Goal: Information Seeking & Learning: Learn about a topic

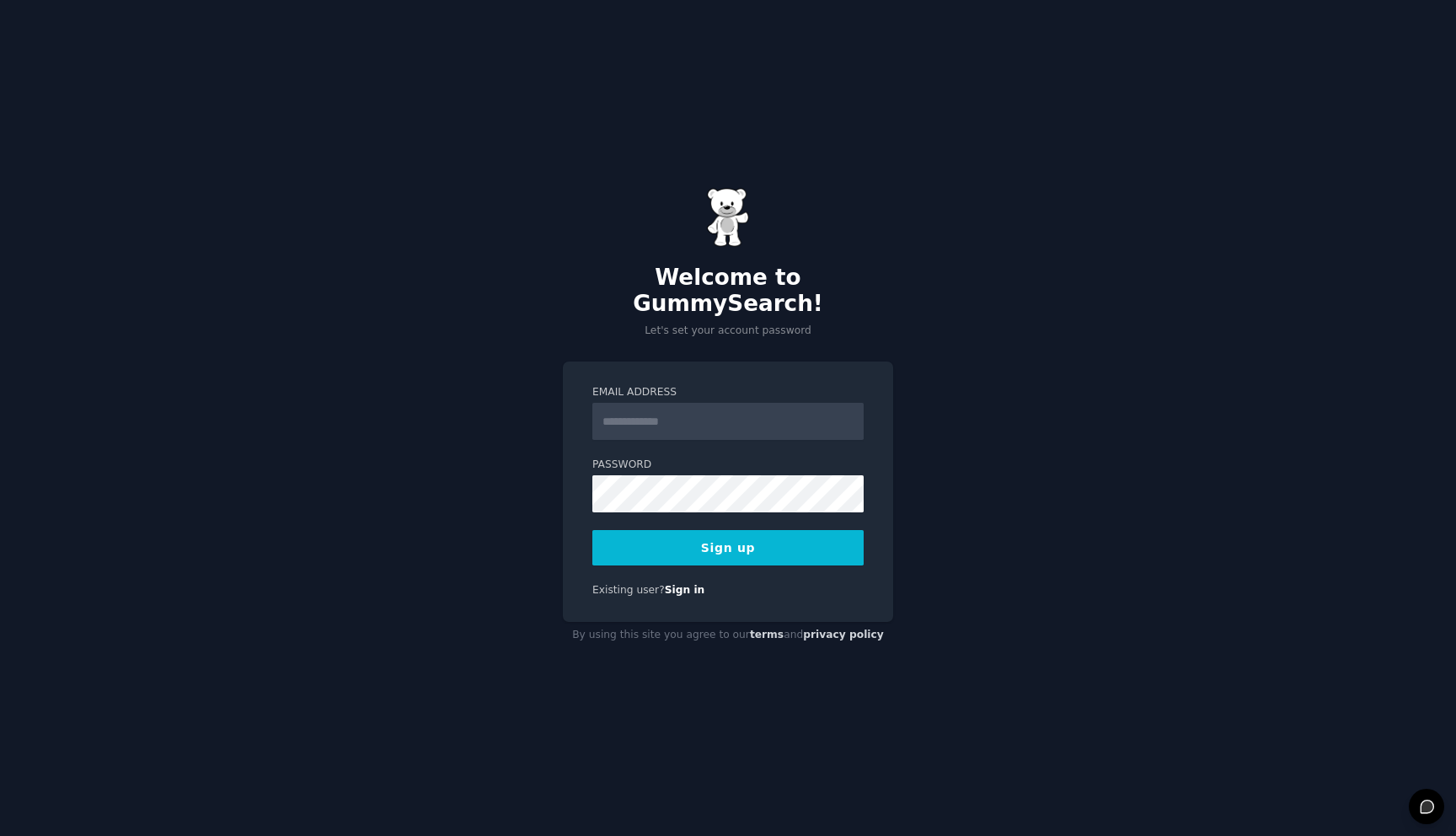
click at [654, 403] on input "Email Address" at bounding box center [728, 421] width 271 height 37
type input "**********"
click at [743, 533] on button "Sign up" at bounding box center [728, 547] width 271 height 35
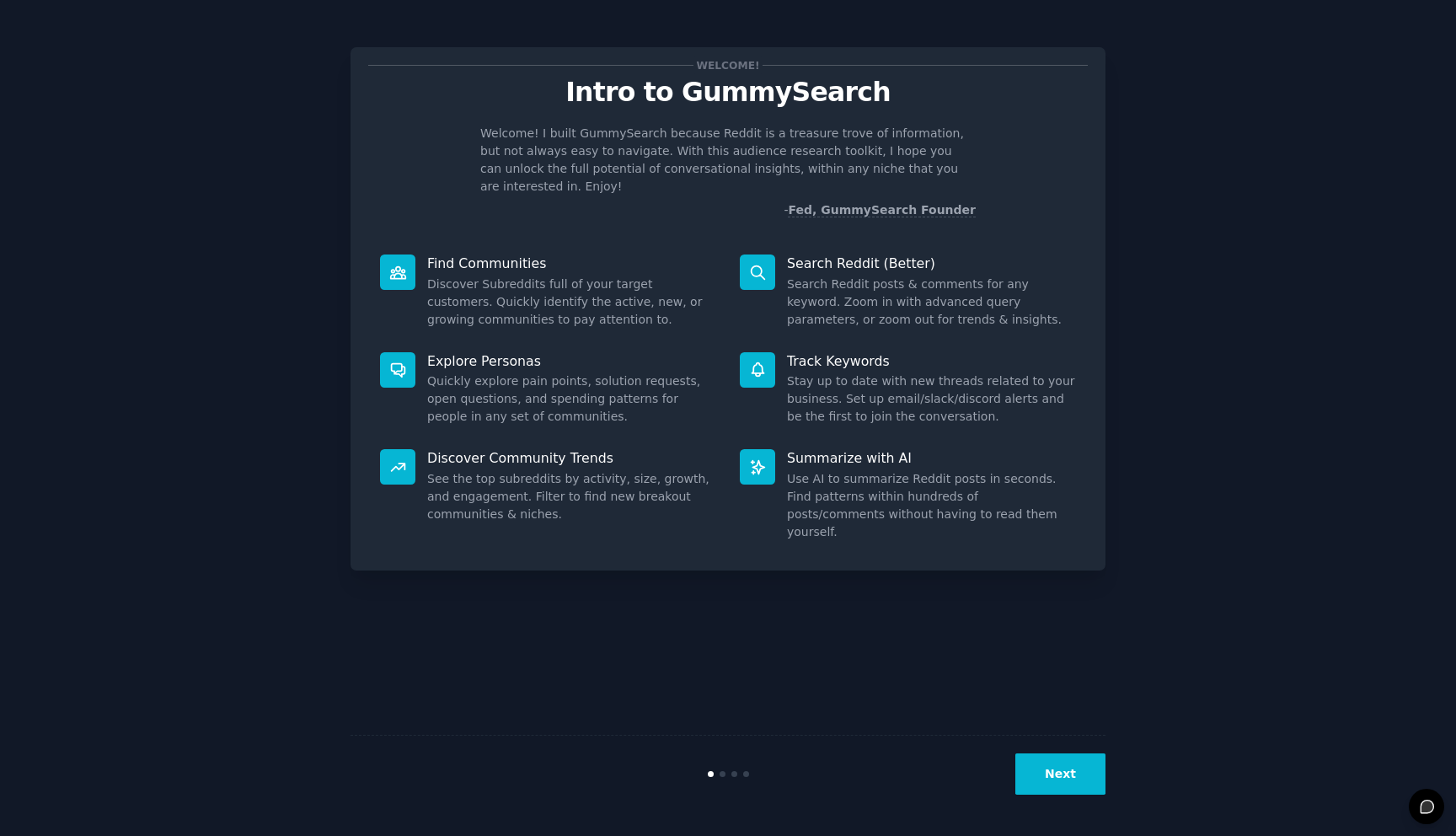
click at [1069, 772] on button "Next" at bounding box center [1061, 774] width 90 height 42
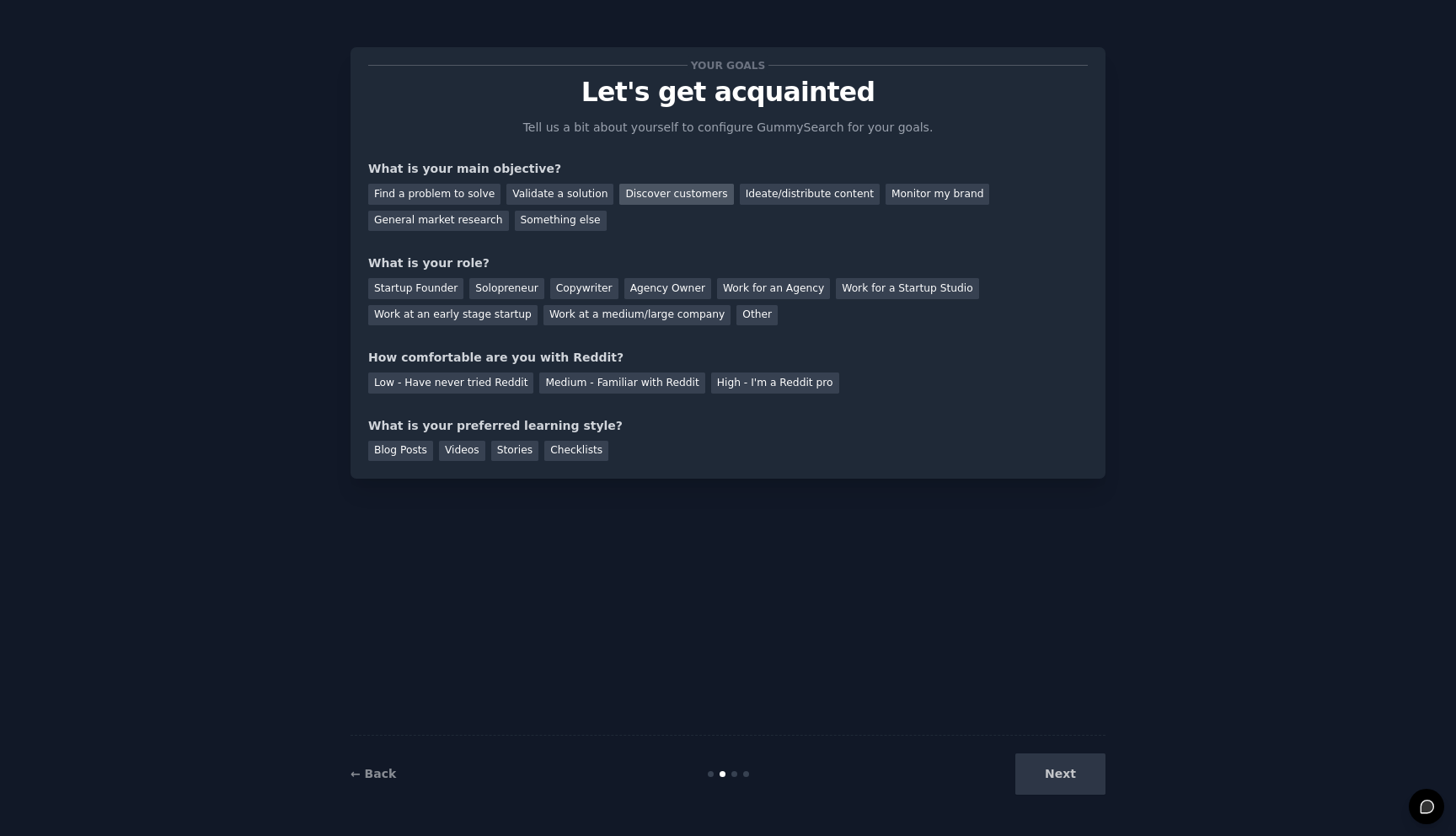
click at [652, 189] on div "Discover customers" at bounding box center [676, 193] width 114 height 21
click at [899, 200] on div "Monitor my brand" at bounding box center [937, 193] width 104 height 21
click at [672, 196] on div "Discover customers" at bounding box center [676, 193] width 114 height 21
click at [505, 292] on div "Solopreneur" at bounding box center [506, 288] width 74 height 21
click at [571, 291] on div "Copywriter" at bounding box center [584, 288] width 69 height 21
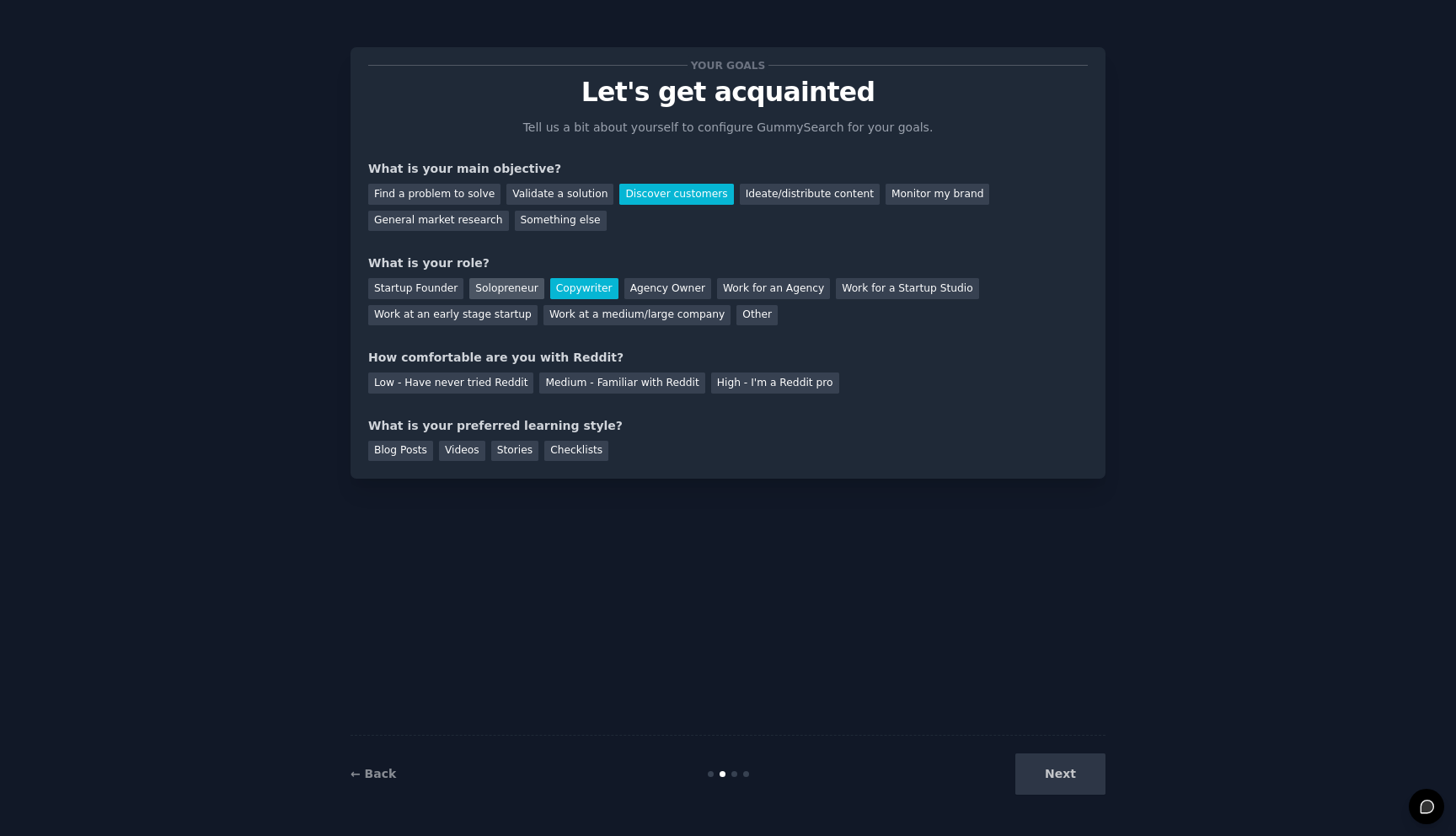
click at [500, 293] on div "Solopreneur" at bounding box center [506, 288] width 74 height 21
click at [595, 385] on div "Medium - Familiar with Reddit" at bounding box center [621, 382] width 165 height 21
click at [561, 451] on div "Checklists" at bounding box center [576, 451] width 64 height 21
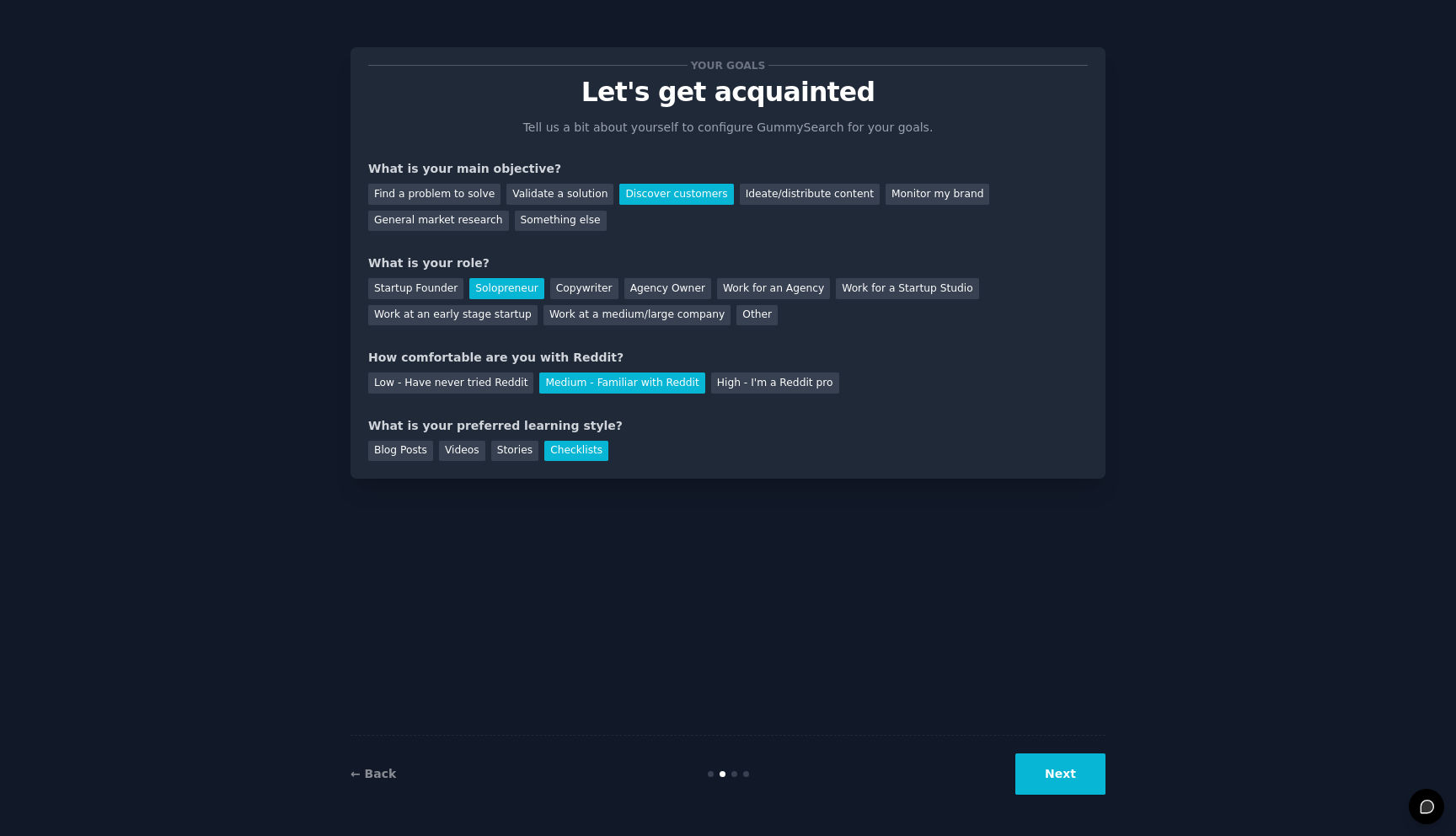
click at [1087, 769] on button "Next" at bounding box center [1061, 774] width 90 height 42
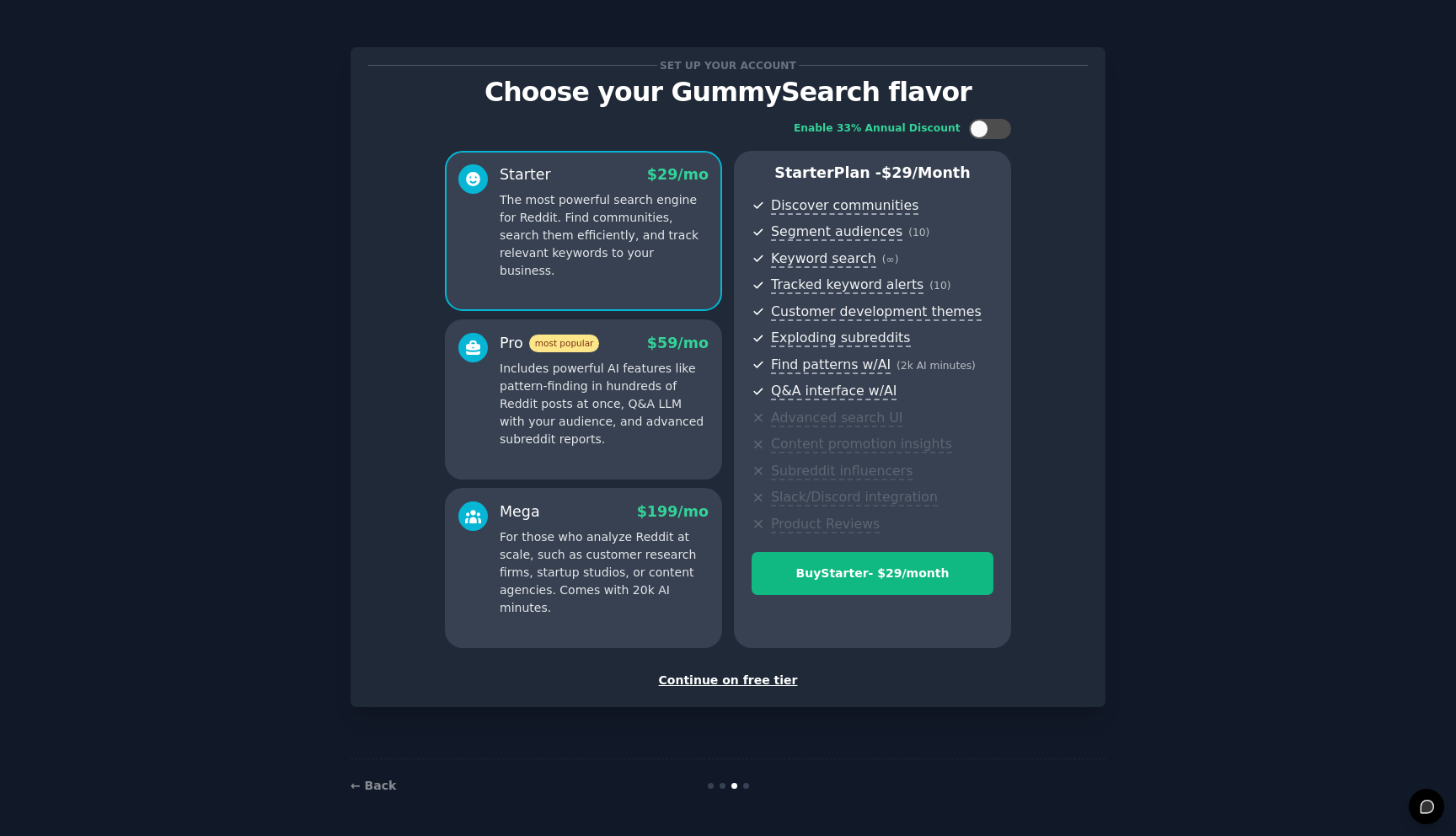
click at [739, 683] on div "Continue on free tier" at bounding box center [728, 681] width 719 height 18
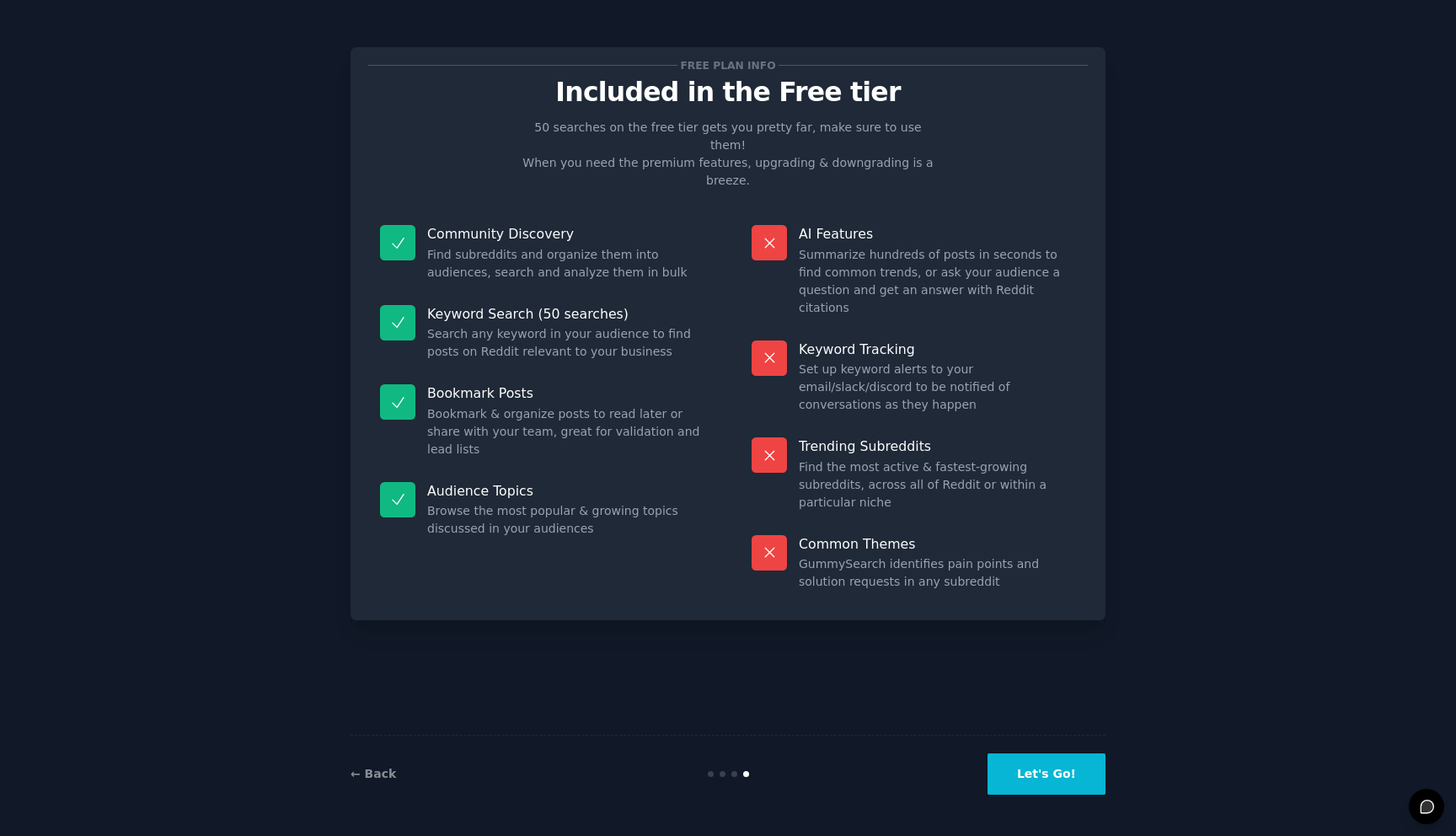
click at [1057, 782] on button "Let's Go!" at bounding box center [1046, 774] width 118 height 42
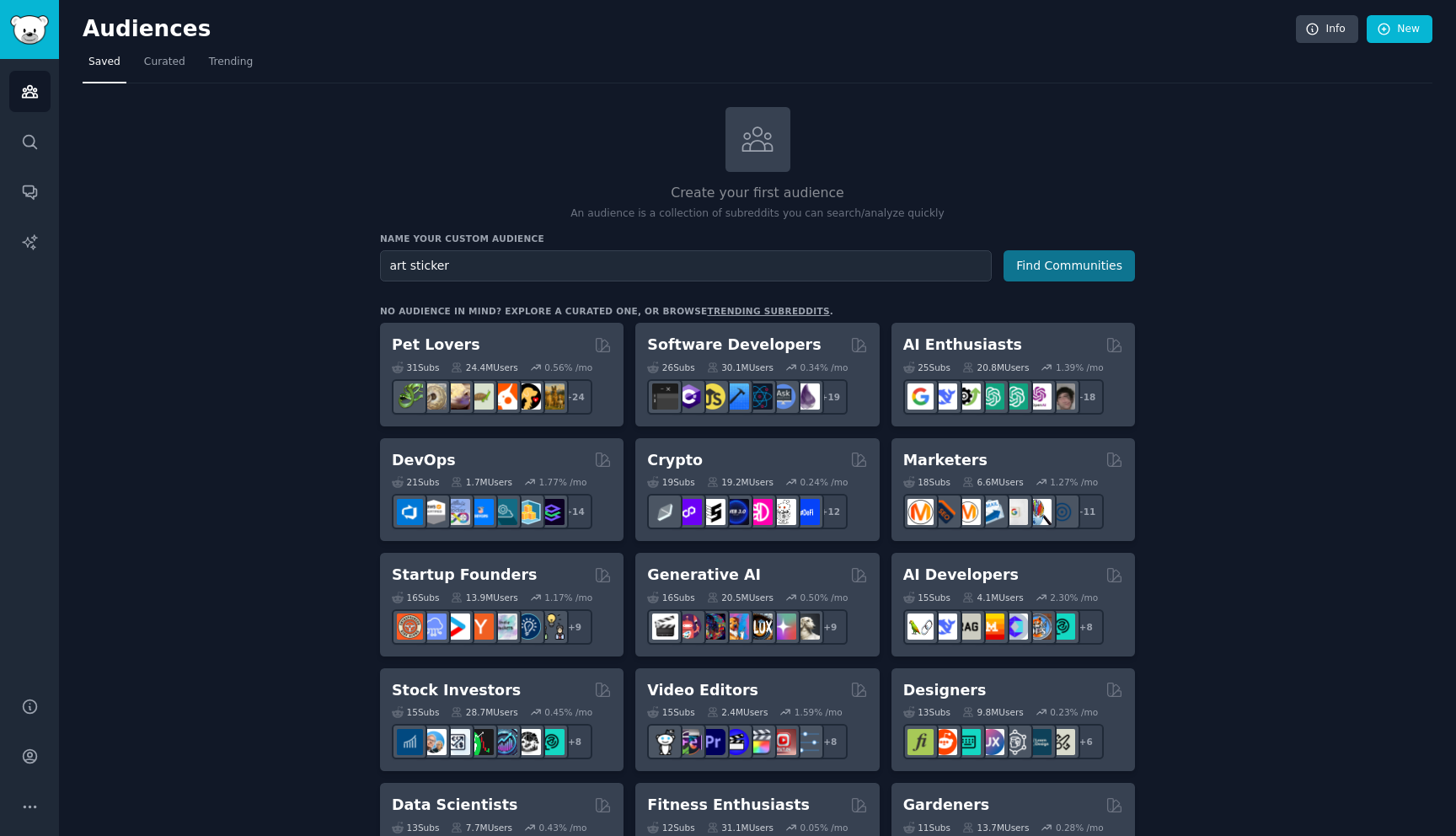
type input "art sticker"
click at [1066, 272] on button "Find Communities" at bounding box center [1069, 265] width 132 height 32
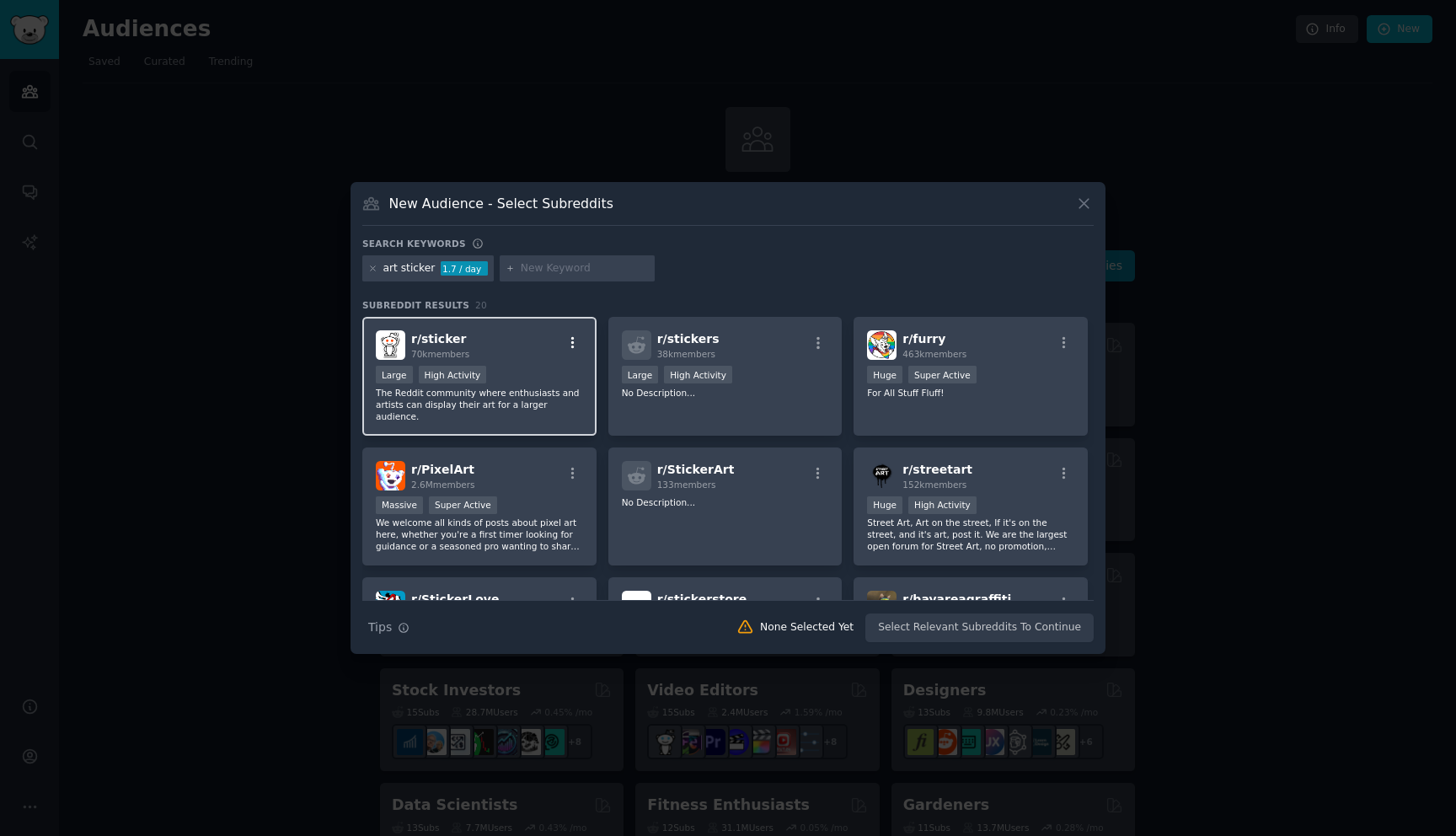
click at [575, 340] on icon "button" at bounding box center [572, 342] width 15 height 15
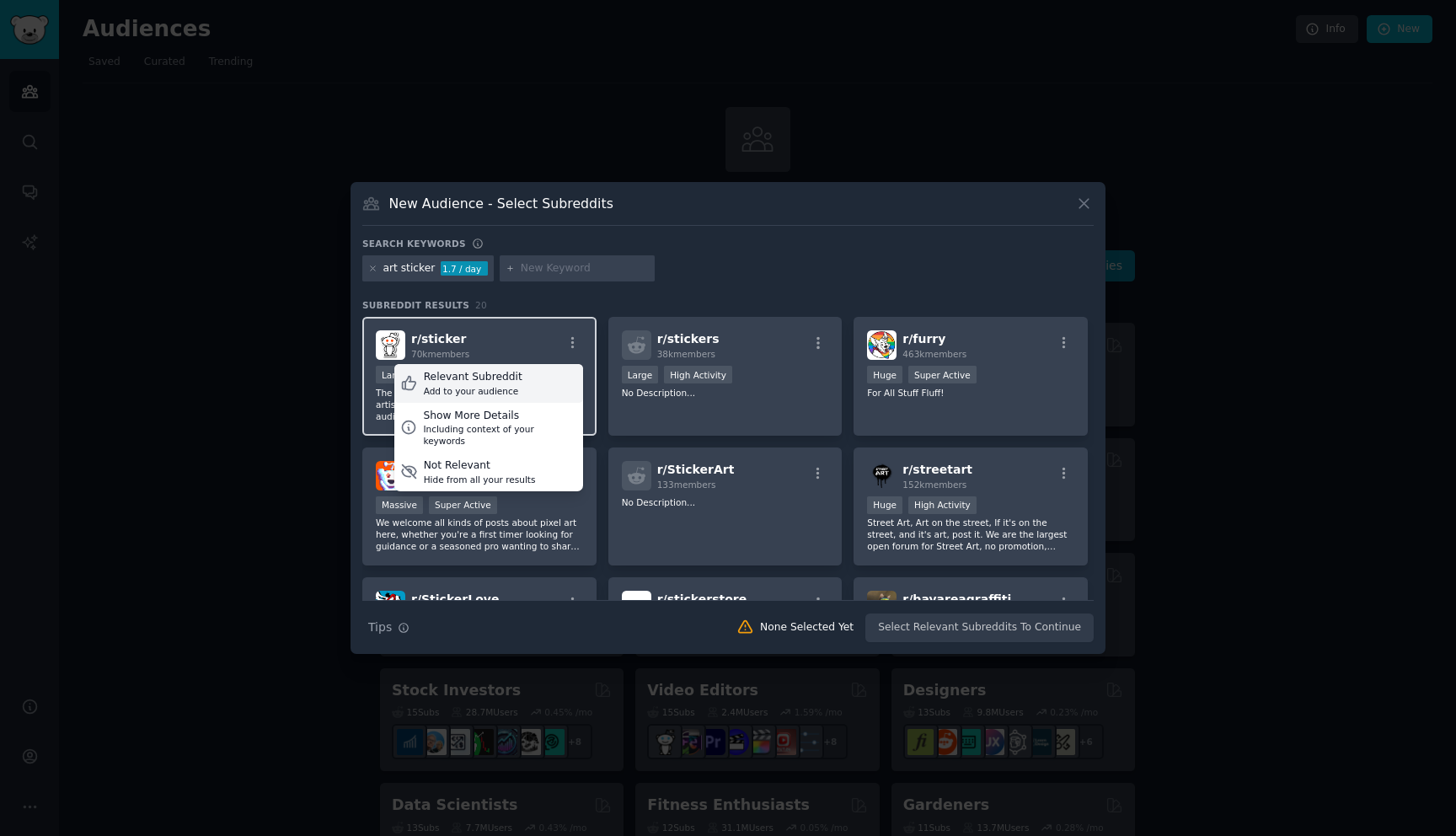
click at [506, 390] on div "Add to your audience" at bounding box center [472, 390] width 98 height 12
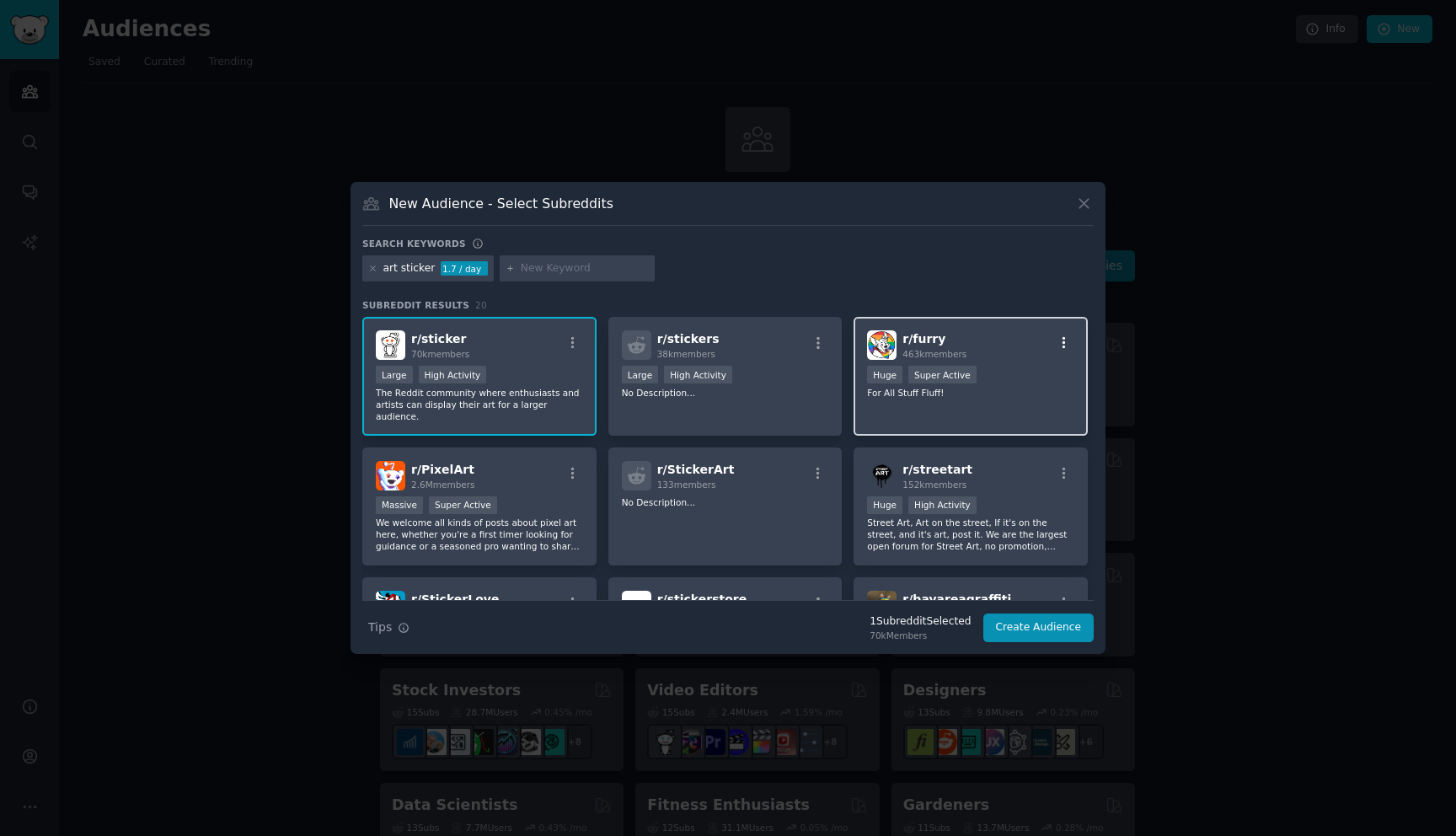
click at [1062, 344] on icon "button" at bounding box center [1064, 342] width 4 height 12
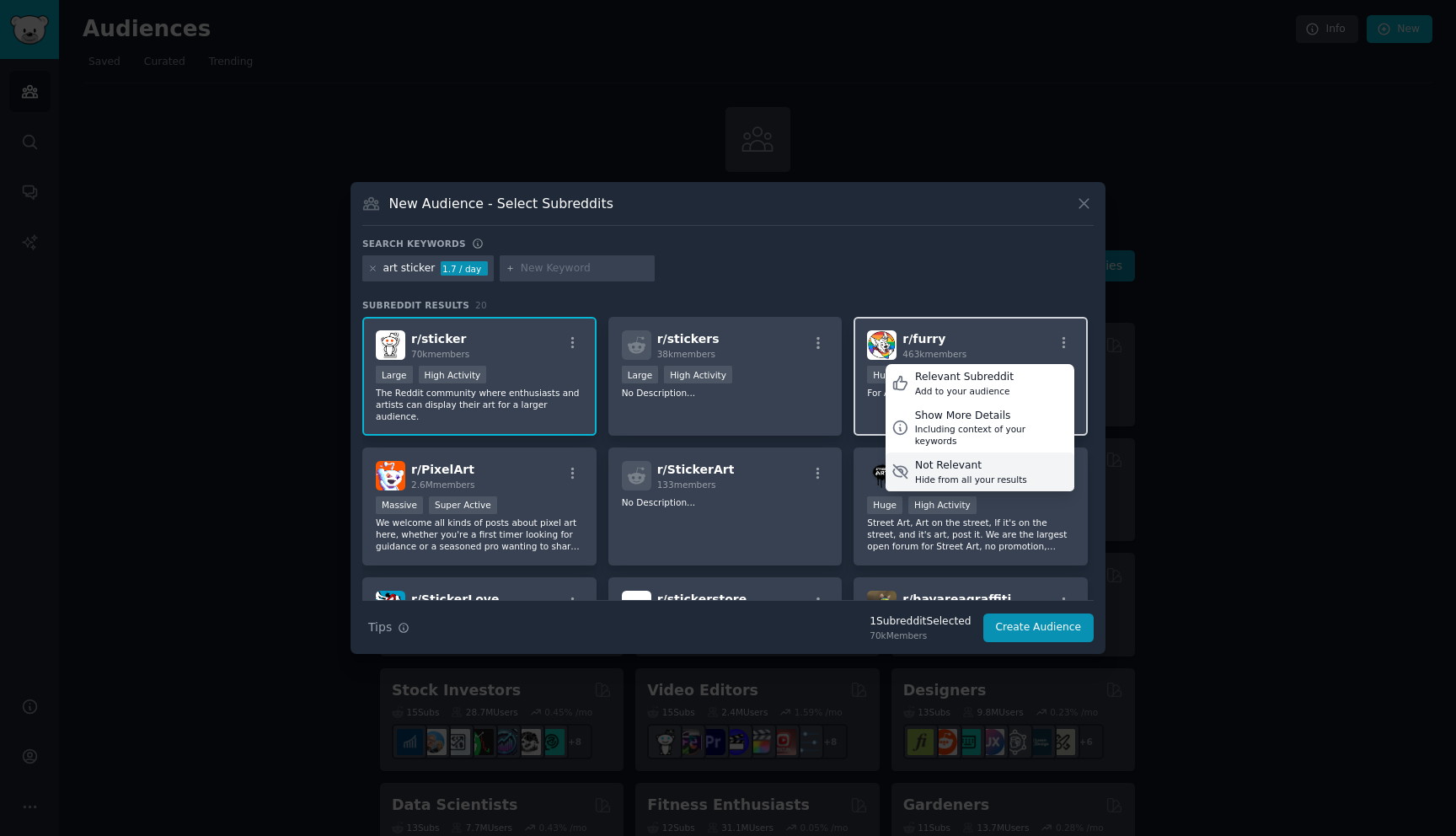
click at [975, 473] on div "Hide from all your results" at bounding box center [970, 478] width 112 height 12
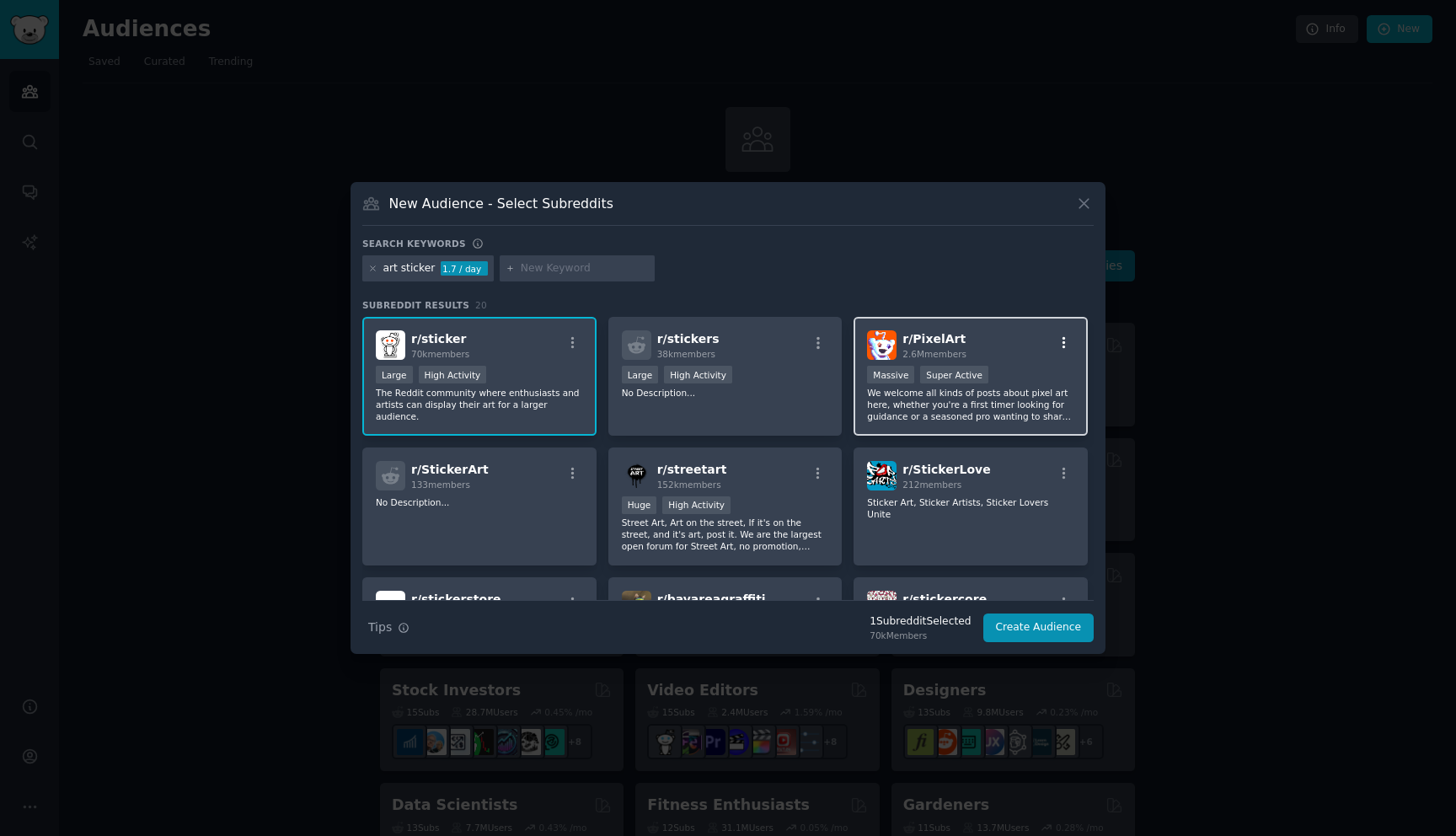
click at [1062, 339] on icon "button" at bounding box center [1064, 342] width 4 height 12
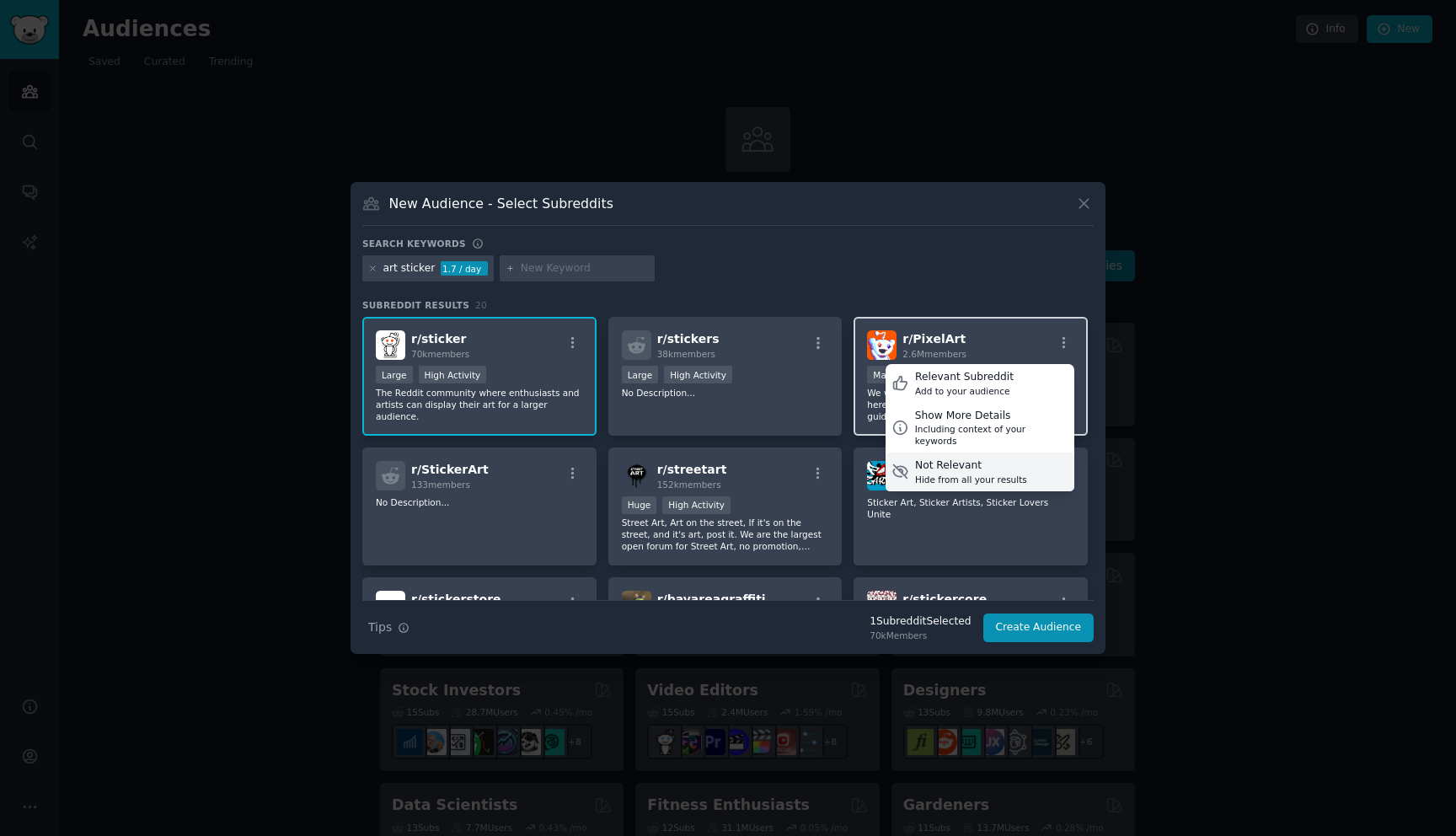
click at [991, 459] on div "Not Relevant" at bounding box center [970, 466] width 112 height 15
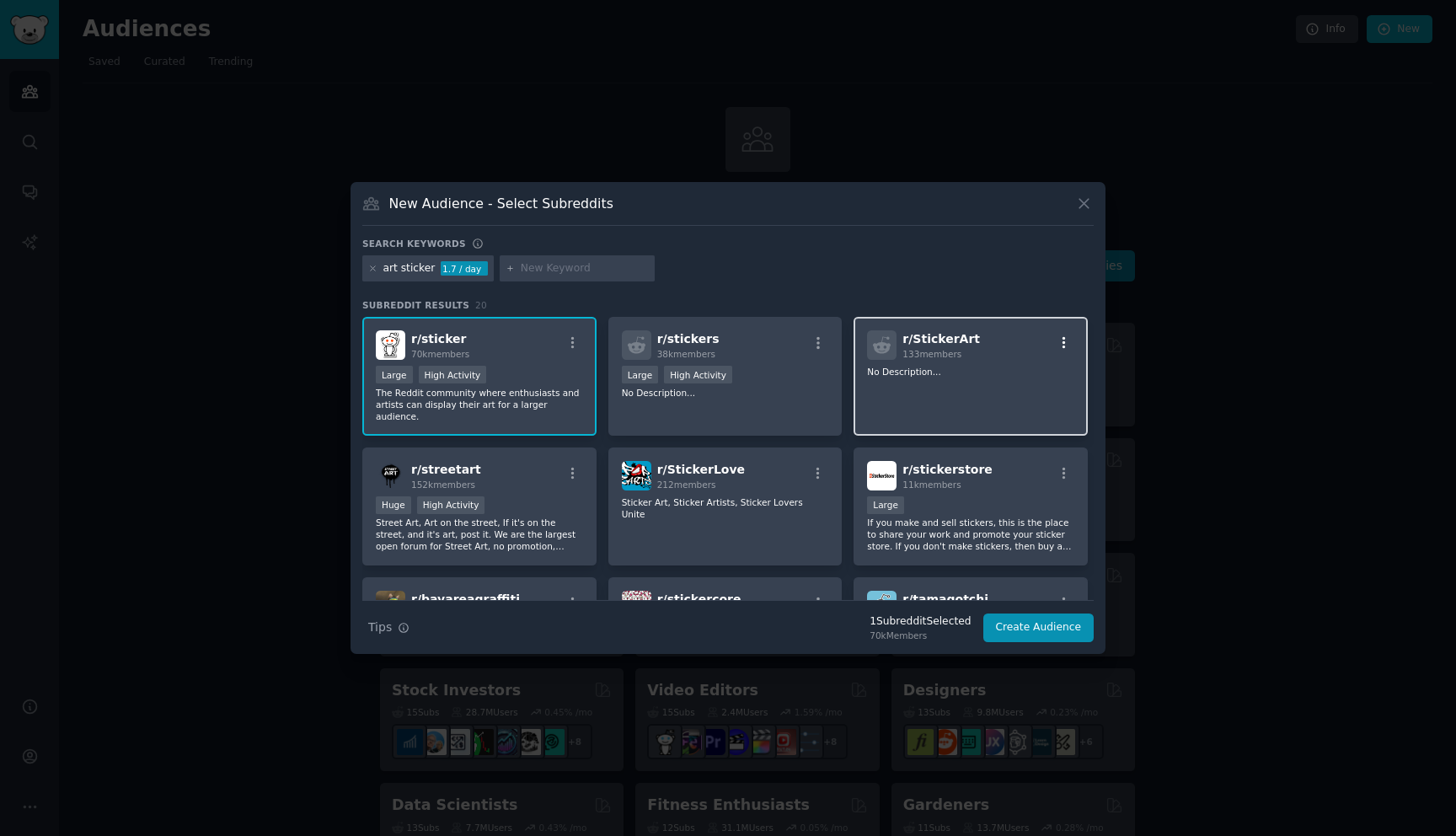
click at [1057, 345] on icon "button" at bounding box center [1063, 342] width 15 height 15
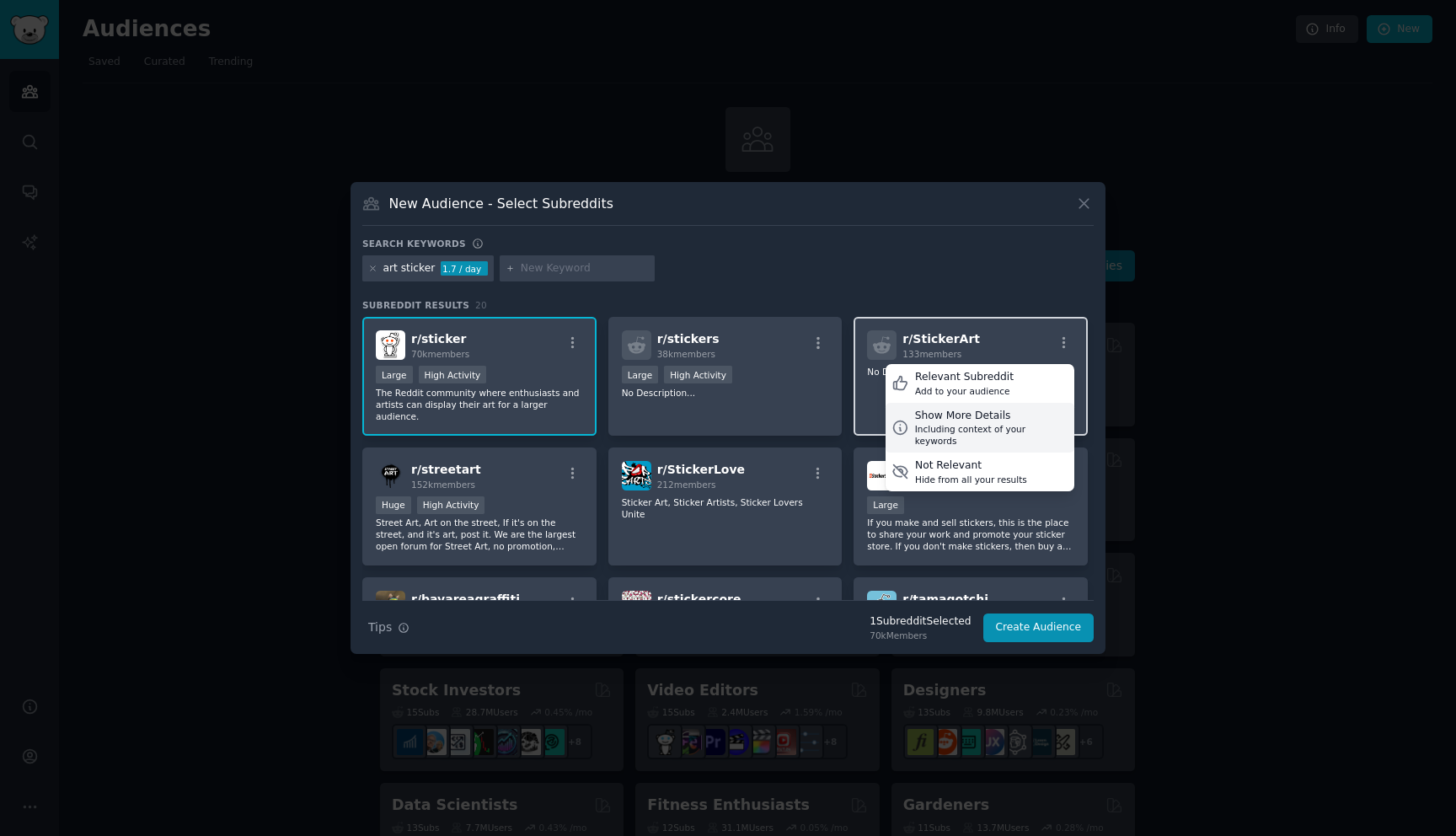
click at [960, 407] on div "Show More Details Including context of your keywords" at bounding box center [979, 428] width 189 height 51
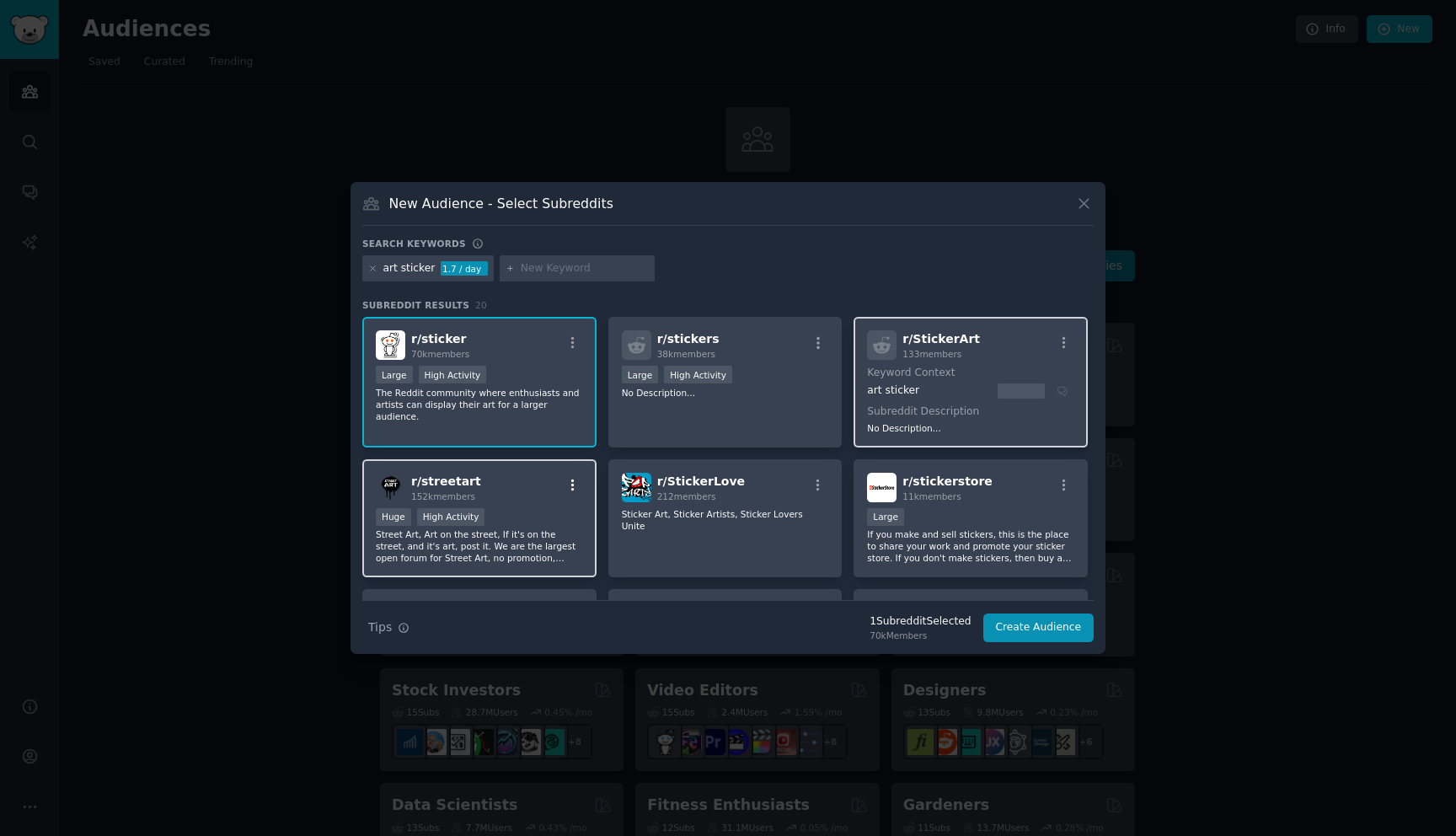
click at [565, 487] on icon "button" at bounding box center [572, 485] width 15 height 15
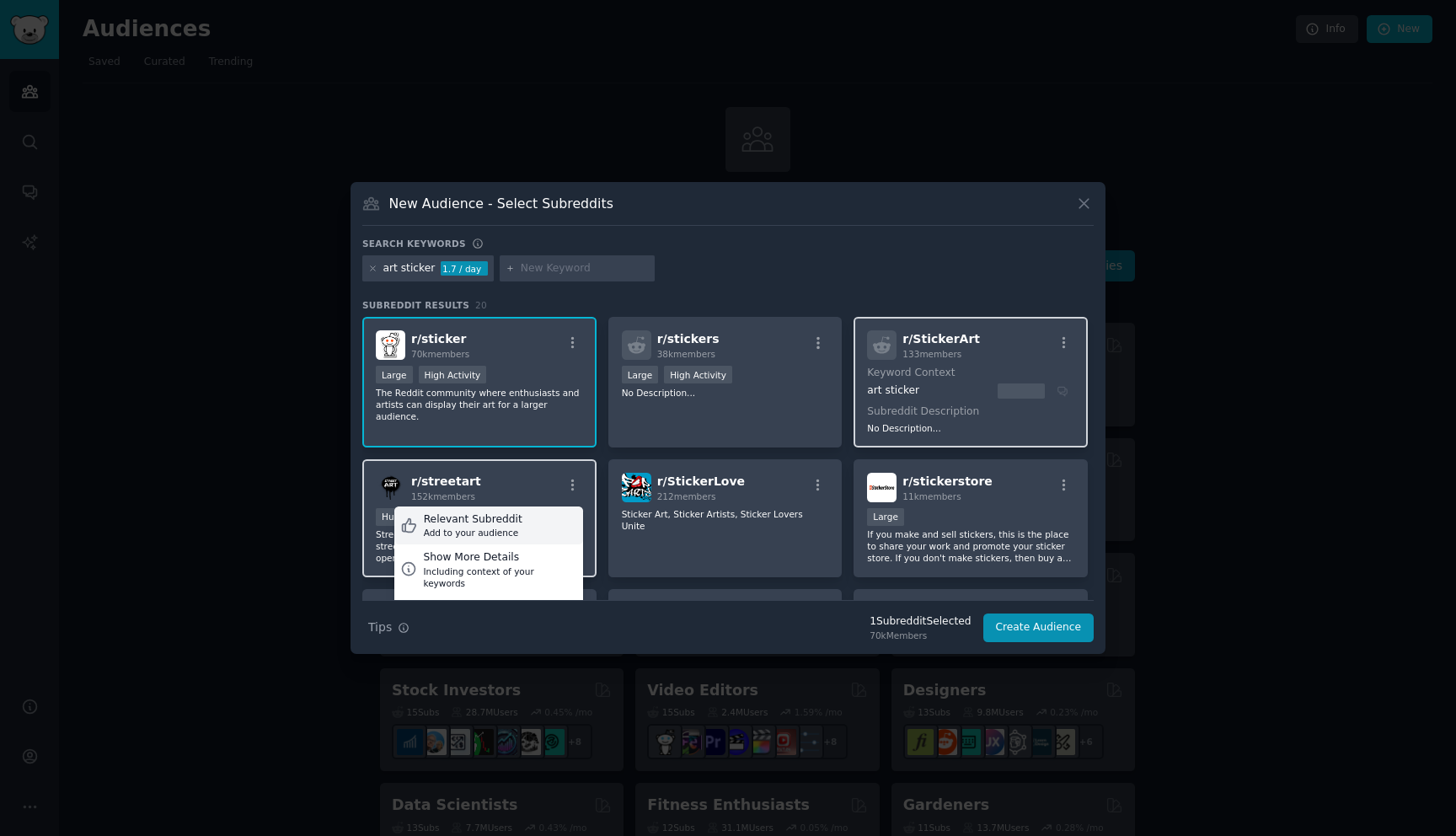
click at [546, 524] on div "Relevant Subreddit Add to your audience" at bounding box center [488, 525] width 189 height 39
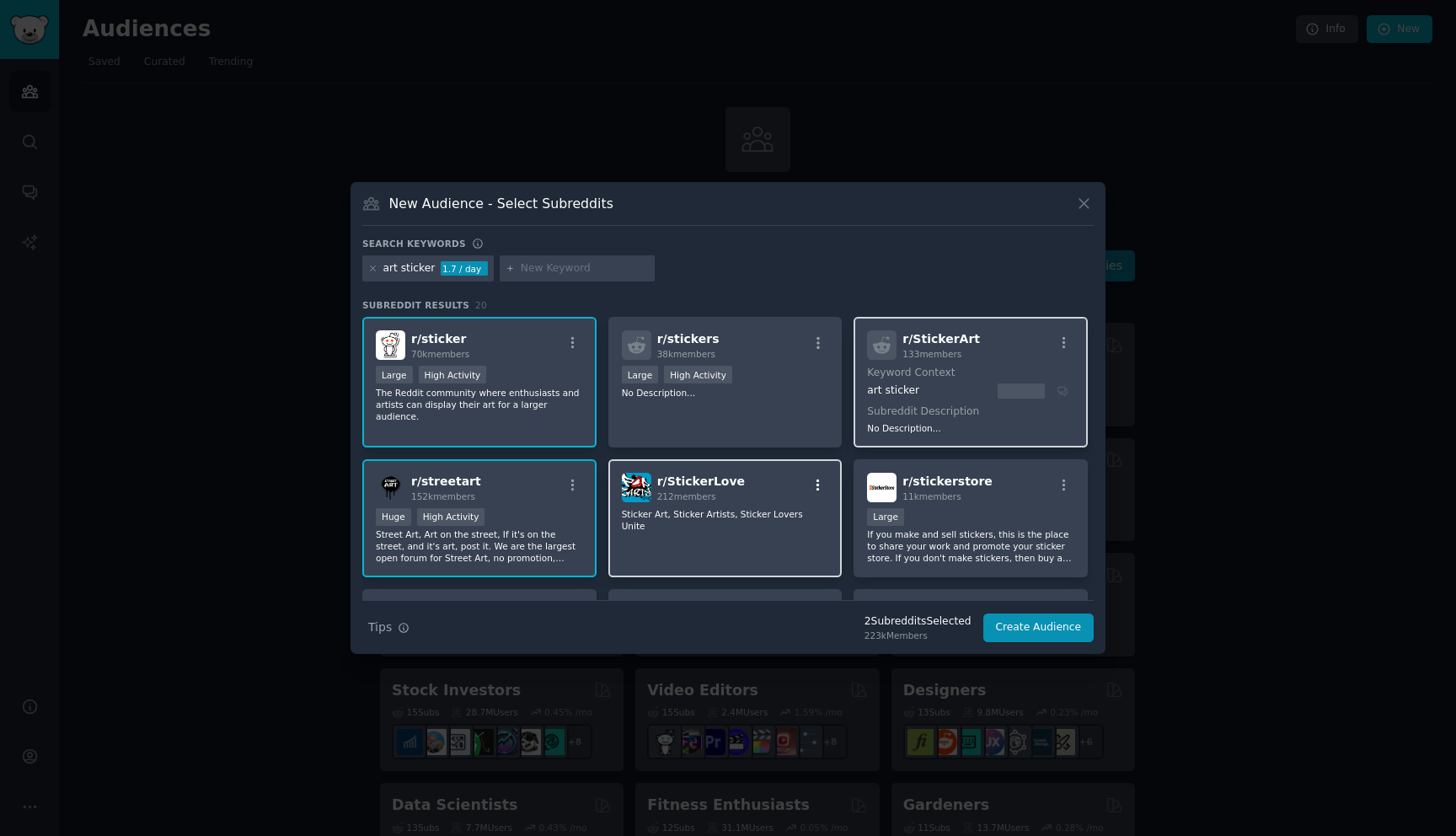
click at [818, 488] on icon "button" at bounding box center [818, 485] width 15 height 15
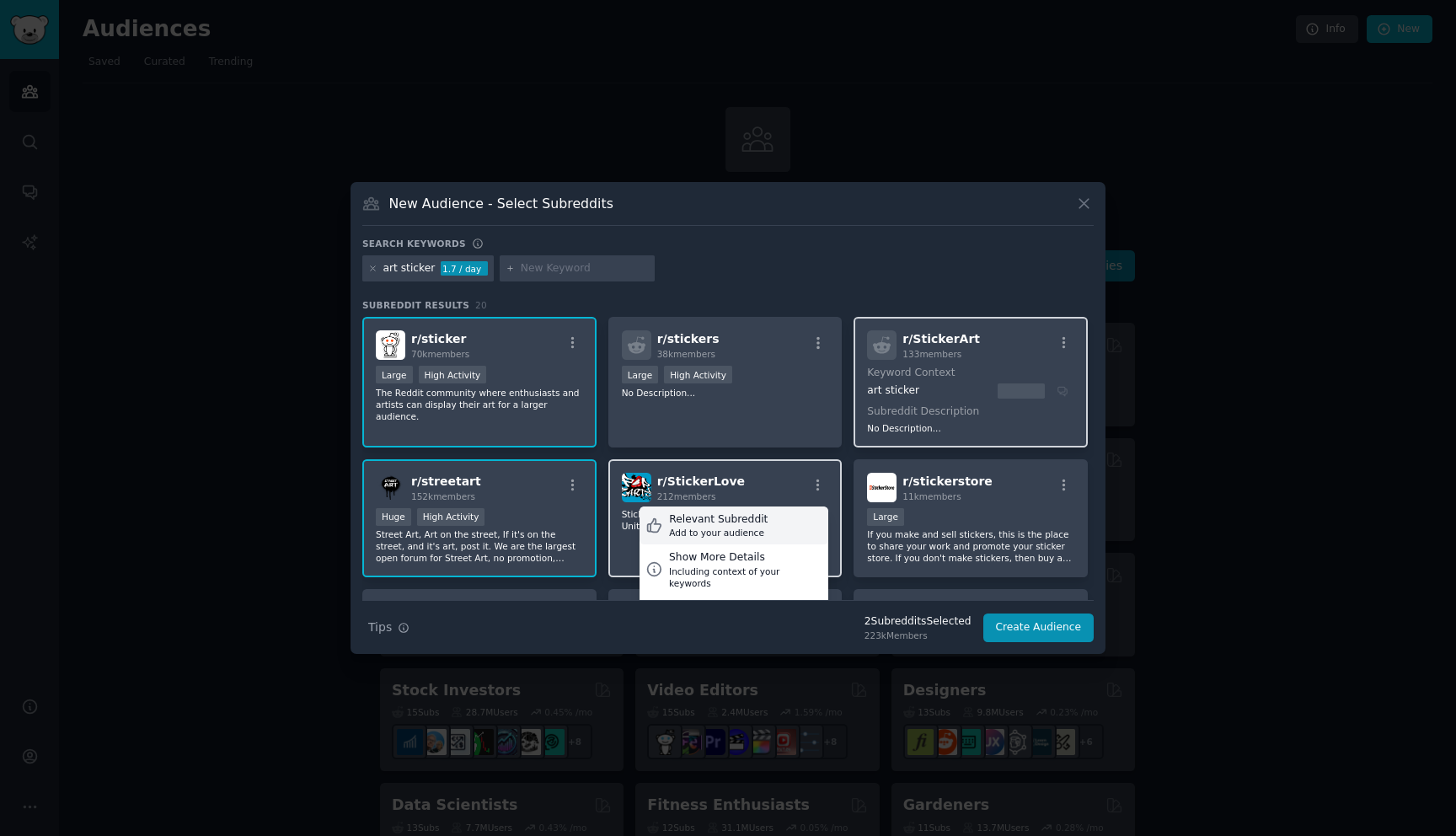
click at [756, 518] on div "Relevant Subreddit" at bounding box center [718, 519] width 98 height 15
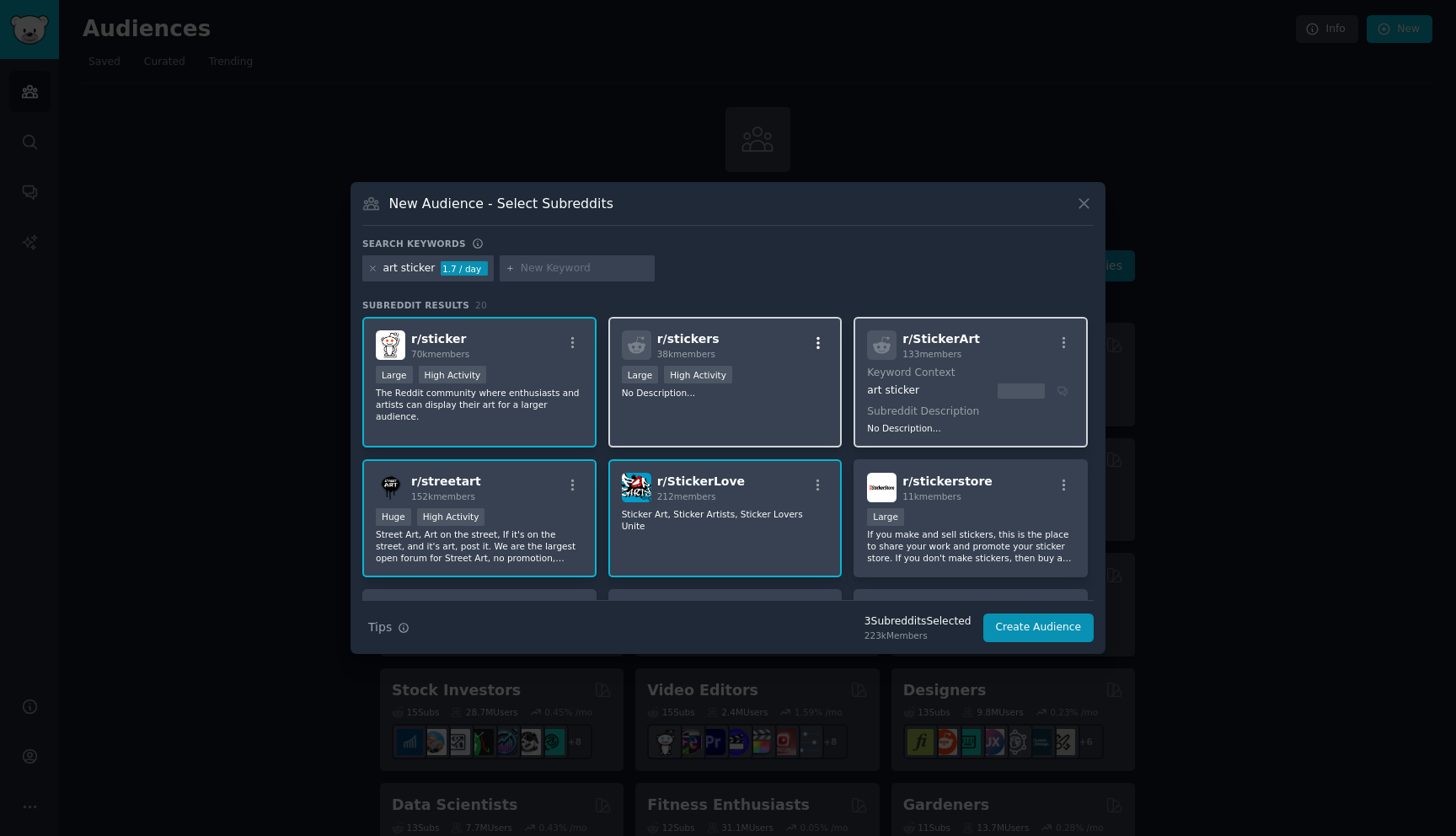
click at [816, 342] on icon "button" at bounding box center [818, 342] width 4 height 12
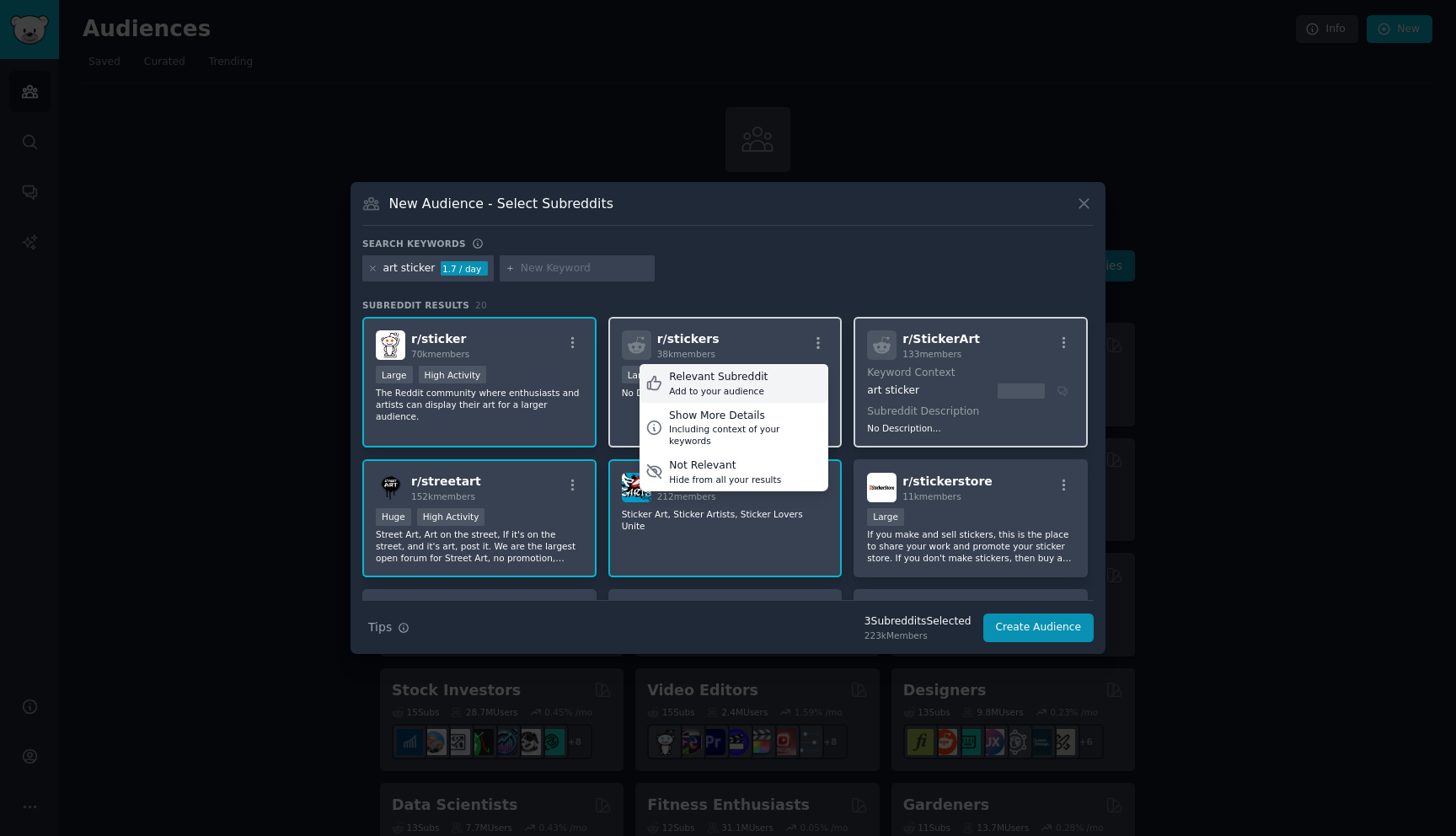
click at [760, 383] on div "Relevant Subreddit Add to your audience" at bounding box center [733, 383] width 189 height 39
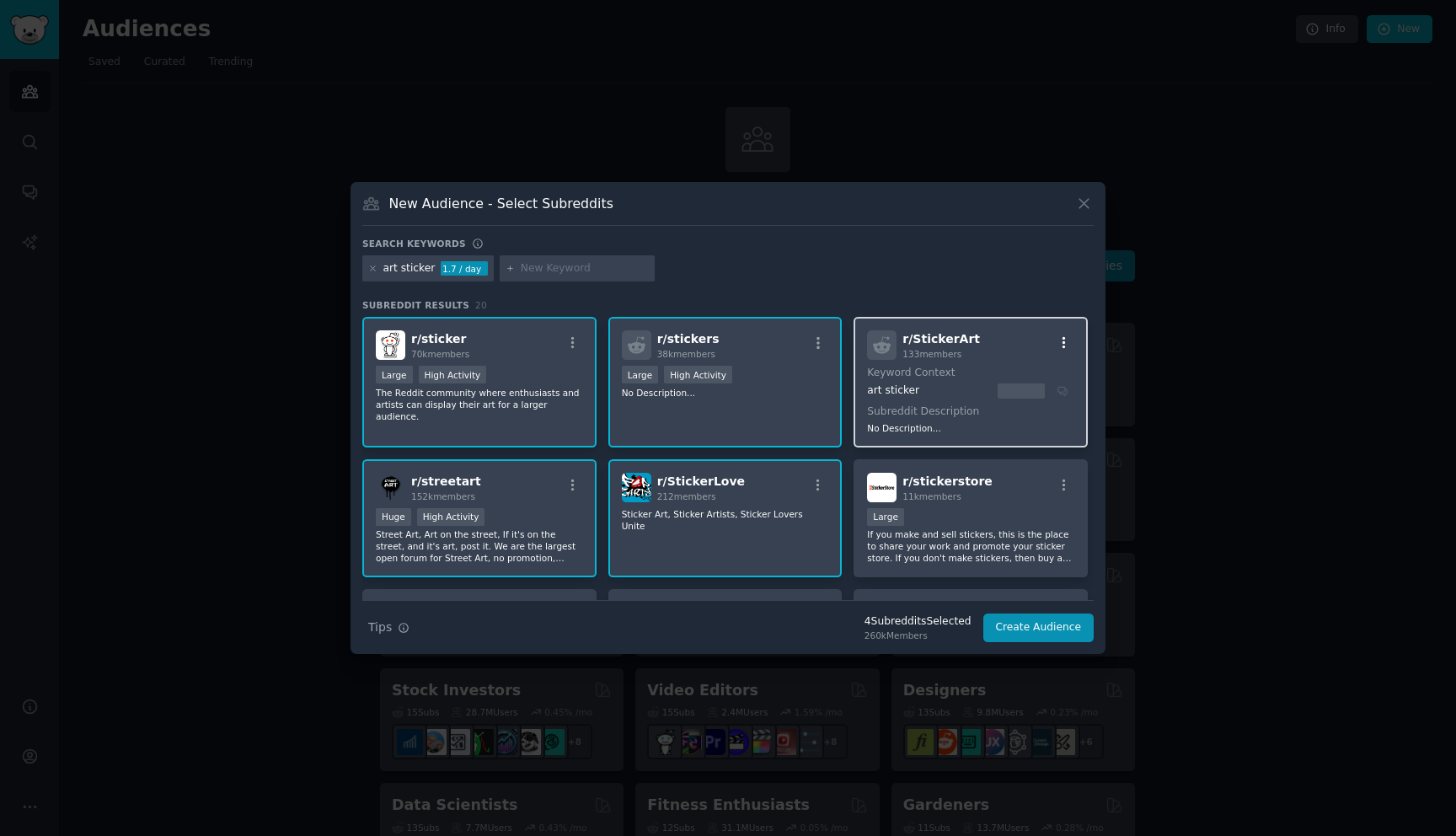
click at [1062, 347] on icon "button" at bounding box center [1063, 342] width 15 height 15
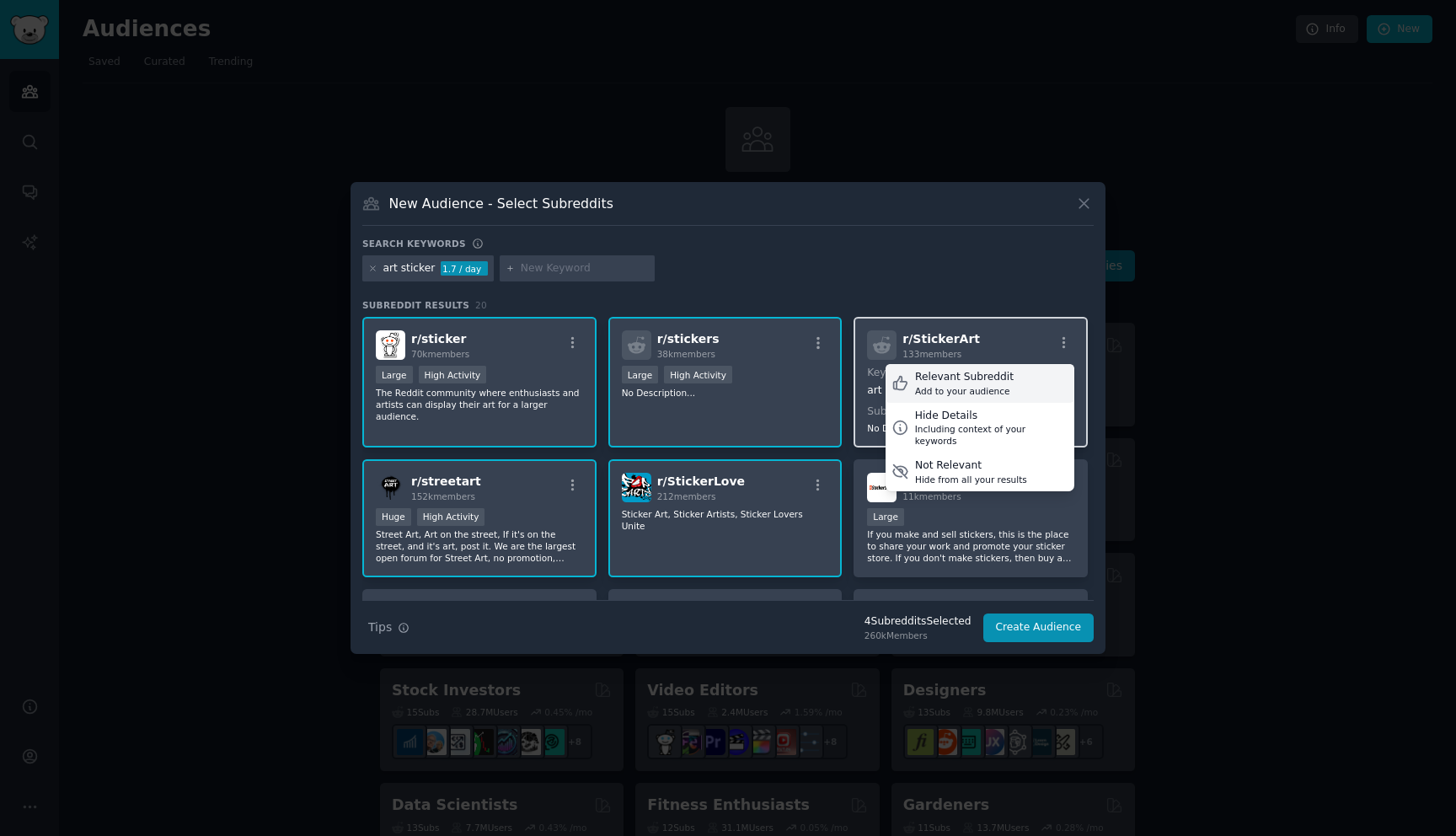
click at [1008, 385] on div "Relevant Subreddit Add to your audience" at bounding box center [979, 383] width 189 height 39
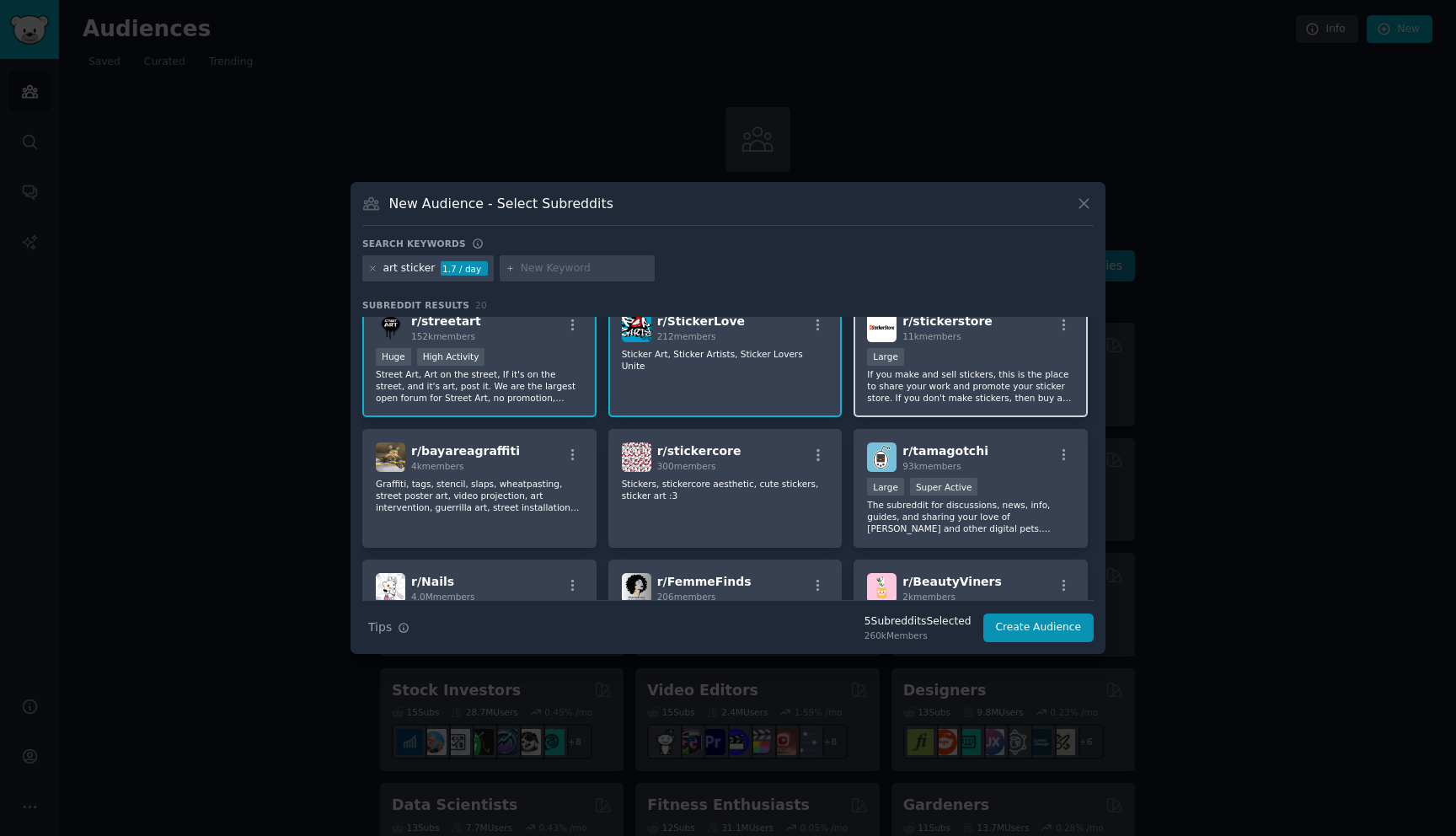
scroll to position [131, 0]
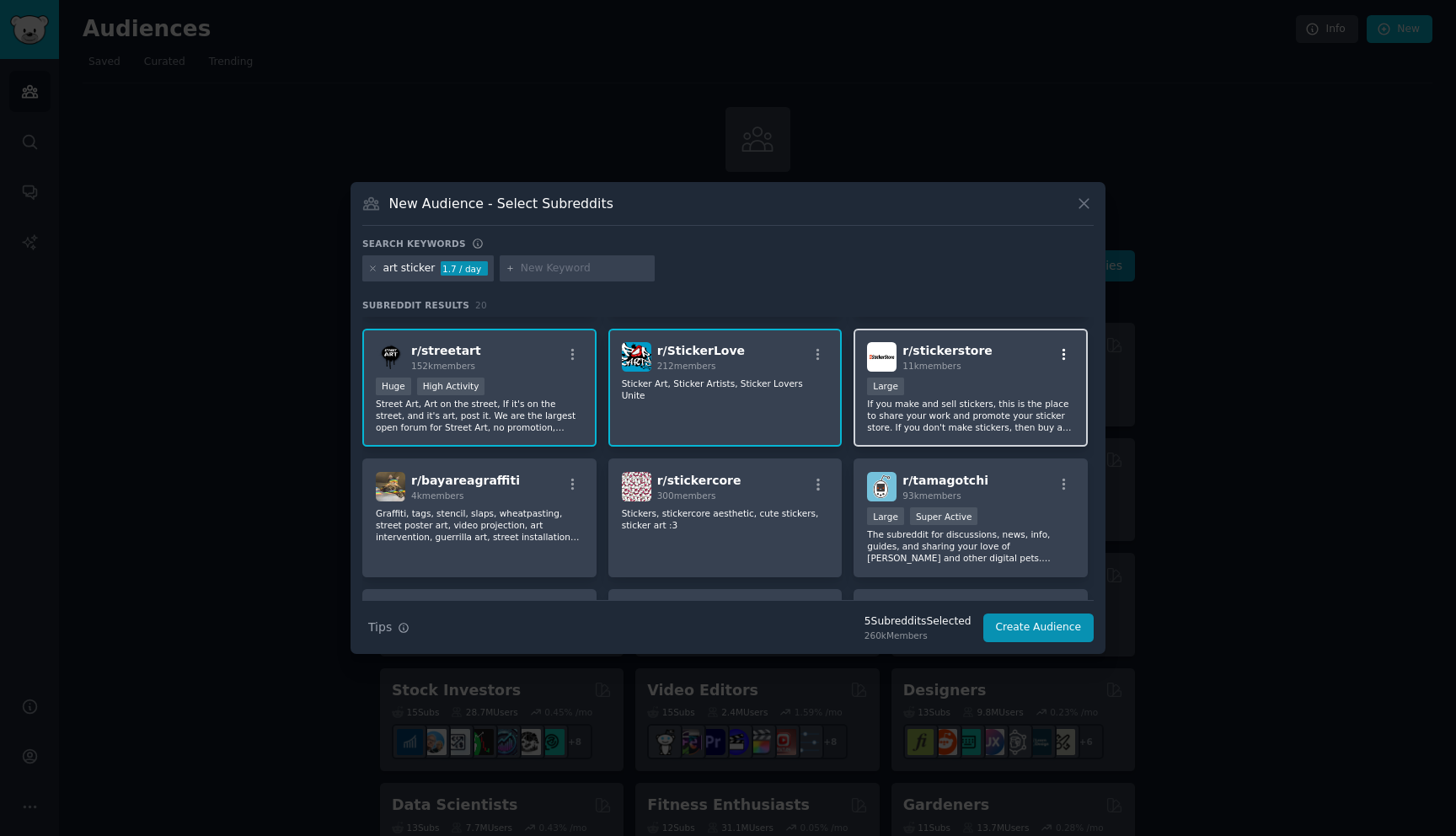
click at [1056, 356] on icon "button" at bounding box center [1063, 354] width 15 height 15
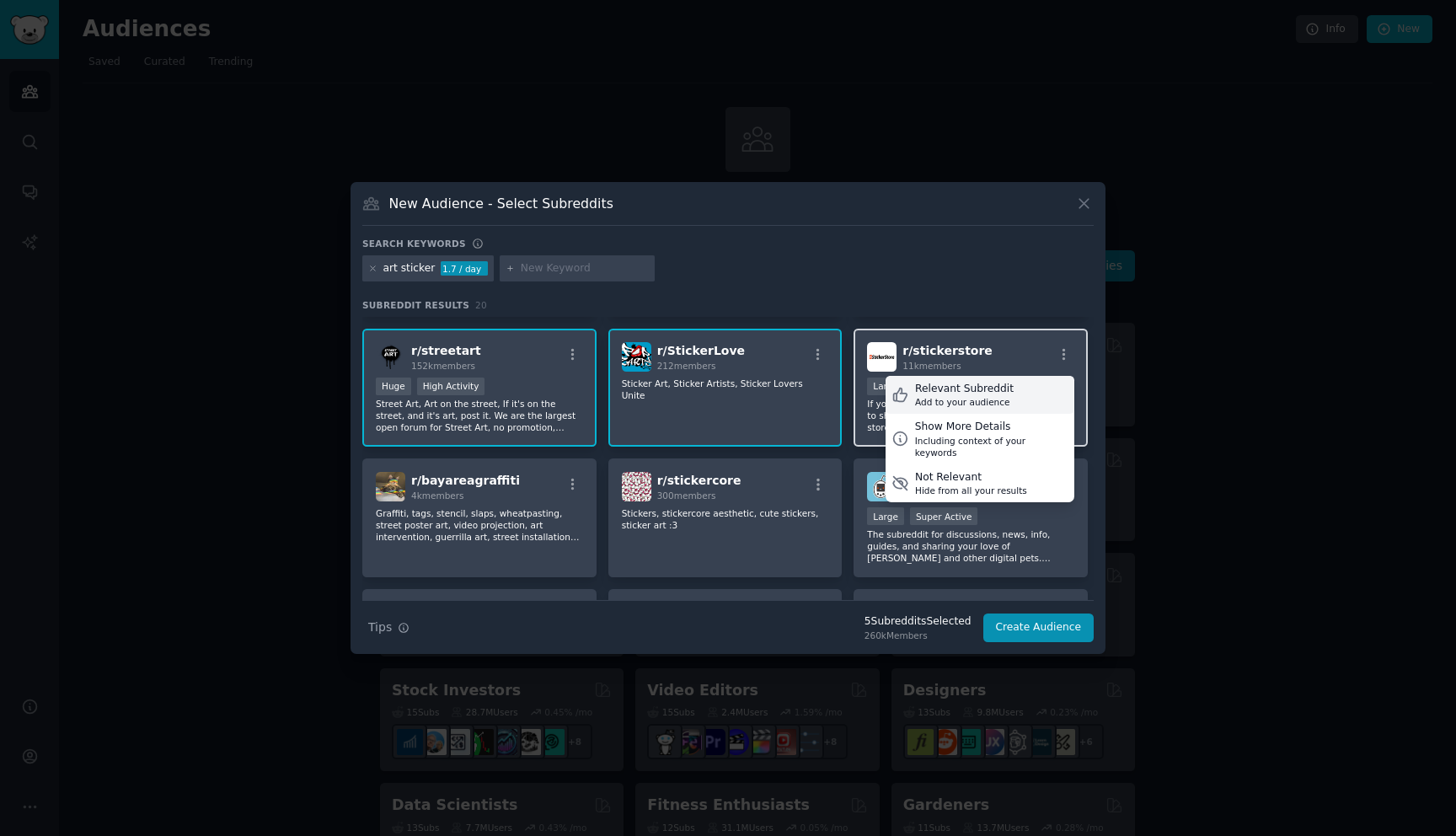
click at [962, 394] on div "Relevant Subreddit" at bounding box center [963, 389] width 98 height 15
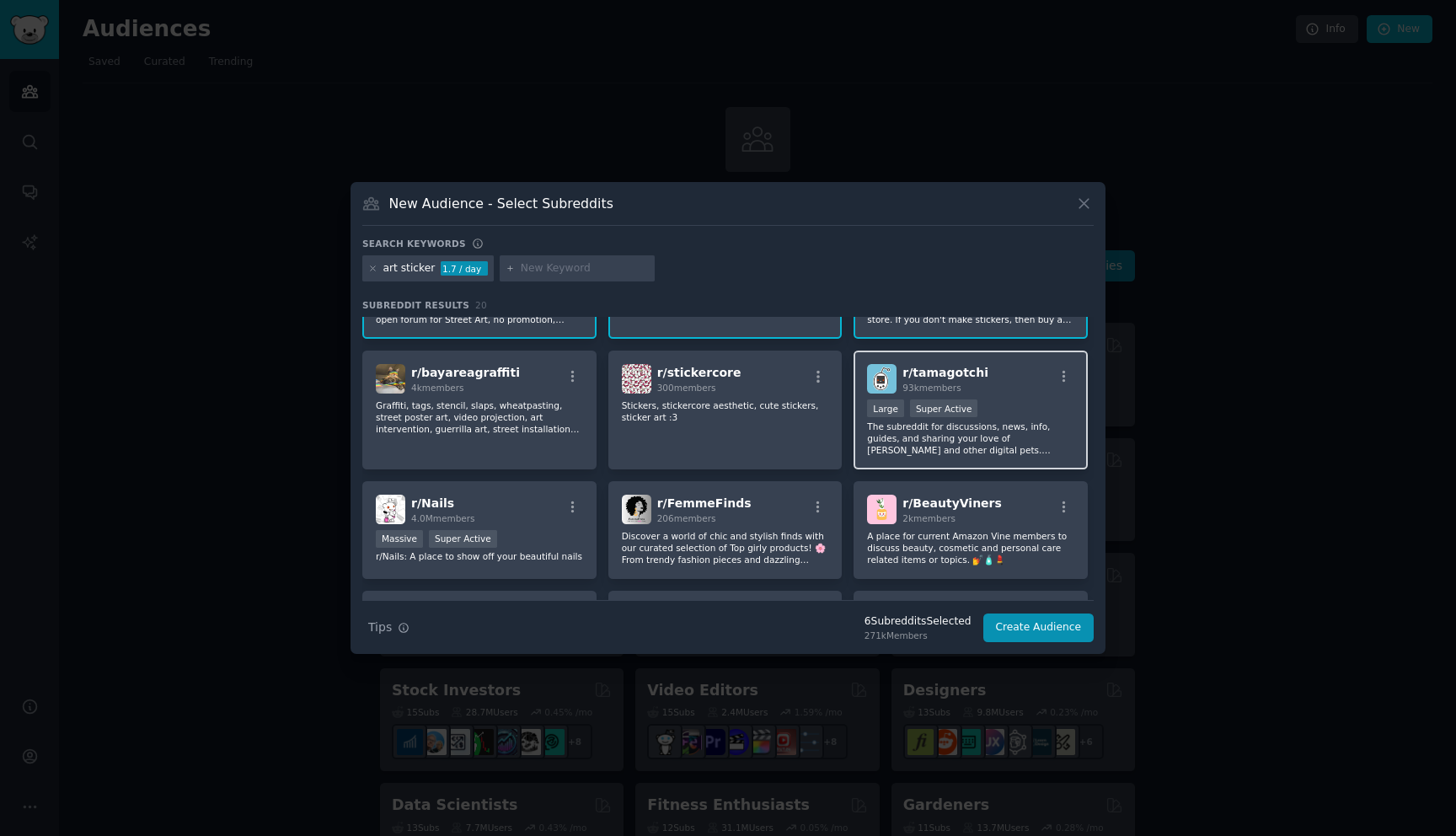
scroll to position [237, 0]
click at [1059, 375] on icon "button" at bounding box center [1063, 377] width 15 height 15
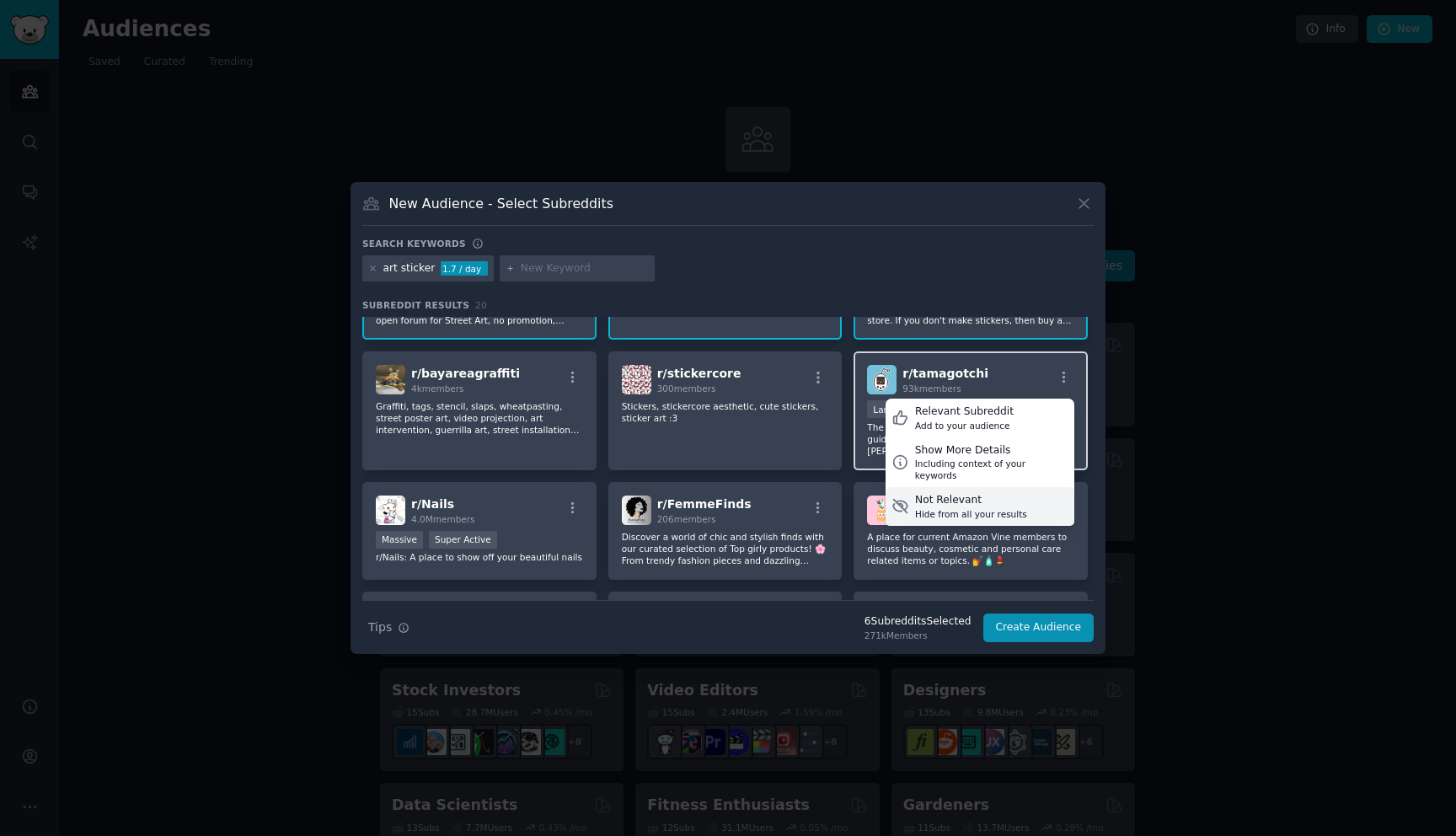
click at [980, 493] on div "Not Relevant" at bounding box center [970, 500] width 112 height 15
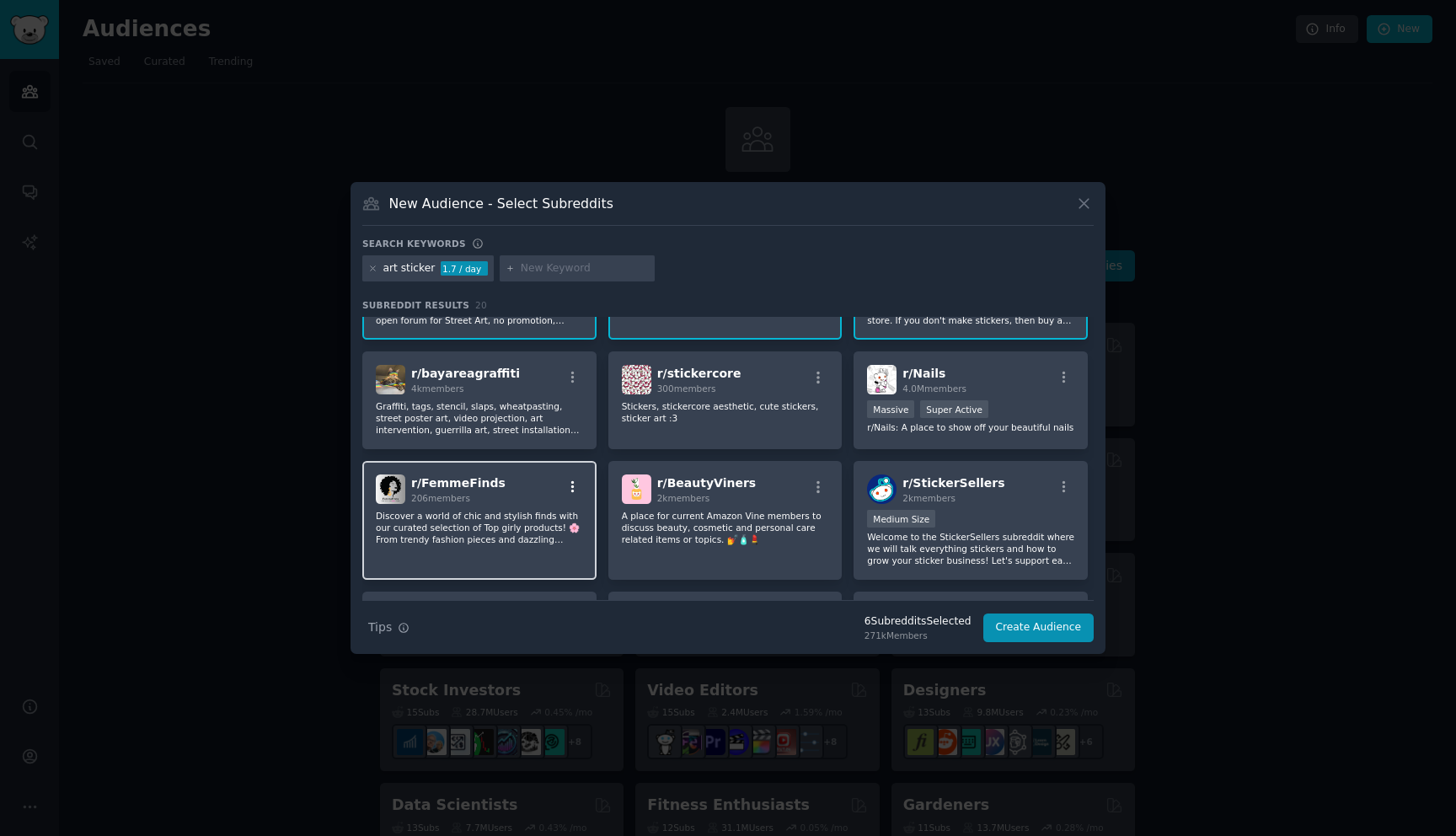
click at [572, 494] on icon "button" at bounding box center [572, 487] width 15 height 15
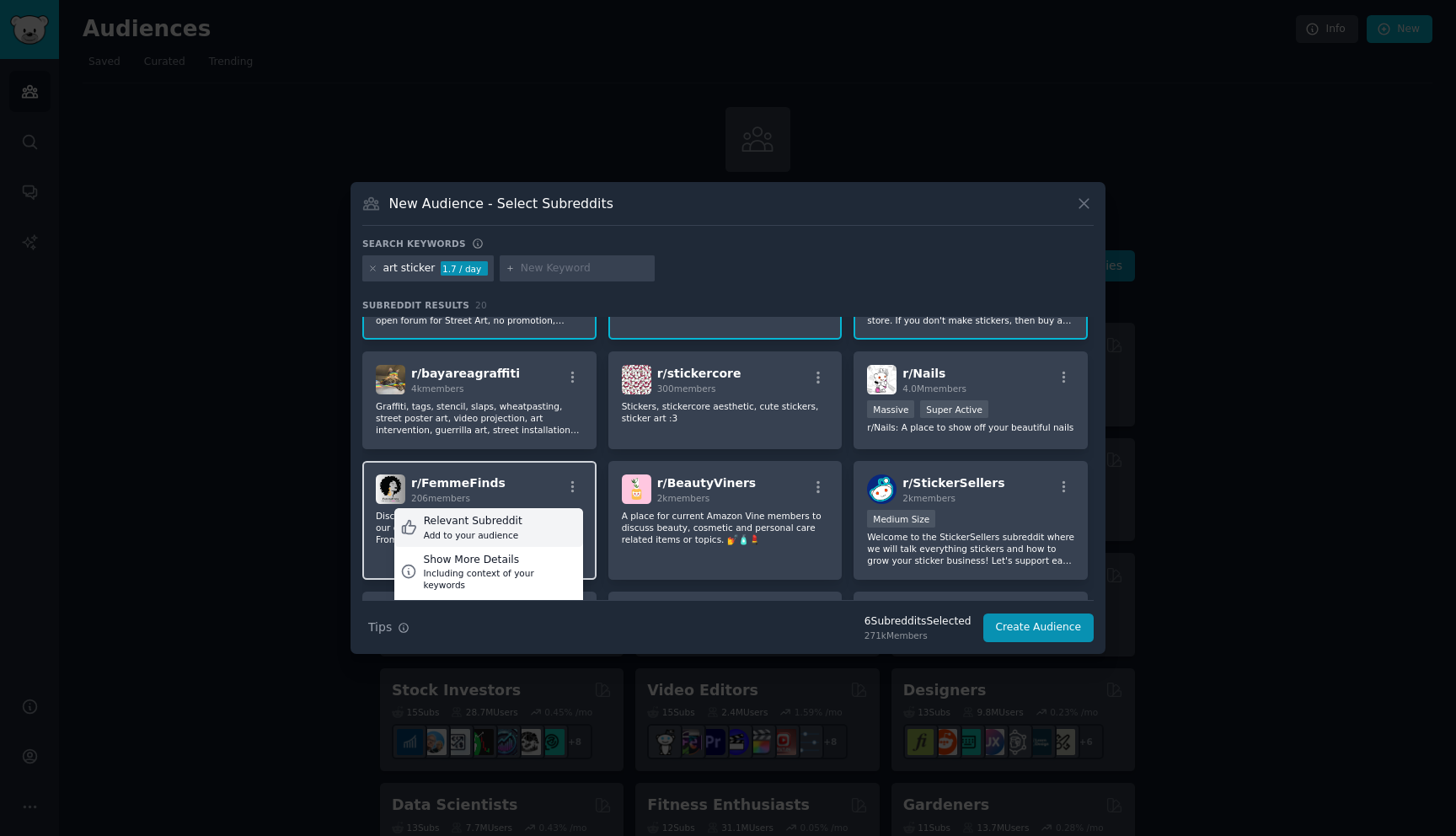
click at [518, 528] on div "Relevant Subreddit Add to your audience" at bounding box center [488, 527] width 189 height 39
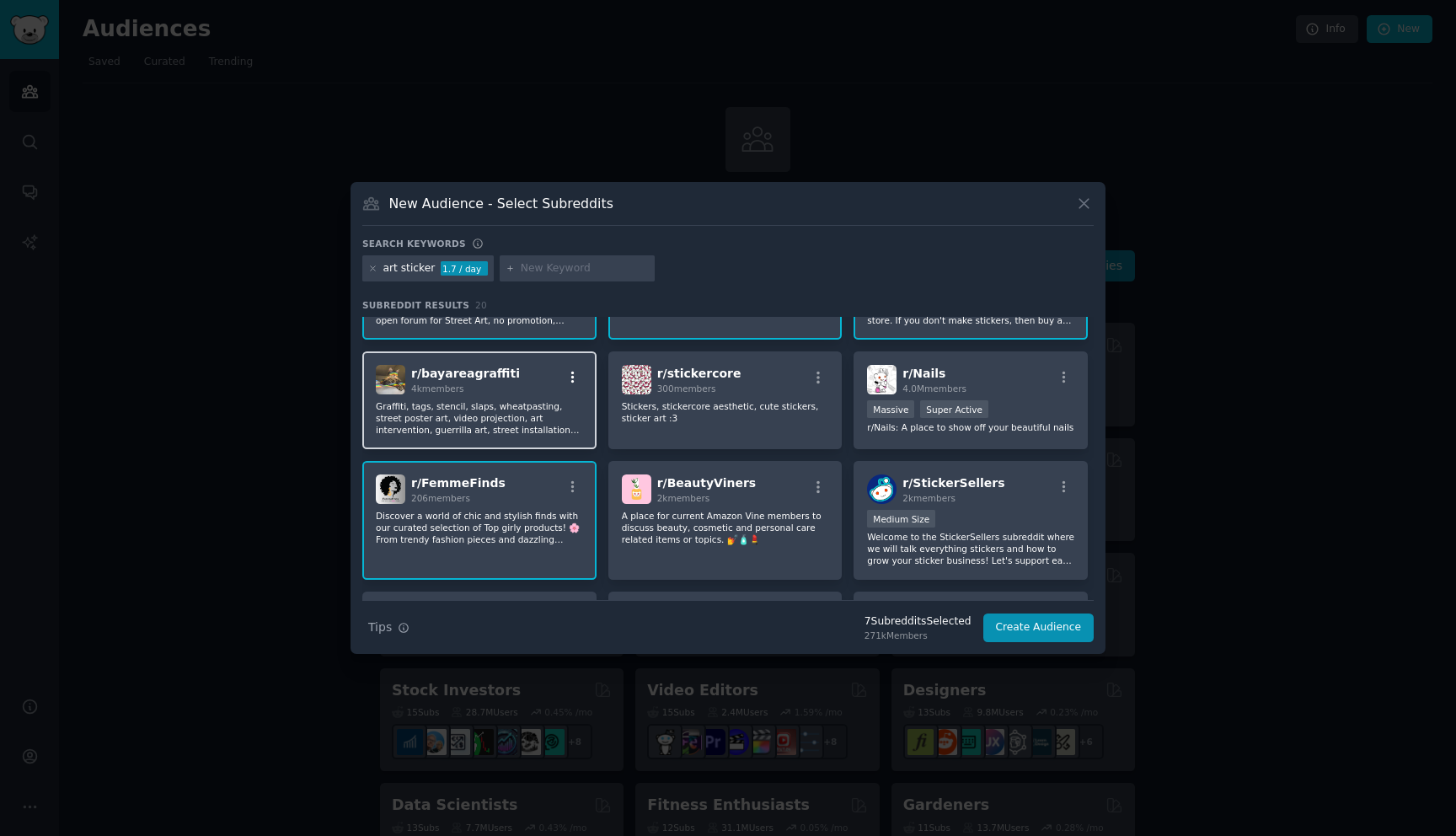
click at [572, 377] on icon "button" at bounding box center [573, 377] width 4 height 12
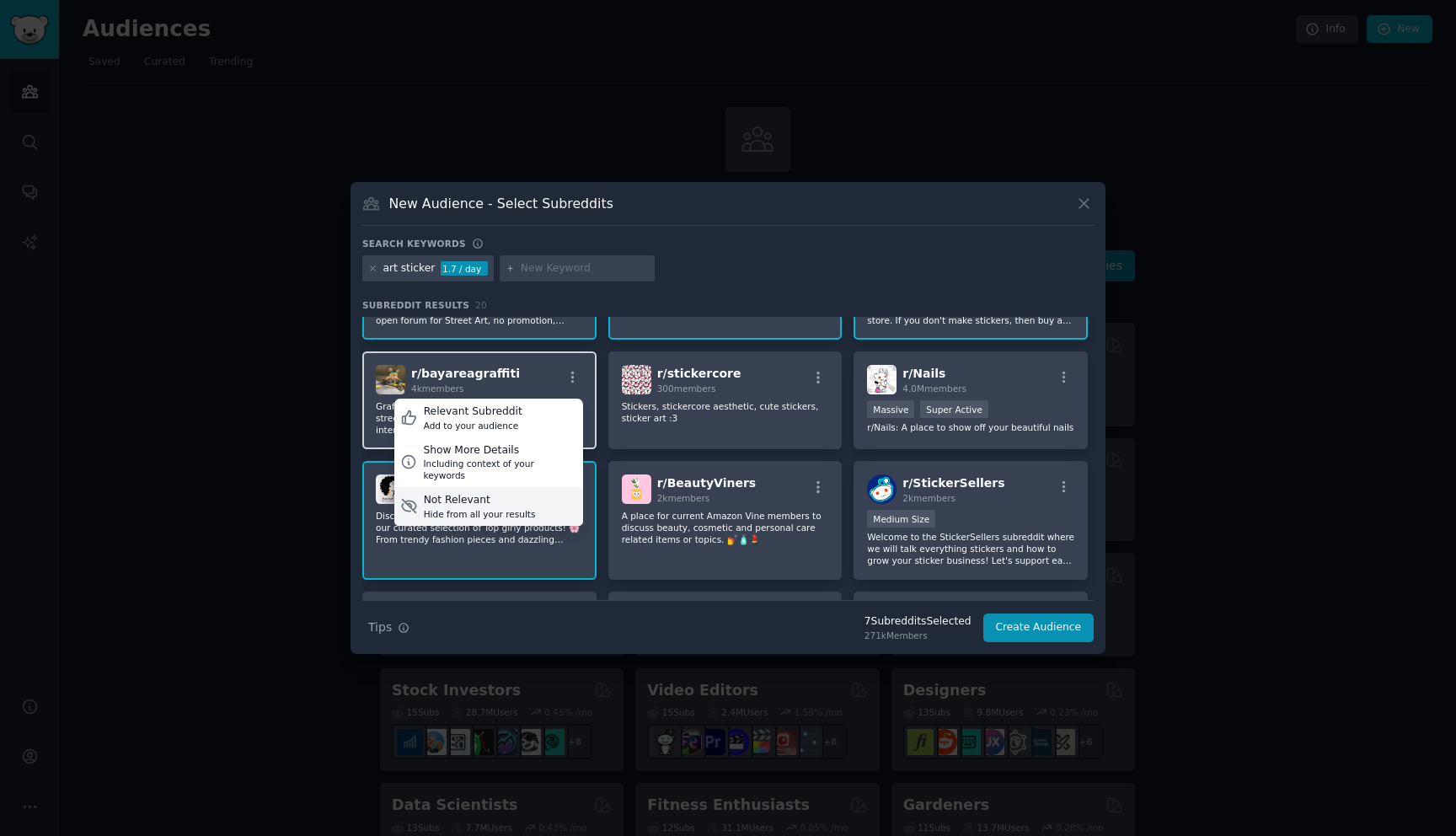
click at [518, 493] on div "Not Relevant" at bounding box center [479, 500] width 112 height 15
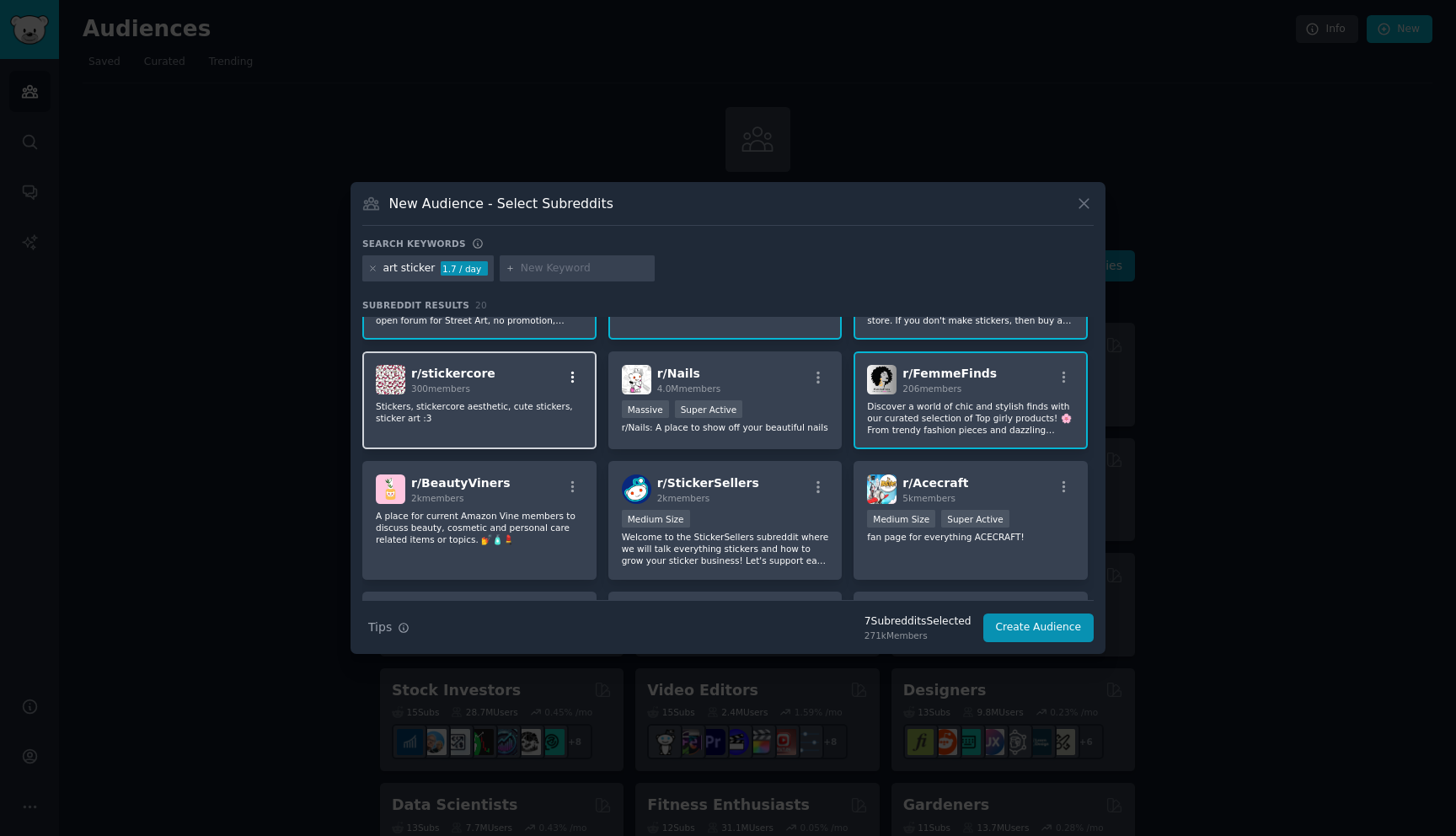
click at [571, 375] on icon "button" at bounding box center [572, 377] width 15 height 15
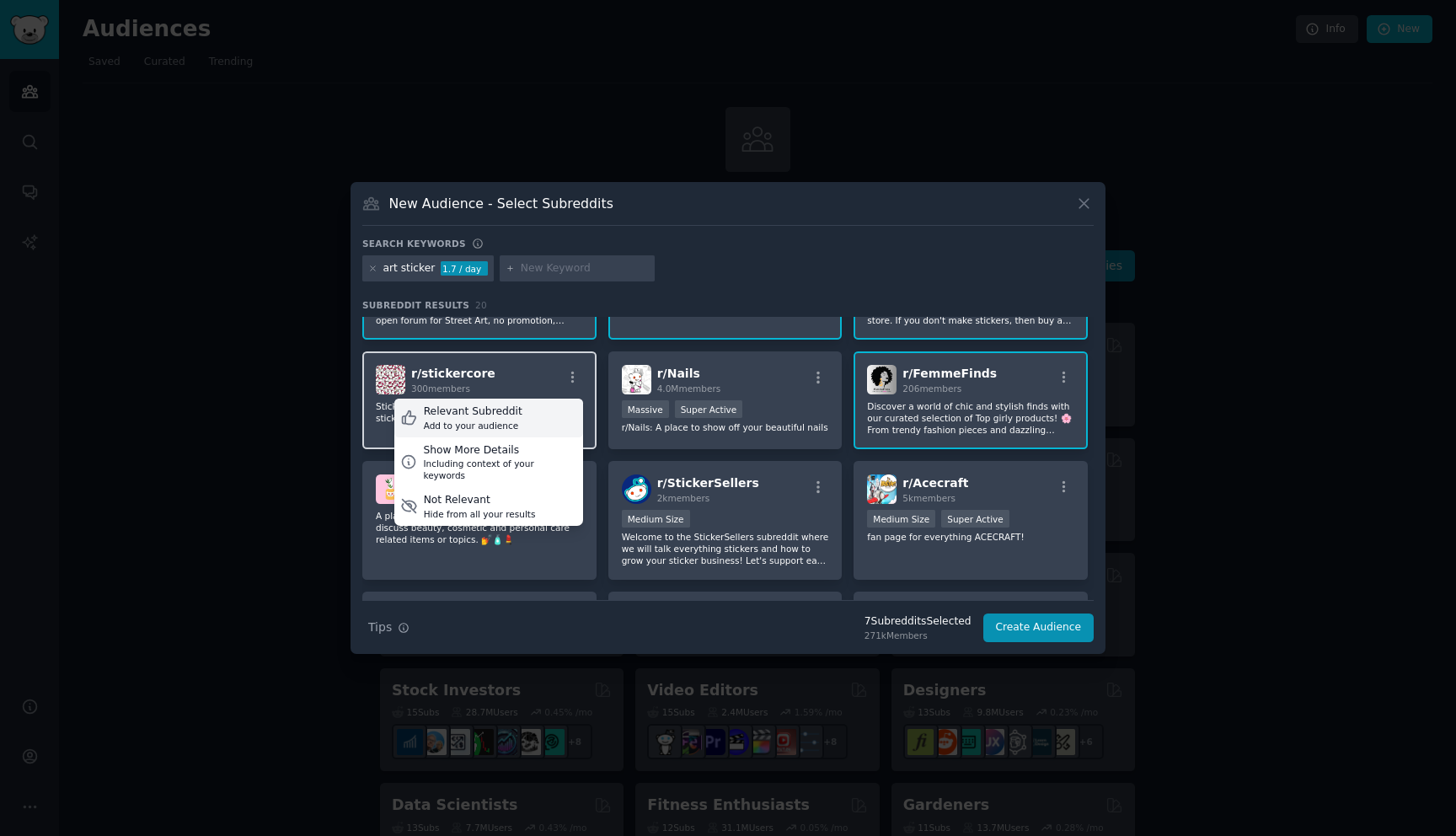
click at [510, 417] on div "Relevant Subreddit" at bounding box center [472, 412] width 98 height 15
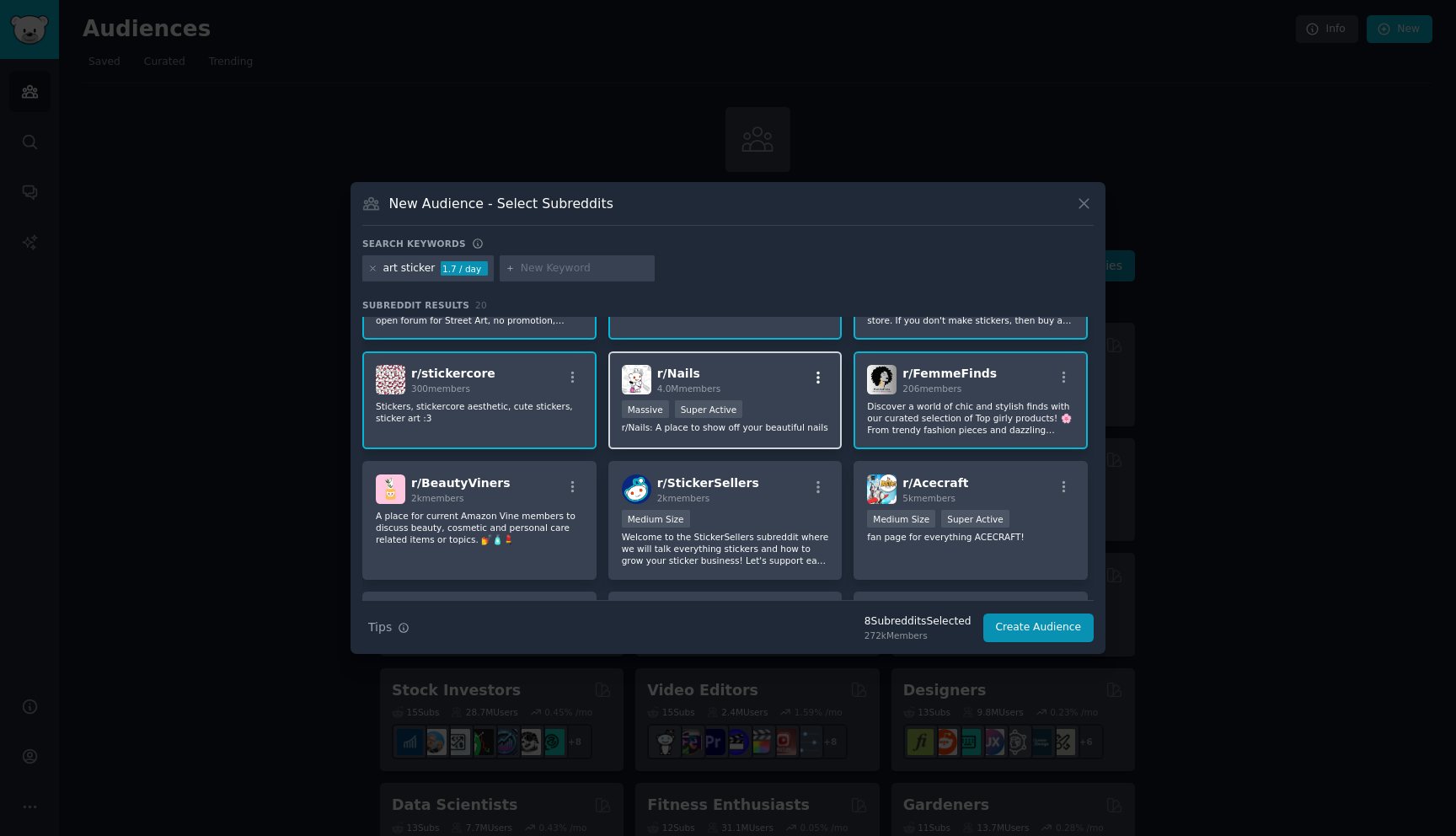
click at [813, 378] on icon "button" at bounding box center [818, 377] width 15 height 15
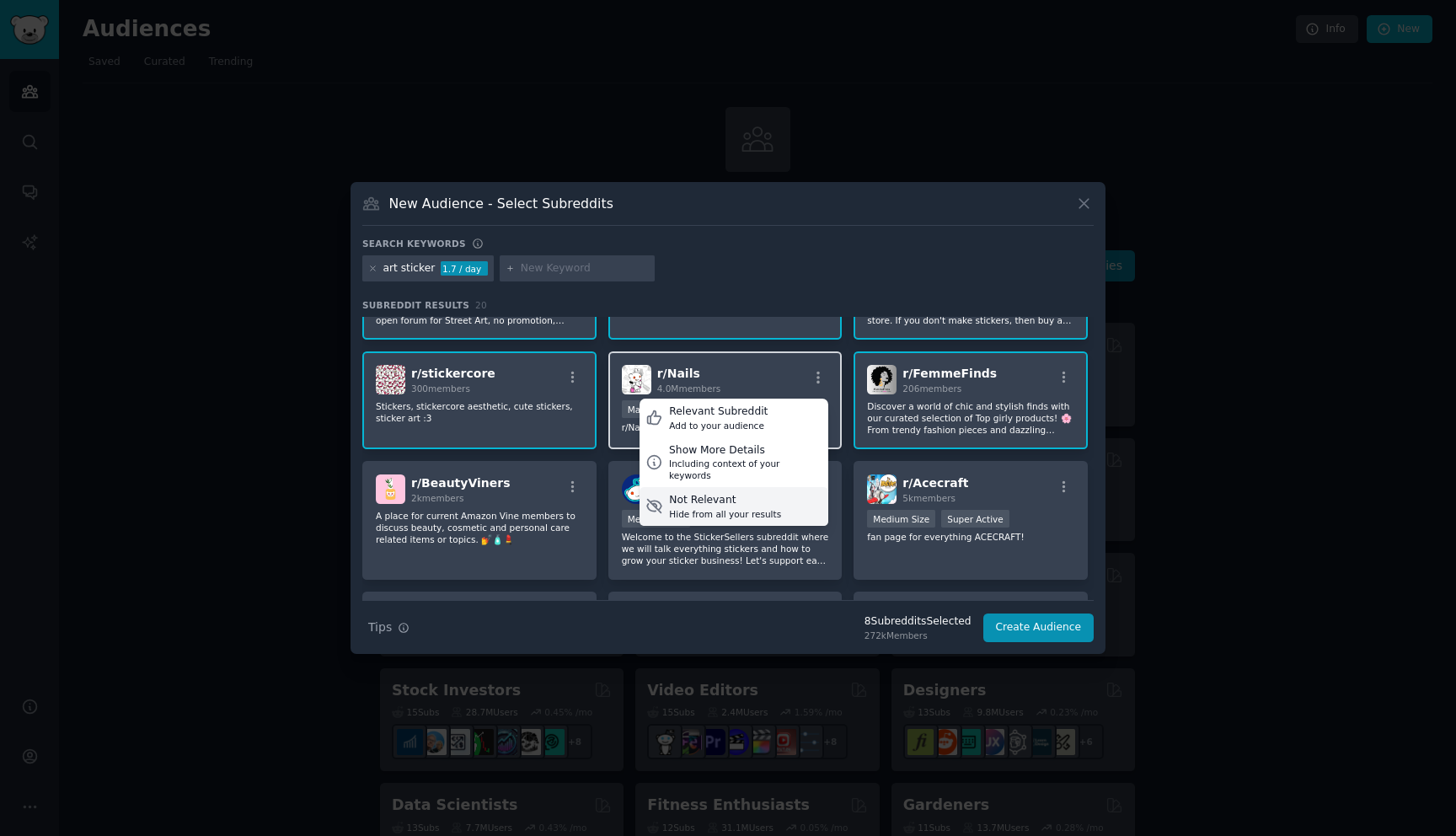
click at [729, 493] on div "Not Relevant" at bounding box center [725, 500] width 112 height 15
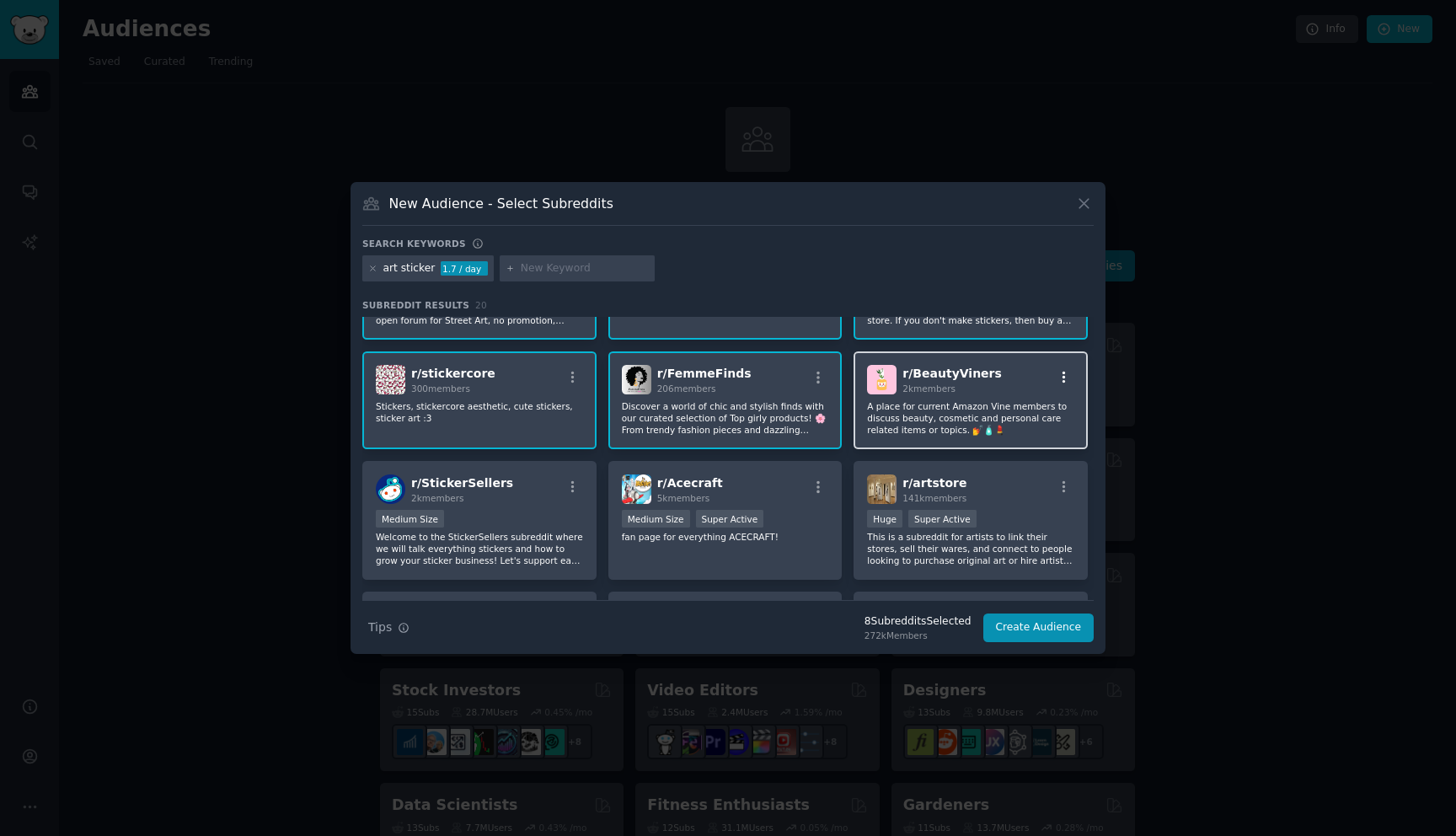
click at [1062, 377] on icon "button" at bounding box center [1063, 377] width 15 height 15
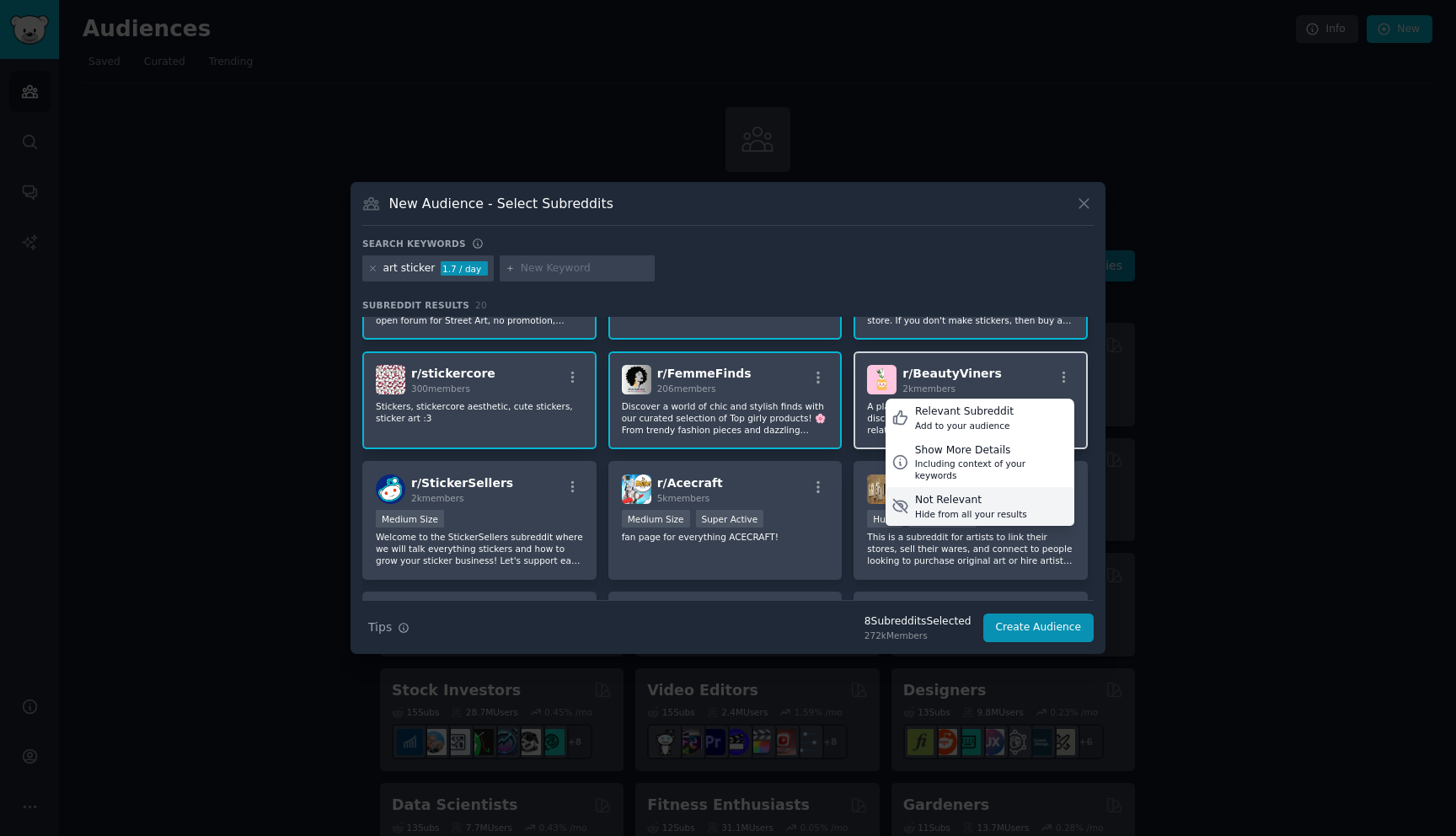
click at [978, 493] on div "Not Relevant" at bounding box center [970, 500] width 112 height 15
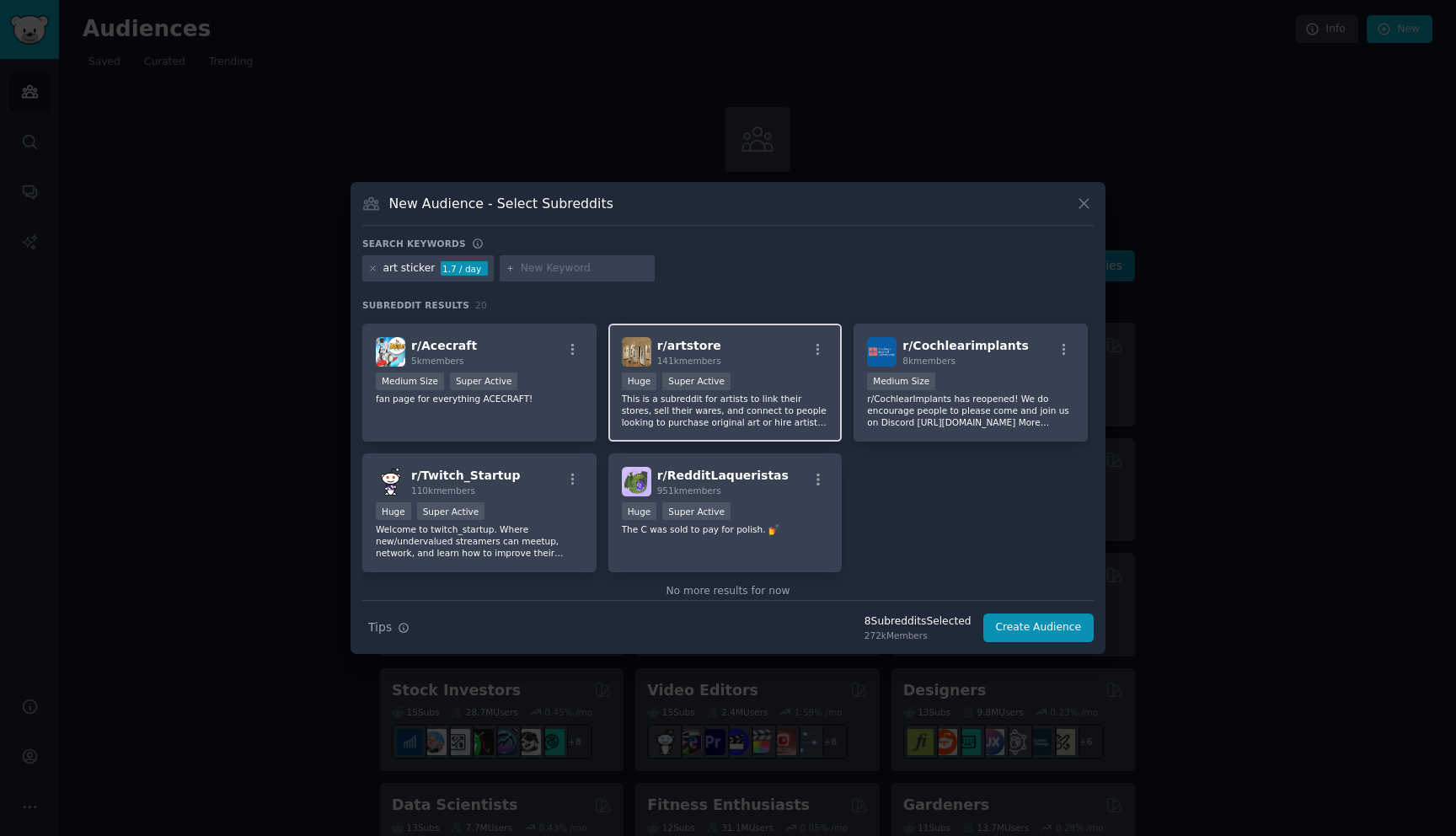
scroll to position [391, 0]
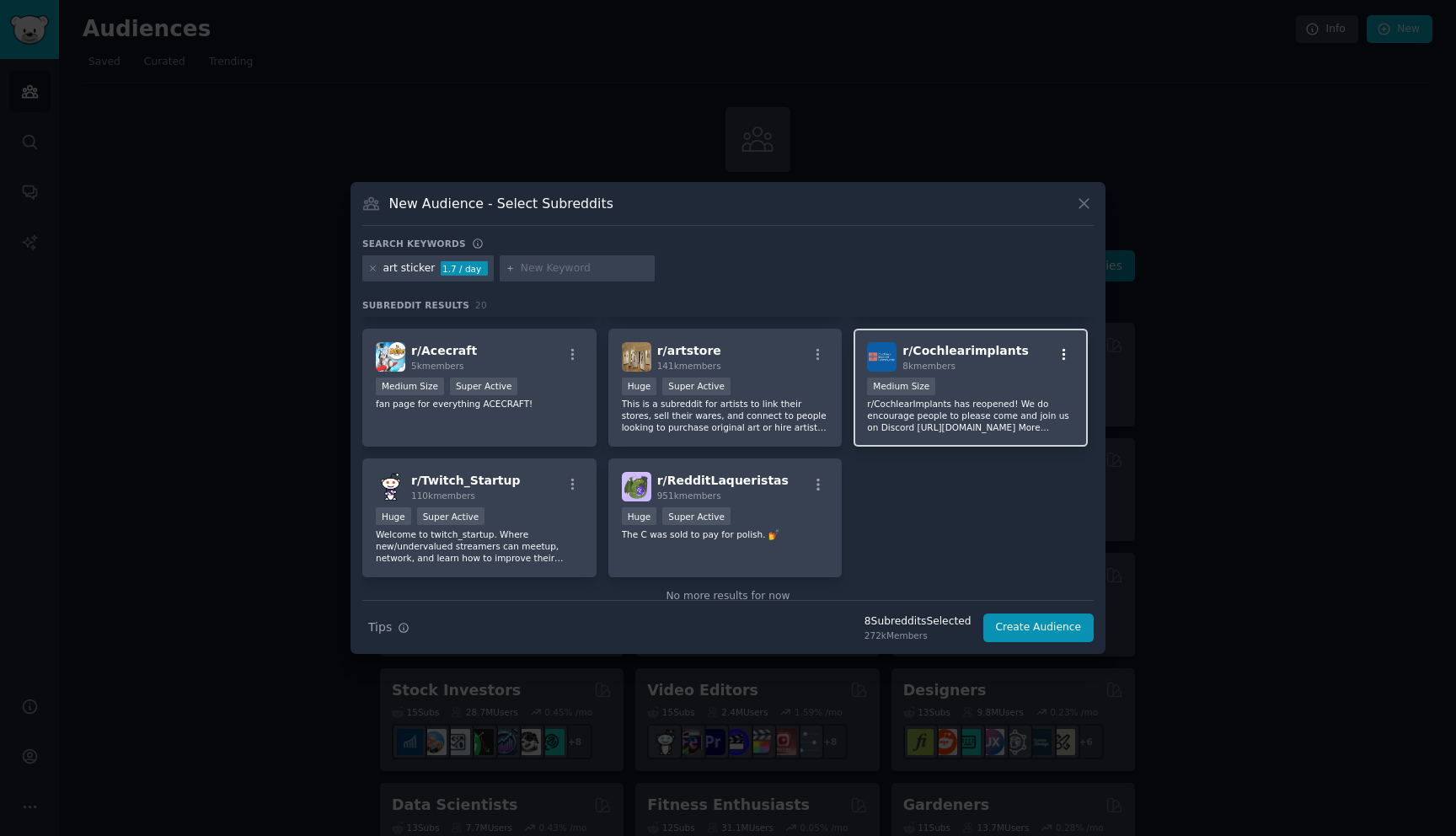
click at [1062, 353] on icon "button" at bounding box center [1063, 354] width 15 height 15
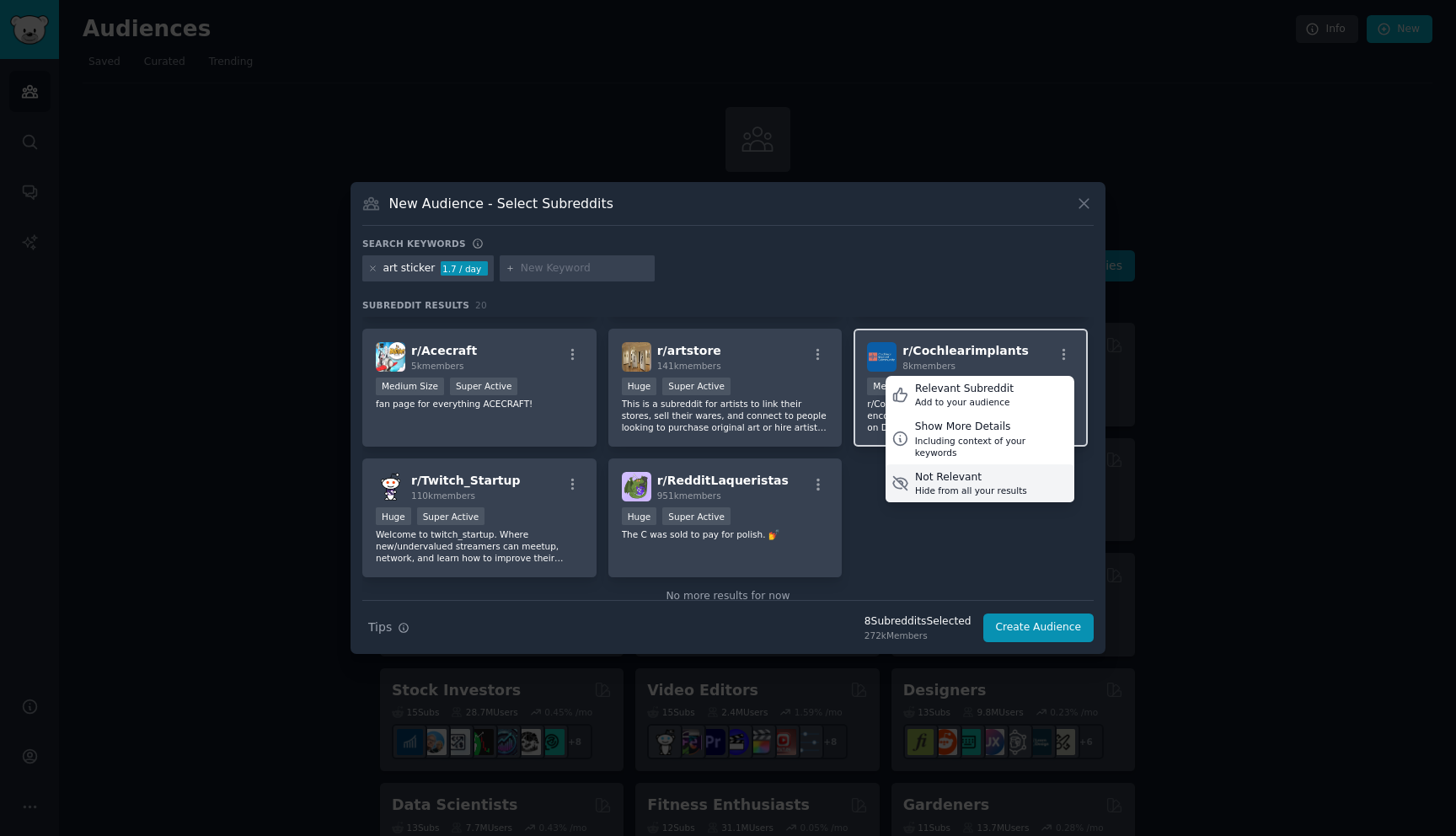
click at [983, 470] on div "Not Relevant" at bounding box center [970, 478] width 112 height 15
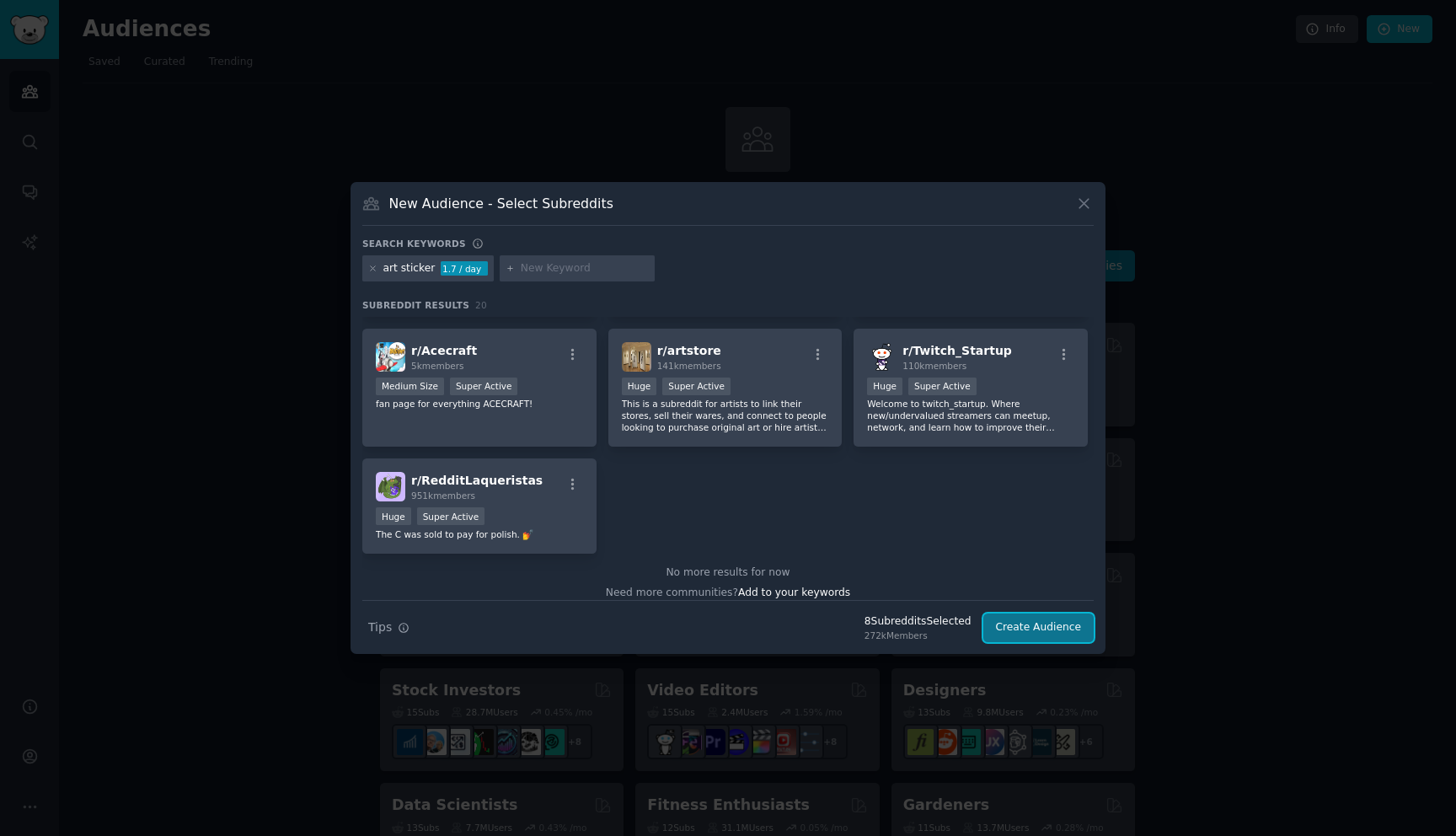
click at [1037, 625] on button "Create Audience" at bounding box center [1038, 627] width 111 height 29
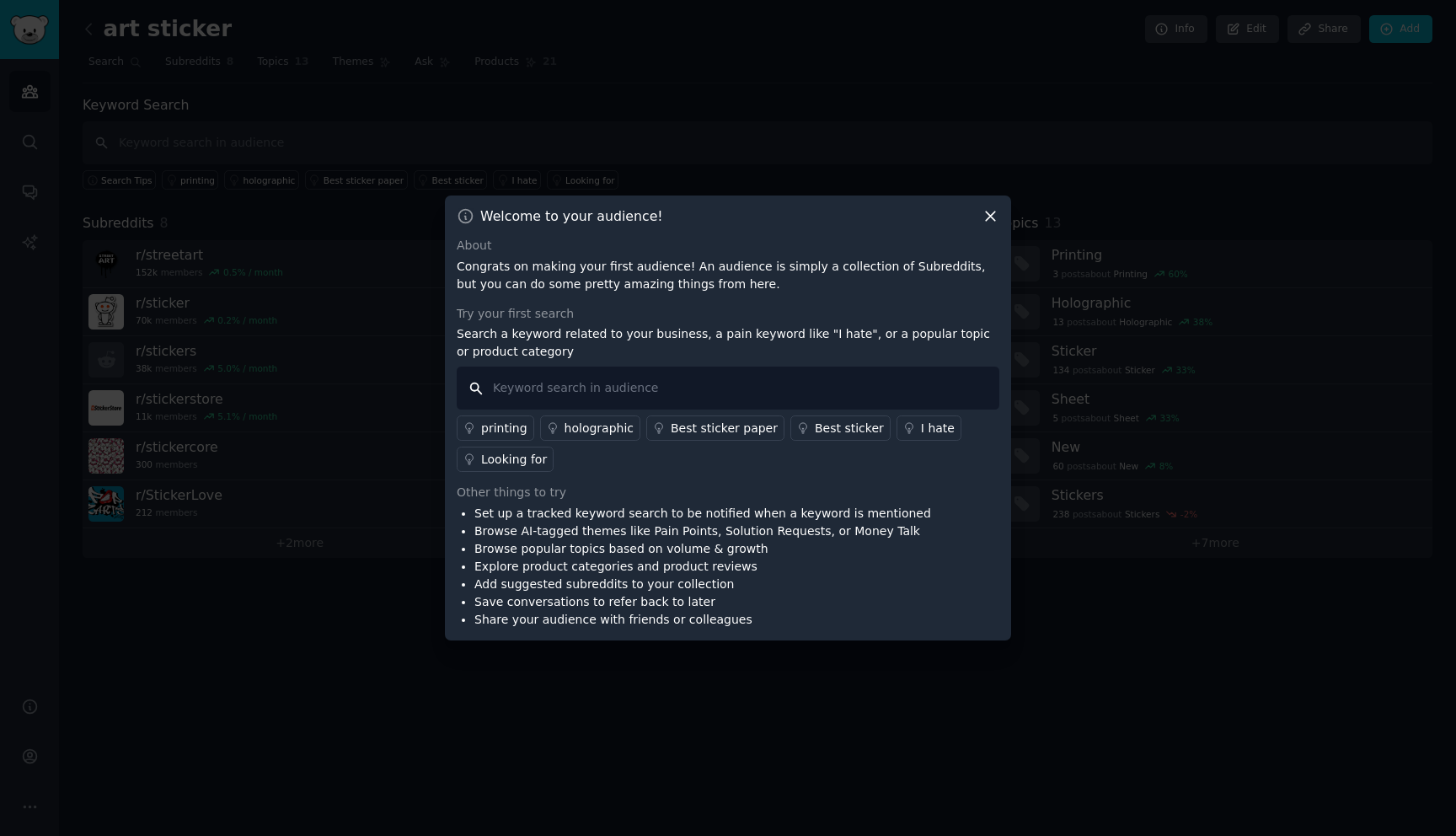
click at [608, 385] on input "text" at bounding box center [728, 388] width 543 height 43
type input "sustainable"
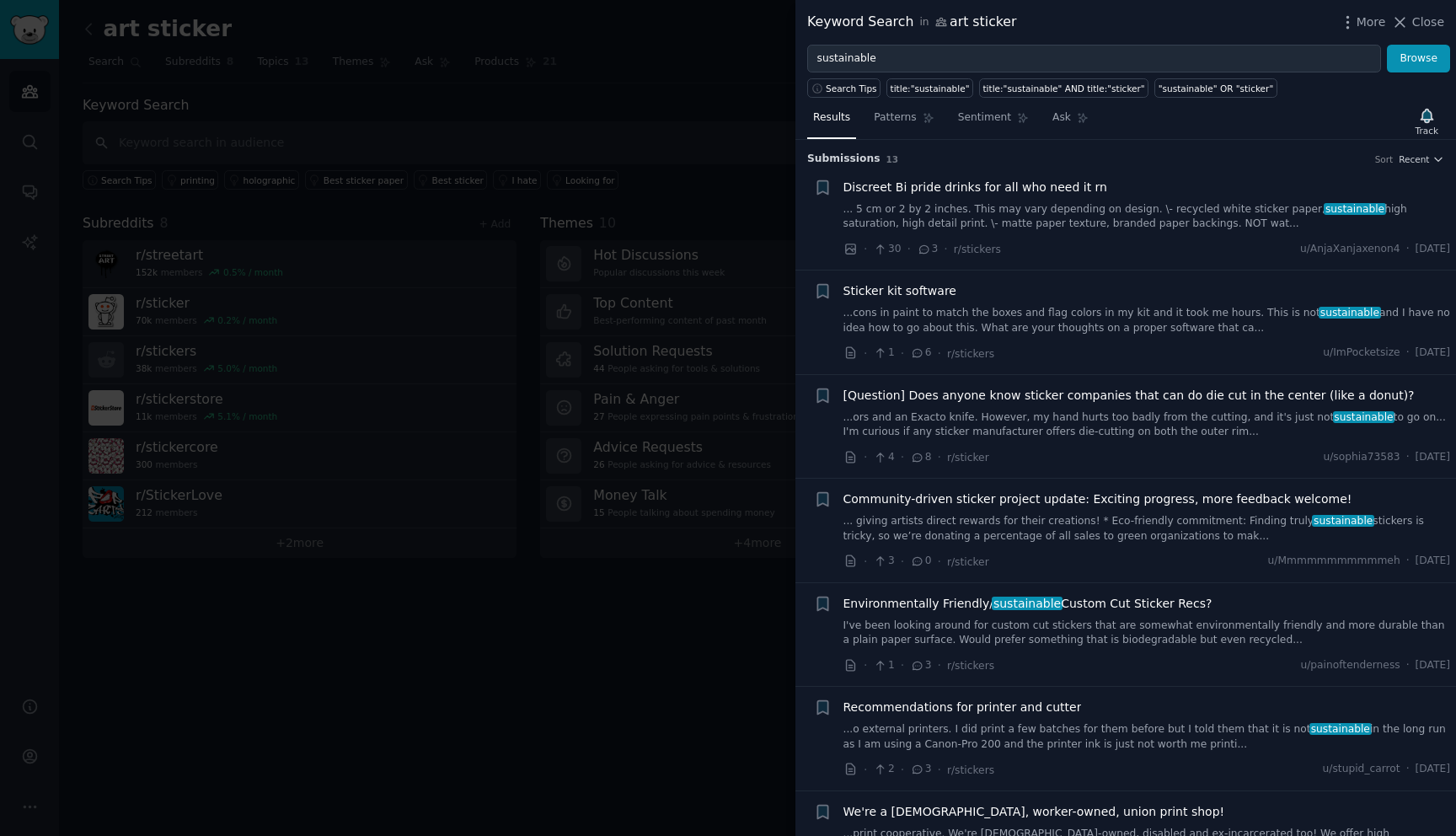
click at [980, 23] on div "Keyword Search in art sticker" at bounding box center [912, 22] width 209 height 21
click at [995, 24] on div "Keyword Search in art sticker" at bounding box center [912, 22] width 209 height 21
click at [1352, 26] on icon "button" at bounding box center [1348, 23] width 18 height 18
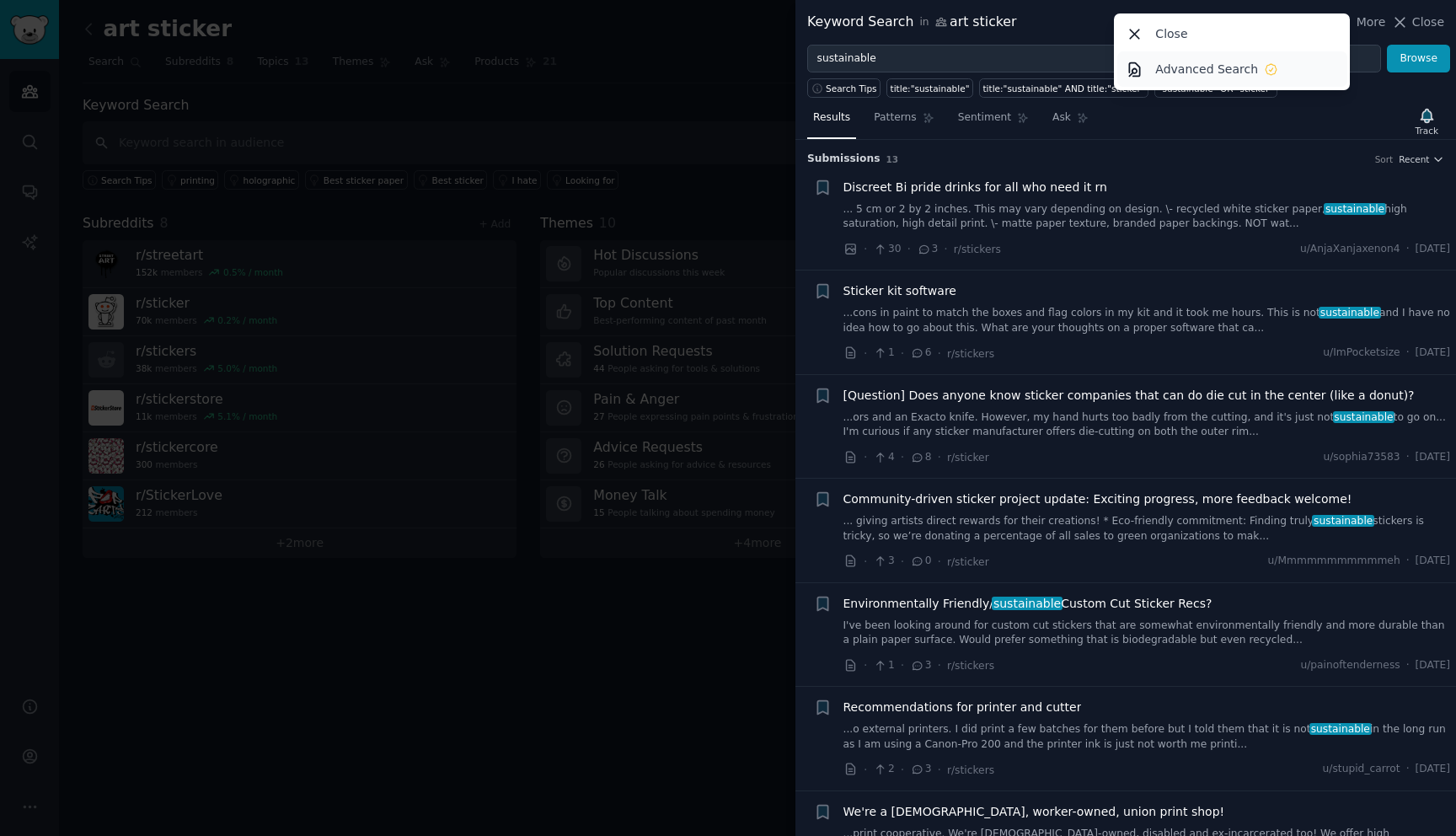
click at [1204, 68] on p "Advanced Search" at bounding box center [1206, 70] width 103 height 18
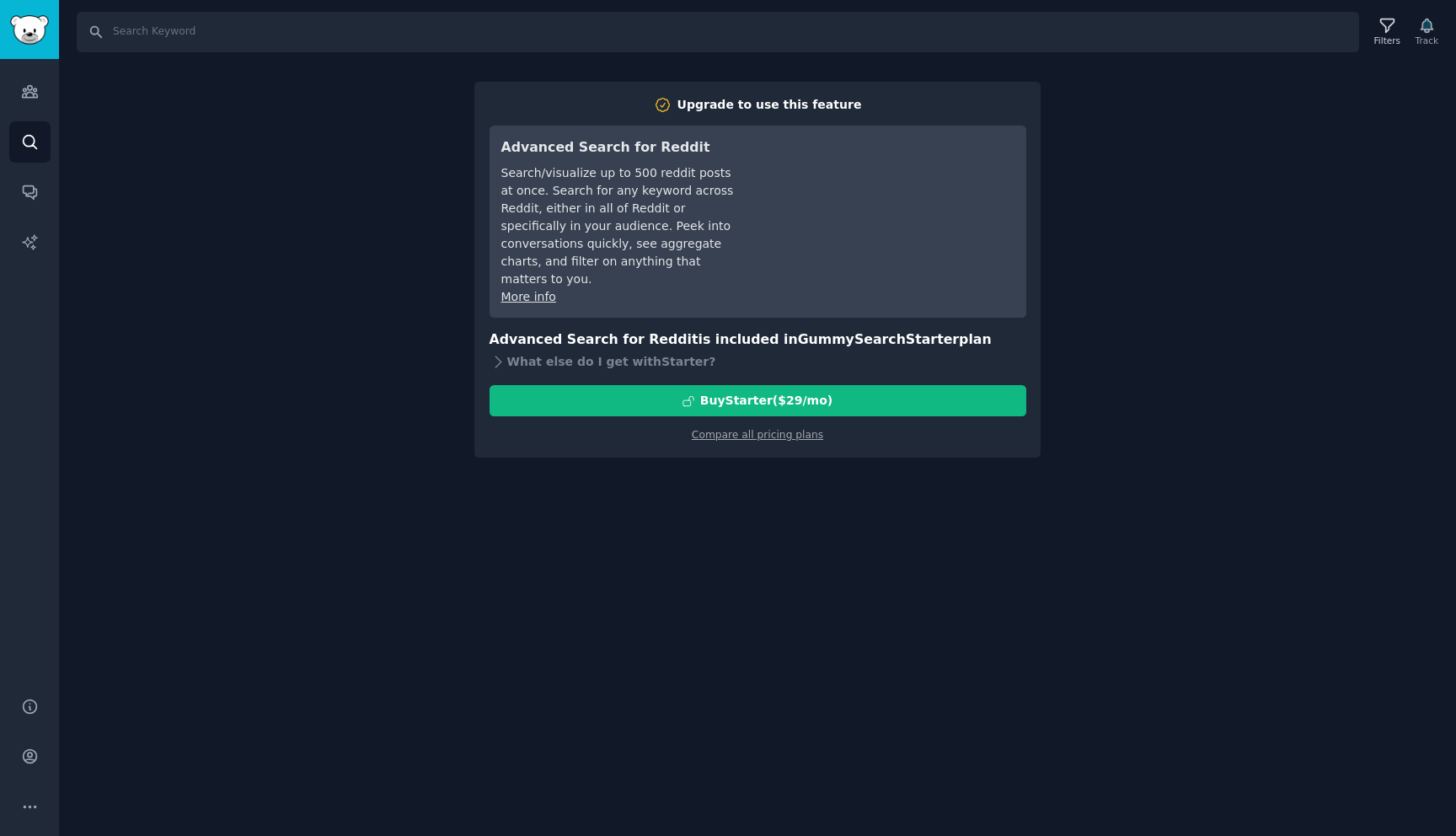
click at [207, 573] on div "Search Filters Track Upgrade to use this feature Advanced Search for Reddit Sea…" at bounding box center [756, 418] width 1396 height 836
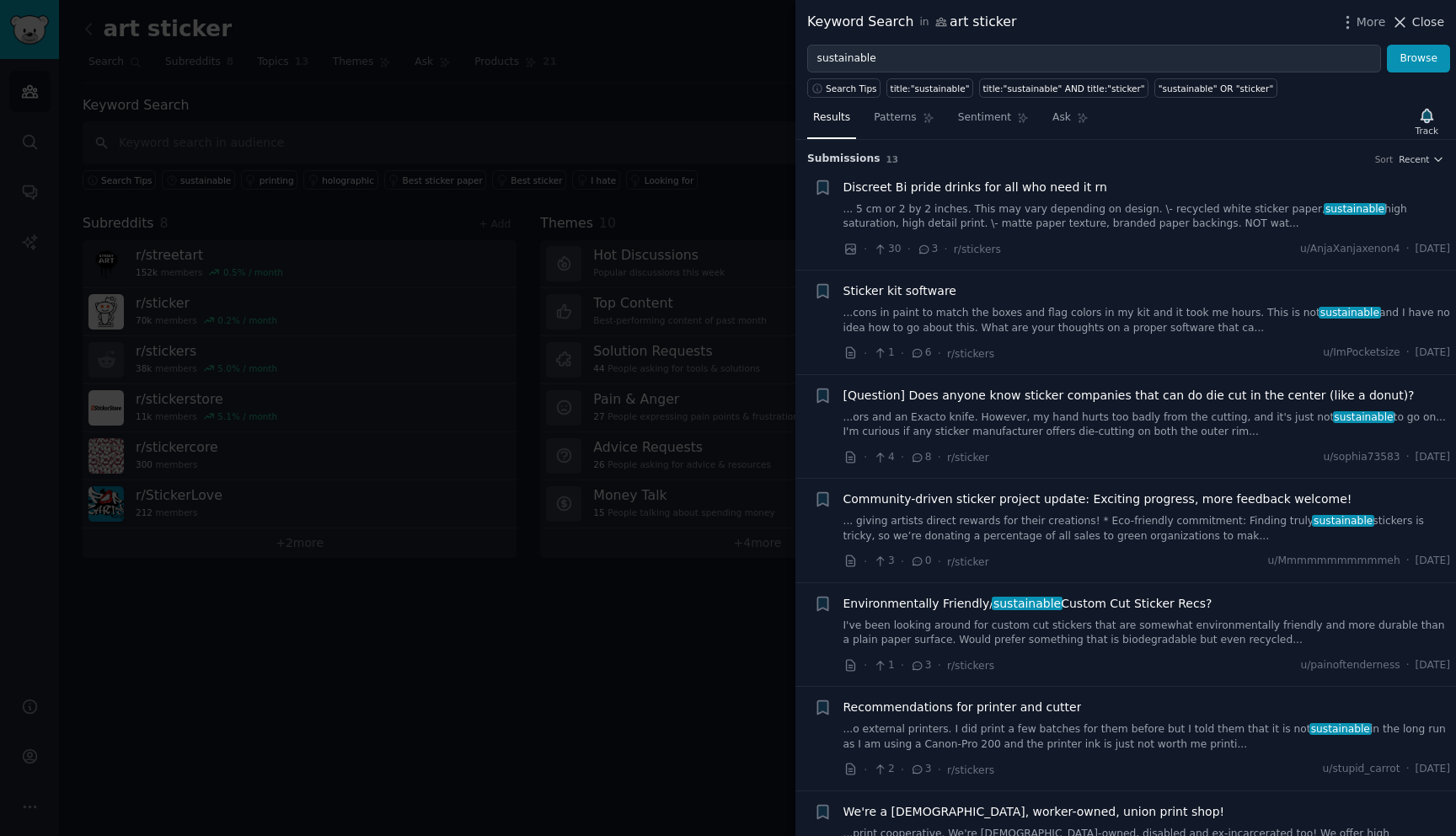
click at [1408, 20] on icon at bounding box center [1400, 23] width 18 height 18
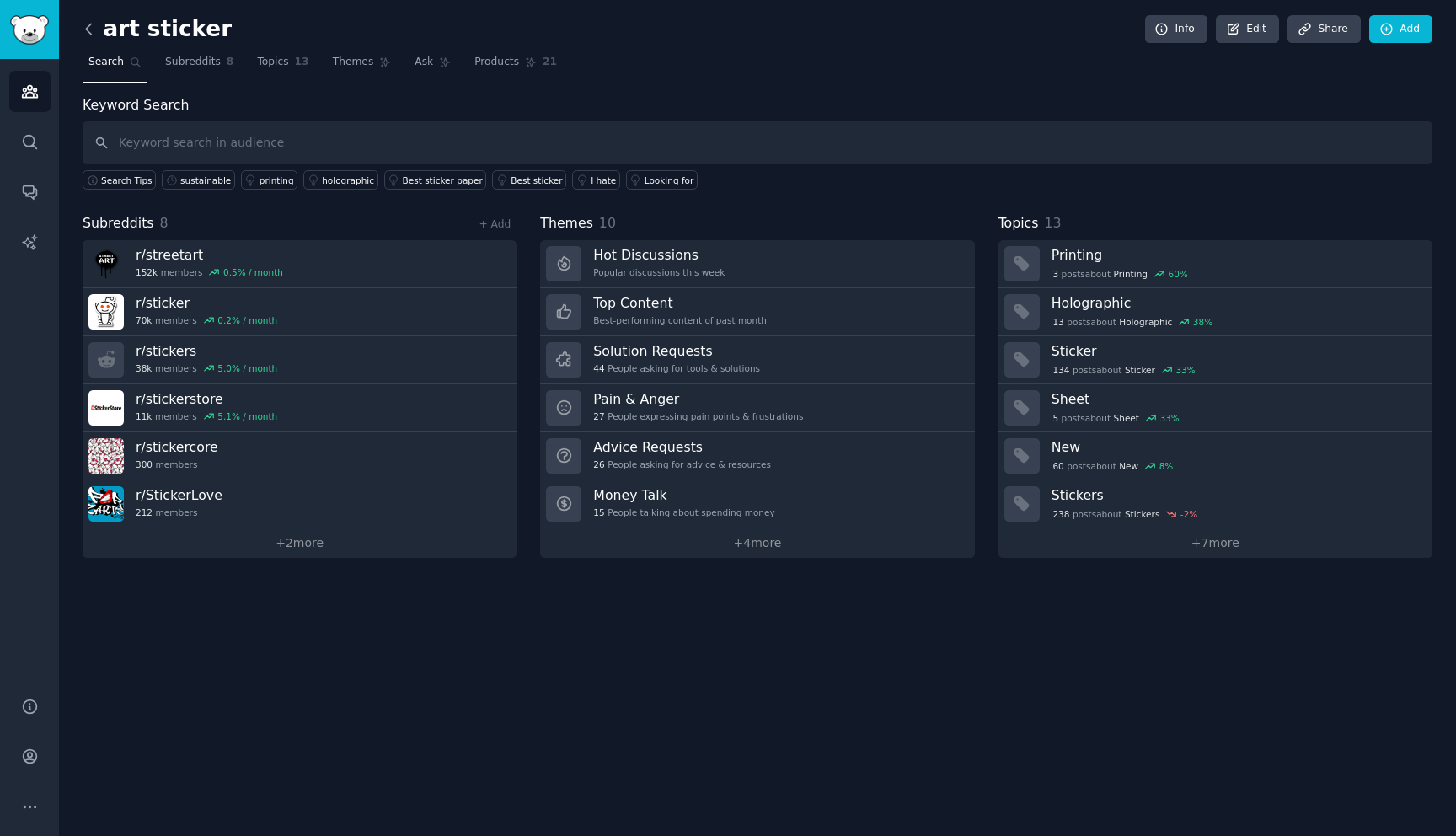
click at [88, 28] on icon at bounding box center [89, 29] width 18 height 18
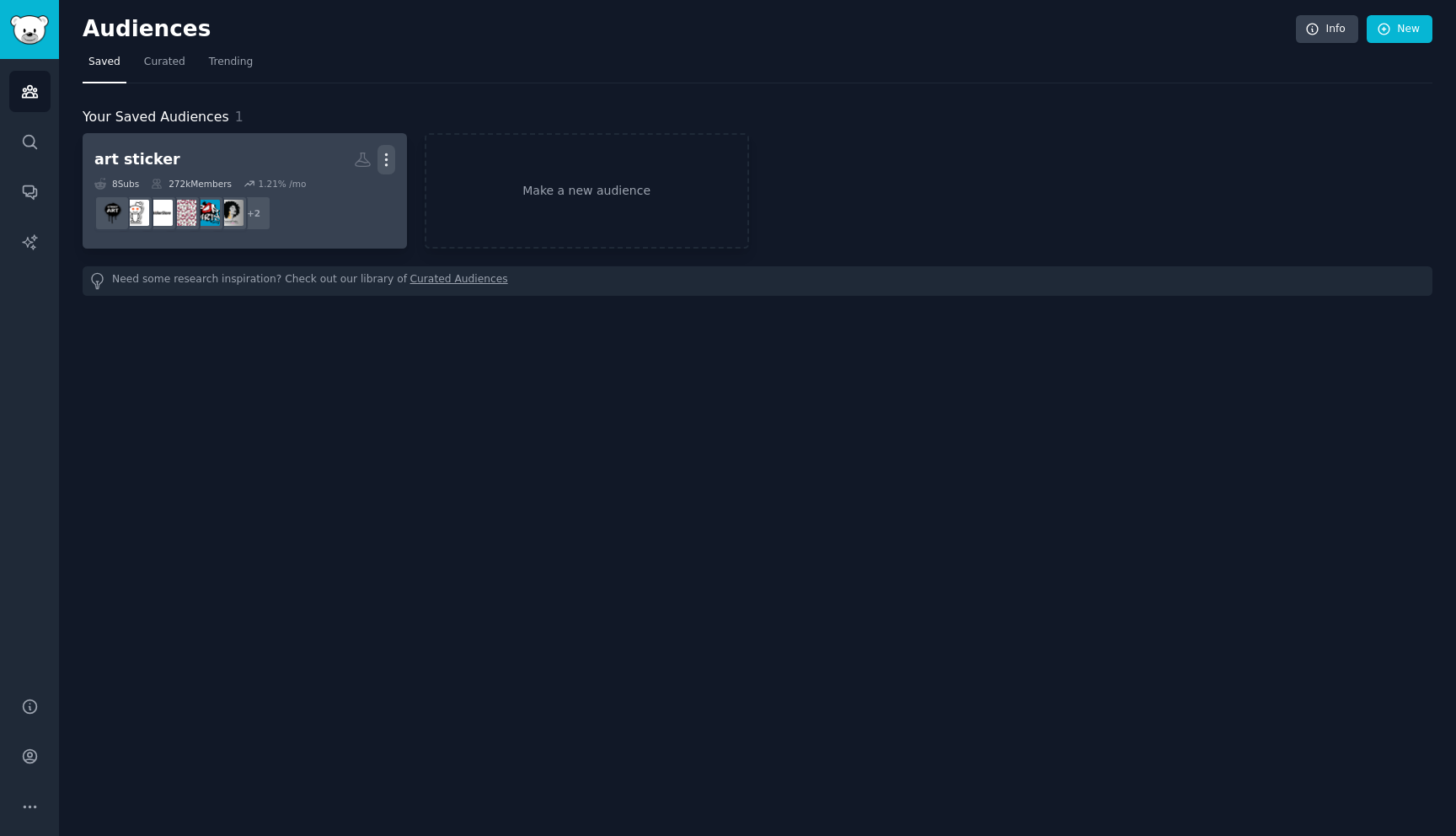
click at [385, 161] on icon "button" at bounding box center [386, 160] width 18 height 18
click at [333, 163] on p "View" at bounding box center [335, 166] width 28 height 18
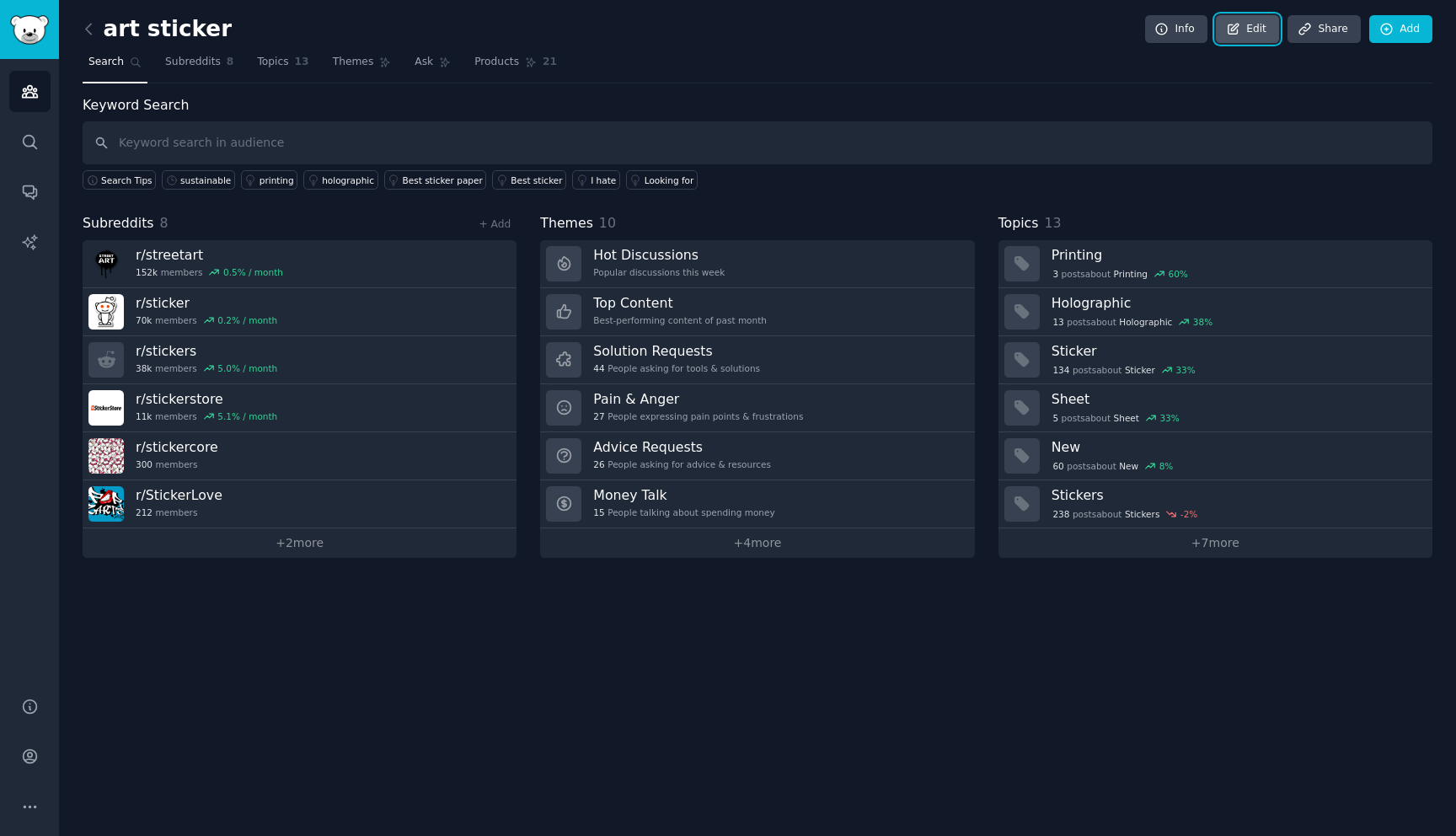
click at [1237, 16] on link "Edit" at bounding box center [1247, 30] width 63 height 29
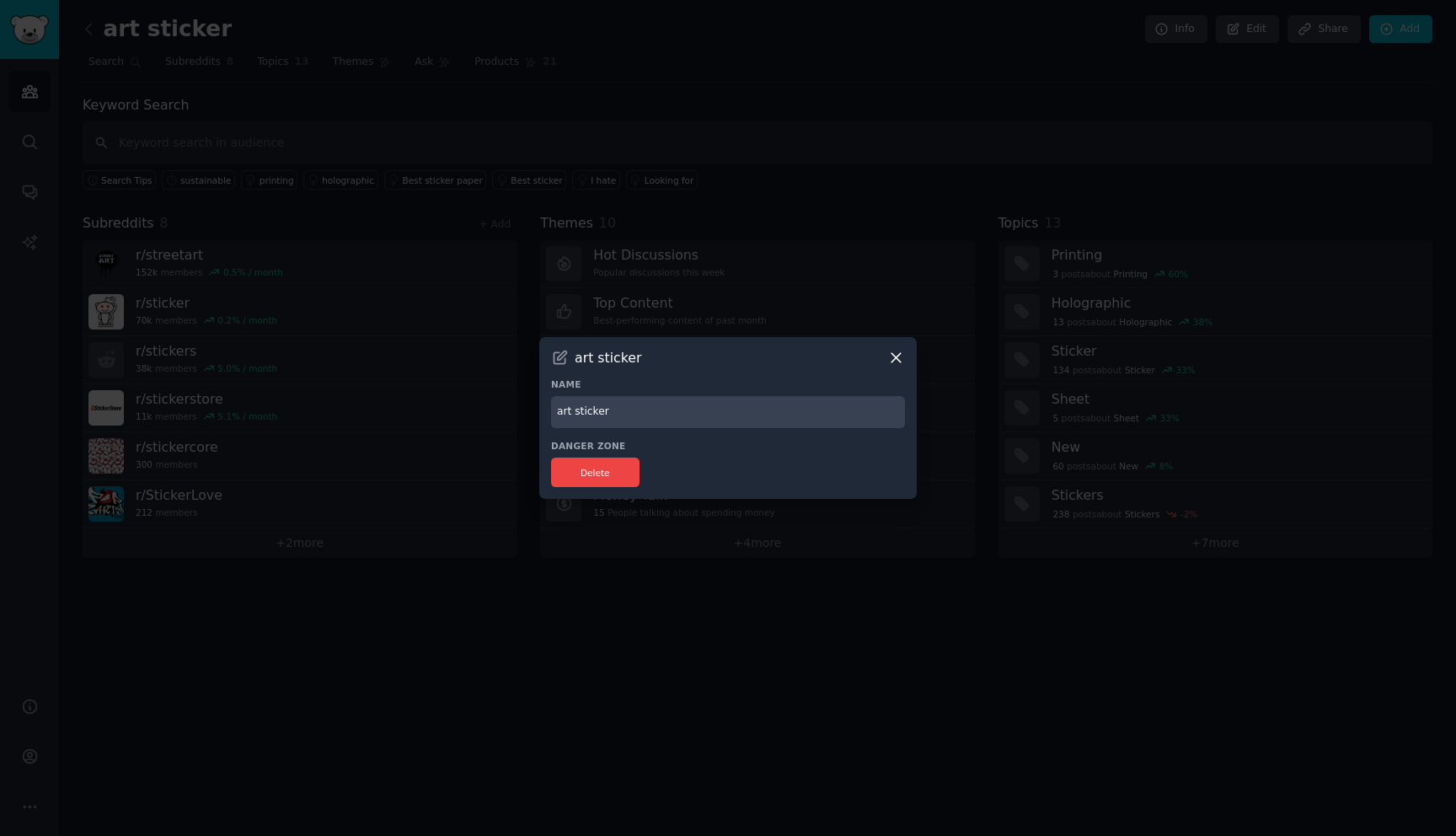
click at [645, 412] on input "art sticker" at bounding box center [728, 413] width 354 height 33
type input "art stickers"
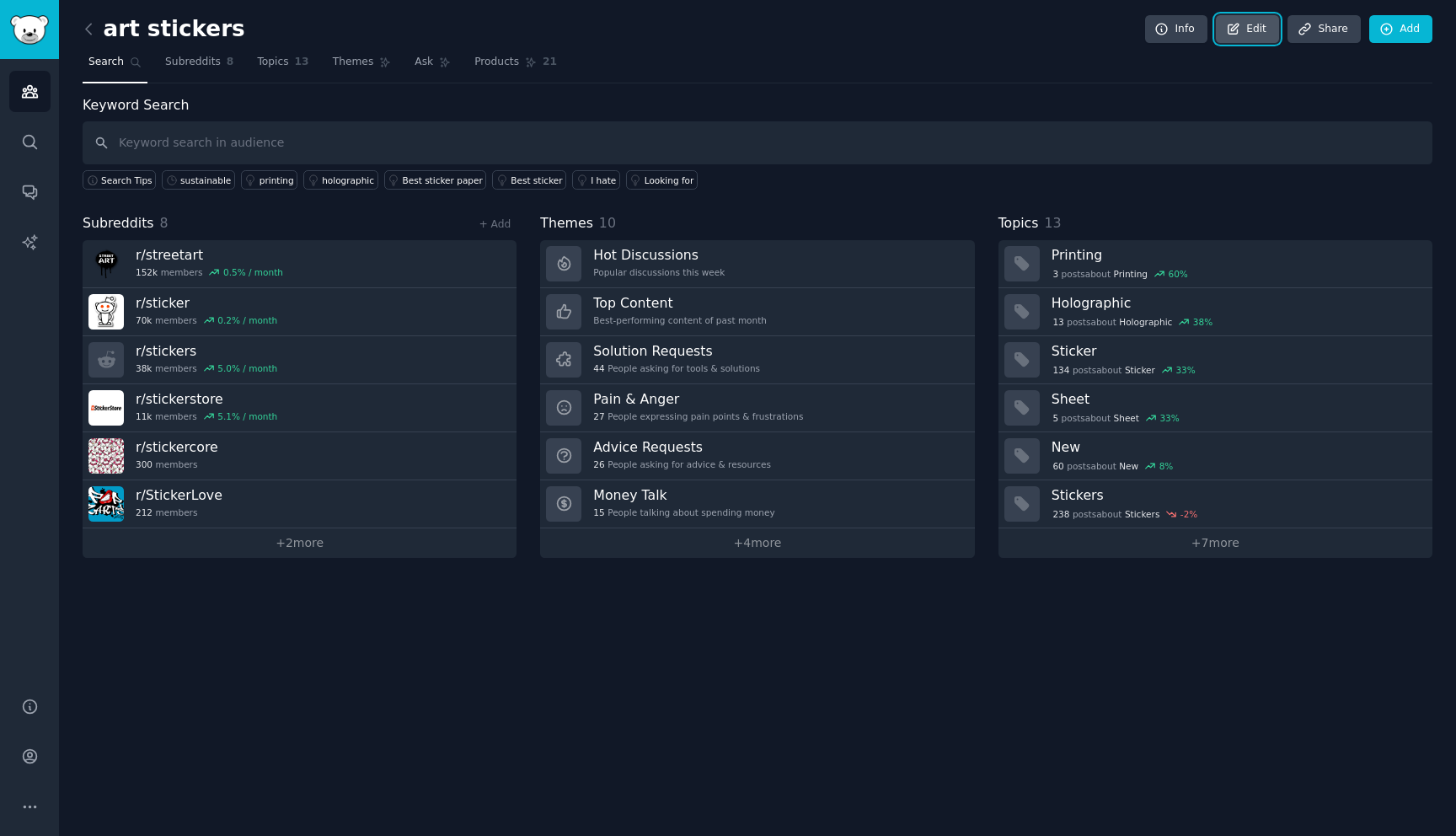
click at [1250, 24] on link "Edit" at bounding box center [1247, 30] width 63 height 29
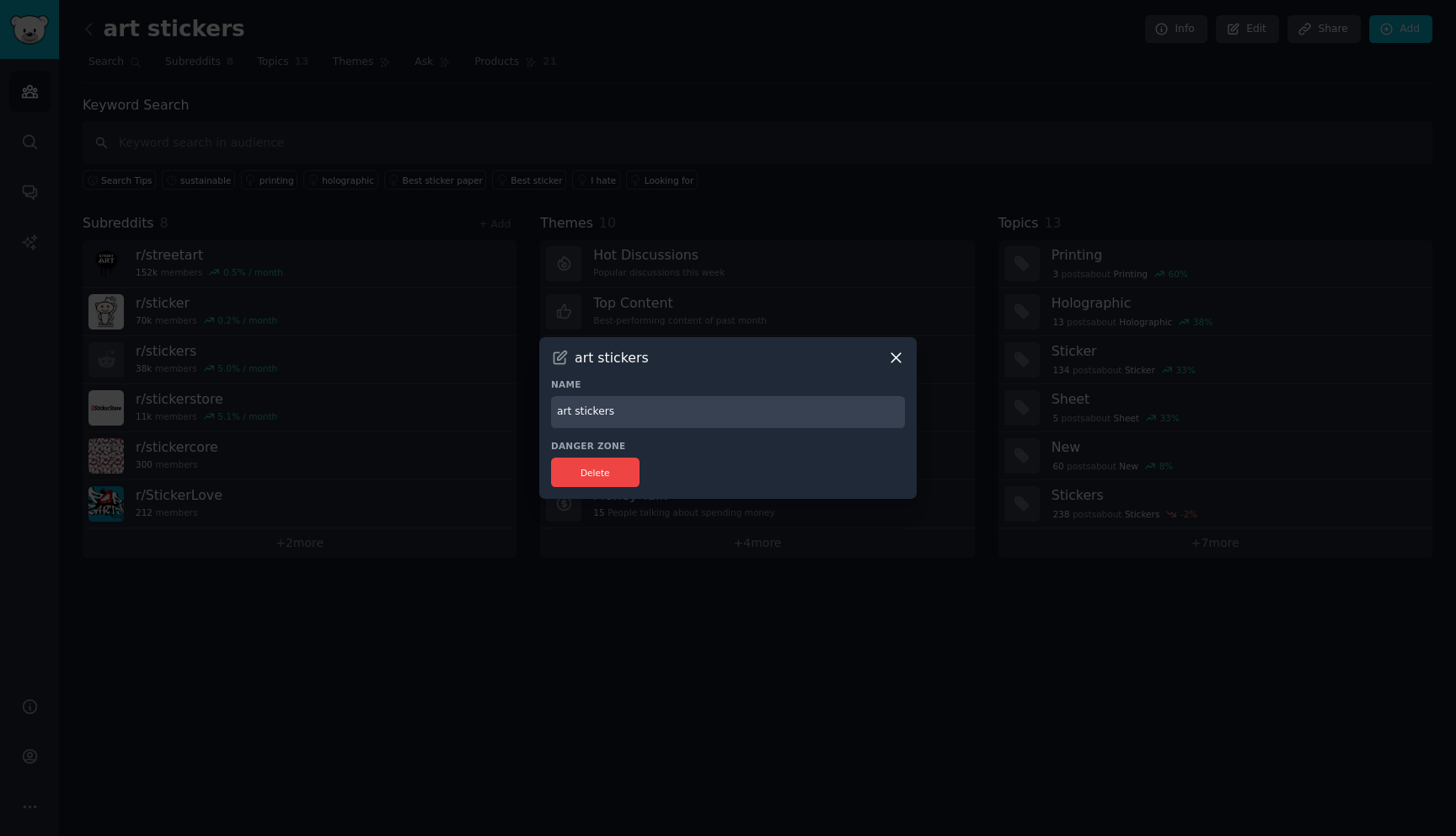
click at [893, 357] on icon at bounding box center [896, 358] width 18 height 18
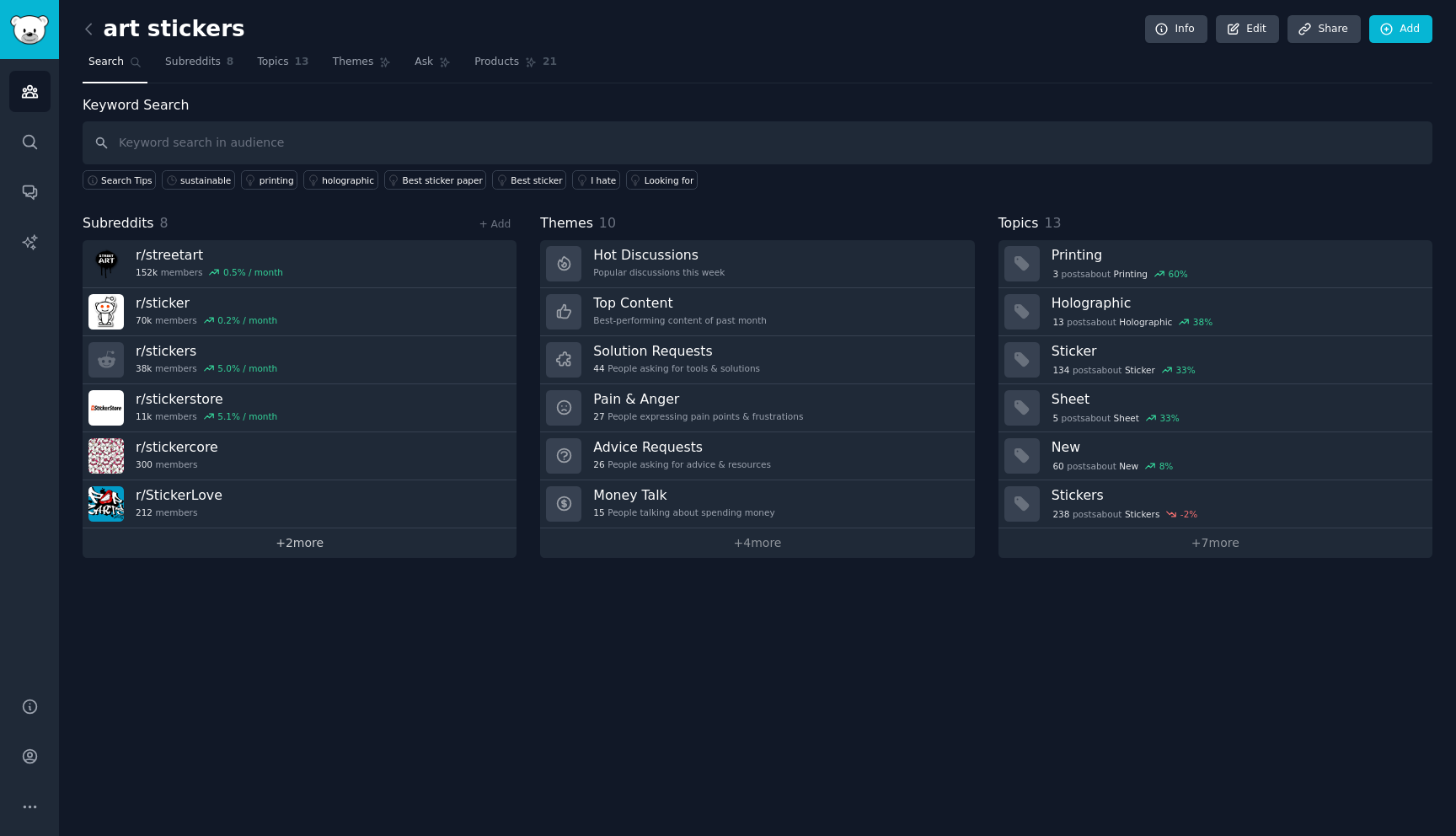
click at [301, 548] on link "+ 2 more" at bounding box center [299, 543] width 434 height 30
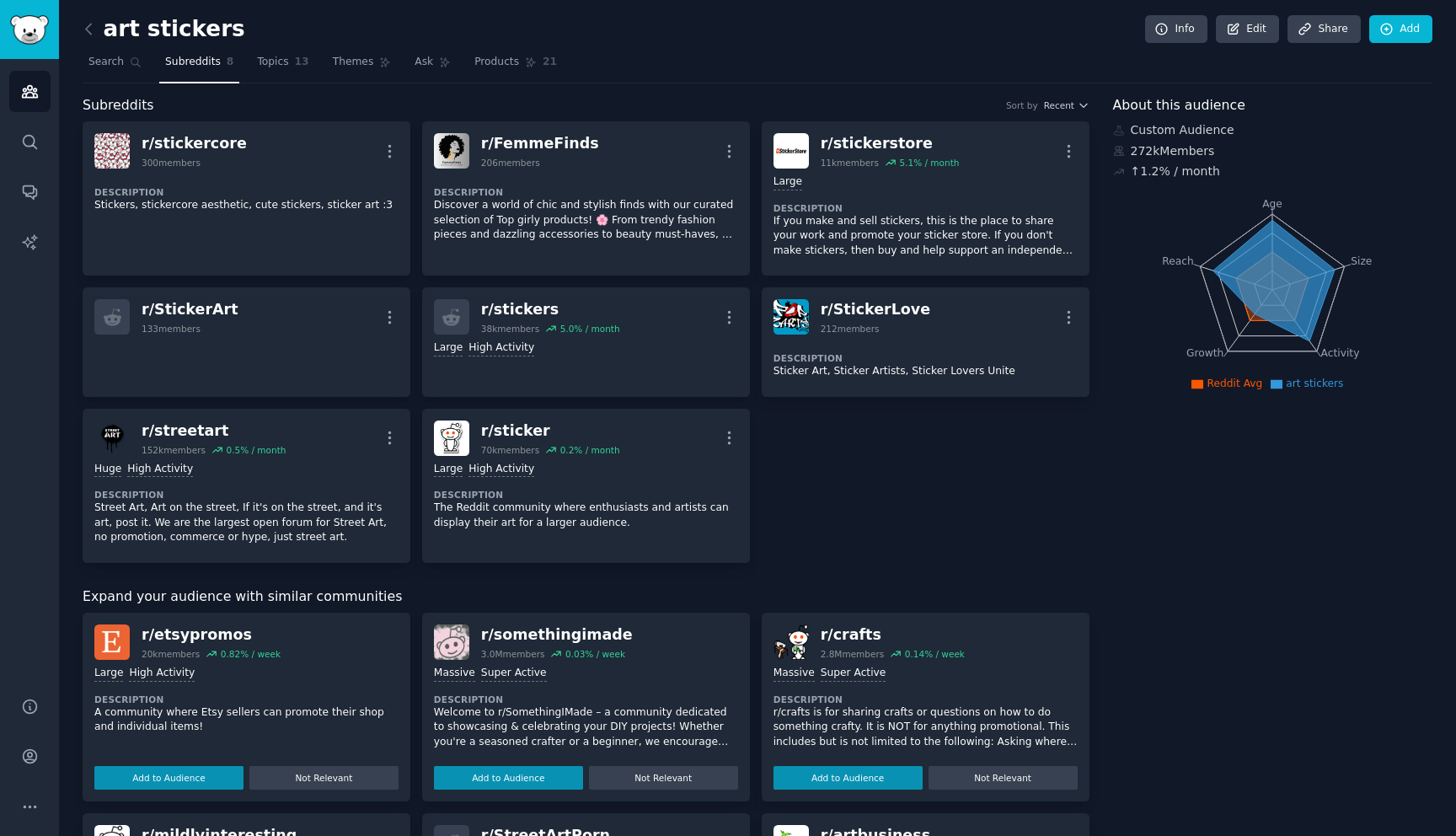
click at [127, 31] on h2 "art stickers" at bounding box center [163, 30] width 162 height 27
click at [84, 30] on icon at bounding box center [89, 29] width 18 height 18
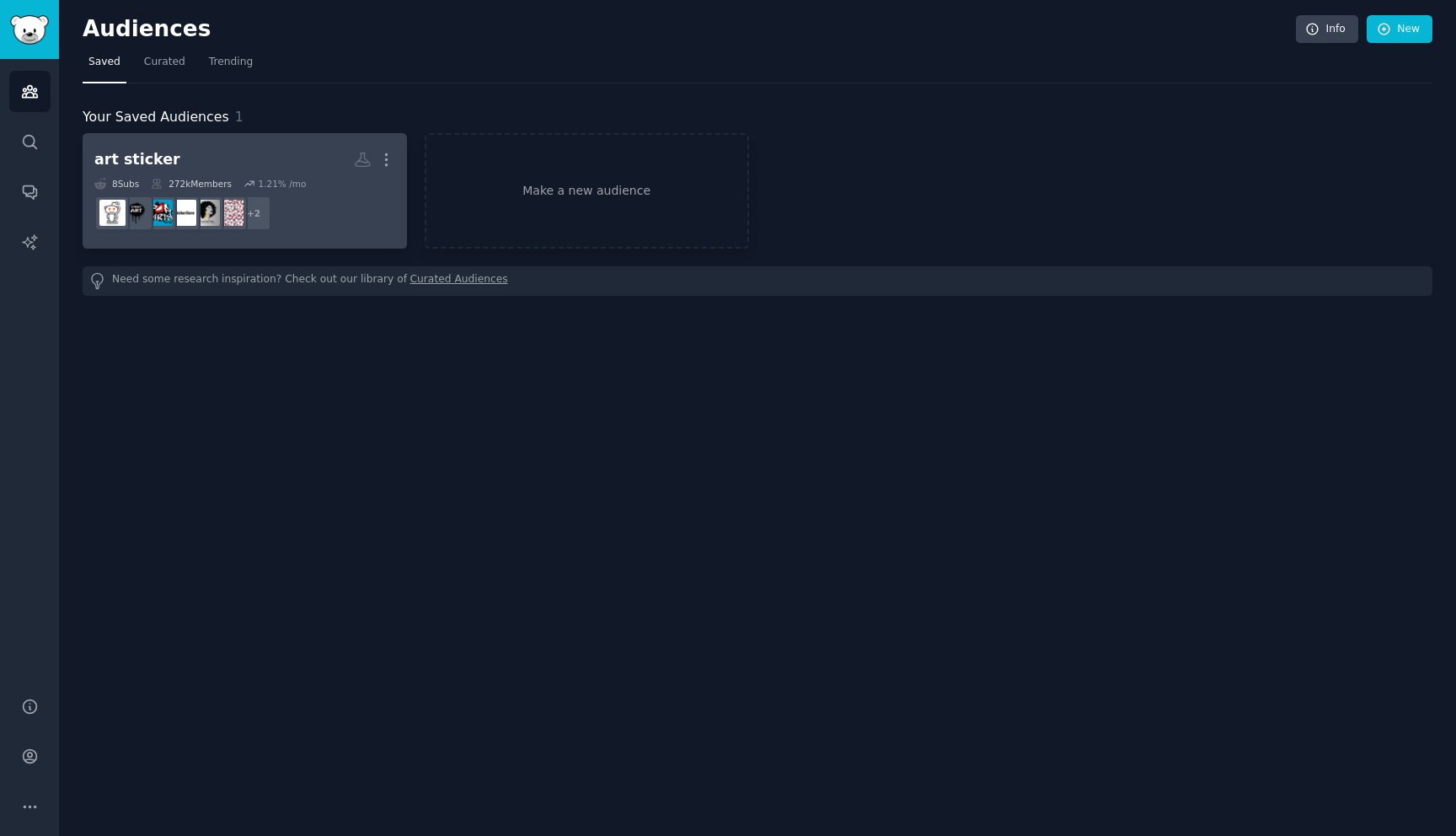
click at [255, 162] on h2 "art sticker More" at bounding box center [245, 160] width 301 height 30
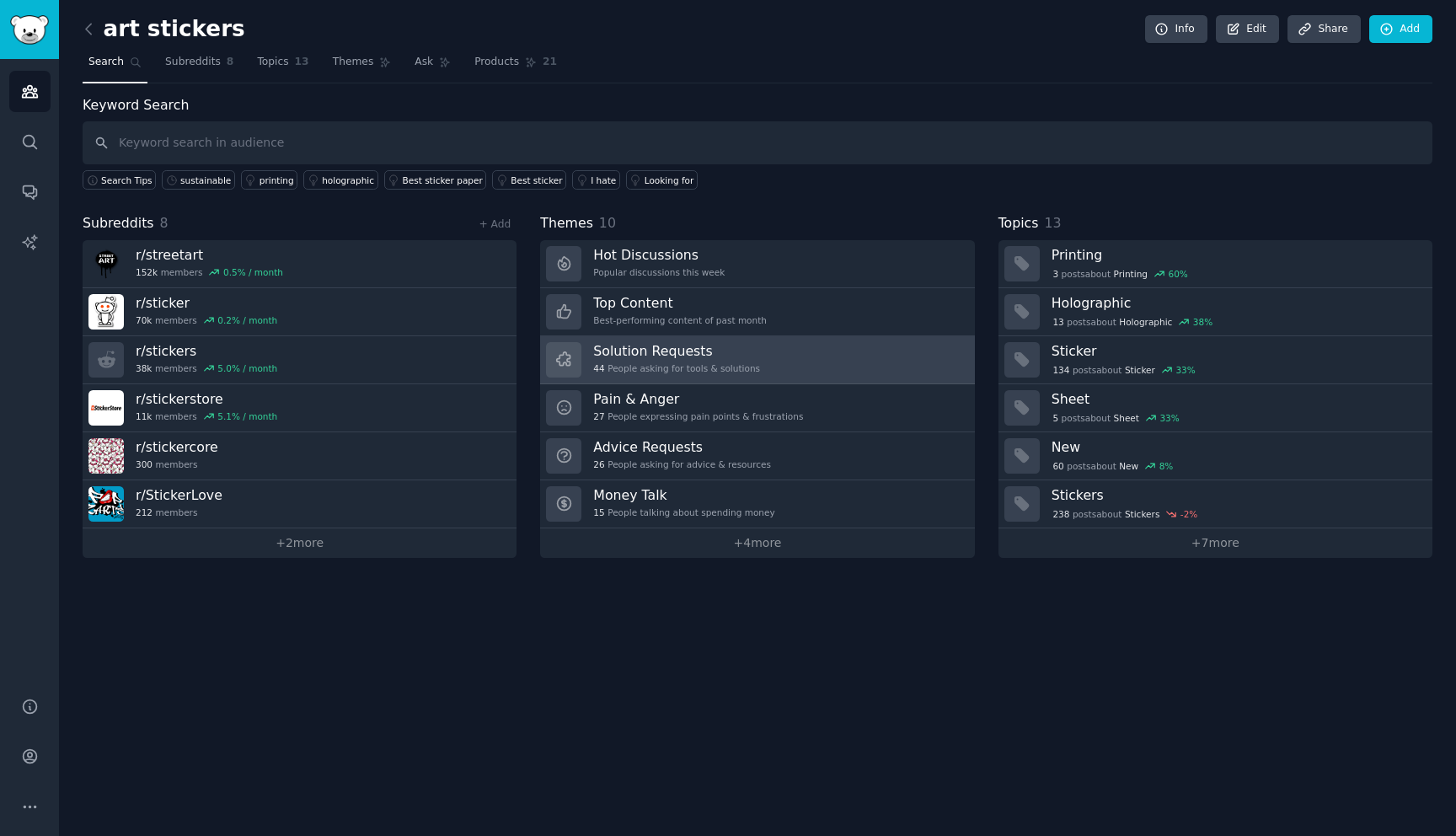
click at [781, 349] on link "Solution Requests 44 People asking for tools & solutions" at bounding box center [756, 359] width 434 height 48
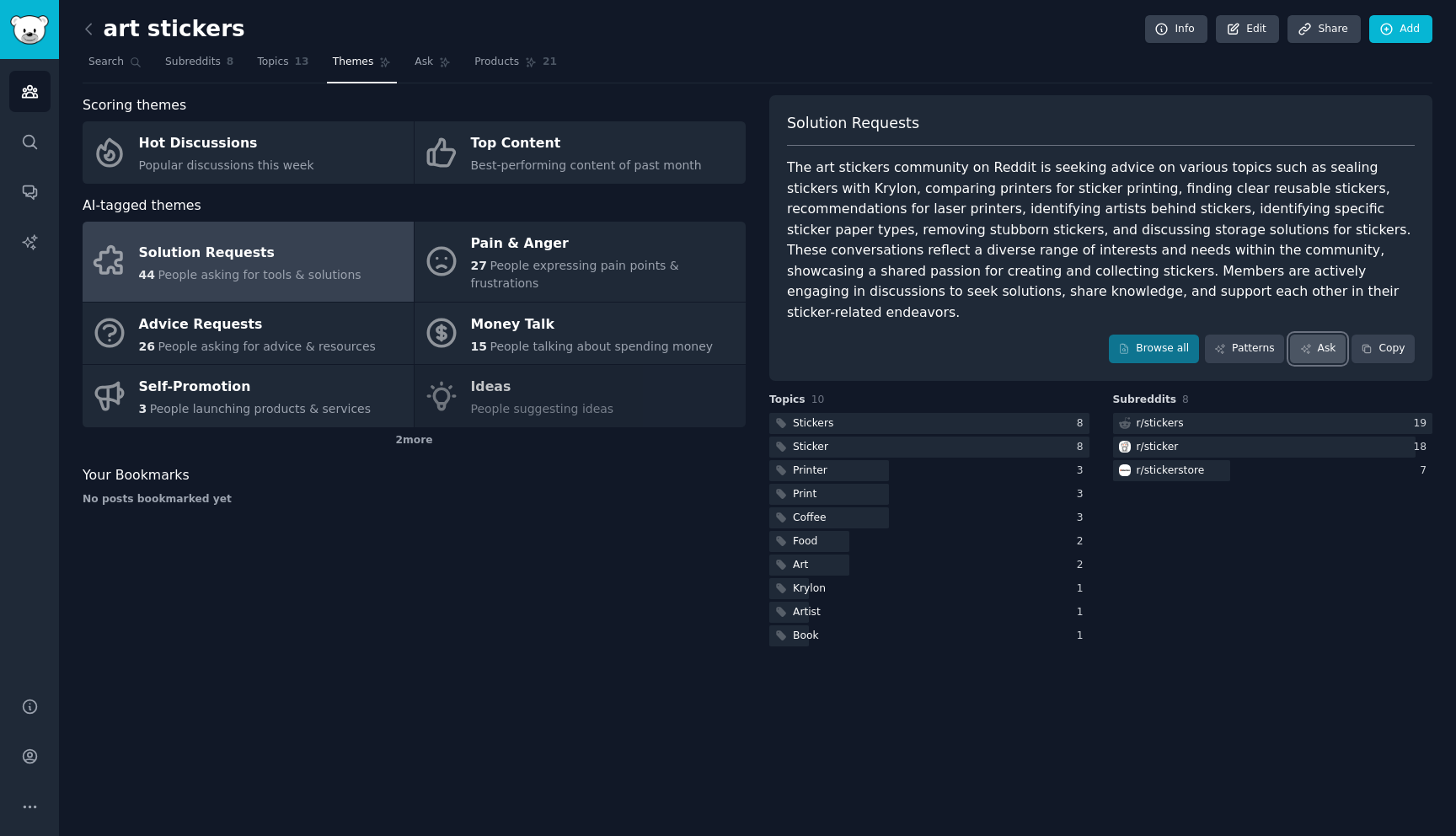
click at [1326, 334] on link "Ask" at bounding box center [1318, 348] width 56 height 29
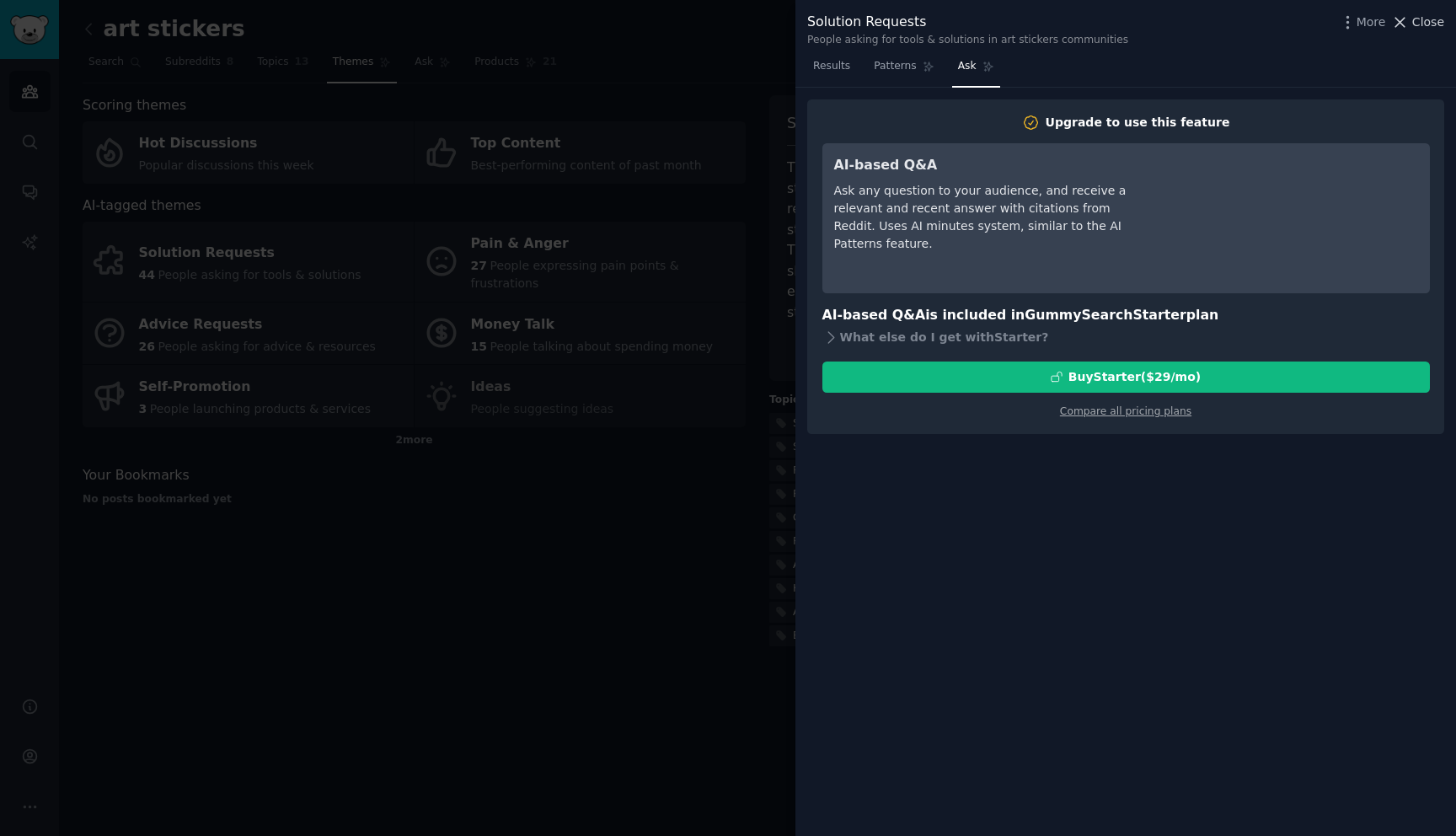
click at [1414, 22] on span "Close" at bounding box center [1427, 23] width 32 height 18
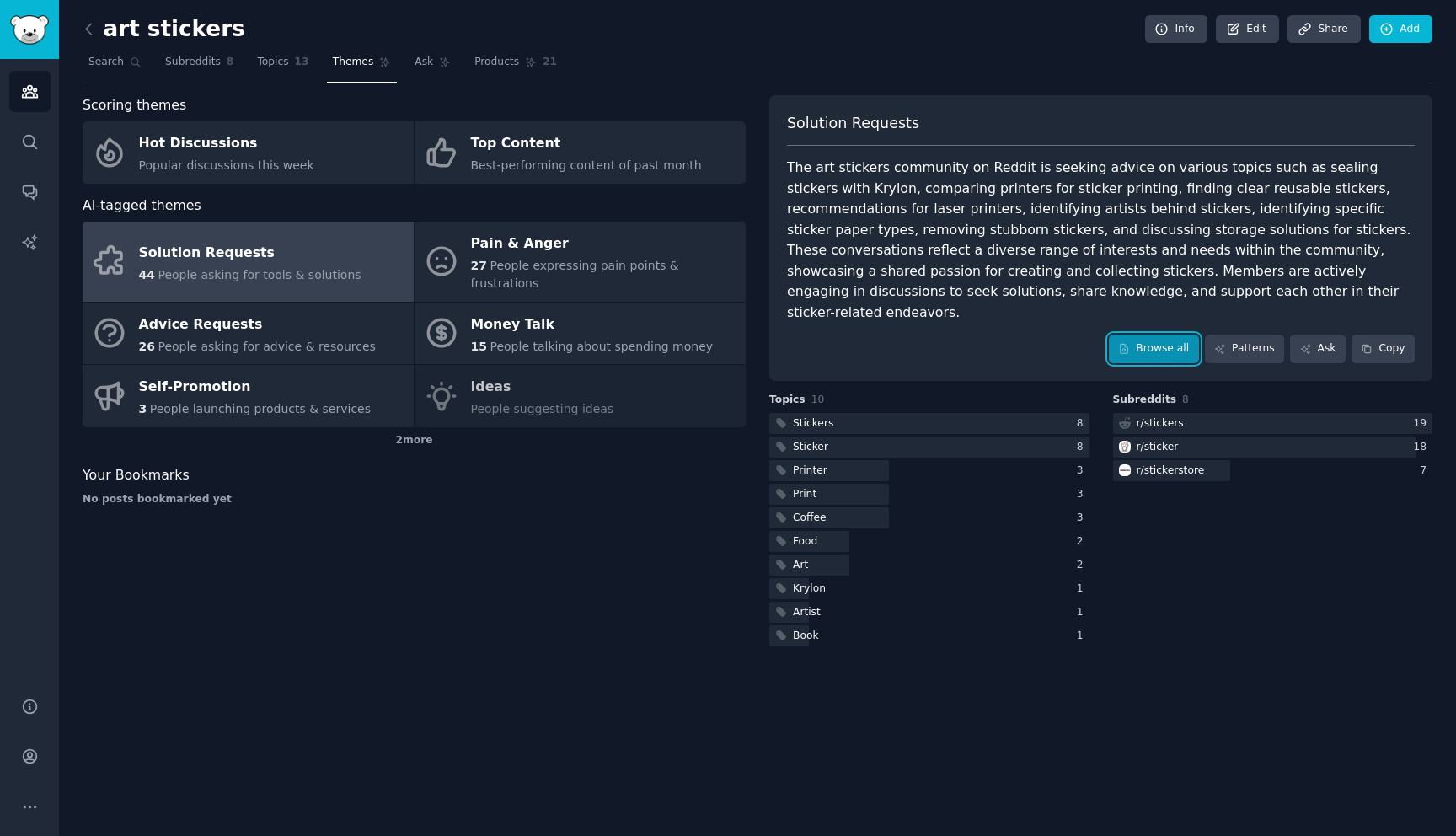
click at [1154, 335] on link "Browse all" at bounding box center [1154, 348] width 90 height 29
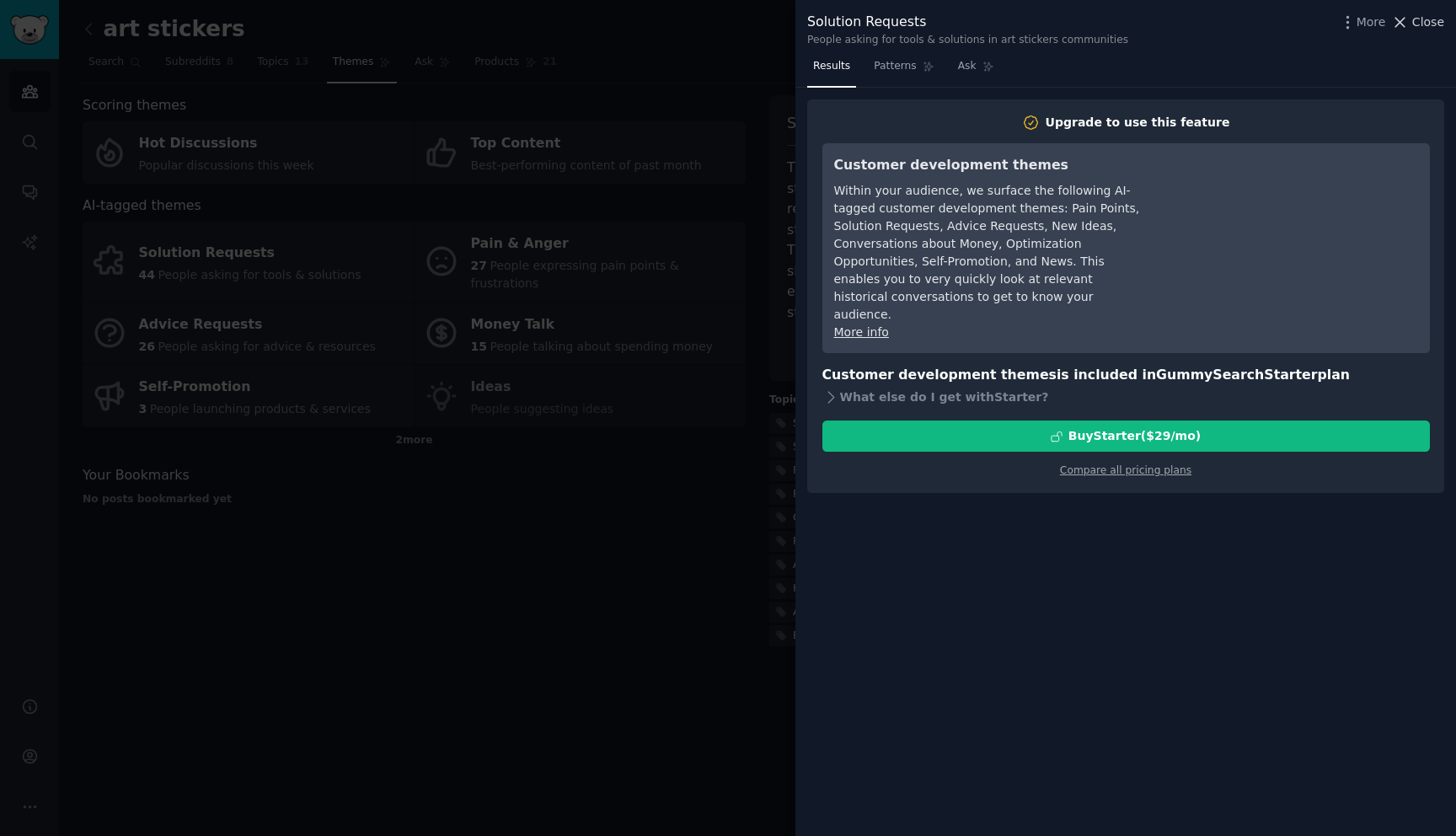
click at [1408, 21] on icon at bounding box center [1400, 23] width 18 height 18
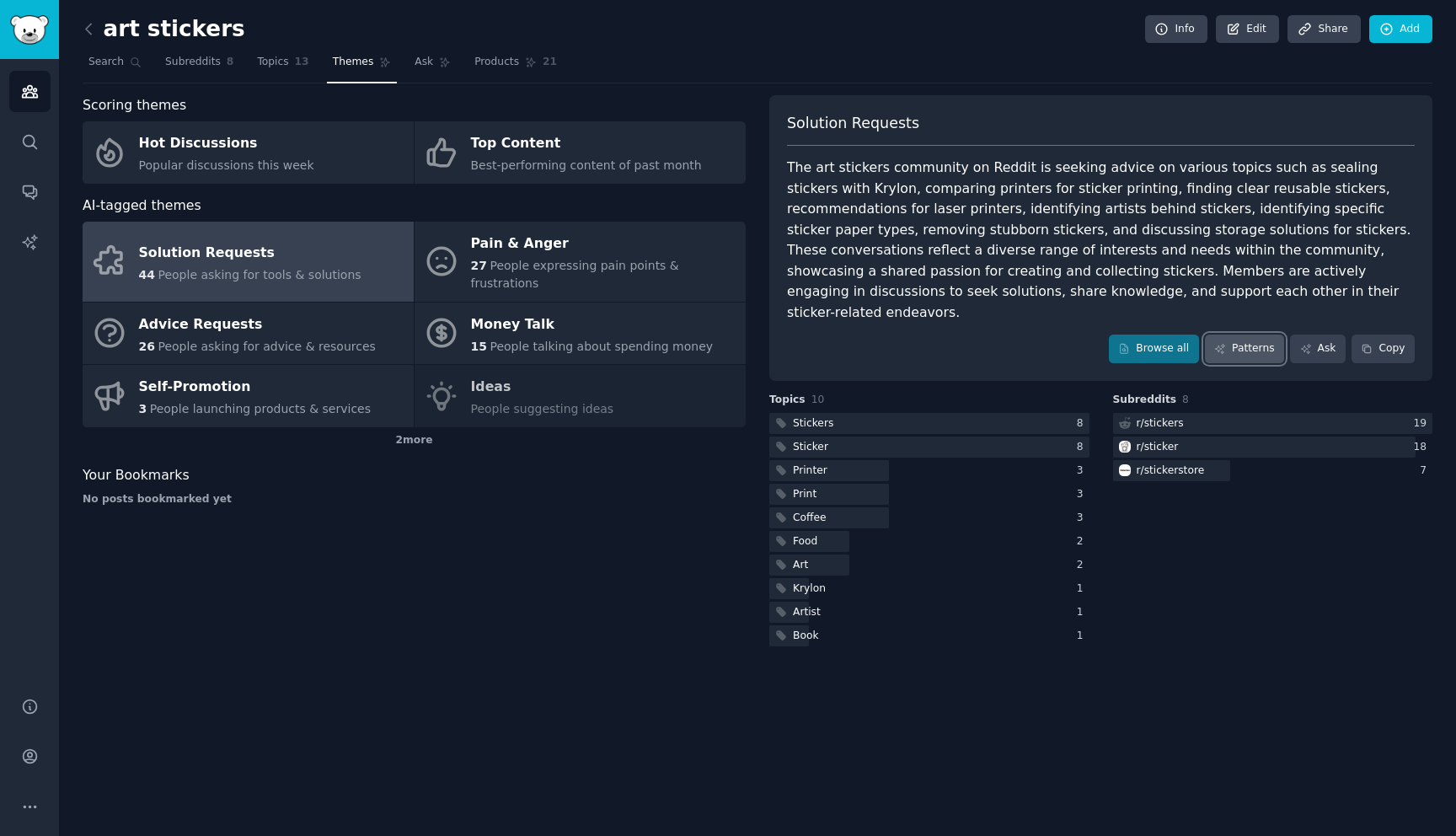
click at [1246, 334] on link "Patterns" at bounding box center [1244, 348] width 79 height 29
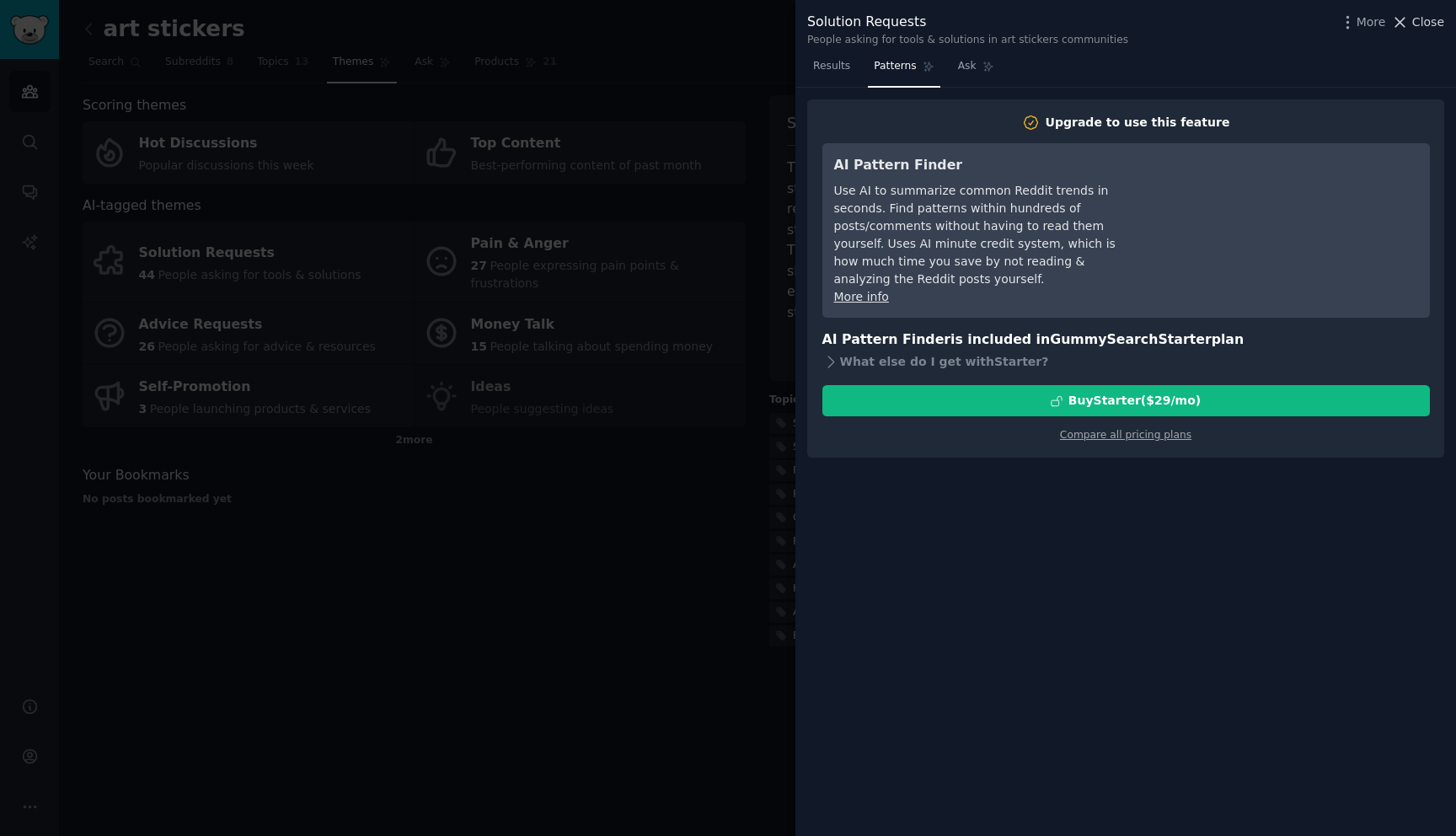
click at [1412, 26] on button "Close" at bounding box center [1417, 23] width 53 height 18
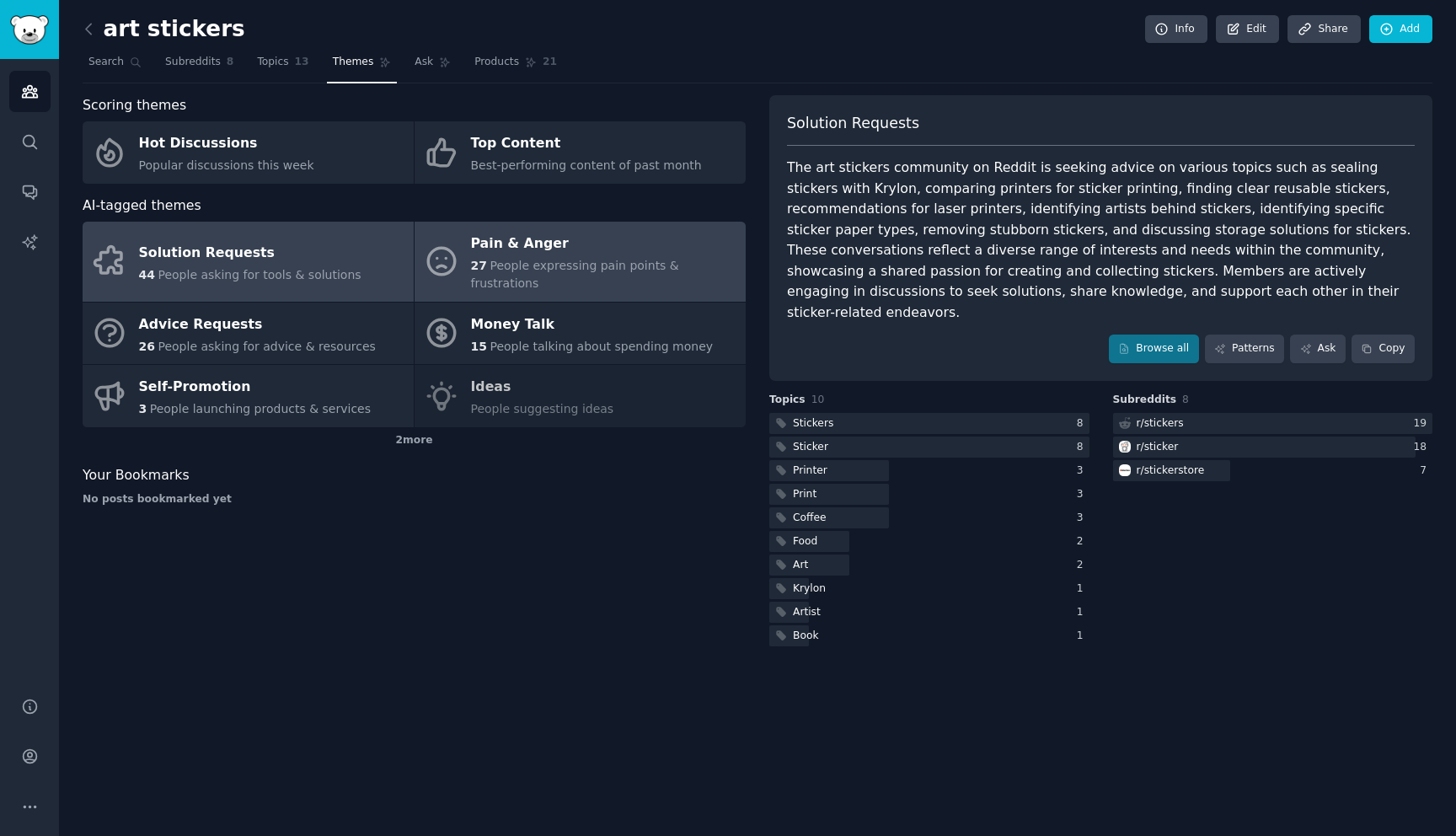
click at [528, 255] on div "Pain & Anger" at bounding box center [604, 245] width 266 height 27
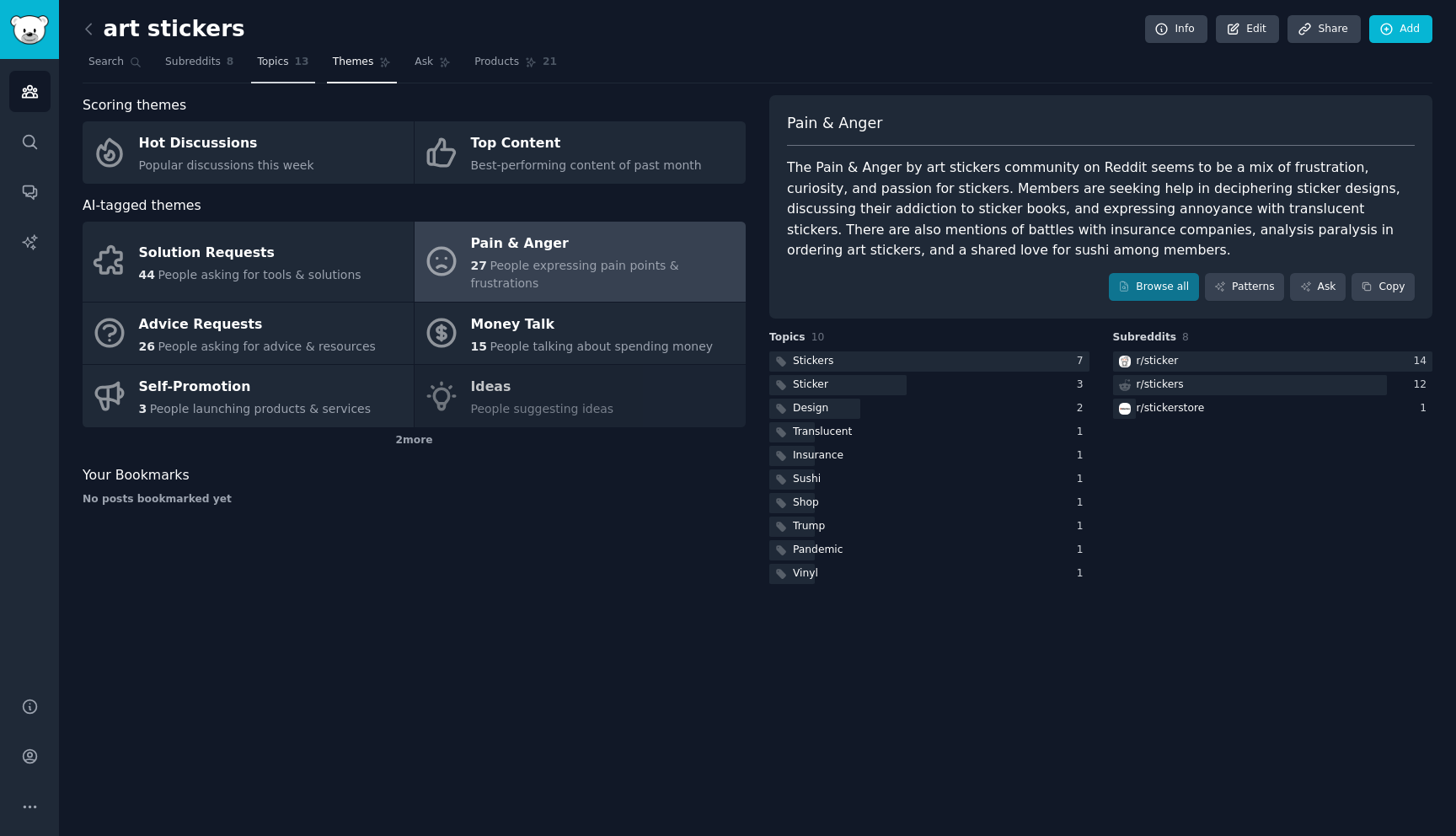
click at [264, 69] on span "Topics" at bounding box center [273, 62] width 32 height 15
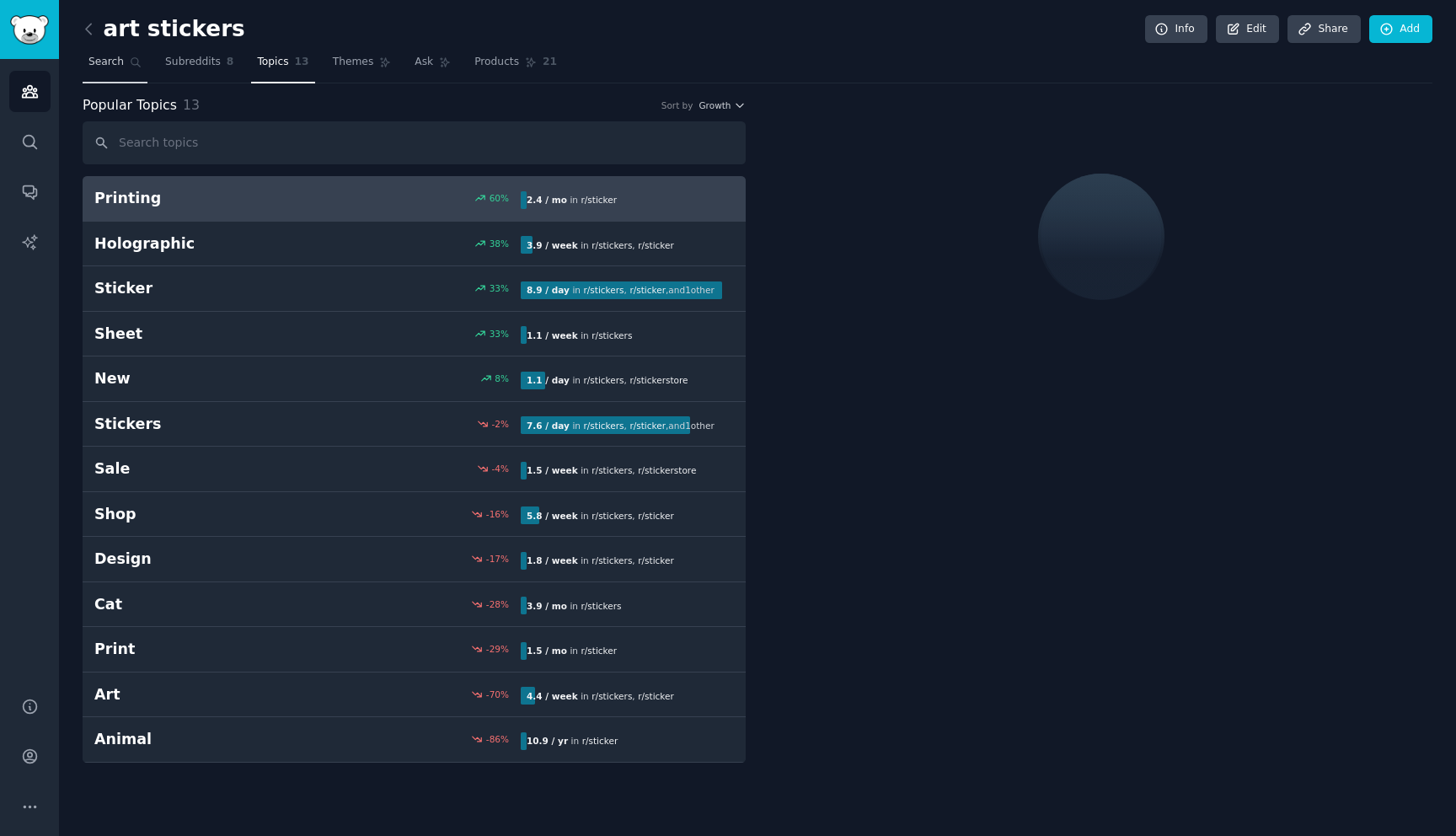
click at [120, 55] on span "Search" at bounding box center [106, 62] width 35 height 15
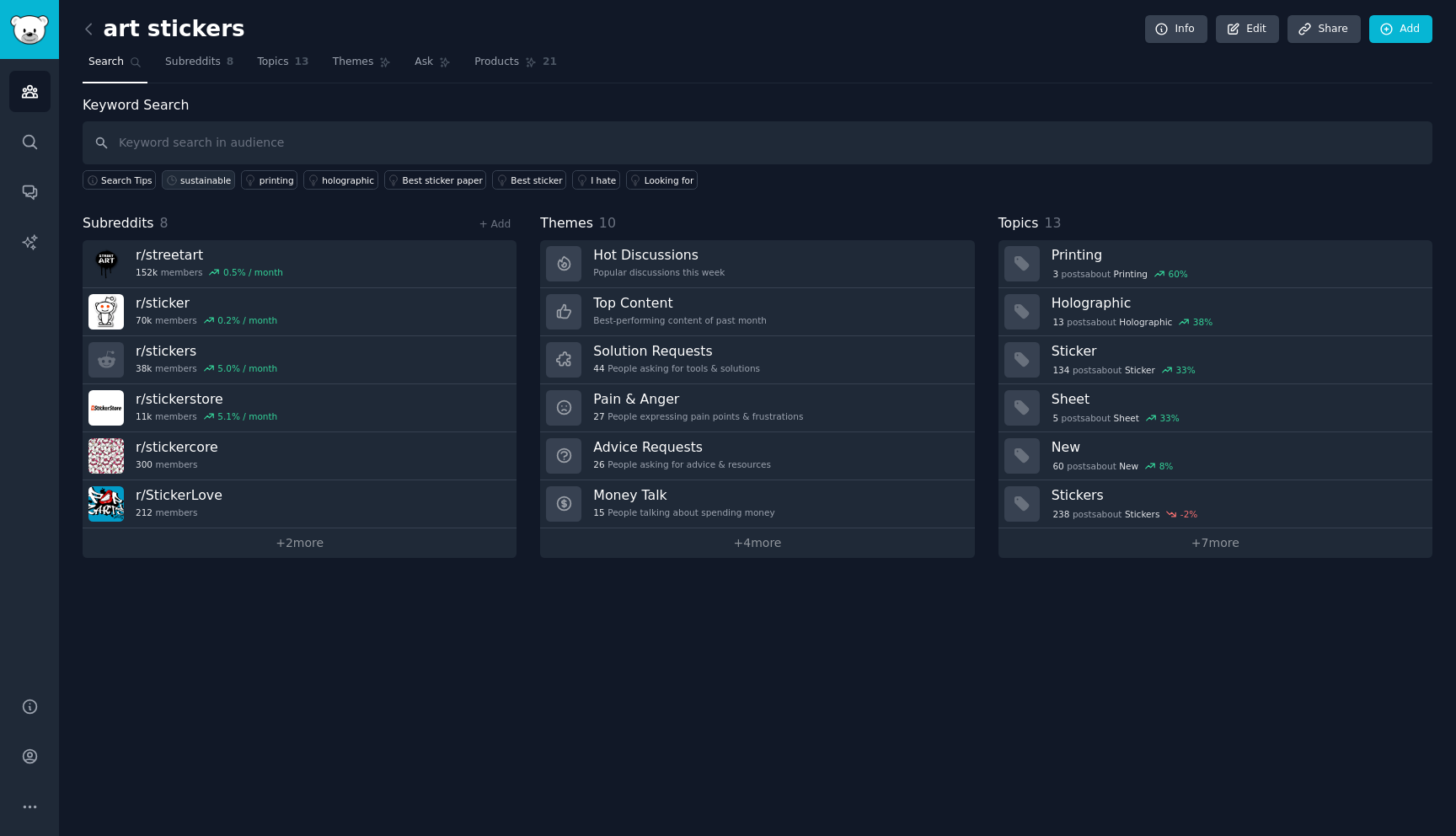
click at [199, 171] on link "sustainable" at bounding box center [198, 180] width 73 height 19
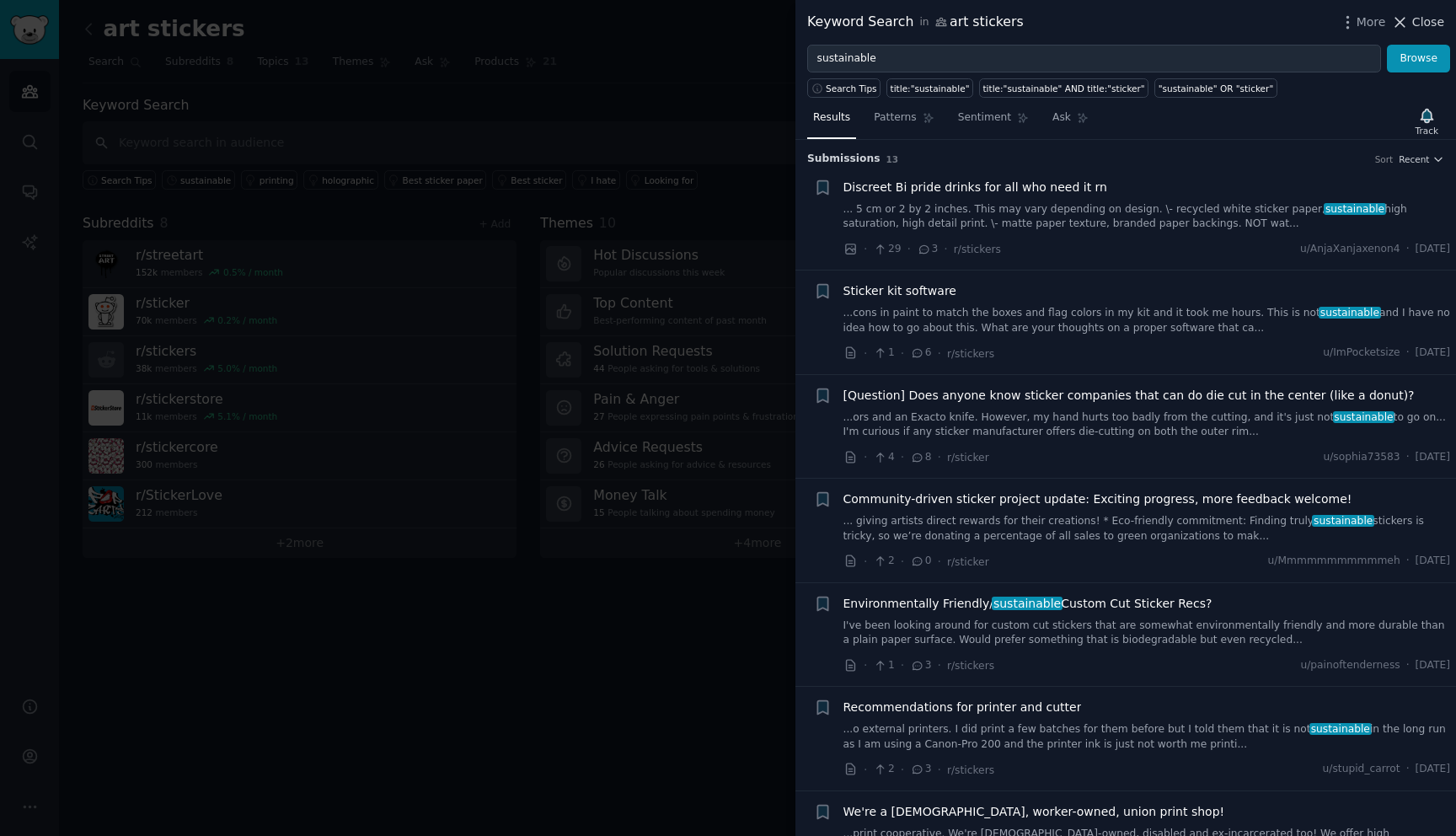
click at [1408, 26] on icon at bounding box center [1400, 23] width 18 height 18
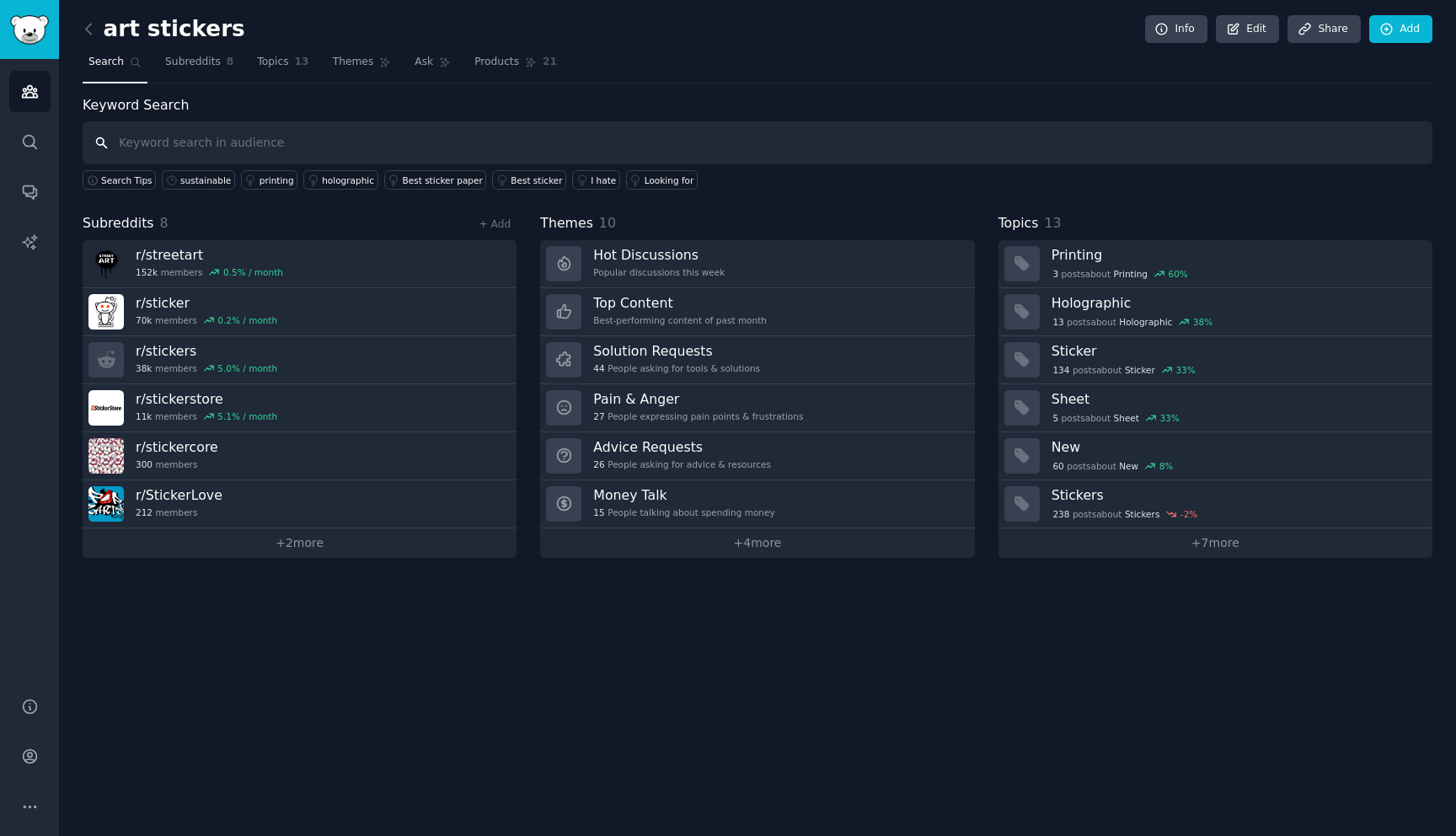
click at [246, 142] on input "text" at bounding box center [756, 143] width 1349 height 43
type input "sustainability of stickers"
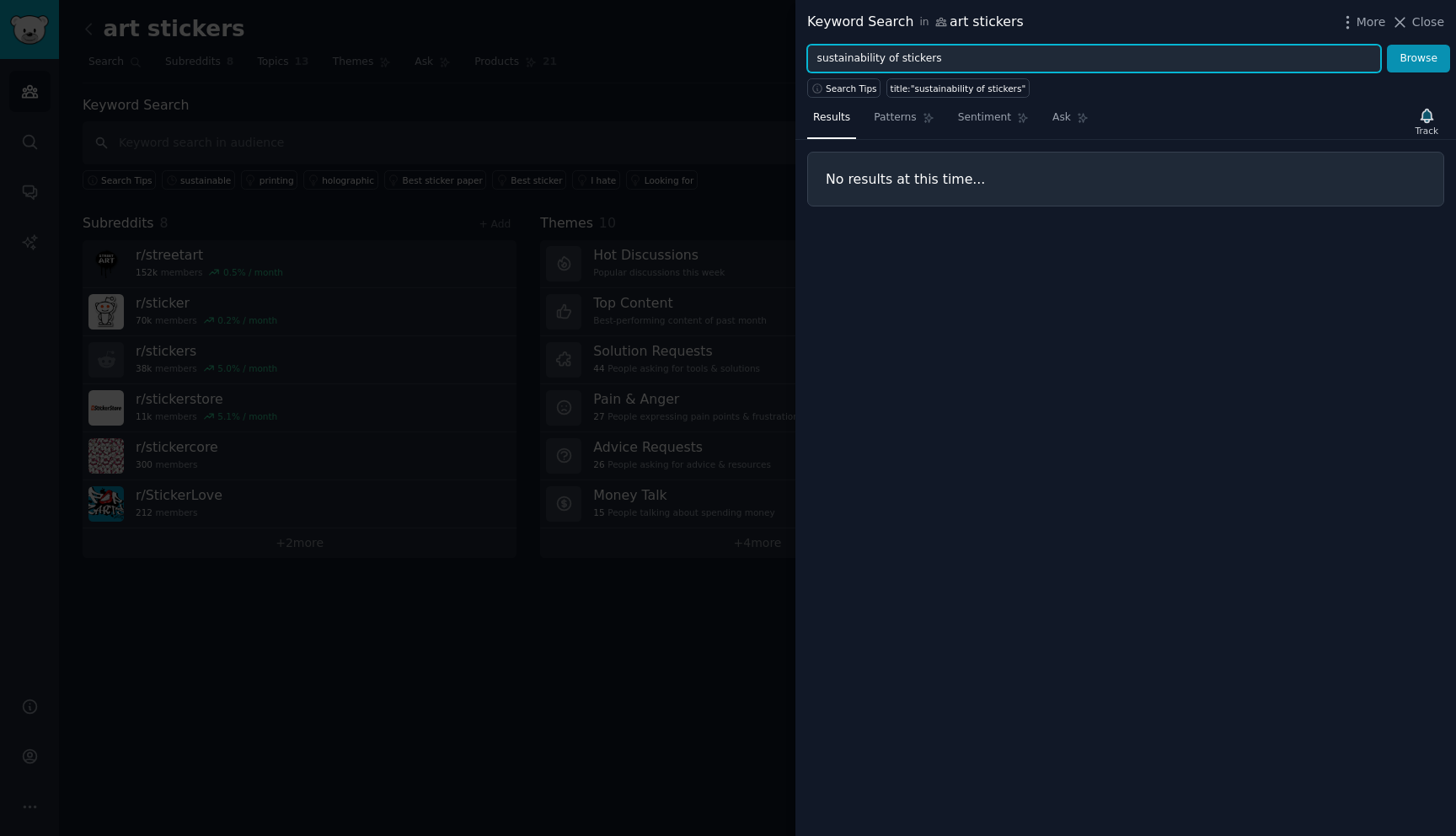
click at [966, 54] on input "sustainability of stickers" at bounding box center [1094, 59] width 574 height 29
type input "sustainability"
click at [1386, 44] on button "Browse" at bounding box center [1418, 59] width 63 height 29
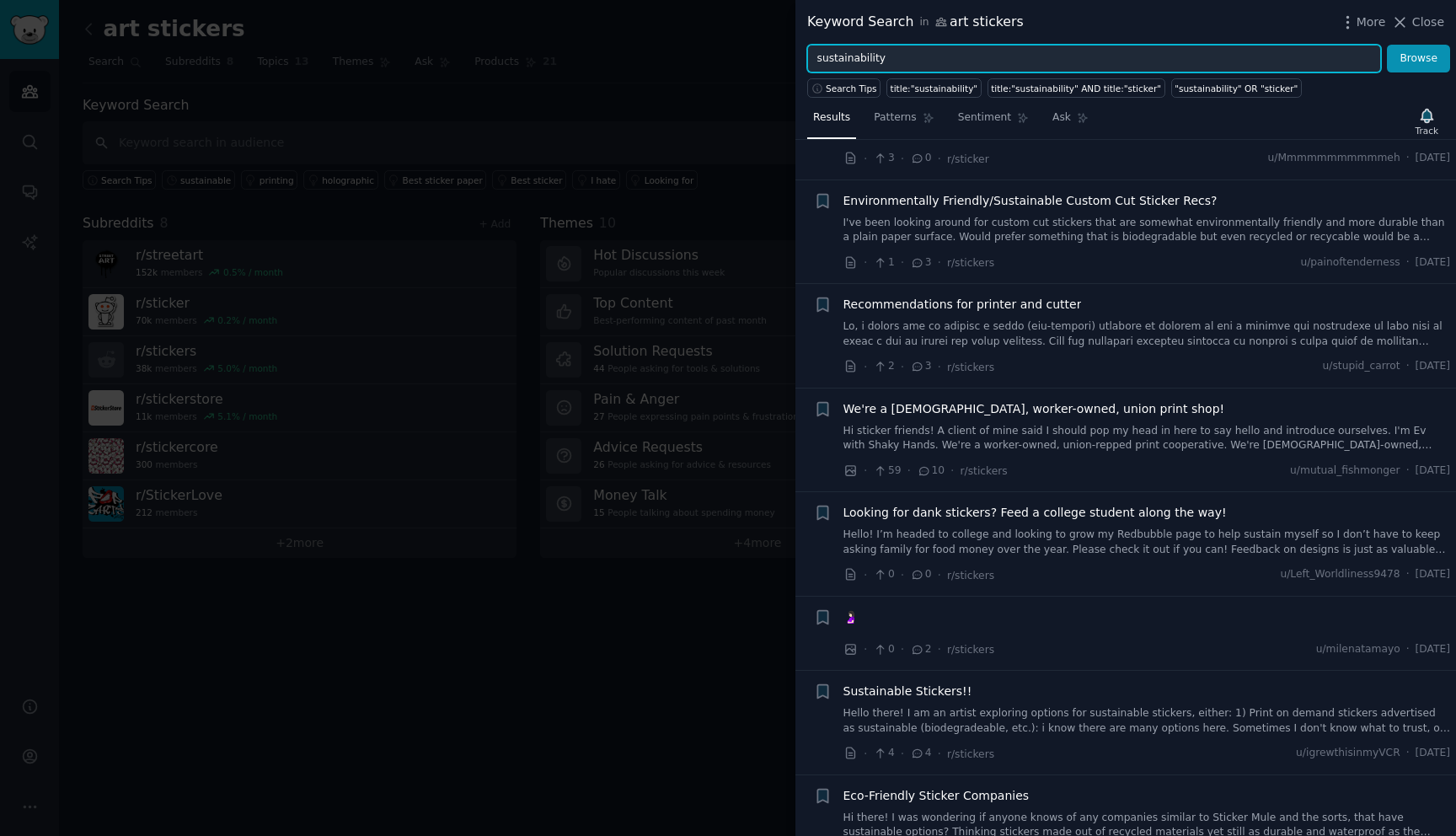
scroll to position [416, 0]
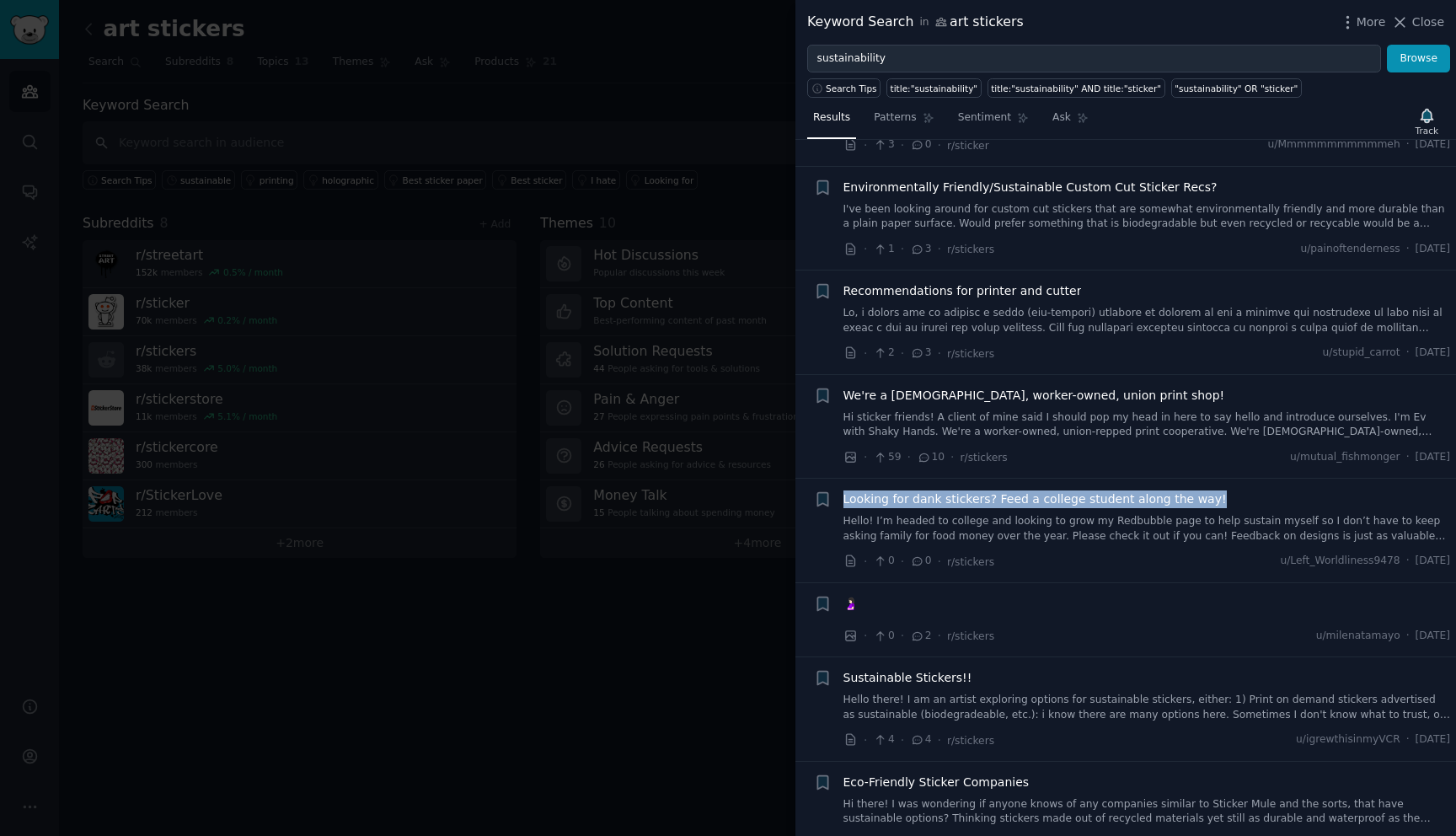
click at [1060, 186] on span "Environmentally Friendly/Sustainable Custom Cut Sticker Recs?" at bounding box center [1030, 188] width 374 height 18
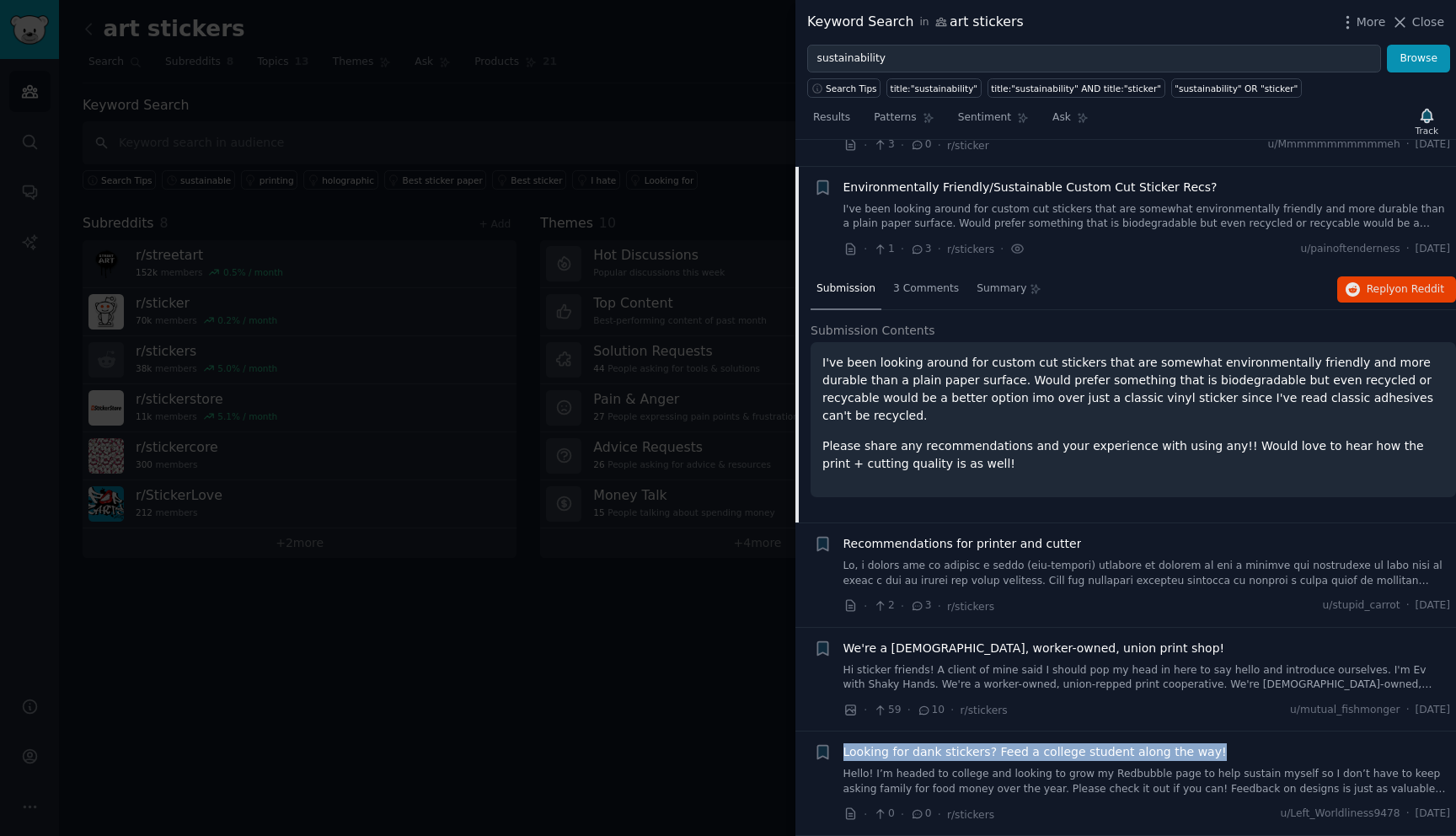
scroll to position [442, 0]
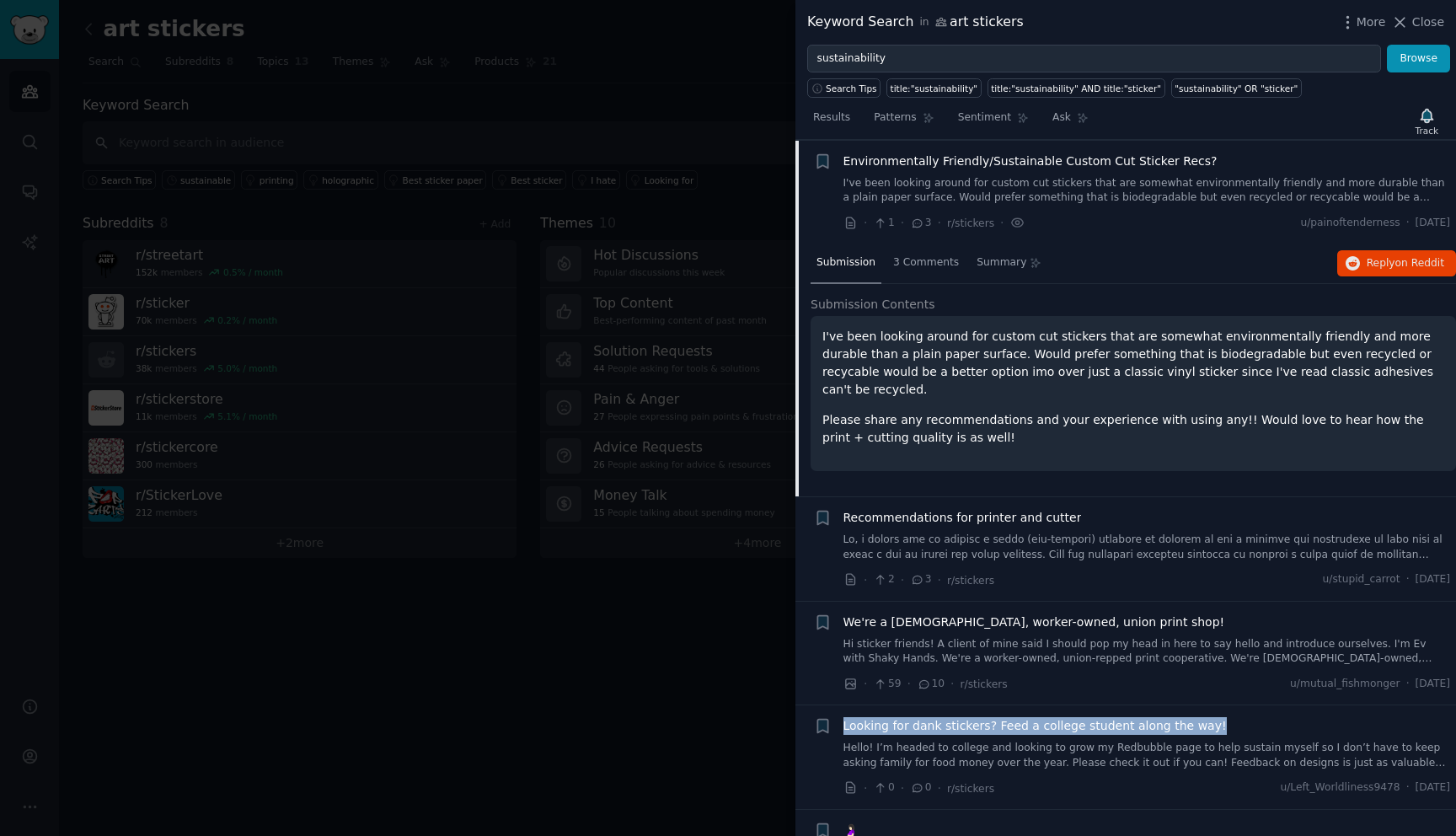
click at [1118, 161] on span "Environmentally Friendly/Sustainable Custom Cut Sticker Recs?" at bounding box center [1030, 162] width 374 height 18
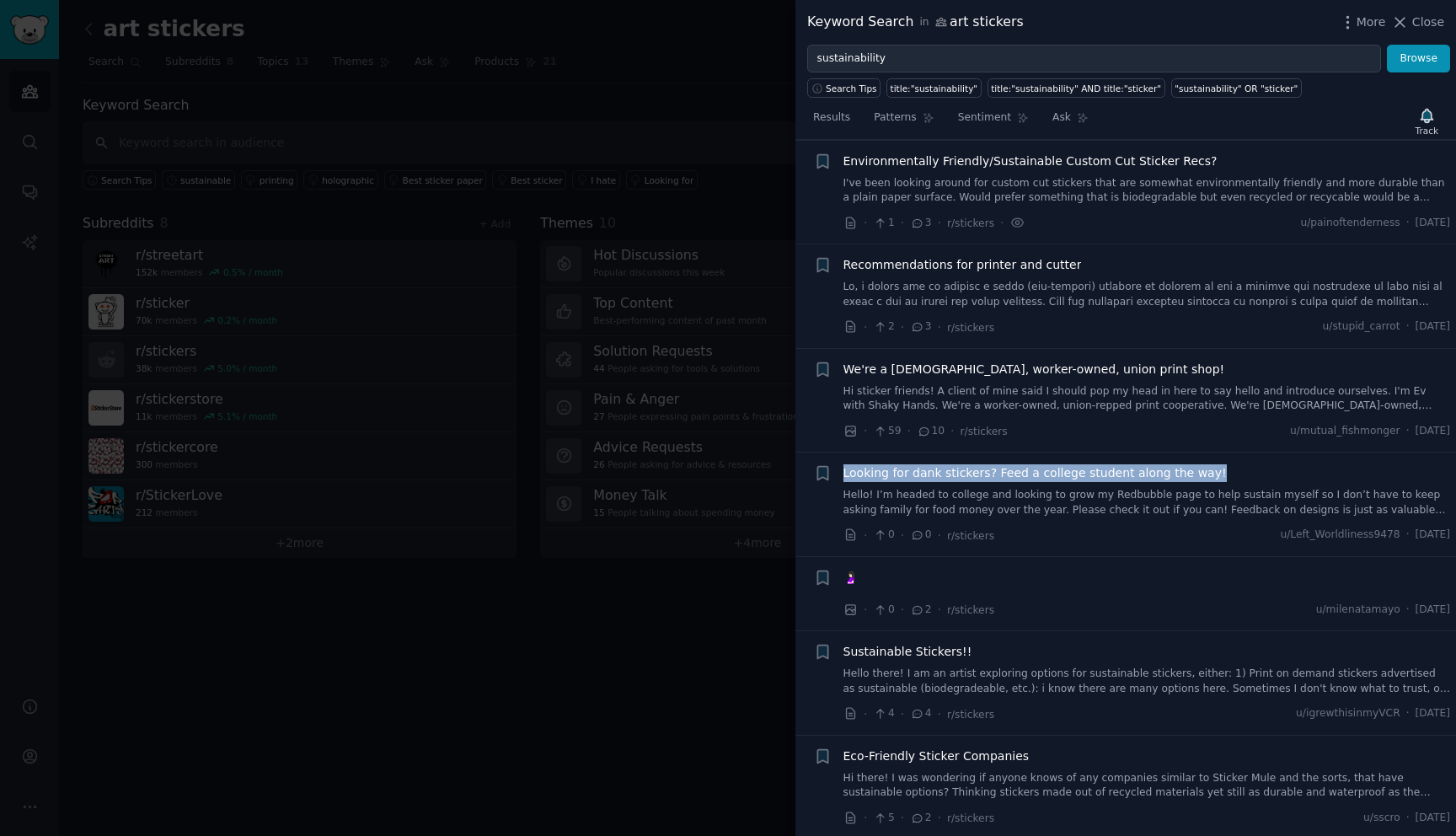
click at [1118, 161] on span "Environmentally Friendly/Sustainable Custom Cut Sticker Recs?" at bounding box center [1030, 162] width 374 height 18
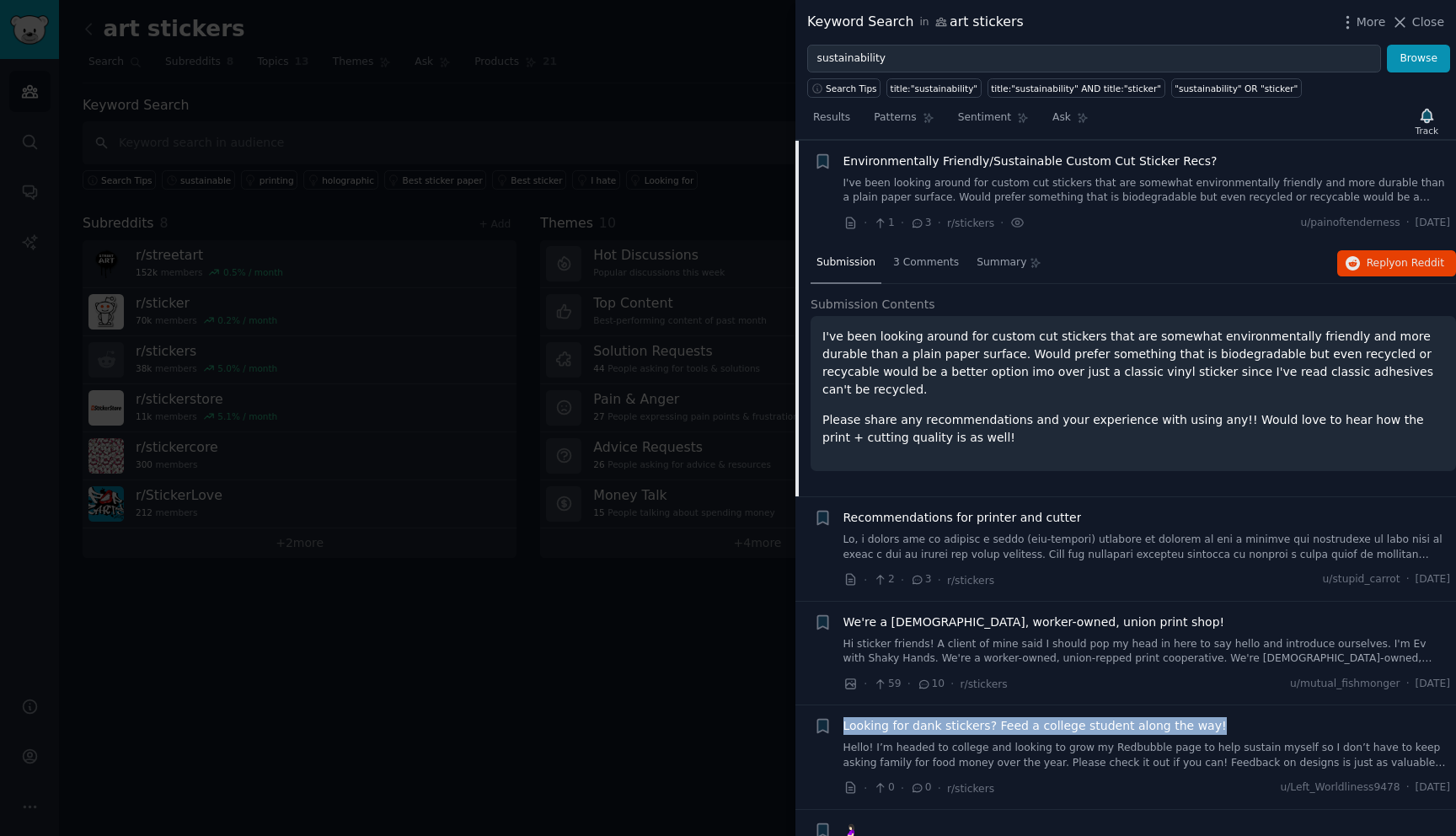
click at [1199, 382] on div "I've been looking around for custom cut stickers that are somewhat environmenta…" at bounding box center [1133, 387] width 622 height 119
click at [920, 259] on span "3 Comments" at bounding box center [925, 263] width 66 height 15
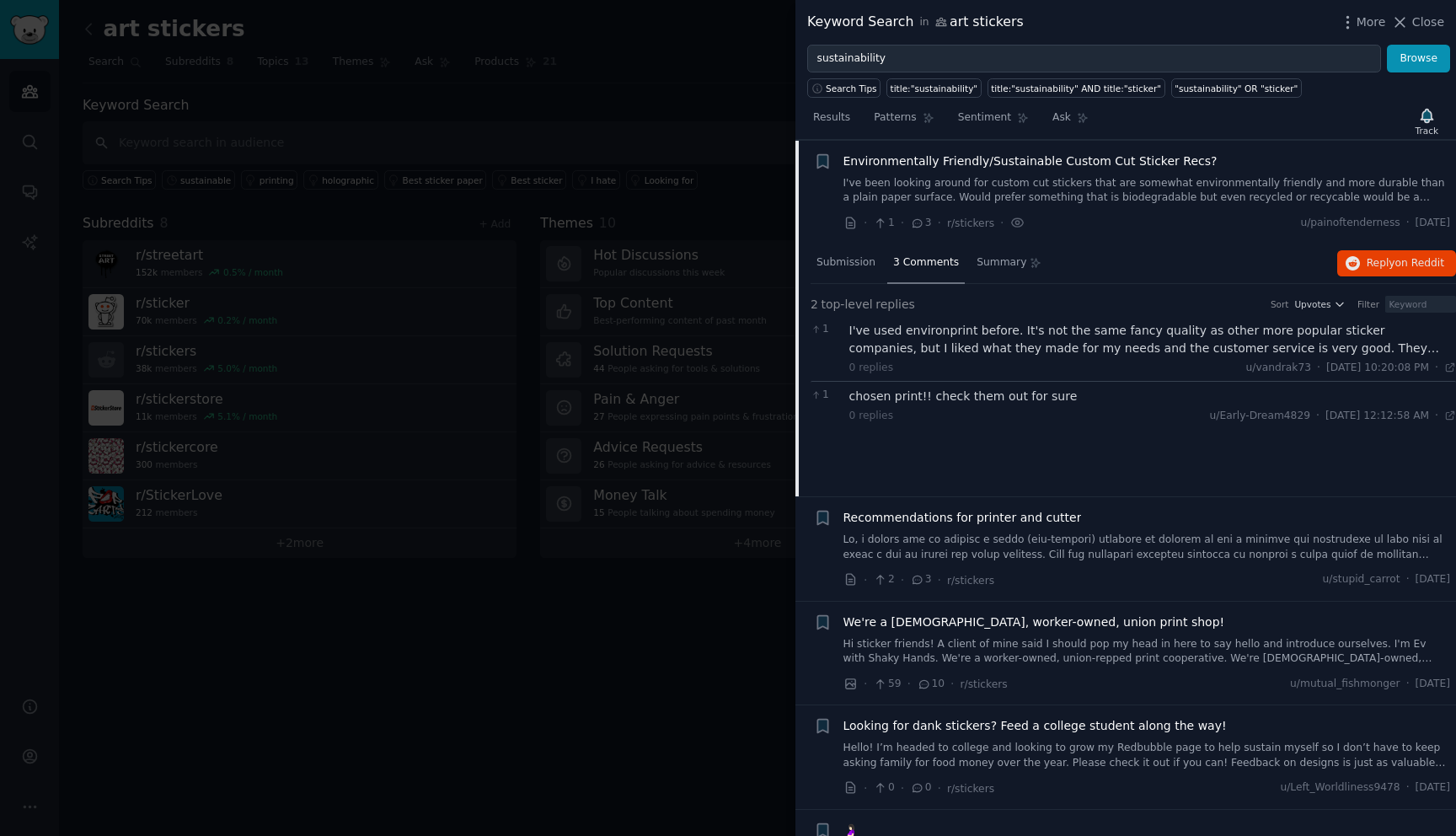
click at [893, 393] on div "chosen print!! check them out for sure" at bounding box center [1153, 396] width 607 height 18
click at [985, 409] on div "0 replies u/Early-Dream4829 · Sun 10/20/2024, 12:12:58 AM Sun 10/20/2024 ·" at bounding box center [1153, 416] width 607 height 15
click at [1446, 413] on icon at bounding box center [1450, 415] width 12 height 12
click at [1399, 19] on icon at bounding box center [1400, 23] width 9 height 9
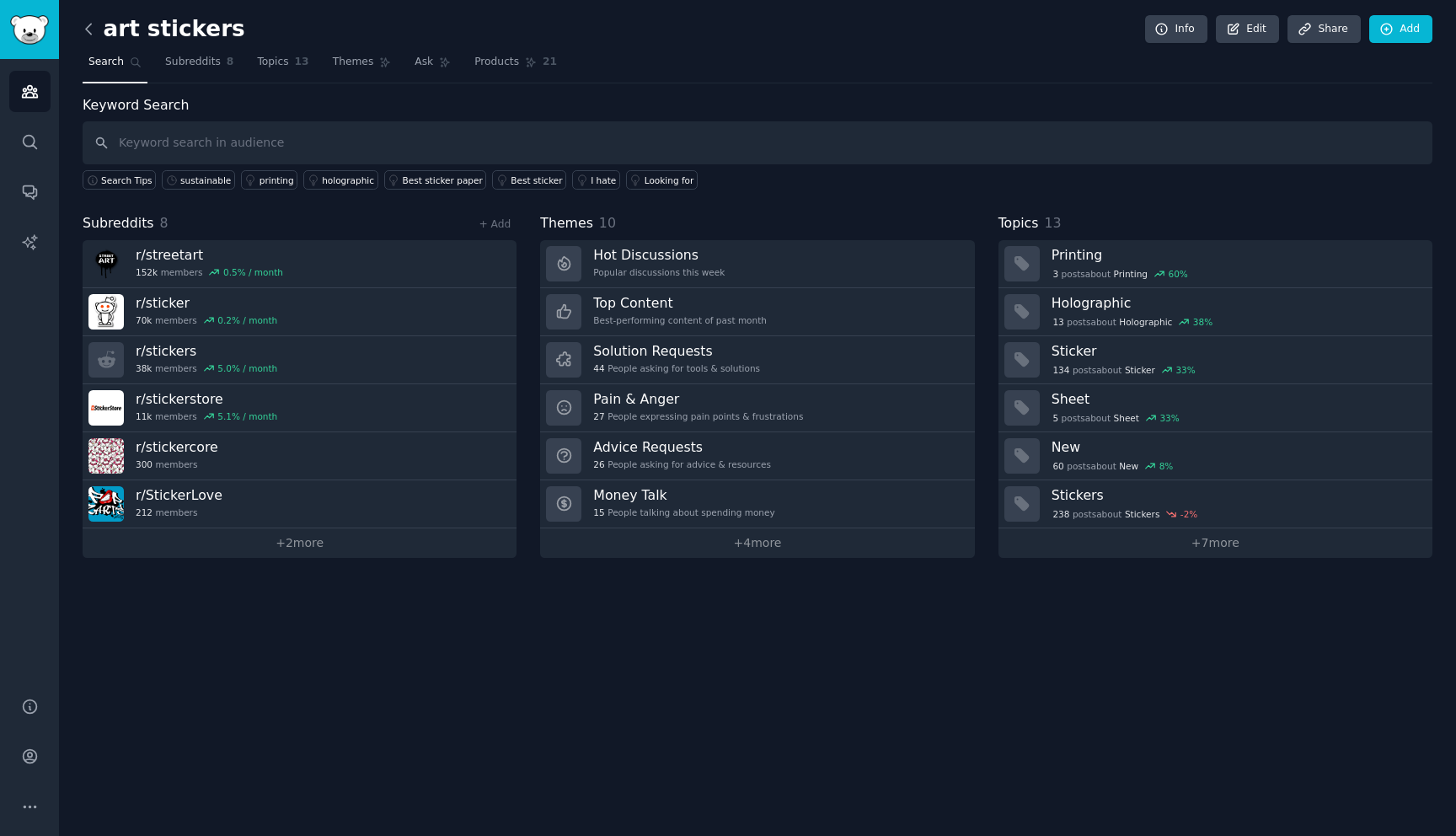
click at [86, 27] on icon at bounding box center [88, 28] width 5 height 10
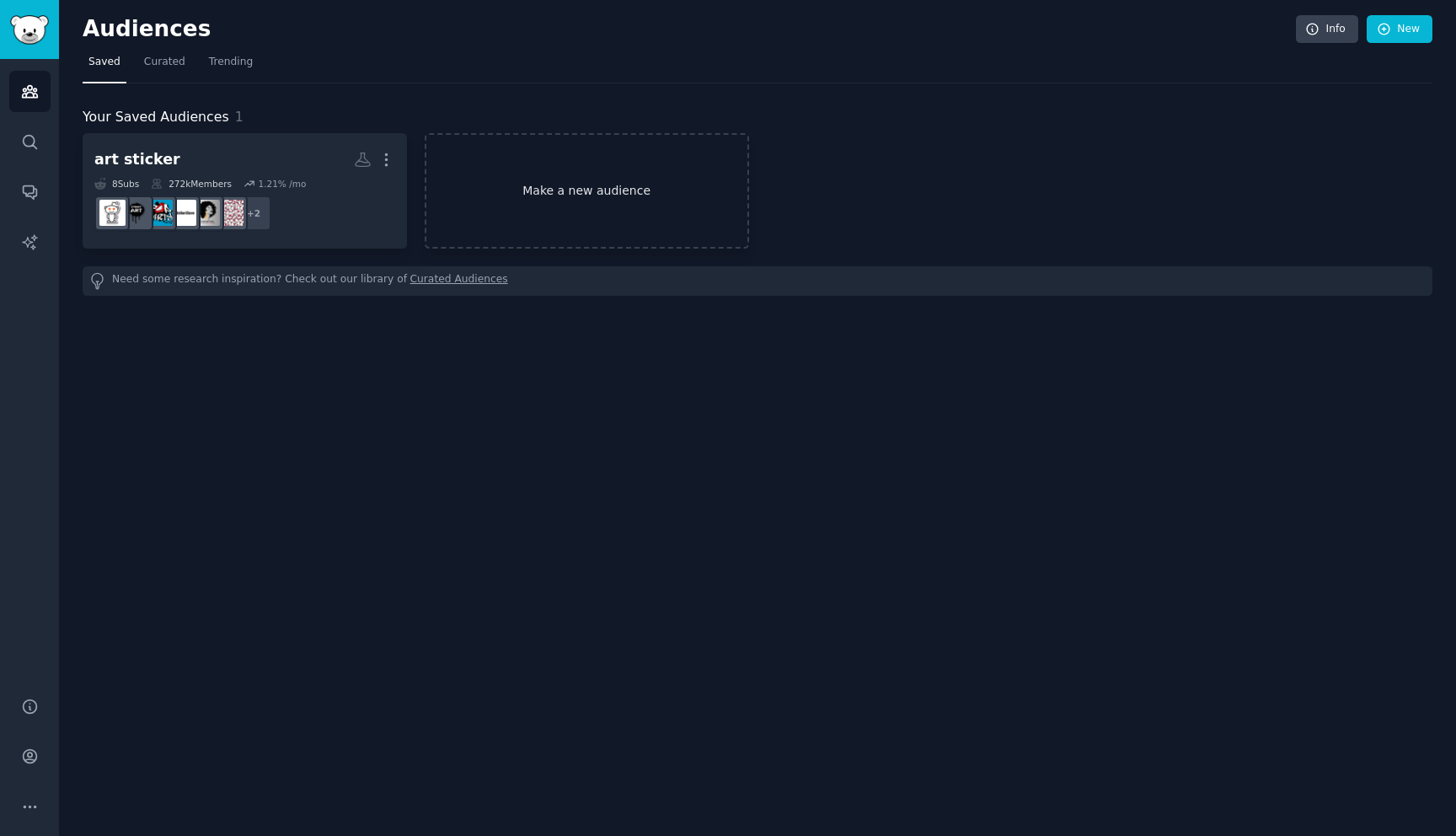
click at [616, 193] on link "Make a new audience" at bounding box center [586, 190] width 324 height 116
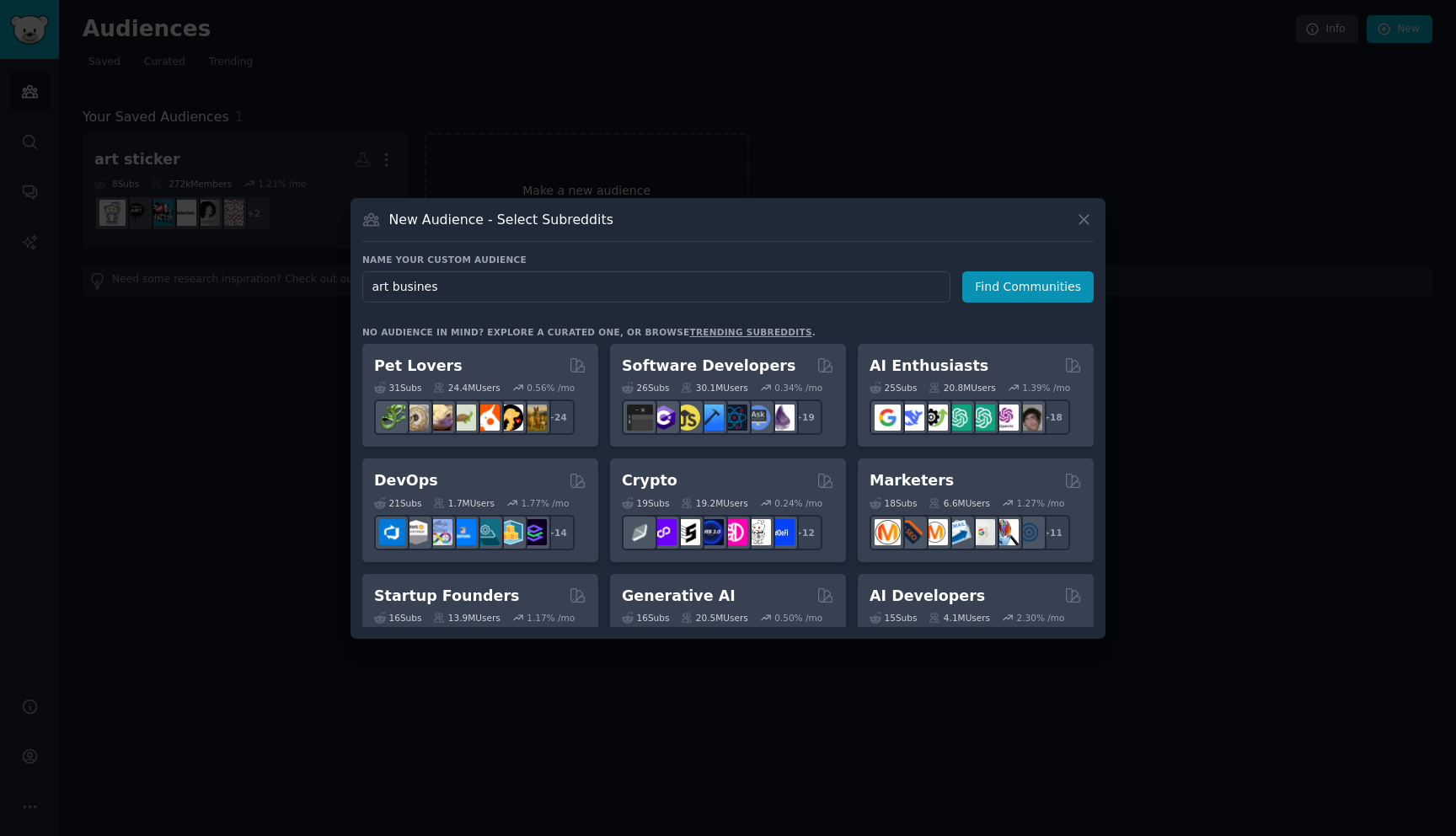
type input "art business"
click at [1018, 285] on button "Find Communities" at bounding box center [1028, 286] width 132 height 32
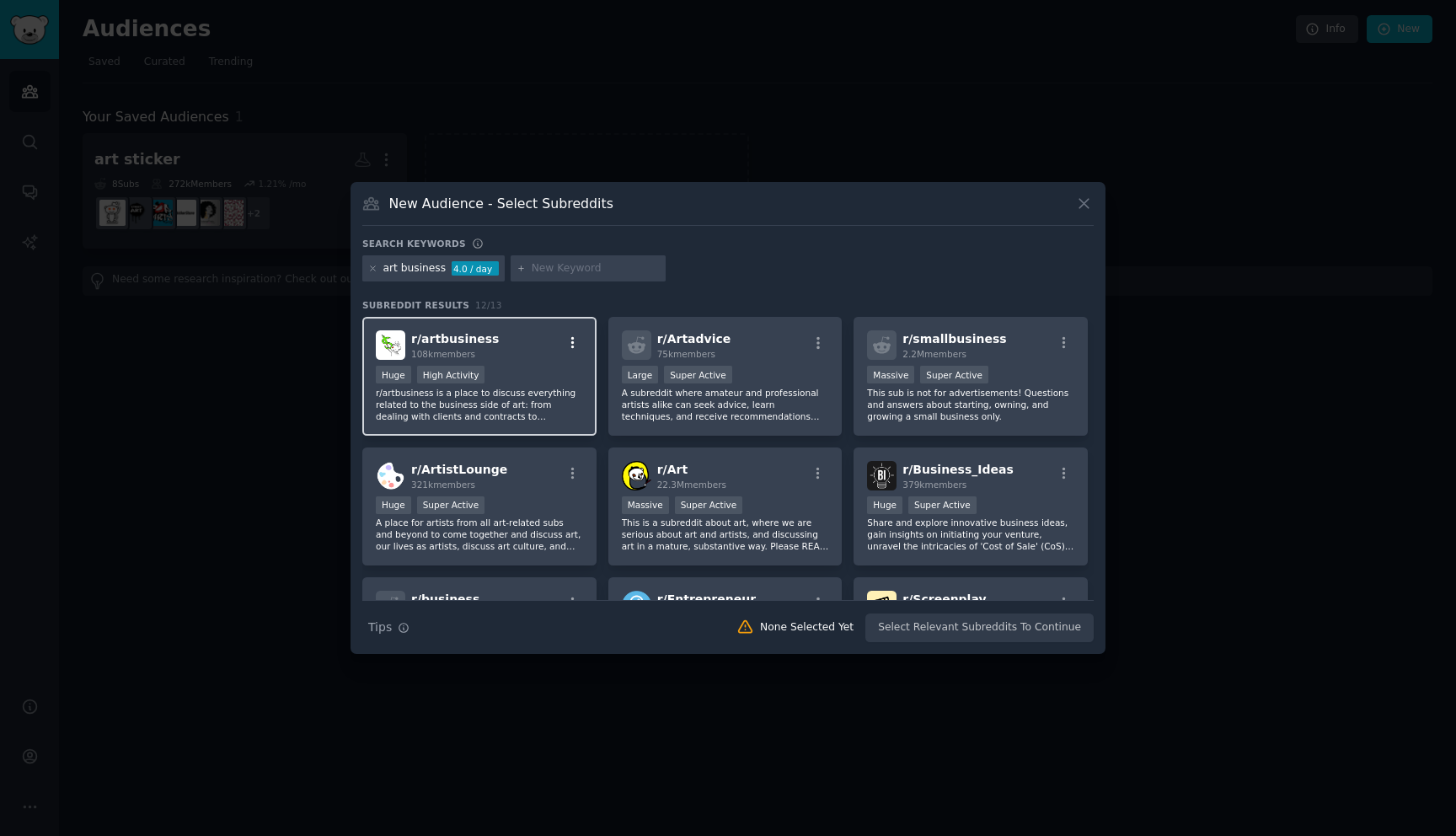
click at [574, 345] on icon "button" at bounding box center [572, 342] width 15 height 15
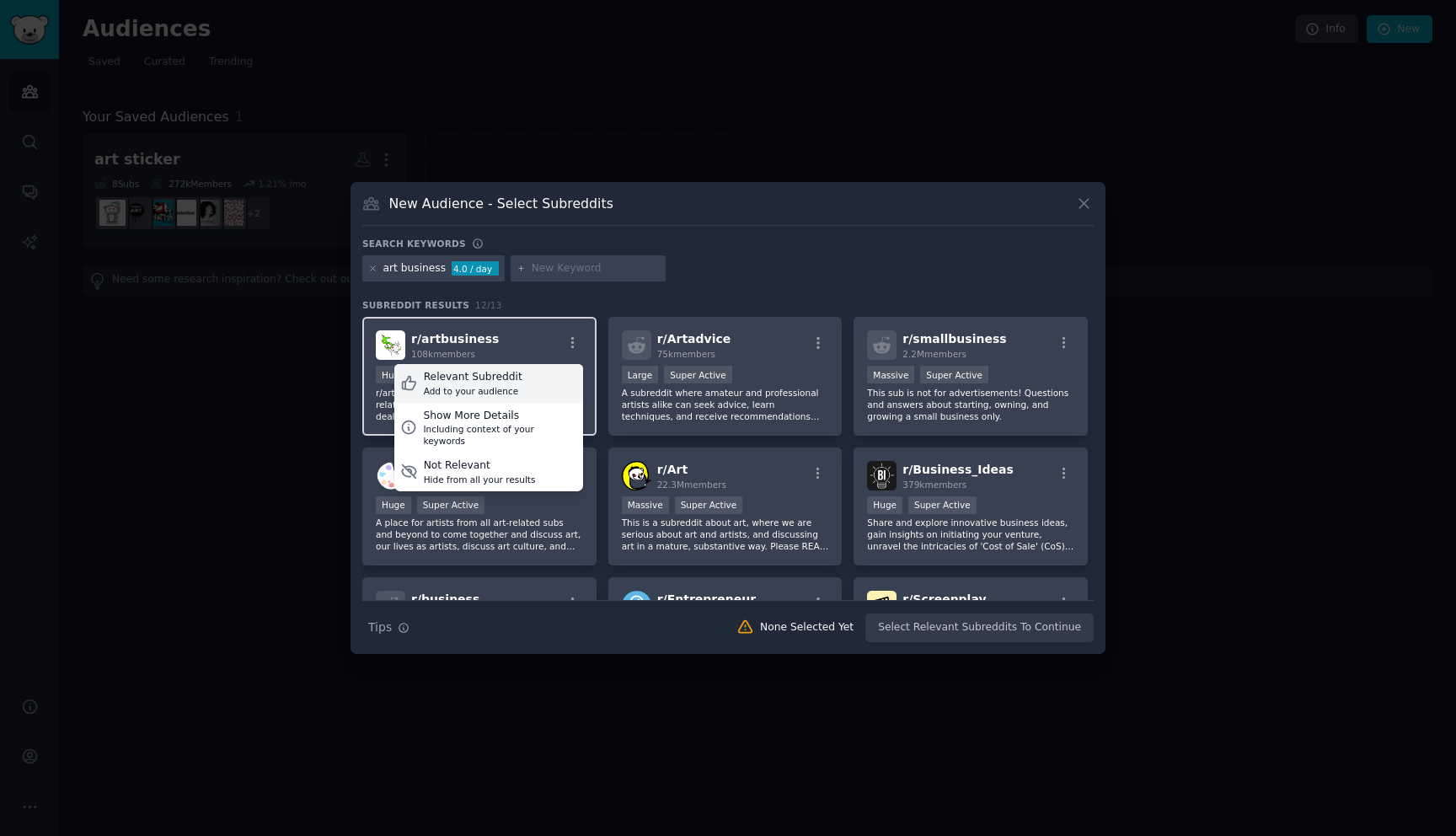
click at [492, 374] on div "Relevant Subreddit" at bounding box center [472, 377] width 98 height 15
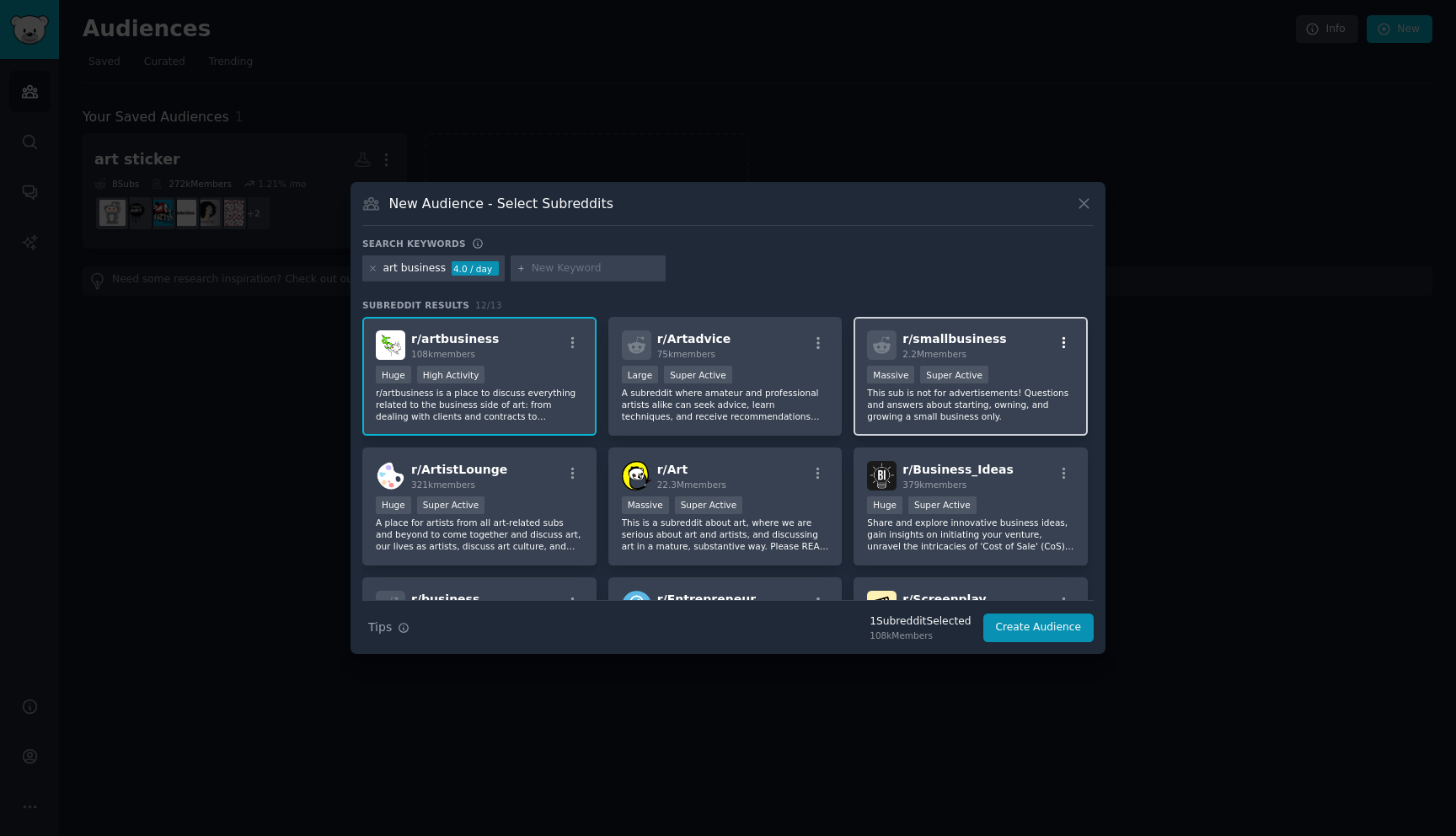
click at [1058, 348] on icon "button" at bounding box center [1063, 342] width 15 height 15
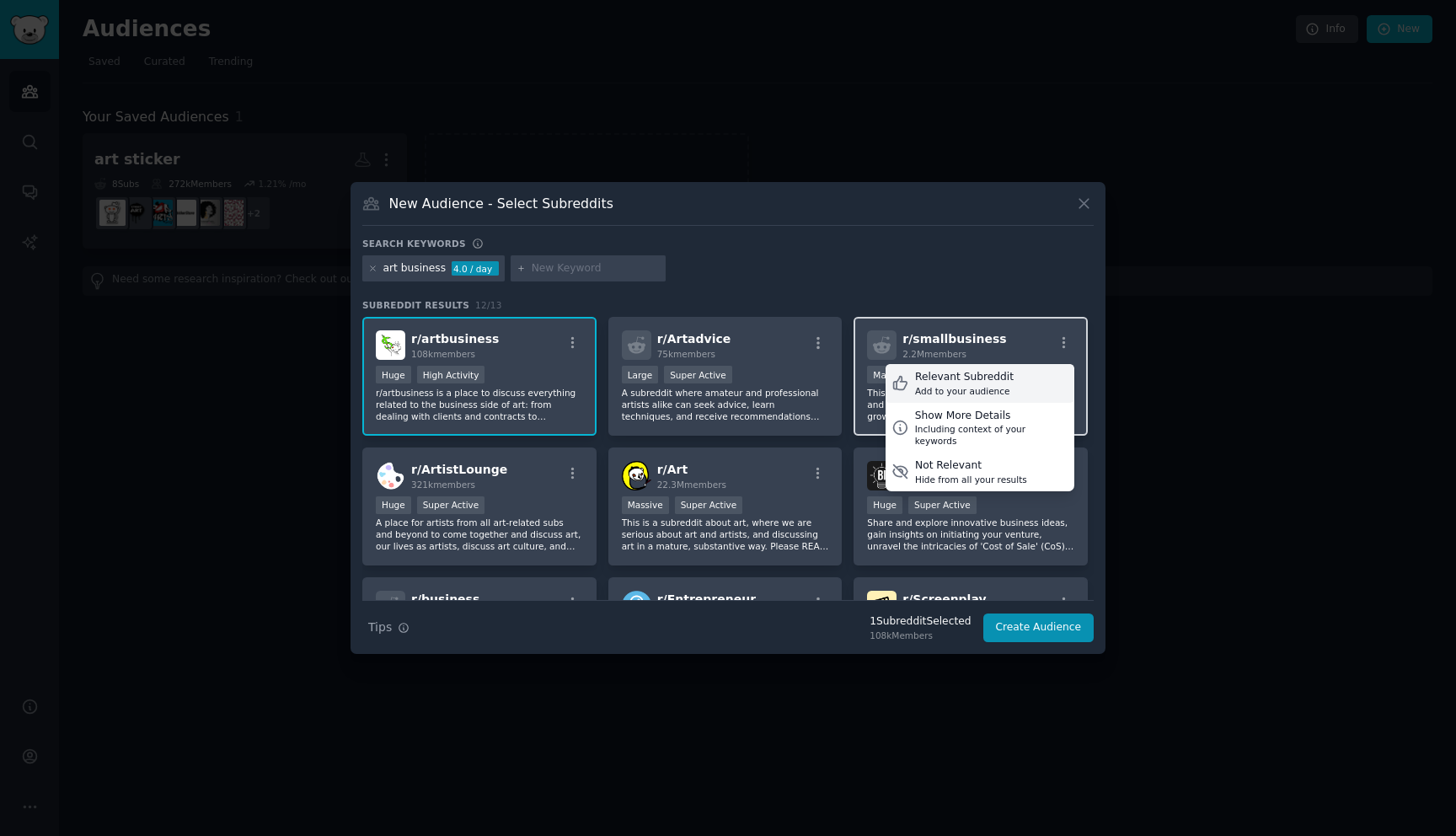
click at [988, 378] on div "Relevant Subreddit" at bounding box center [963, 377] width 98 height 15
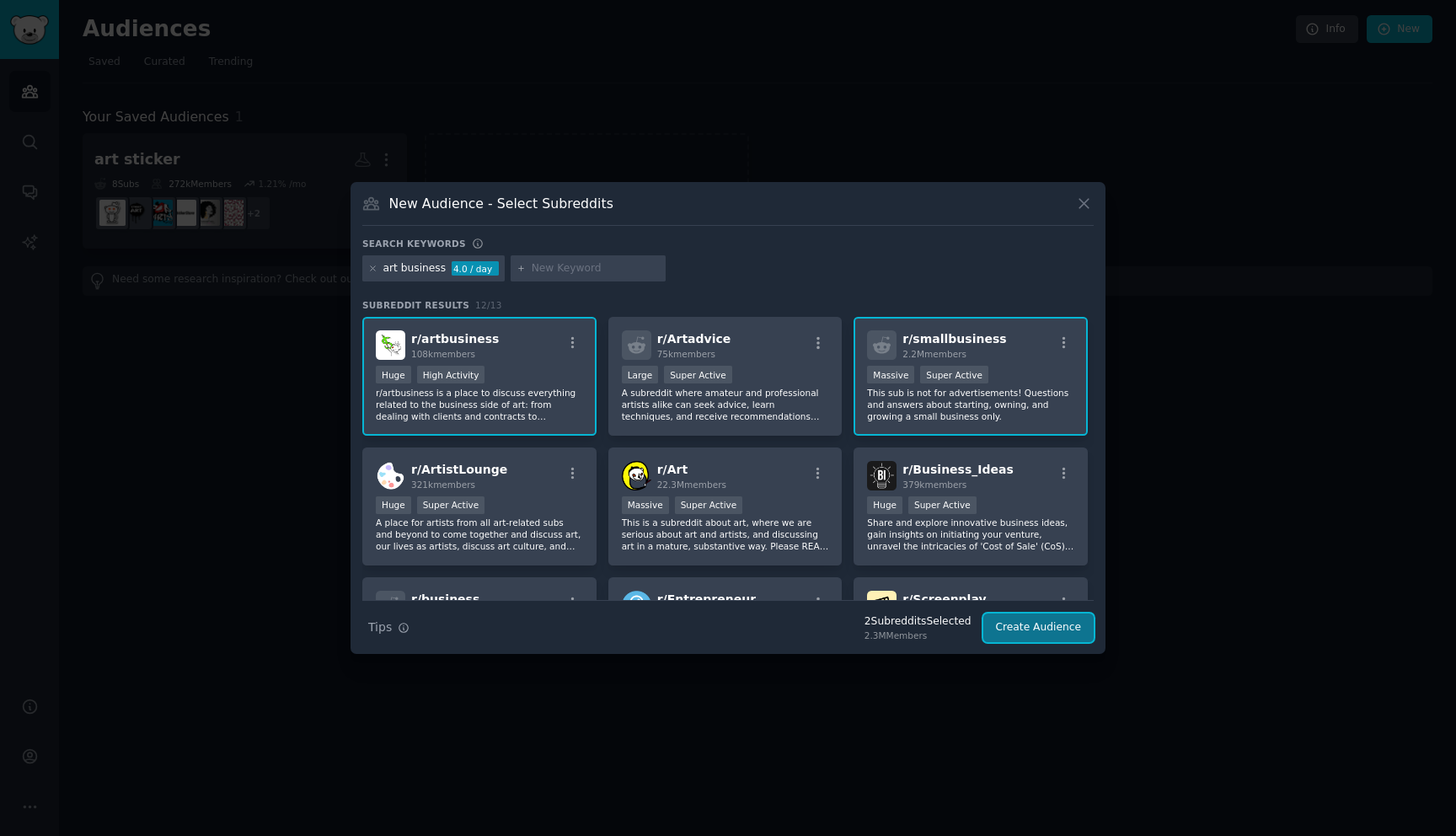
click at [1041, 625] on button "Create Audience" at bounding box center [1038, 627] width 111 height 29
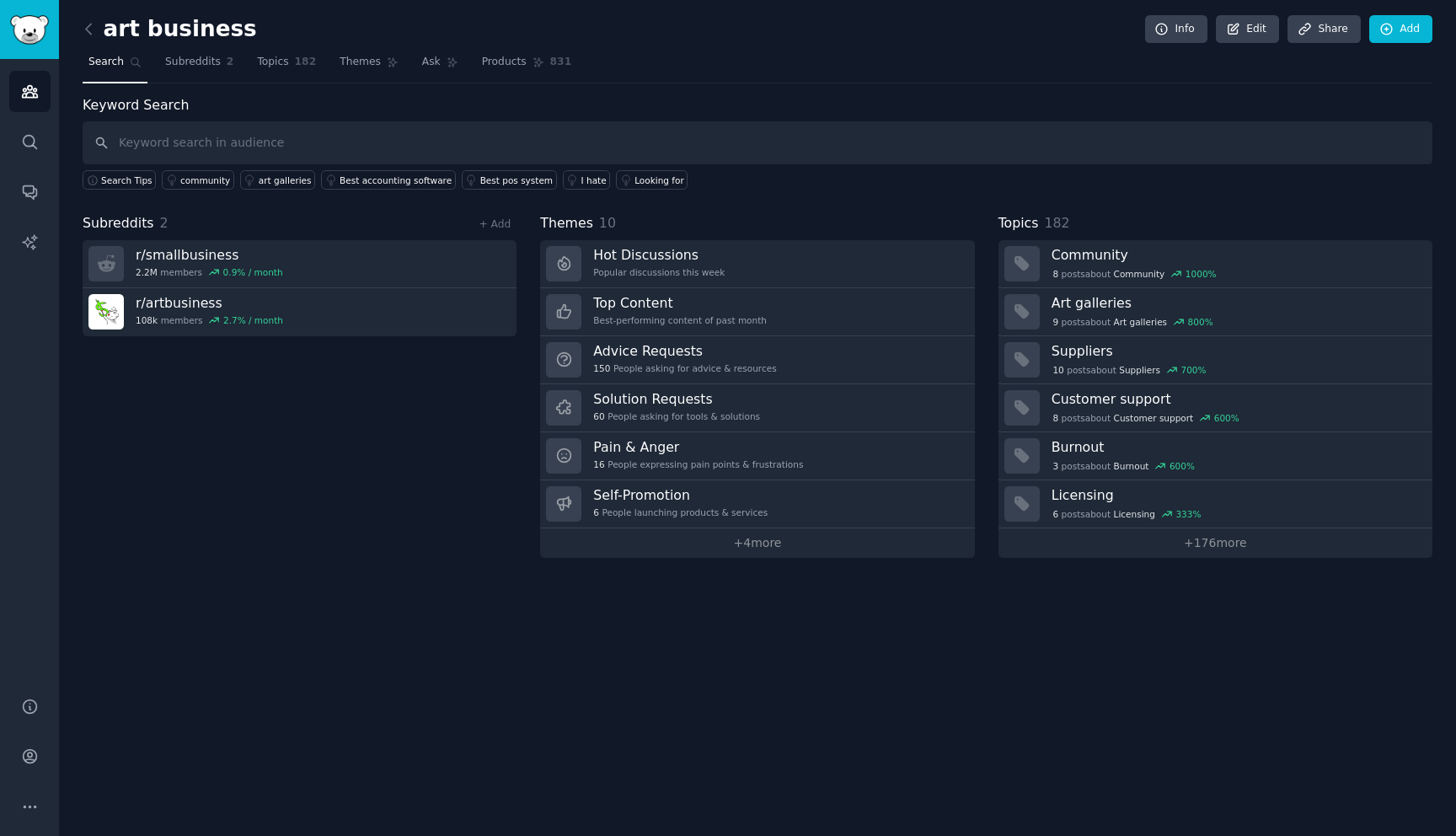
click at [148, 138] on input "text" at bounding box center [756, 143] width 1349 height 43
type input "sustainable stickers"
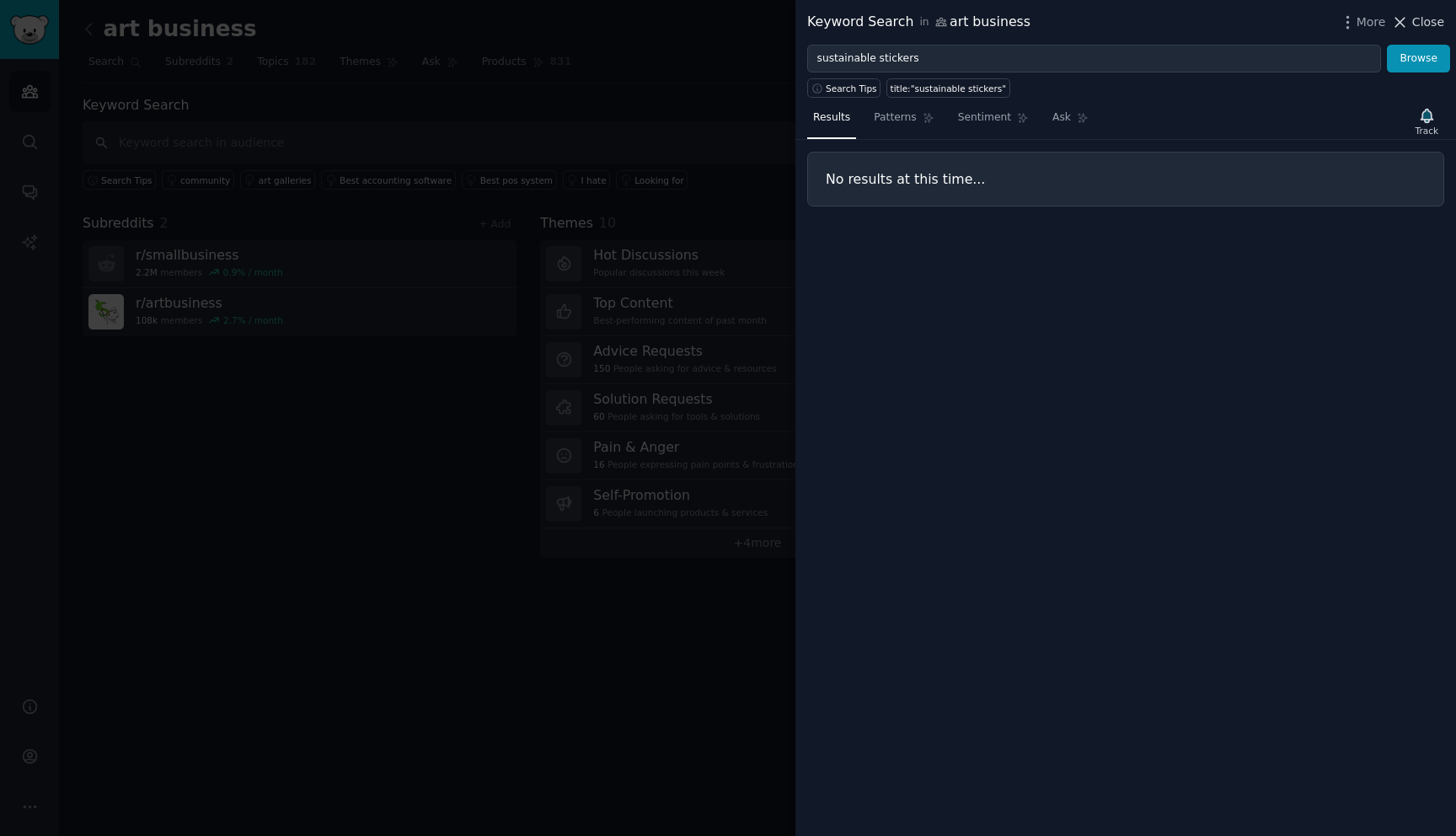
click at [1398, 23] on icon at bounding box center [1400, 23] width 18 height 18
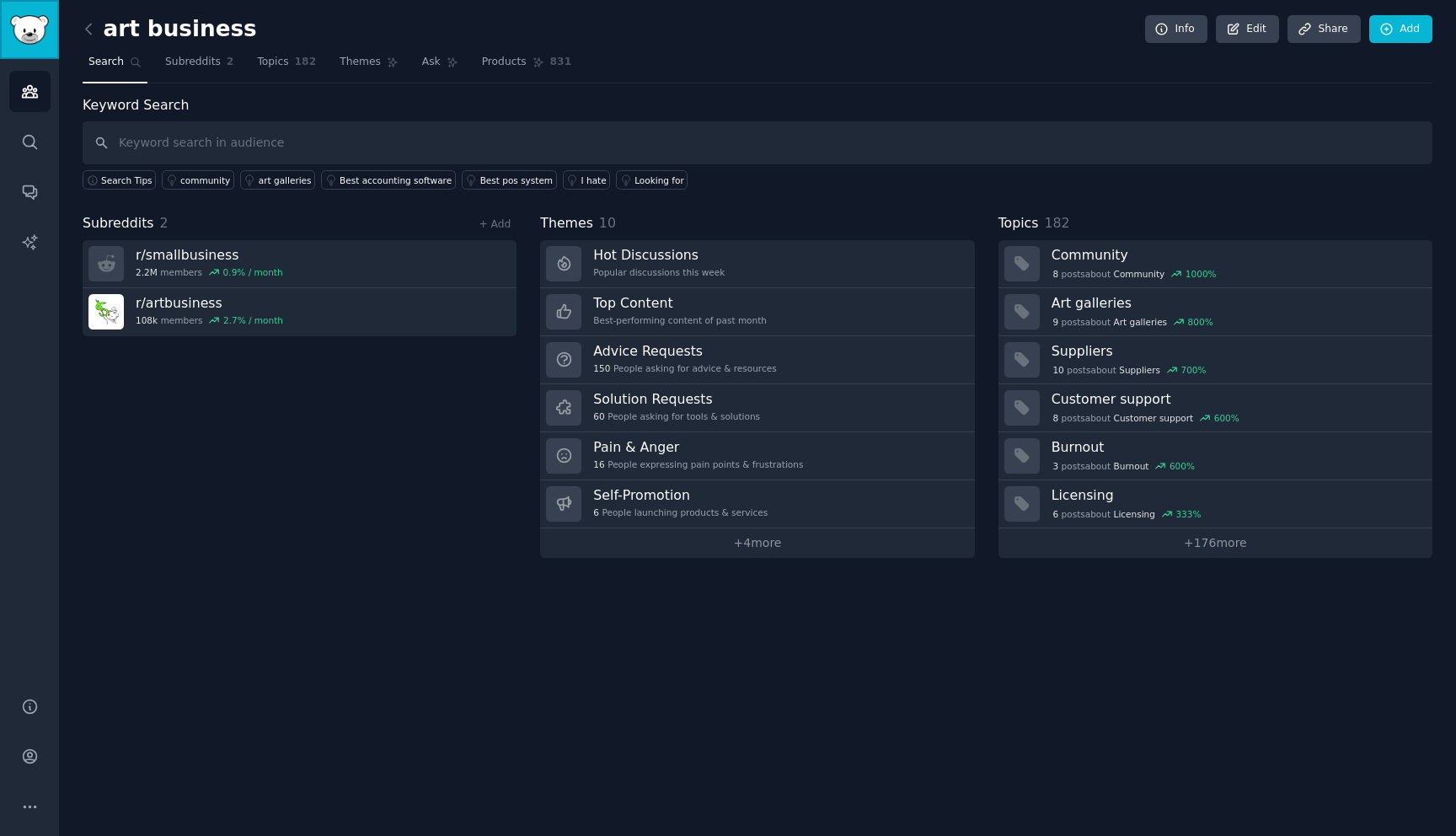
click at [33, 44] on img "Sidebar" at bounding box center [29, 30] width 39 height 30
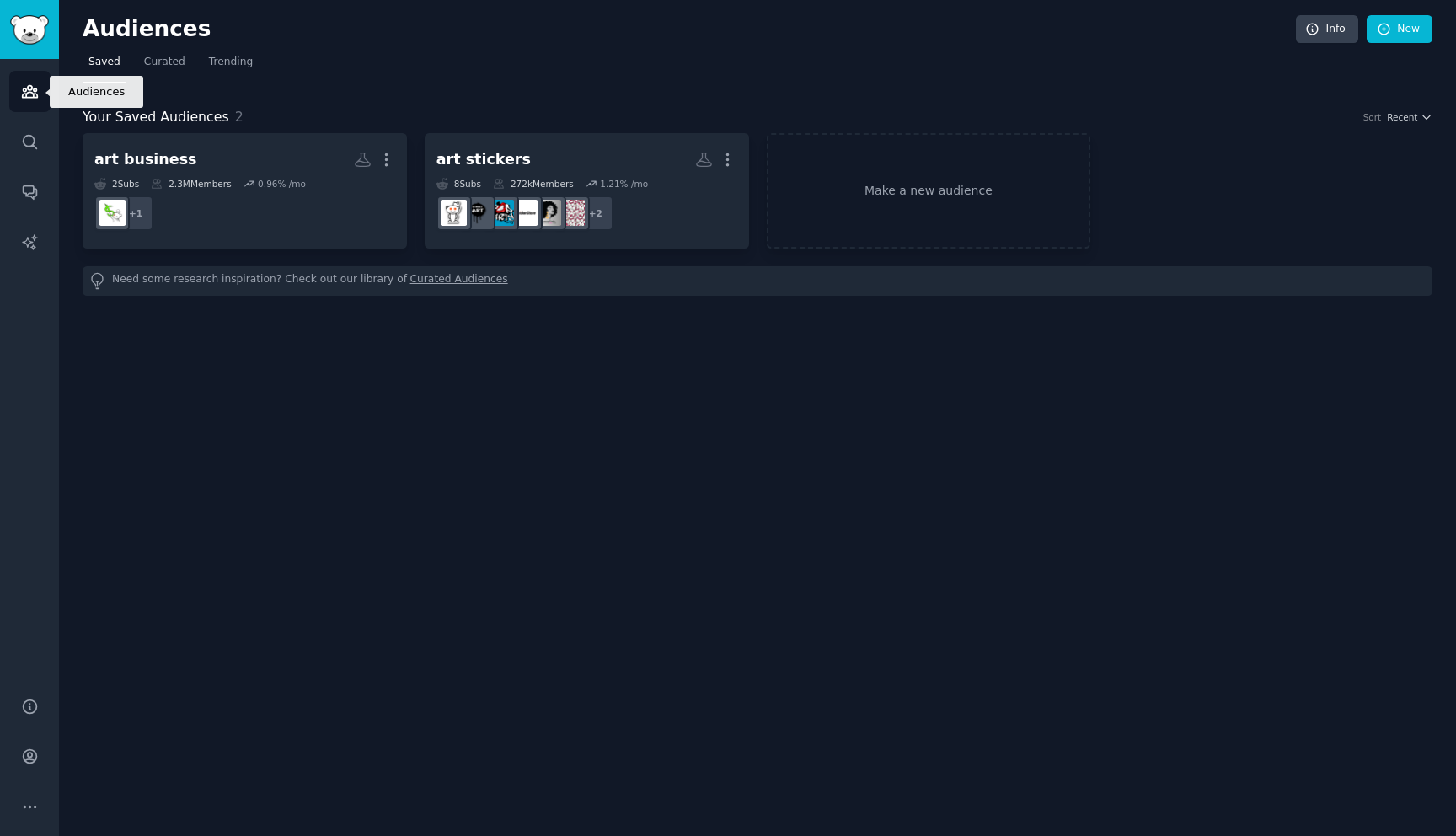
click at [44, 85] on link "Audiences" at bounding box center [30, 91] width 42 height 42
click at [27, 144] on icon "Sidebar" at bounding box center [30, 142] width 18 height 18
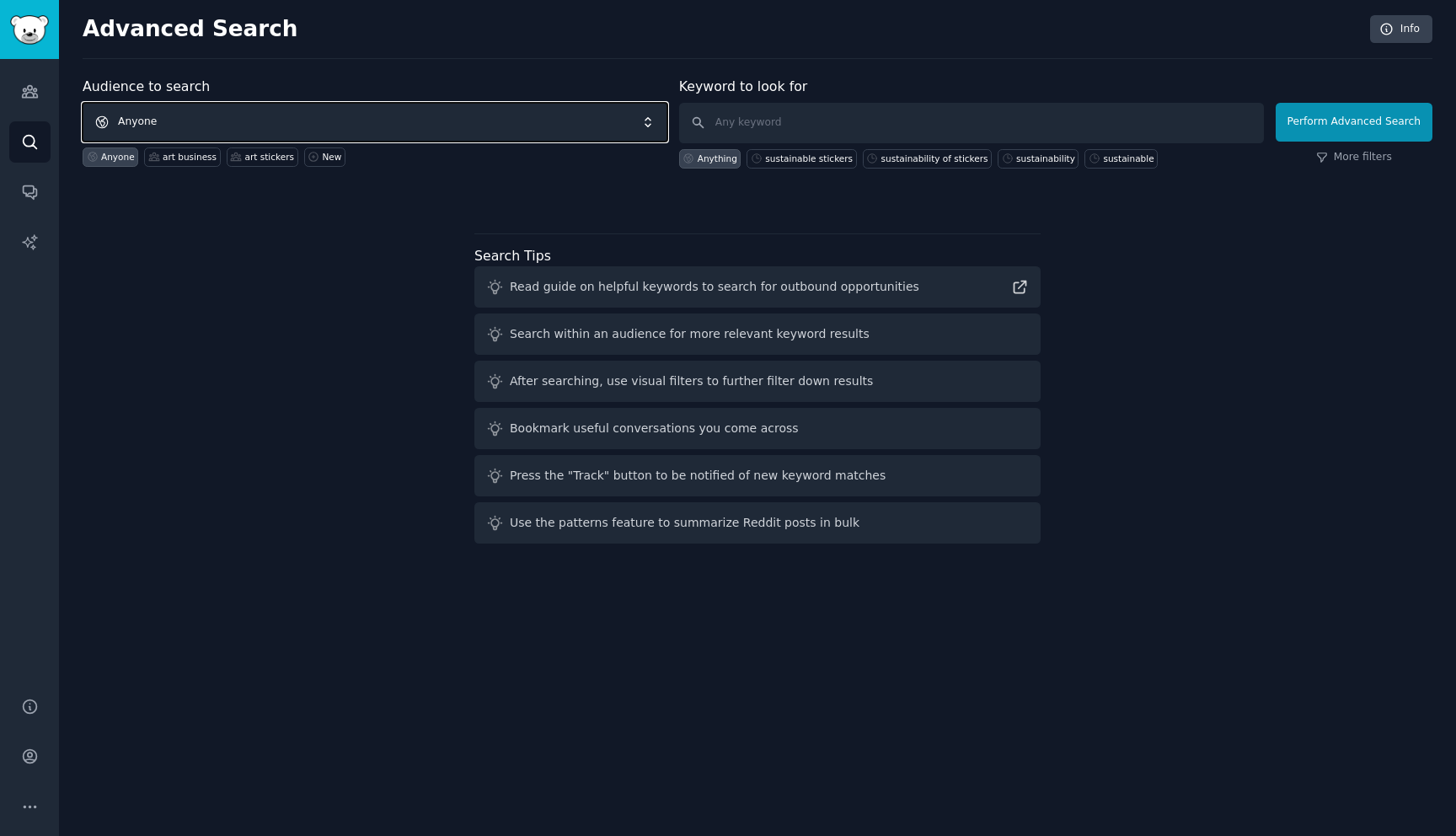
click at [176, 113] on span "Anyone" at bounding box center [375, 122] width 585 height 39
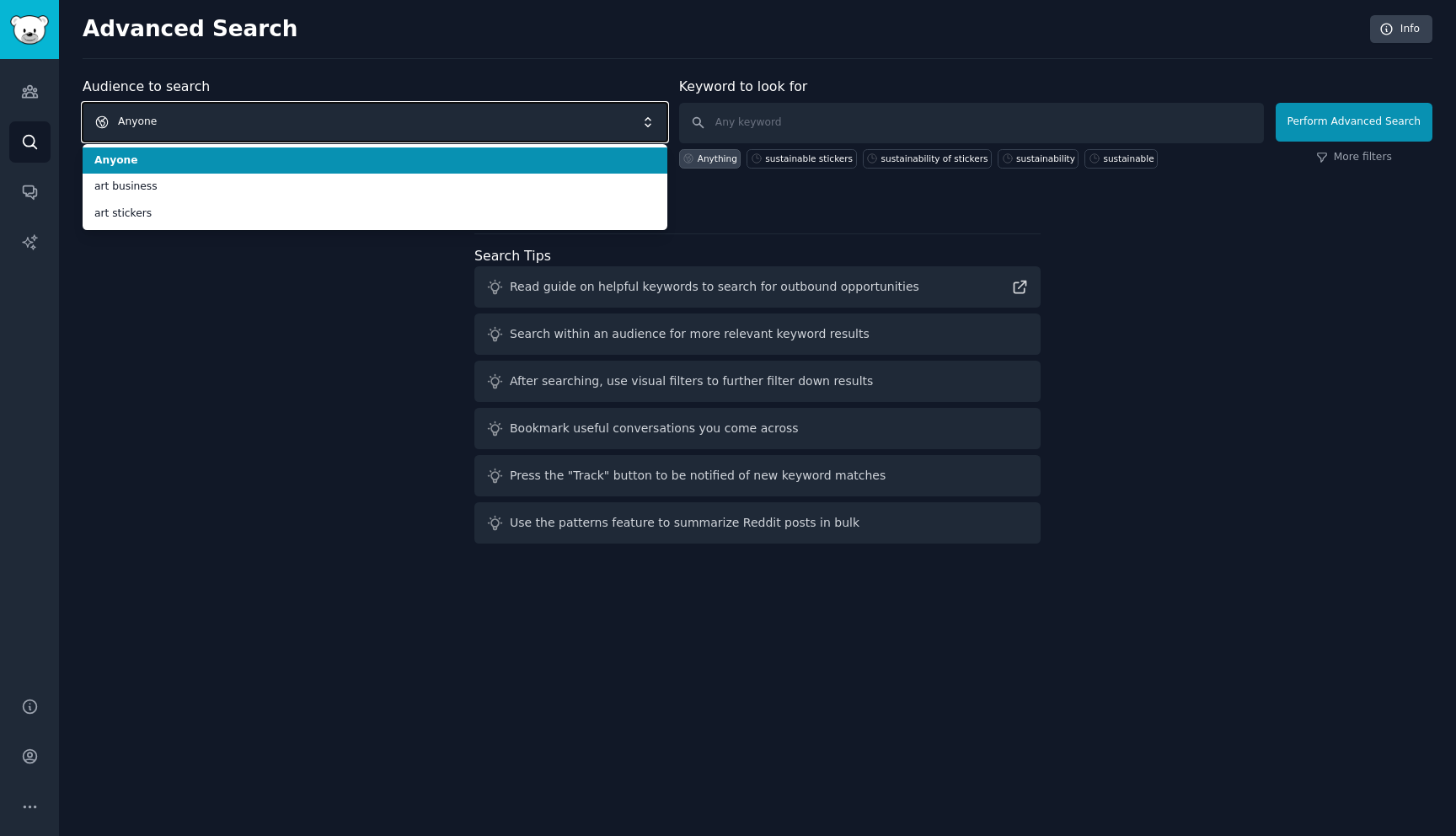
click at [176, 113] on span "Anyone" at bounding box center [375, 122] width 585 height 39
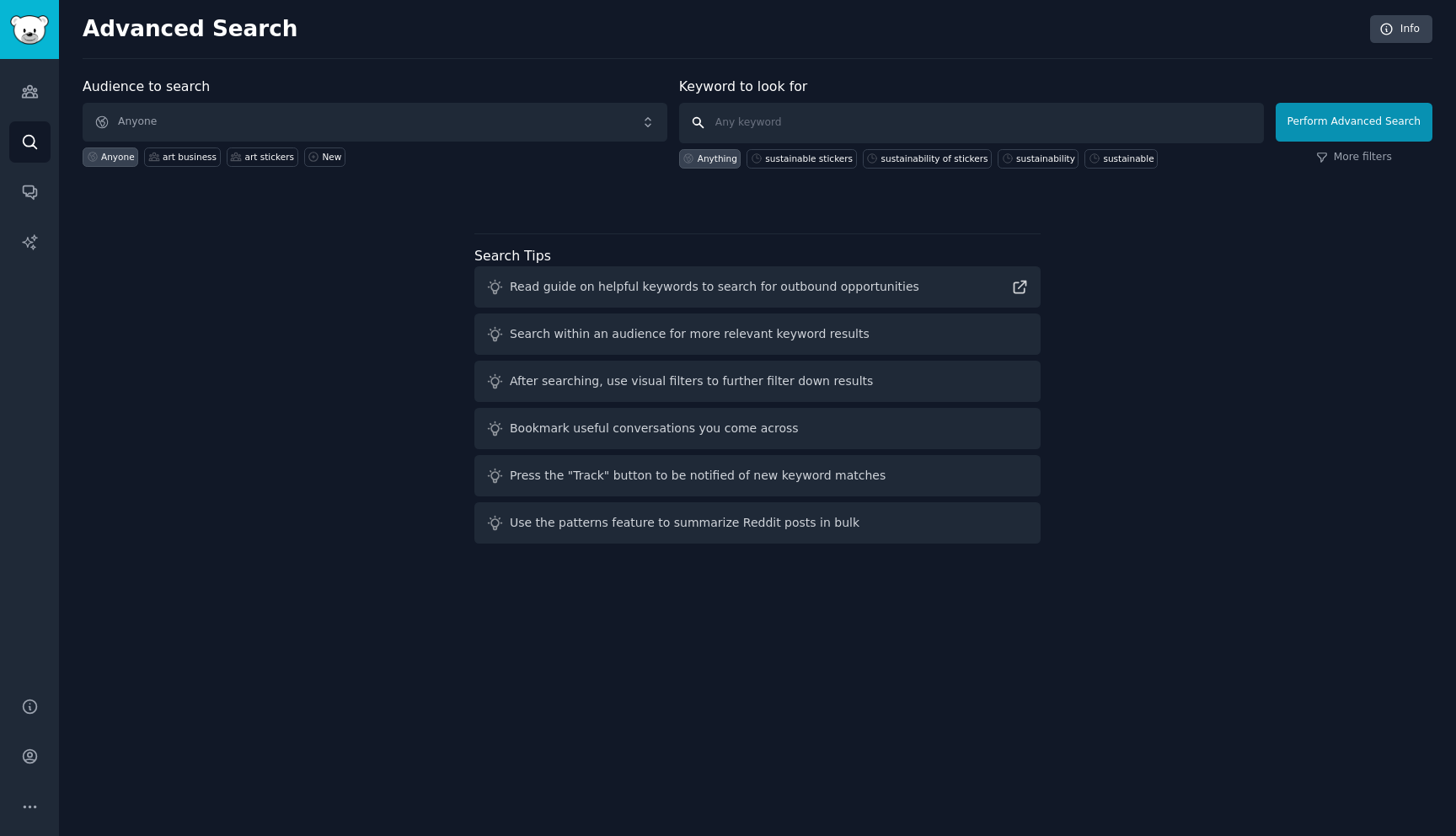
click at [783, 119] on input "text" at bounding box center [971, 123] width 585 height 41
type input "sustainable stickers"
click at [1302, 116] on button "Perform Advanced Search" at bounding box center [1354, 122] width 157 height 39
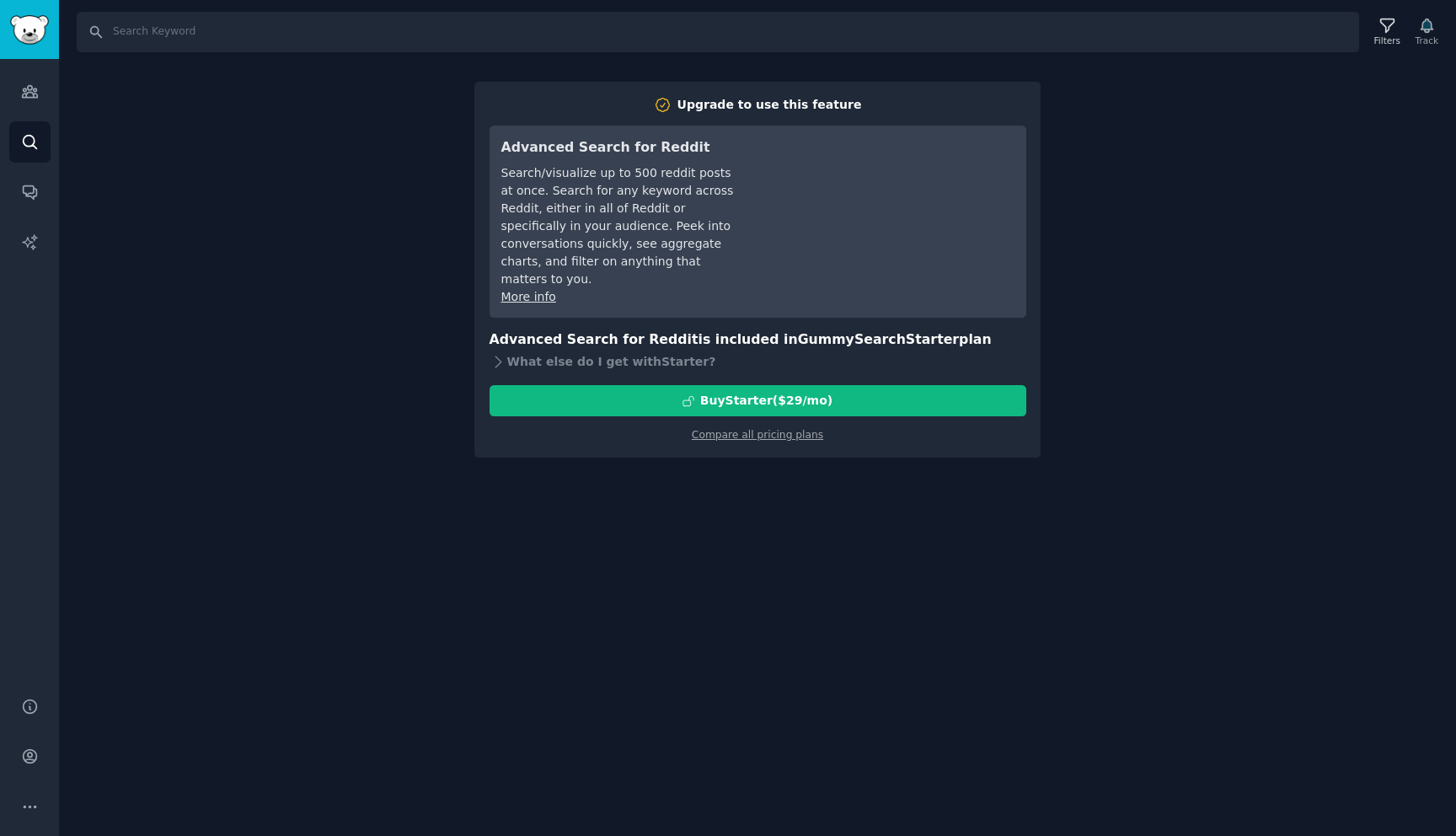
click at [1167, 281] on div "Search Filters Track Upgrade to use this feature Advanced Search for Reddit Sea…" at bounding box center [756, 418] width 1396 height 836
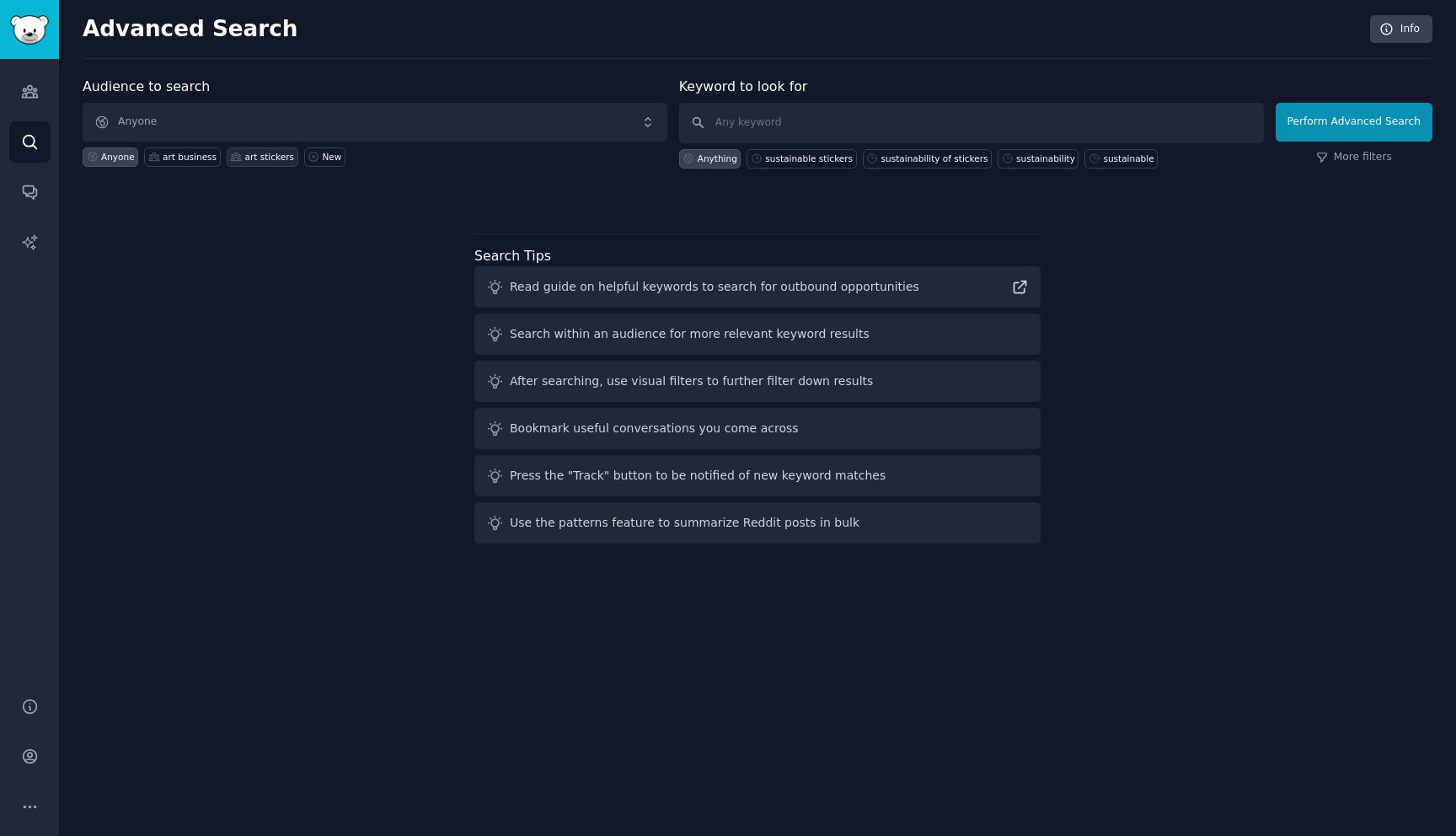
click at [261, 158] on div "art stickers" at bounding box center [270, 156] width 49 height 12
type input "sustainable"
click button "Perform Advanced Search" at bounding box center [1354, 122] width 157 height 39
click at [26, 200] on icon "Sidebar" at bounding box center [30, 192] width 18 height 18
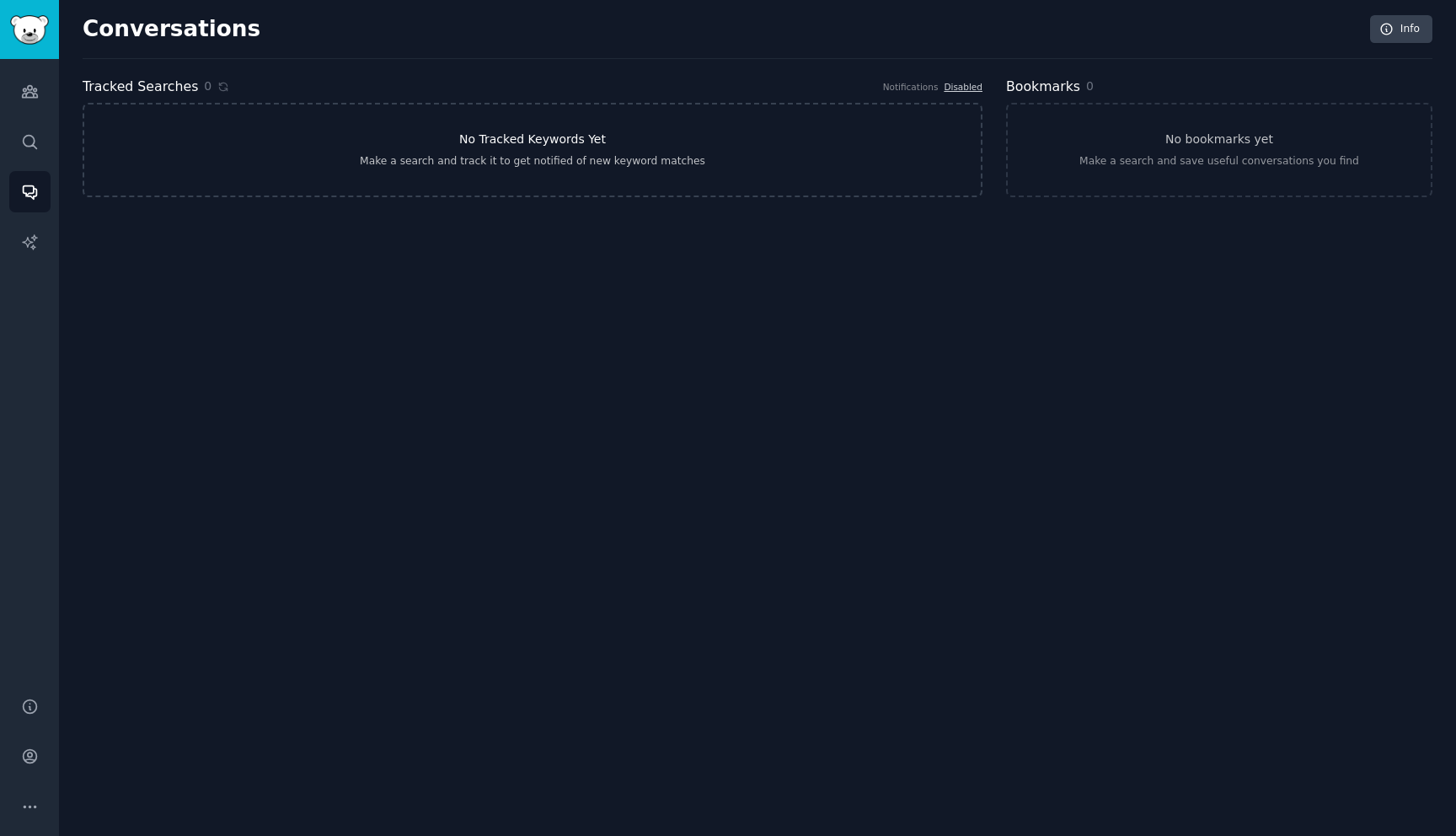
click at [489, 139] on h3 "No Tracked Keywords Yet" at bounding box center [533, 140] width 146 height 18
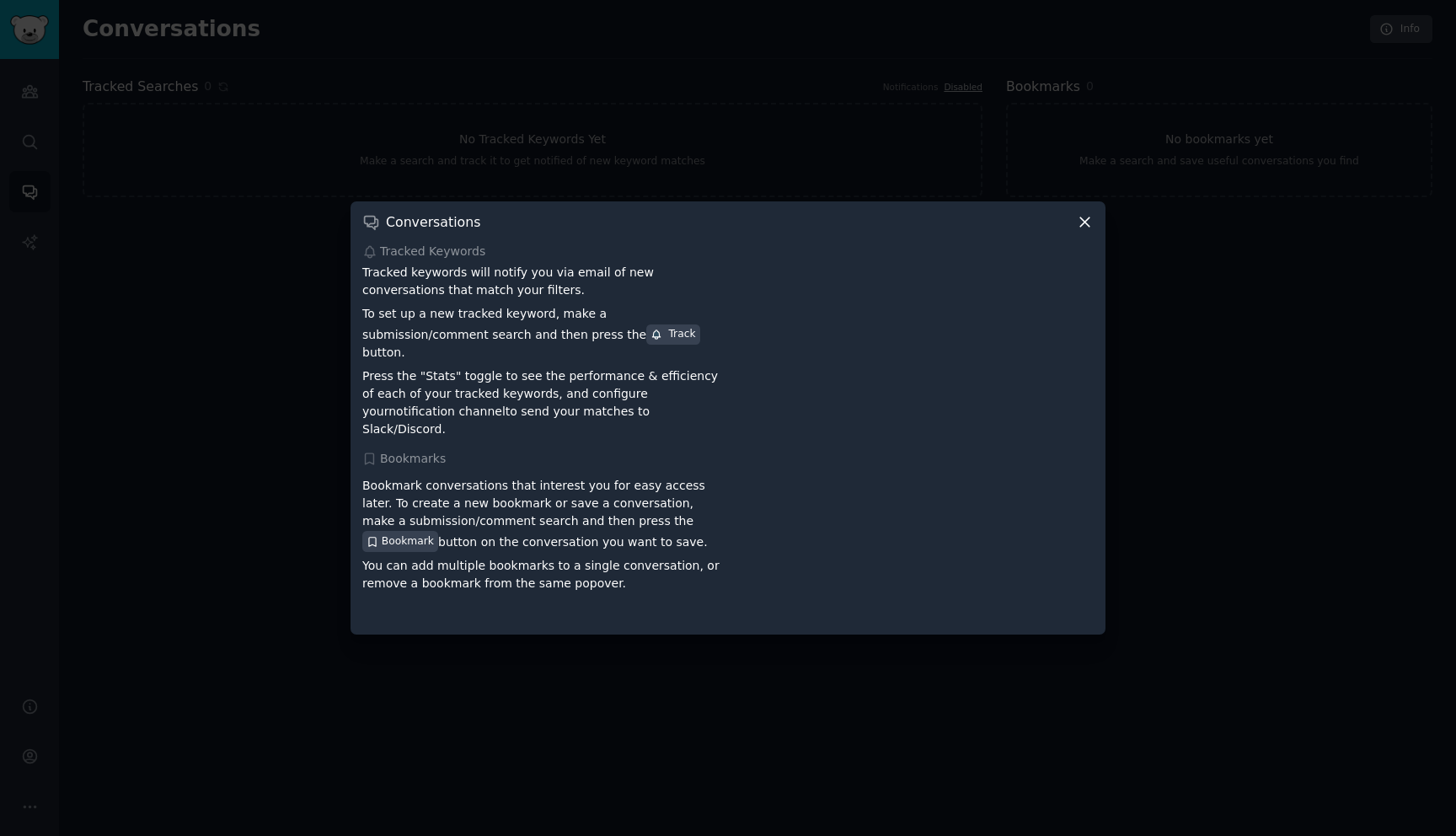
click at [1082, 228] on icon at bounding box center [1084, 223] width 9 height 9
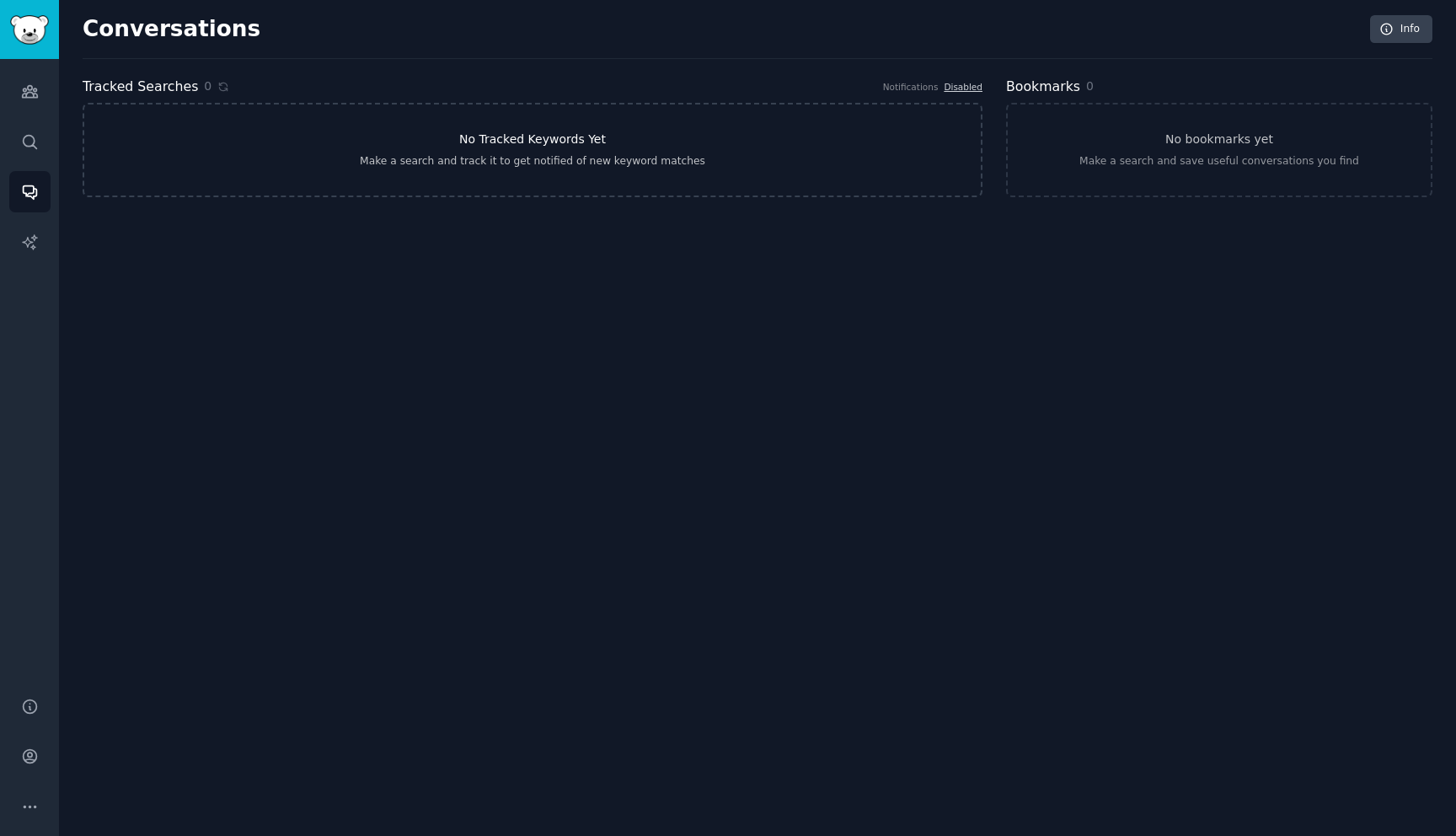
click at [268, 150] on link "No Tracked Keywords Yet Make a search and track it to get notified of new keywo…" at bounding box center [532, 150] width 900 height 95
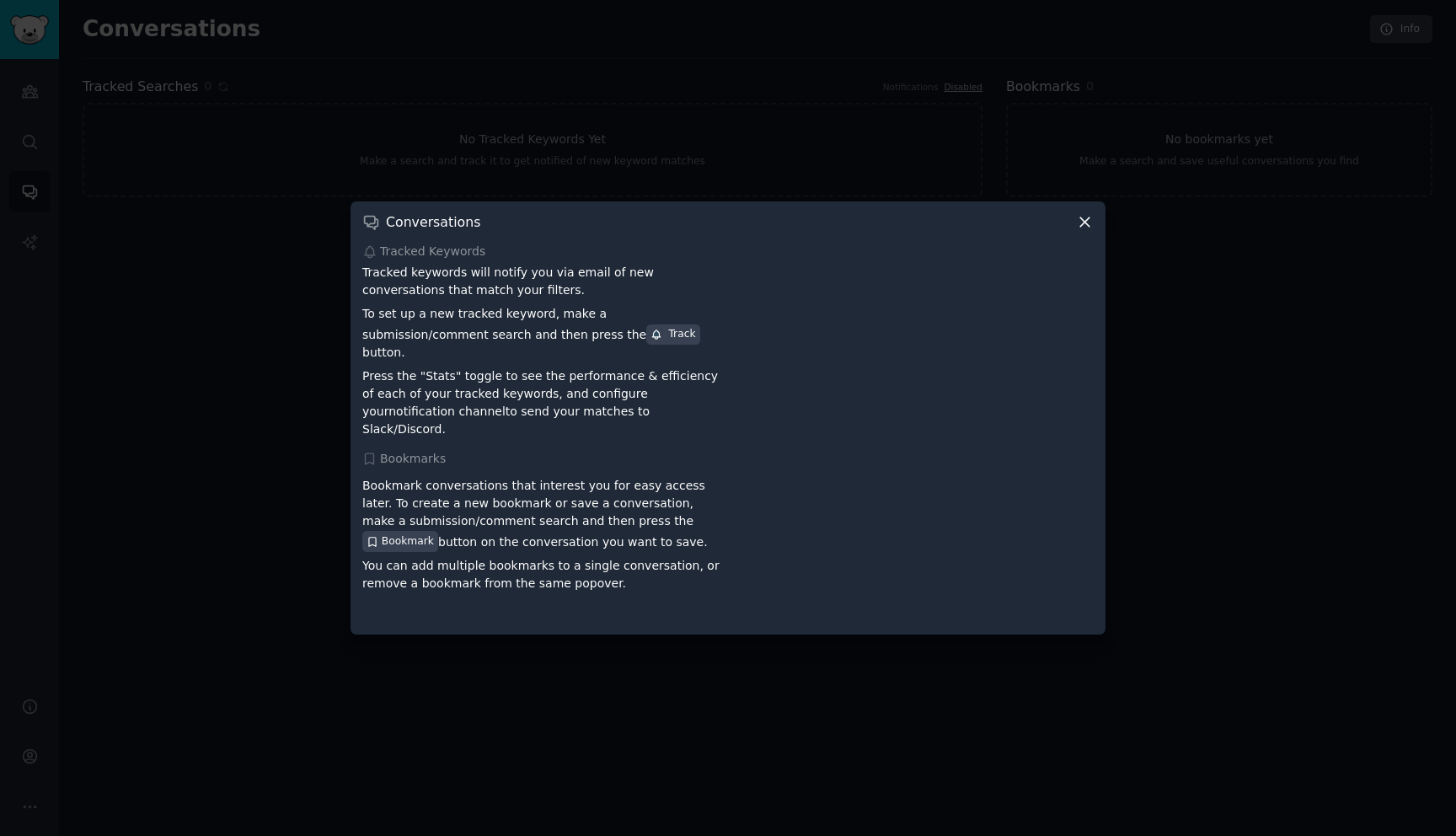
click at [1087, 229] on icon at bounding box center [1085, 222] width 18 height 18
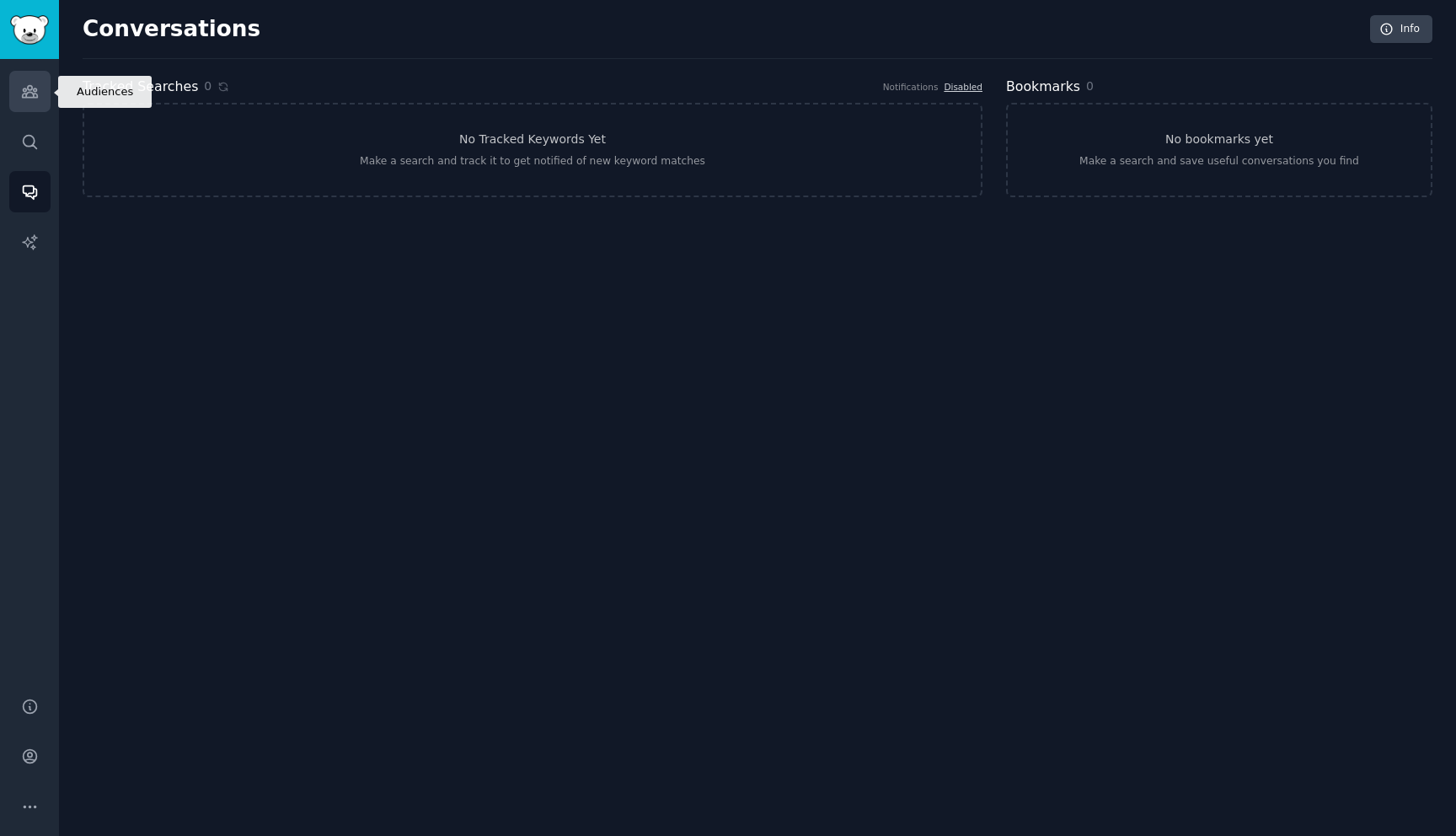
click at [26, 100] on link "Audiences" at bounding box center [30, 91] width 42 height 42
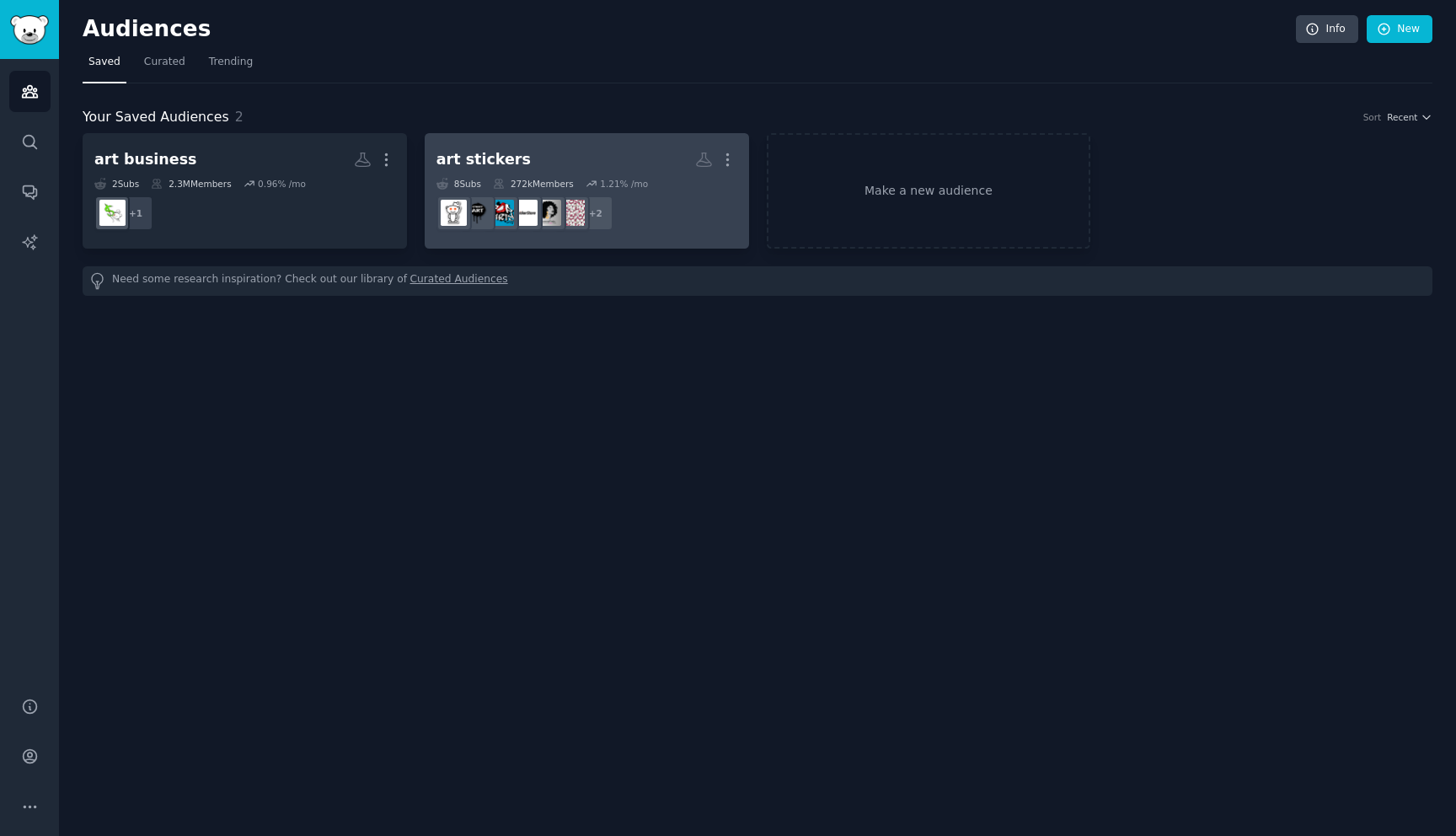
click at [626, 172] on h2 "art stickers Custom Audience More" at bounding box center [586, 160] width 301 height 30
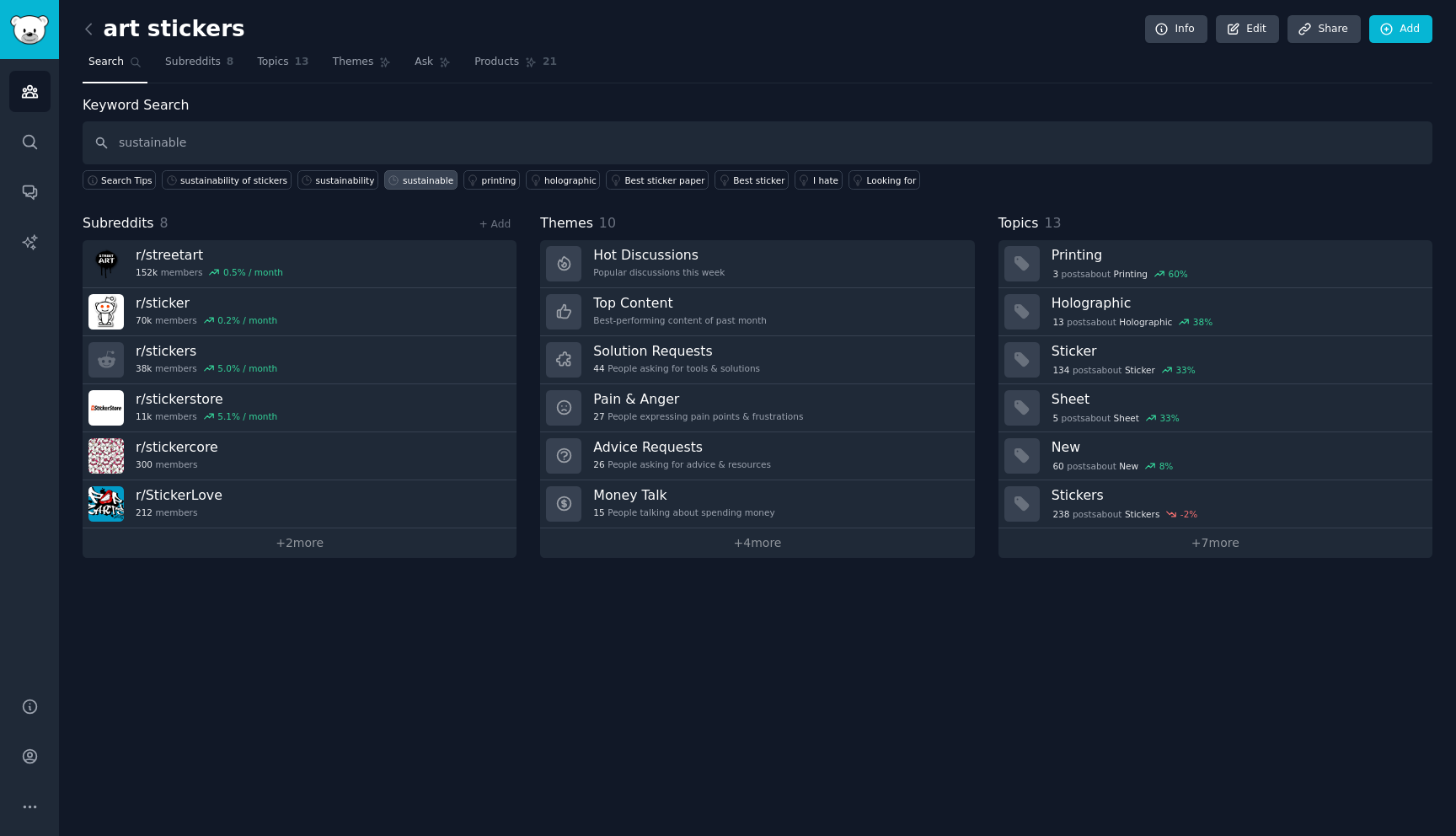
type input "sustainable"
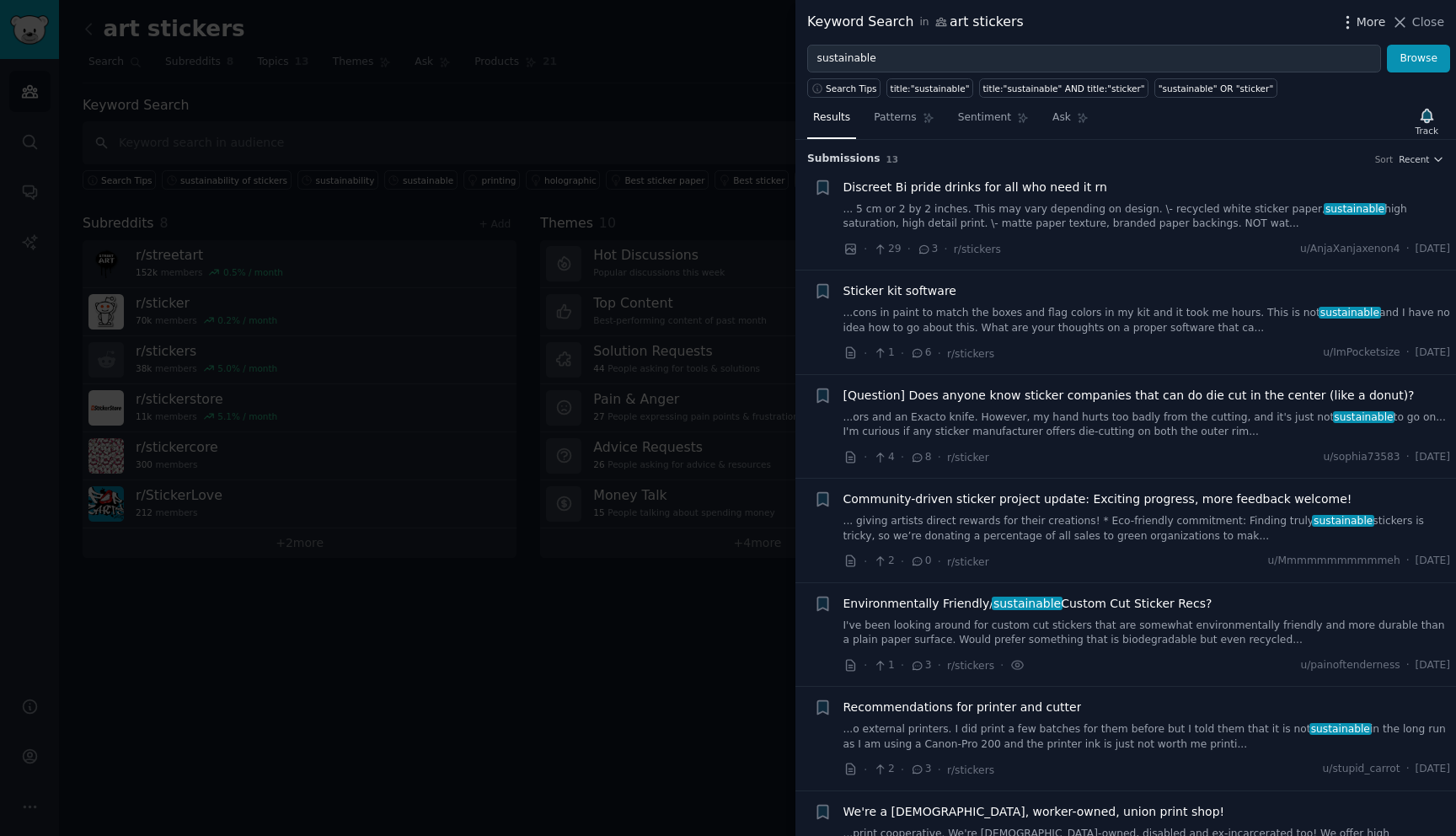
click at [1348, 21] on icon "button" at bounding box center [1348, 23] width 18 height 18
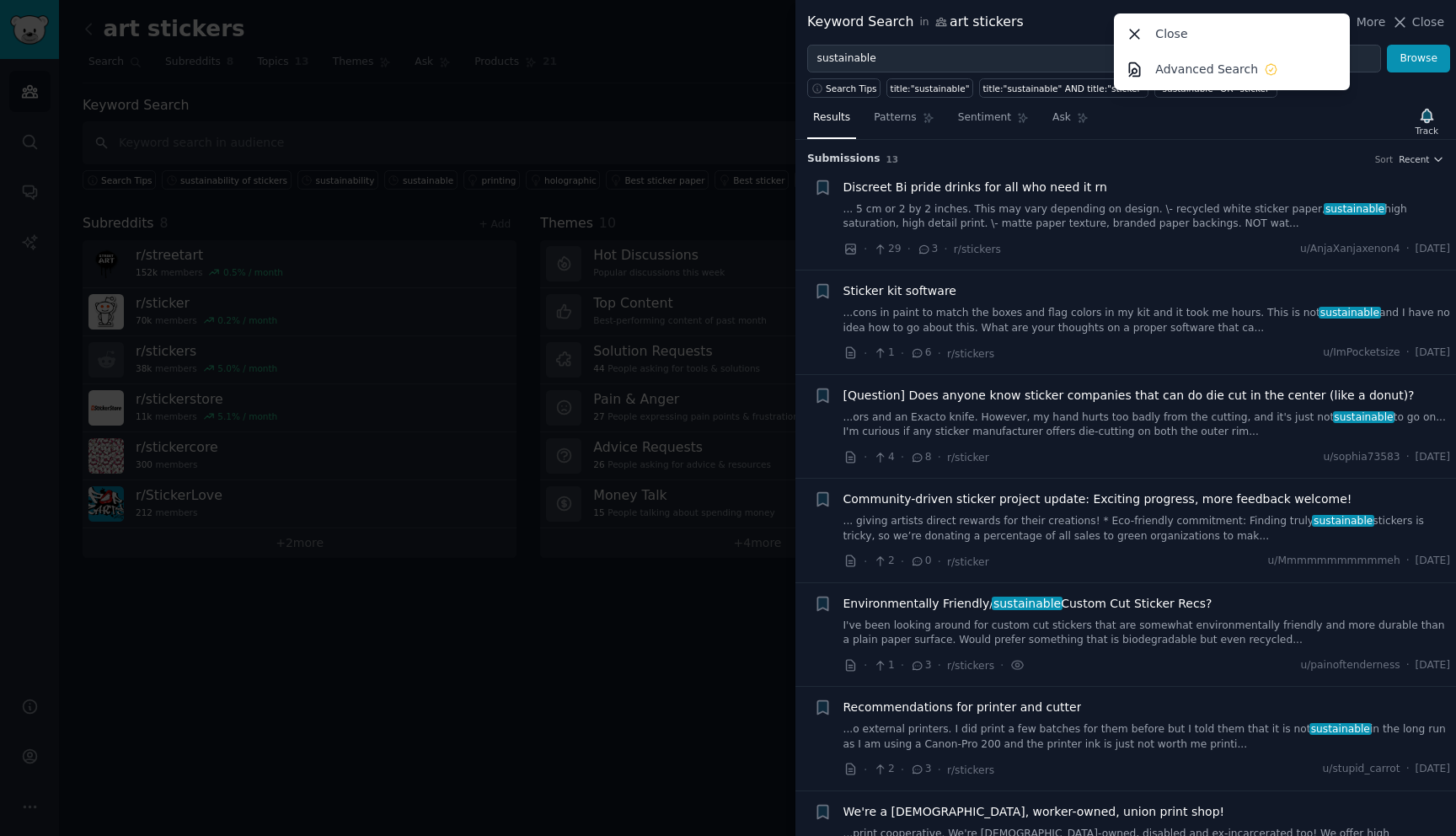
click at [1061, 22] on div "Keyword Search in art stickers More Close Advanced Search Close" at bounding box center [1126, 22] width 637 height 21
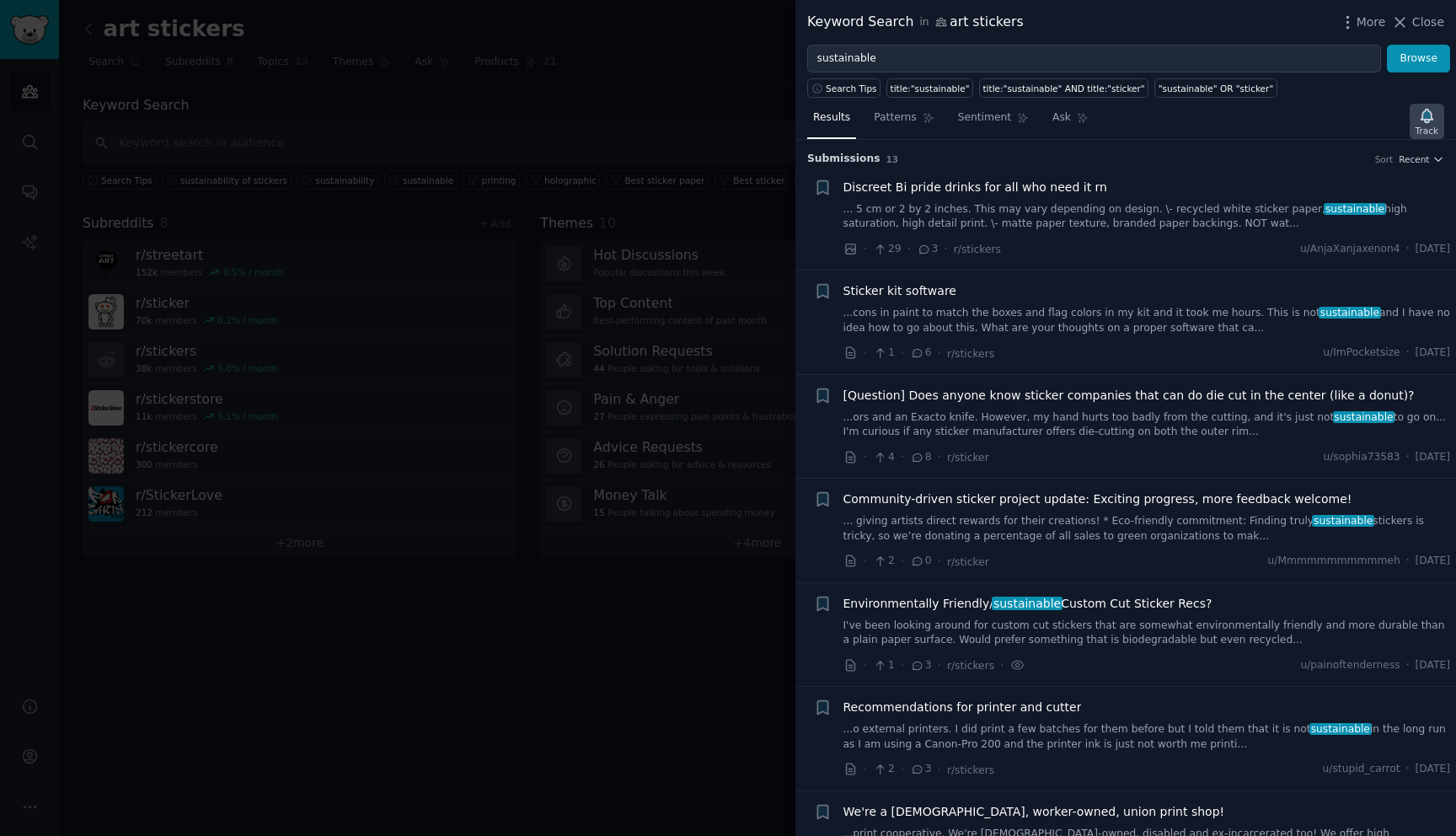
click at [1425, 117] on icon "button" at bounding box center [1425, 115] width 12 height 14
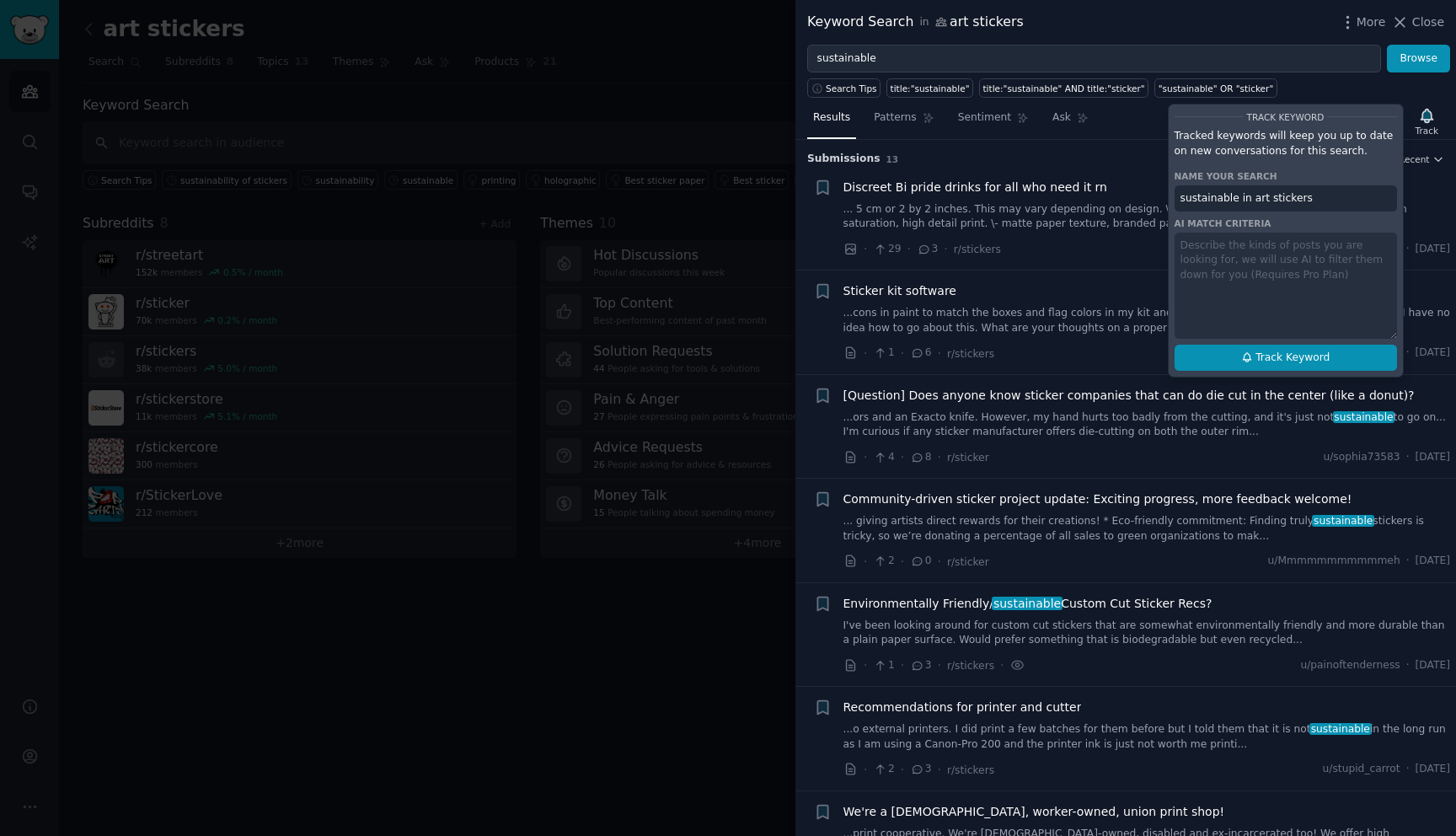
click at [1307, 356] on span "Track Keyword" at bounding box center [1292, 358] width 74 height 15
type input "sustainable in art stickers"
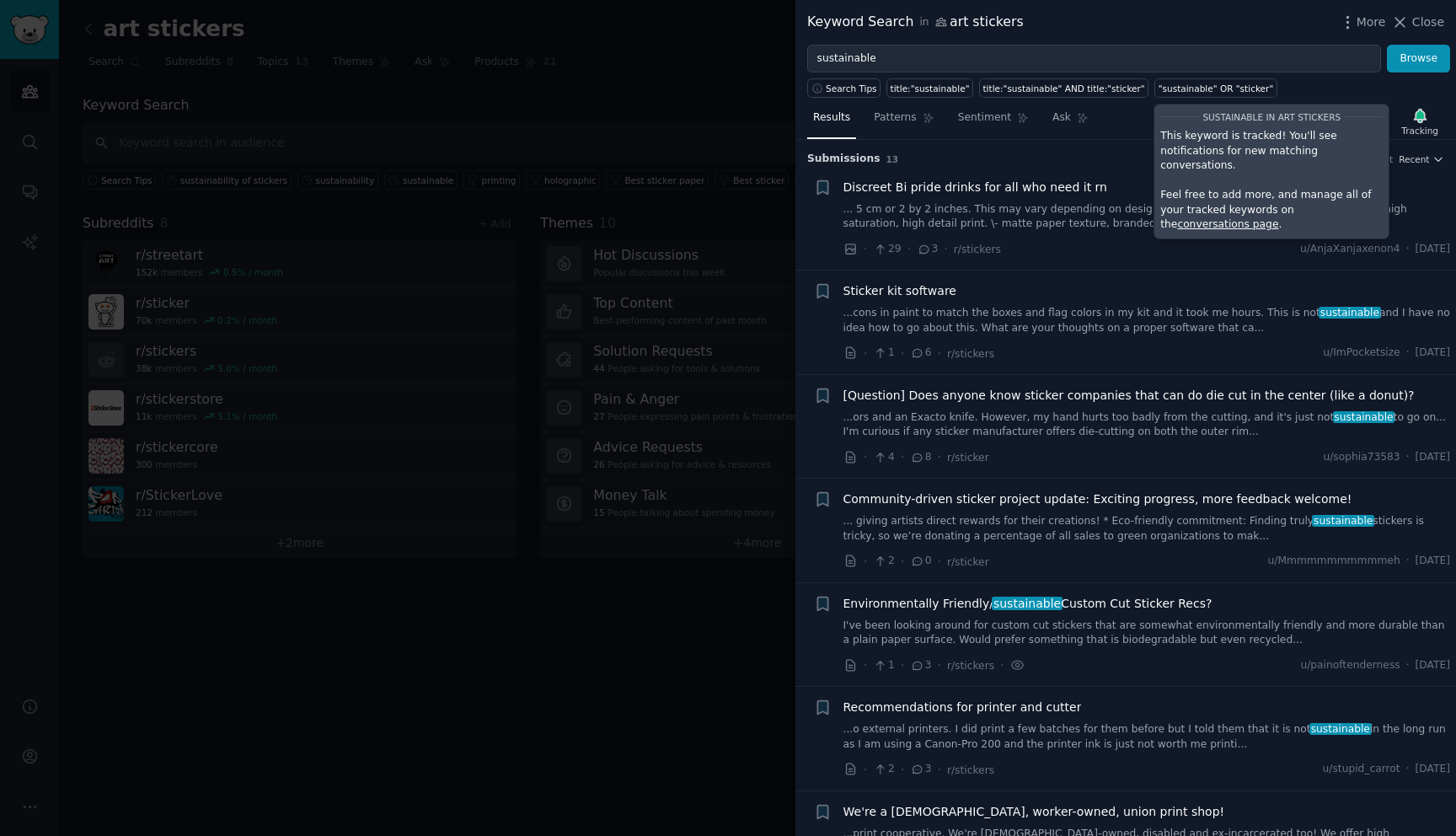
click at [1278, 218] on link "conversations page" at bounding box center [1228, 224] width 101 height 12
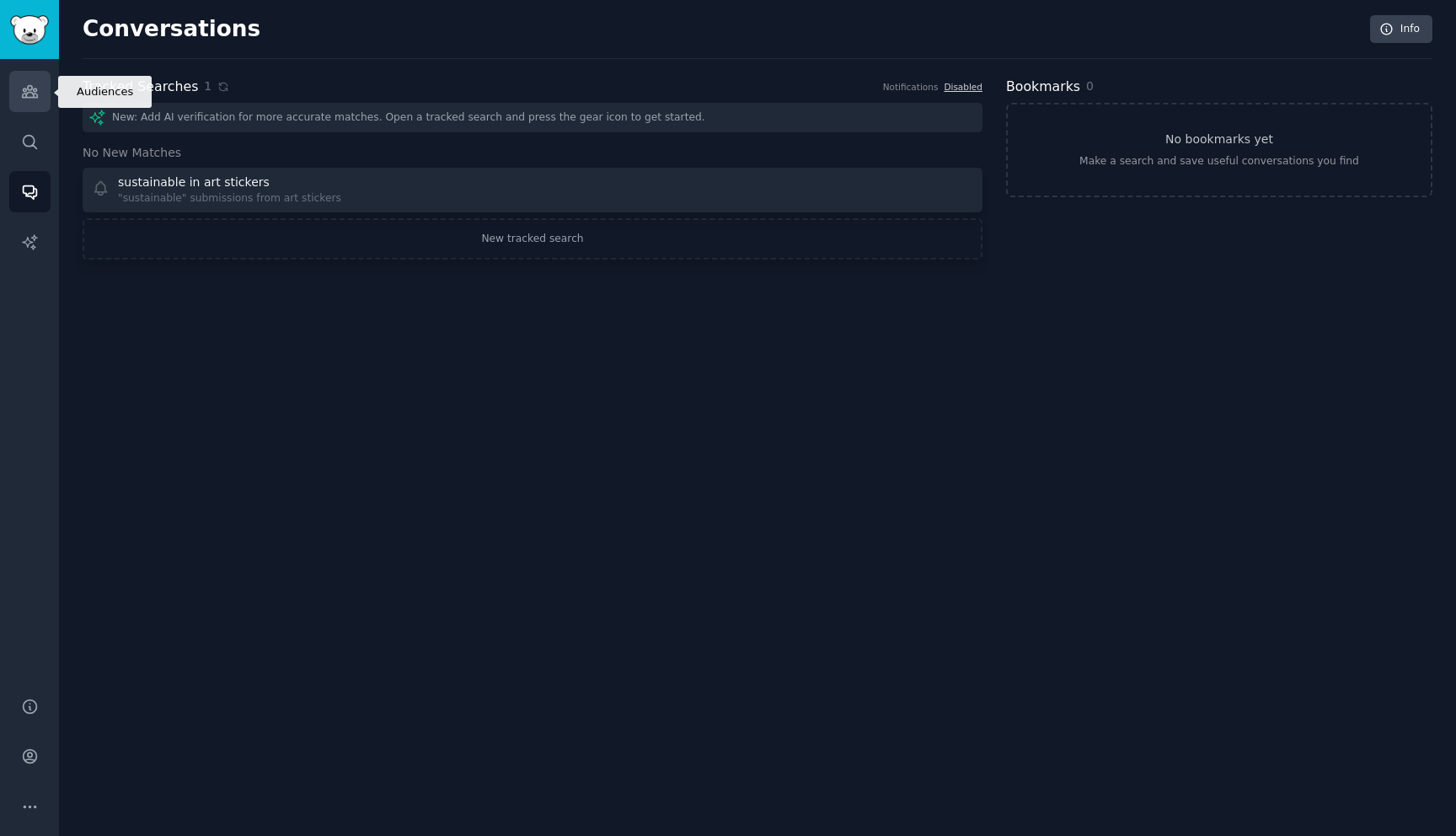
click at [36, 72] on link "Audiences" at bounding box center [30, 91] width 42 height 42
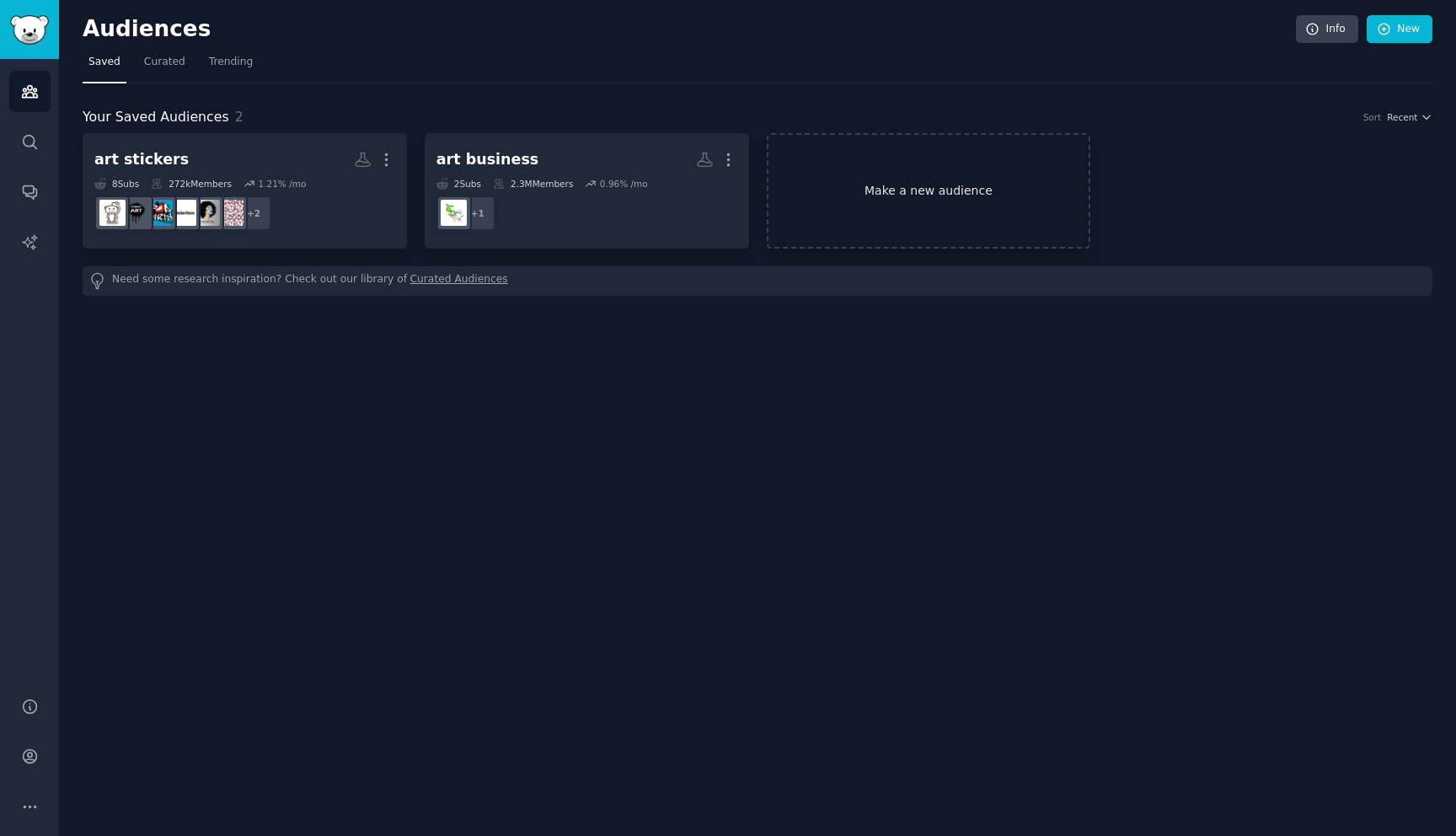
click at [919, 213] on link "Make a new audience" at bounding box center [928, 190] width 324 height 116
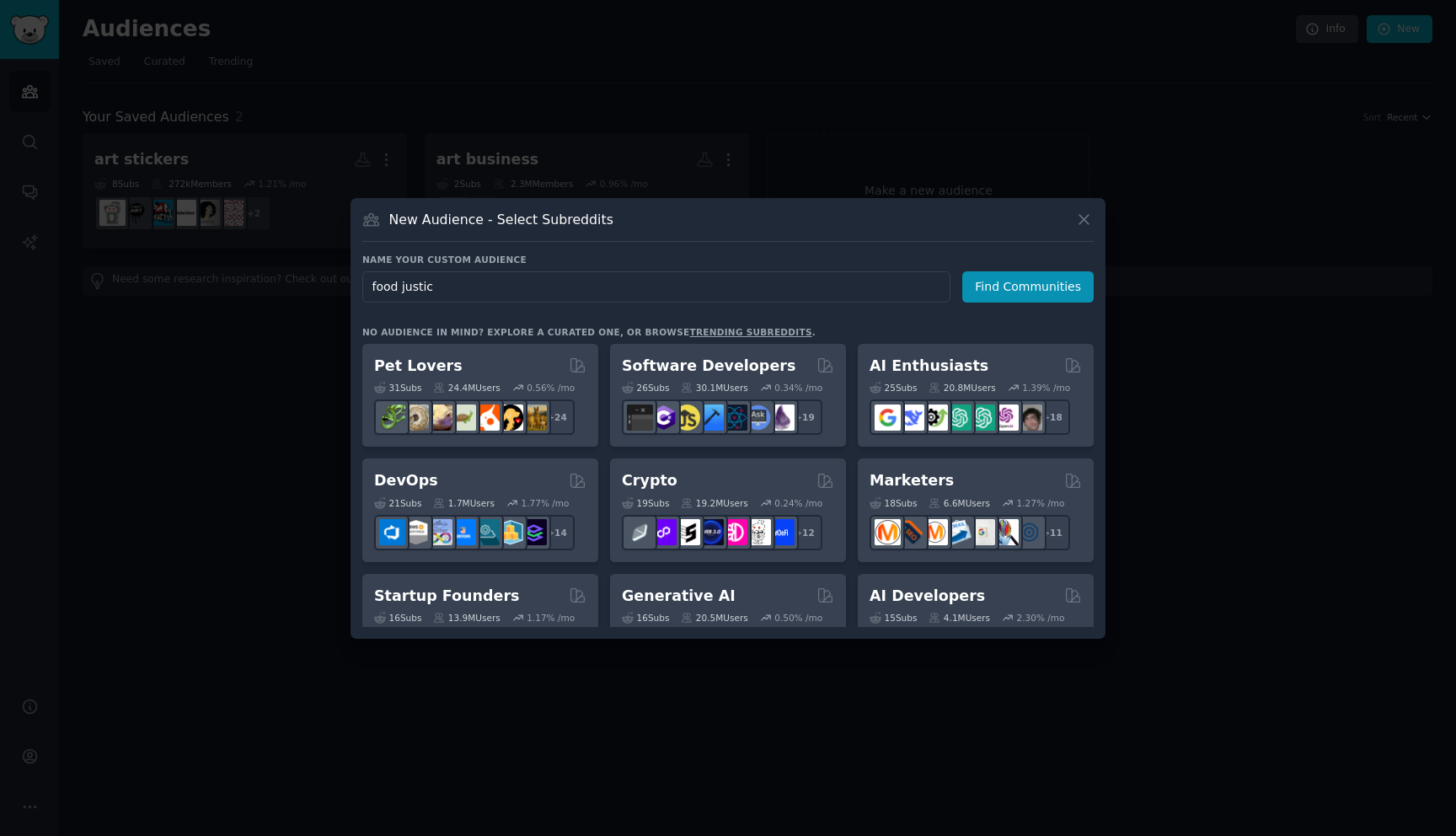
type input "food justice"
click button "Find Communities" at bounding box center [1028, 286] width 132 height 32
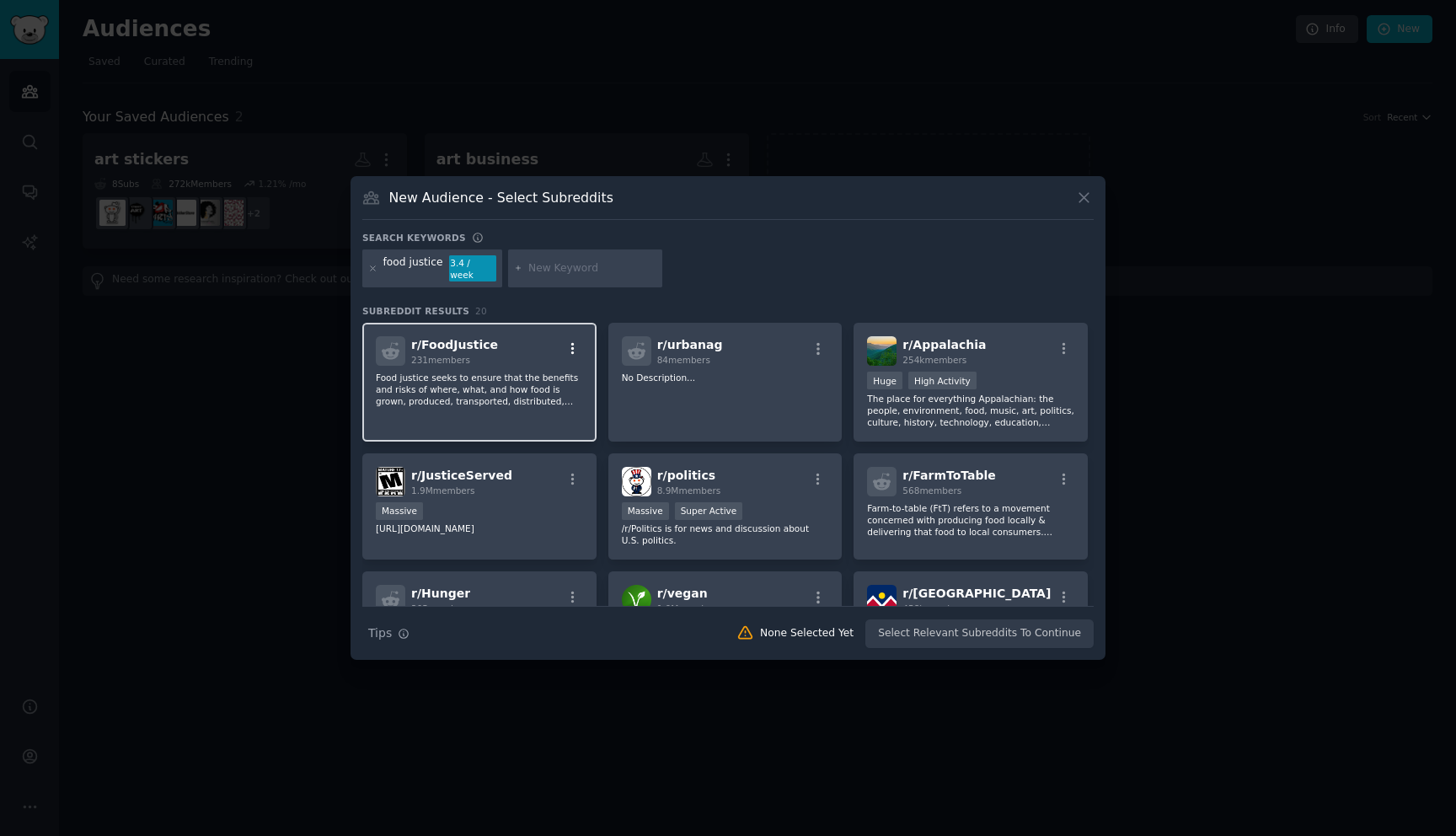
click at [566, 344] on icon "button" at bounding box center [572, 348] width 15 height 15
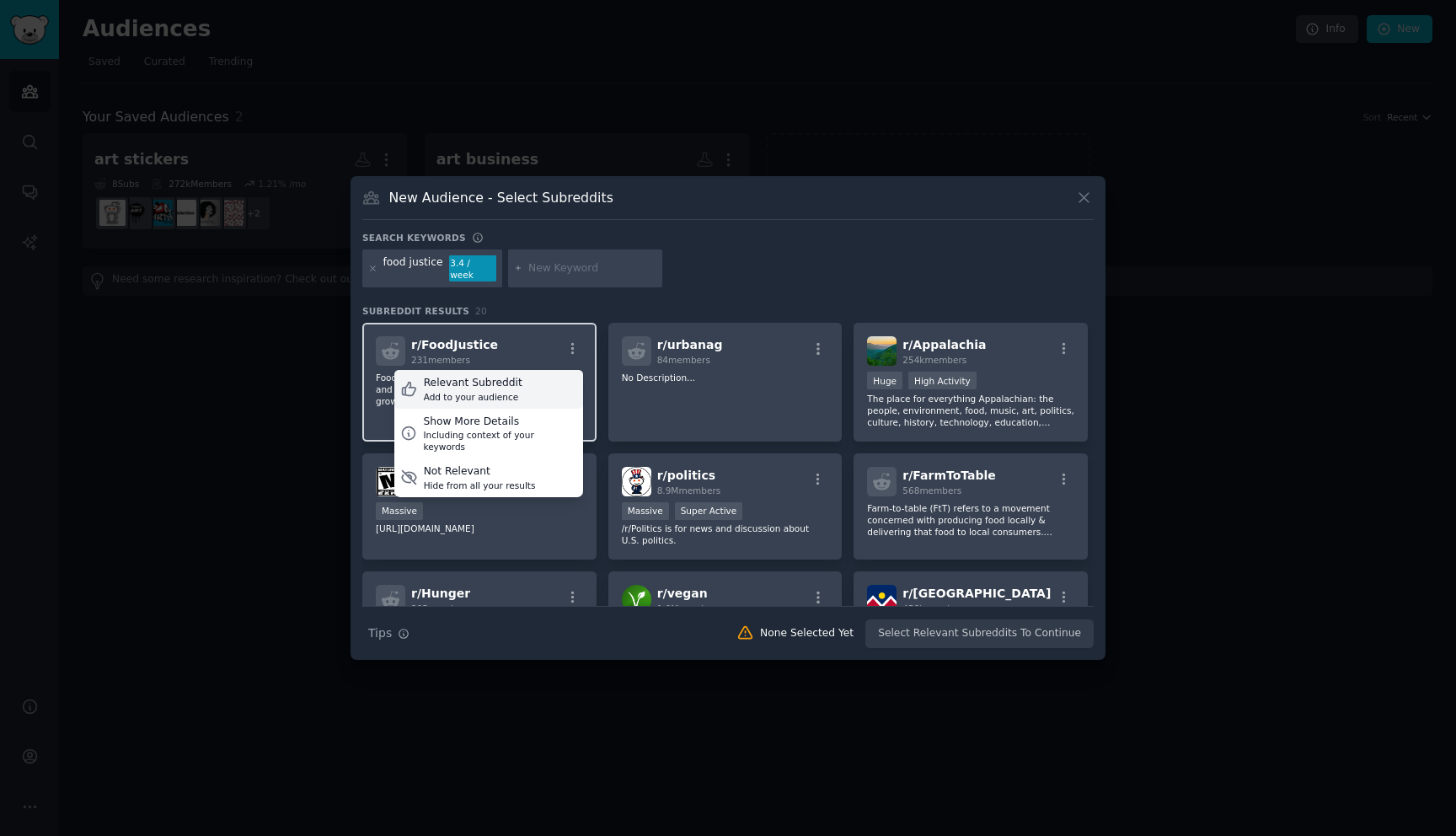
click at [505, 380] on div "Relevant Subreddit" at bounding box center [472, 383] width 98 height 15
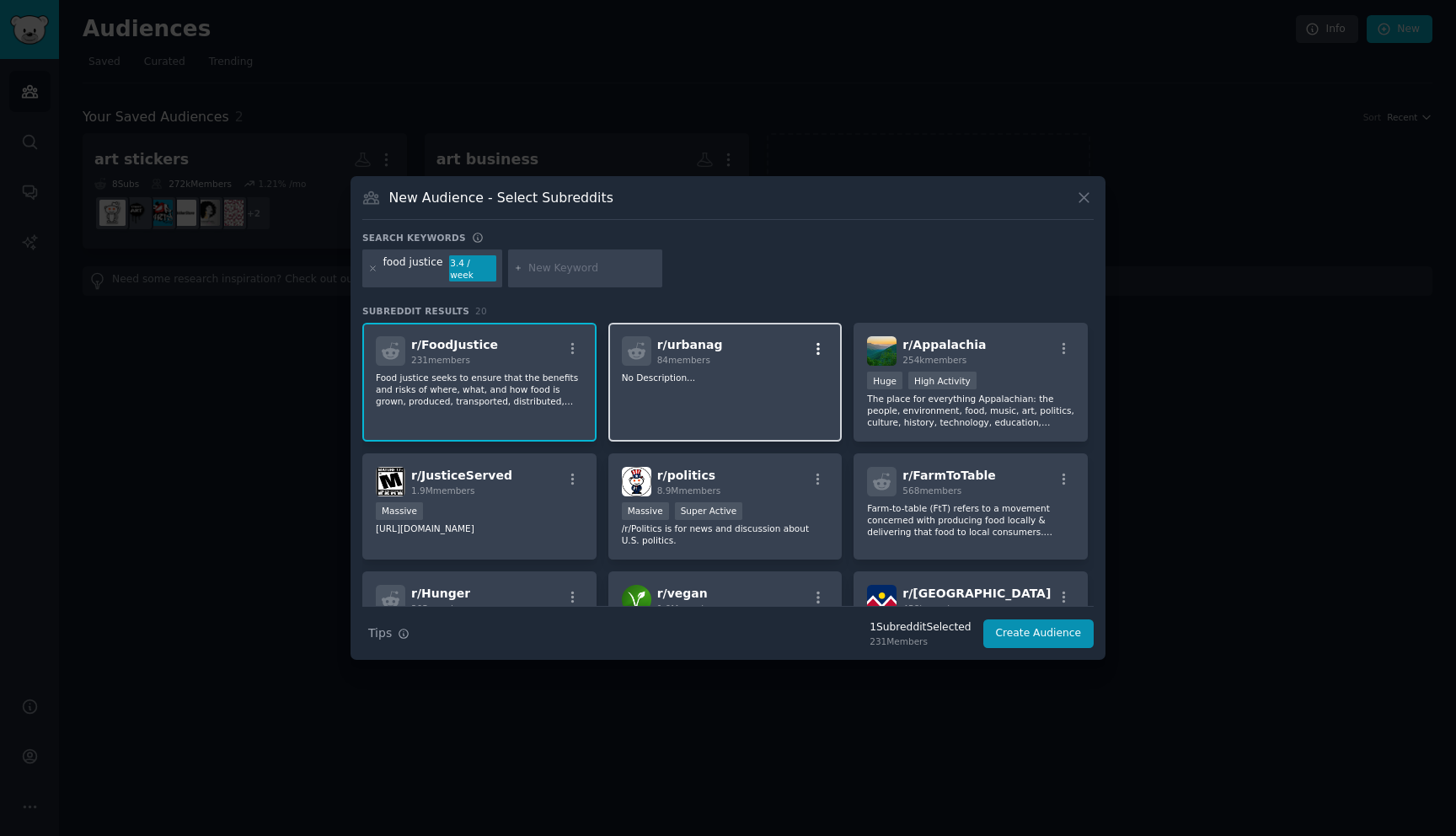
click at [816, 343] on icon "button" at bounding box center [818, 348] width 4 height 12
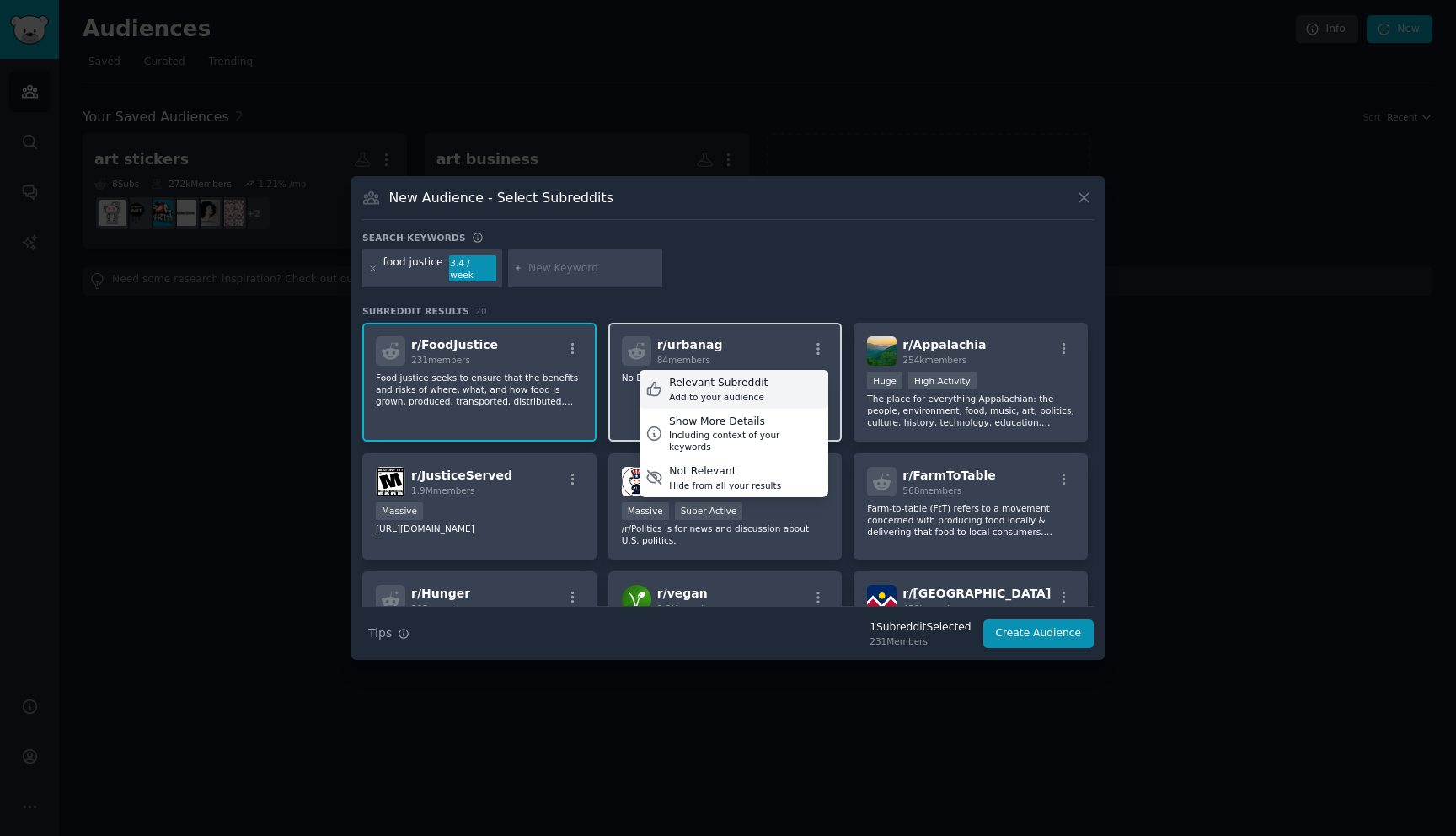
click at [794, 384] on div "Relevant Subreddit Add to your audience" at bounding box center [733, 389] width 189 height 39
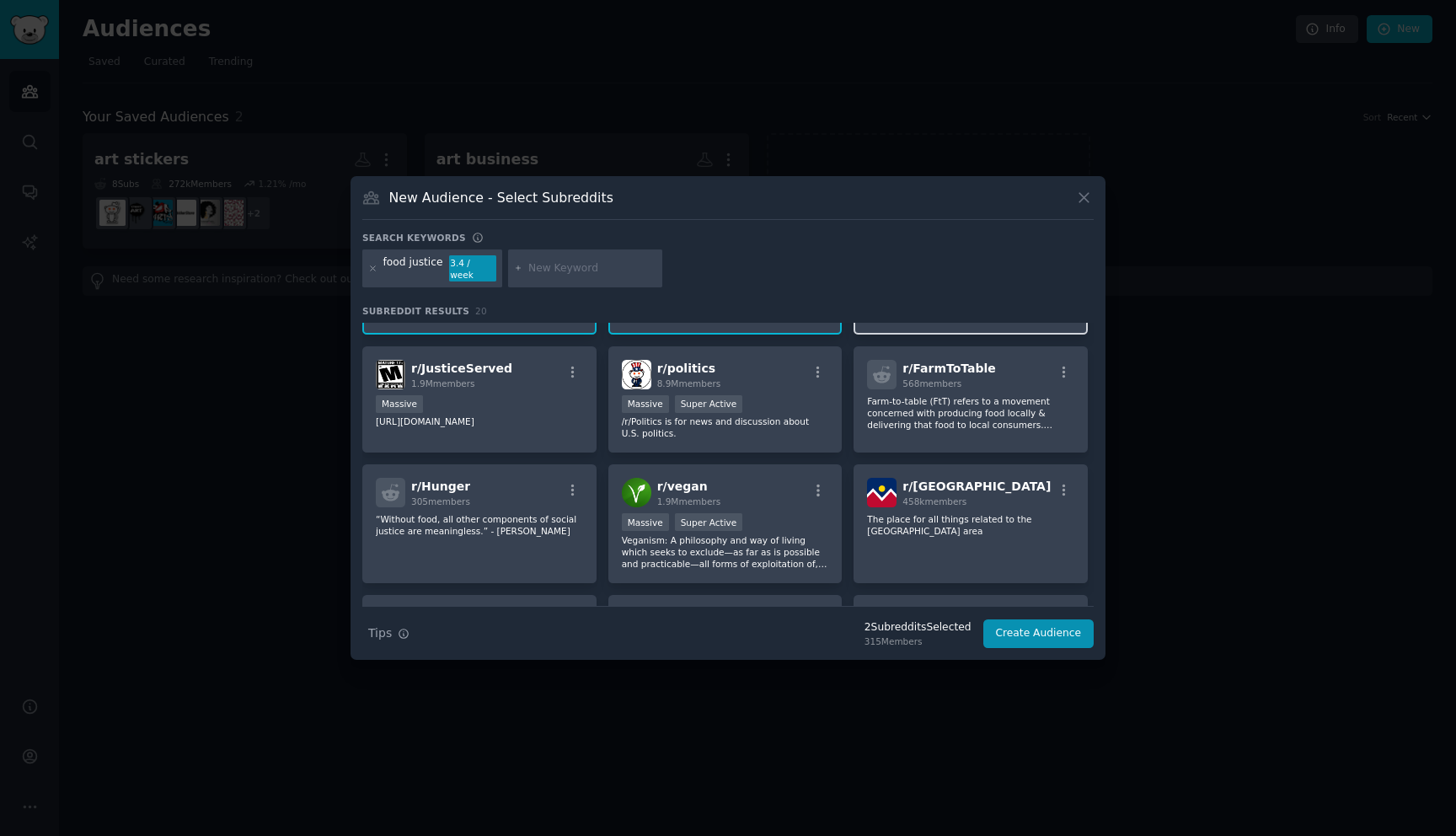
scroll to position [112, 0]
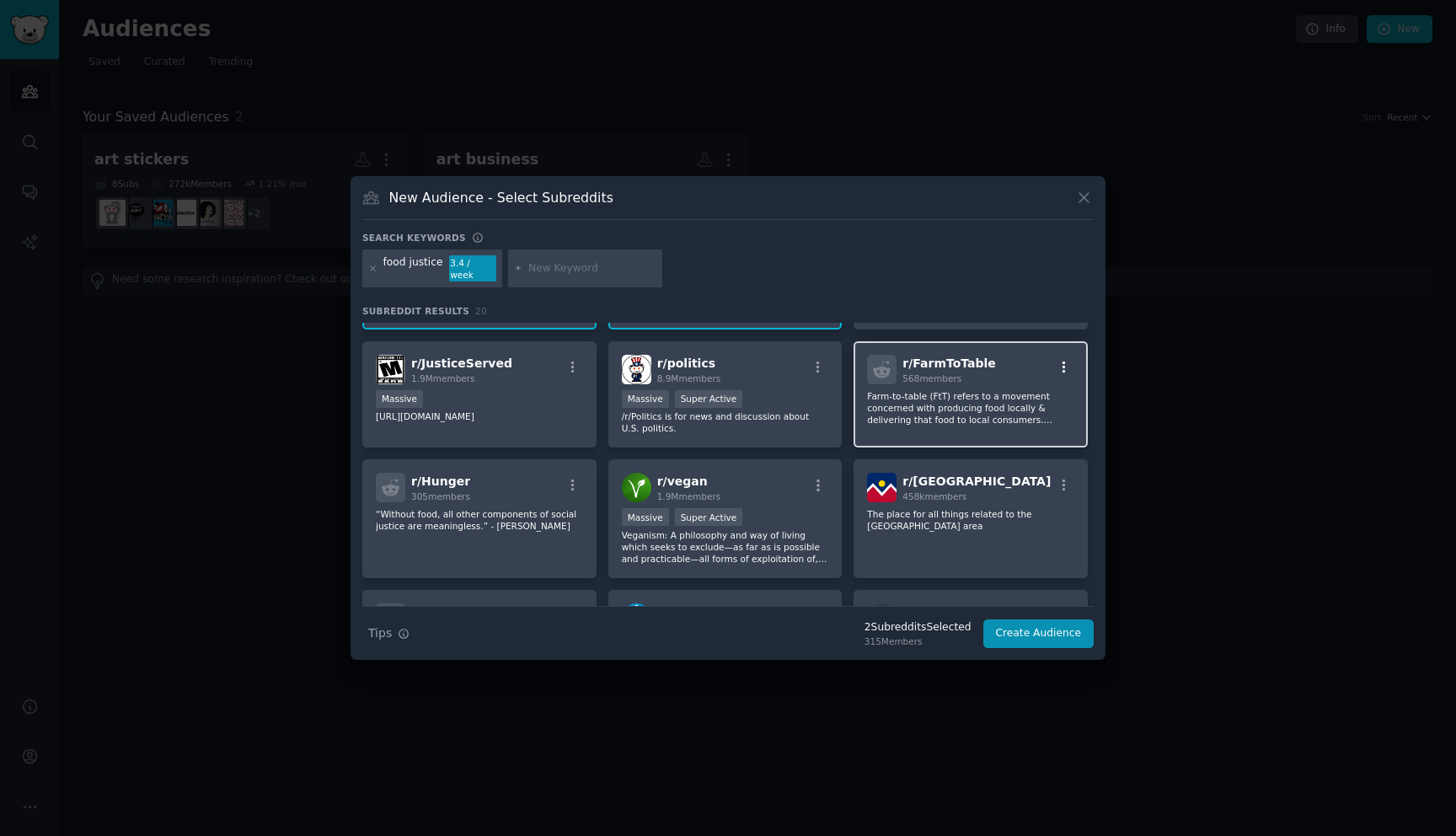
click at [1058, 362] on icon "button" at bounding box center [1063, 367] width 15 height 15
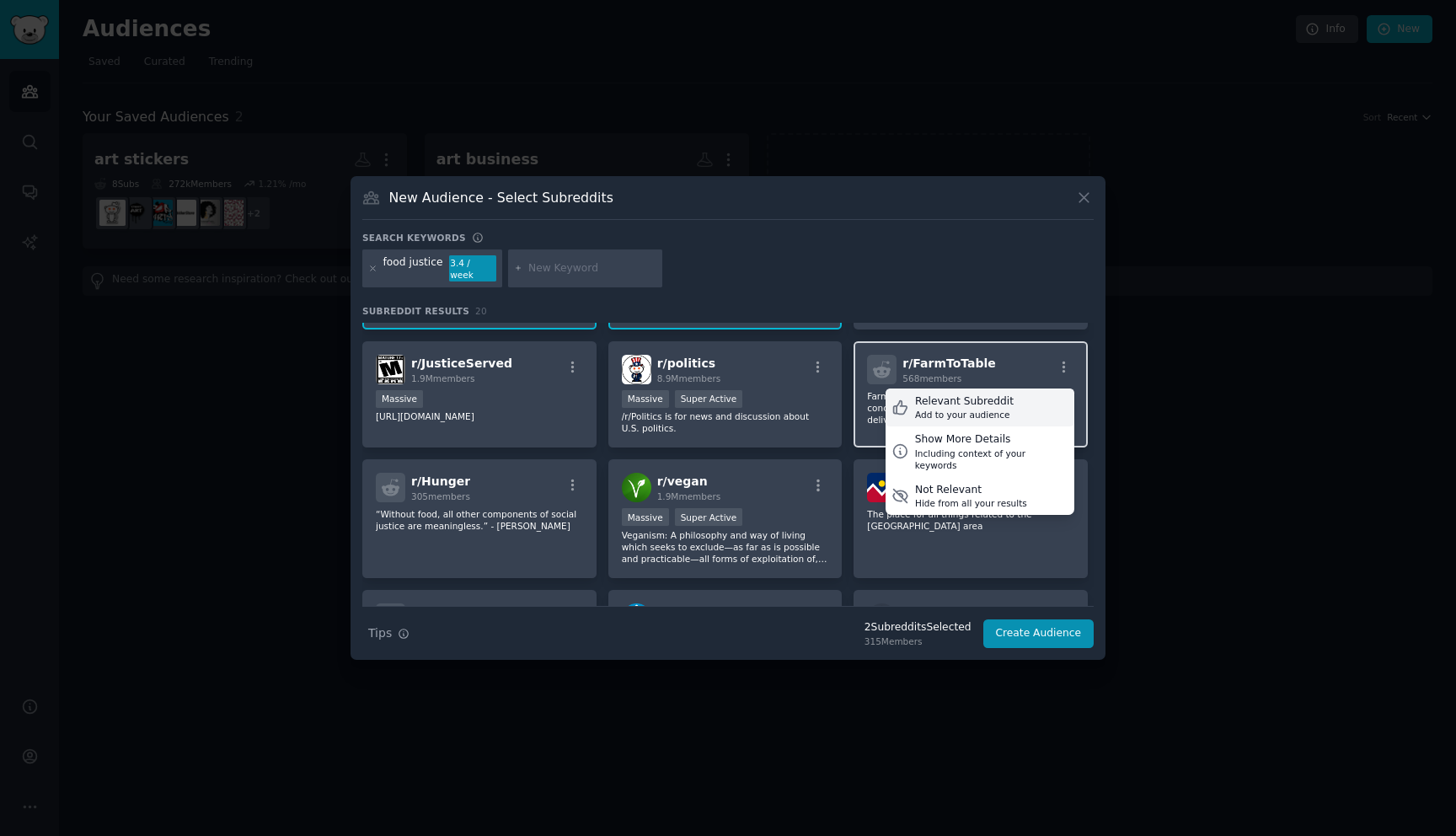
click at [987, 409] on div "Add to your audience" at bounding box center [963, 414] width 98 height 12
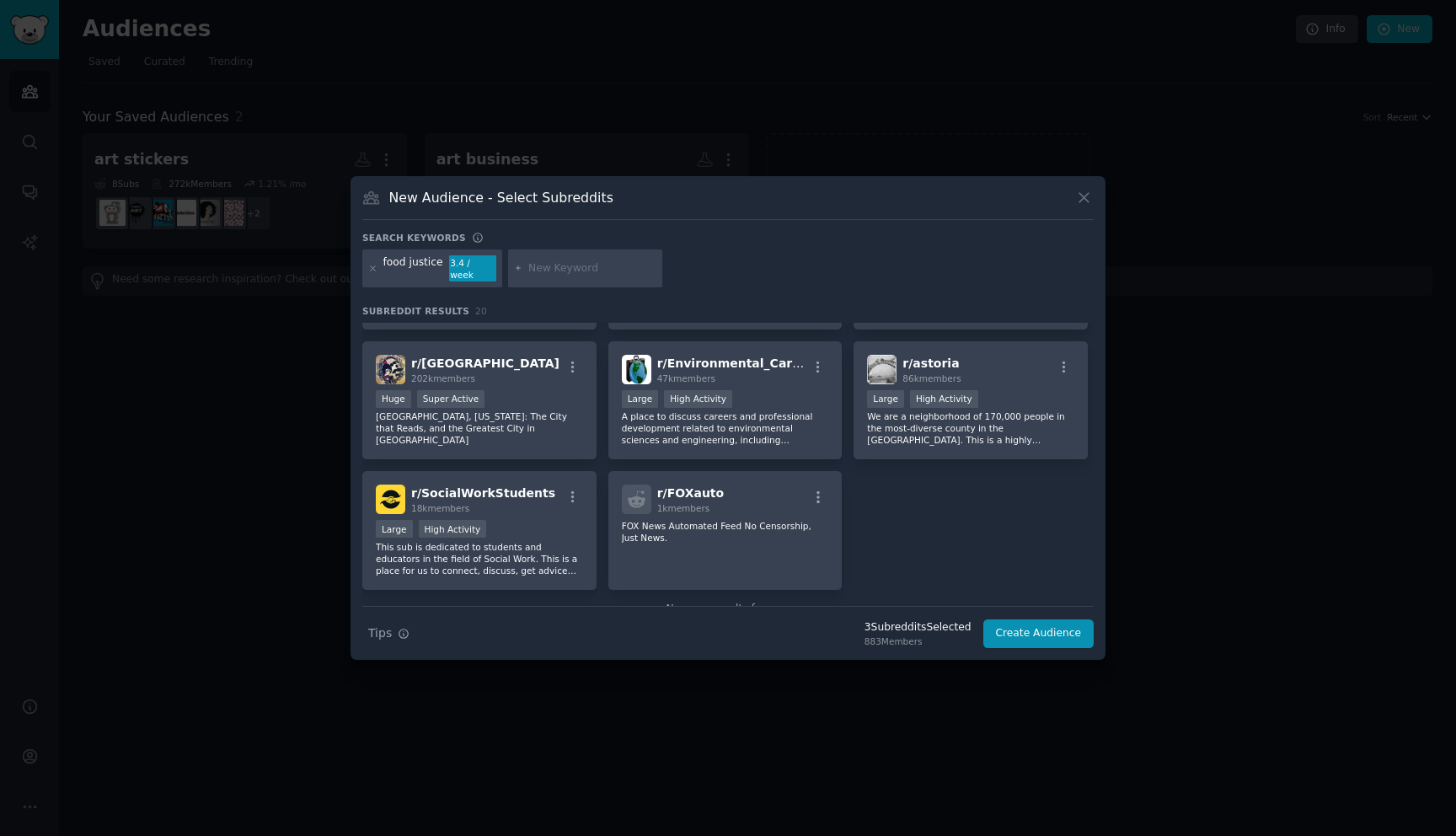
scroll to position [611, 0]
click at [817, 358] on icon "button" at bounding box center [818, 366] width 15 height 15
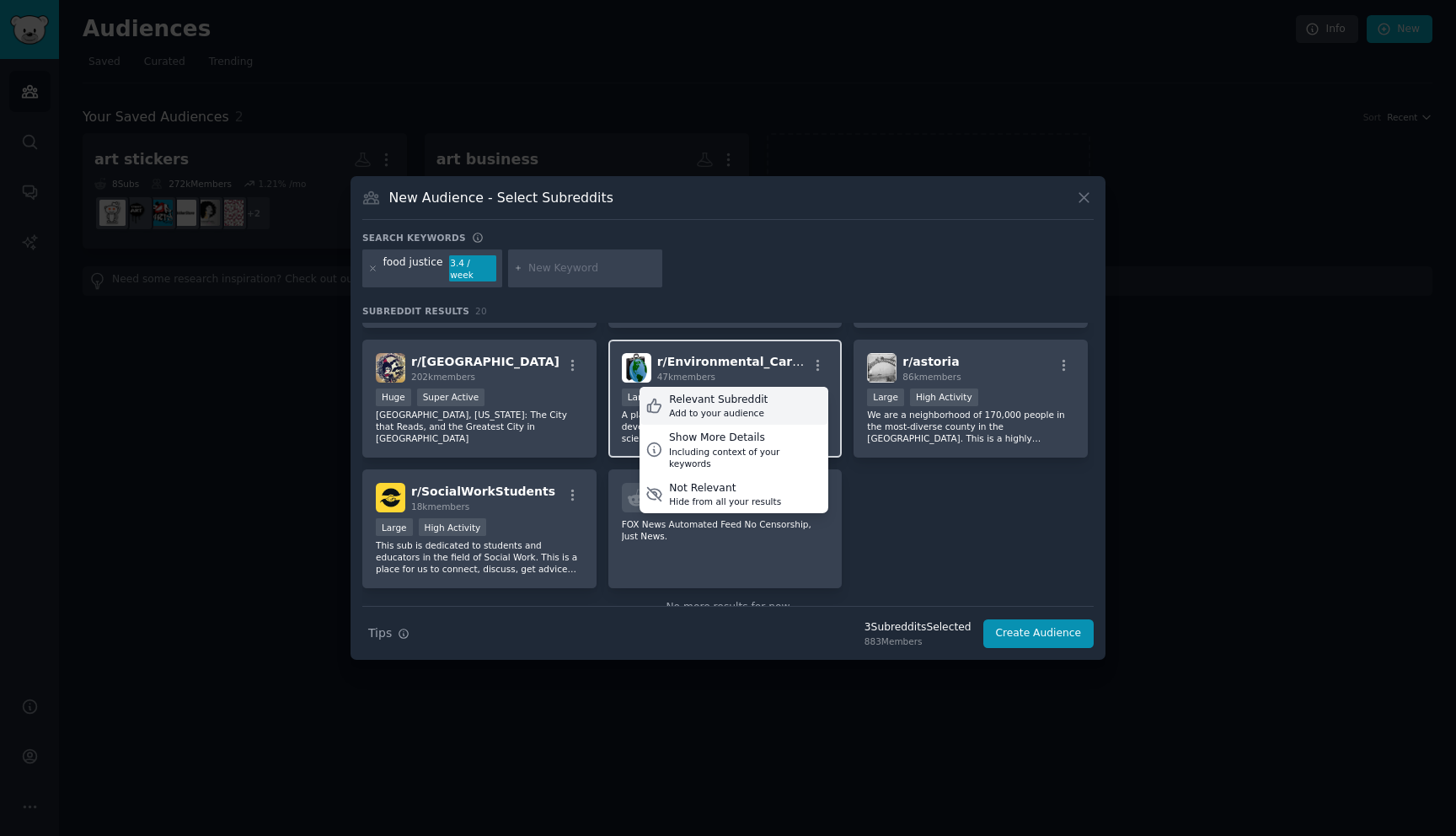
click at [737, 393] on div "Relevant Subreddit" at bounding box center [718, 400] width 98 height 15
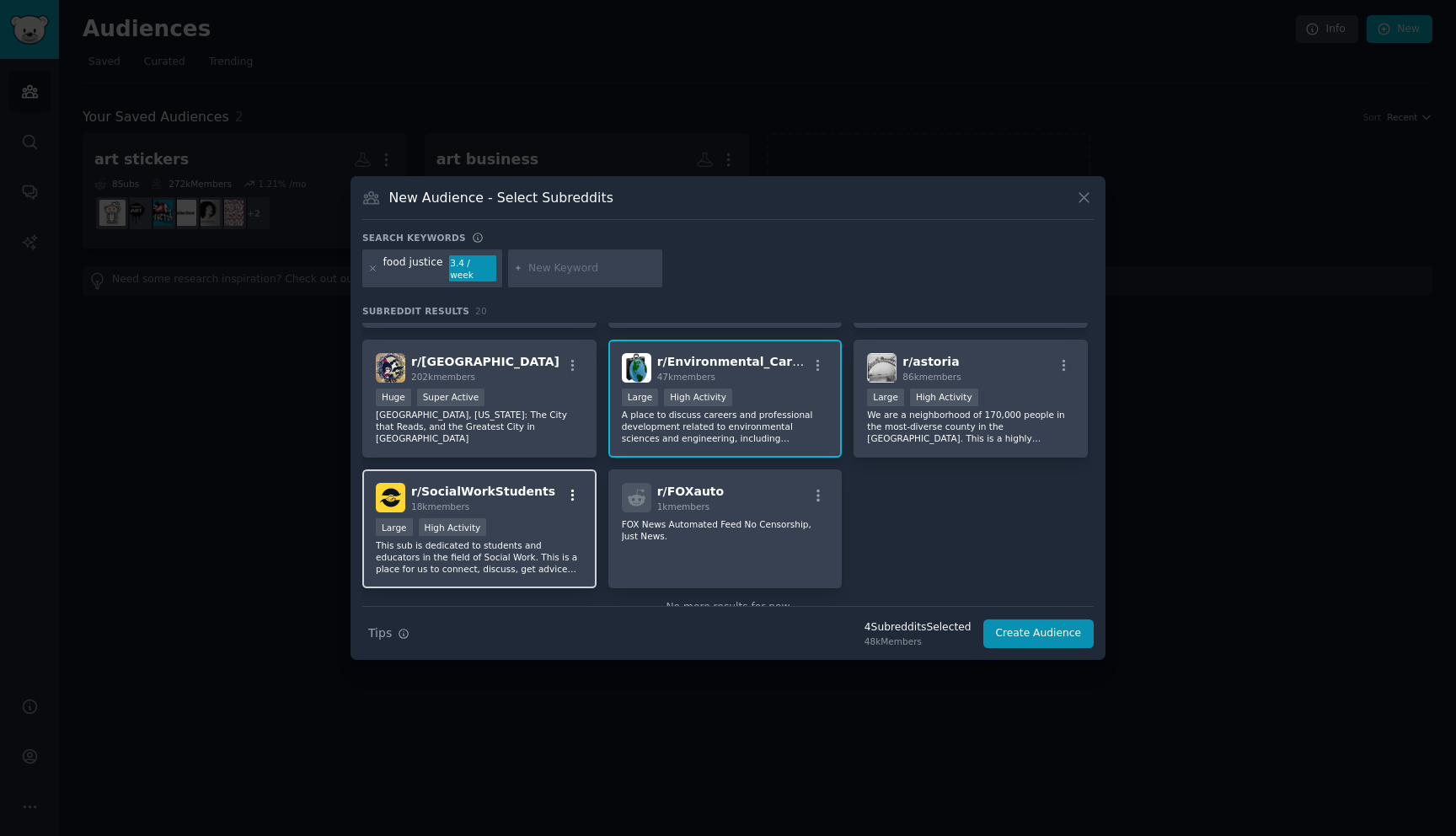
click at [572, 489] on icon "button" at bounding box center [573, 495] width 4 height 12
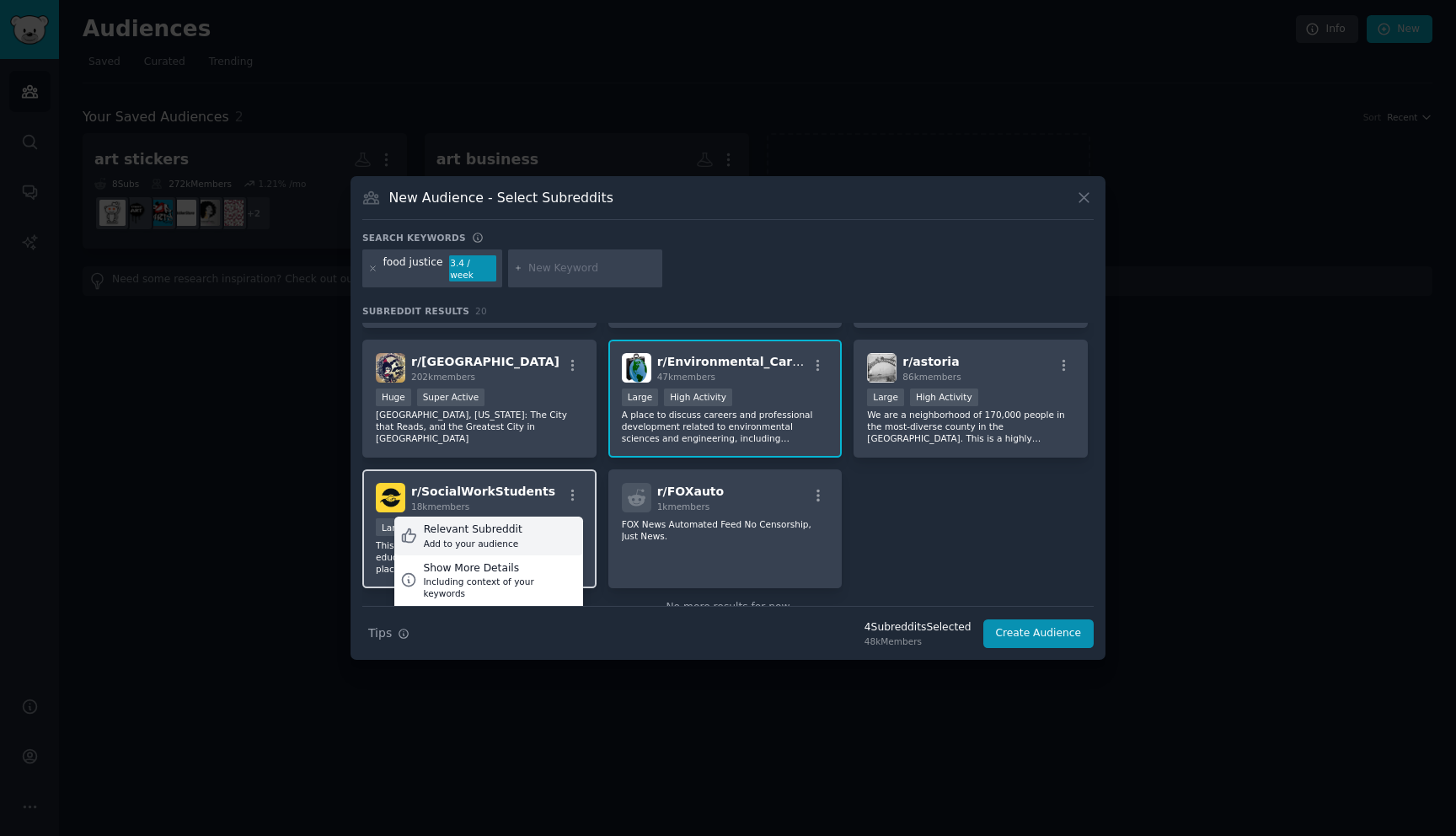
click at [541, 516] on div "Relevant Subreddit Add to your audience" at bounding box center [488, 535] width 189 height 39
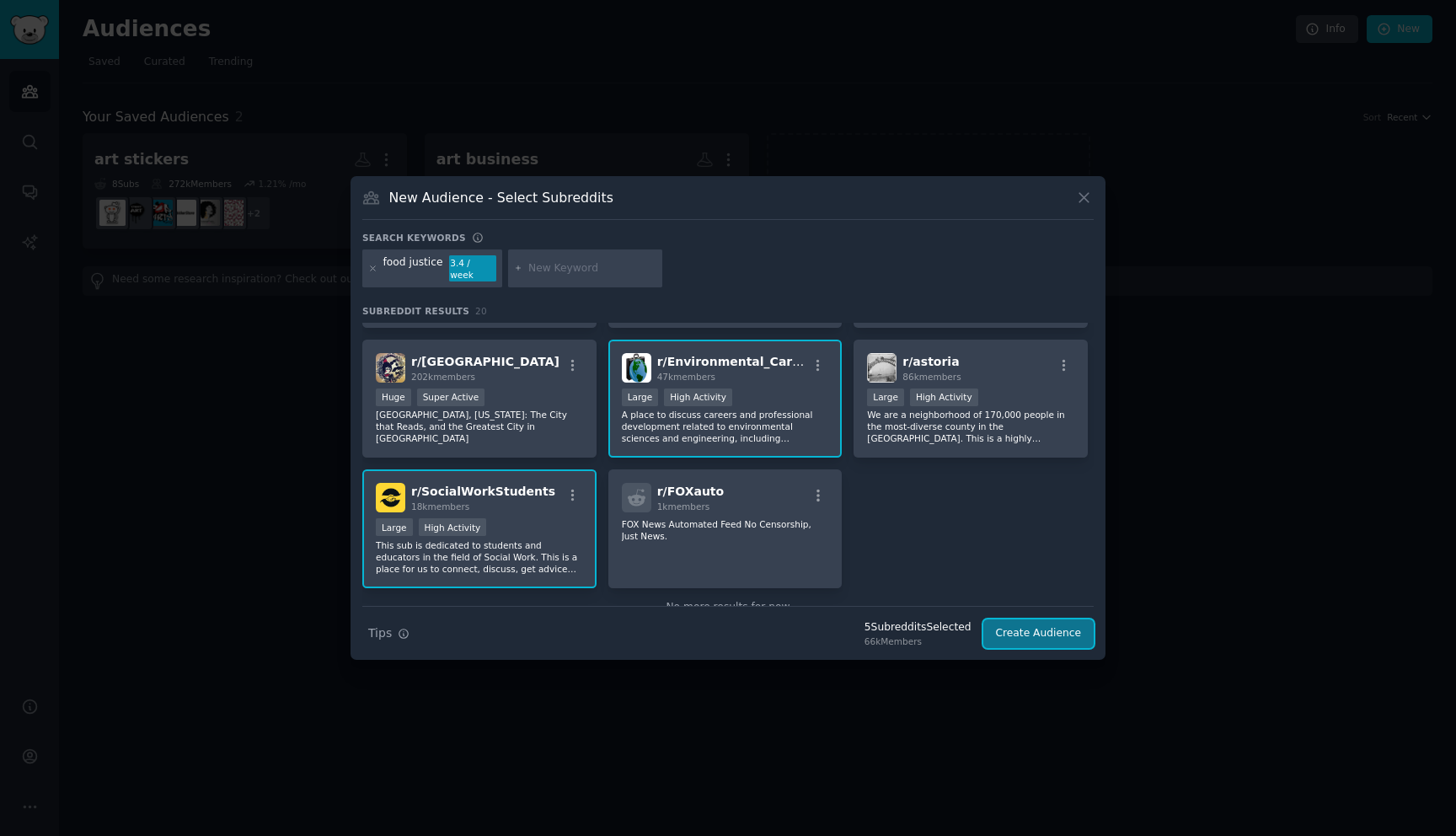
click at [1041, 627] on button "Create Audience" at bounding box center [1038, 634] width 111 height 29
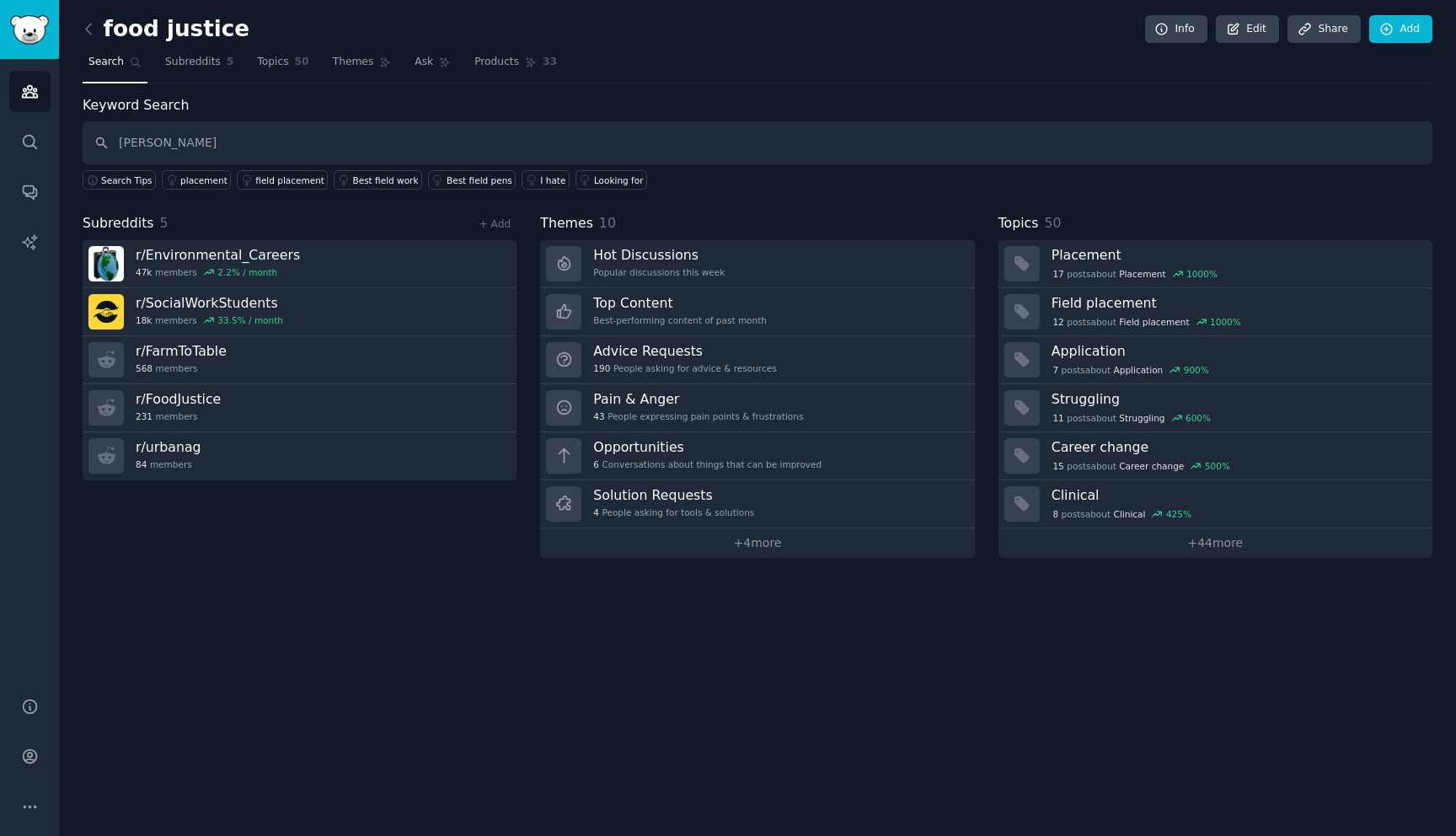
type input "compton"
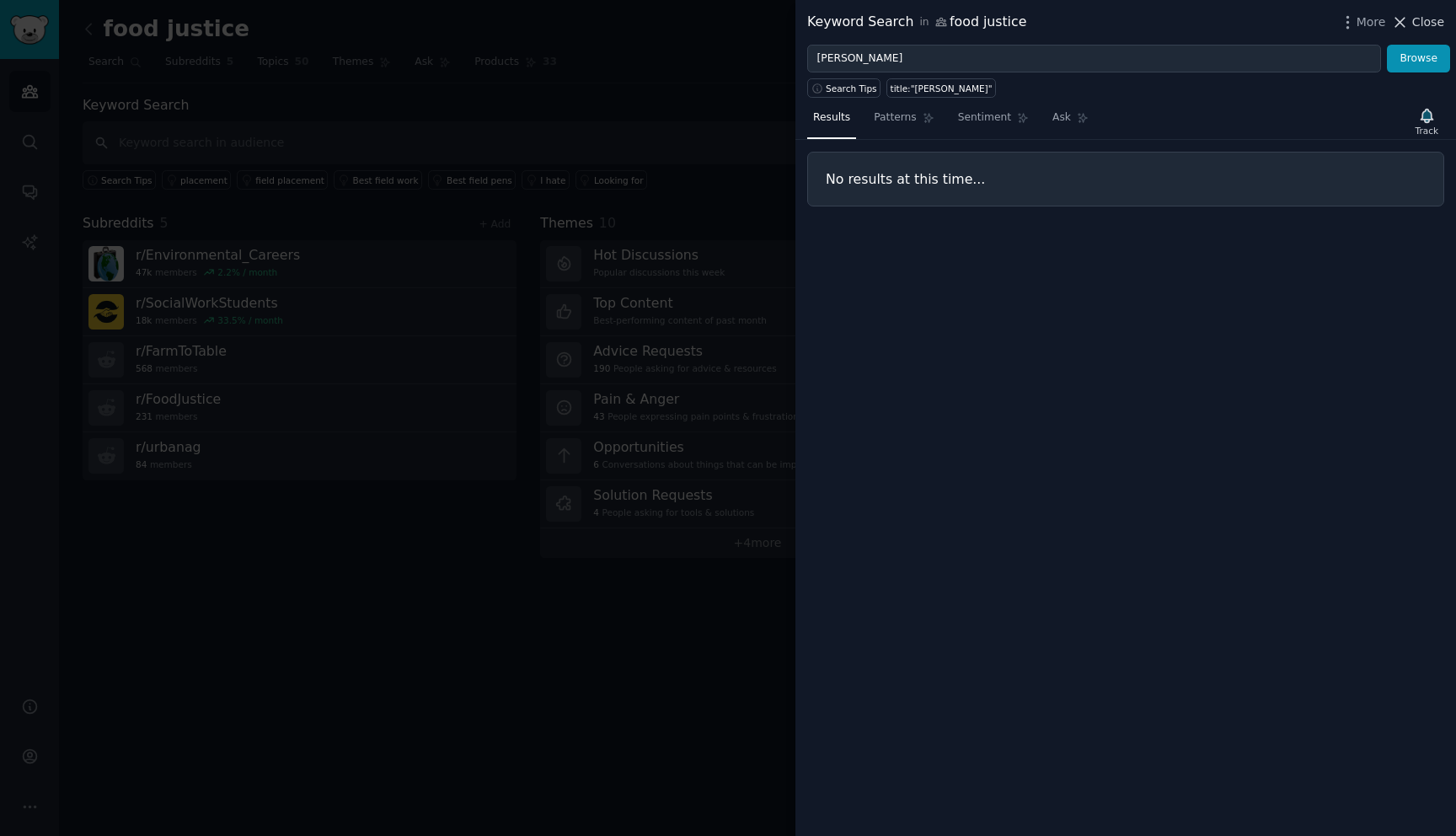
click at [1413, 22] on span "Close" at bounding box center [1427, 23] width 32 height 18
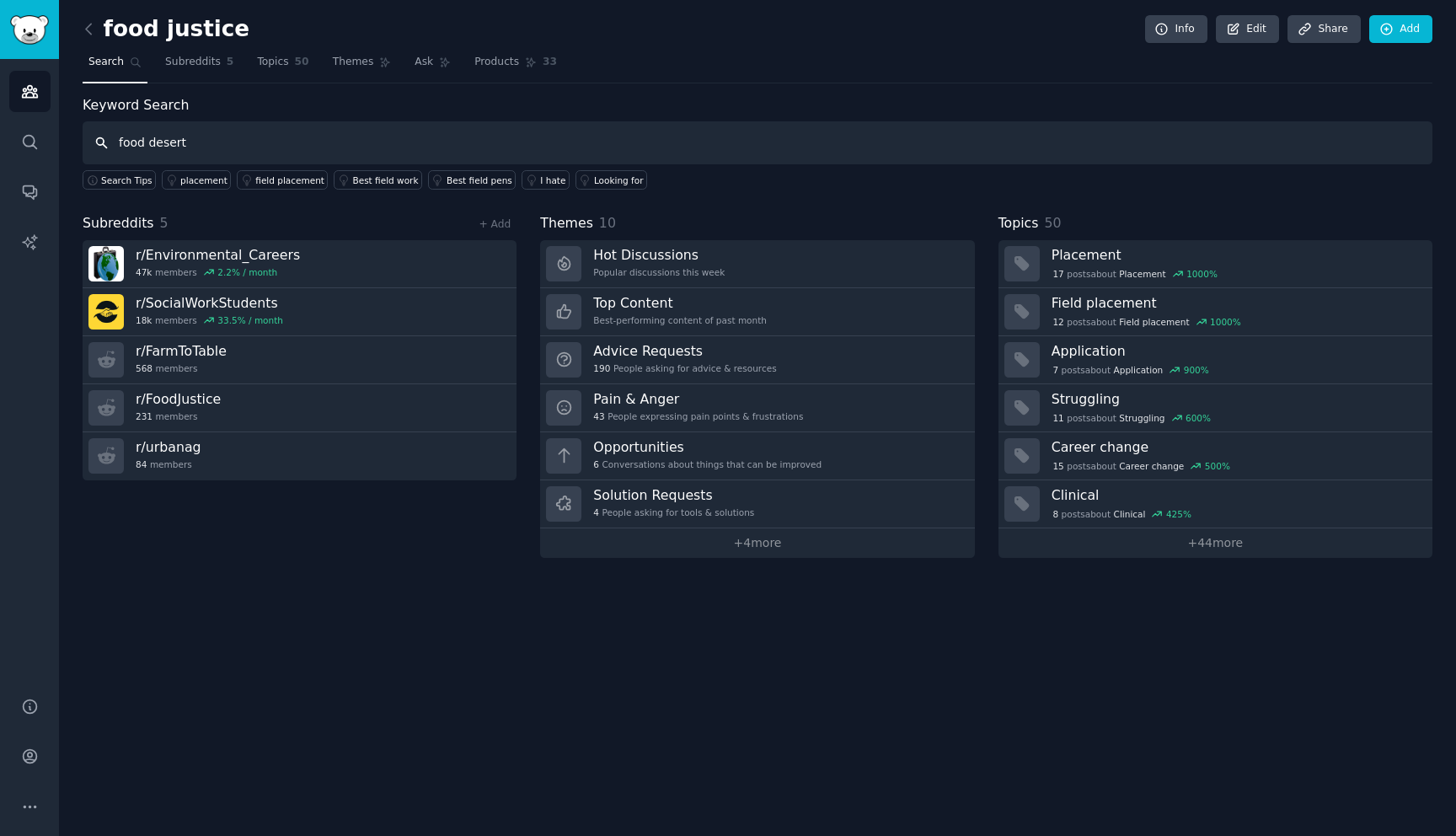
type input "food desert"
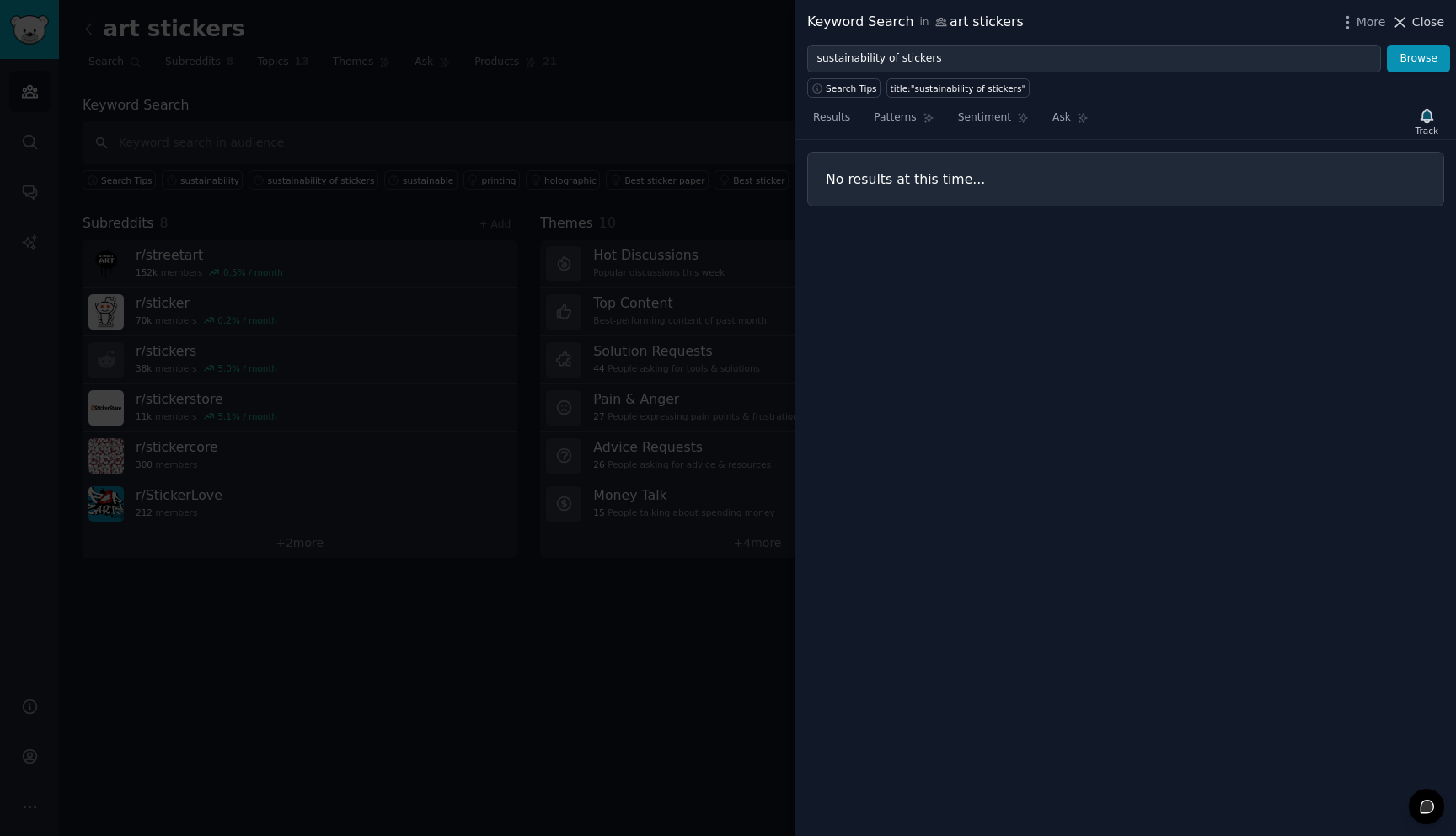
click at [1416, 23] on span "Close" at bounding box center [1427, 23] width 32 height 18
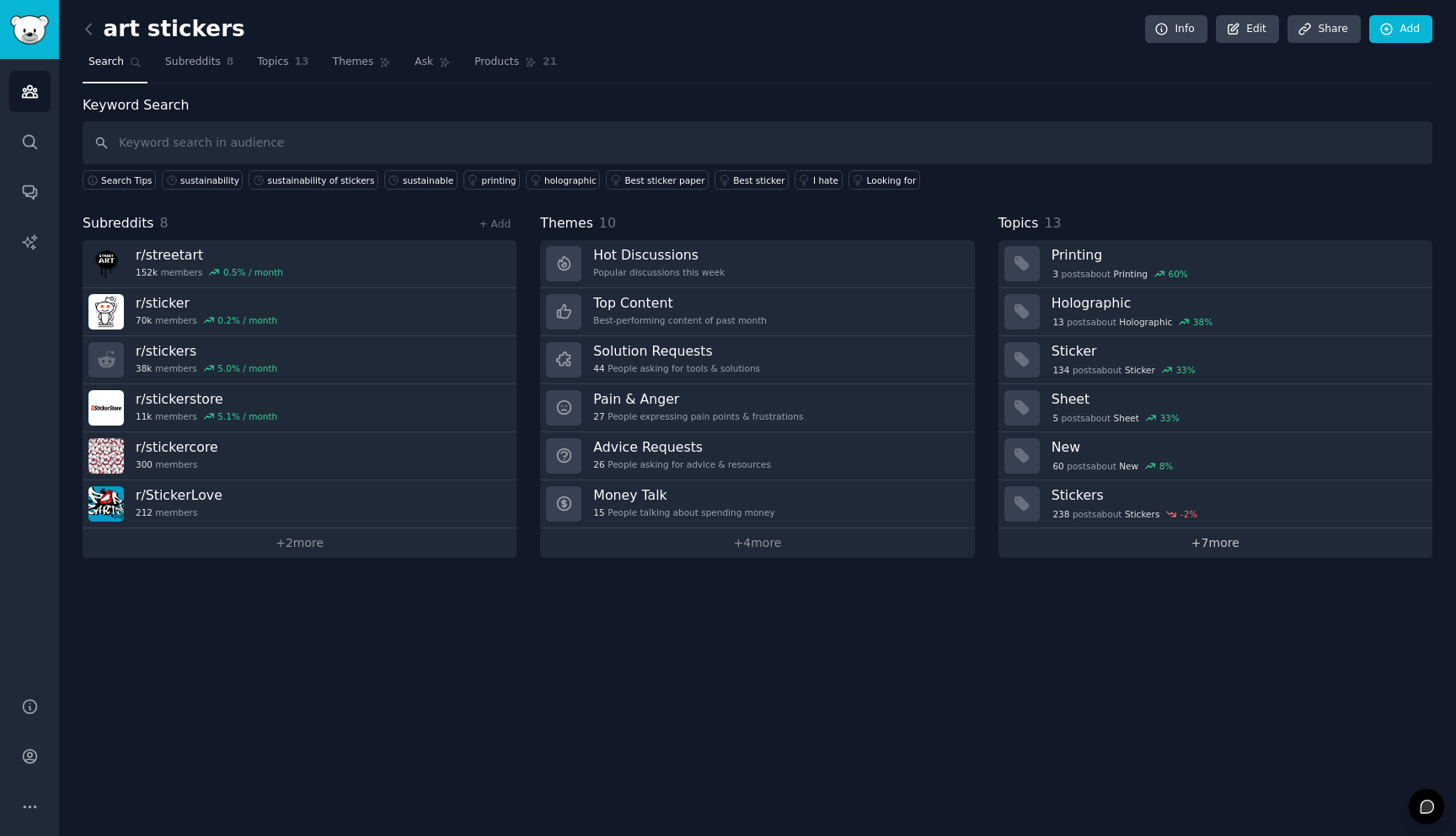
click at [1207, 549] on link "+ 7 more" at bounding box center [1215, 543] width 434 height 30
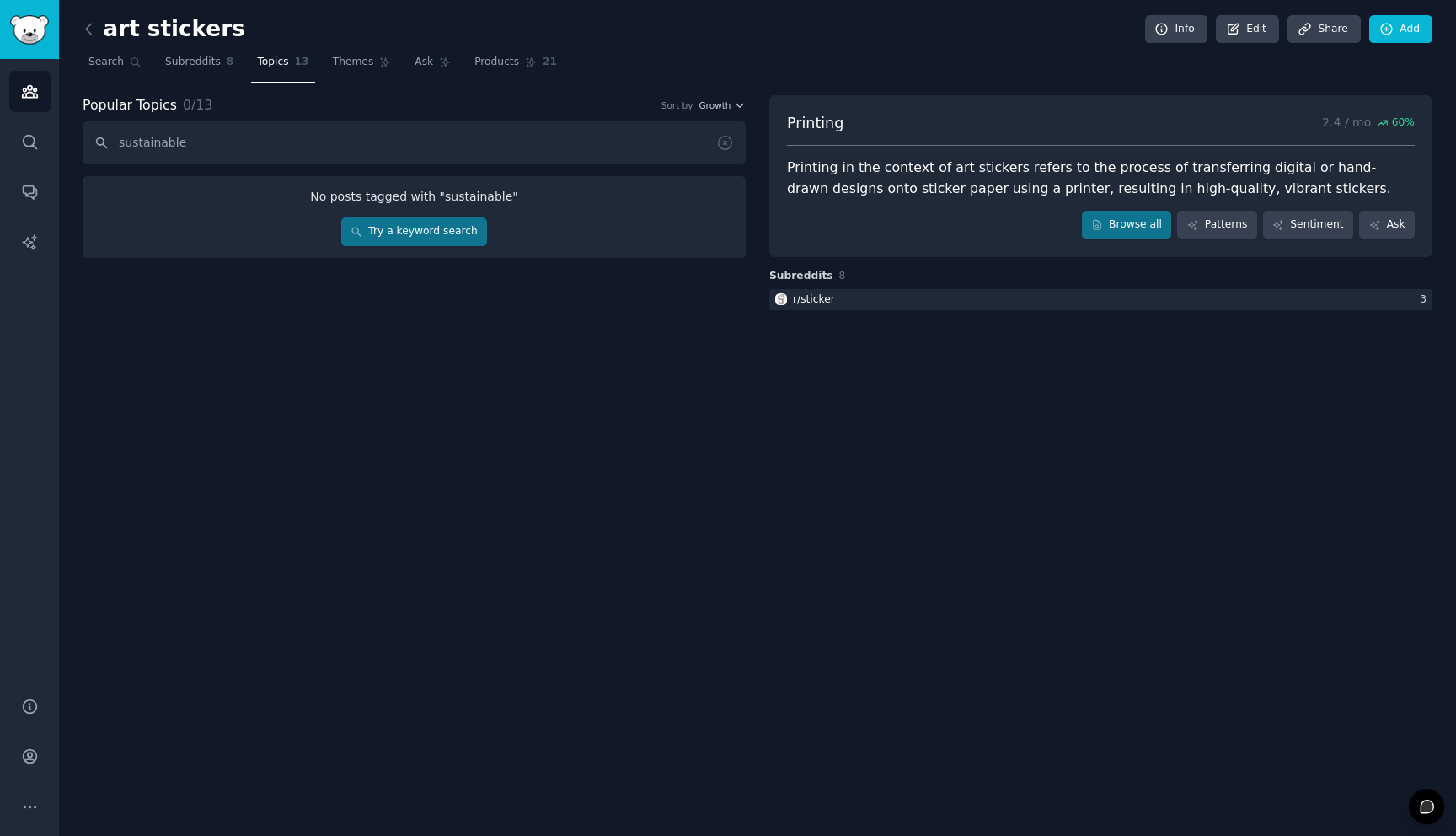
type input "sustainable"
click at [419, 233] on link "Try a keyword search" at bounding box center [413, 232] width 145 height 29
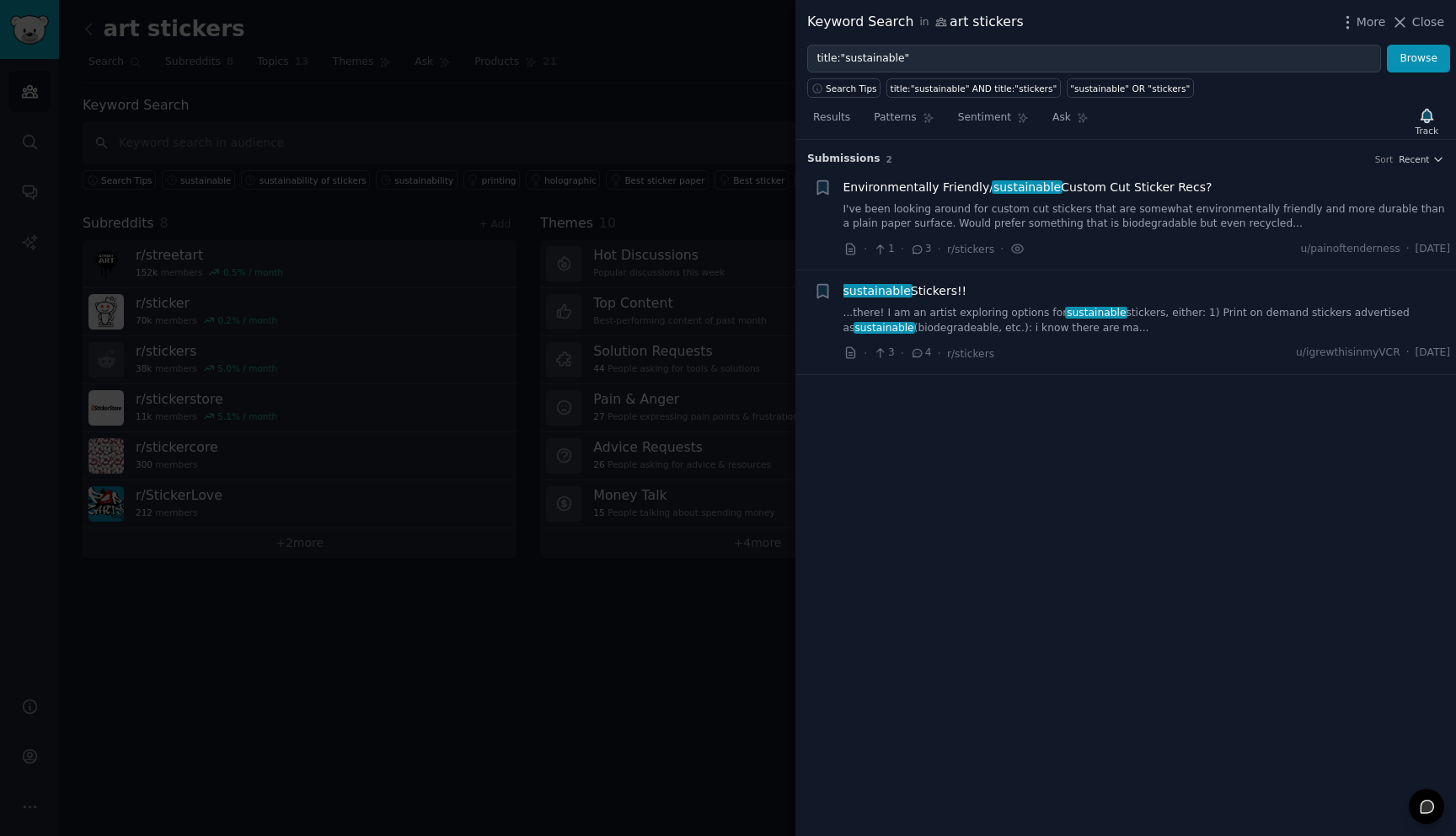
click at [904, 296] on span "sustainable" at bounding box center [876, 290] width 70 height 14
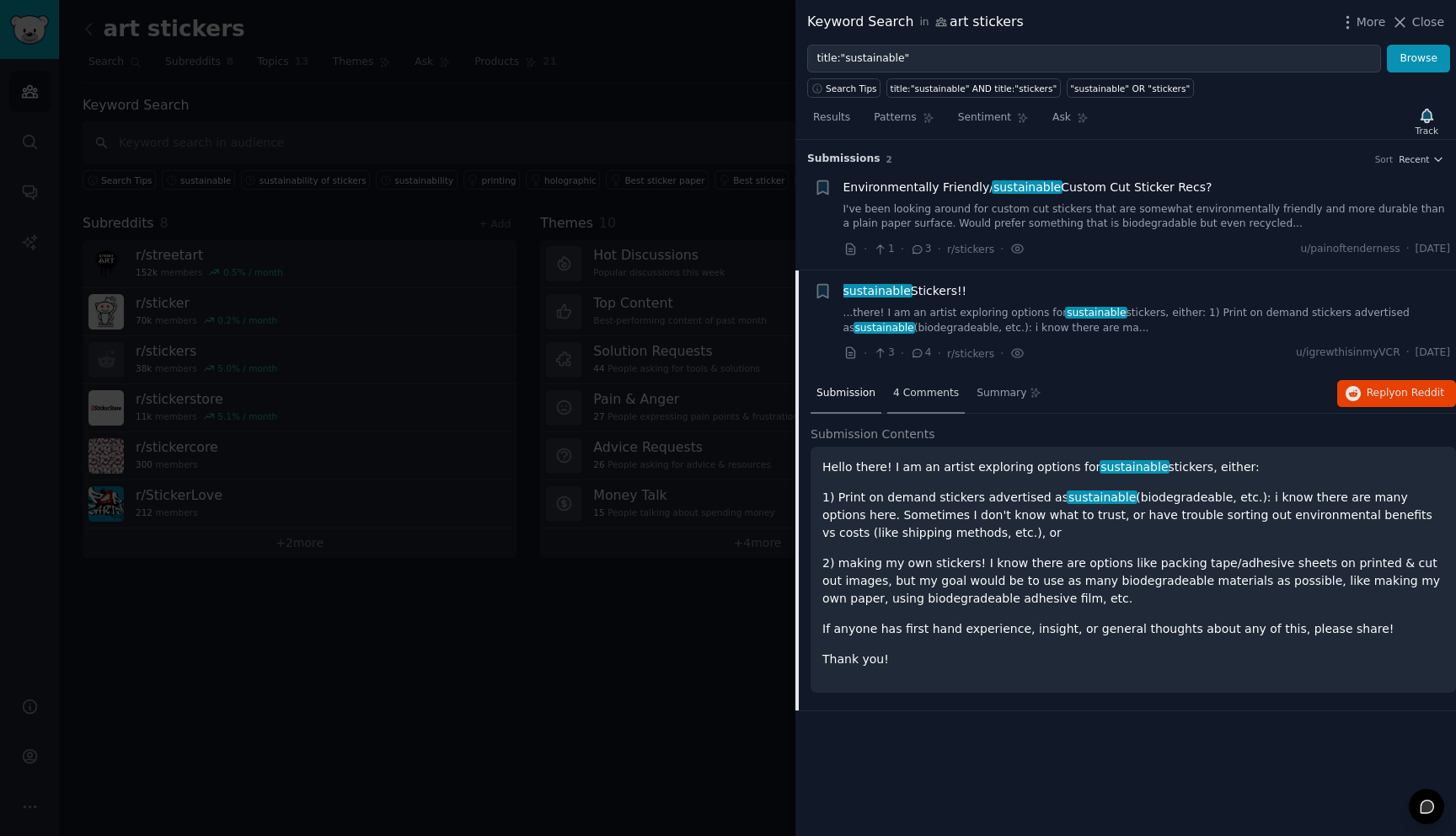
click at [923, 395] on span "4 Comments" at bounding box center [925, 393] width 66 height 15
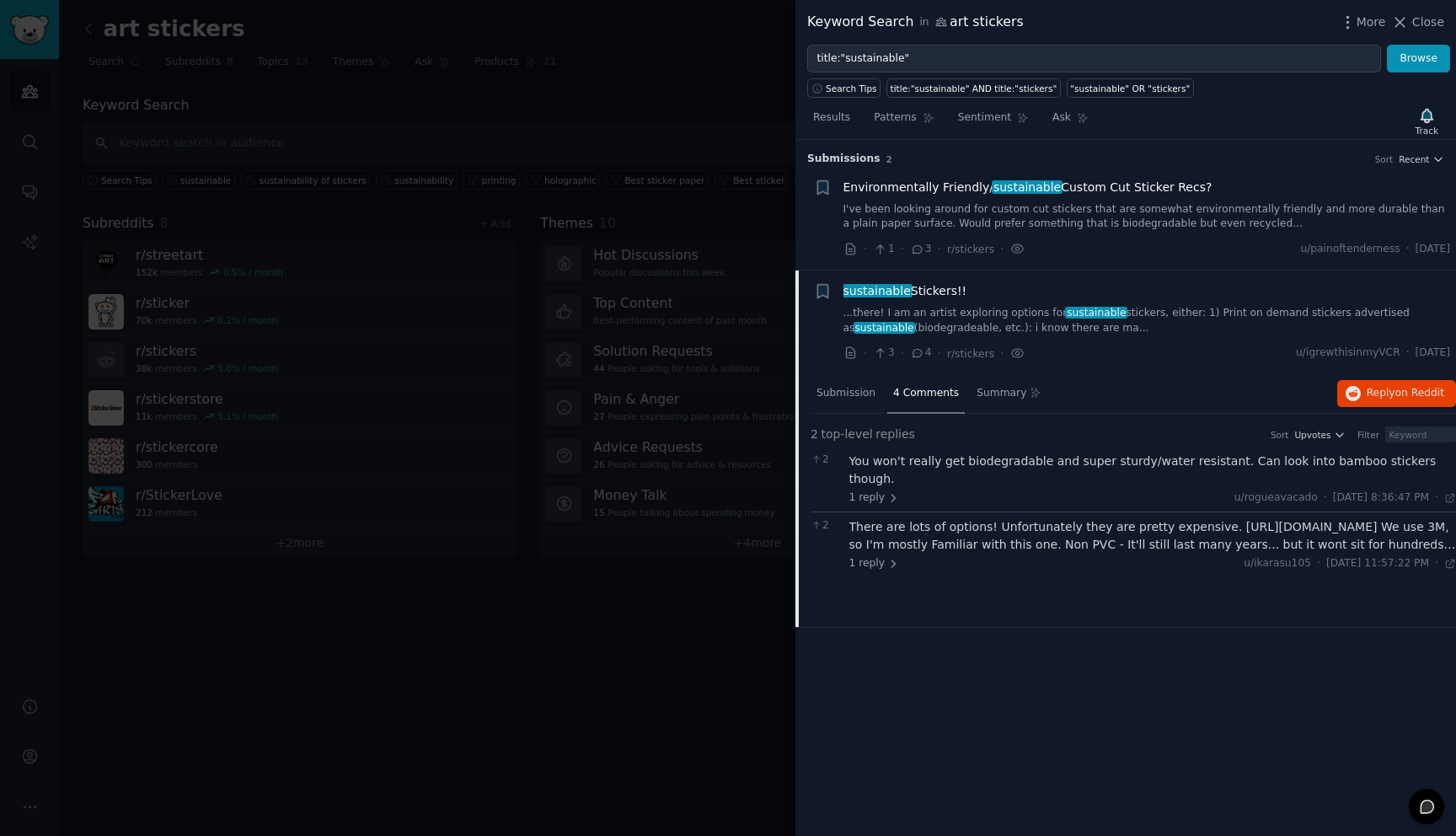
click at [996, 463] on div "You won't really get biodegradable and super sturdy/water resistant. Can look i…" at bounding box center [1153, 469] width 607 height 35
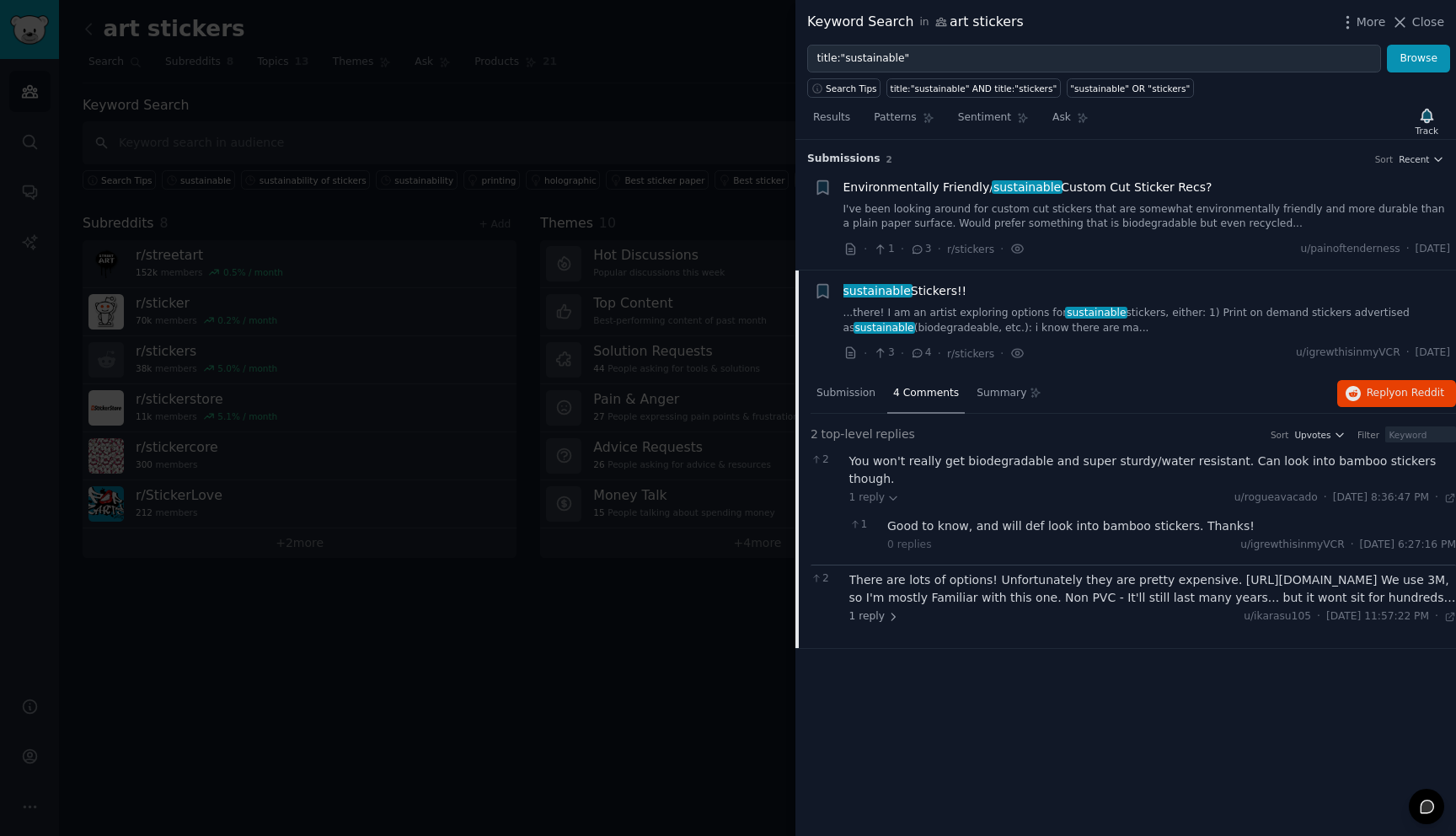
click at [994, 571] on div "There are lots of options! Unfortunately they are pretty expensive. https://www…" at bounding box center [1153, 589] width 607 height 35
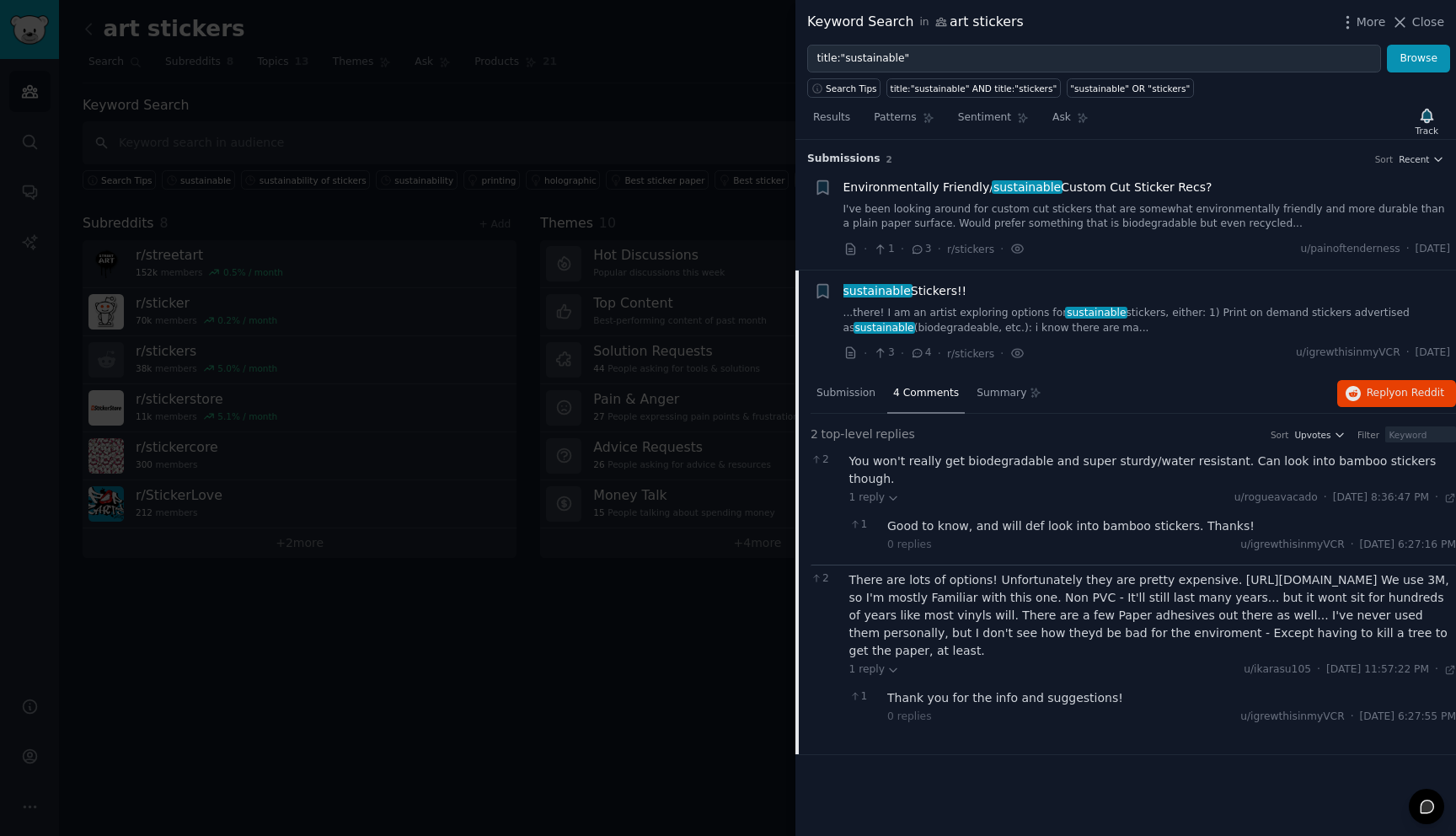
click at [1311, 460] on div "You won't really get biodegradable and super sturdy/water resistant. Can look i…" at bounding box center [1153, 469] width 607 height 35
click at [931, 292] on span "sustainable Stickers!!" at bounding box center [904, 292] width 124 height 18
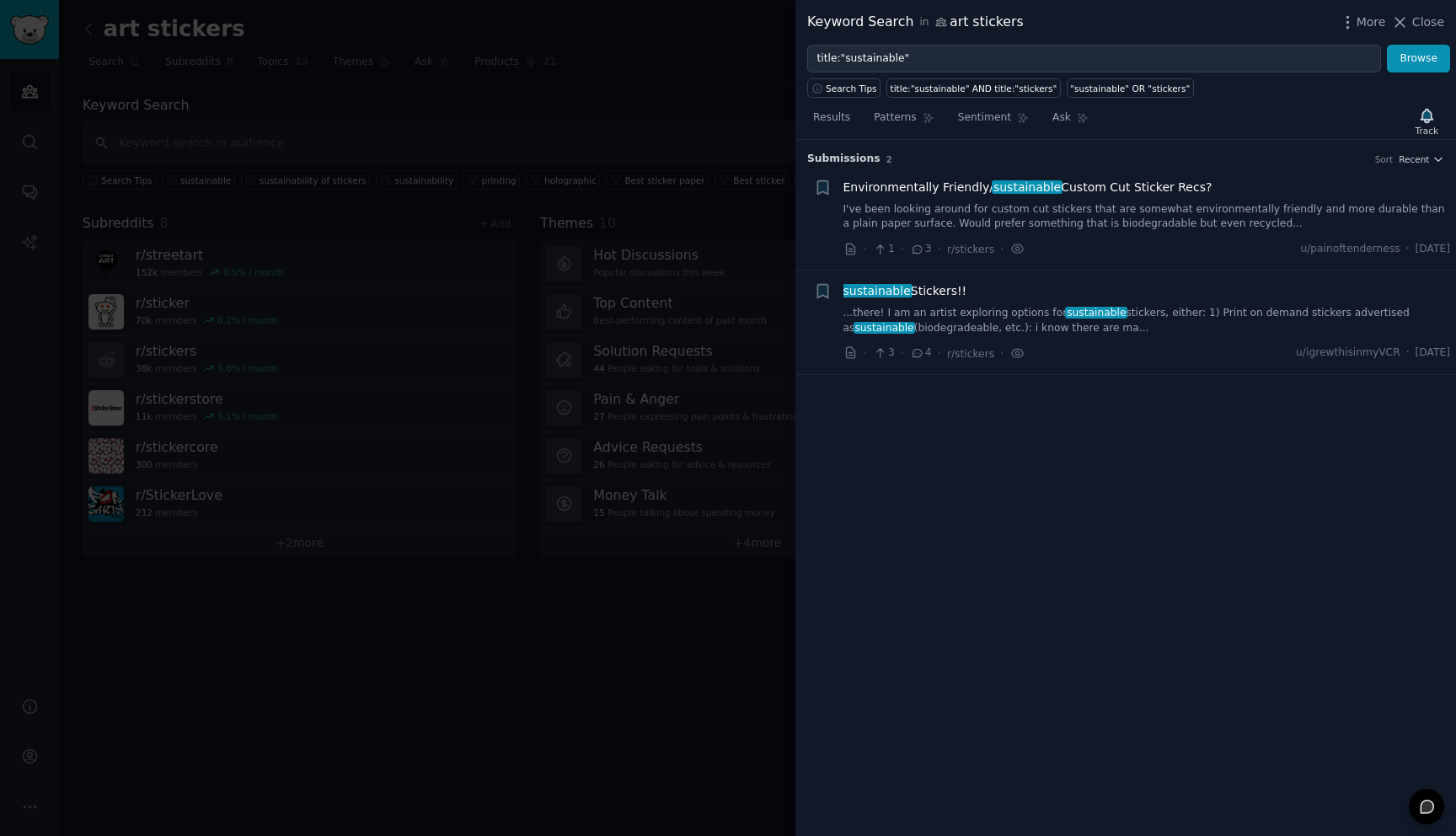
click at [911, 181] on span "Environmentally Friendly/ sustainable Custom Cut Sticker Recs?" at bounding box center [1027, 188] width 369 height 18
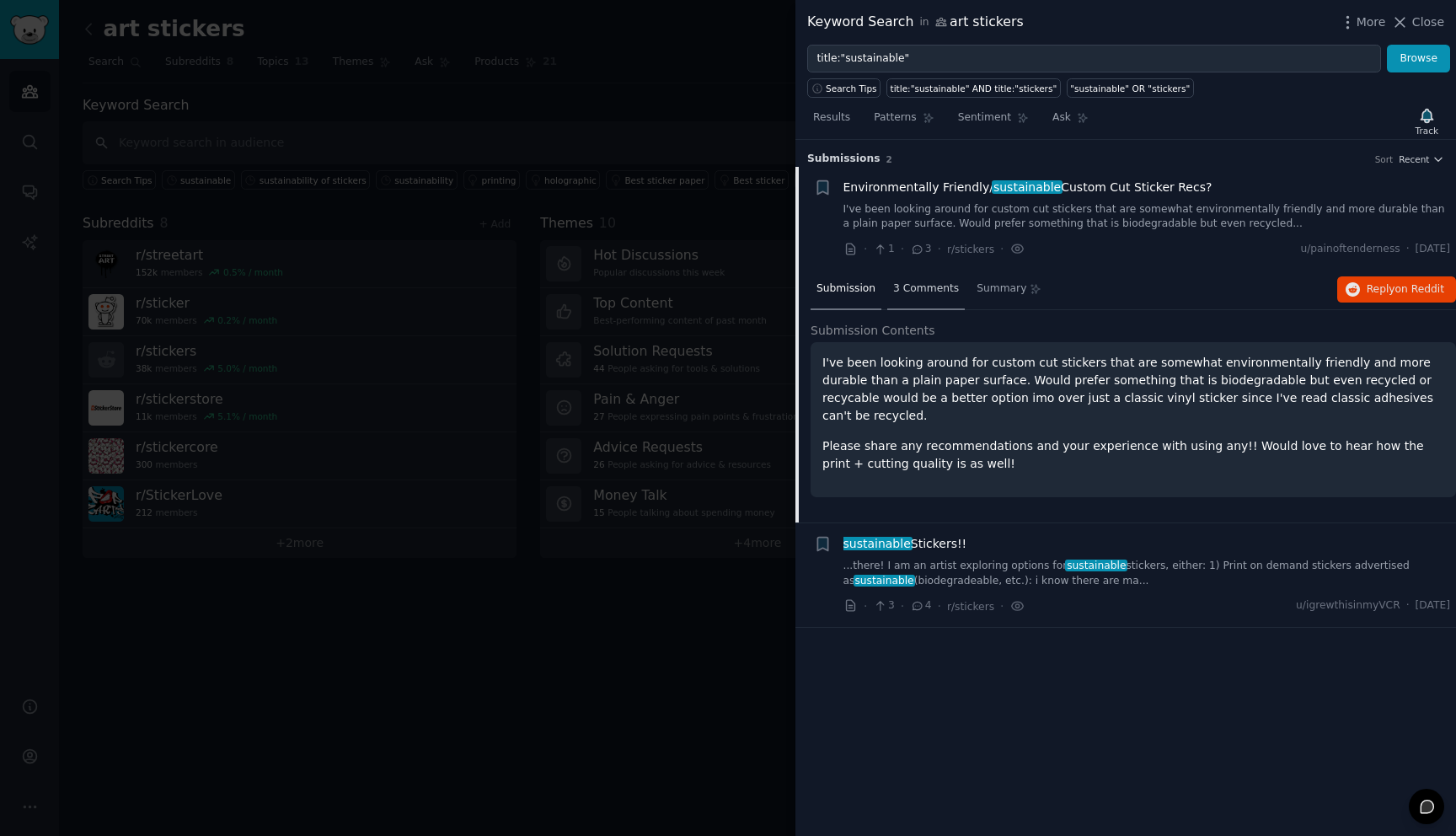
click at [914, 283] on span "3 Comments" at bounding box center [925, 289] width 66 height 15
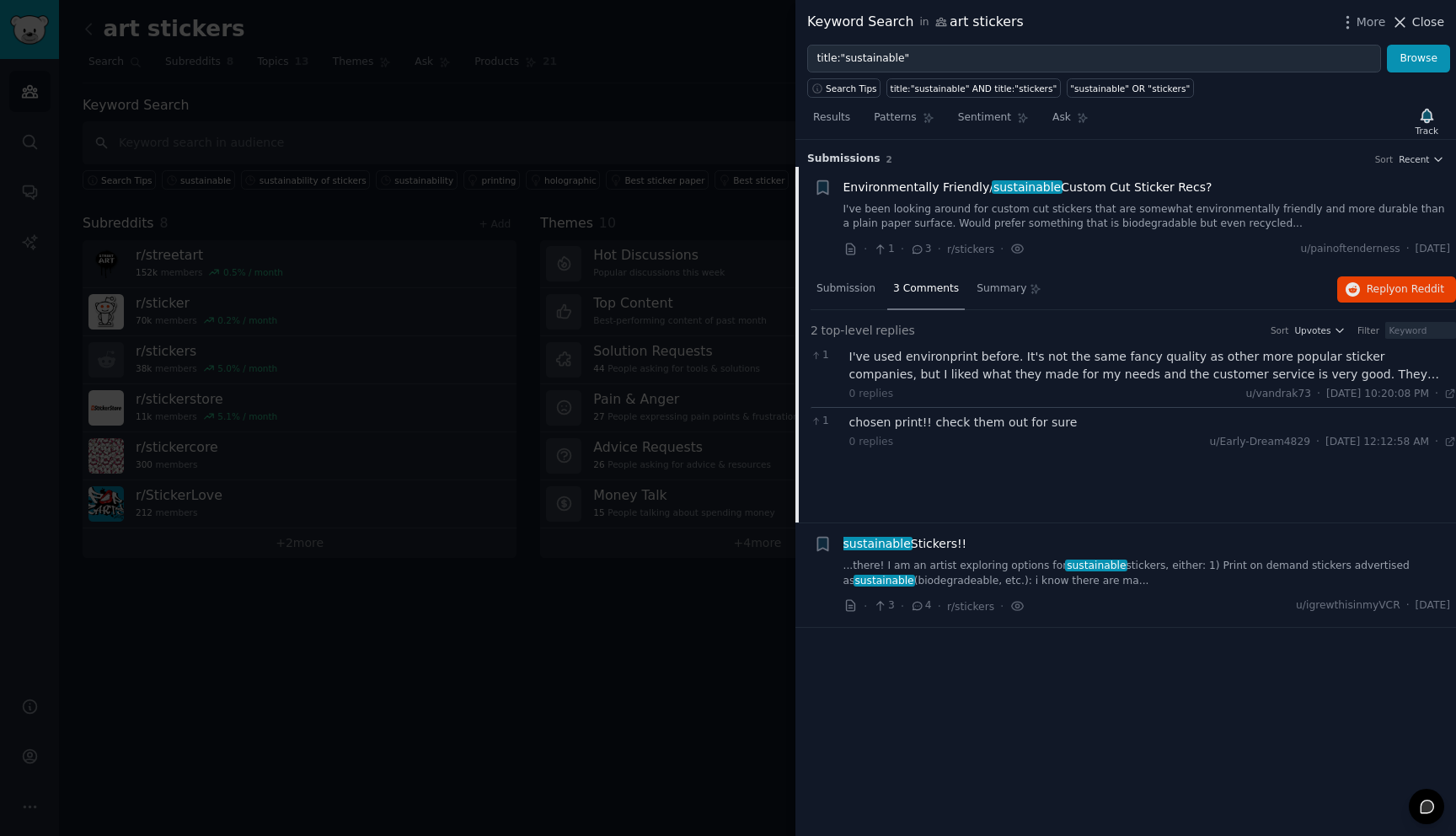
click at [1401, 20] on icon at bounding box center [1400, 23] width 18 height 18
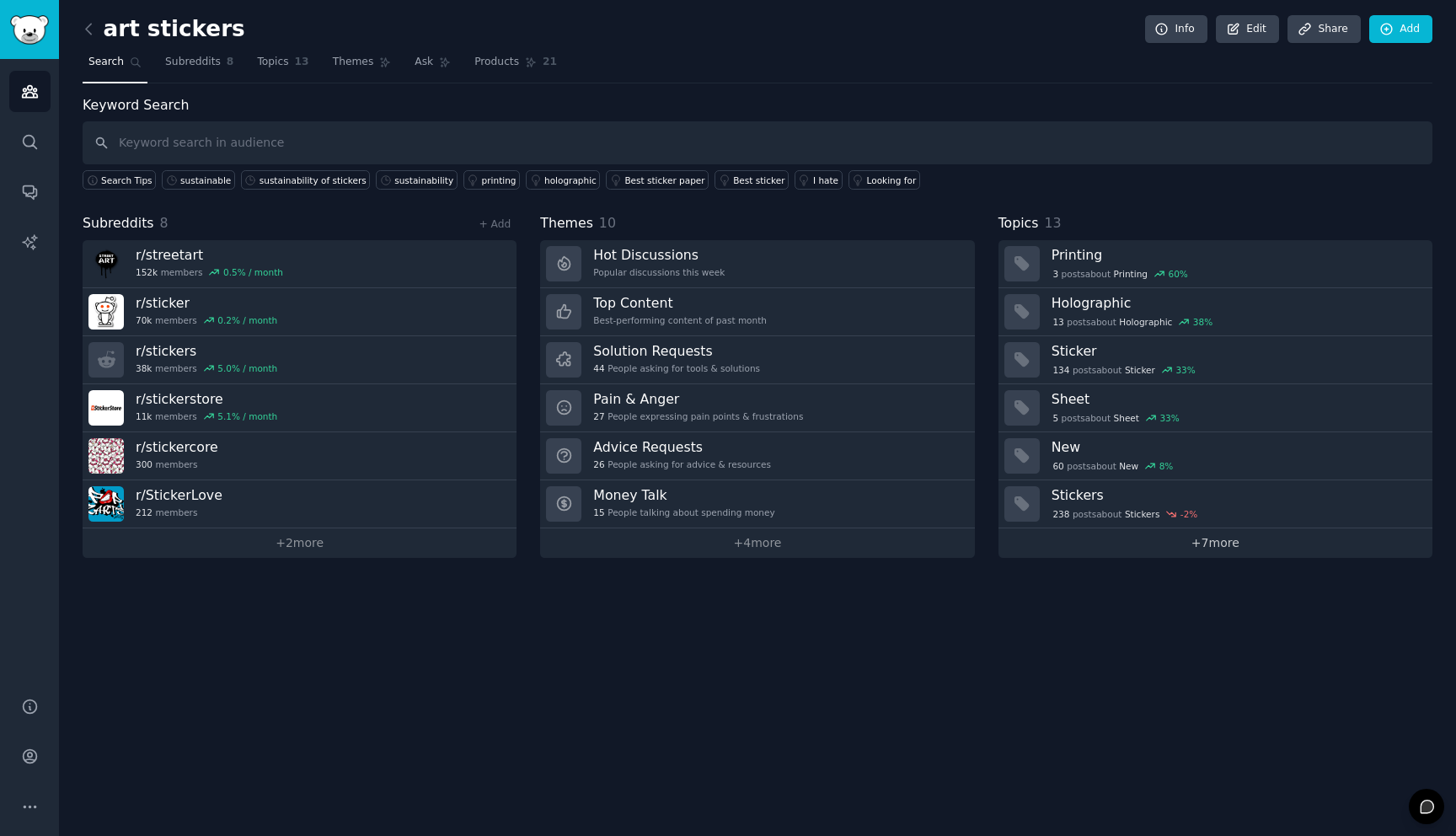
click at [1205, 550] on link "+ 7 more" at bounding box center [1215, 543] width 434 height 30
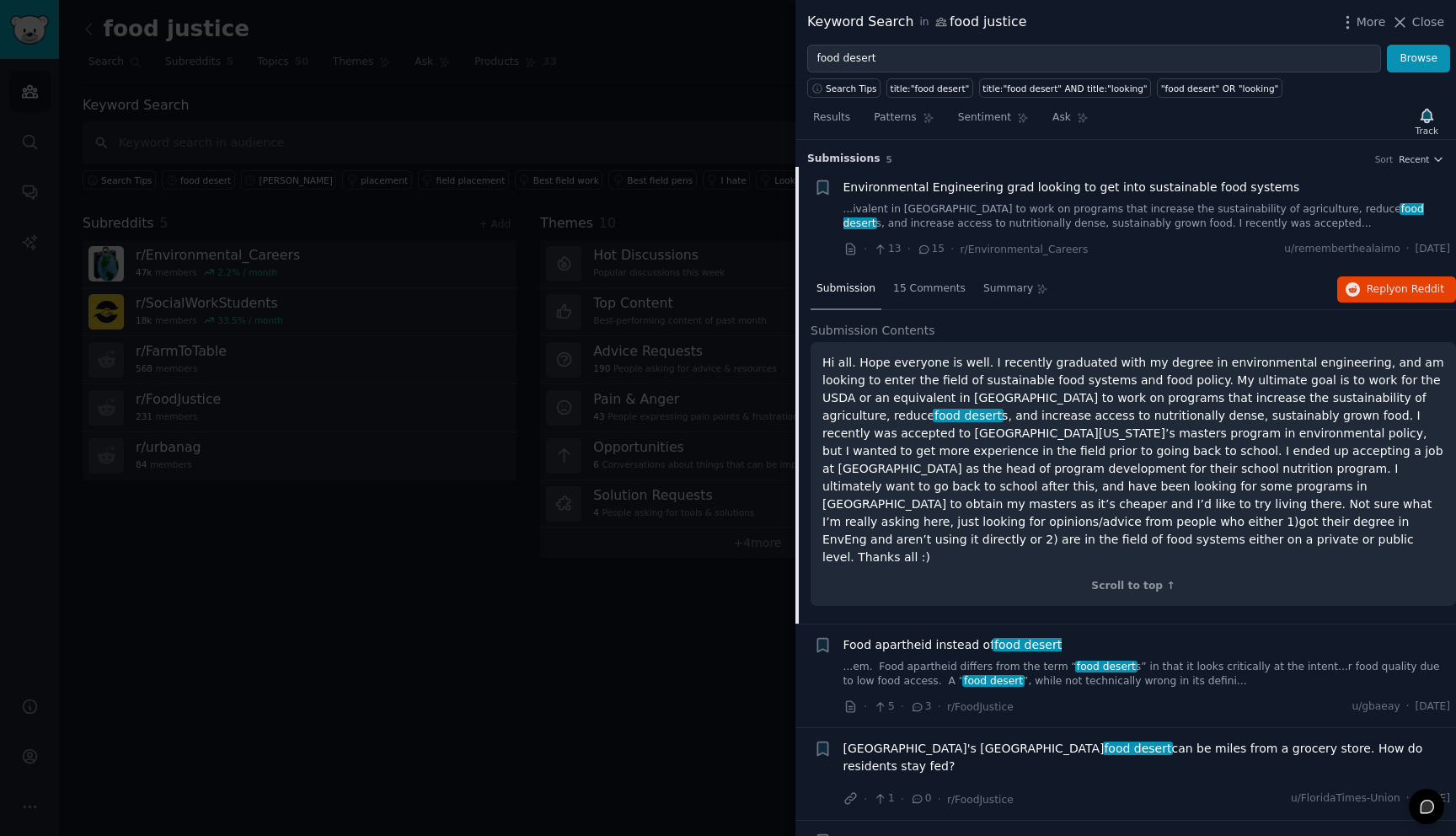
click at [1056, 185] on span "Environmental Engineering grad looking to get into sustainable food systems" at bounding box center [1071, 188] width 457 height 18
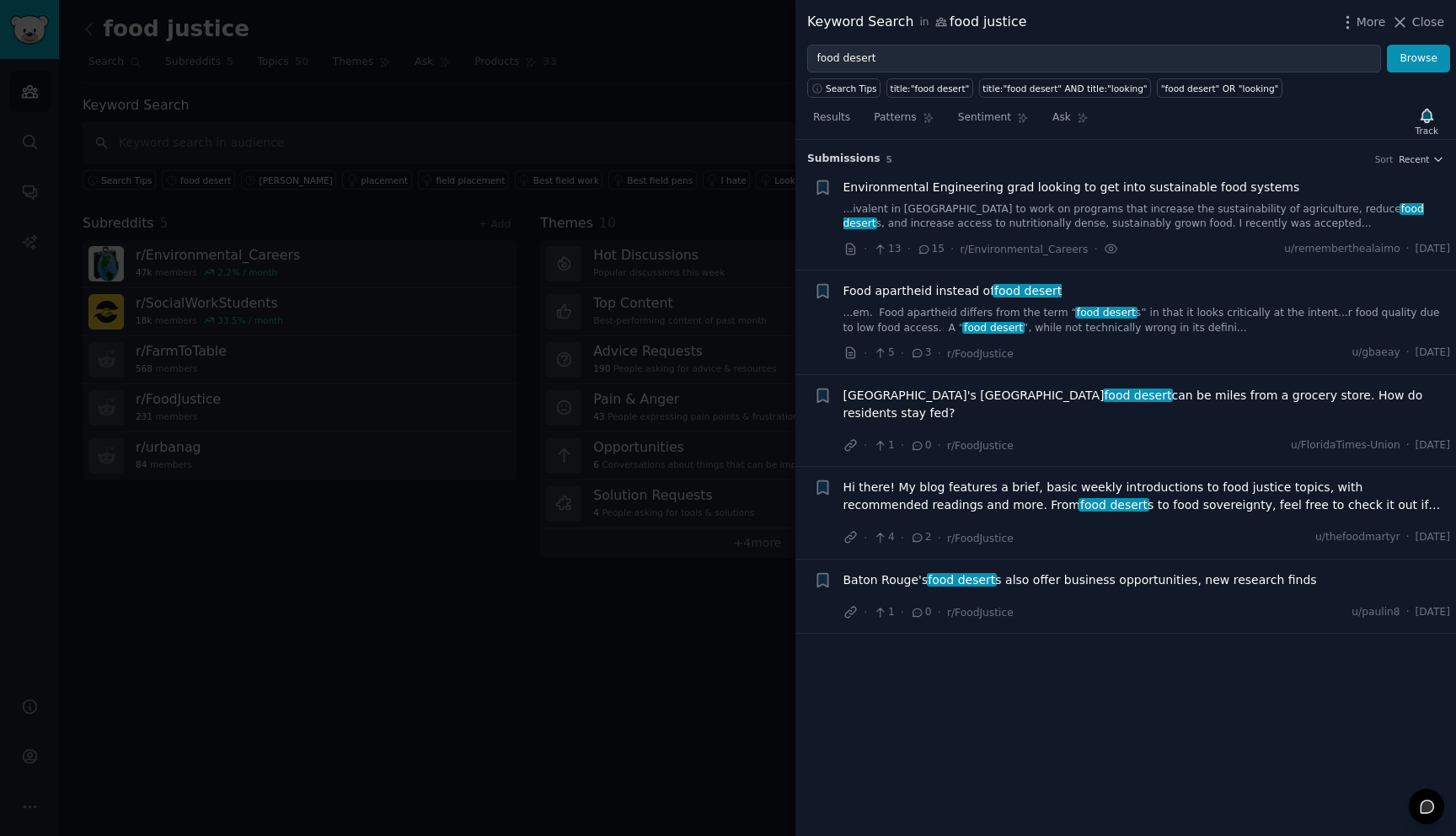
click at [1056, 185] on span "Environmental Engineering grad looking to get into sustainable food systems" at bounding box center [1071, 188] width 457 height 18
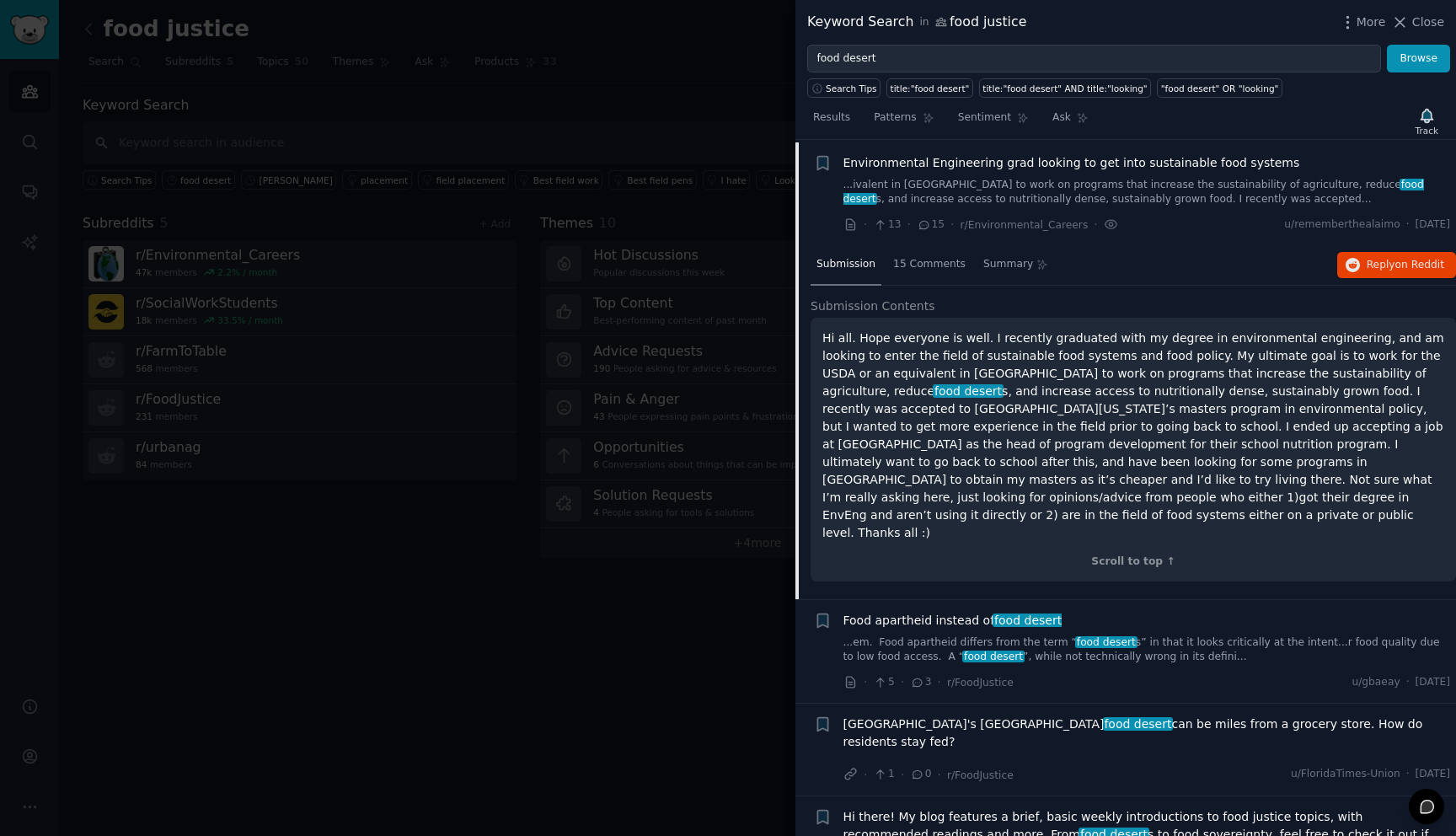
scroll to position [26, 0]
click at [932, 262] on span "15 Comments" at bounding box center [929, 263] width 72 height 15
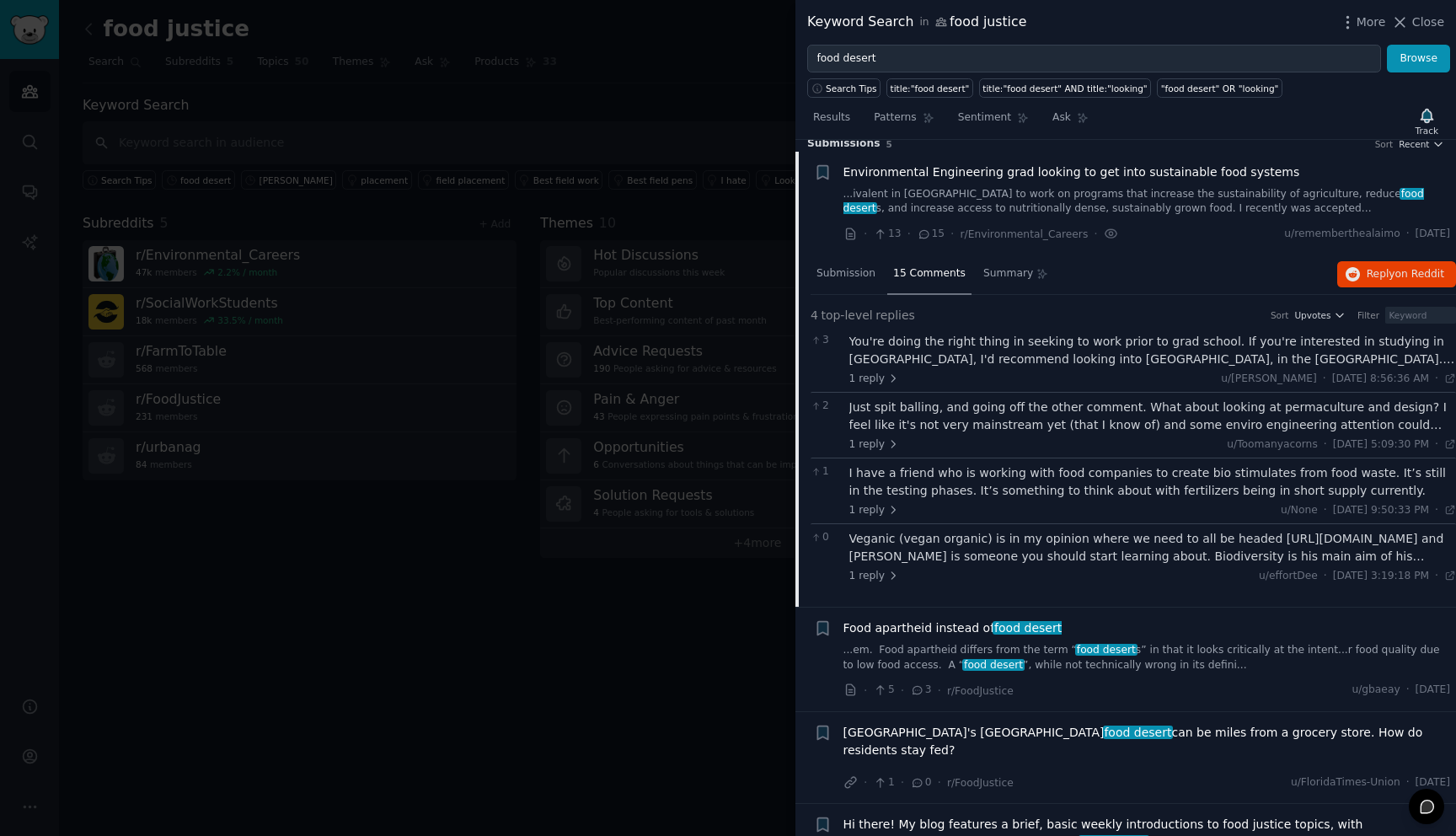
scroll to position [7, 0]
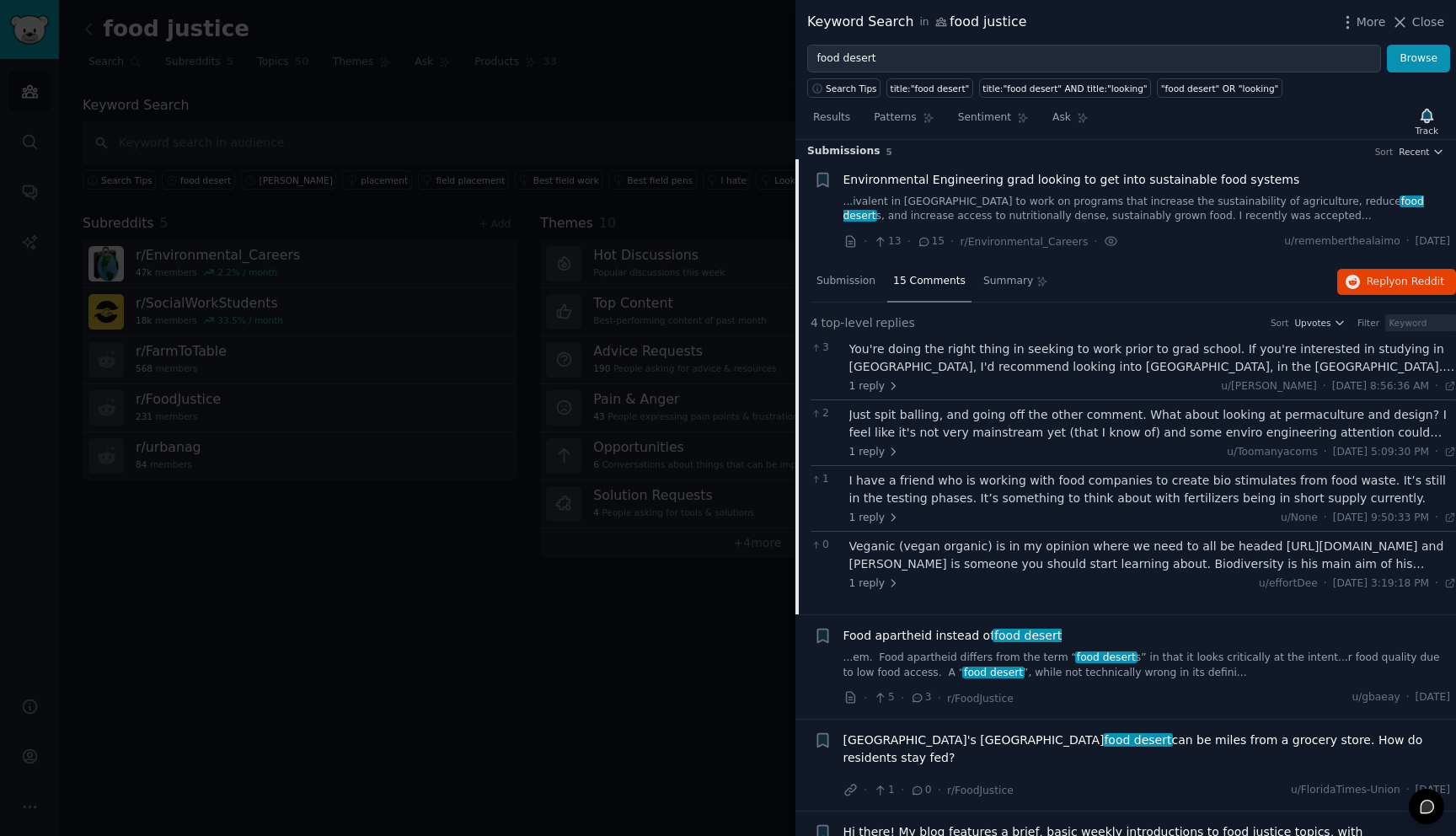
click at [1356, 418] on div "Just spit balling, and going off the other comment. What about looking at perma…" at bounding box center [1153, 423] width 607 height 35
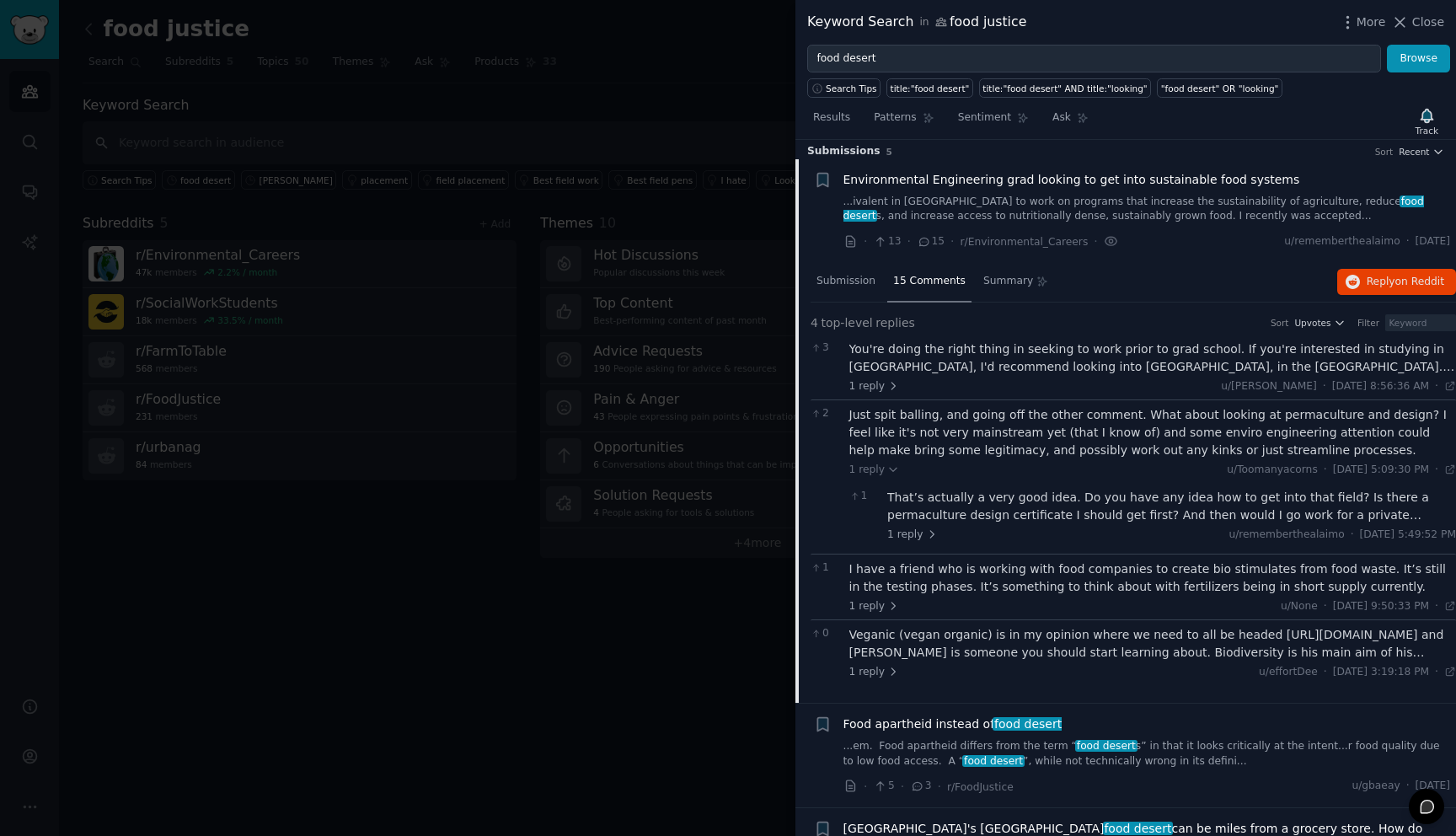
click at [1294, 511] on div "That’s actually a very good idea. Do you have any idea how to get into that fie…" at bounding box center [1172, 506] width 569 height 35
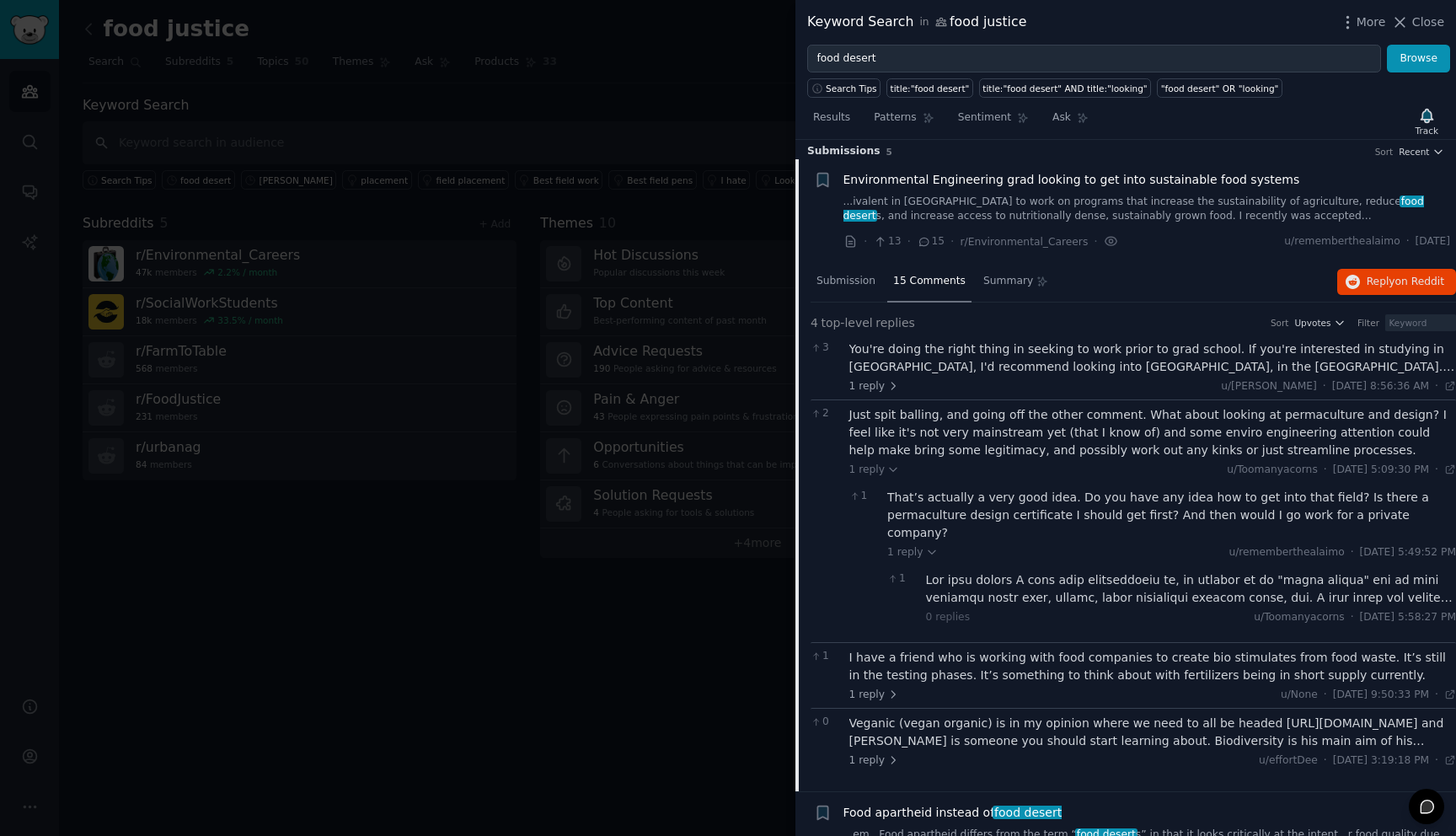
click at [1081, 571] on div at bounding box center [1192, 589] width 531 height 35
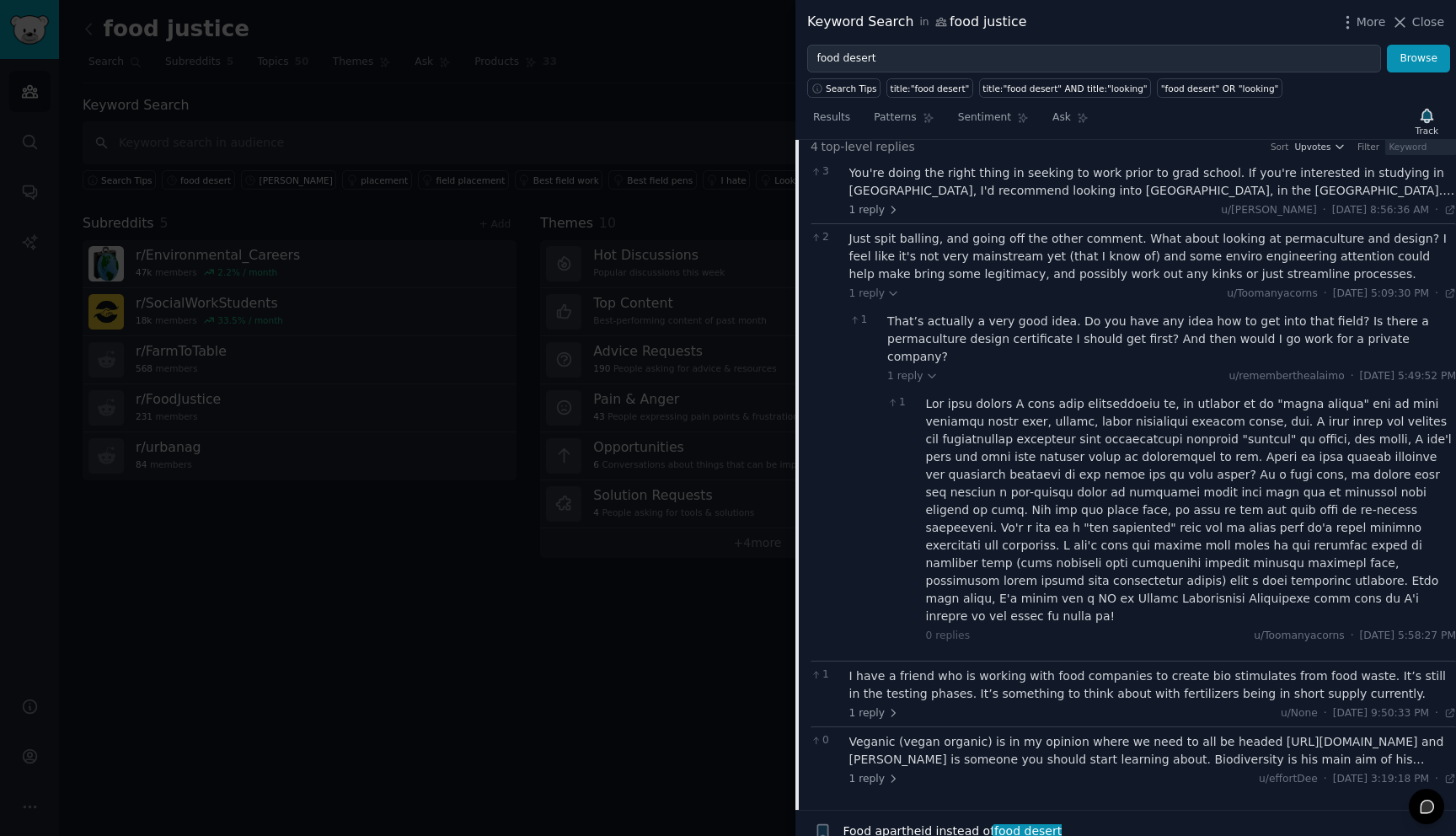
scroll to position [0, 0]
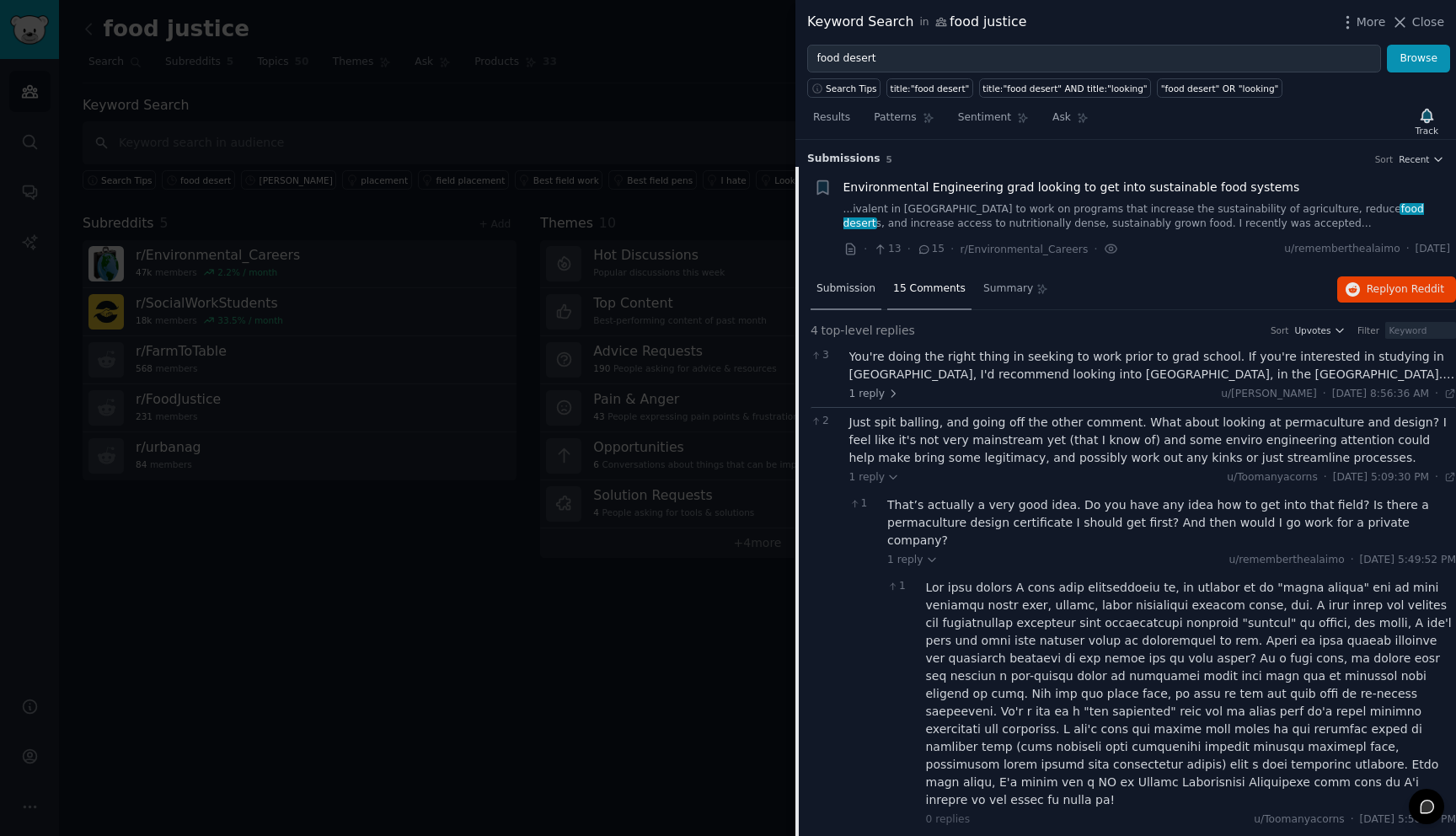
click at [840, 288] on span "Submission" at bounding box center [845, 289] width 59 height 15
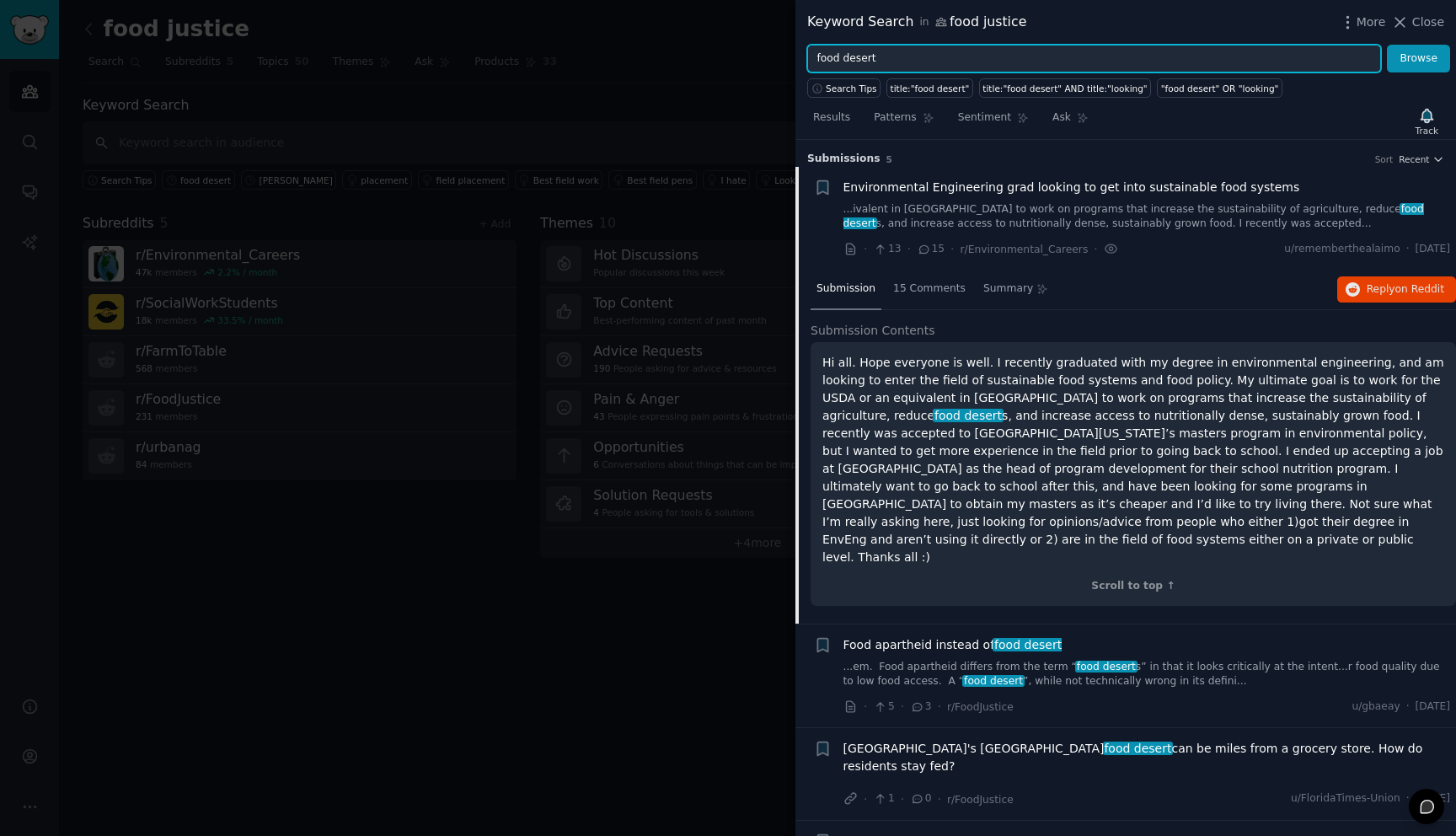
click at [900, 60] on input "food desert" at bounding box center [1094, 59] width 574 height 29
type input "permaculture"
click at [1386, 44] on button "Browse" at bounding box center [1418, 59] width 63 height 29
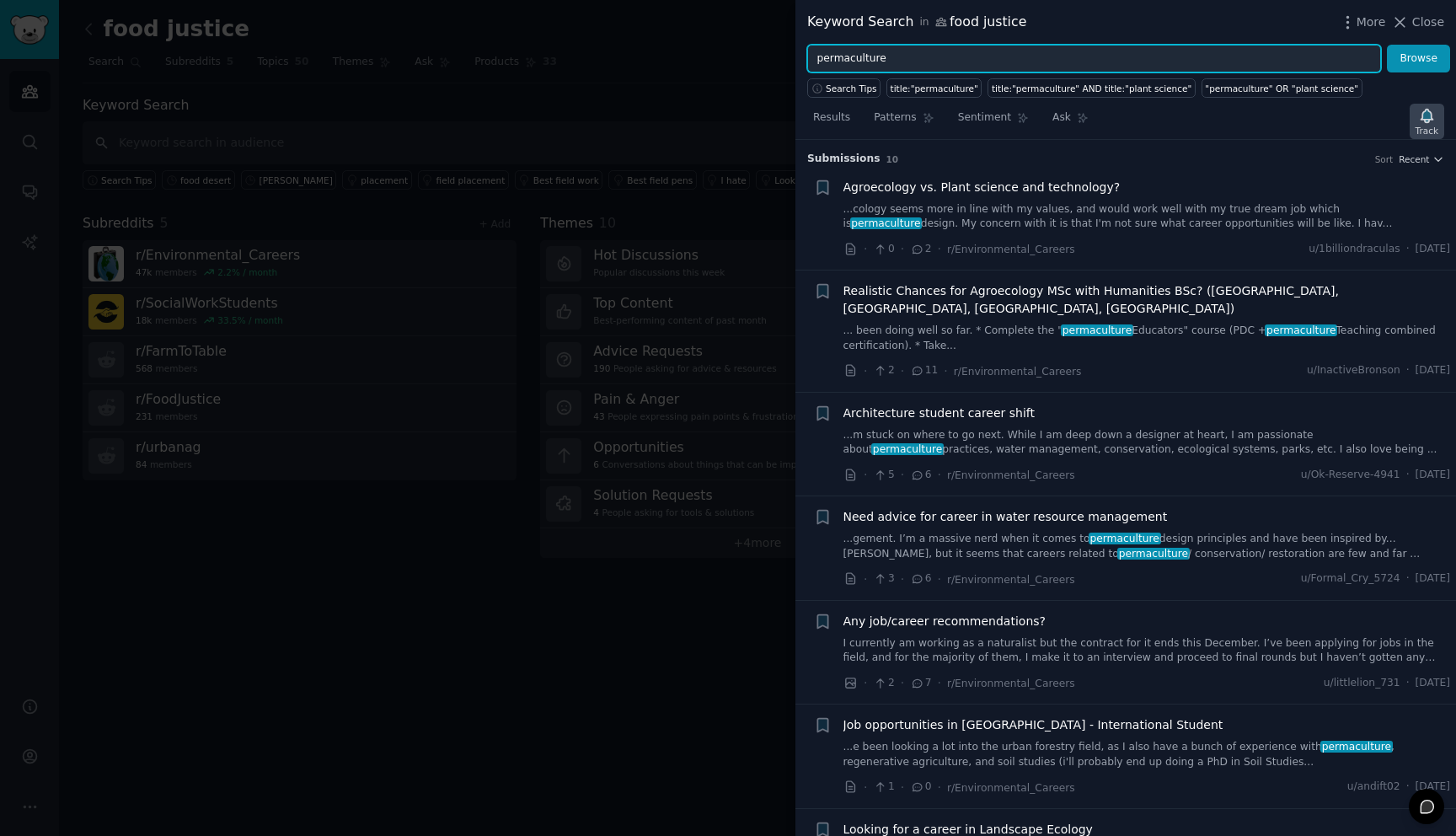
click at [1419, 125] on div "Track" at bounding box center [1426, 130] width 23 height 12
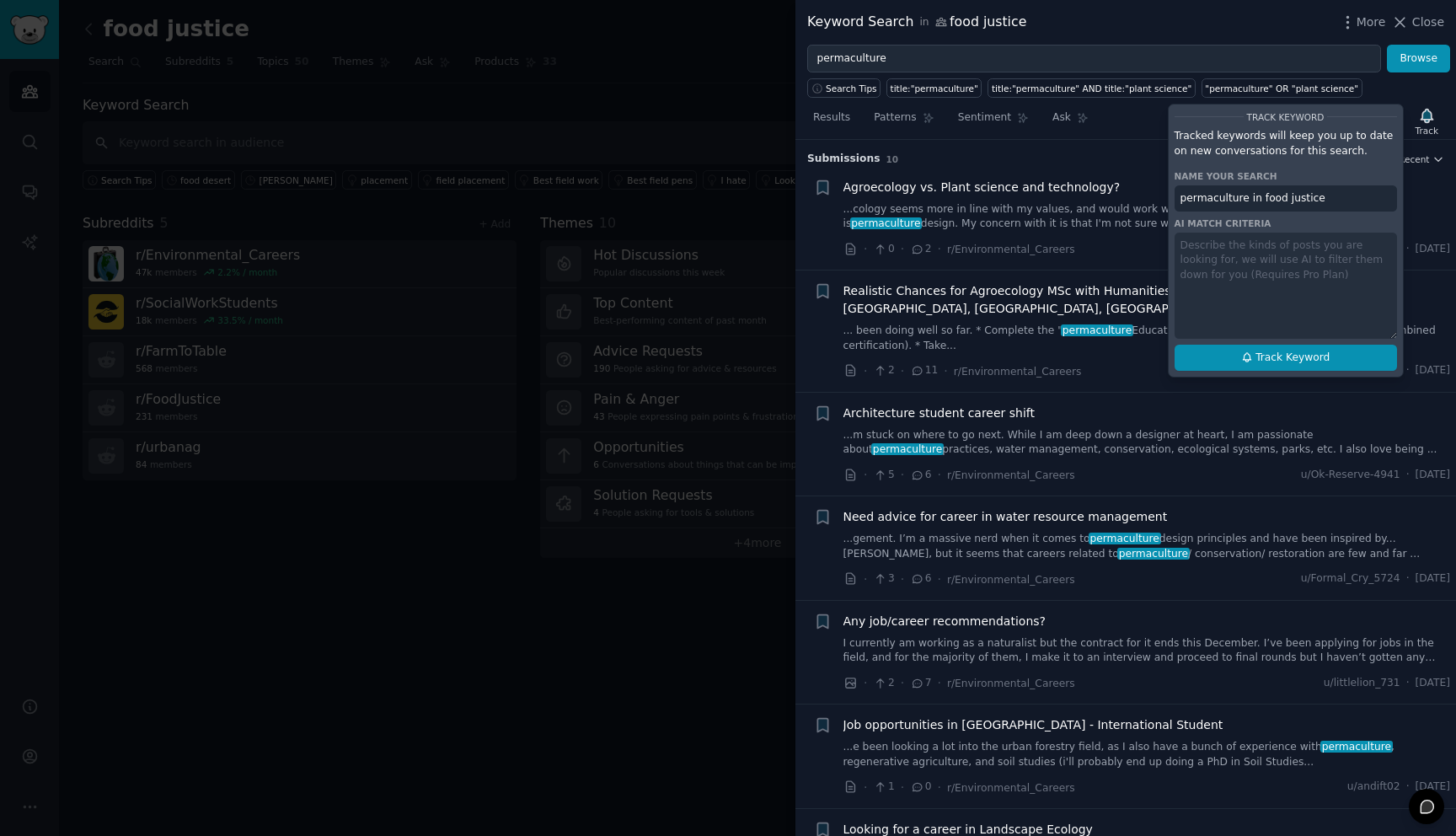
click at [1254, 355] on button "Track Keyword" at bounding box center [1285, 358] width 222 height 27
type input "permaculture in food justice"
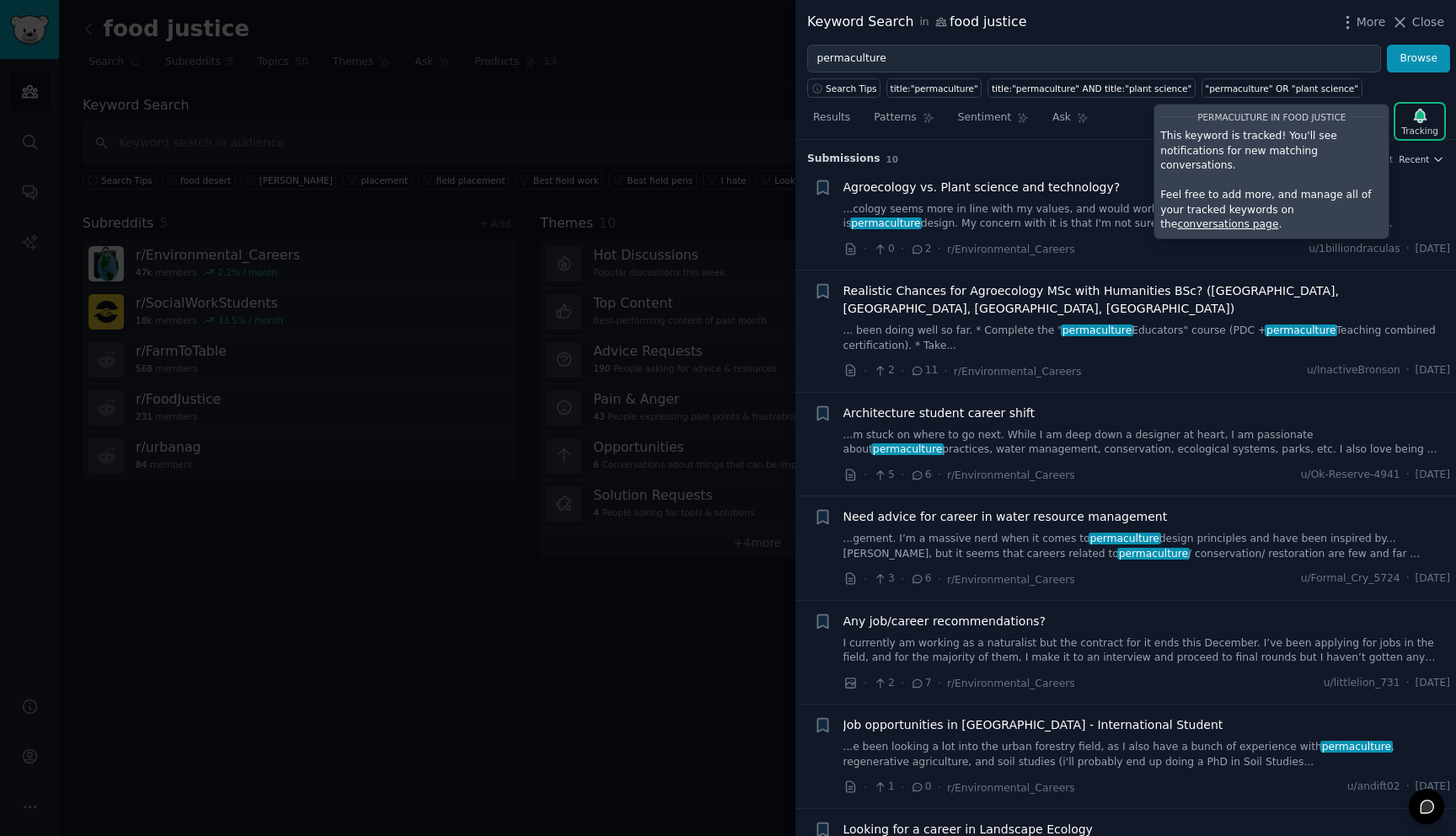
click at [1358, 94] on div "Search Tips title:"permaculture" title:"permaculture" AND title:"plant science"…" at bounding box center [1126, 85] width 661 height 25
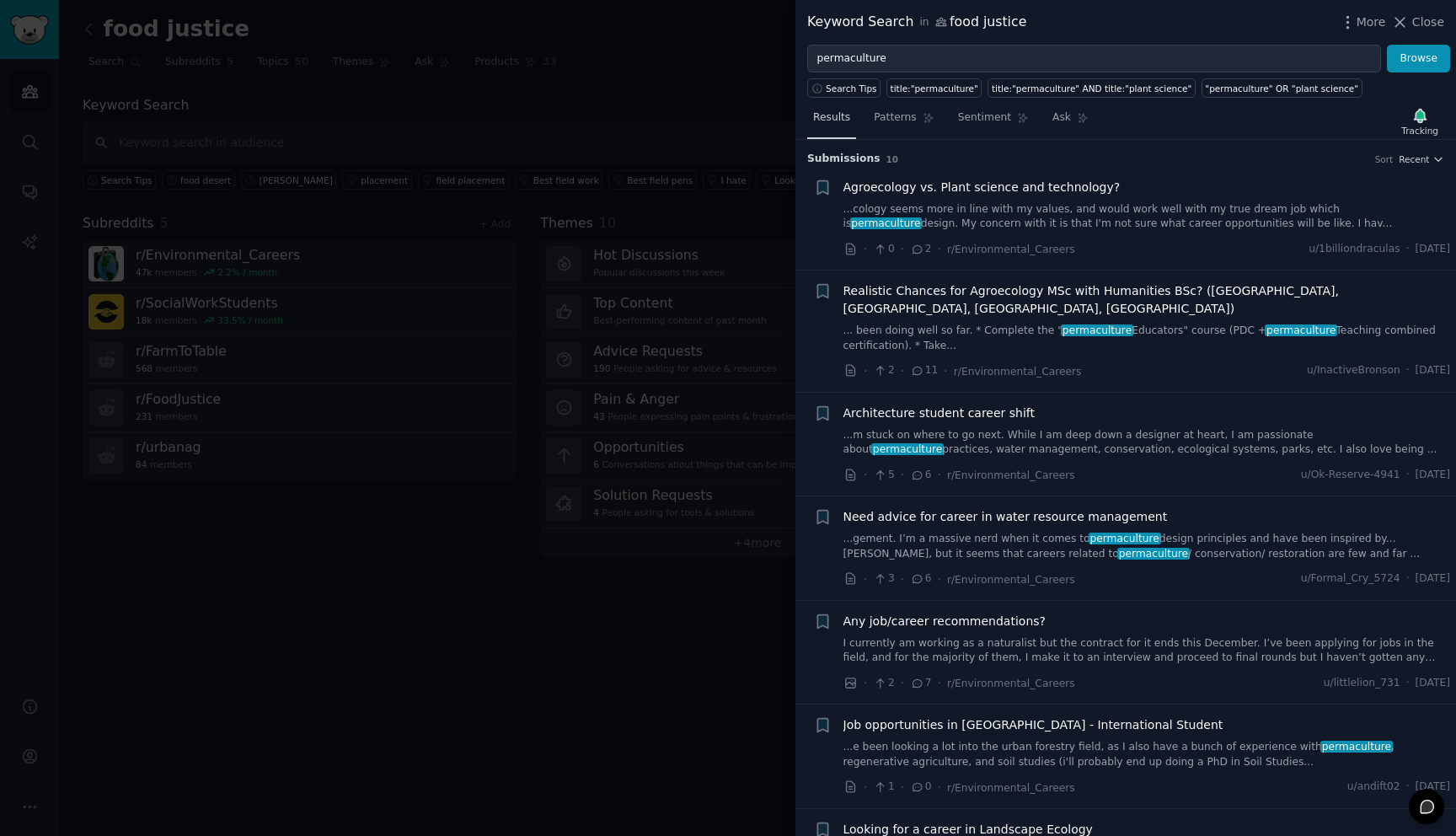
click at [824, 120] on span "Results" at bounding box center [831, 117] width 37 height 15
click at [891, 120] on span "Patterns" at bounding box center [895, 117] width 42 height 15
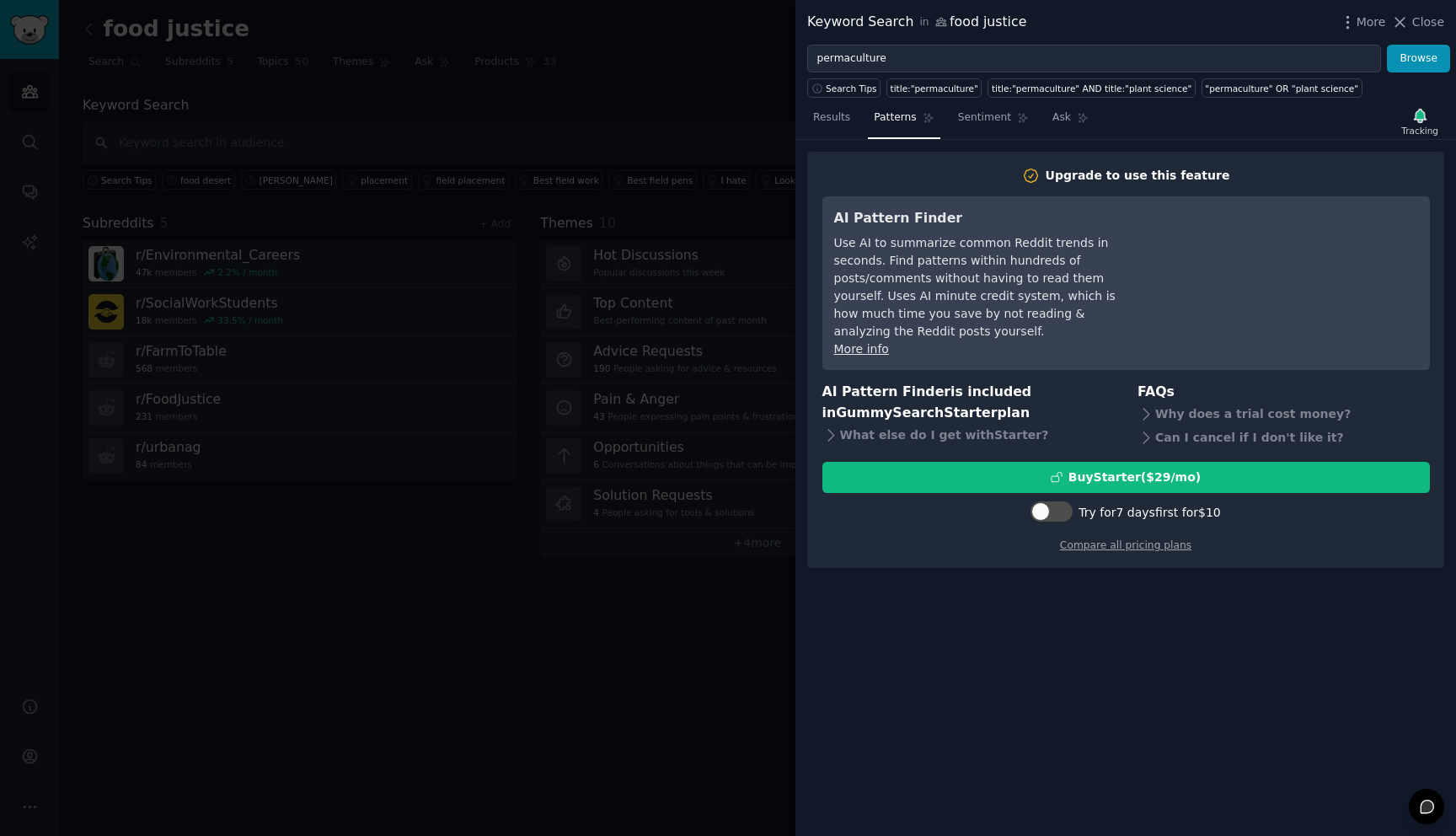
click at [943, 120] on nav "Results Patterns Sentiment Ask" at bounding box center [951, 122] width 287 height 34
click at [969, 120] on span "Sentiment" at bounding box center [984, 117] width 53 height 15
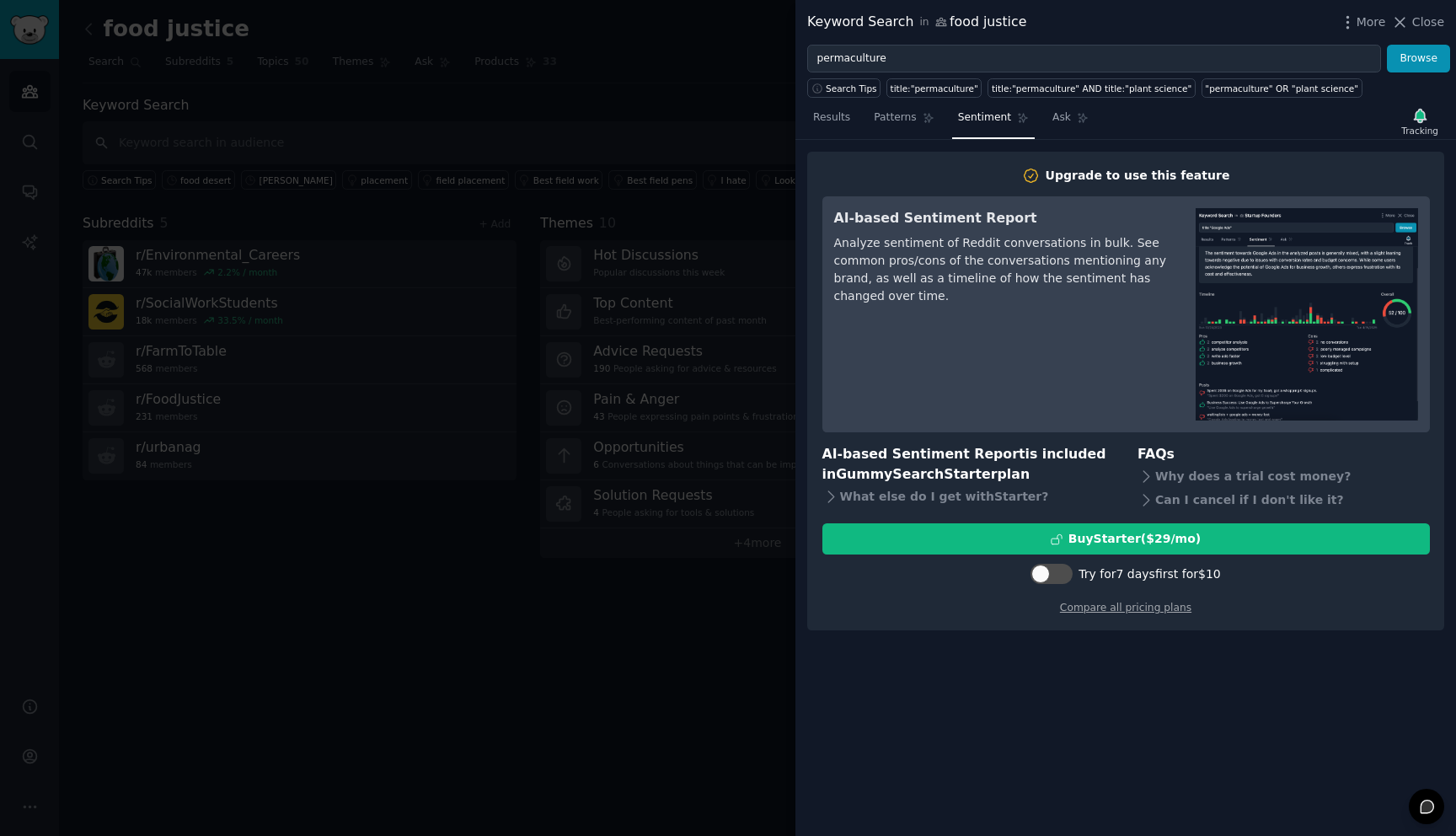
click at [1036, 123] on nav "Results Patterns Sentiment Ask" at bounding box center [951, 122] width 287 height 34
click at [1046, 123] on link "Ask" at bounding box center [1070, 122] width 48 height 34
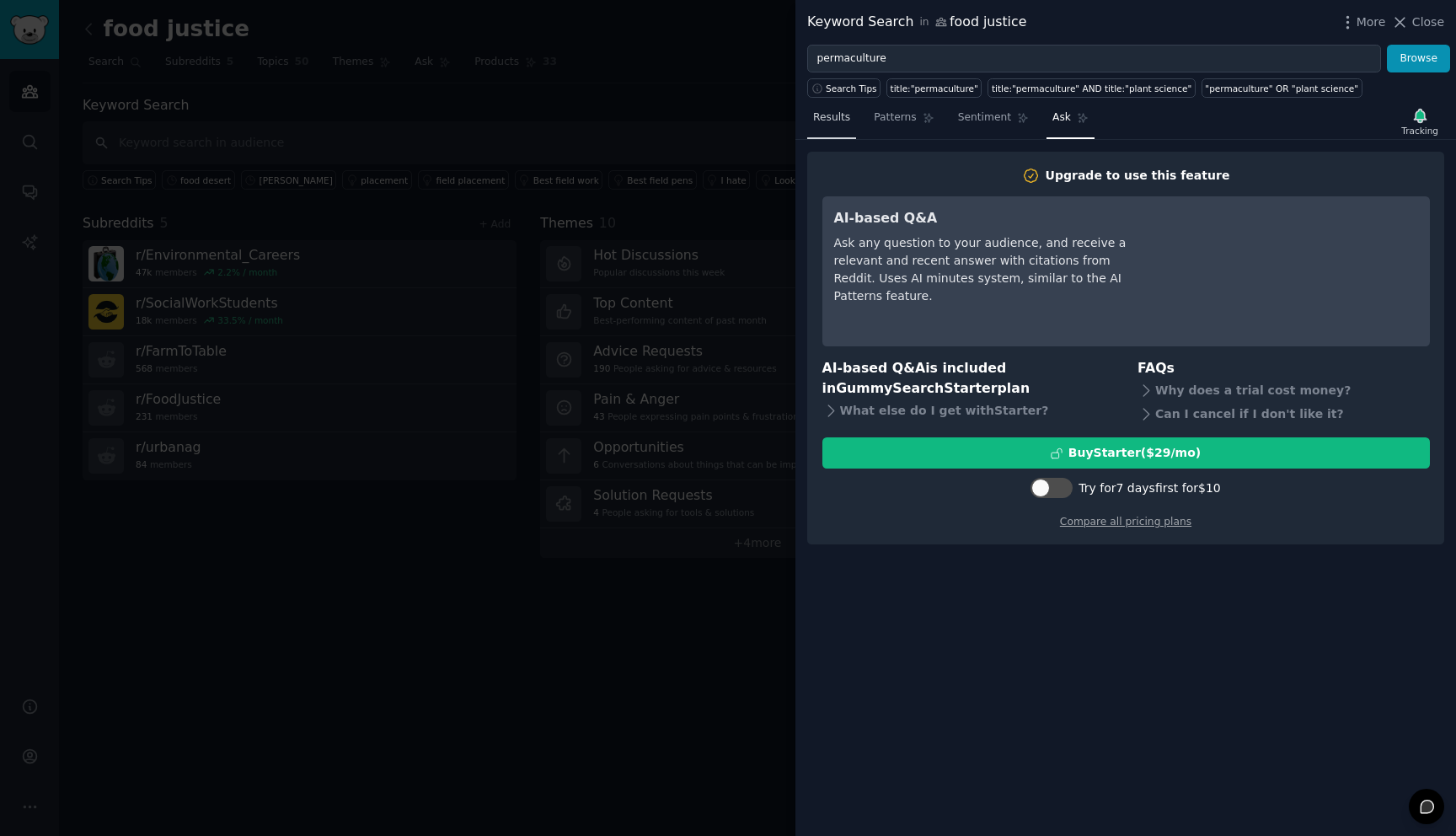
click at [839, 125] on link "Results" at bounding box center [831, 122] width 49 height 34
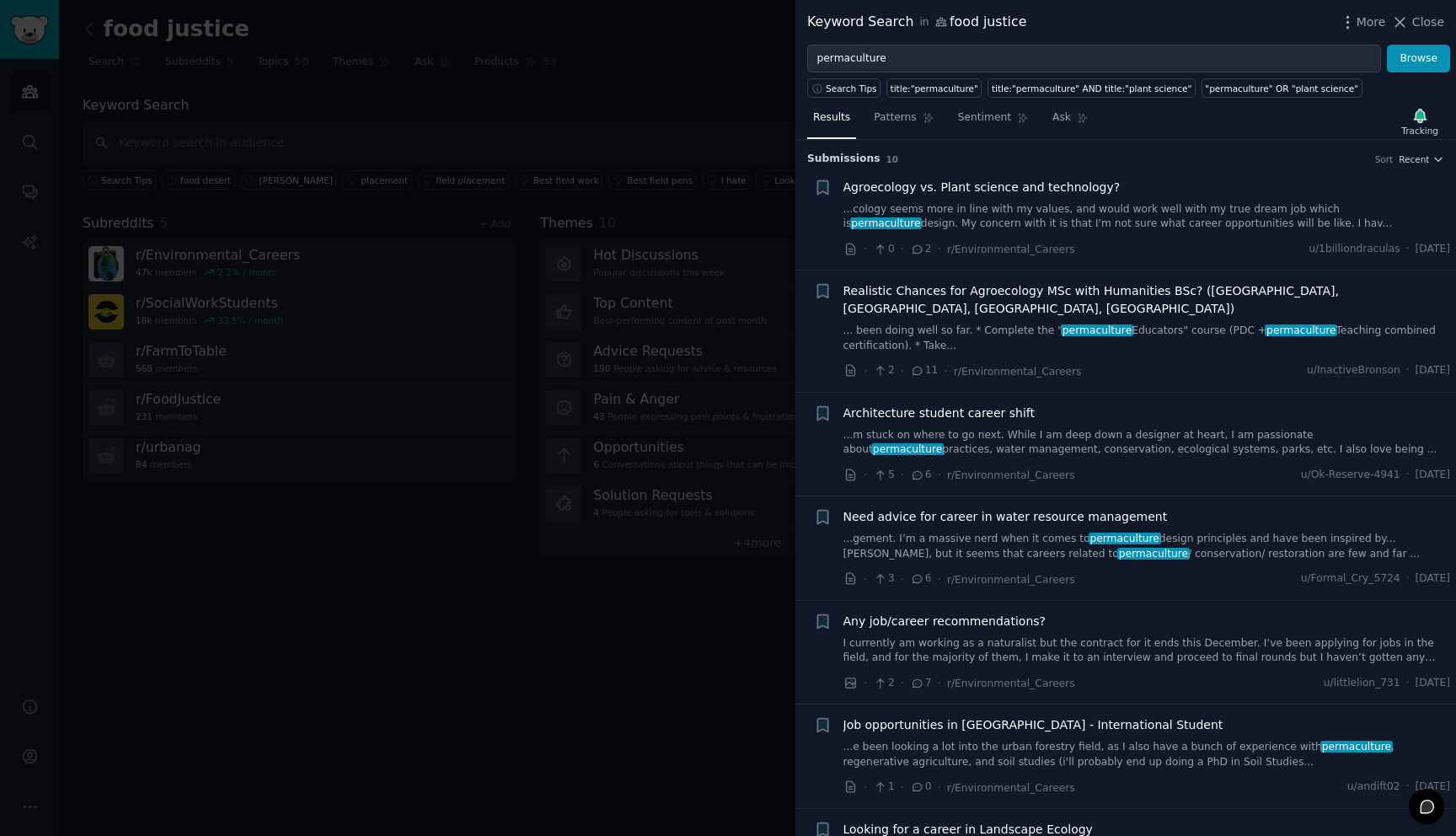
click at [1075, 362] on div "· 2 · 11 · r/Environmental_Careers u/InactiveBronson · Wed 5/28/2025" at bounding box center [1146, 371] width 607 height 18
click at [1173, 328] on link "... been doing well so far. * Complete the " permaculture Educators" course (PD…" at bounding box center [1146, 338] width 607 height 30
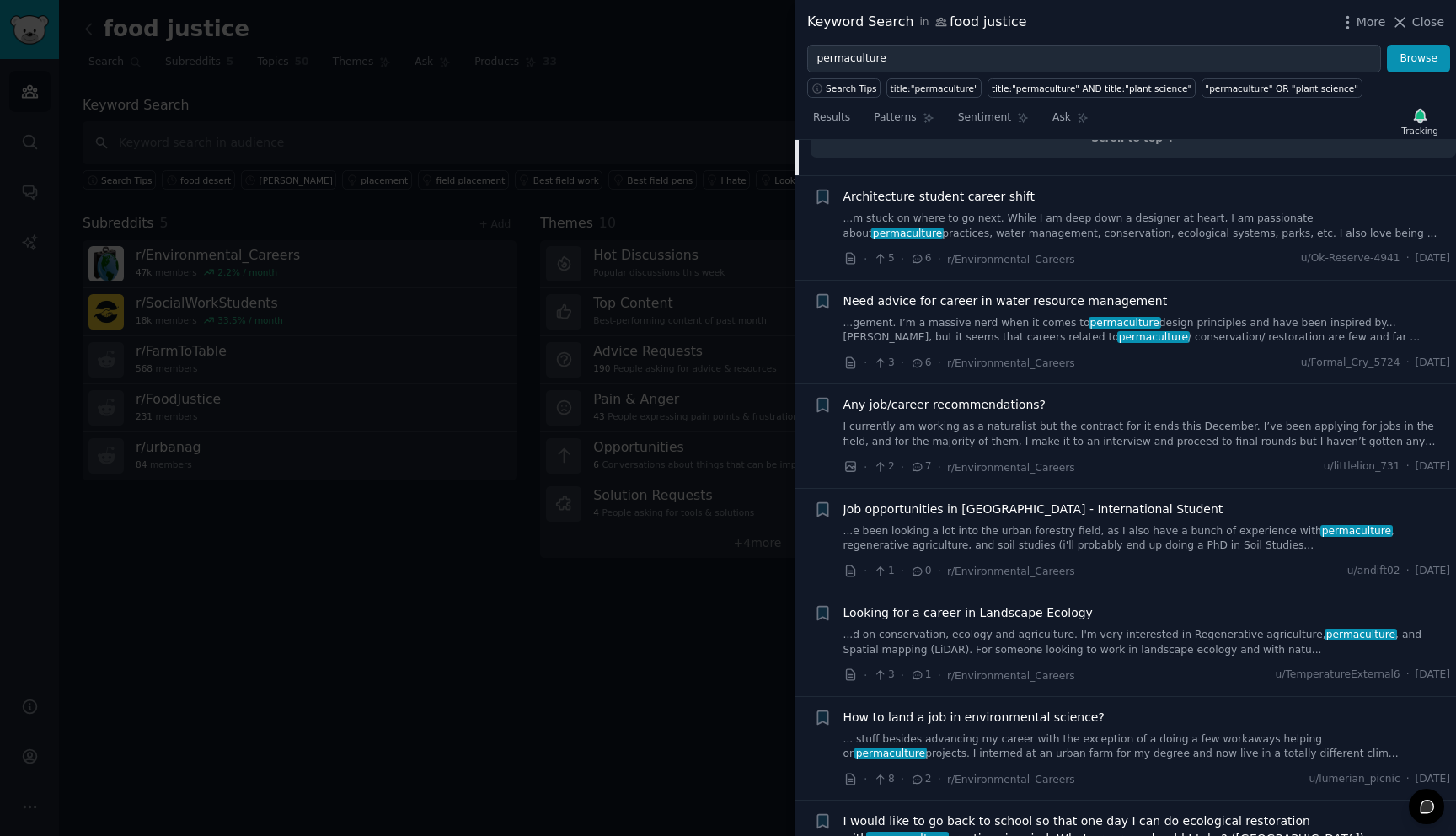
scroll to position [1342, 0]
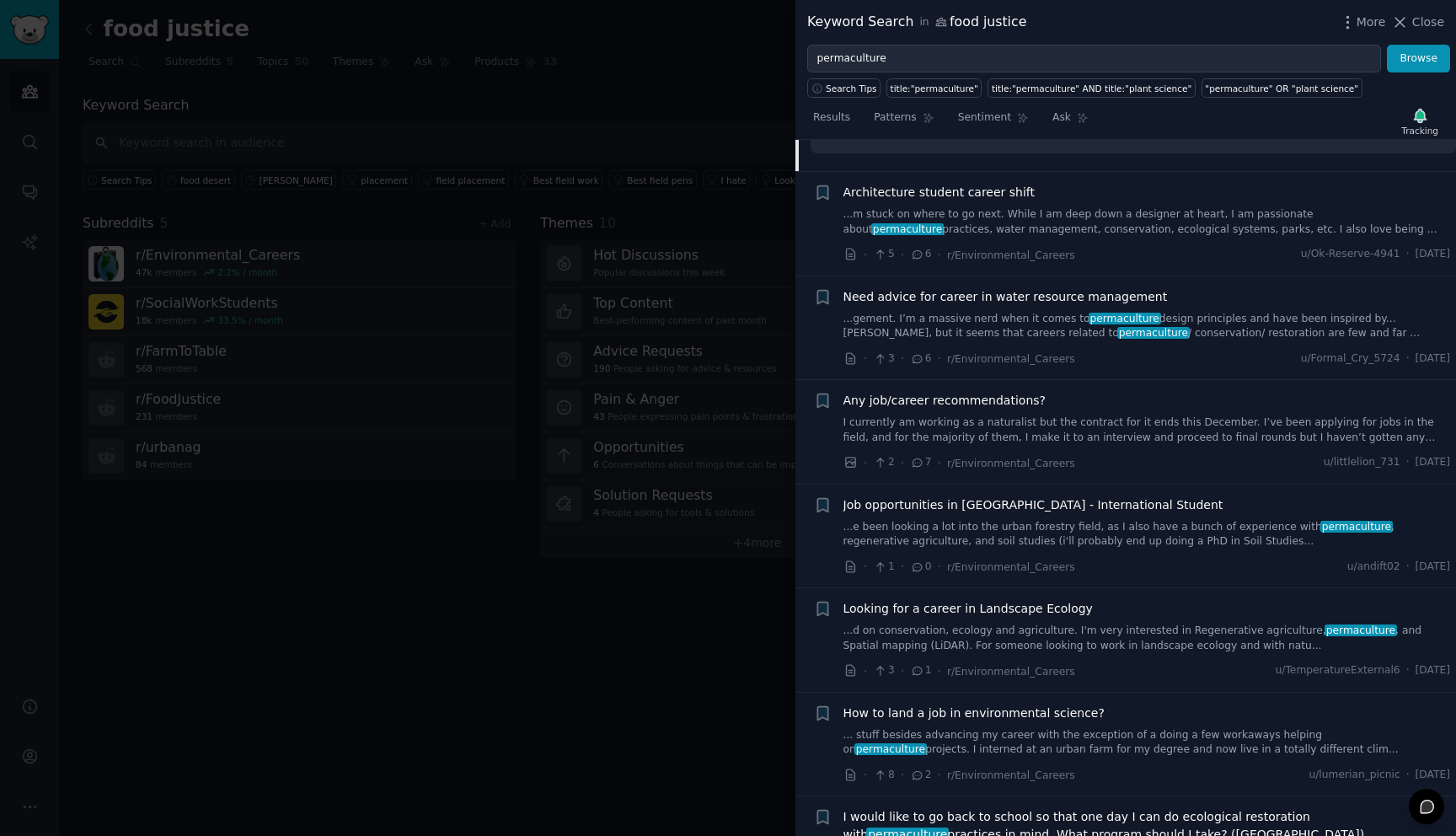
click at [1151, 415] on link "I currently am working as a naturalist but the contract for it ends this Decemb…" at bounding box center [1146, 430] width 607 height 30
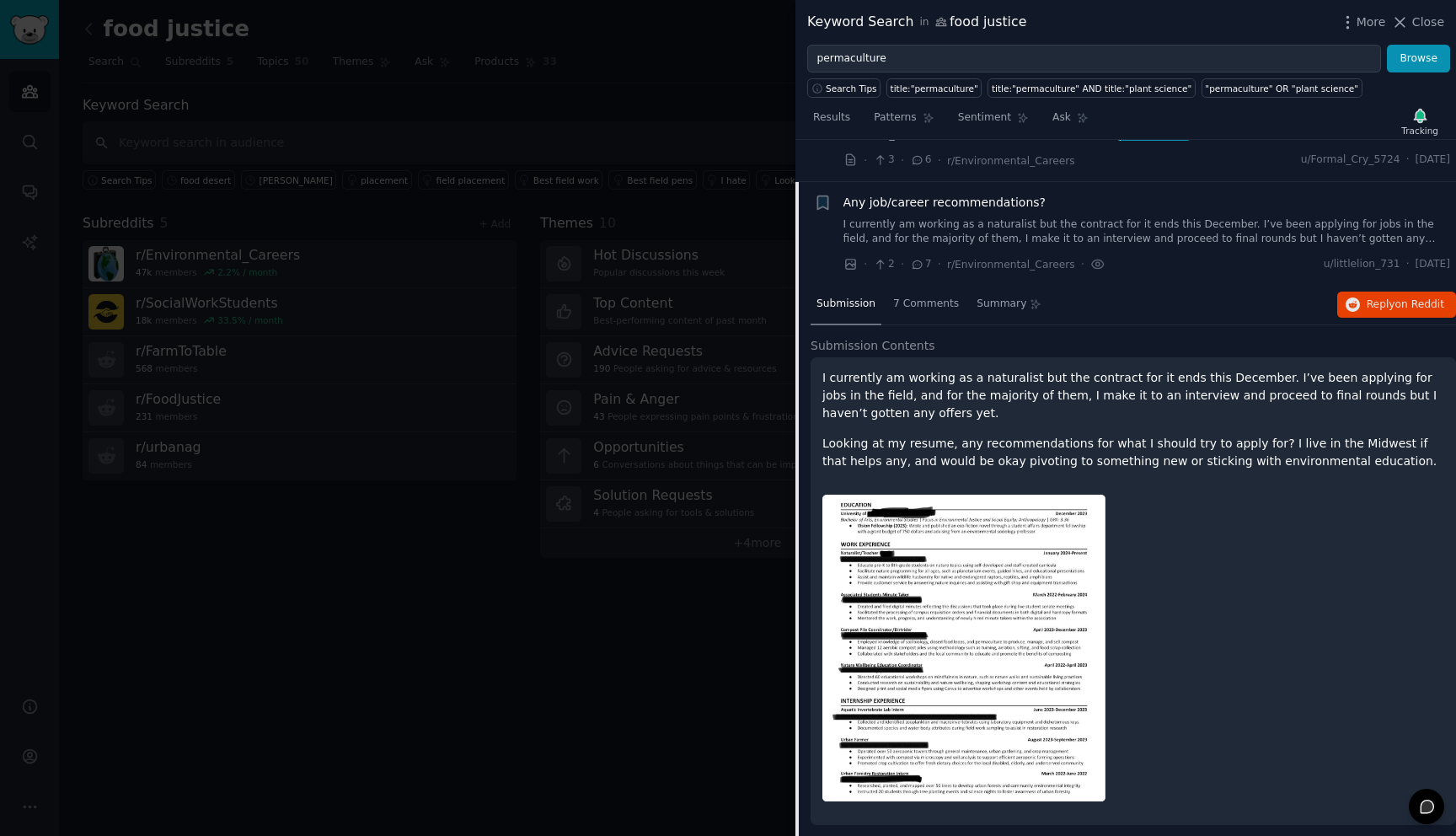
scroll to position [442, 0]
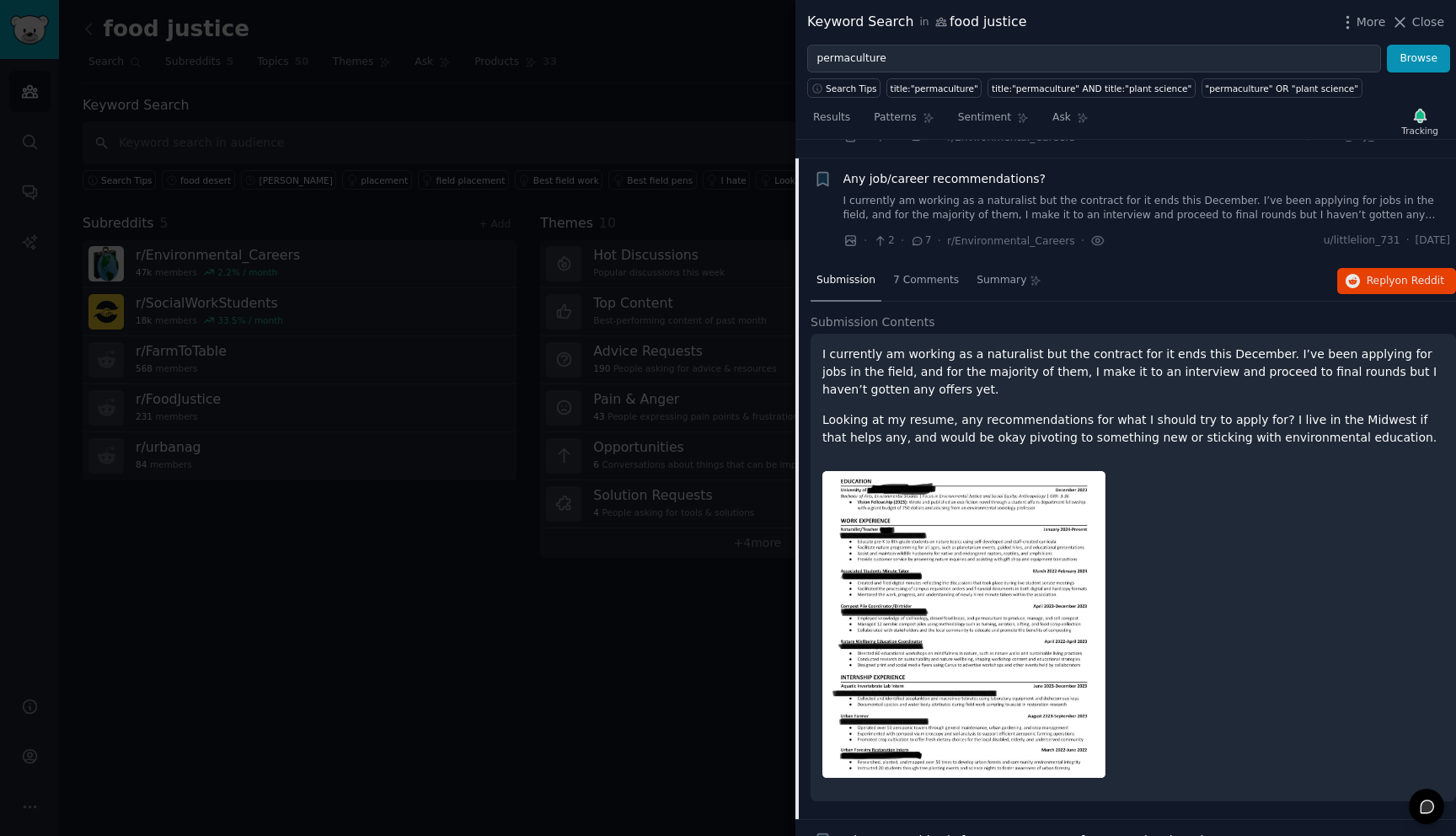
click at [1125, 334] on div "I currently am working as a naturalist but the contract for it ends this Decemb…" at bounding box center [1133, 568] width 645 height 468
click at [1118, 274] on div "Submission 7 Comments Summary Reply on Reddit" at bounding box center [1133, 281] width 645 height 41
click at [1114, 232] on div "· 2 · 7 · r/Environmental_Careers · u/littlelion_731 · Thu 9/26/2024" at bounding box center [1146, 241] width 607 height 18
click at [932, 273] on span "7 Comments" at bounding box center [925, 280] width 66 height 15
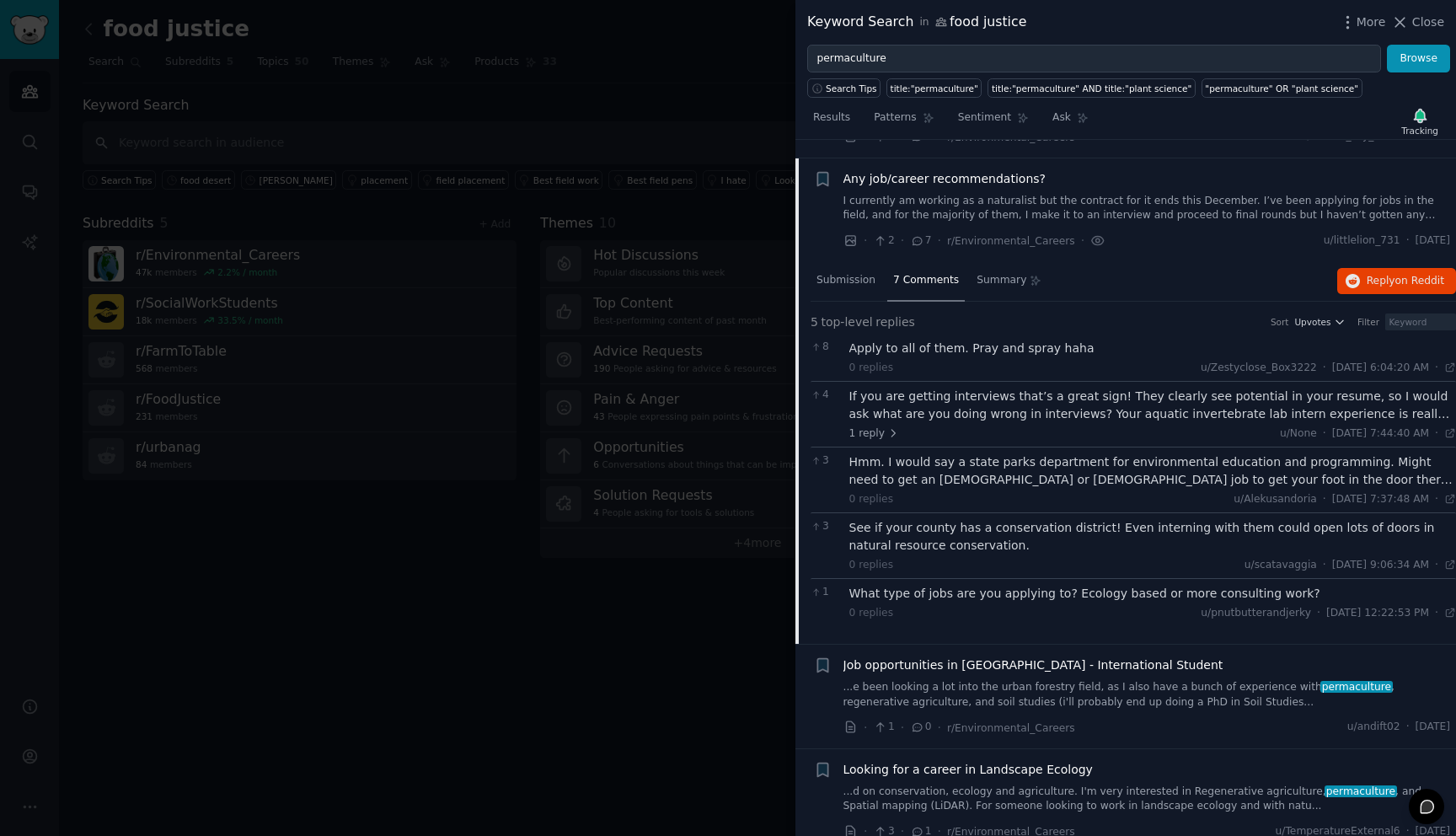
click at [933, 273] on span "7 Comments" at bounding box center [925, 280] width 66 height 15
click at [959, 171] on span "Any job/career recommendations?" at bounding box center [944, 180] width 203 height 18
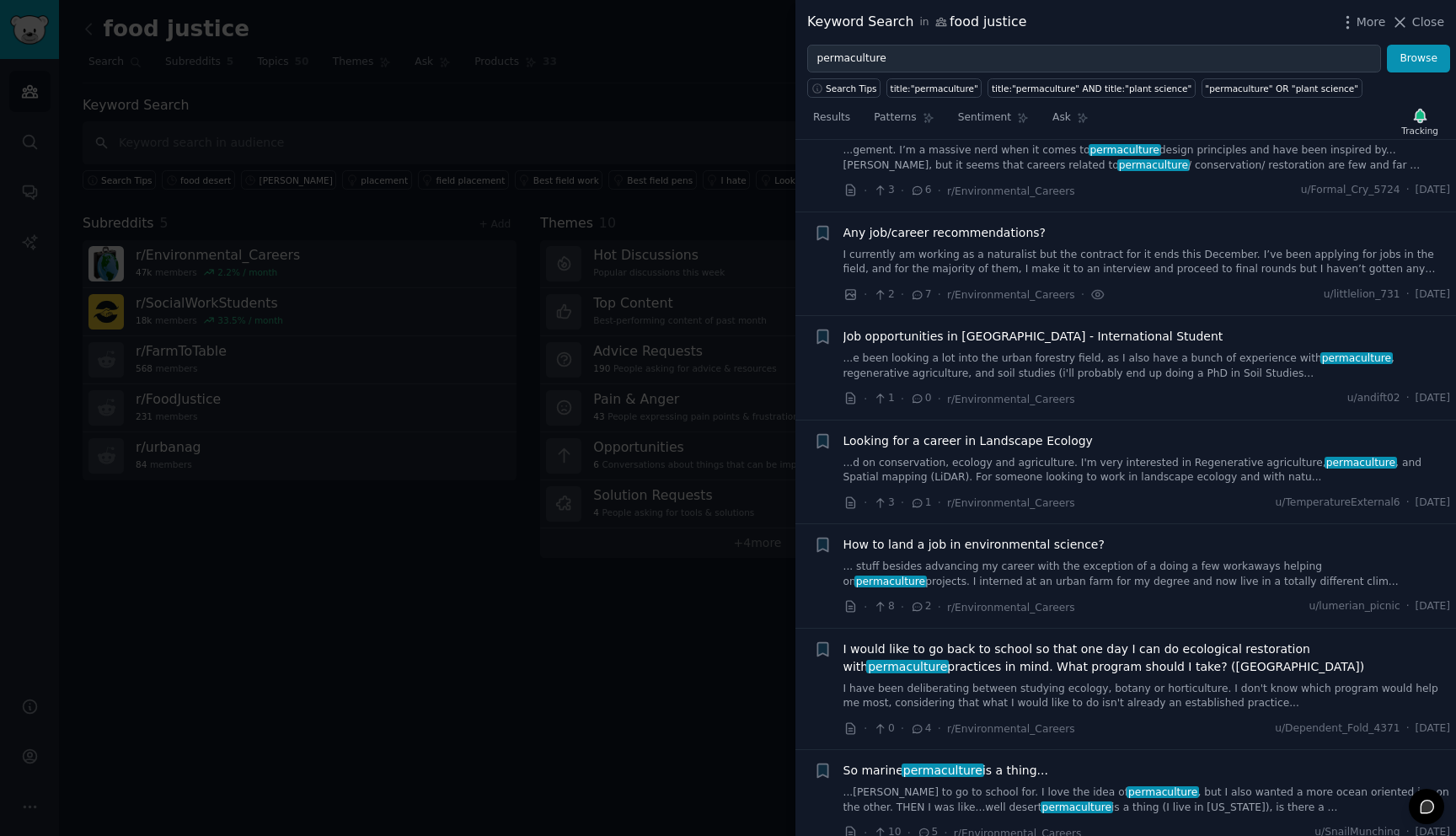
scroll to position [387, 0]
click at [1160, 683] on link "I have been deliberating between studying ecology, botany or horticulture. I do…" at bounding box center [1146, 697] width 607 height 30
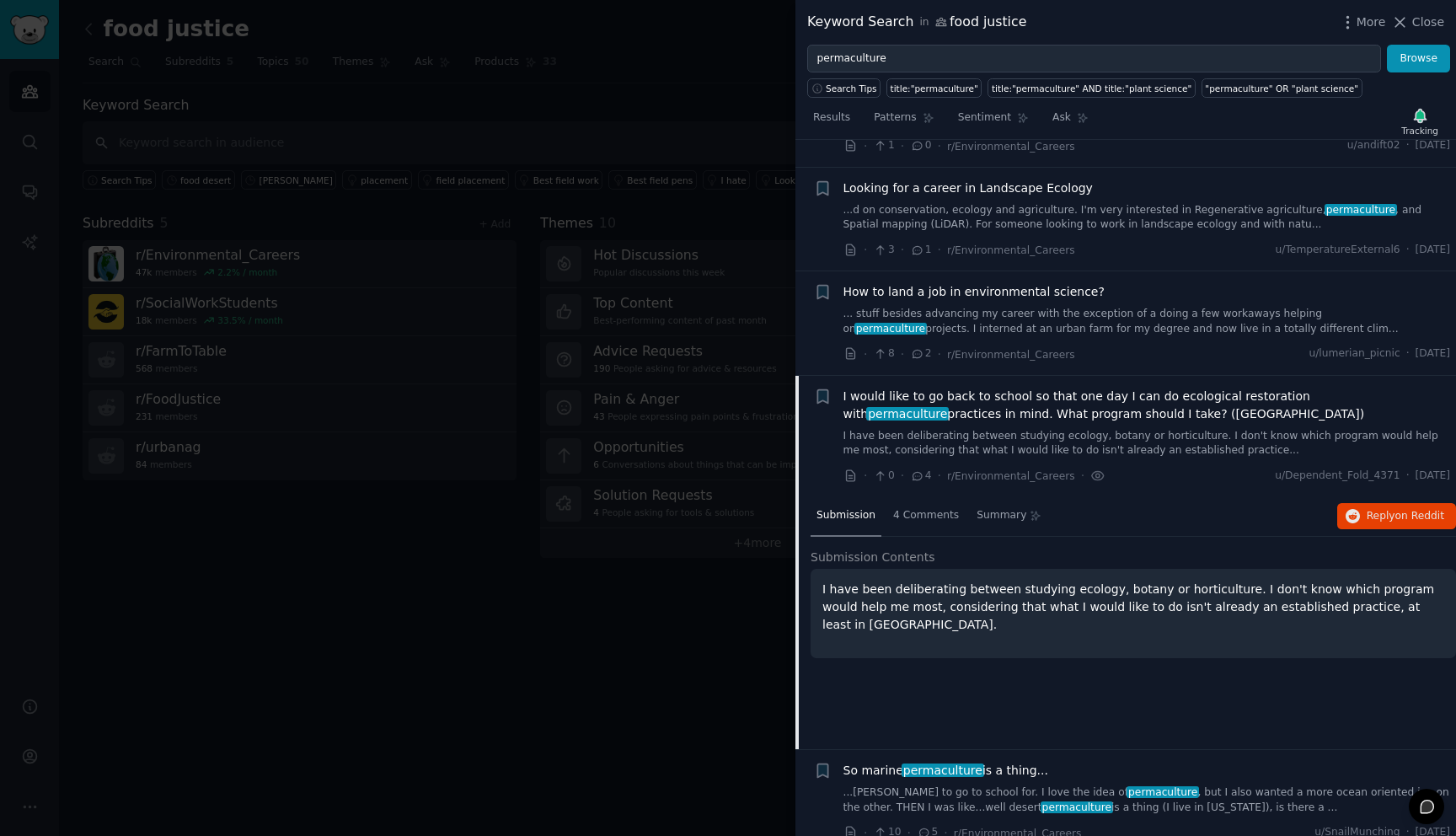
click at [1154, 387] on span "I would like to go back to school so that one day I can do ecological restorati…" at bounding box center [1146, 404] width 607 height 35
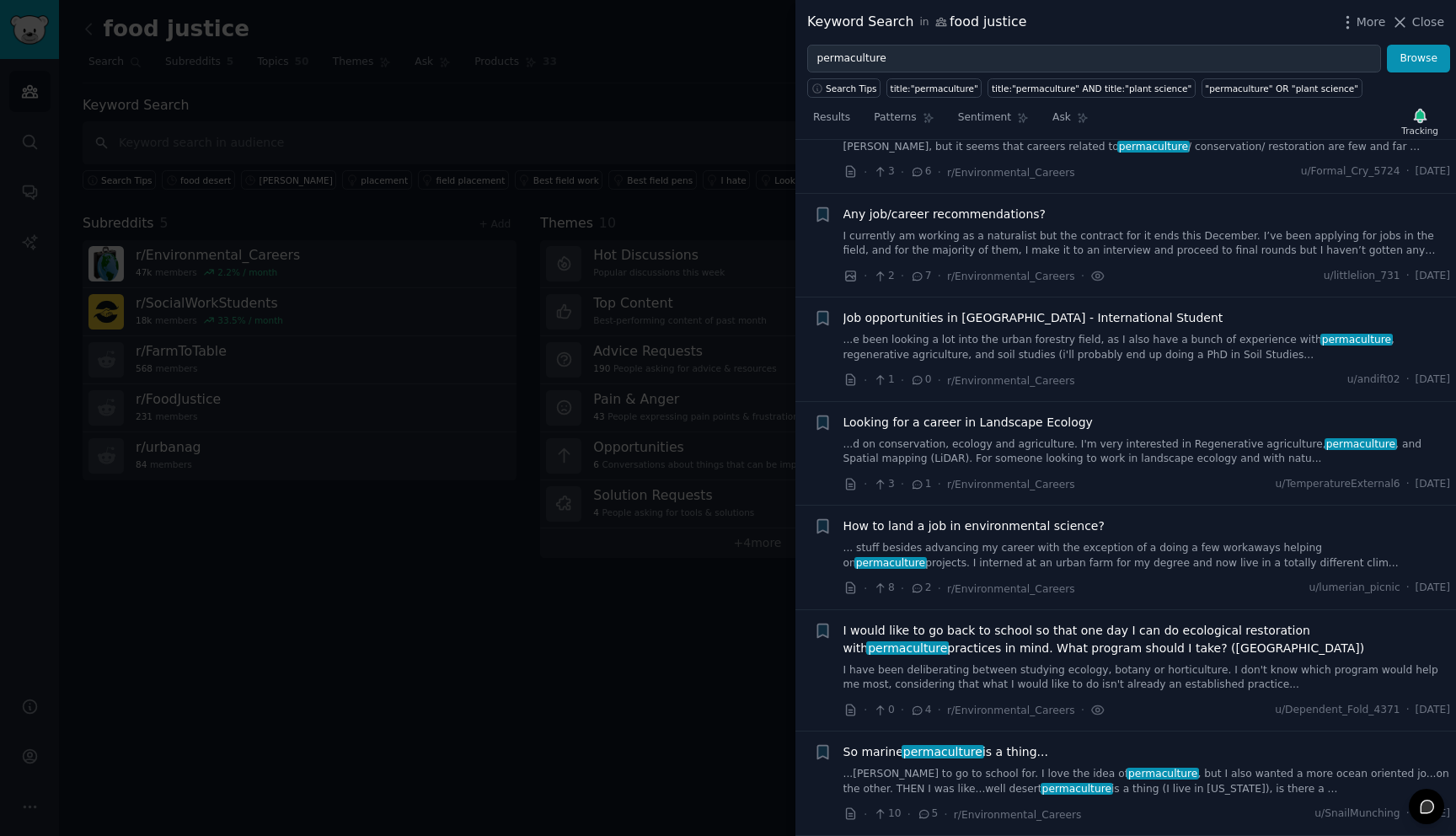
scroll to position [388, 0]
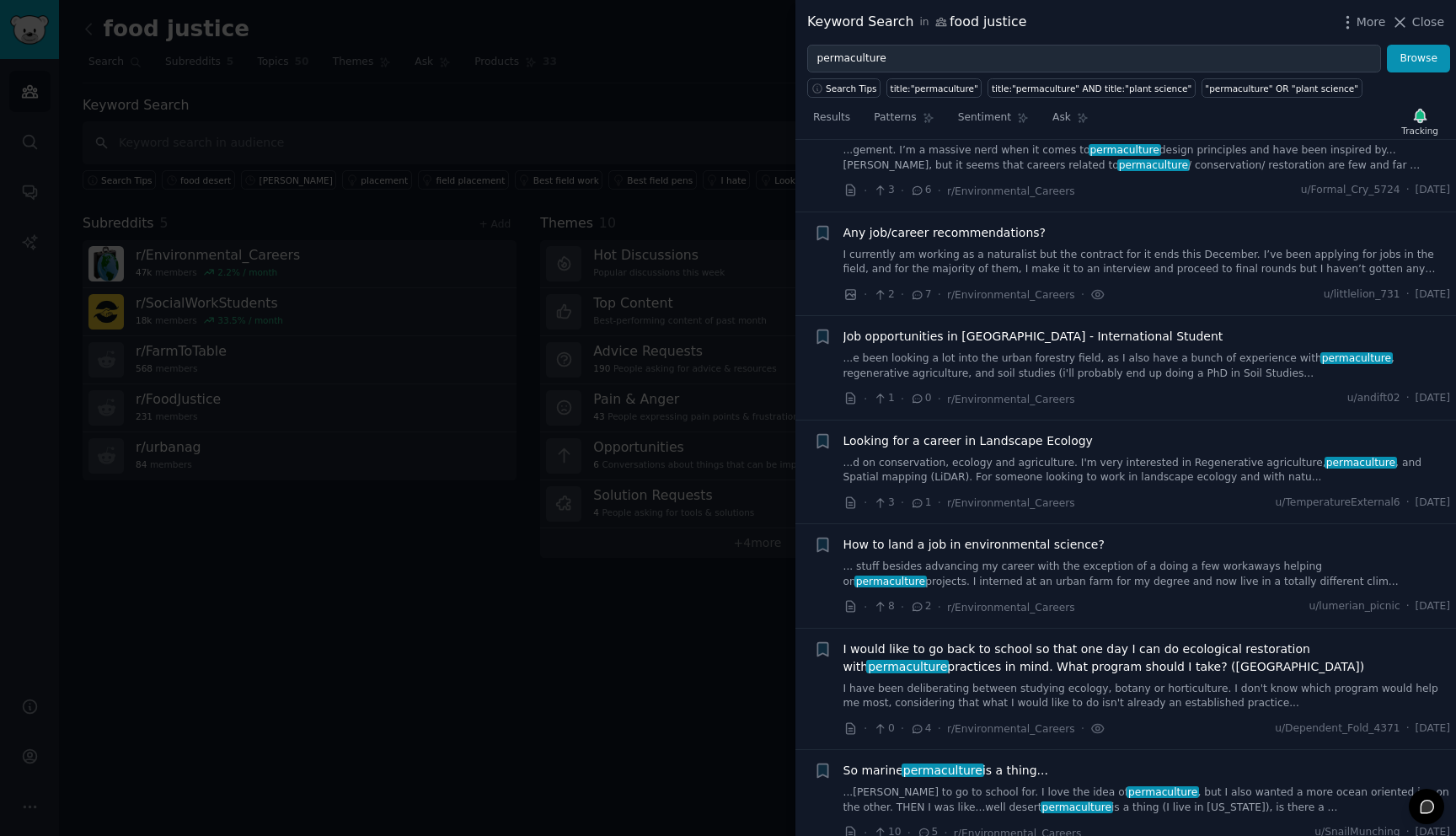
click at [1041, 432] on span "Looking for a career in Landscape Ecology" at bounding box center [968, 441] width 249 height 18
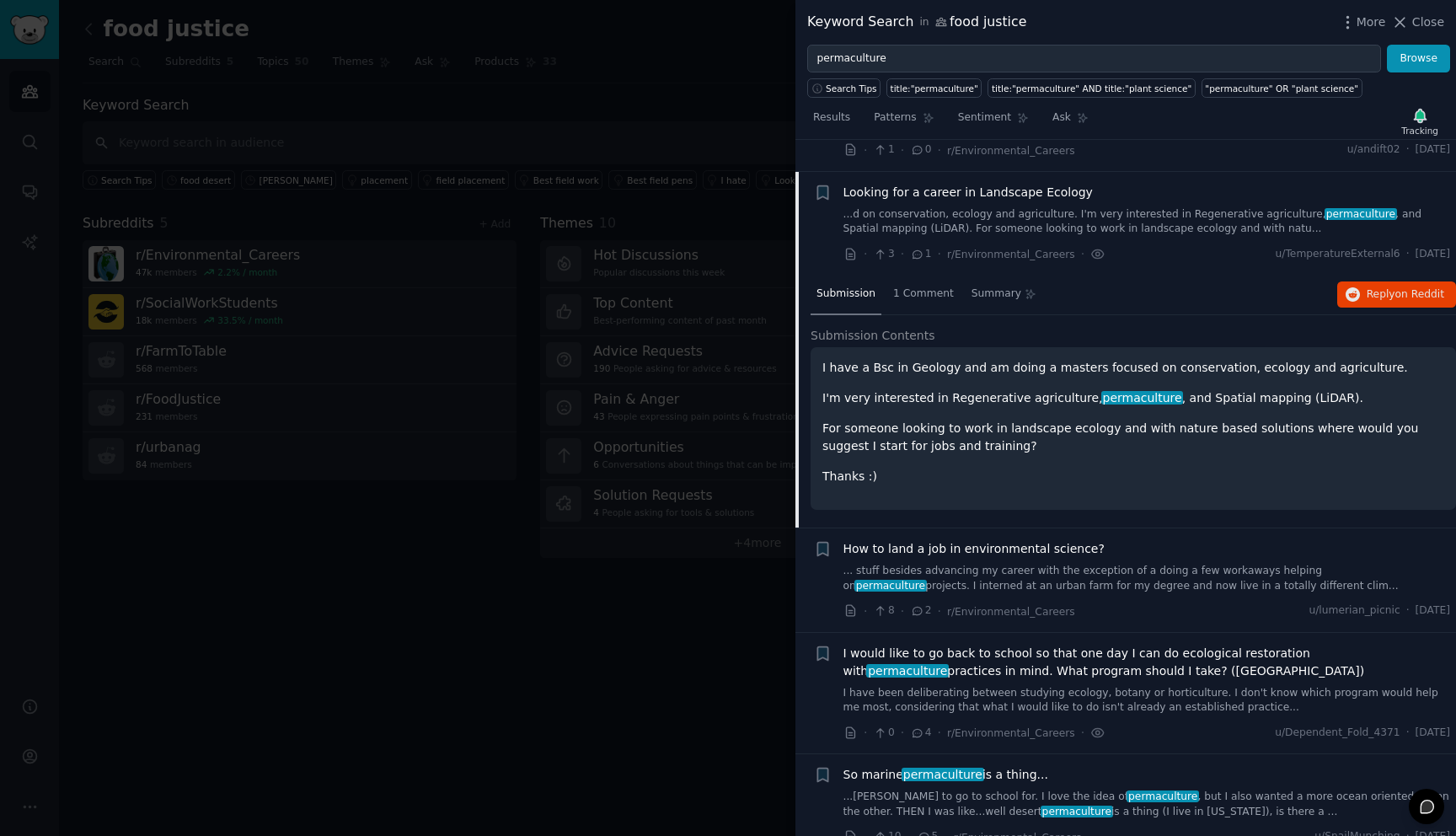
scroll to position [641, 0]
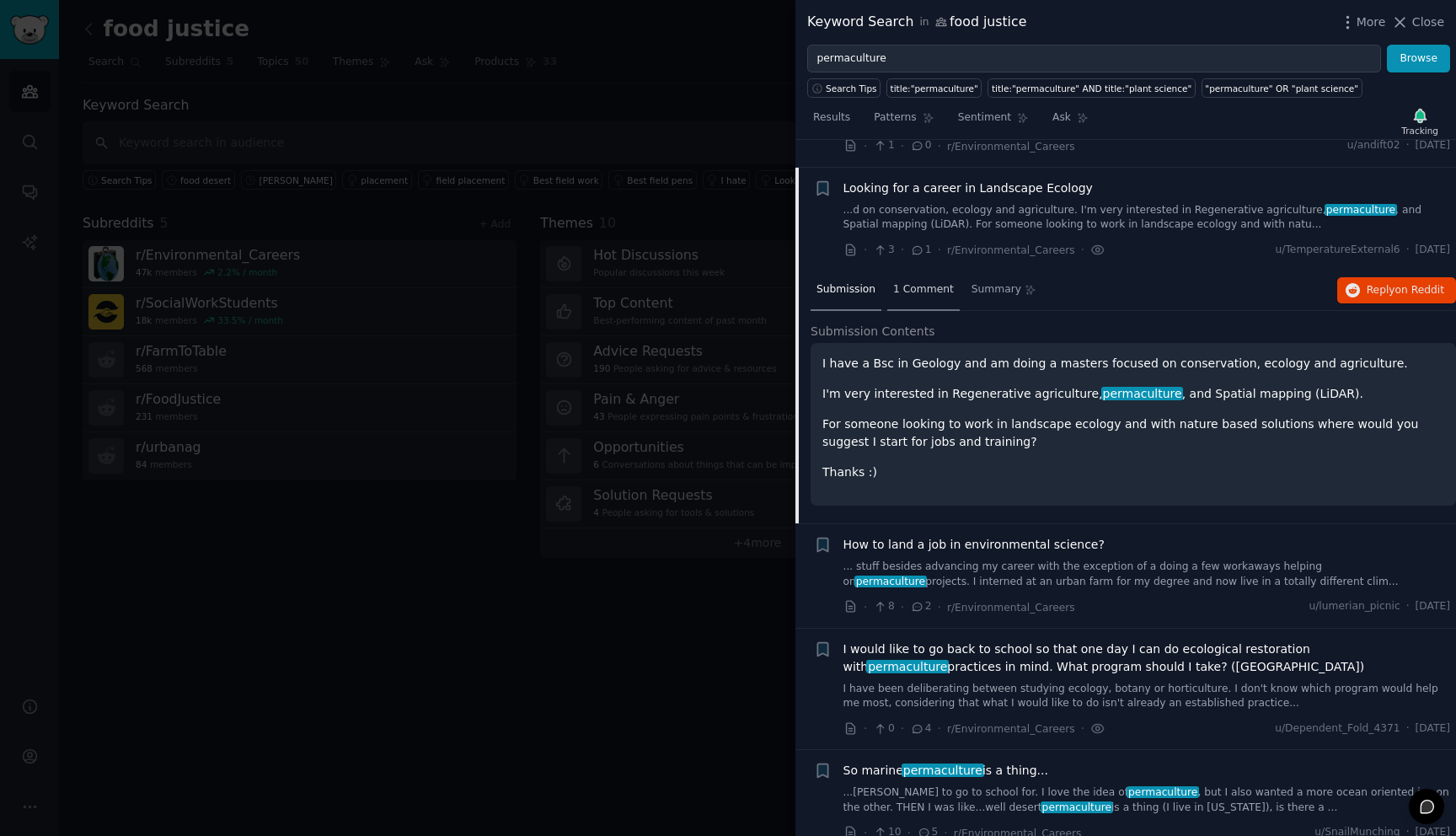
click at [926, 283] on span "1 Comment" at bounding box center [923, 290] width 60 height 15
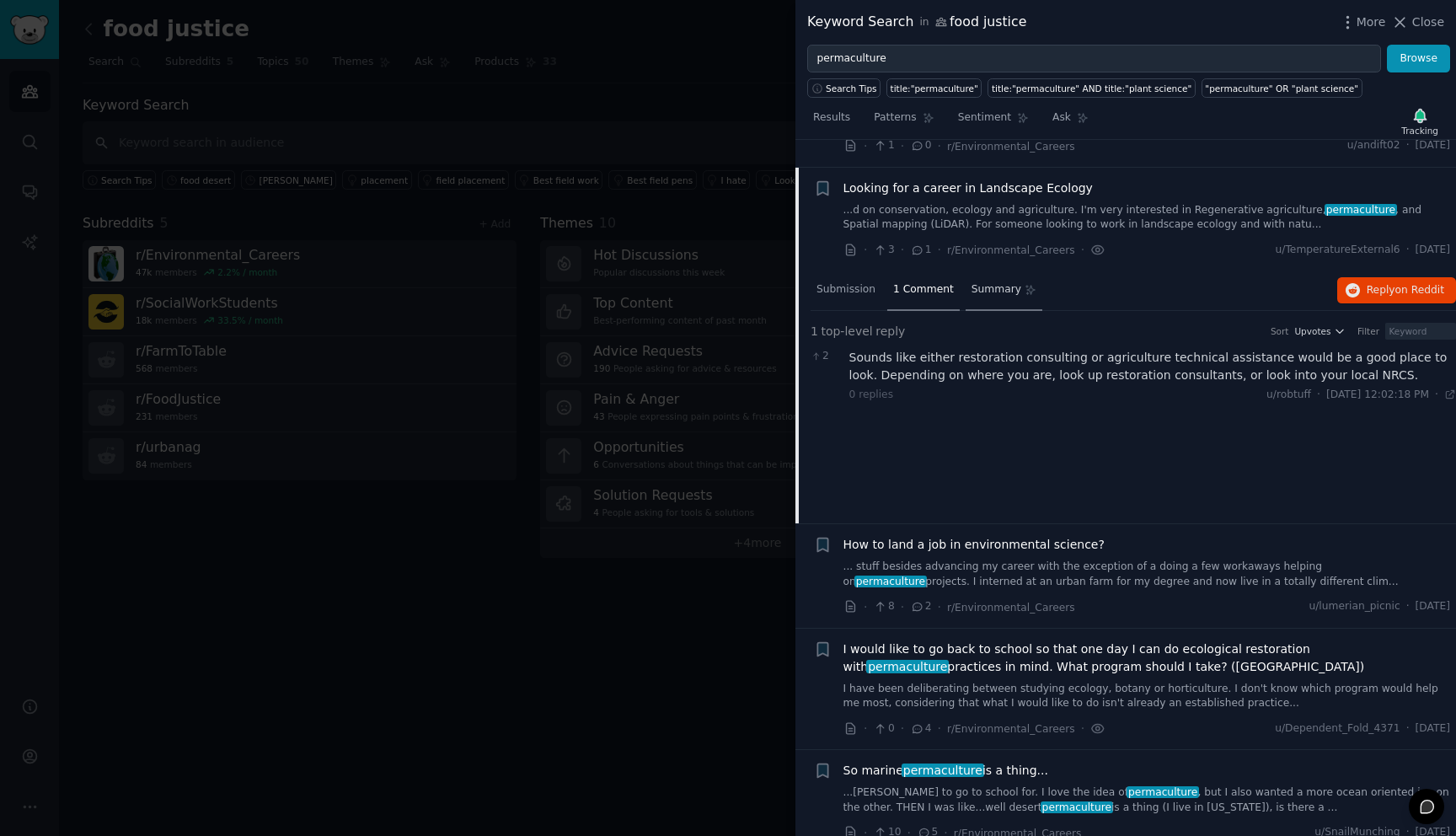
click at [982, 283] on span "Summary" at bounding box center [996, 290] width 50 height 15
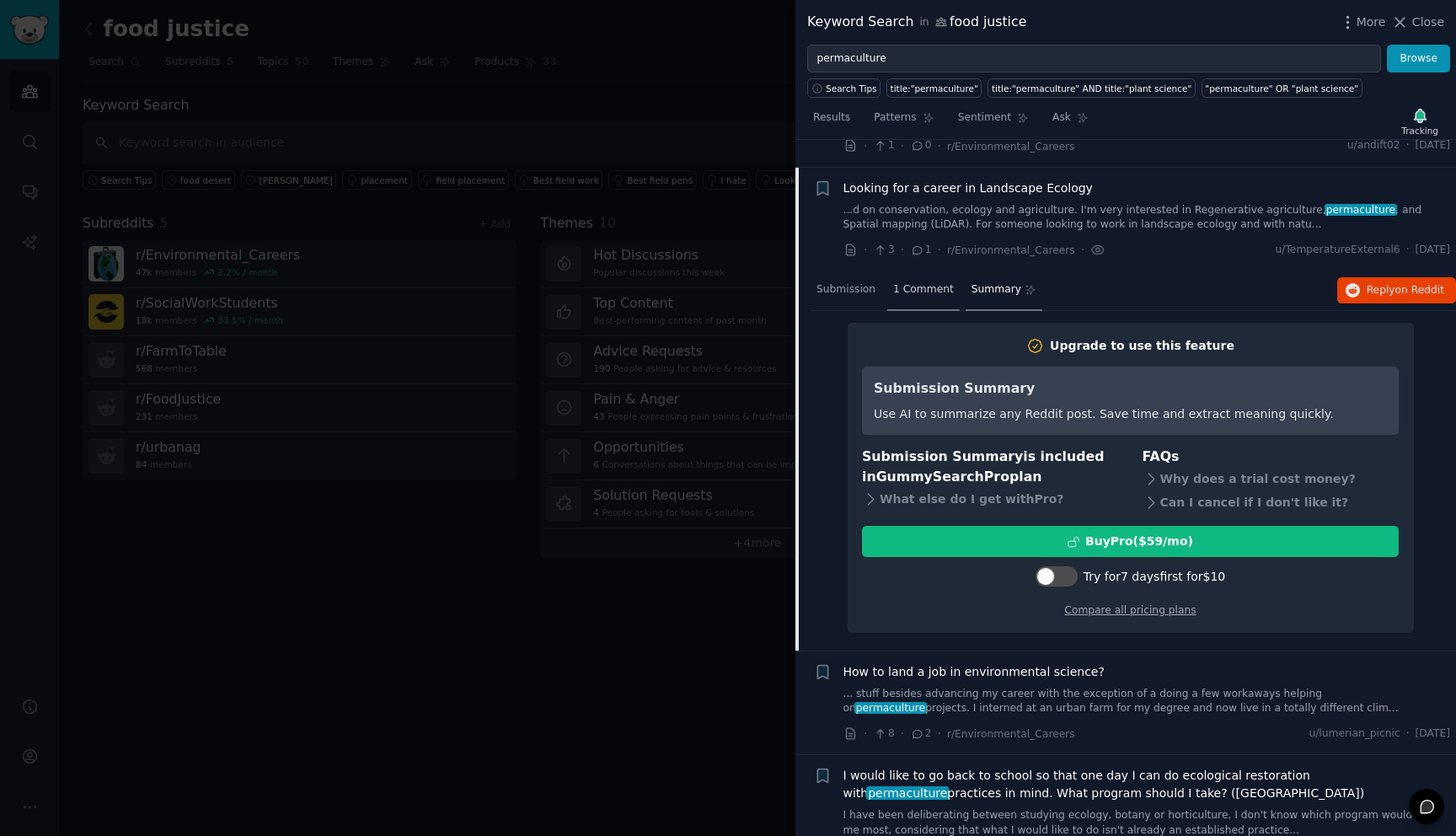
click at [921, 283] on span "1 Comment" at bounding box center [923, 290] width 60 height 15
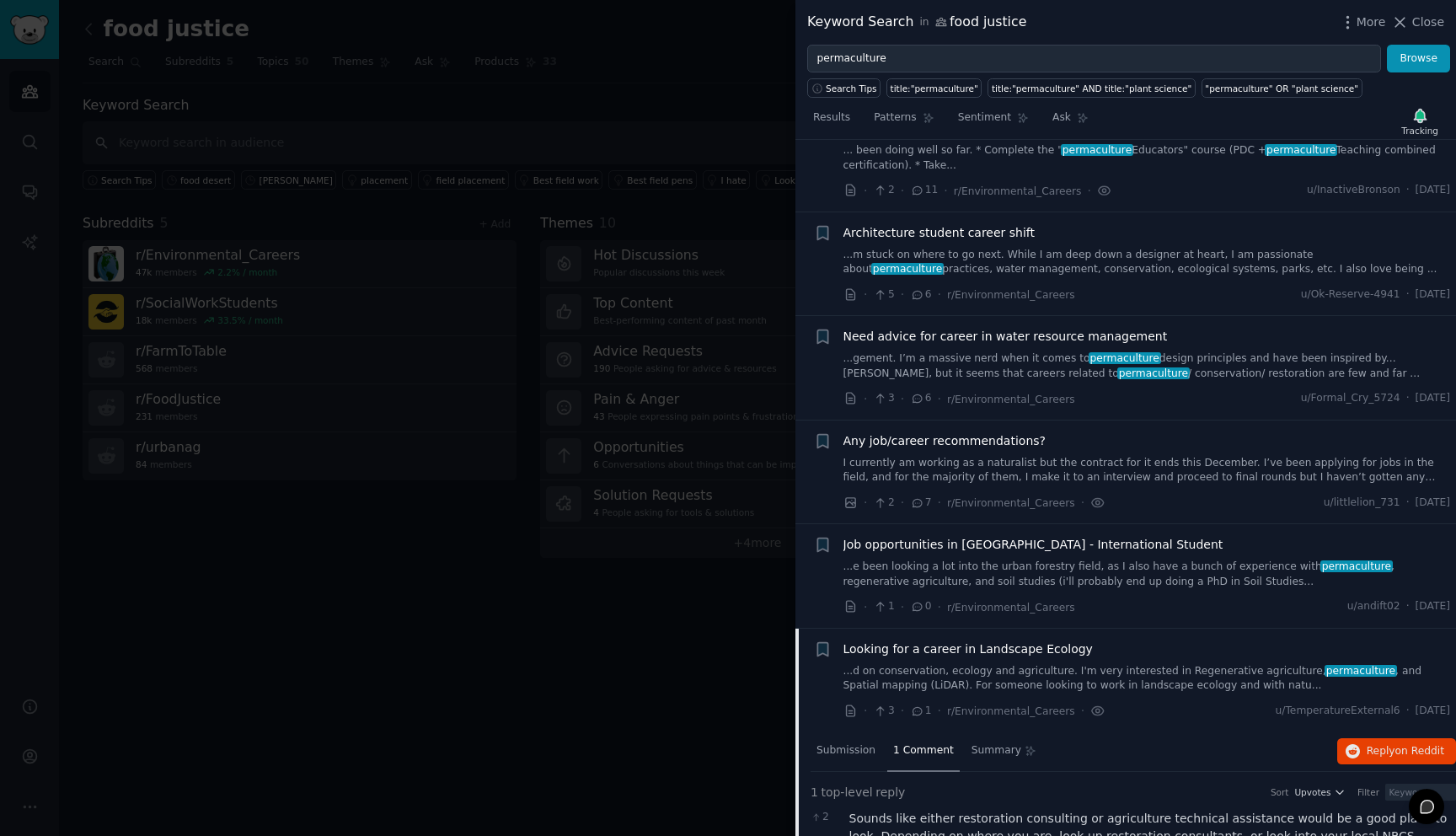
scroll to position [0, 0]
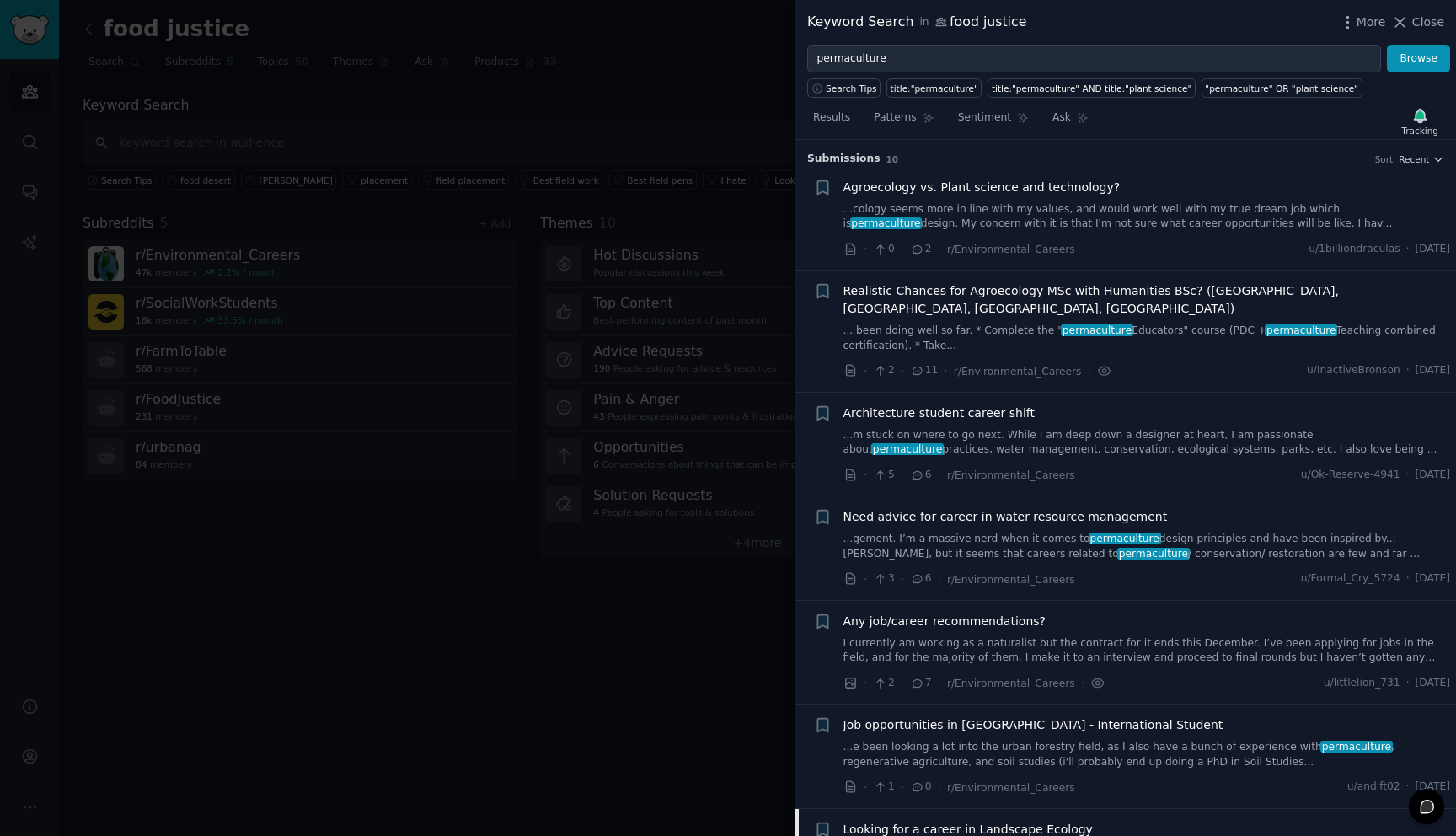
click at [1059, 218] on link "...cology seems more in line with my values, and would work well with my true d…" at bounding box center [1146, 217] width 607 height 30
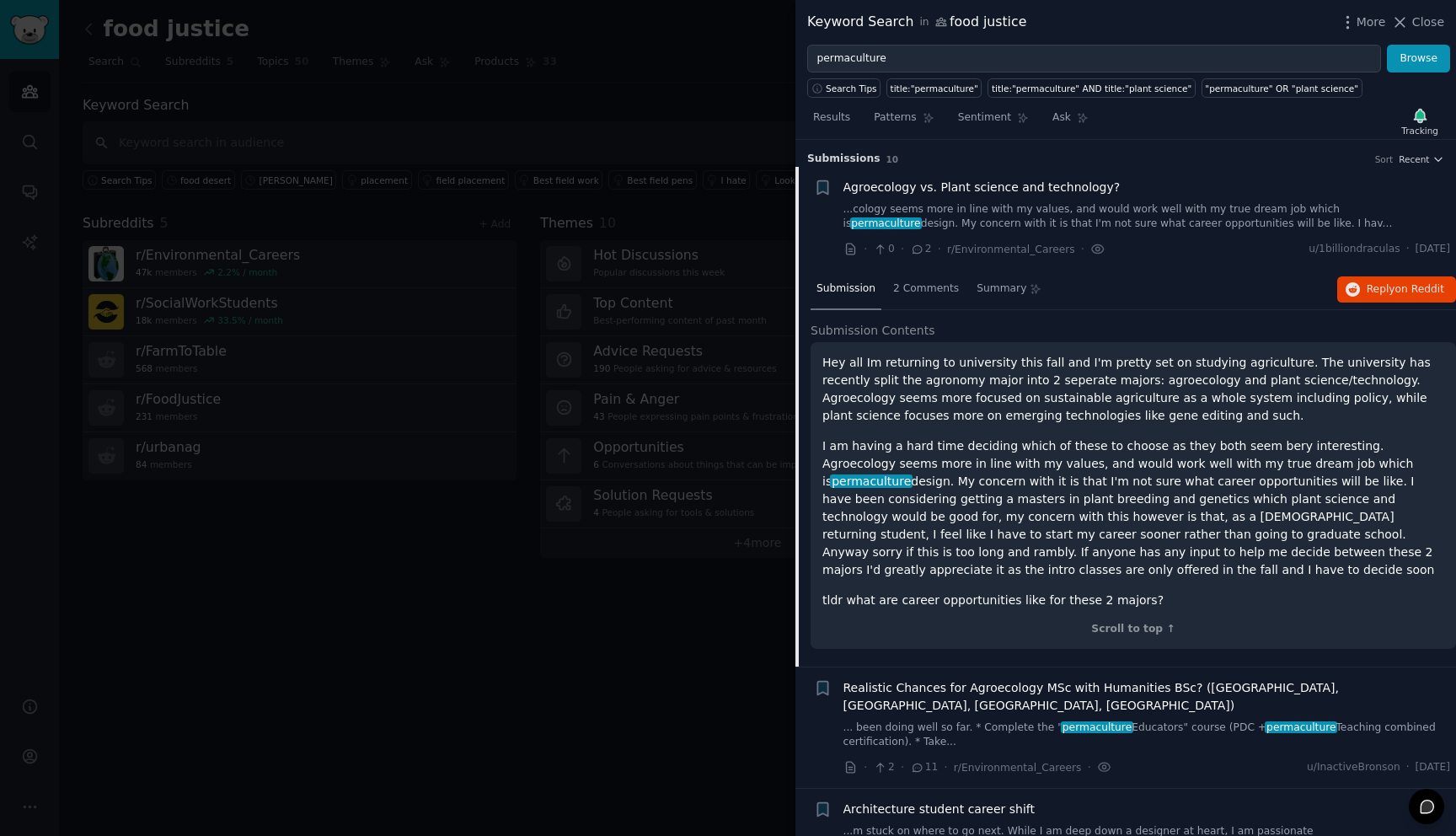
scroll to position [26, 0]
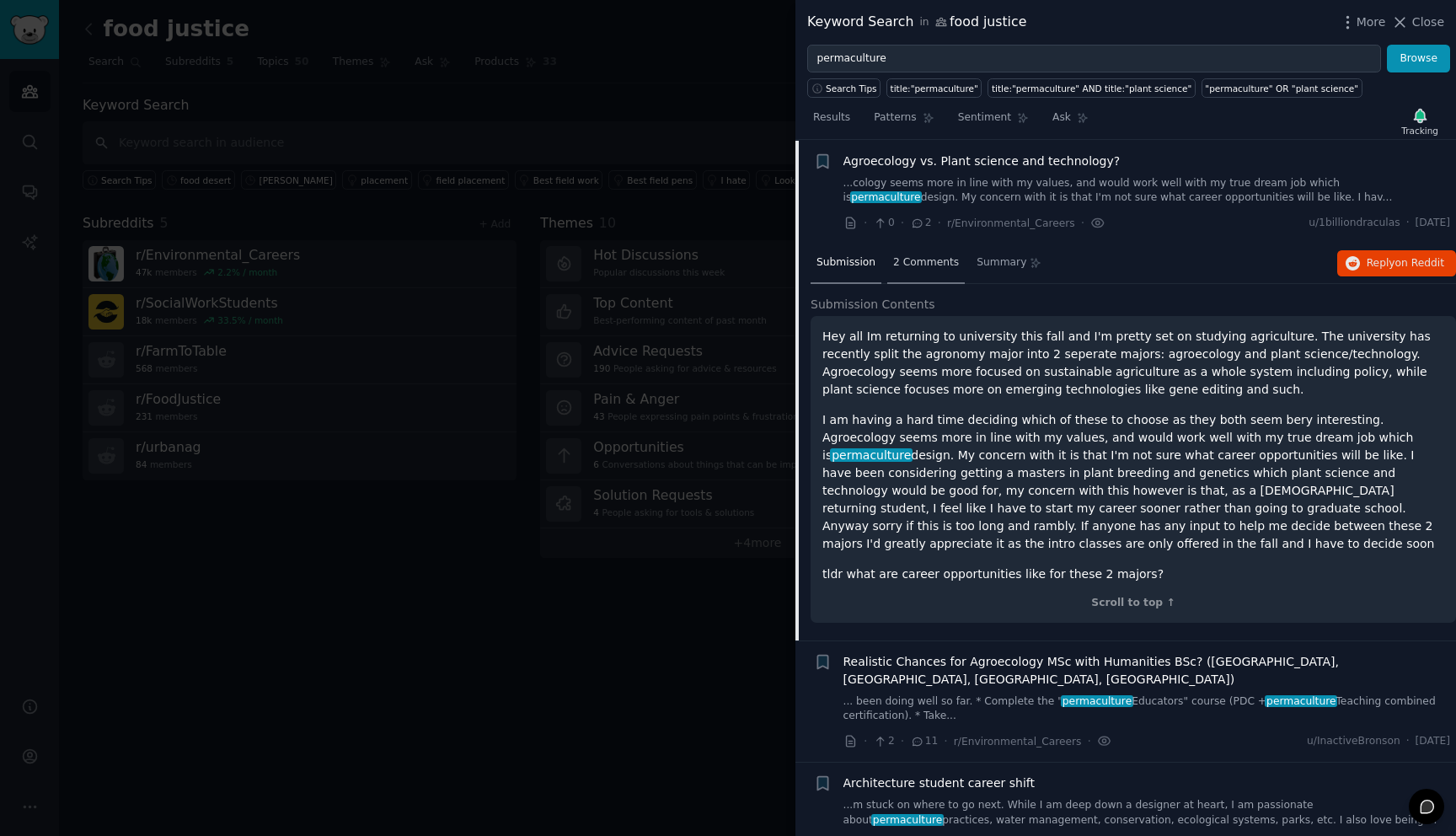
click at [913, 271] on div "2 Comments" at bounding box center [926, 264] width 78 height 41
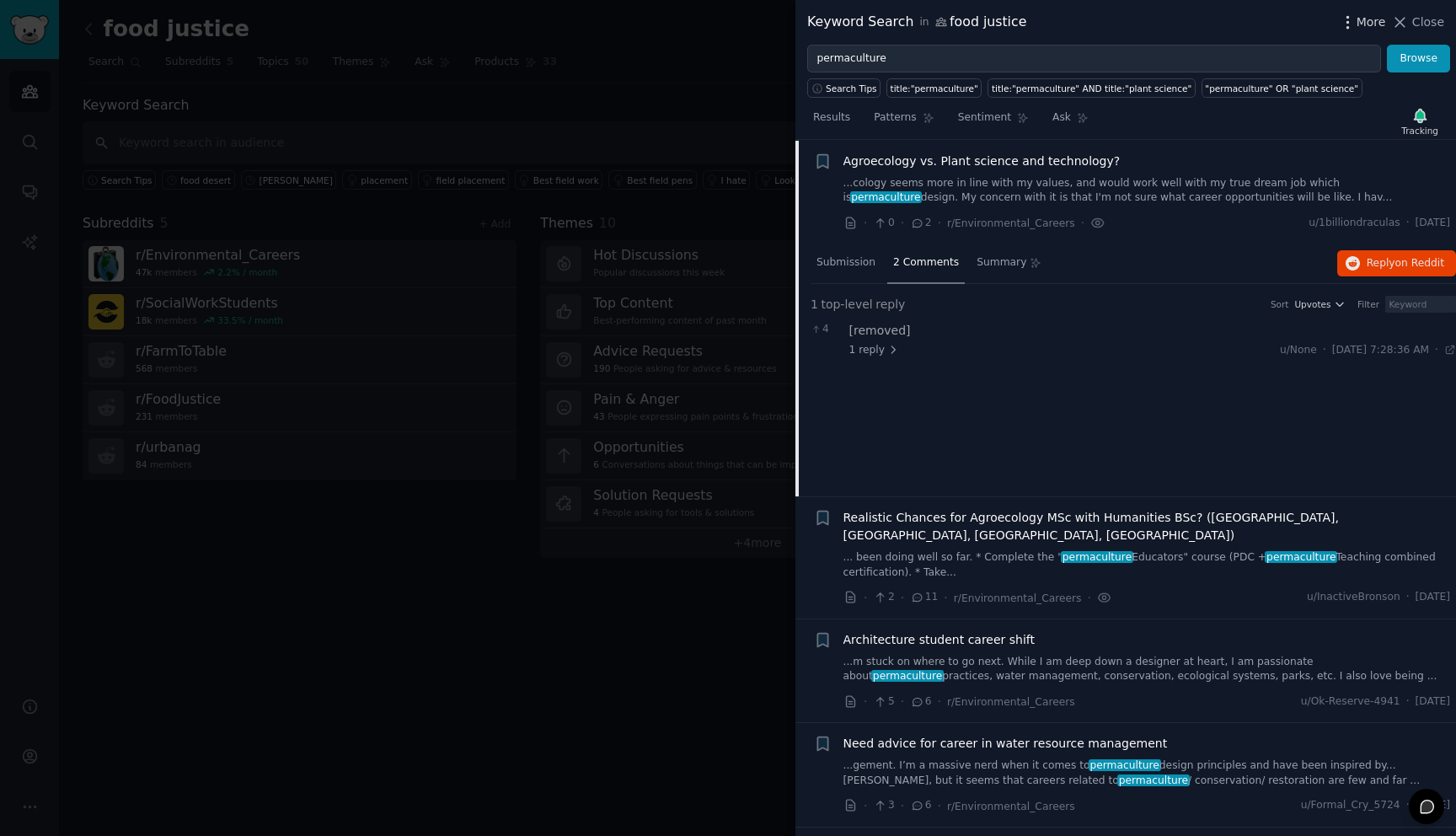
click at [1366, 23] on span "More" at bounding box center [1370, 23] width 30 height 18
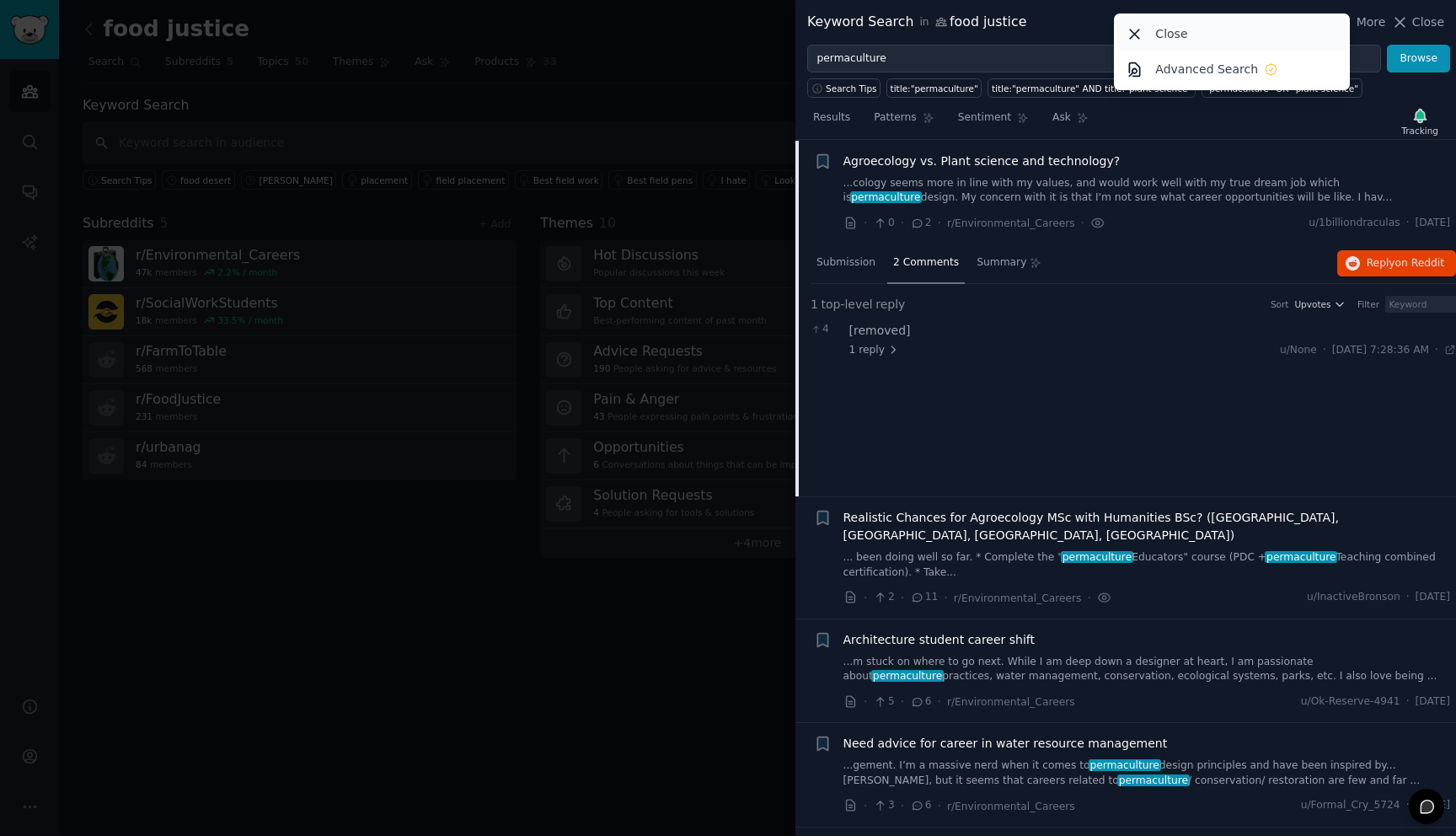
click at [1272, 46] on div "Close" at bounding box center [1231, 33] width 230 height 35
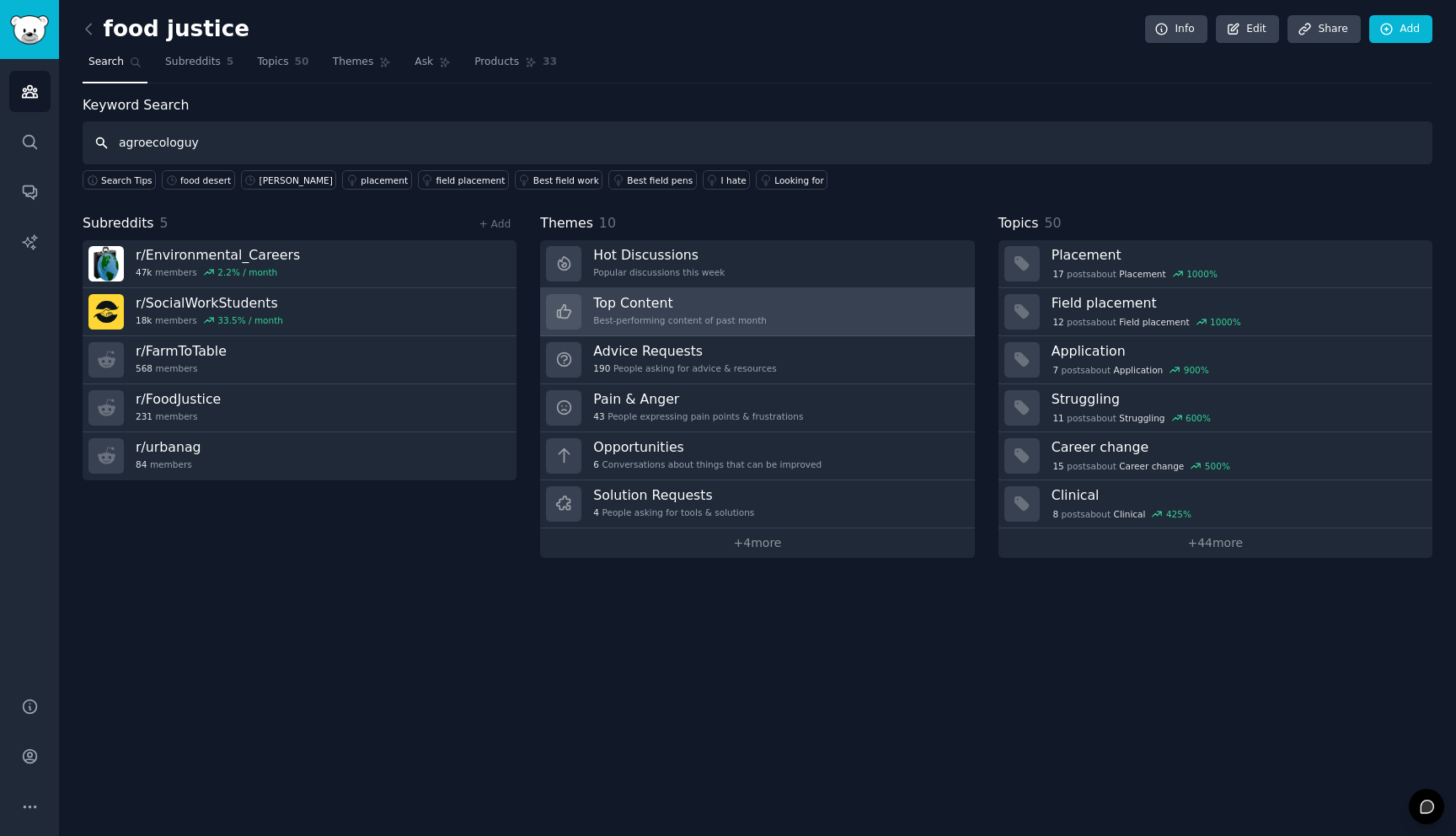
type input "agroecologuy"
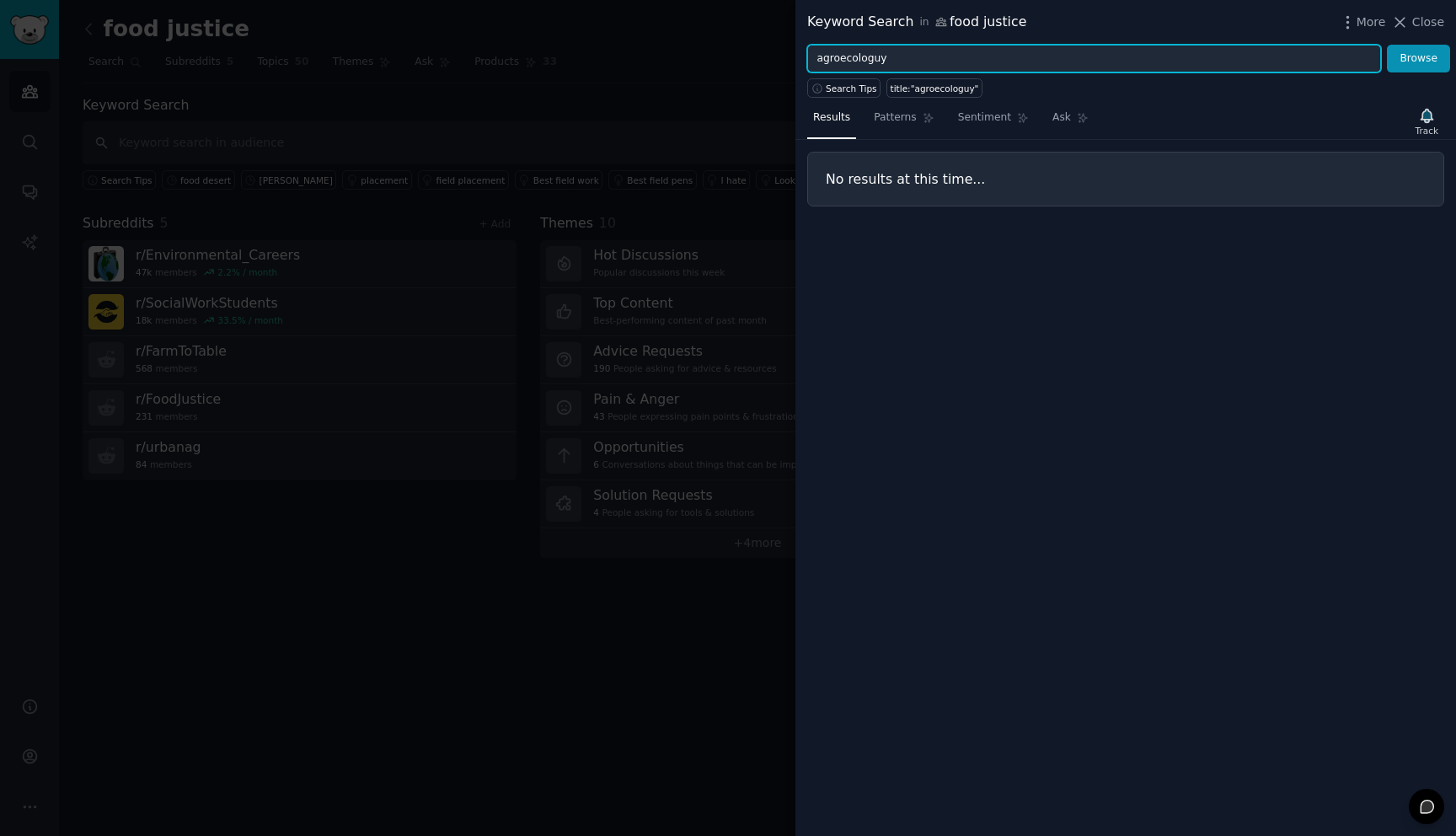
click at [914, 62] on input "agroecologuy" at bounding box center [1094, 59] width 574 height 29
type input "agroecology"
click at [1386, 44] on button "Browse" at bounding box center [1418, 59] width 63 height 29
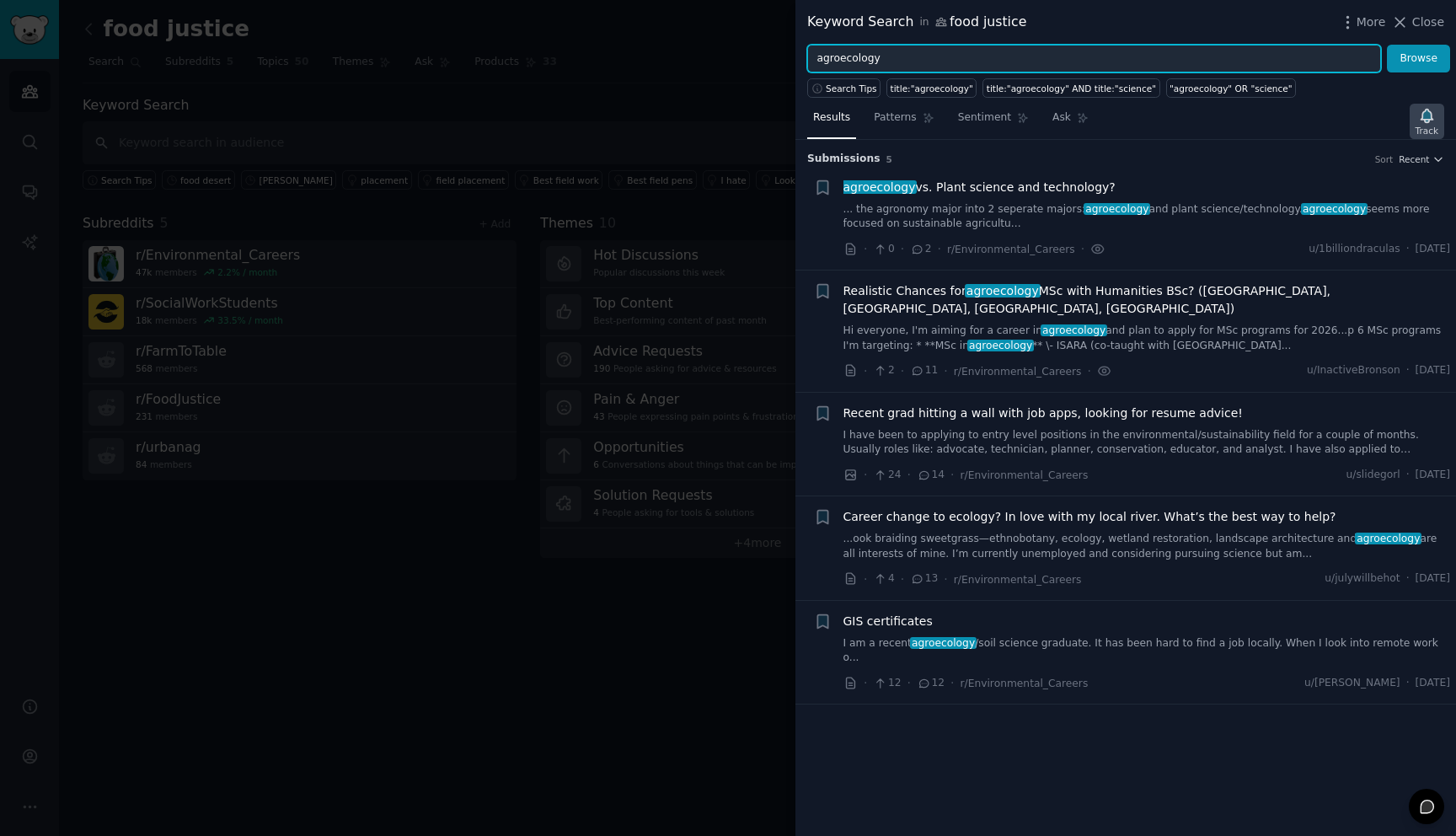
click at [1432, 126] on div "Track" at bounding box center [1426, 130] width 23 height 12
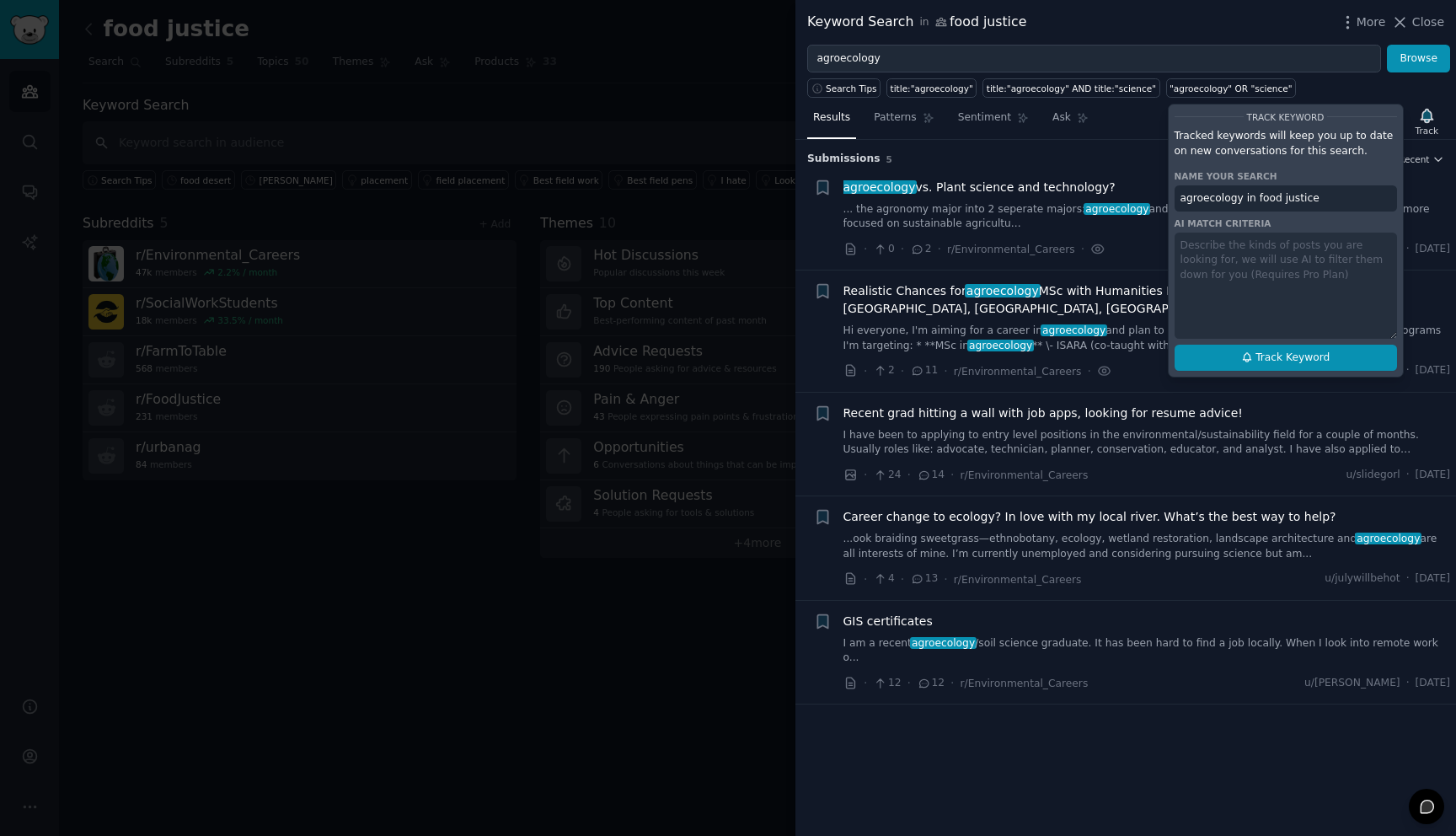
click at [1314, 358] on span "Track Keyword" at bounding box center [1292, 358] width 74 height 15
type input "agroecology in food justice"
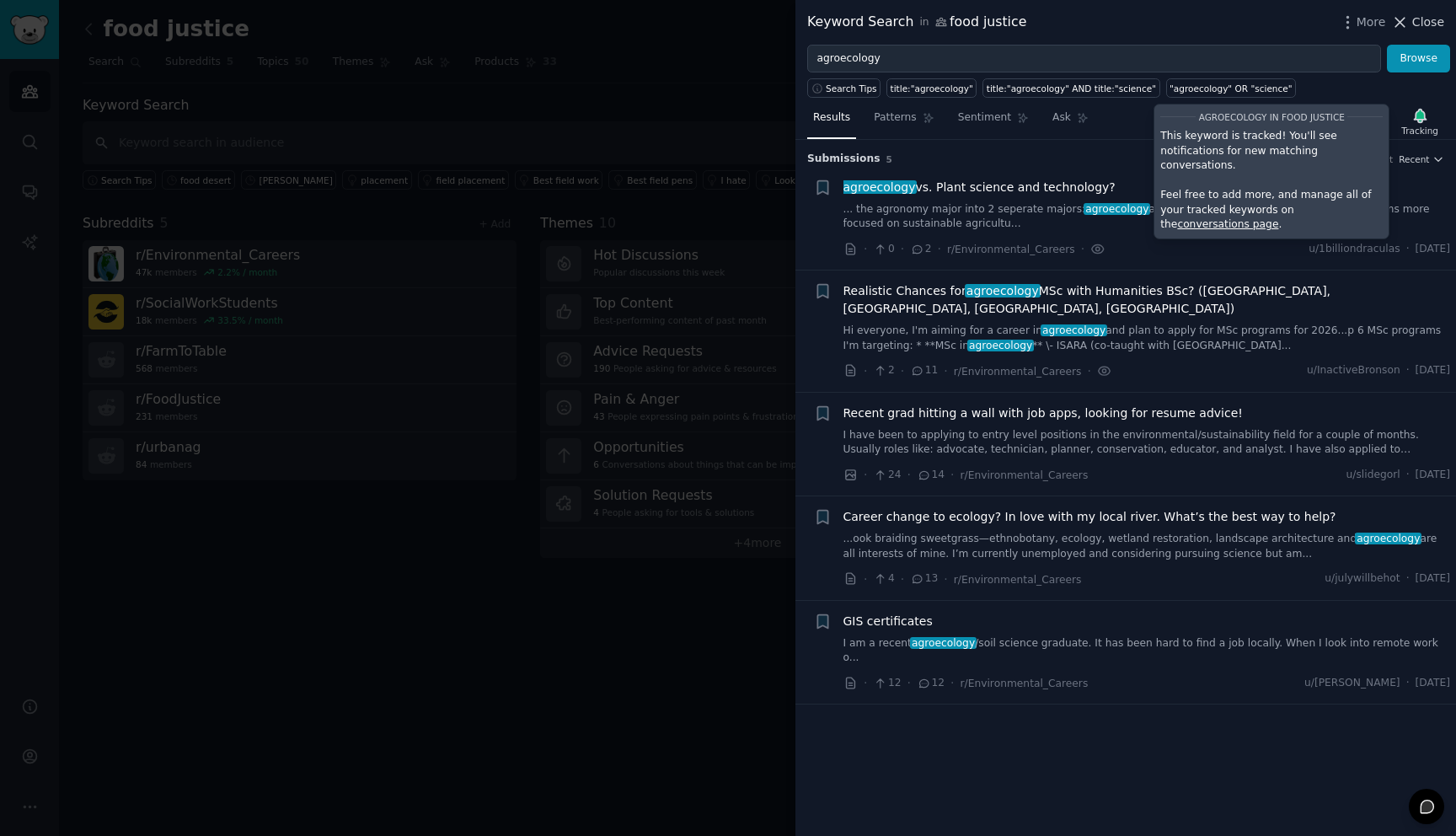
click at [1418, 26] on span "Close" at bounding box center [1427, 23] width 32 height 18
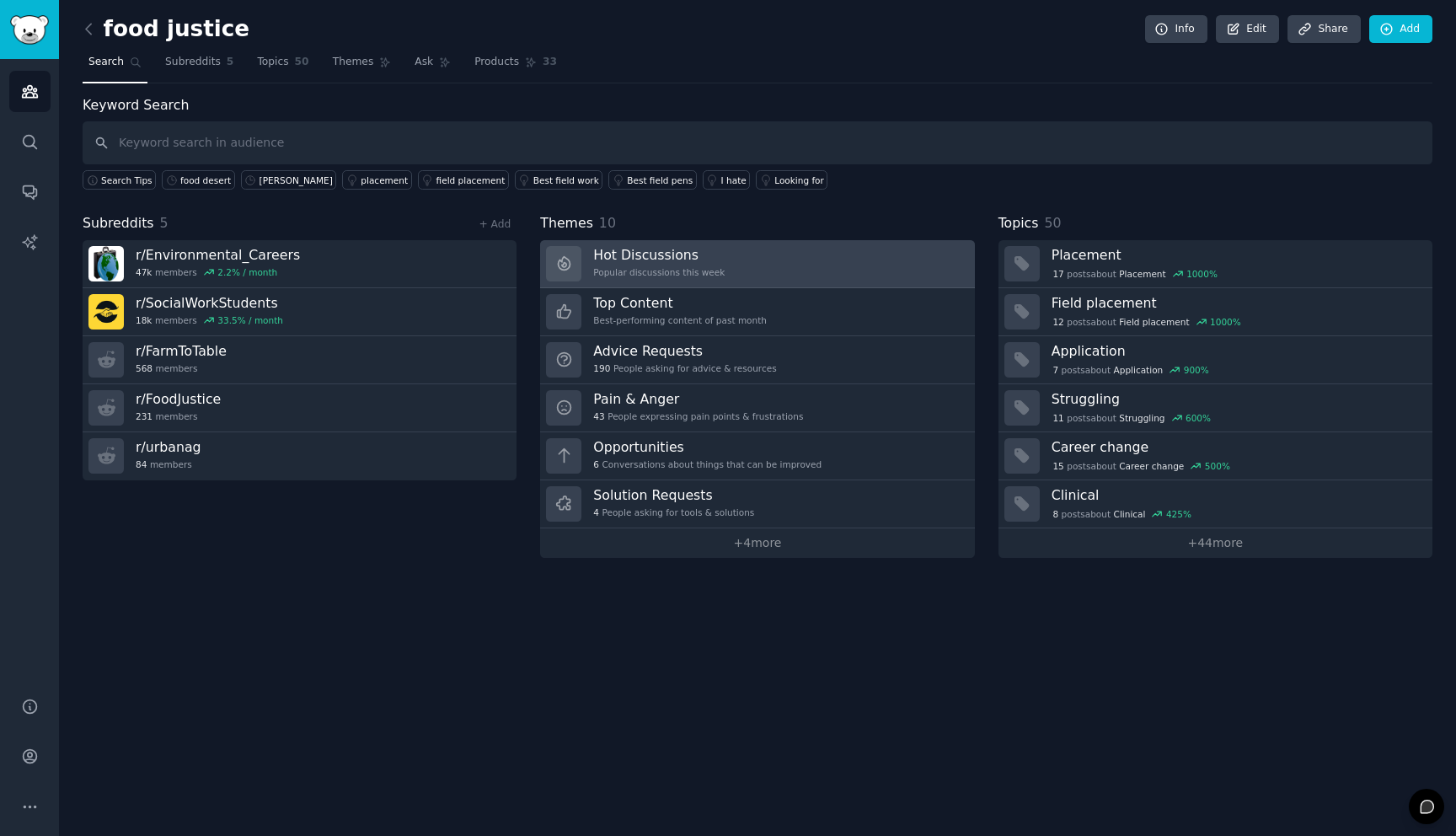
click at [749, 264] on link "Hot Discussions Popular discussions this week" at bounding box center [756, 264] width 434 height 48
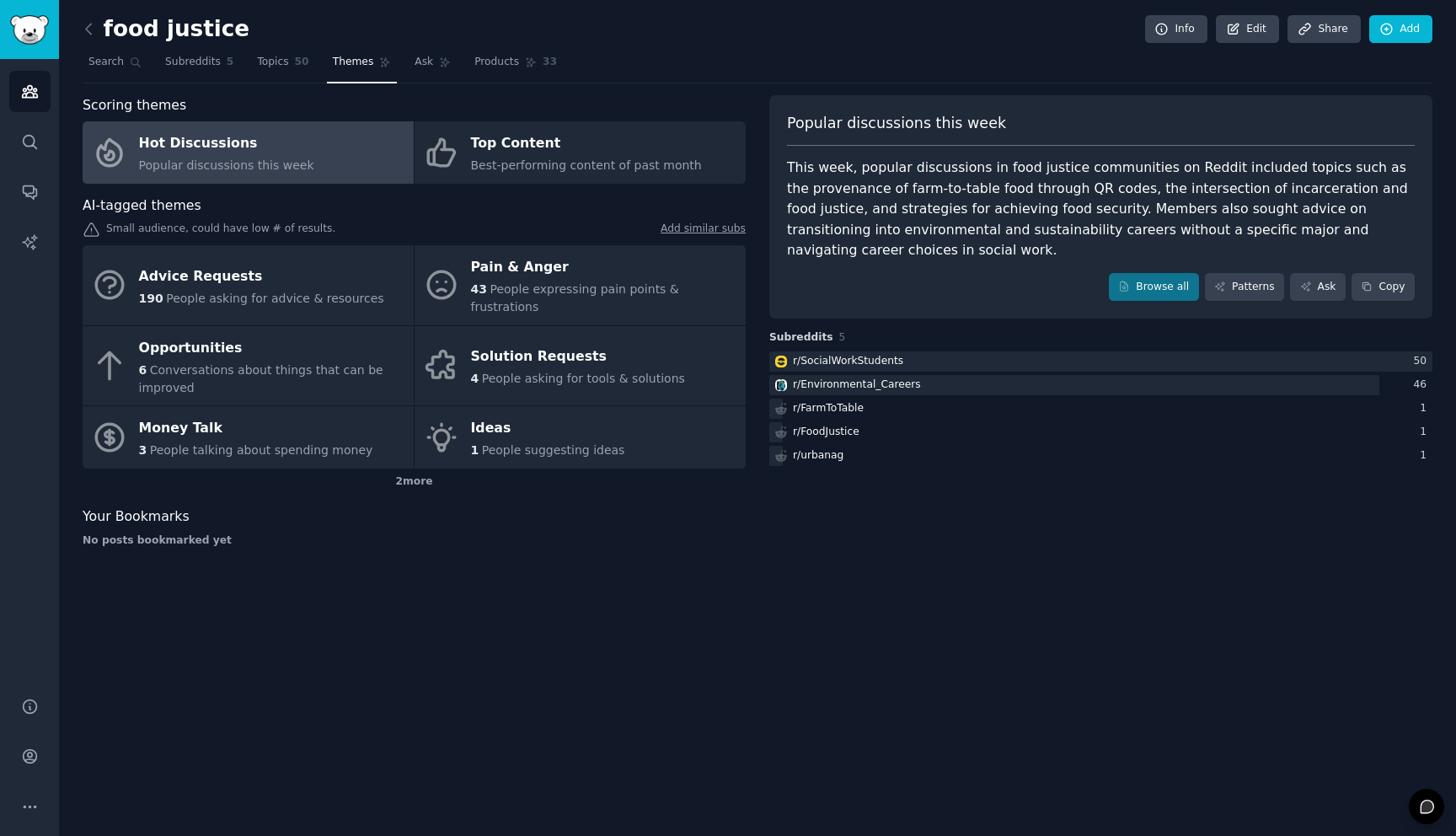
click at [296, 151] on div "Hot Discussions" at bounding box center [227, 144] width 175 height 27
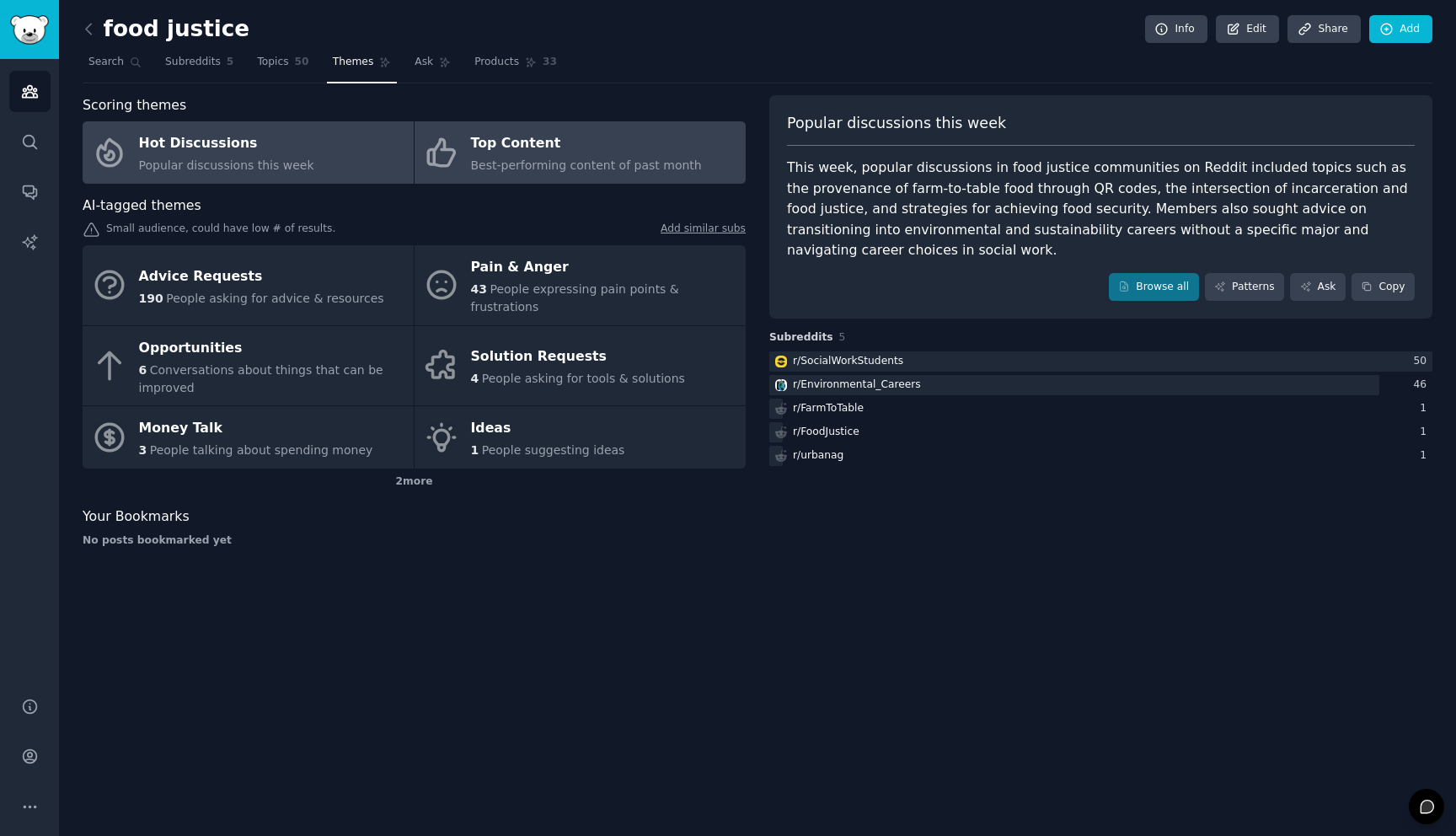
click at [650, 147] on div "Top Content" at bounding box center [587, 144] width 231 height 27
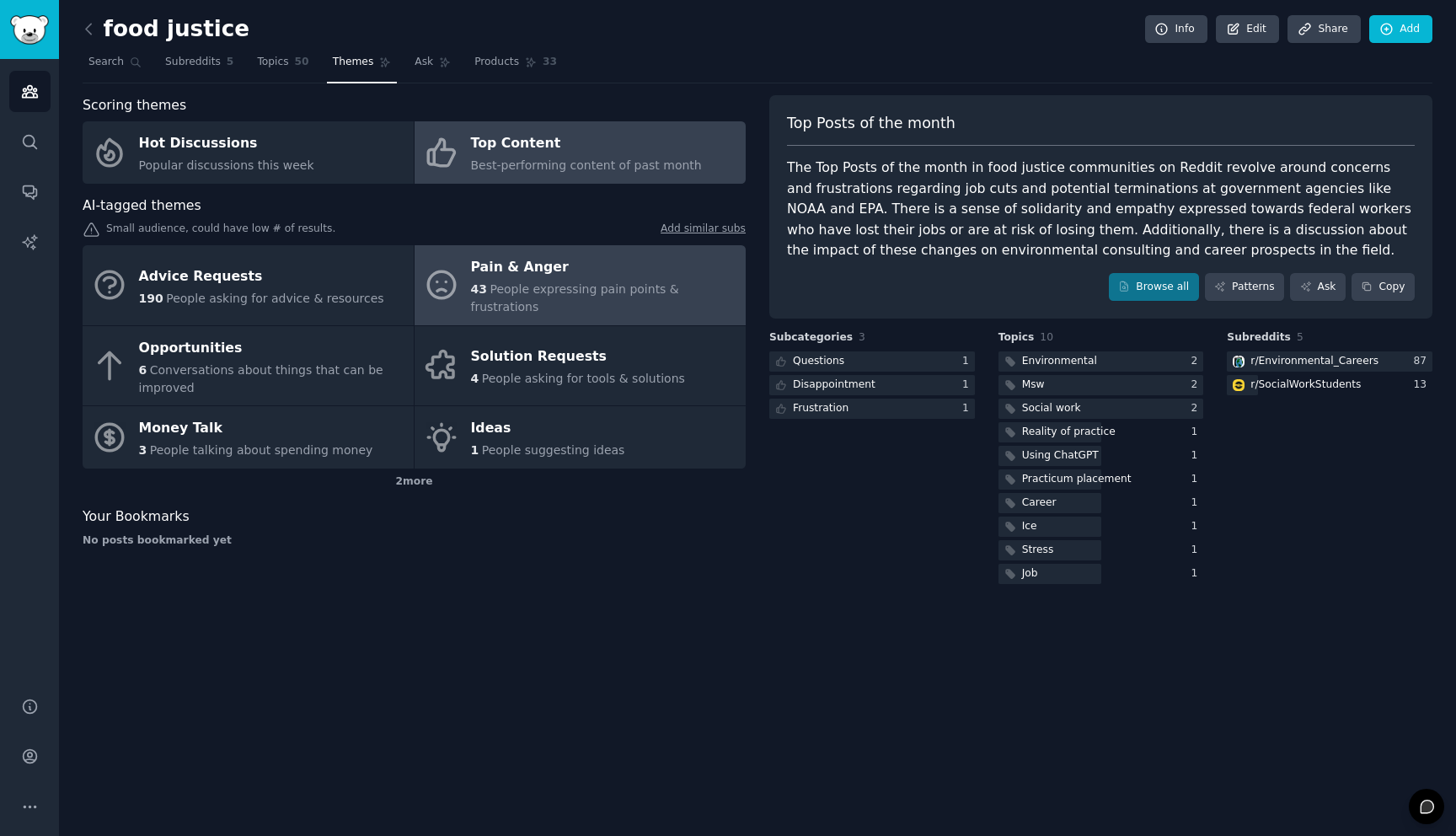
click at [607, 281] on div "43 People expressing pain points & frustrations" at bounding box center [604, 298] width 266 height 35
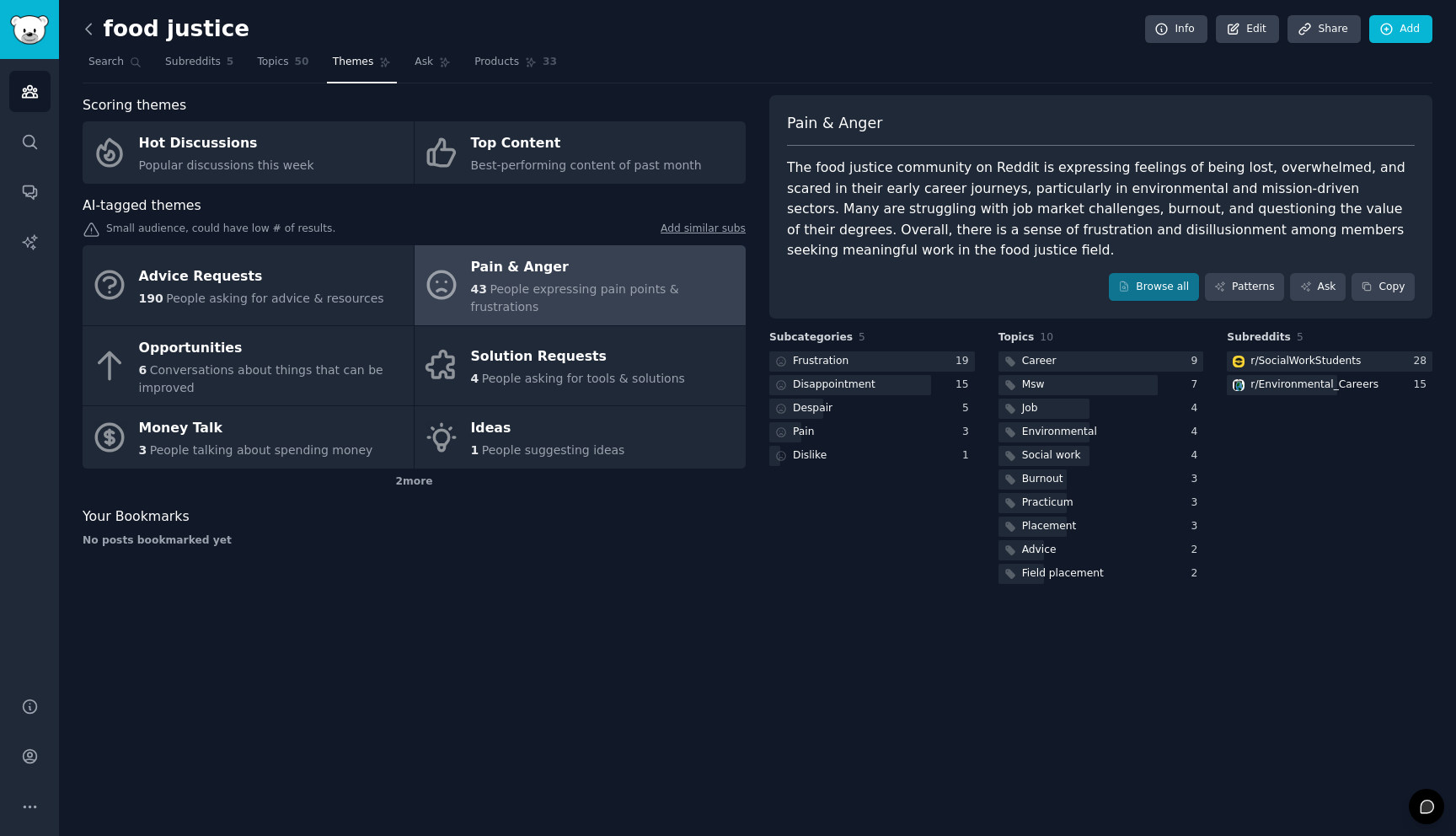
click at [87, 32] on icon at bounding box center [89, 29] width 18 height 18
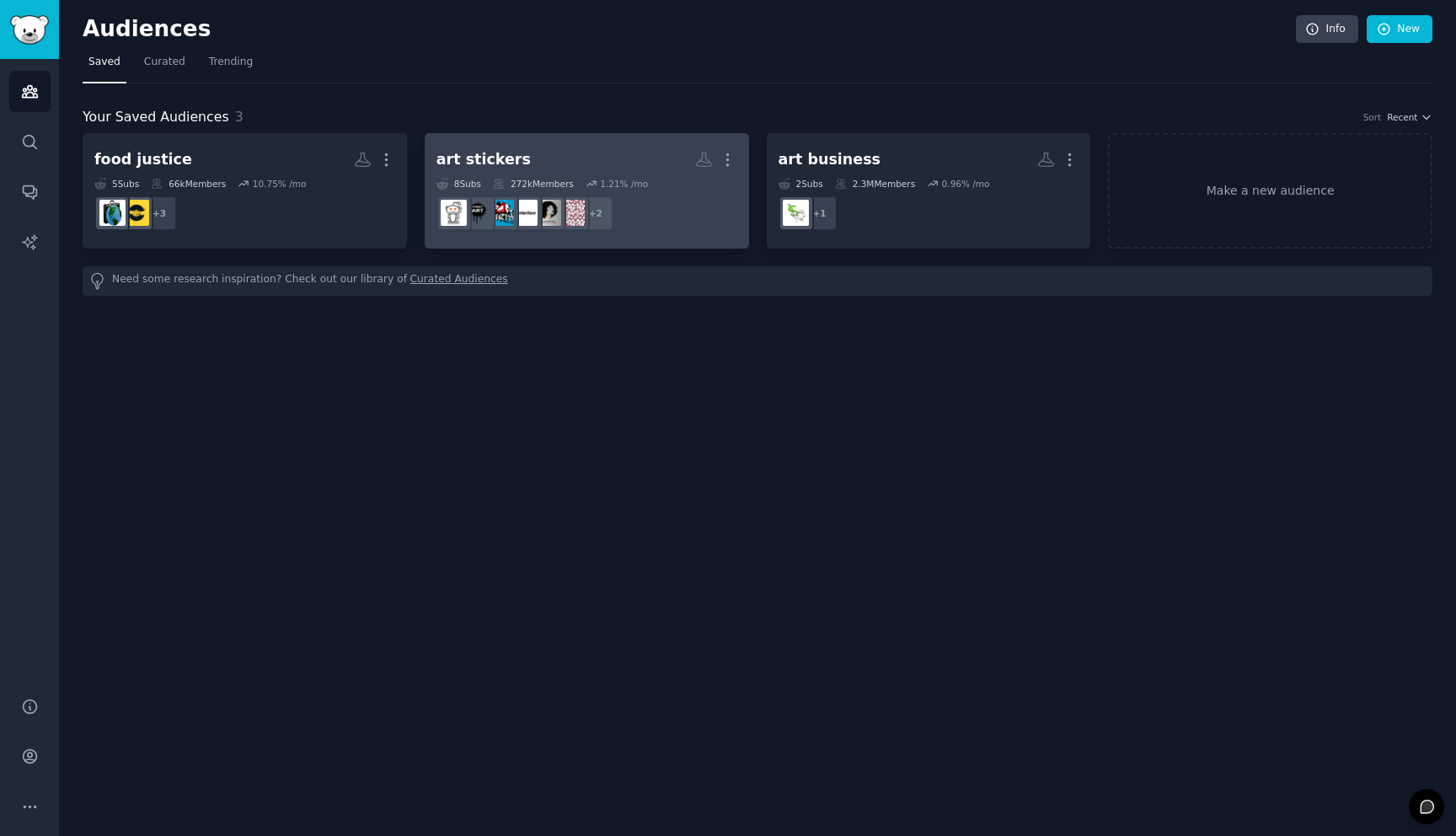
click at [654, 163] on h2 "art stickers More" at bounding box center [586, 160] width 301 height 30
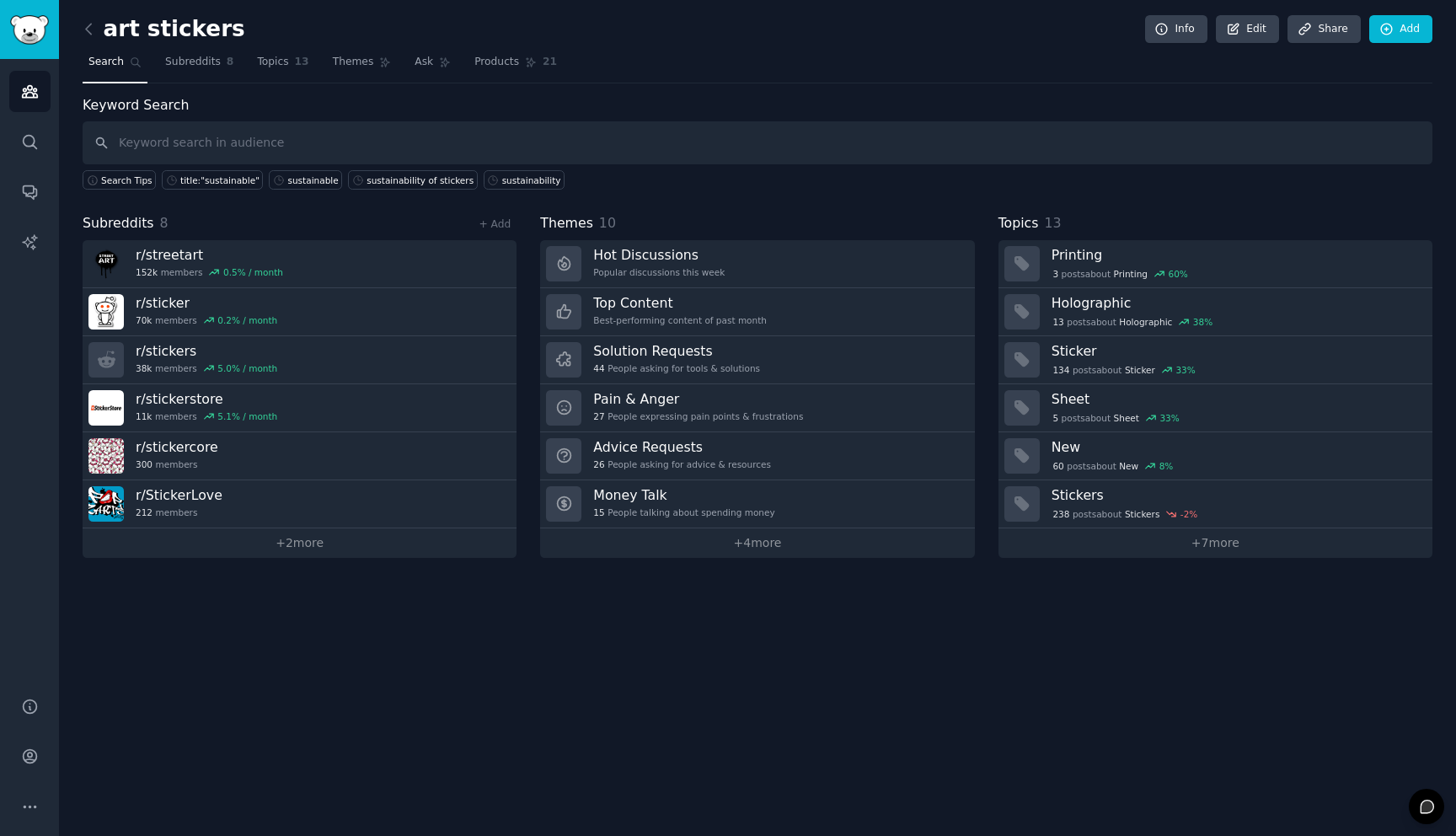
click at [208, 148] on input "text" at bounding box center [756, 143] width 1349 height 43
type input "sustainable"
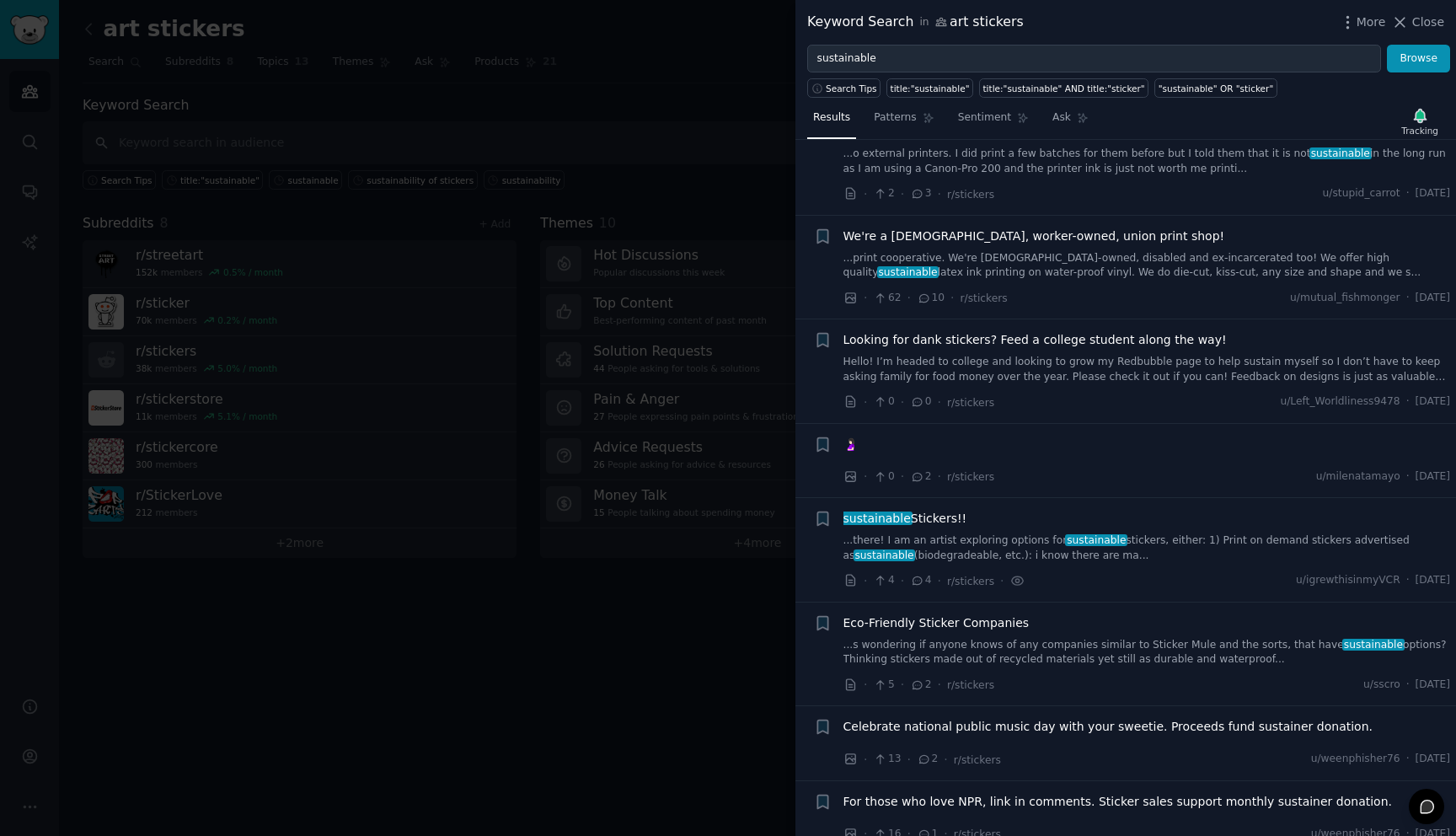
scroll to position [595, 0]
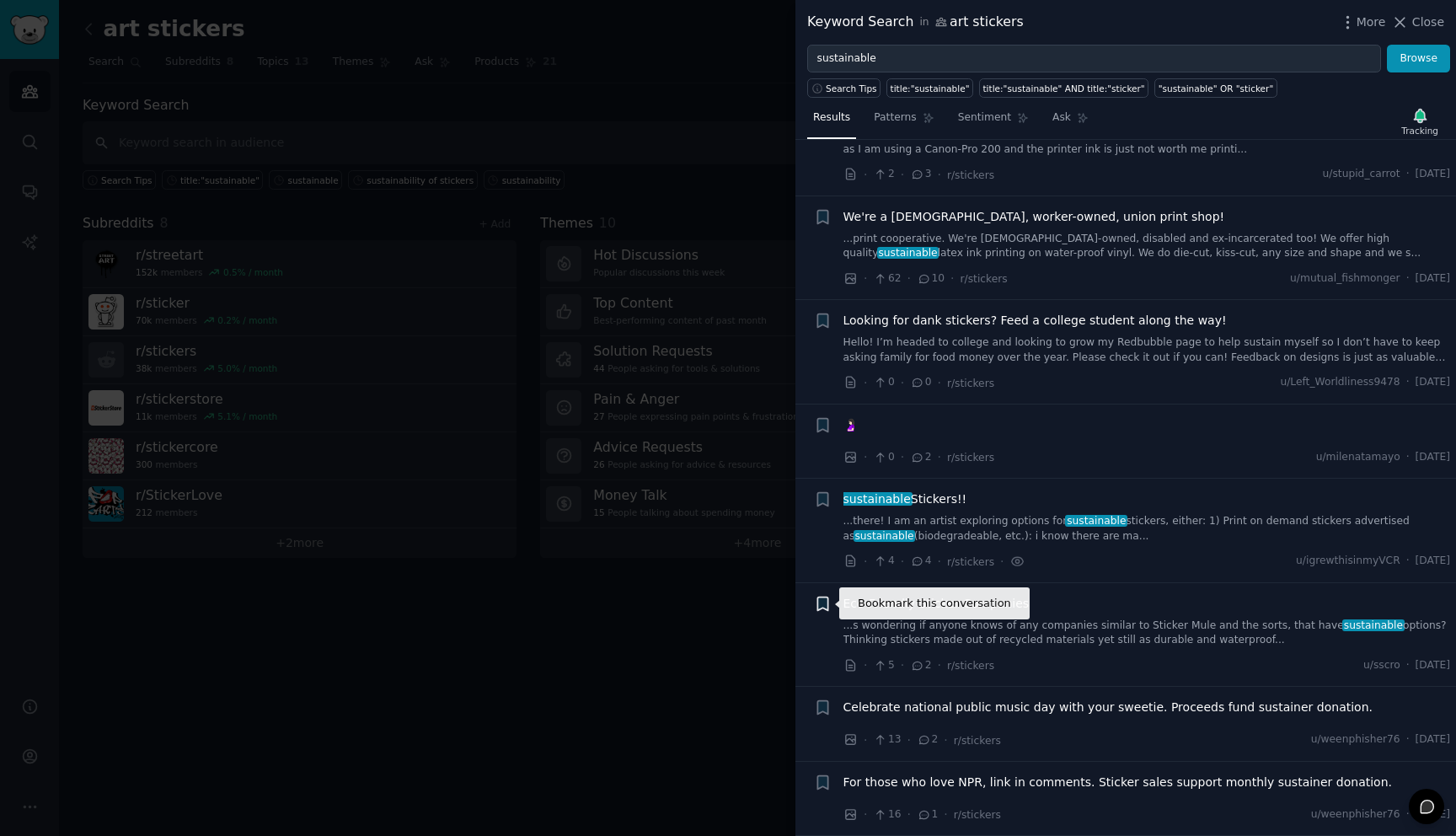
click at [818, 607] on icon "button" at bounding box center [821, 603] width 10 height 14
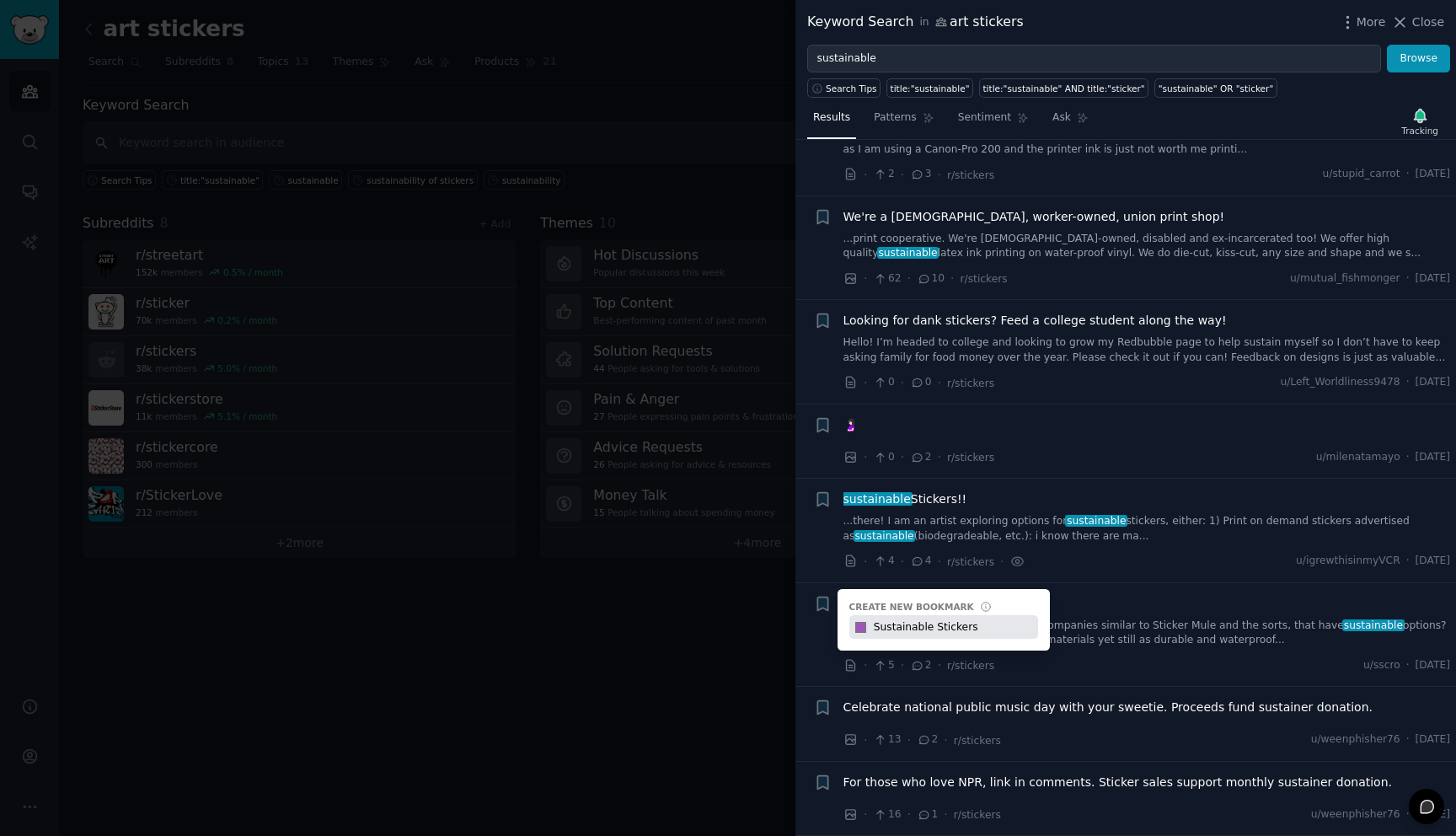
type input "Sustainable Stickers"
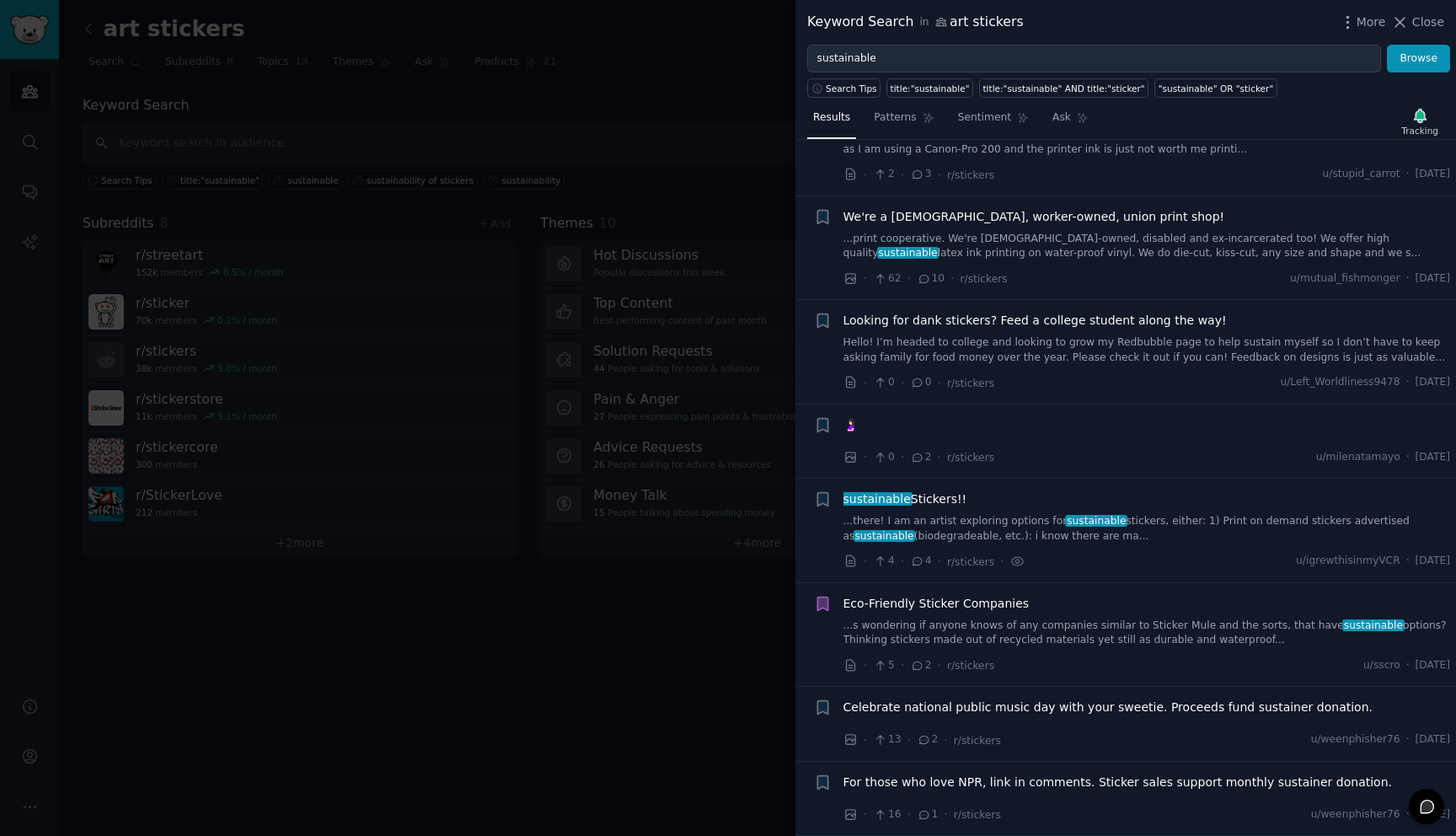
click at [127, 663] on div at bounding box center [728, 418] width 1456 height 836
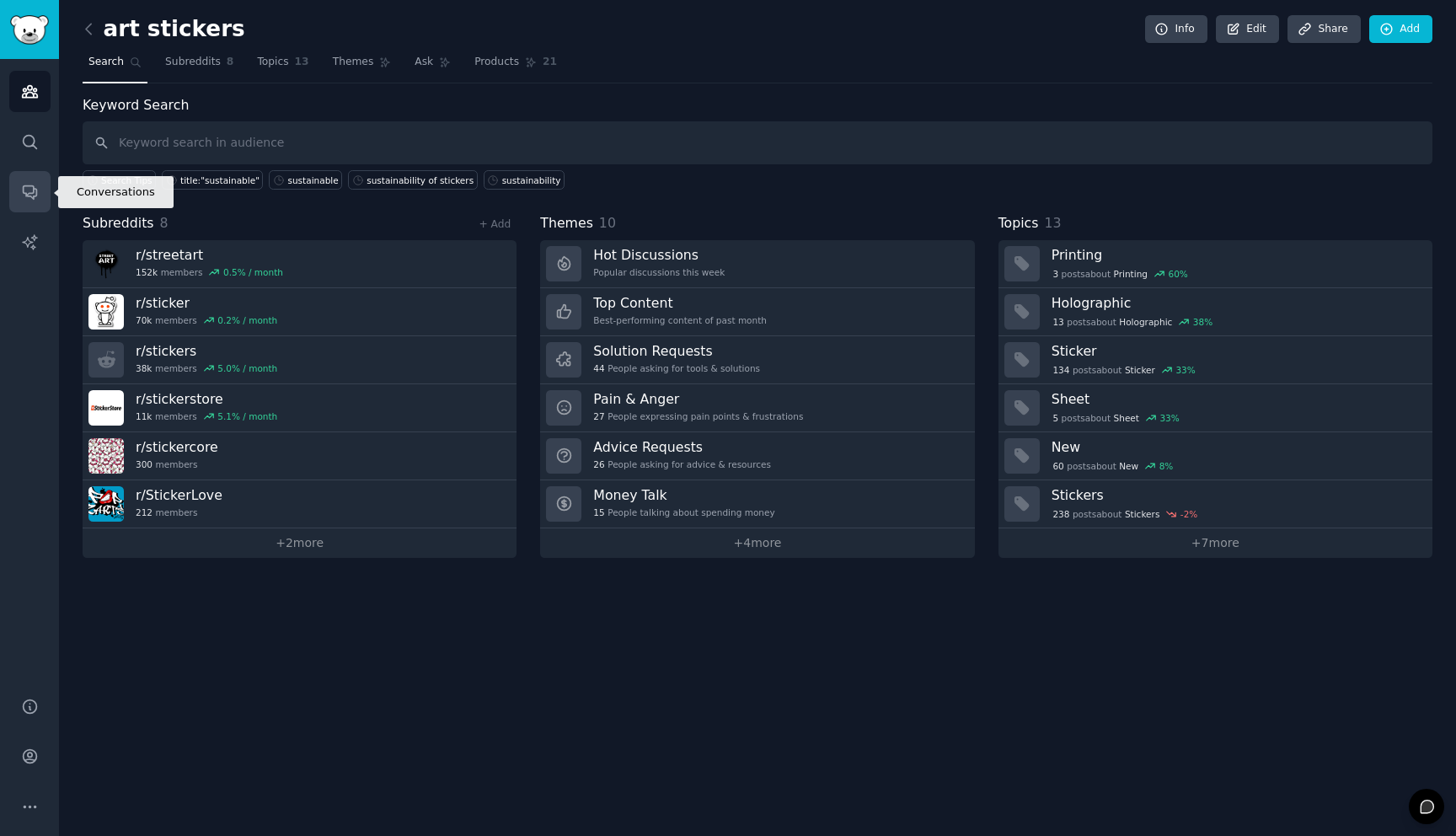
click at [25, 186] on icon "Sidebar" at bounding box center [30, 192] width 18 height 18
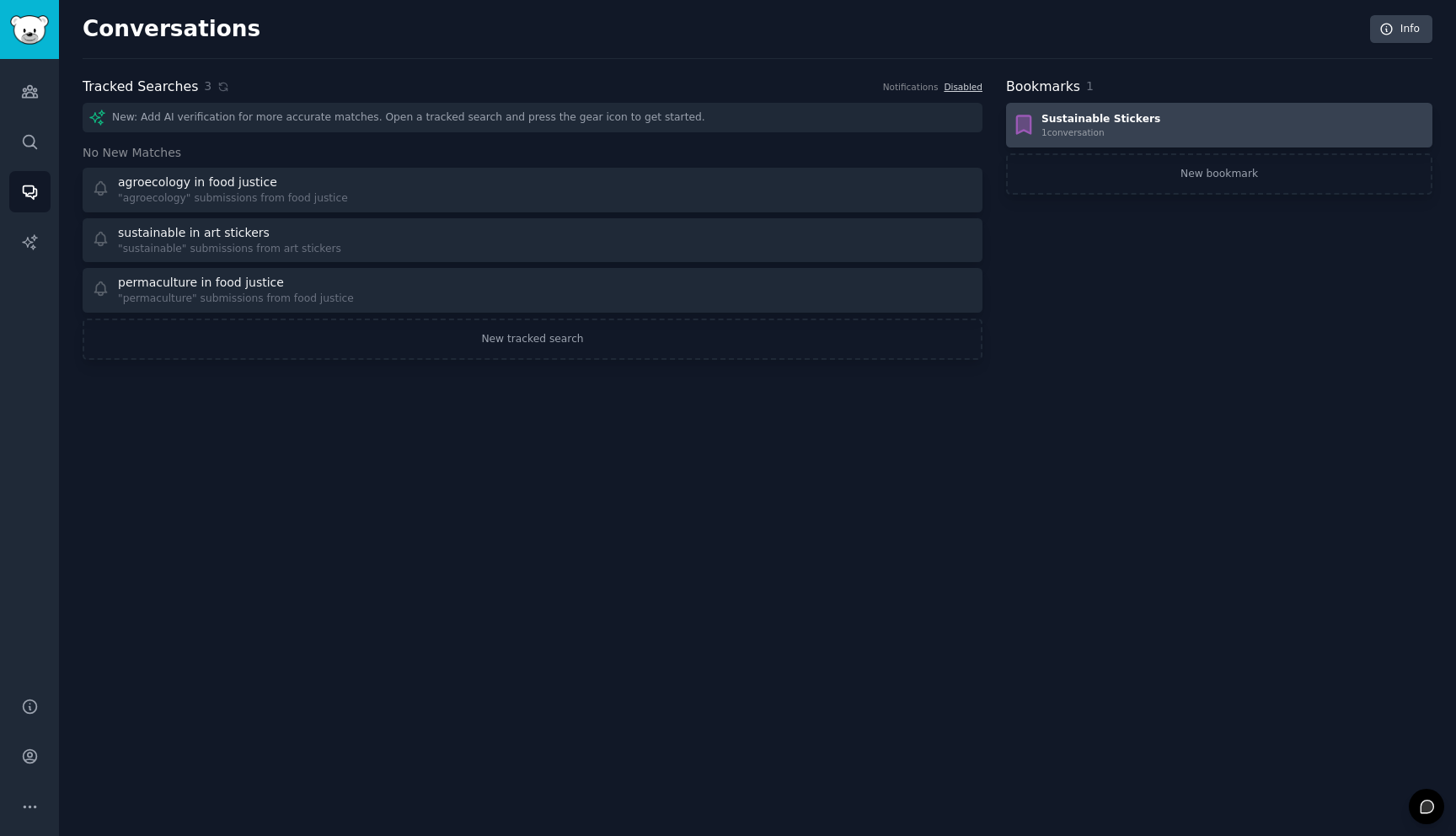
click at [1116, 121] on div "Sustainable Stickers" at bounding box center [1100, 119] width 119 height 15
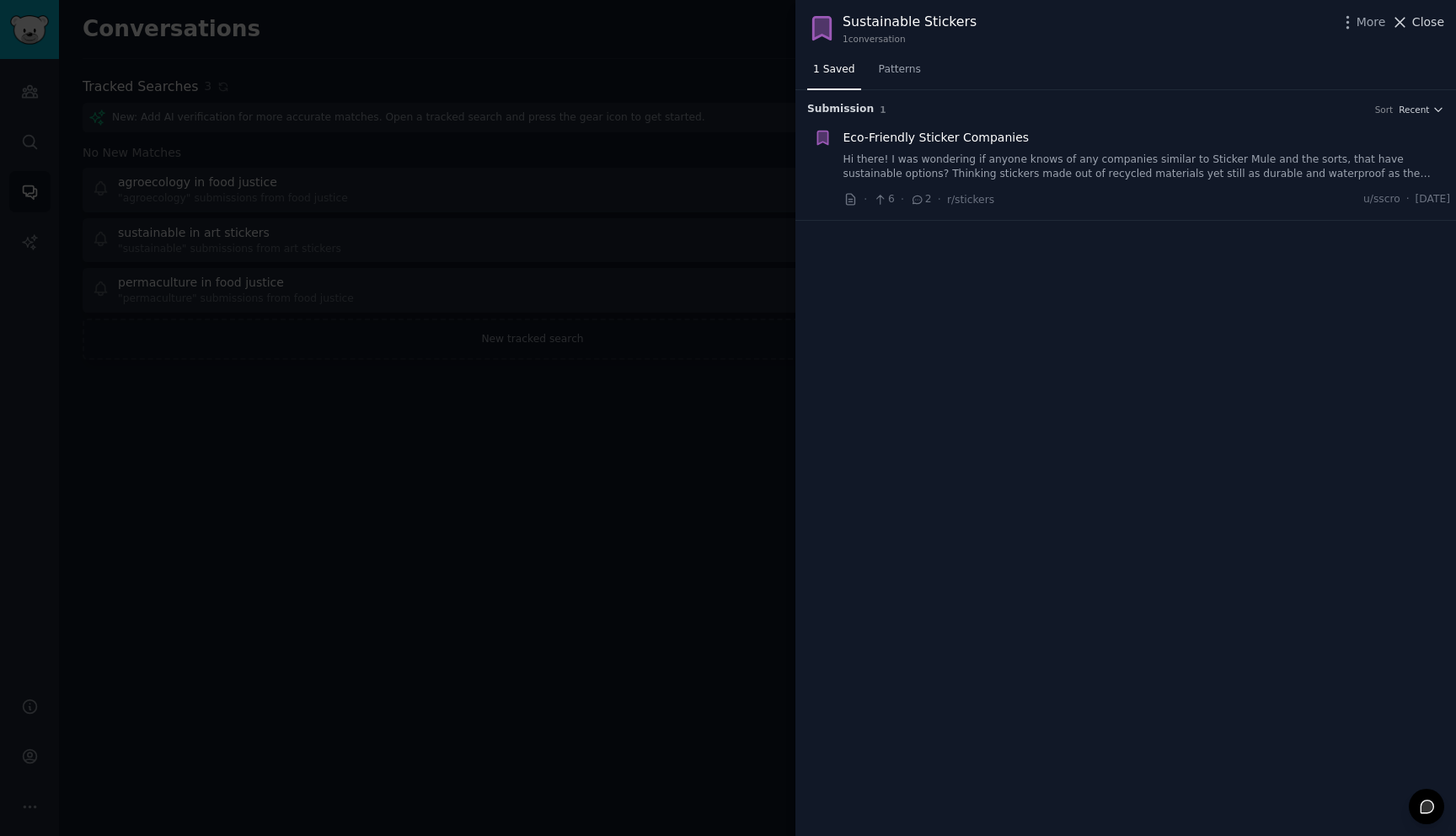
click at [1410, 21] on button "Close" at bounding box center [1417, 23] width 53 height 18
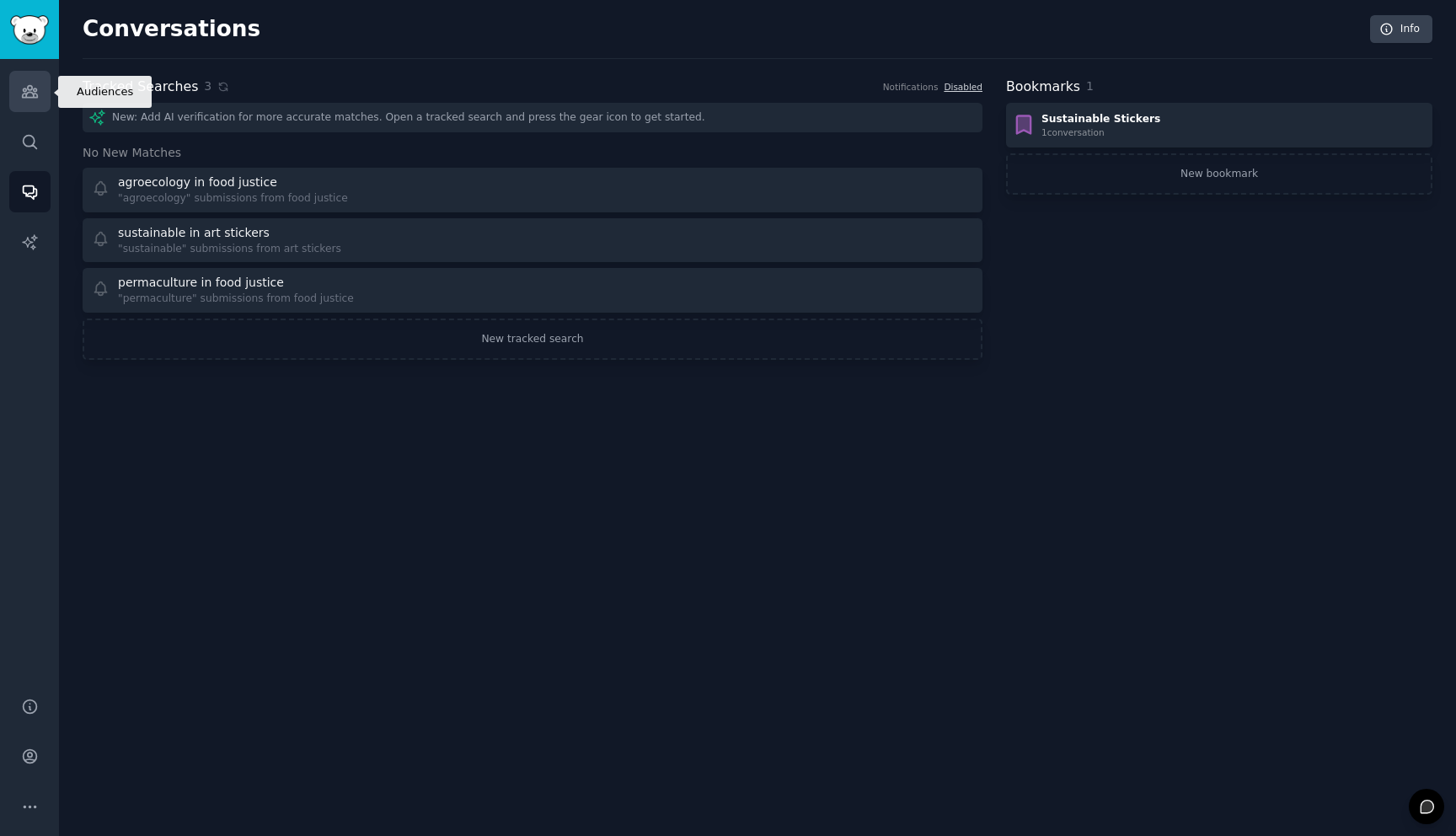
click at [15, 84] on link "Audiences" at bounding box center [30, 91] width 42 height 42
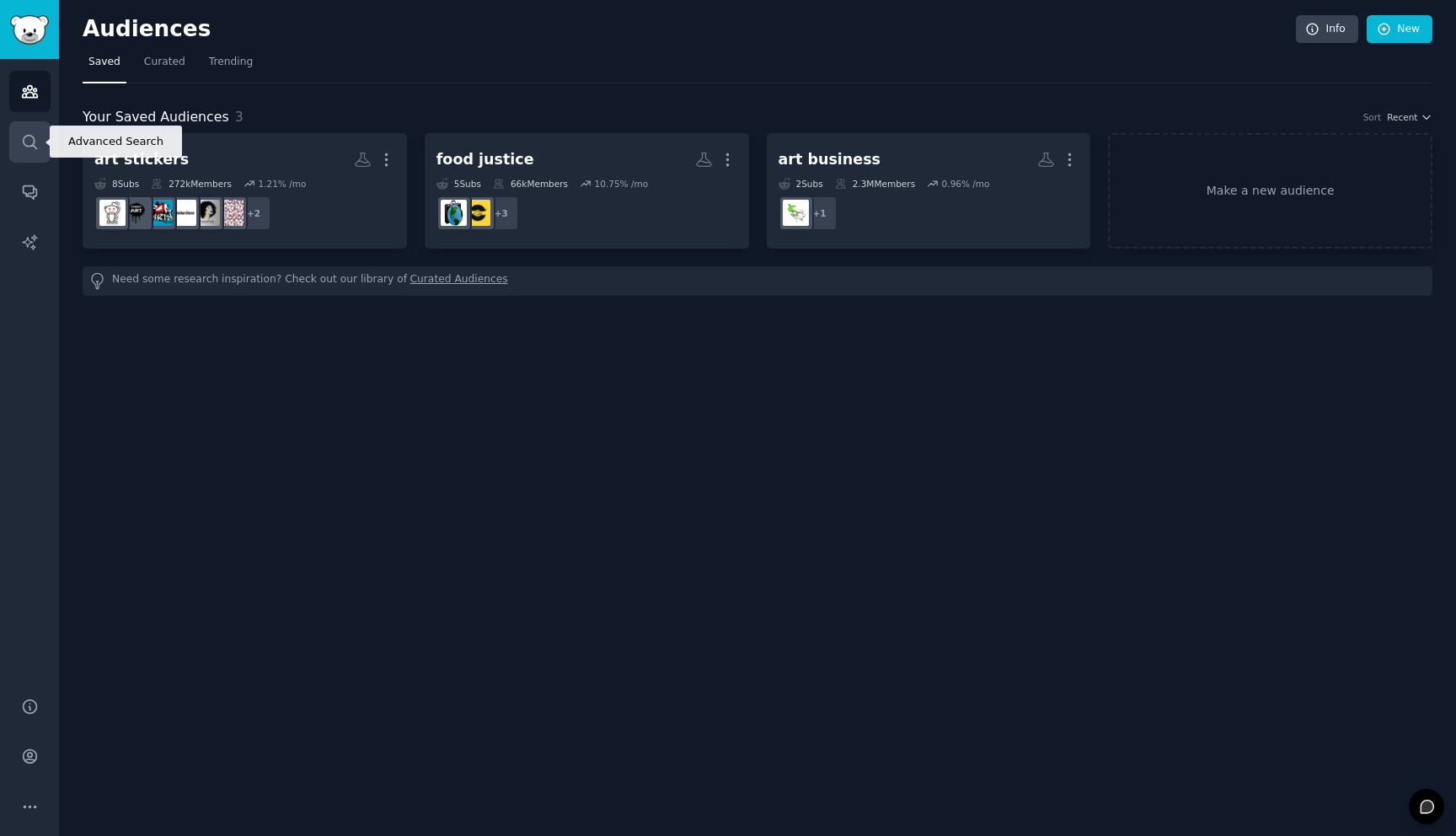
click at [21, 143] on icon "Sidebar" at bounding box center [30, 142] width 18 height 18
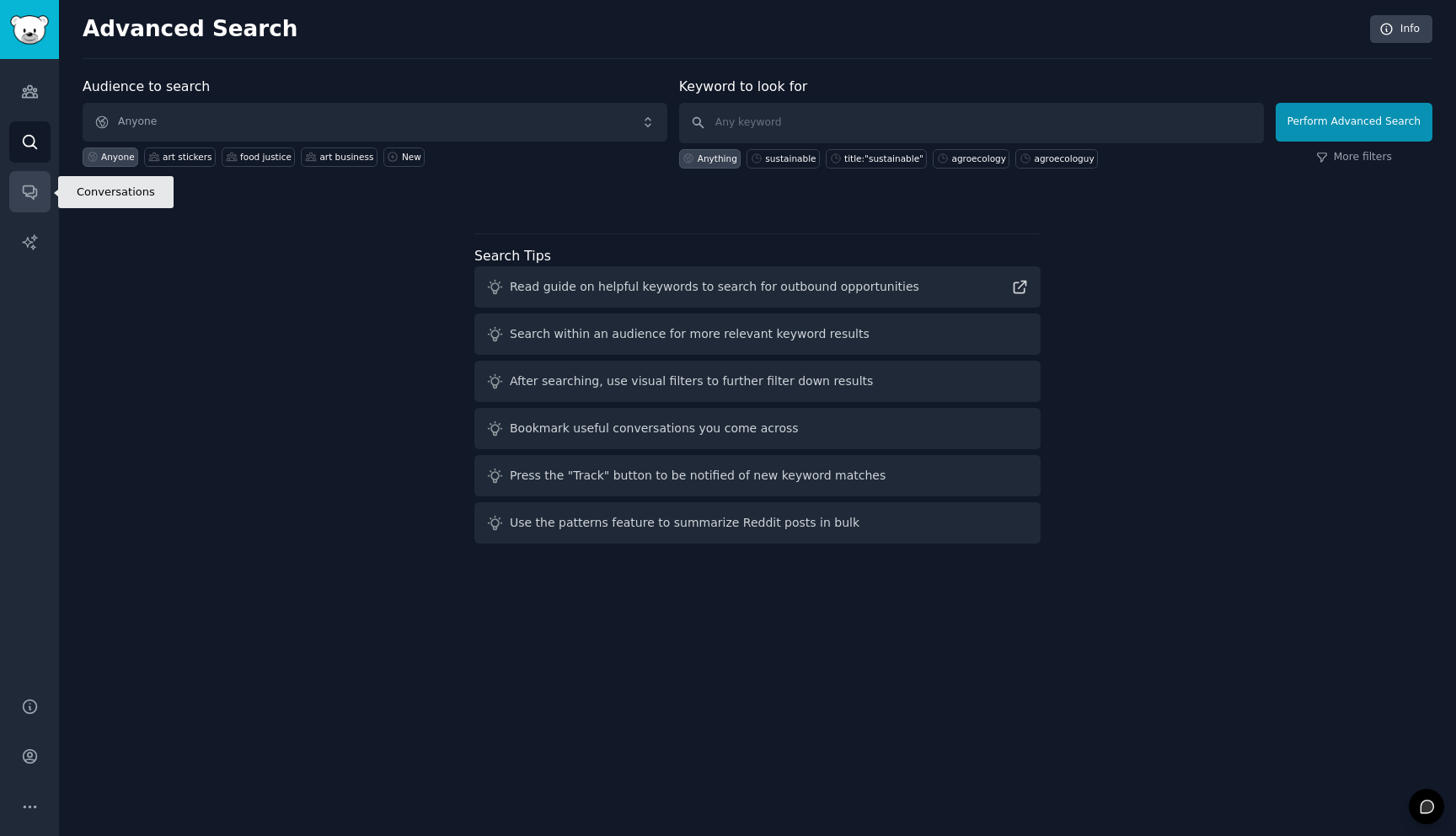
click at [28, 188] on icon "Sidebar" at bounding box center [30, 192] width 18 height 18
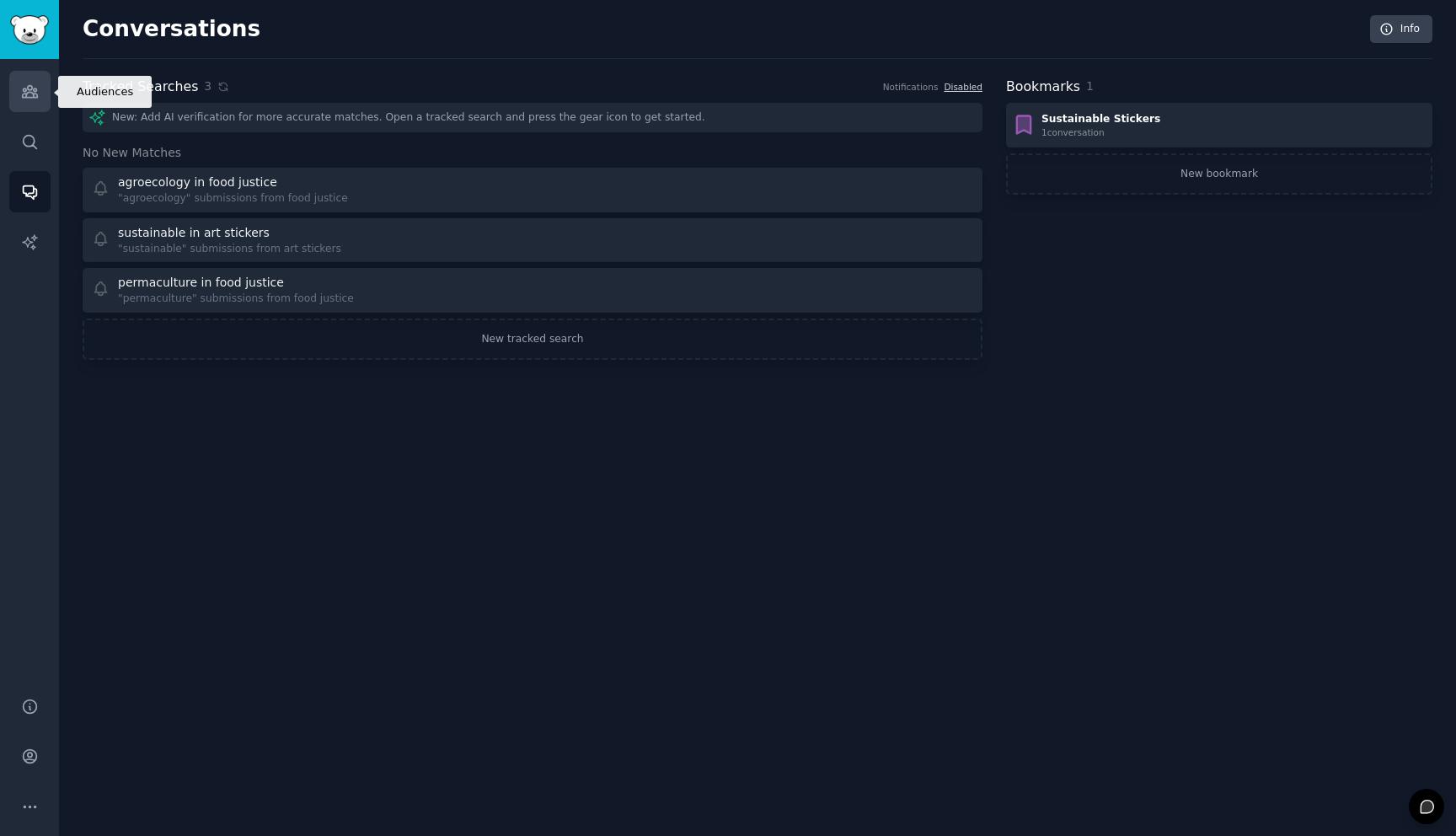
click at [21, 86] on icon "Sidebar" at bounding box center [30, 91] width 18 height 18
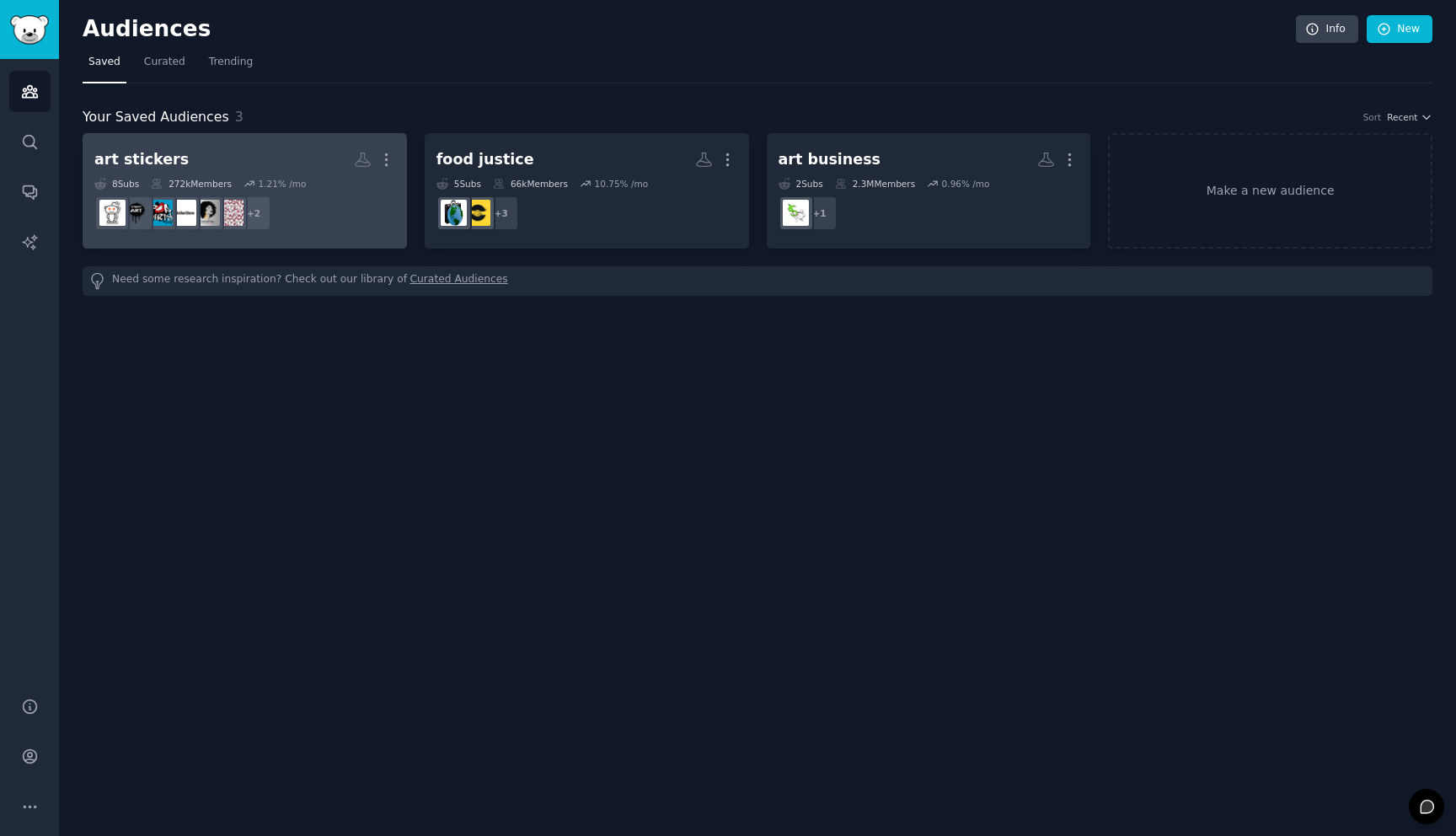
click at [301, 160] on h2 "art stickers More" at bounding box center [245, 160] width 301 height 30
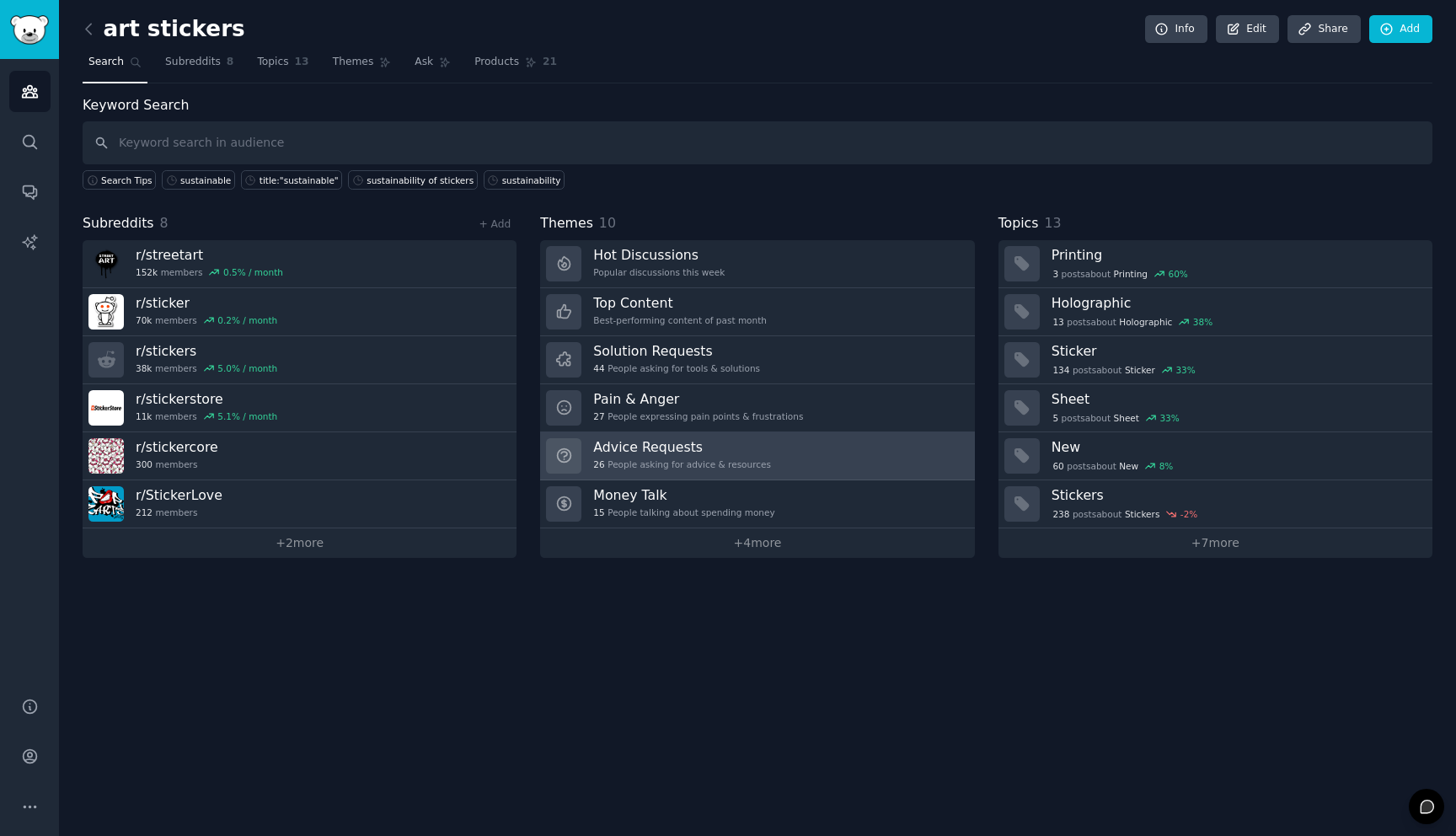
click at [802, 451] on link "Advice Requests 26 People asking for advice & resources" at bounding box center [756, 456] width 434 height 48
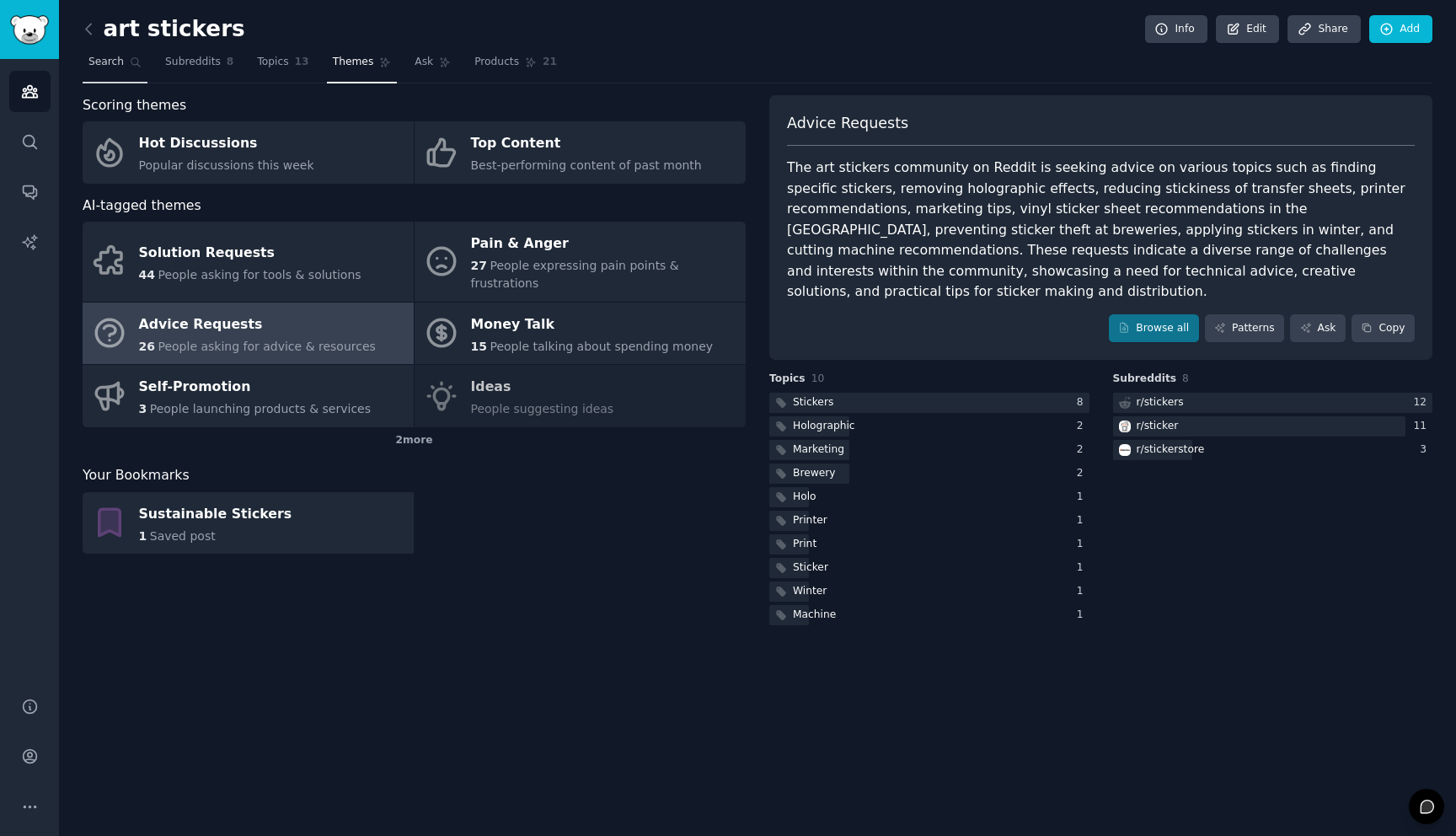
click at [102, 60] on span "Search" at bounding box center [106, 62] width 35 height 15
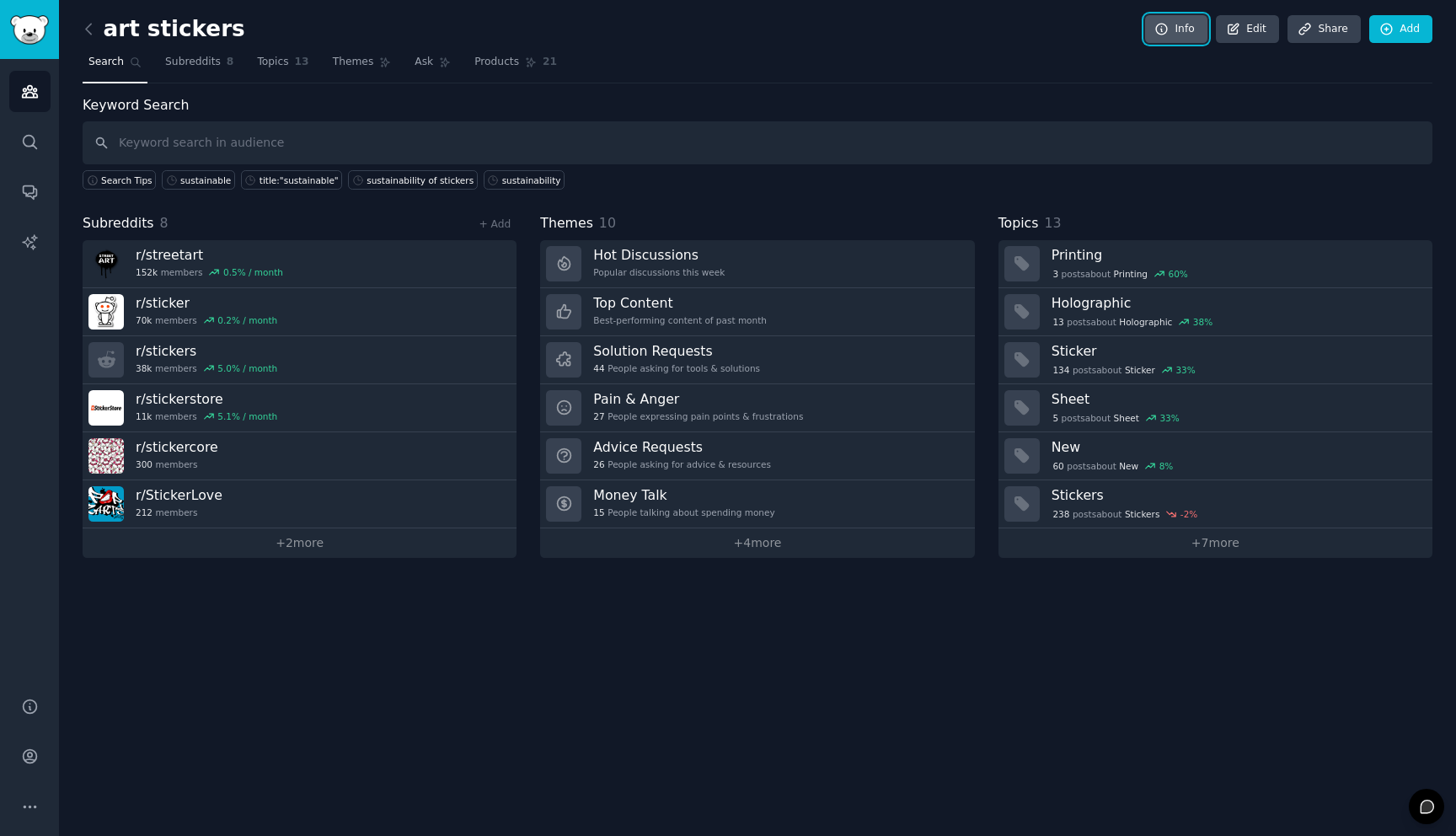
click at [1179, 30] on link "Info" at bounding box center [1175, 30] width 62 height 29
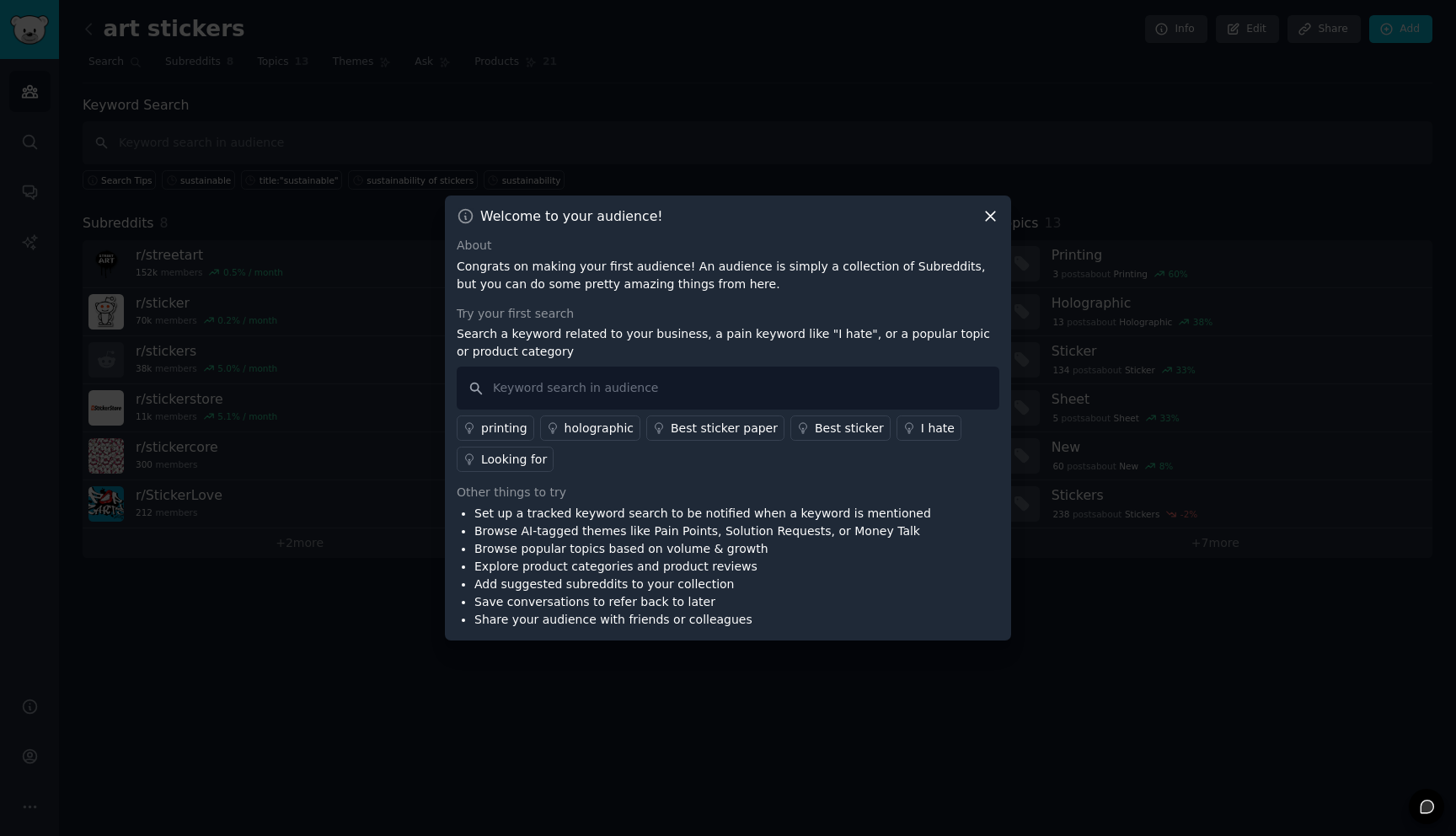
click at [982, 213] on icon at bounding box center [990, 217] width 18 height 18
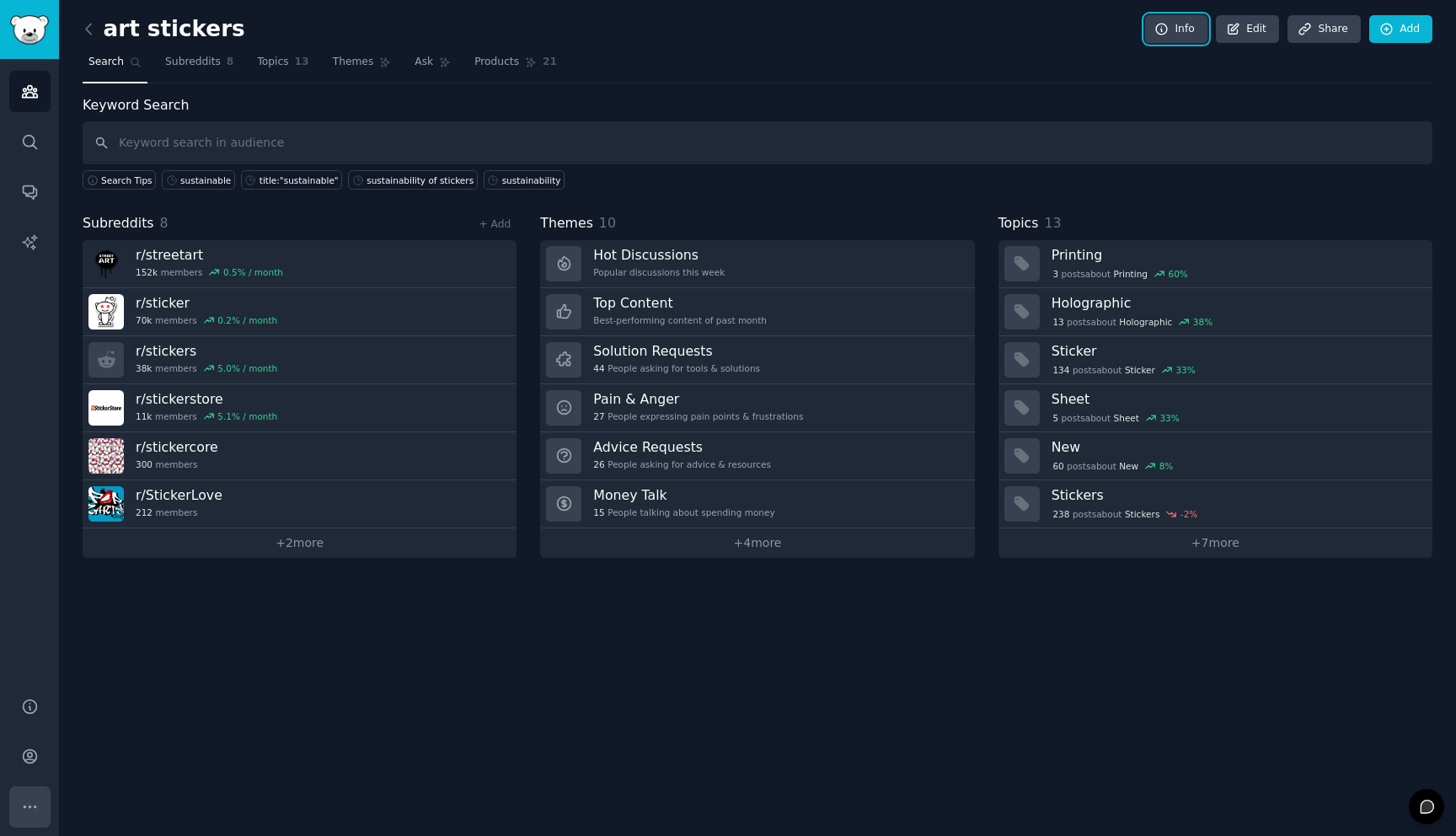
click at [29, 812] on icon "Sidebar" at bounding box center [30, 807] width 18 height 18
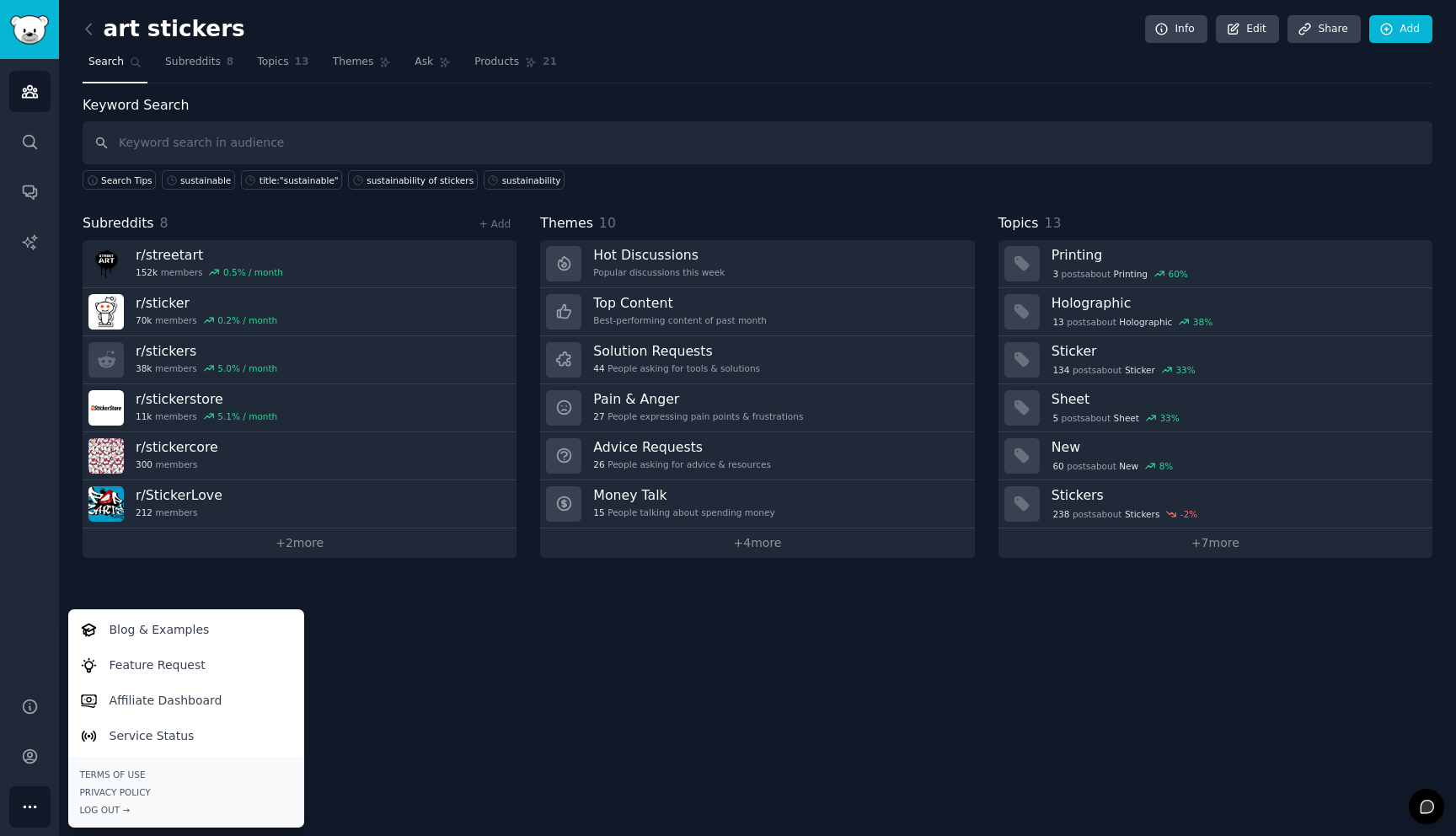
click at [39, 626] on div "Audiences Search Conversations AI Reports" at bounding box center [29, 367] width 59 height 618
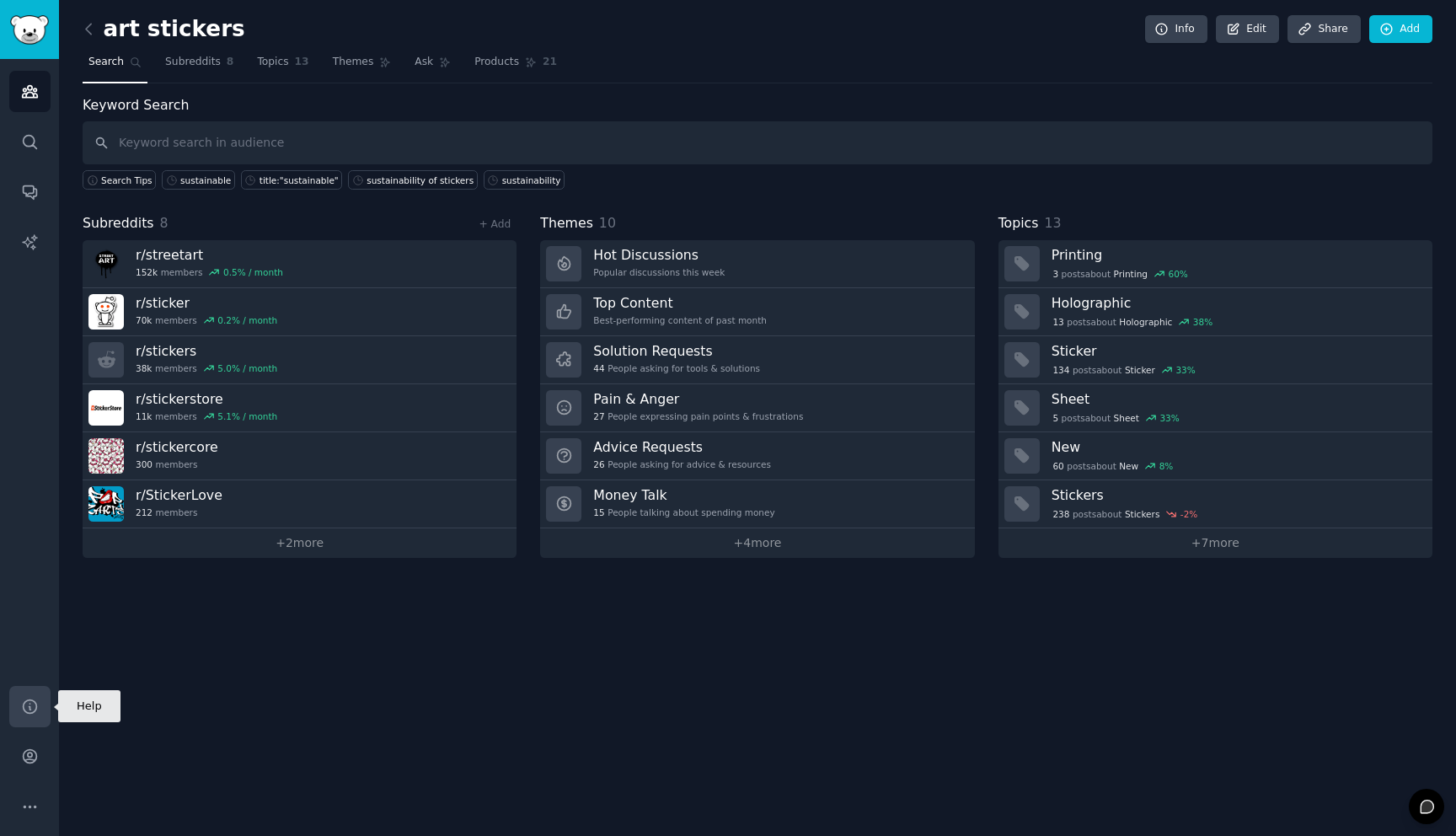
click at [31, 711] on icon "Sidebar" at bounding box center [30, 707] width 18 height 18
click at [1424, 805] on icon at bounding box center [1426, 806] width 13 height 13
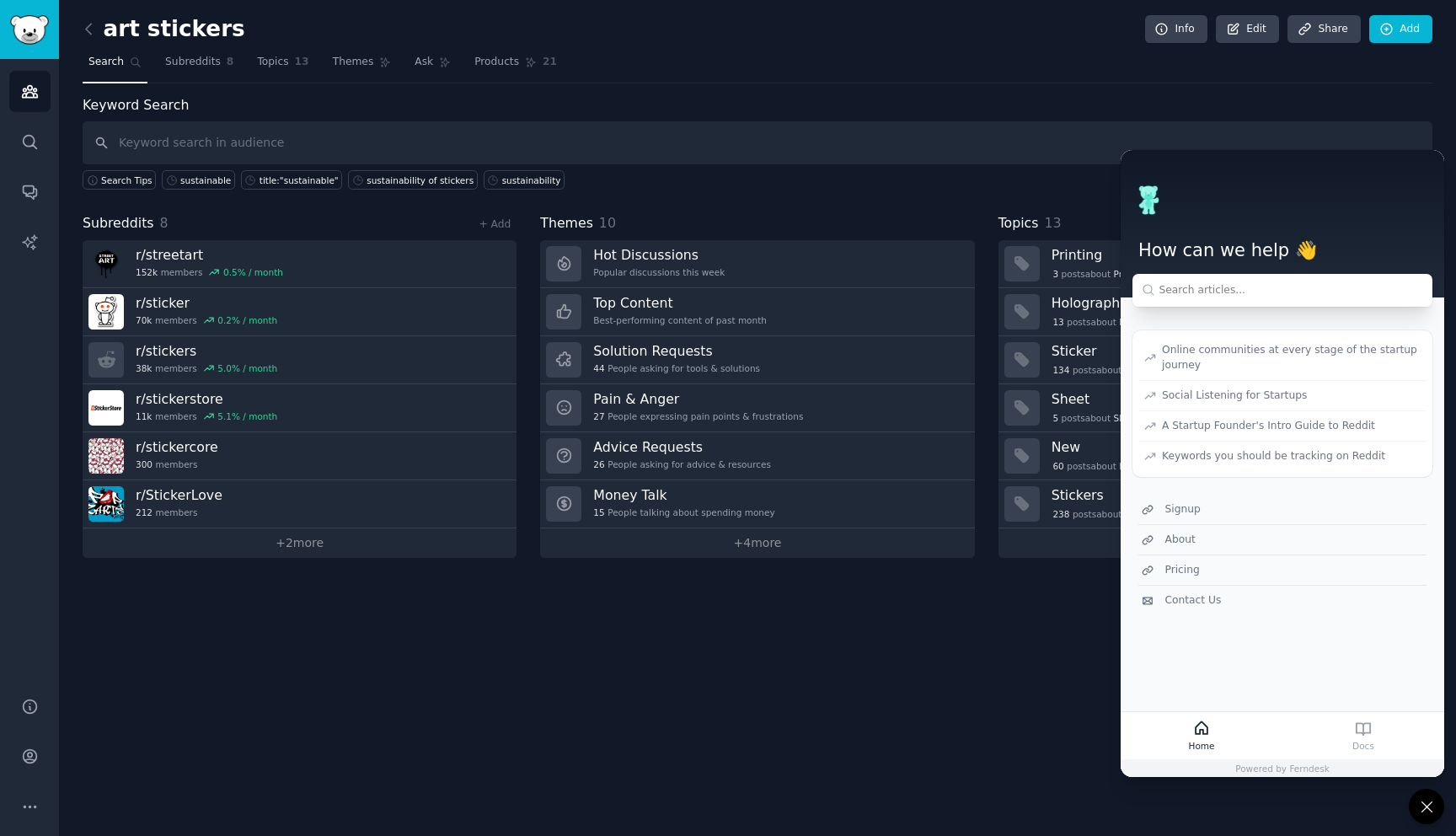
click at [1053, 643] on div "art stickers Info Edit Share Add Search Subreddits 8 Topics 13 Themes Ask Produ…" at bounding box center [756, 418] width 1396 height 836
click at [1057, 644] on div "art stickers Info Edit Share Add Search Subreddits 8 Topics 13 Themes Ask Produ…" at bounding box center [756, 418] width 1396 height 836
click at [1062, 198] on div "Keyword Search Search Tips sustainable title:"sustainable" sustainability of st…" at bounding box center [756, 326] width 1349 height 462
click at [1418, 802] on icon at bounding box center [1427, 807] width 18 height 18
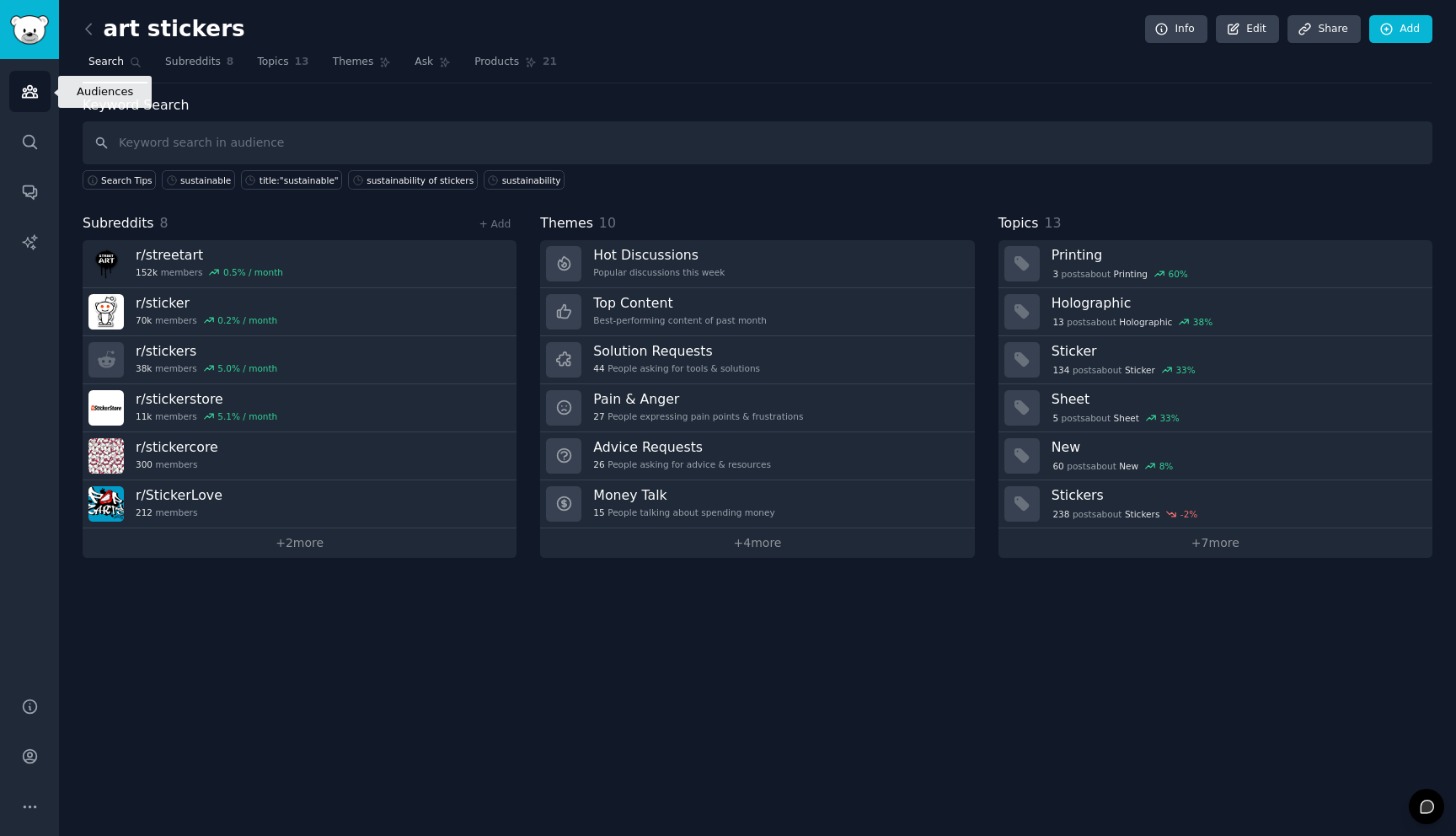
click at [28, 101] on link "Audiences" at bounding box center [30, 91] width 42 height 42
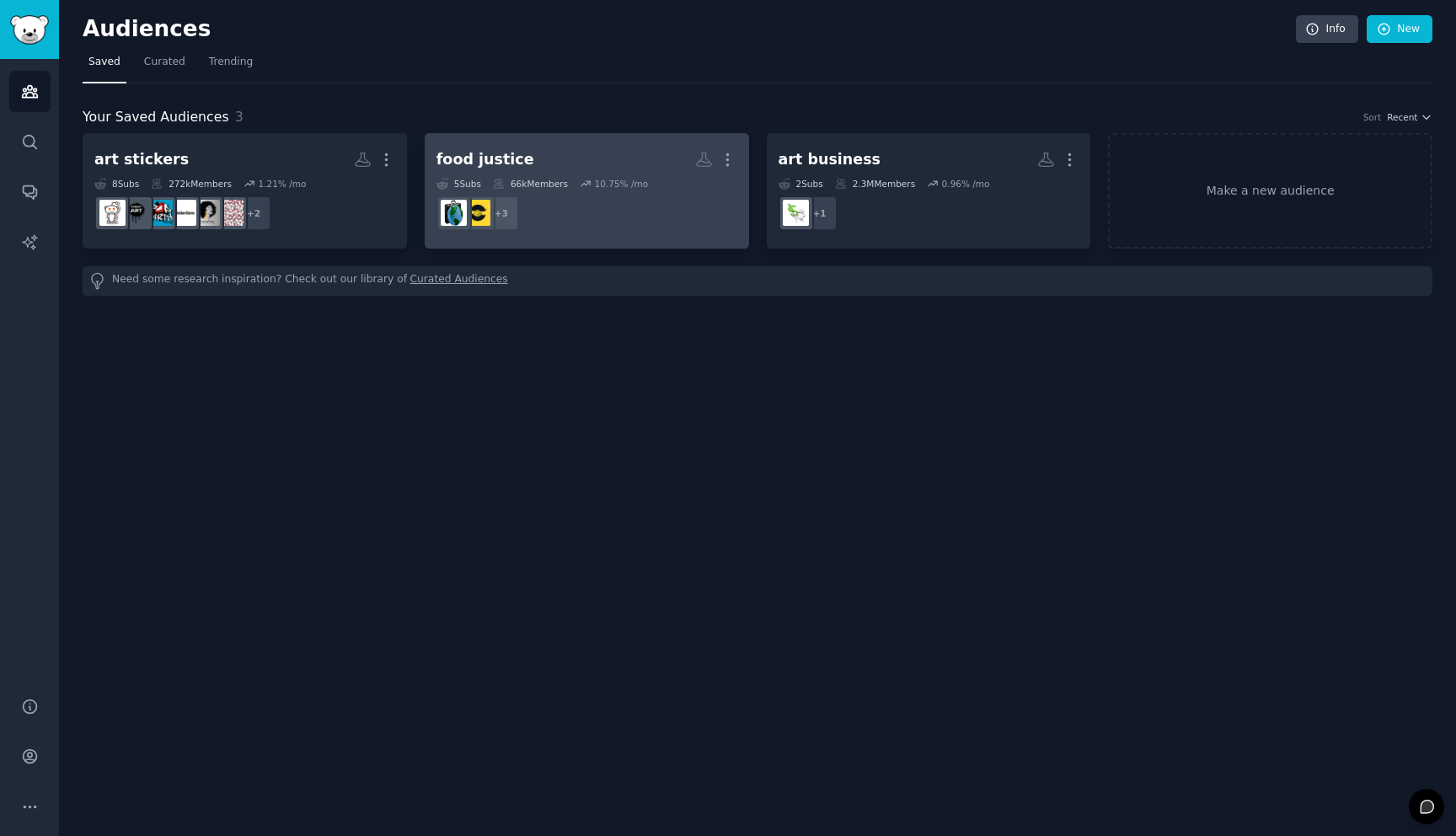
click at [640, 213] on dd "+ 3" at bounding box center [586, 213] width 301 height 47
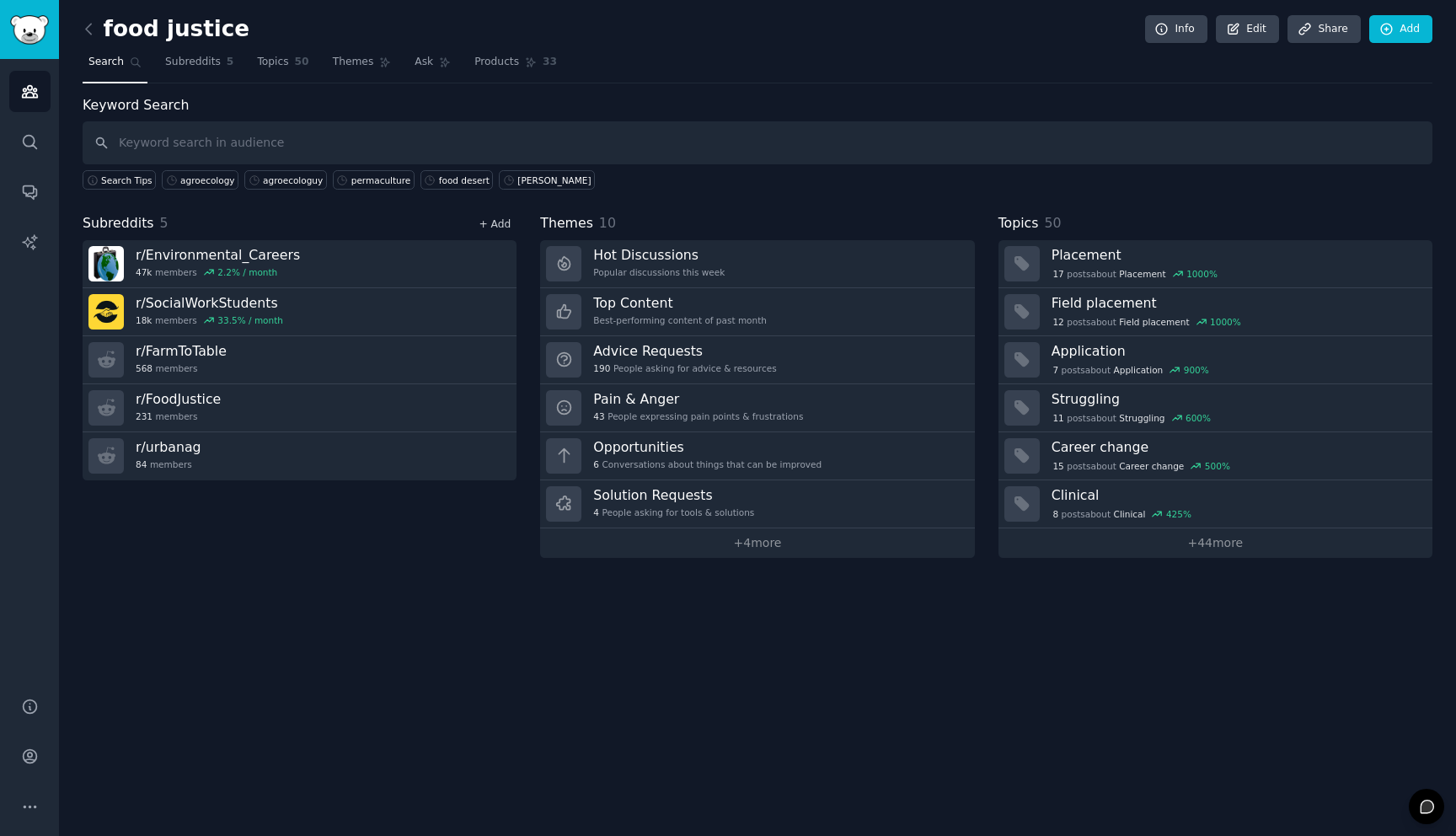
click at [494, 224] on link "+ Add" at bounding box center [494, 224] width 32 height 12
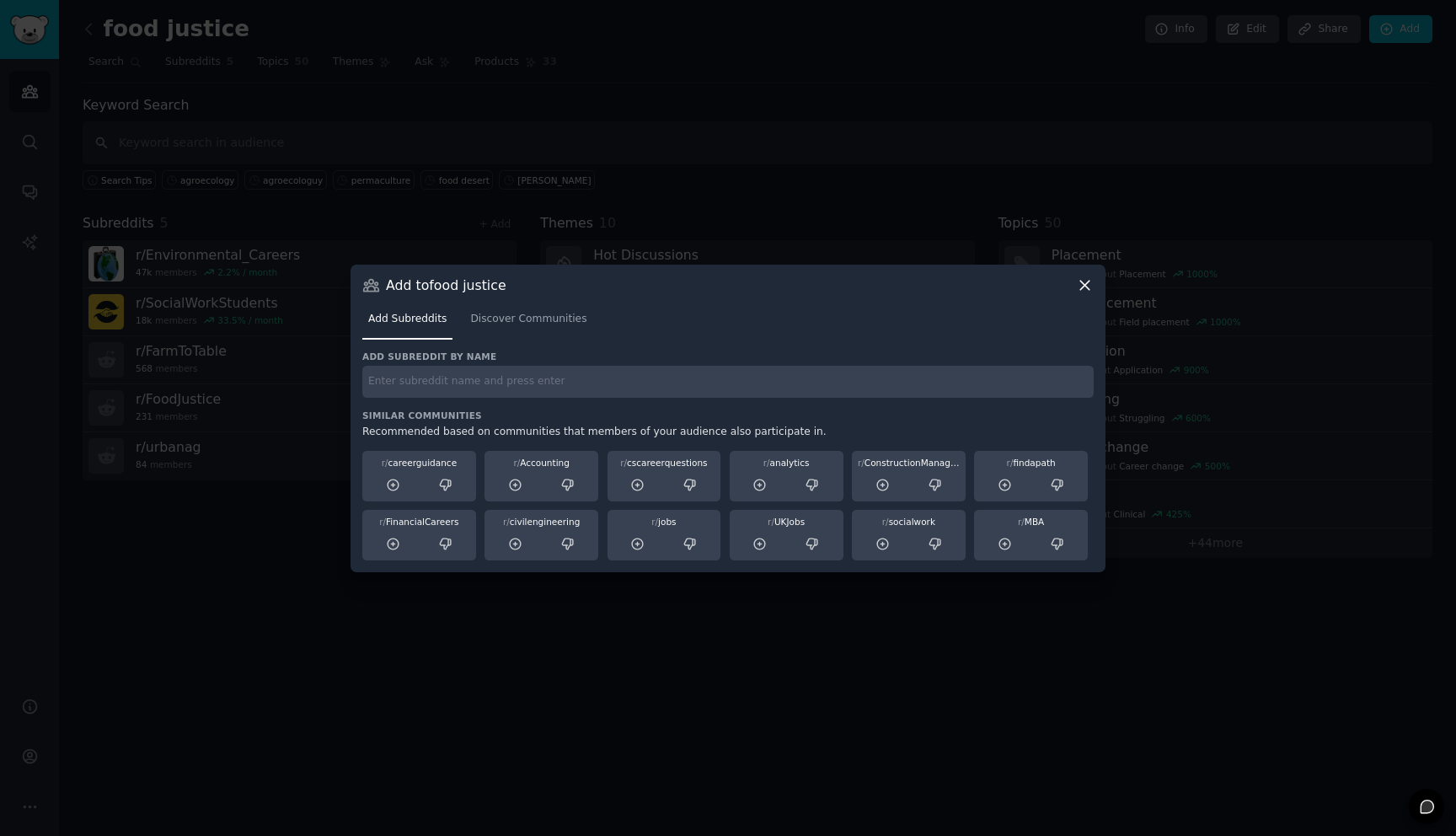
click at [486, 386] on input "text" at bounding box center [728, 382] width 731 height 33
click at [1003, 479] on icon at bounding box center [1005, 485] width 15 height 15
click at [1084, 278] on icon at bounding box center [1085, 285] width 18 height 18
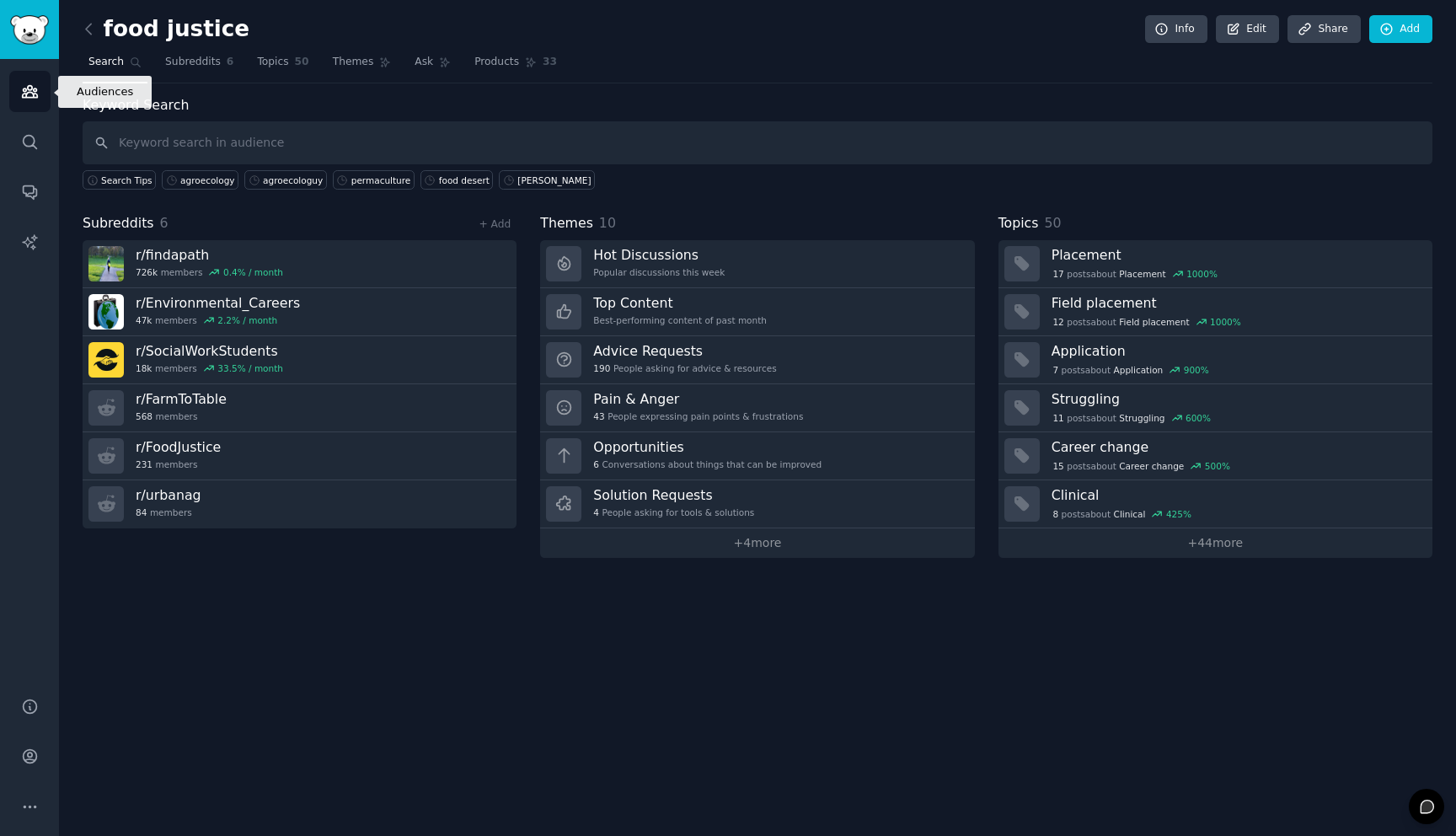
click at [32, 85] on icon "Sidebar" at bounding box center [30, 91] width 18 height 18
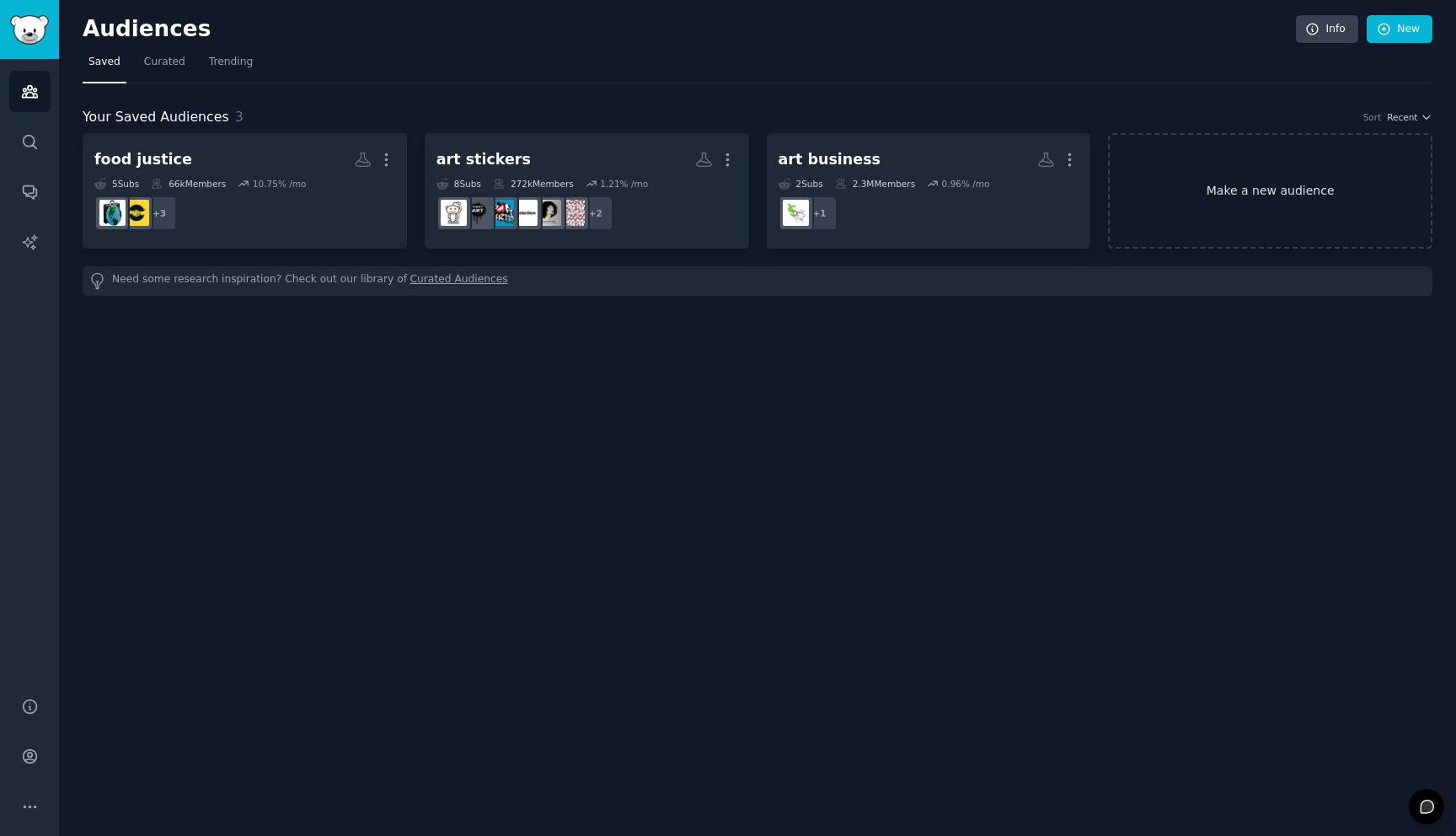
click at [1286, 200] on link "Make a new audience" at bounding box center [1269, 190] width 324 height 116
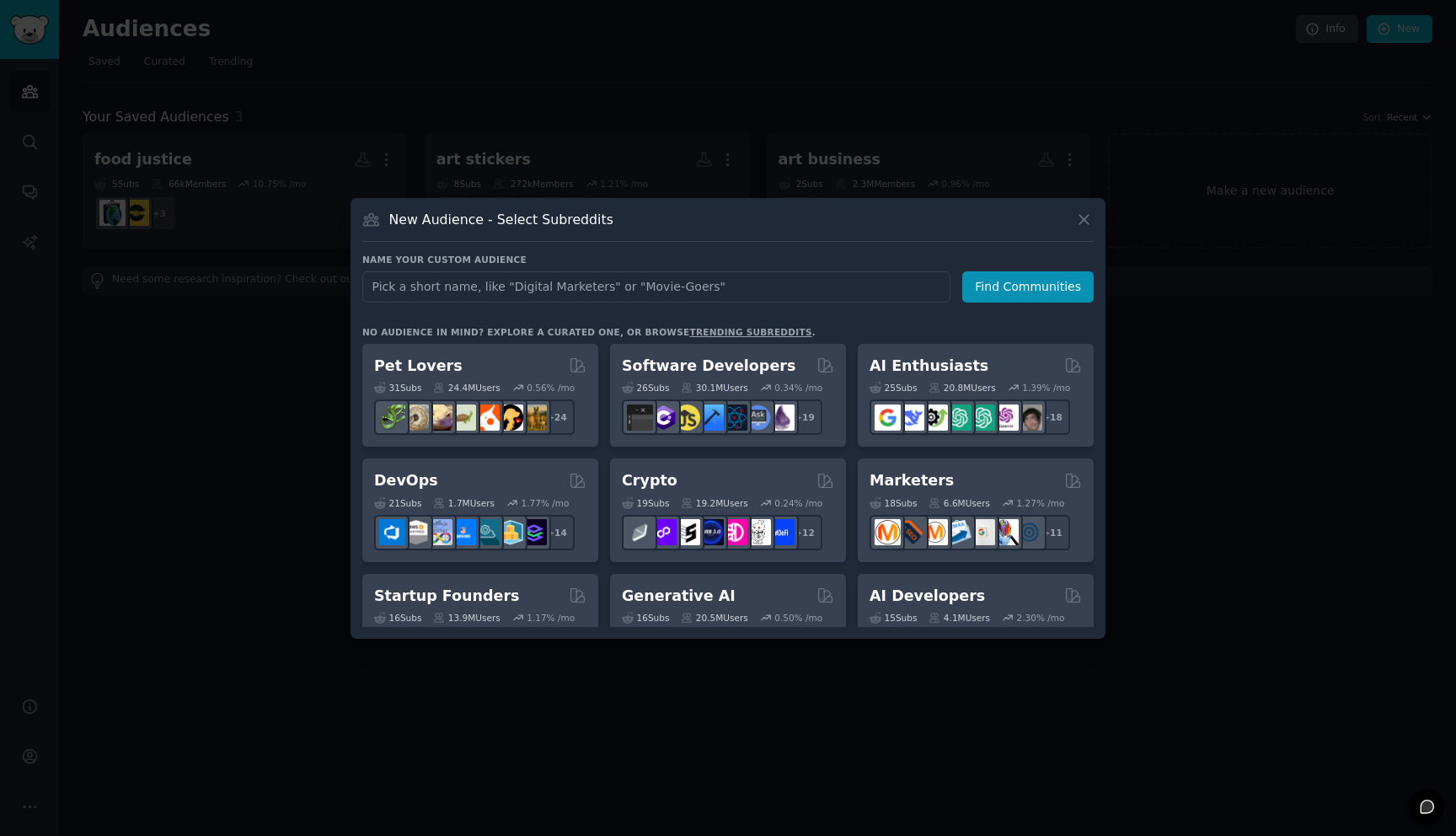
click at [822, 293] on input "text" at bounding box center [655, 286] width 588 height 32
type input "frozen foods business"
click at [1038, 285] on button "Find Communities" at bounding box center [1028, 286] width 132 height 32
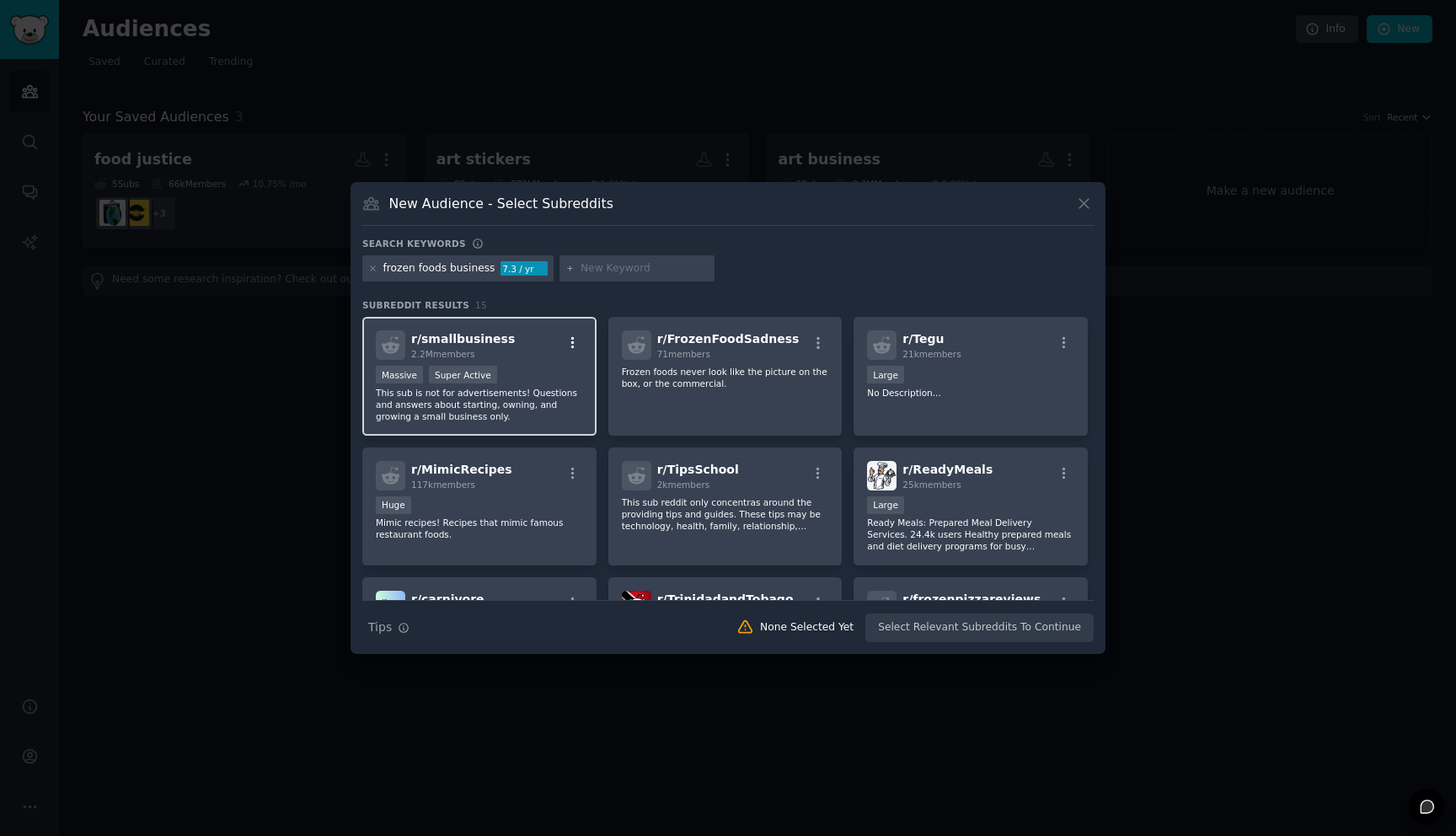
click at [568, 342] on icon "button" at bounding box center [572, 342] width 15 height 15
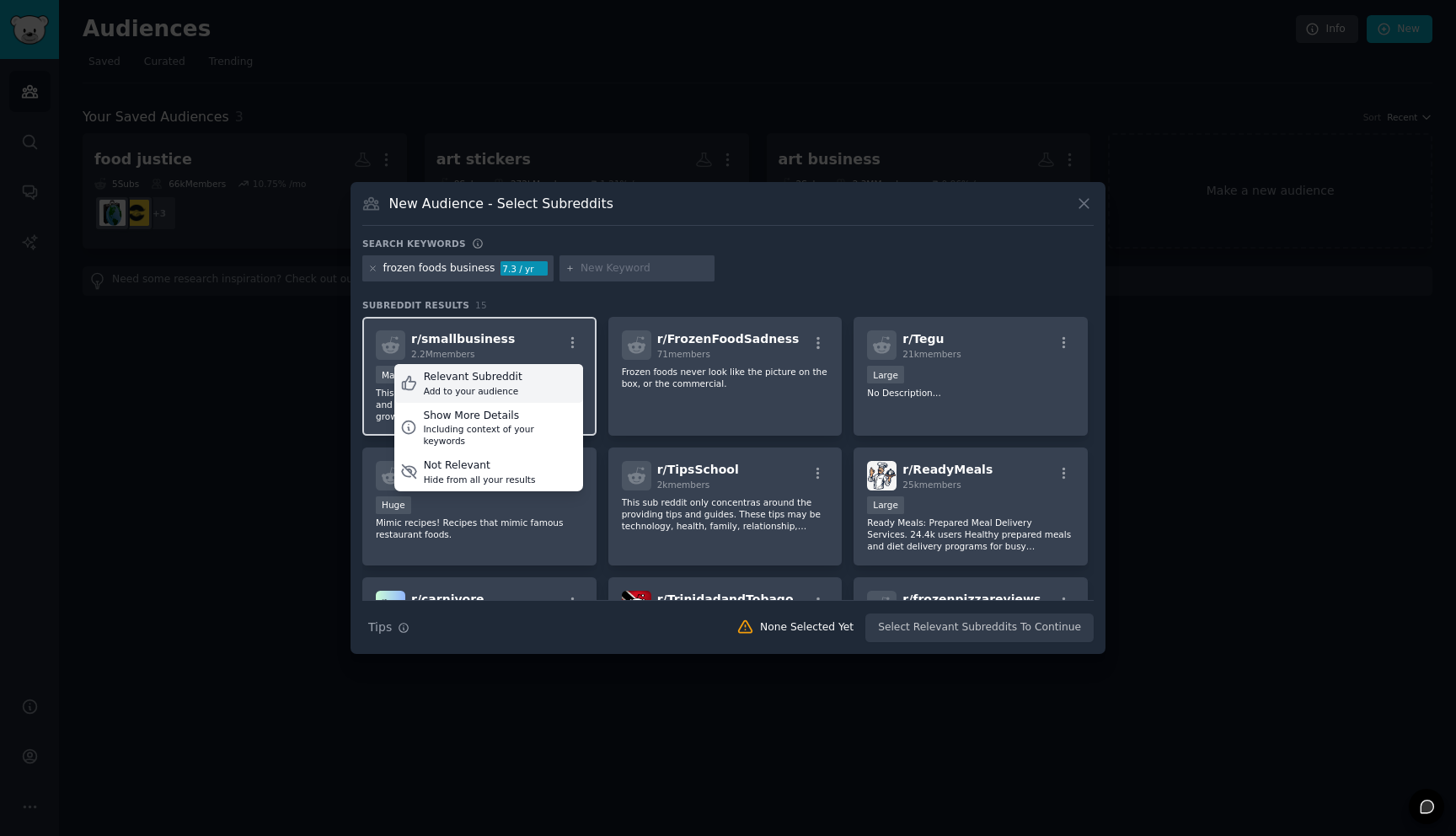
click at [521, 393] on div "Relevant Subreddit Add to your audience" at bounding box center [488, 383] width 189 height 39
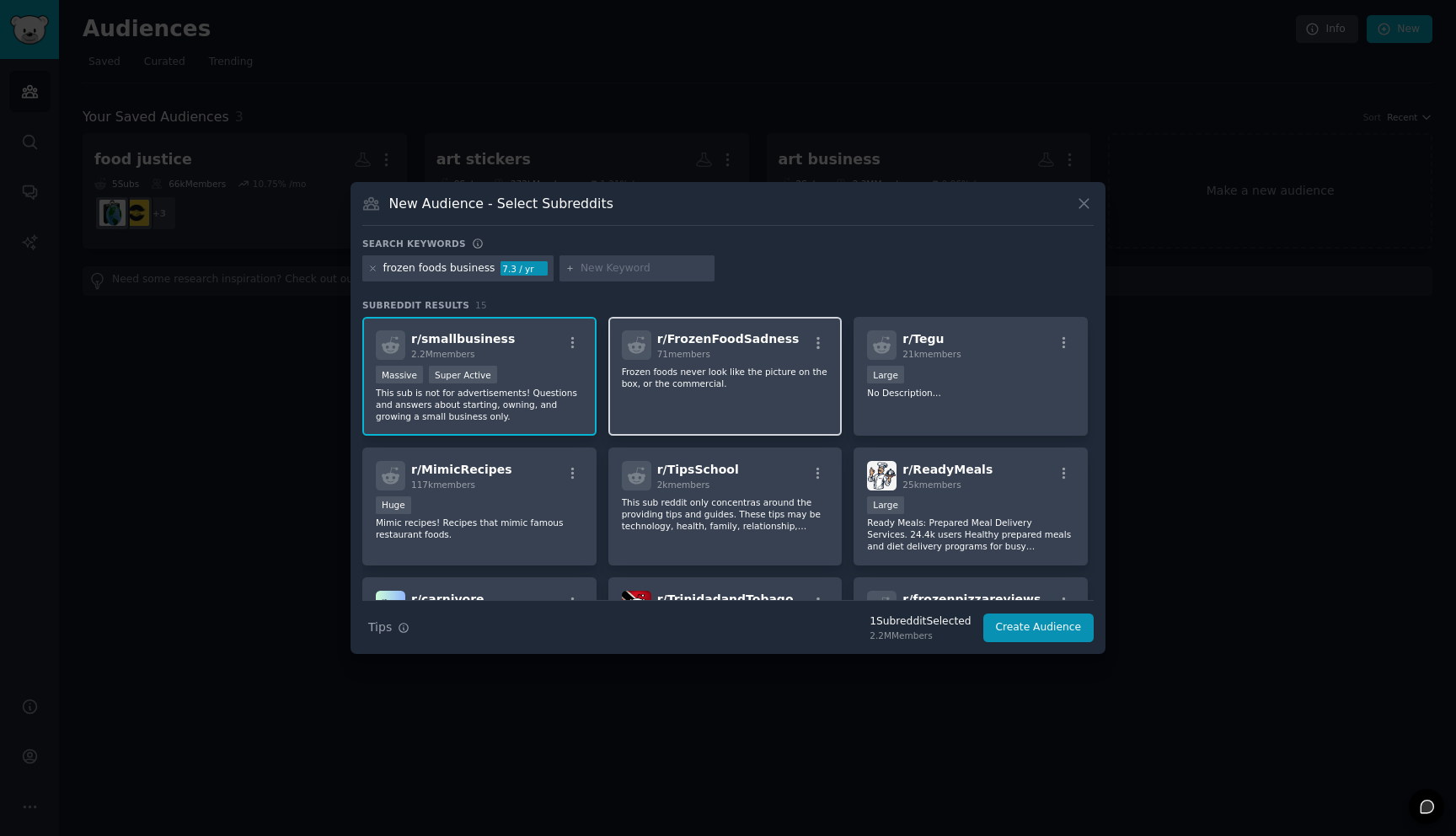
click at [750, 358] on div "71 members" at bounding box center [728, 353] width 143 height 12
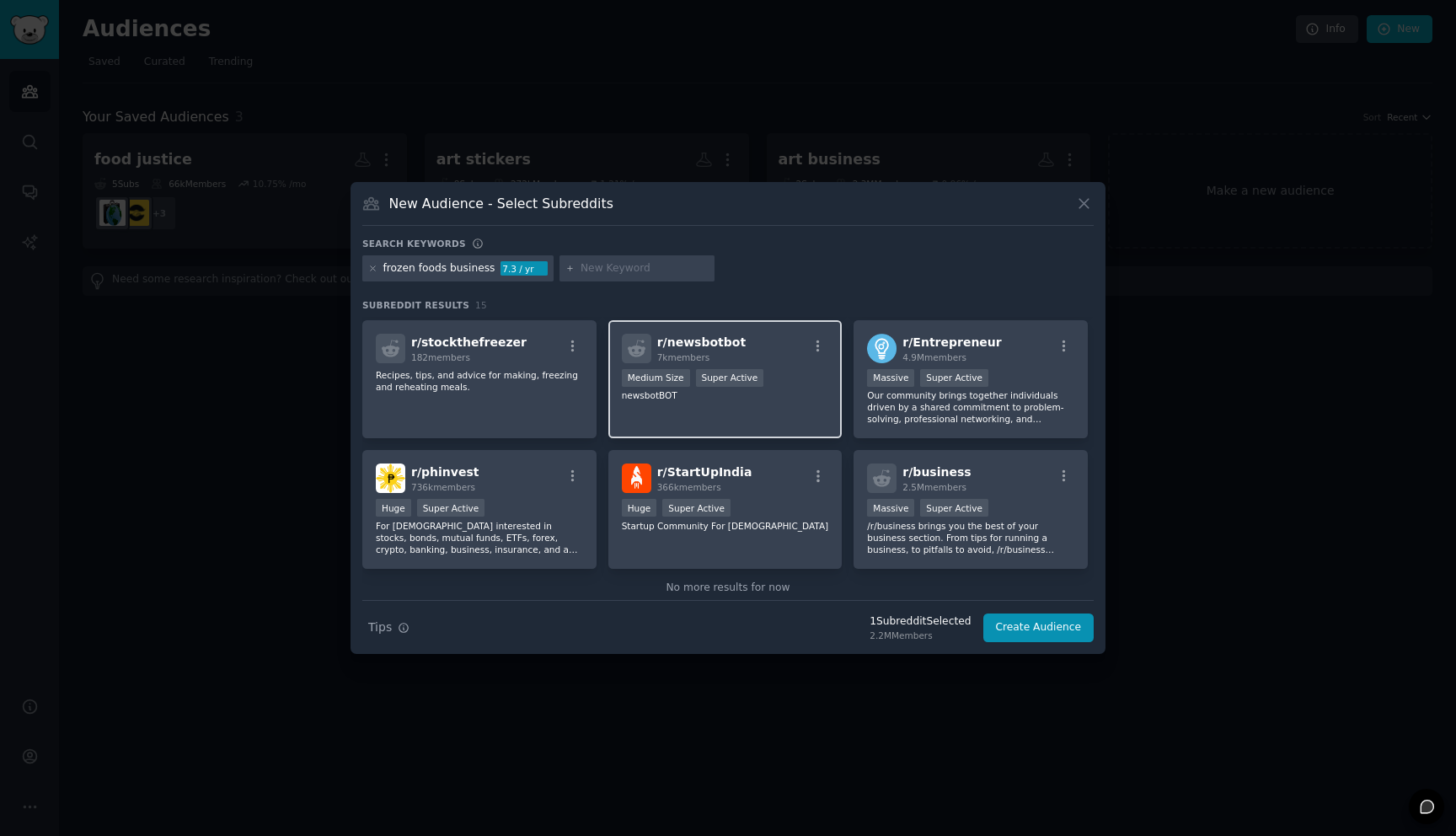
scroll to position [414, 0]
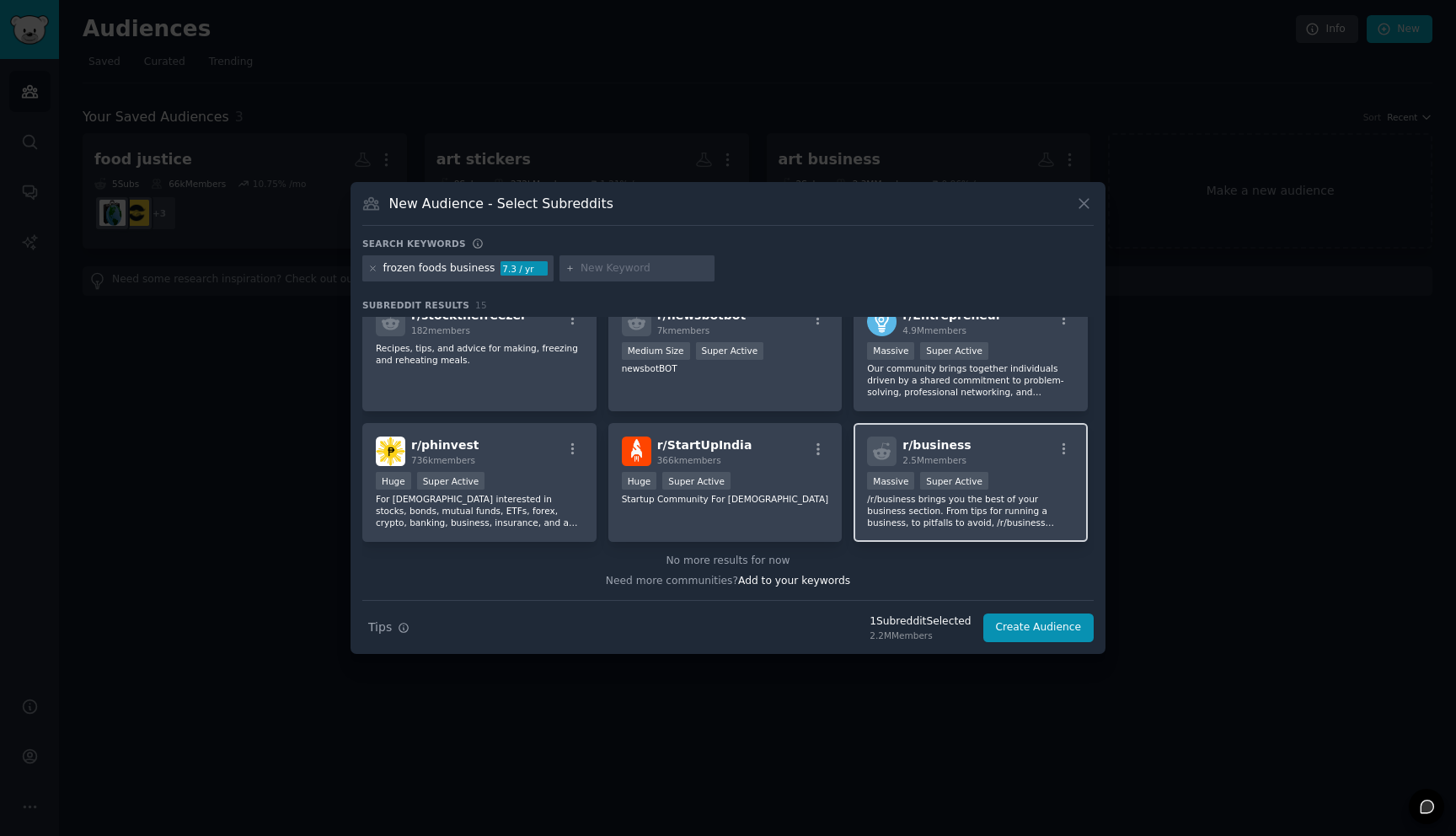
click at [1004, 469] on div "r/ business 2.5M members Massive Super Active /r/business brings you the best o…" at bounding box center [969, 482] width 234 height 119
click at [1043, 625] on button "Create Audience" at bounding box center [1038, 627] width 111 height 29
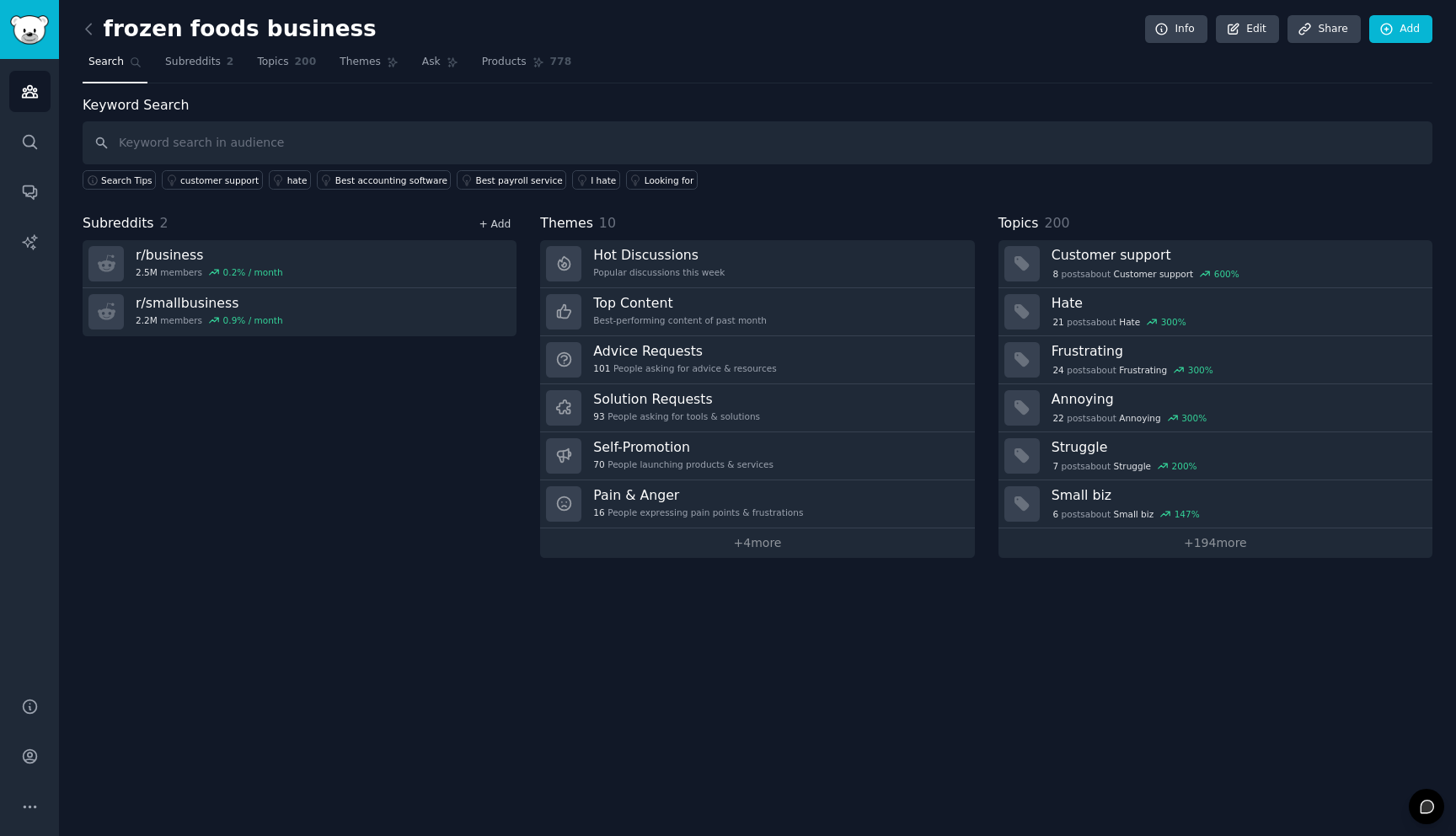
click at [497, 228] on link "+ Add" at bounding box center [494, 224] width 32 height 12
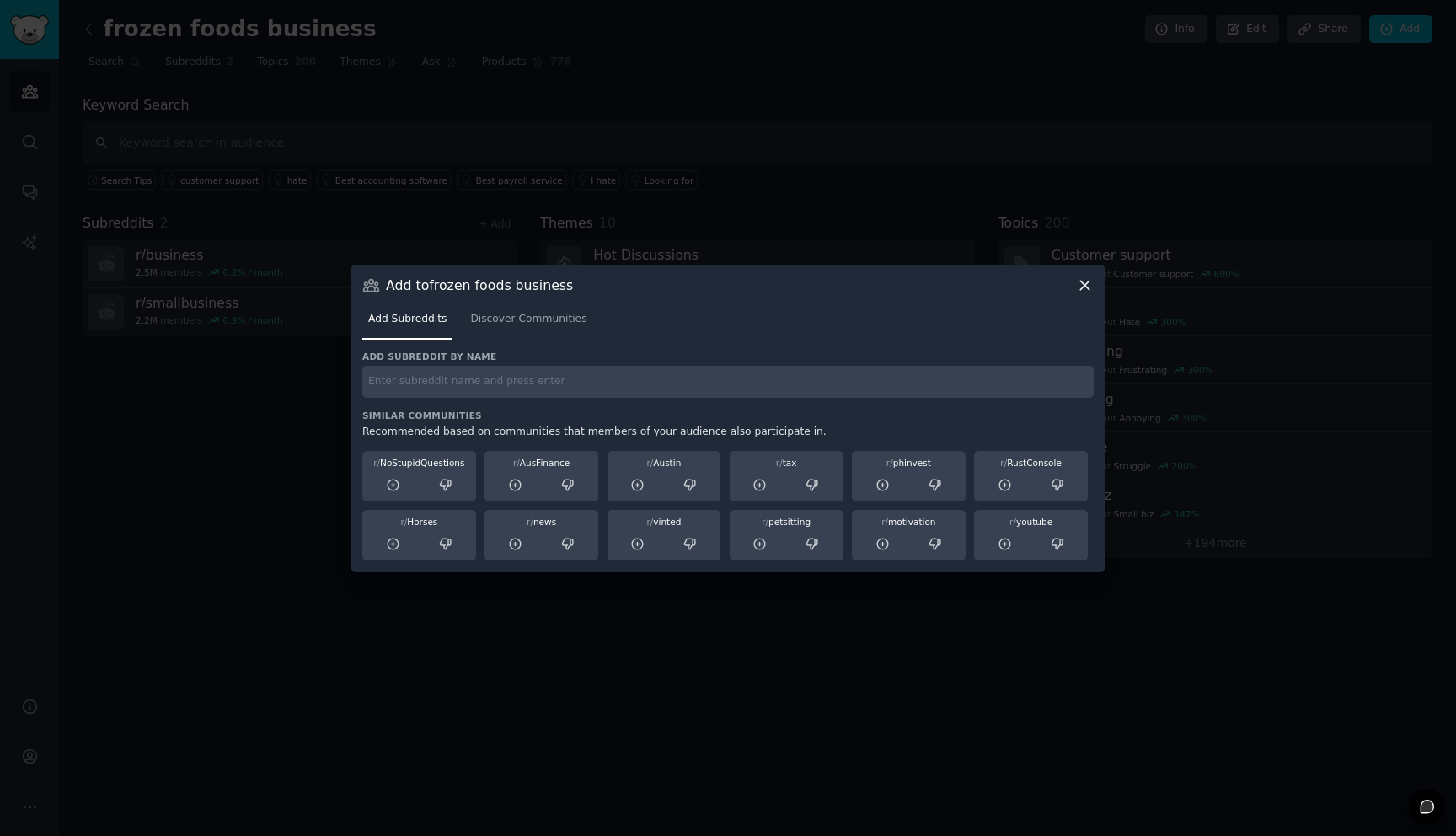
click at [570, 378] on input "text" at bounding box center [728, 382] width 731 height 33
type input "frozen"
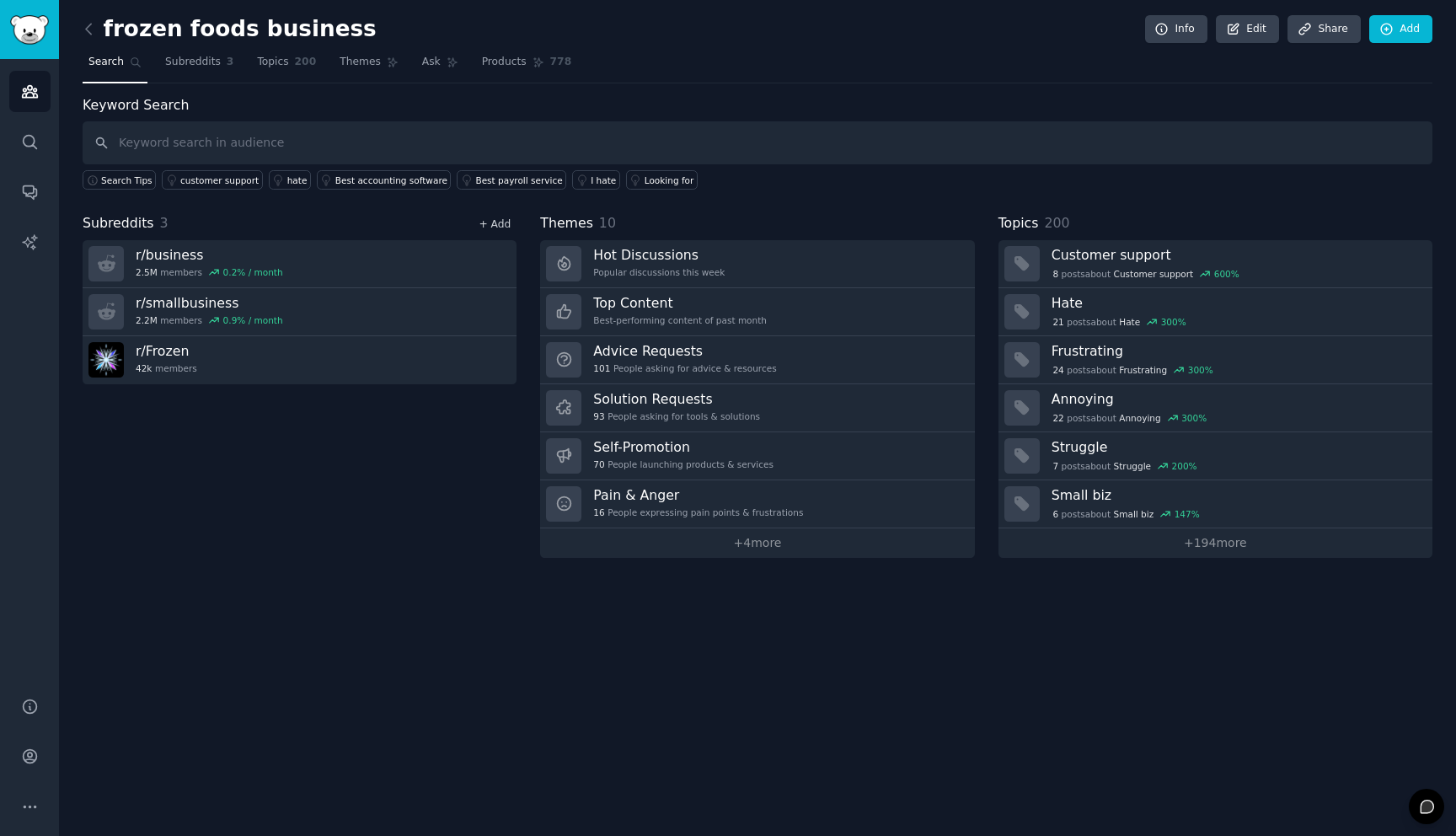
click at [491, 229] on link "+ Add" at bounding box center [494, 224] width 32 height 12
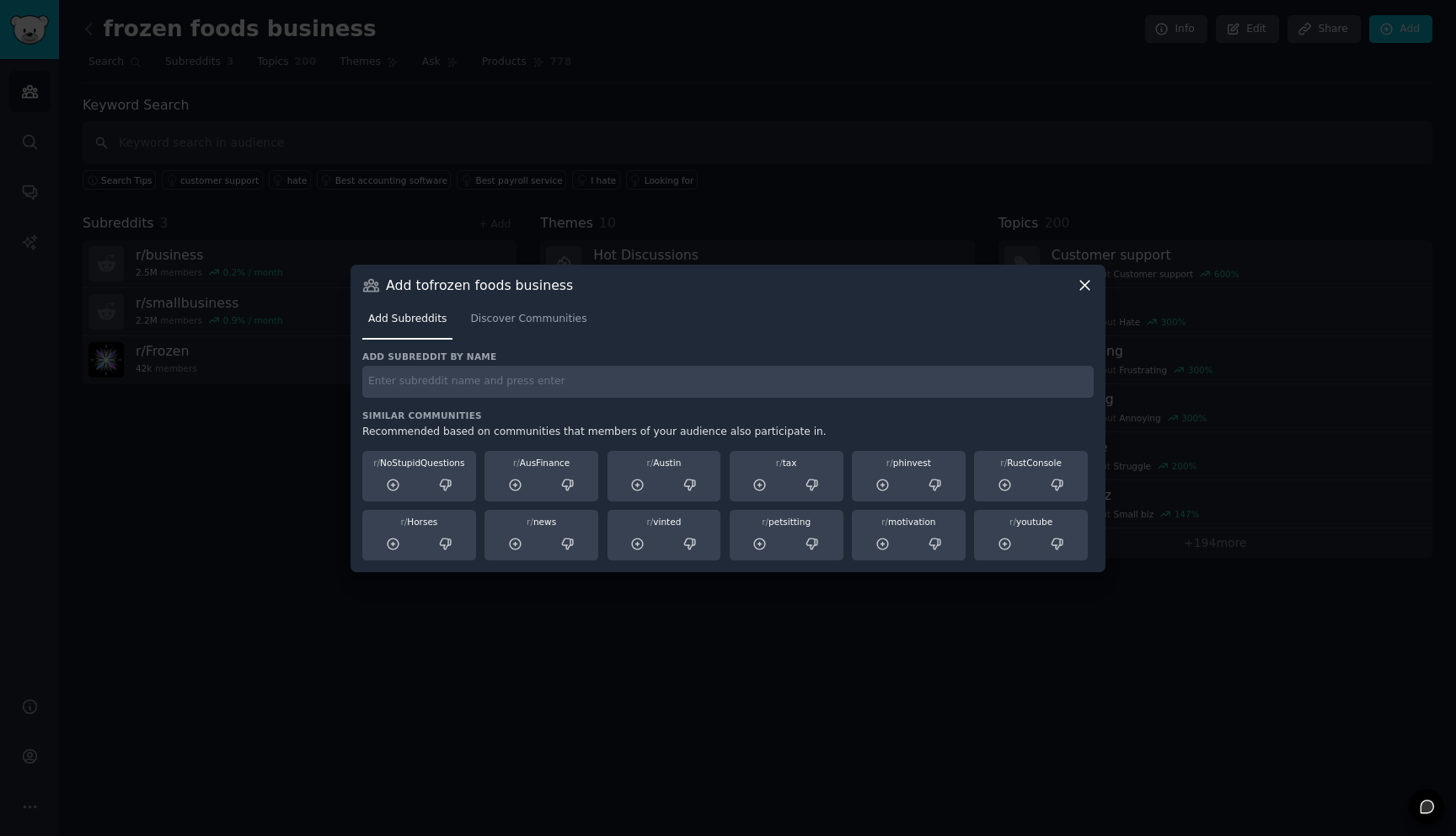
click at [1088, 284] on icon at bounding box center [1085, 285] width 18 height 18
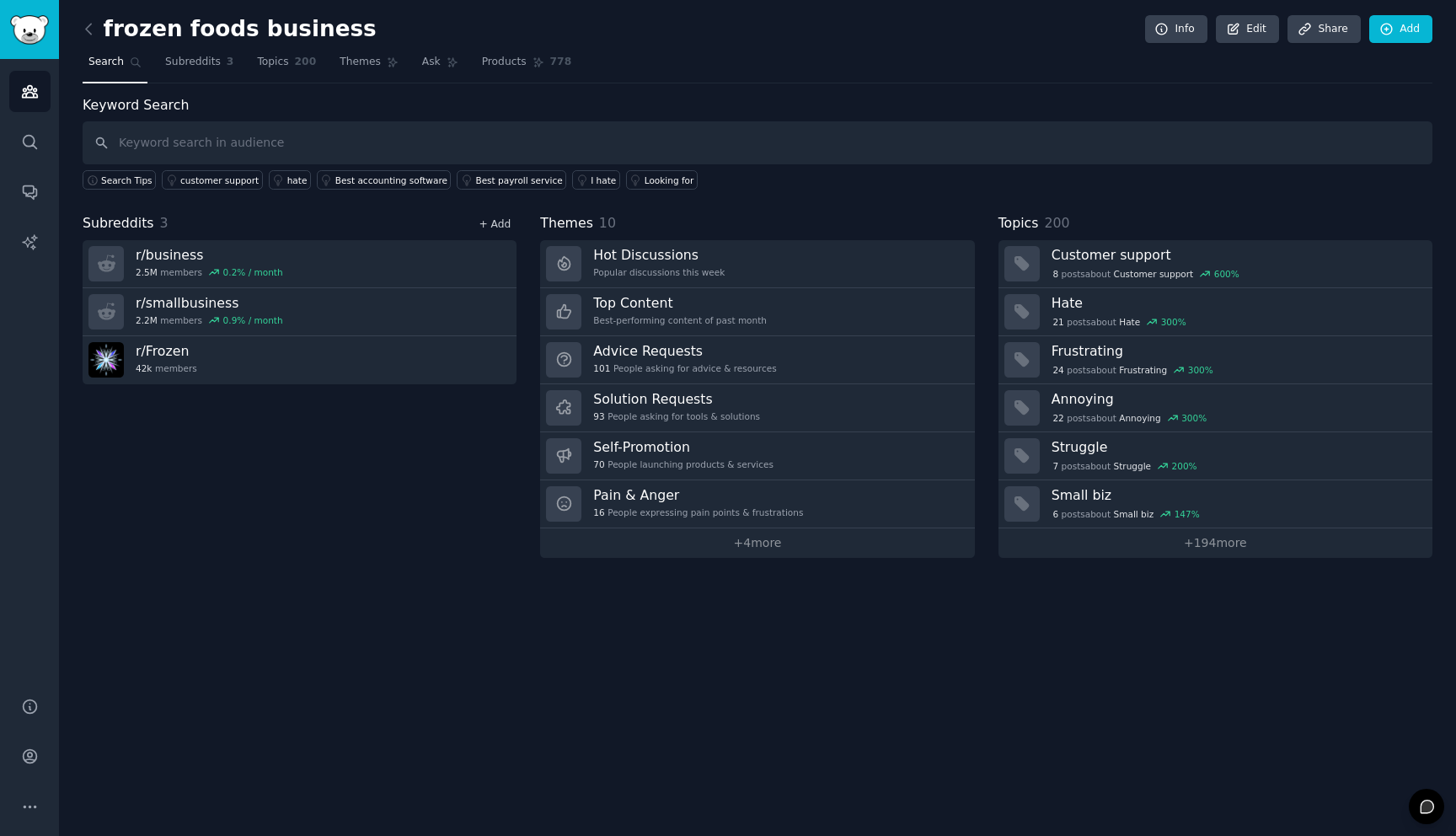
click at [497, 219] on link "+ Add" at bounding box center [494, 224] width 32 height 12
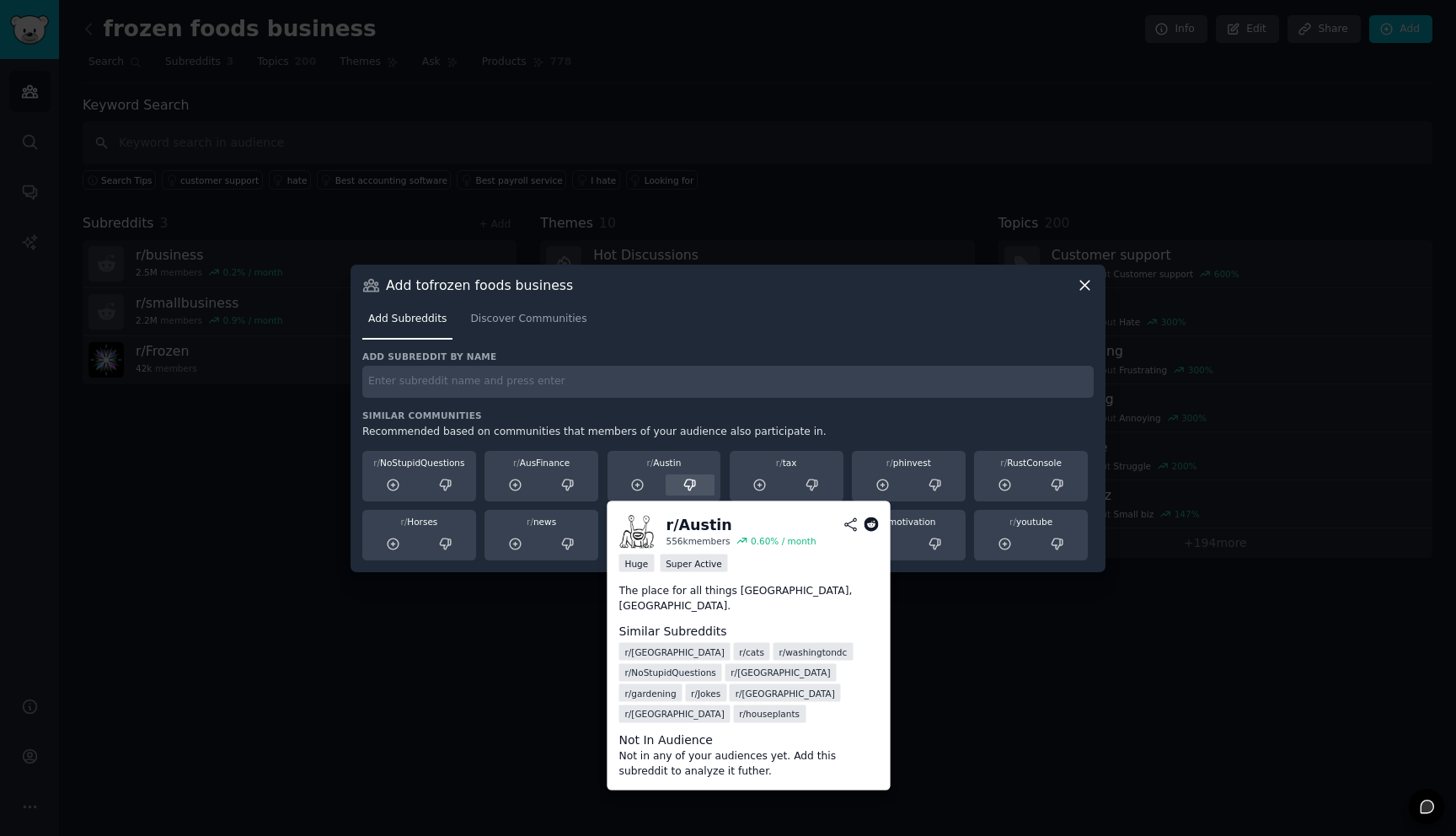
click at [695, 490] on icon at bounding box center [690, 485] width 15 height 15
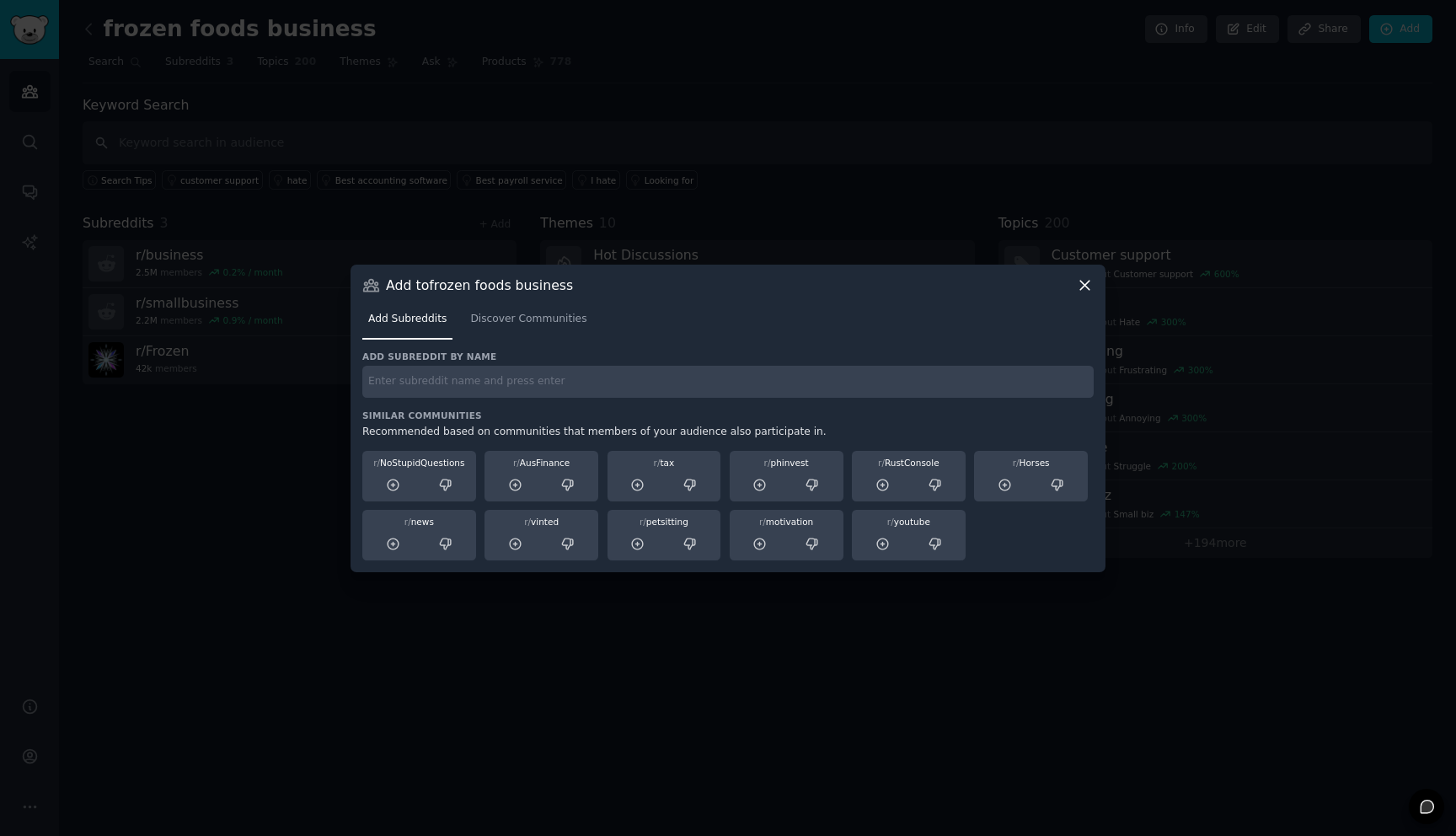
click at [695, 490] on icon at bounding box center [690, 485] width 15 height 15
click at [515, 320] on span "Discover Communities" at bounding box center [528, 319] width 116 height 15
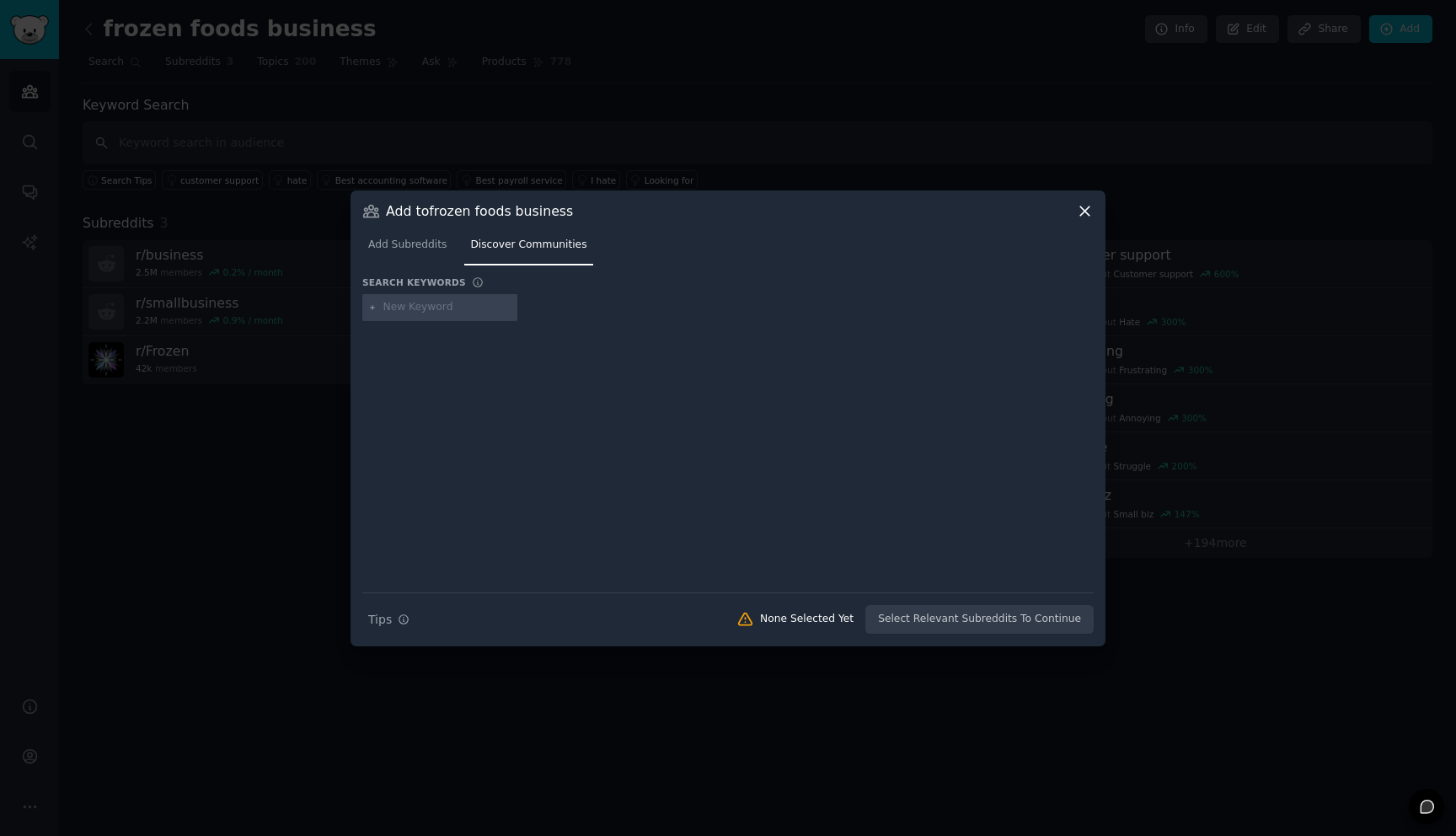
click at [433, 309] on input "text" at bounding box center [448, 307] width 128 height 15
type input "ice cream"
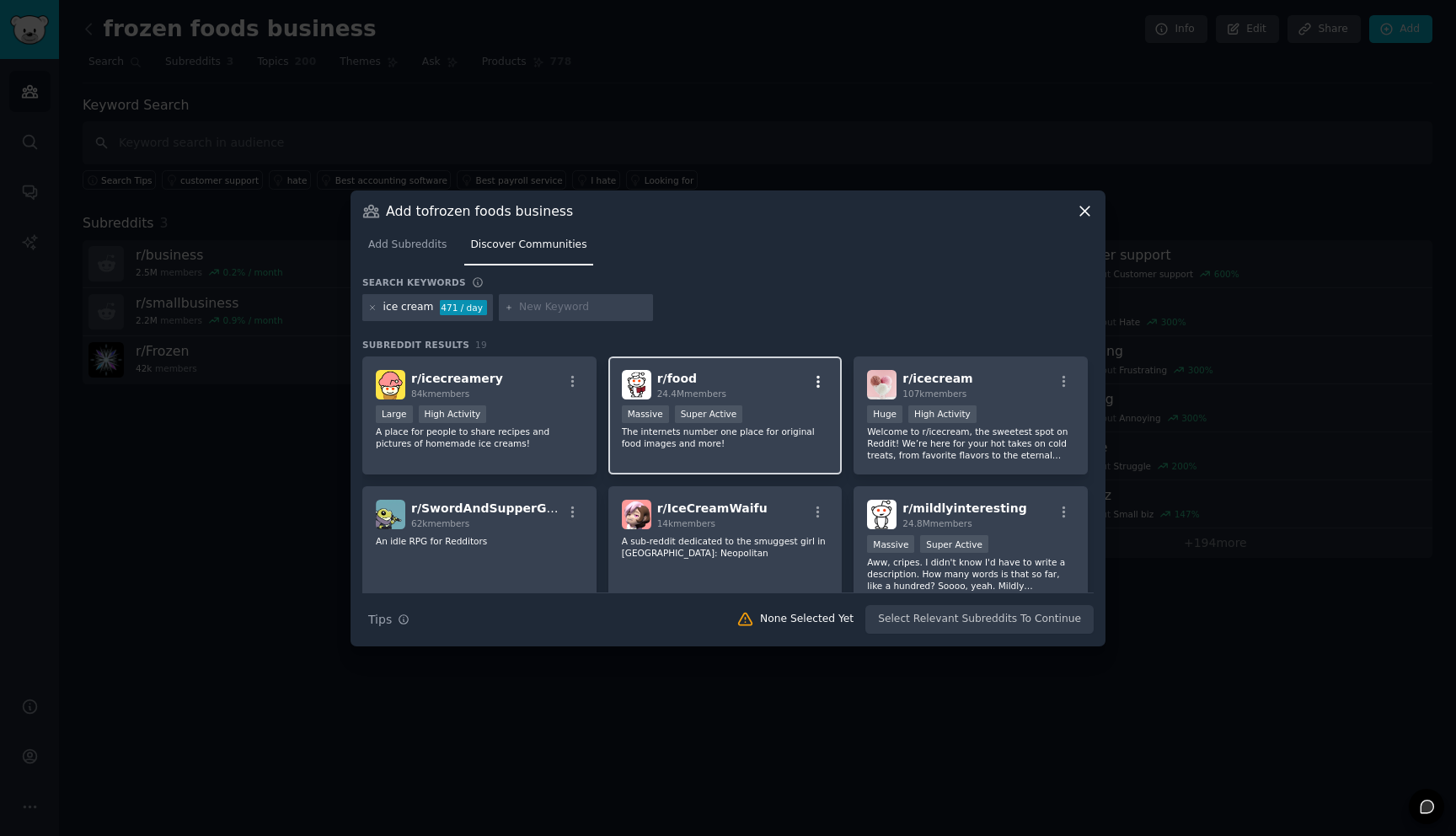
click at [811, 380] on icon "button" at bounding box center [818, 381] width 15 height 15
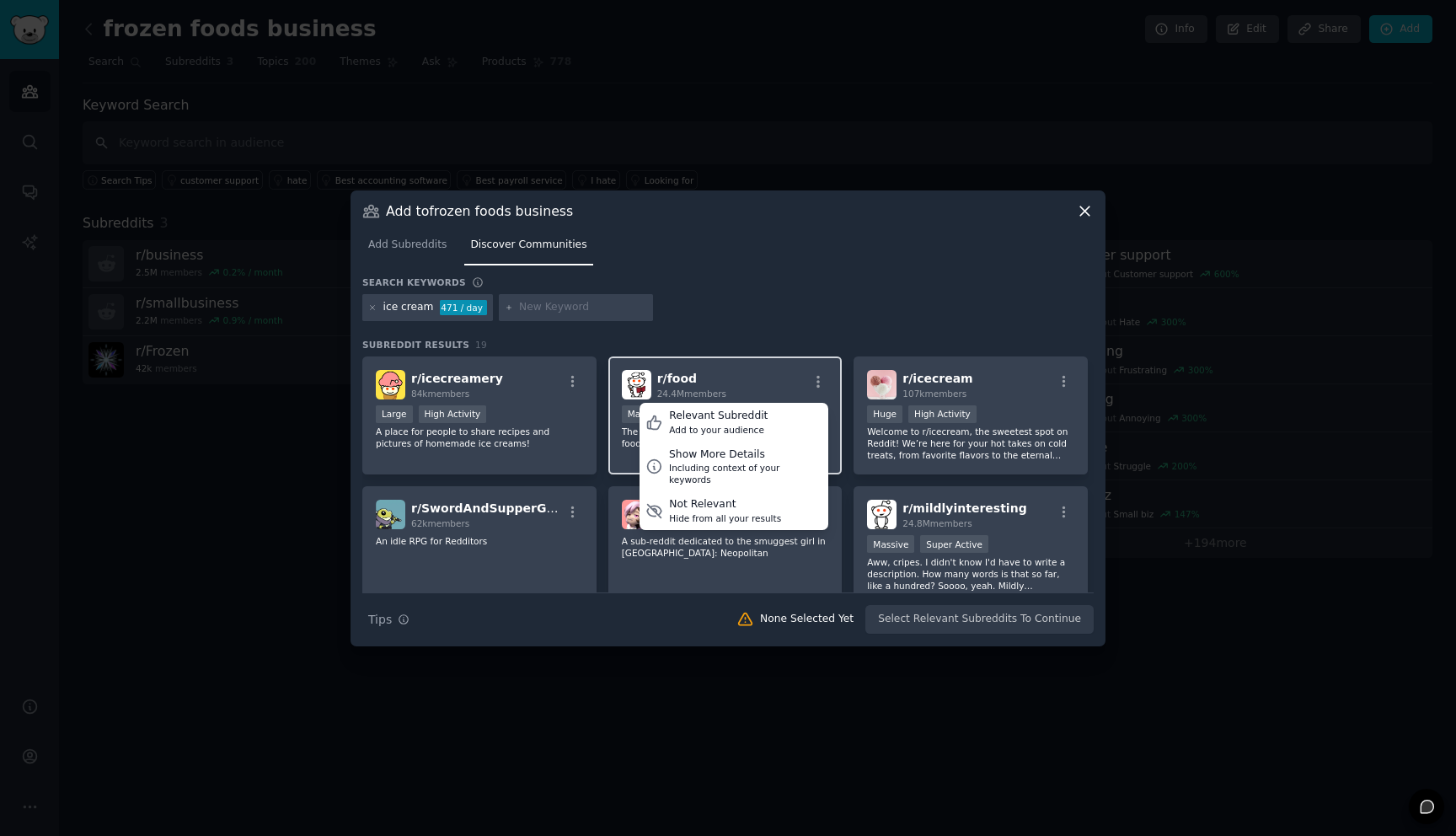
click at [766, 379] on div "r/ food 24.4M members Relevant Subreddit Add to your audience Show More Details…" at bounding box center [726, 385] width 208 height 30
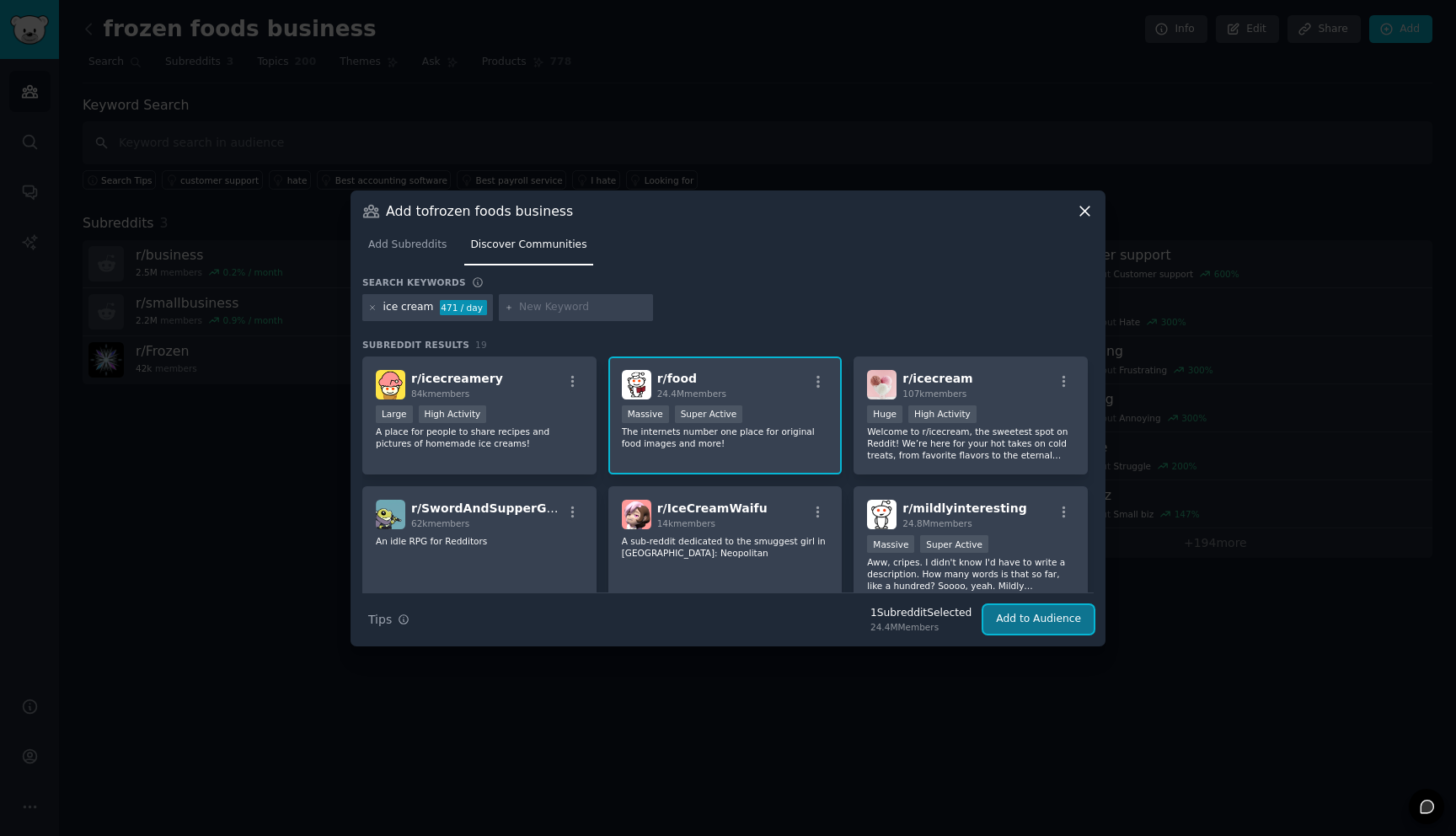
click at [1026, 623] on button "Add to Audience" at bounding box center [1038, 619] width 110 height 29
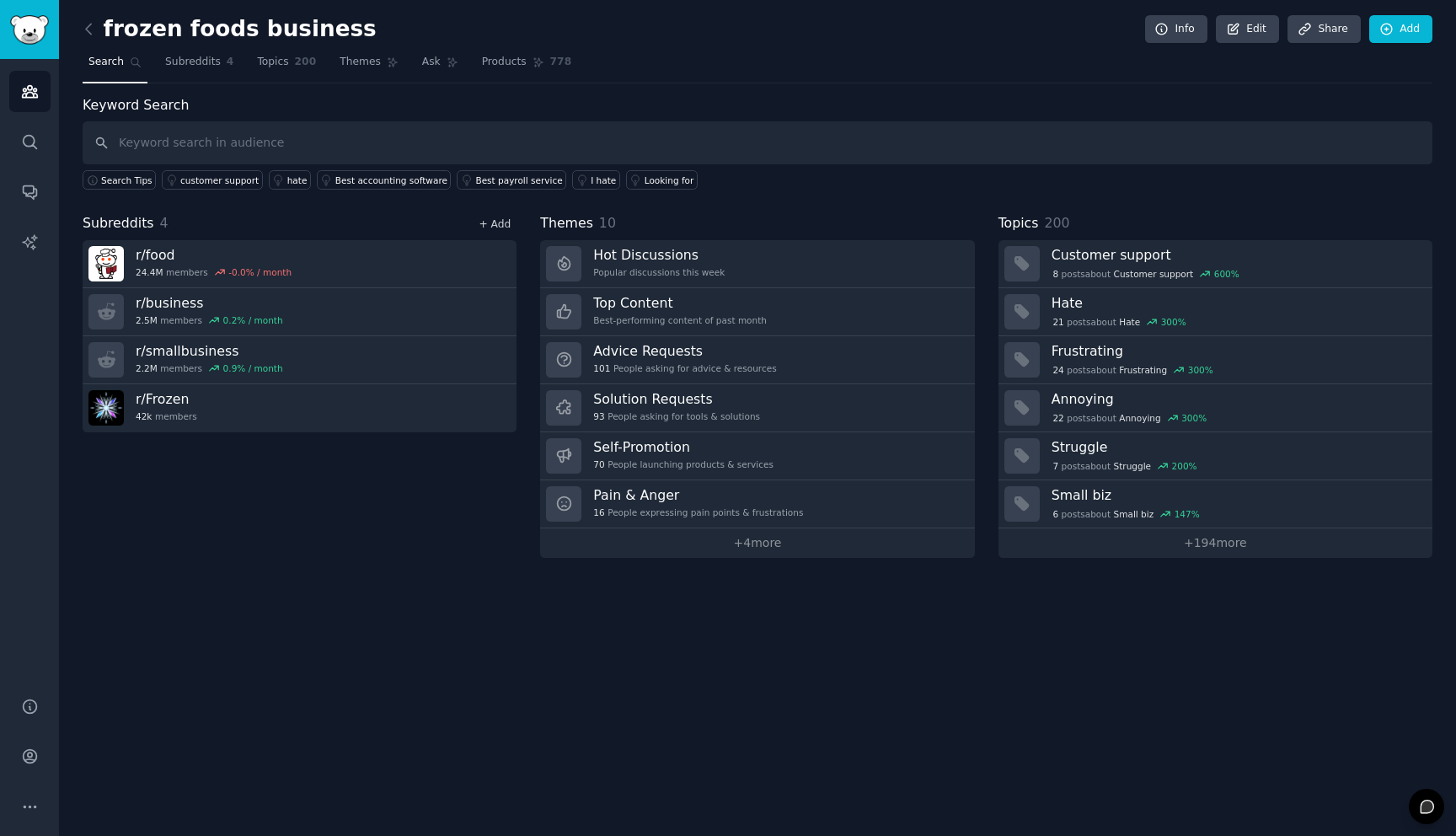
click at [489, 226] on link "+ Add" at bounding box center [494, 224] width 32 height 12
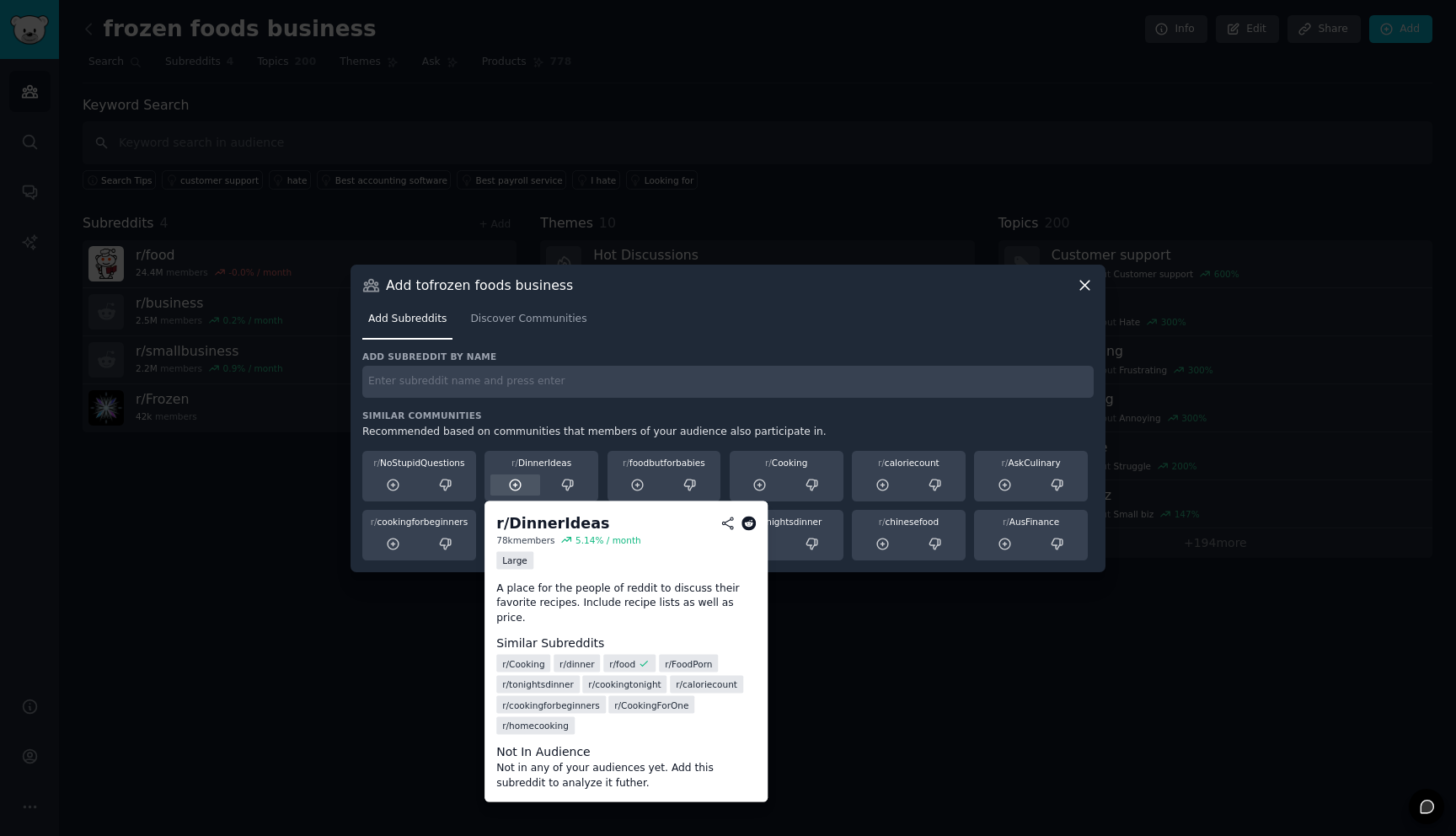
click at [511, 485] on icon at bounding box center [515, 485] width 15 height 15
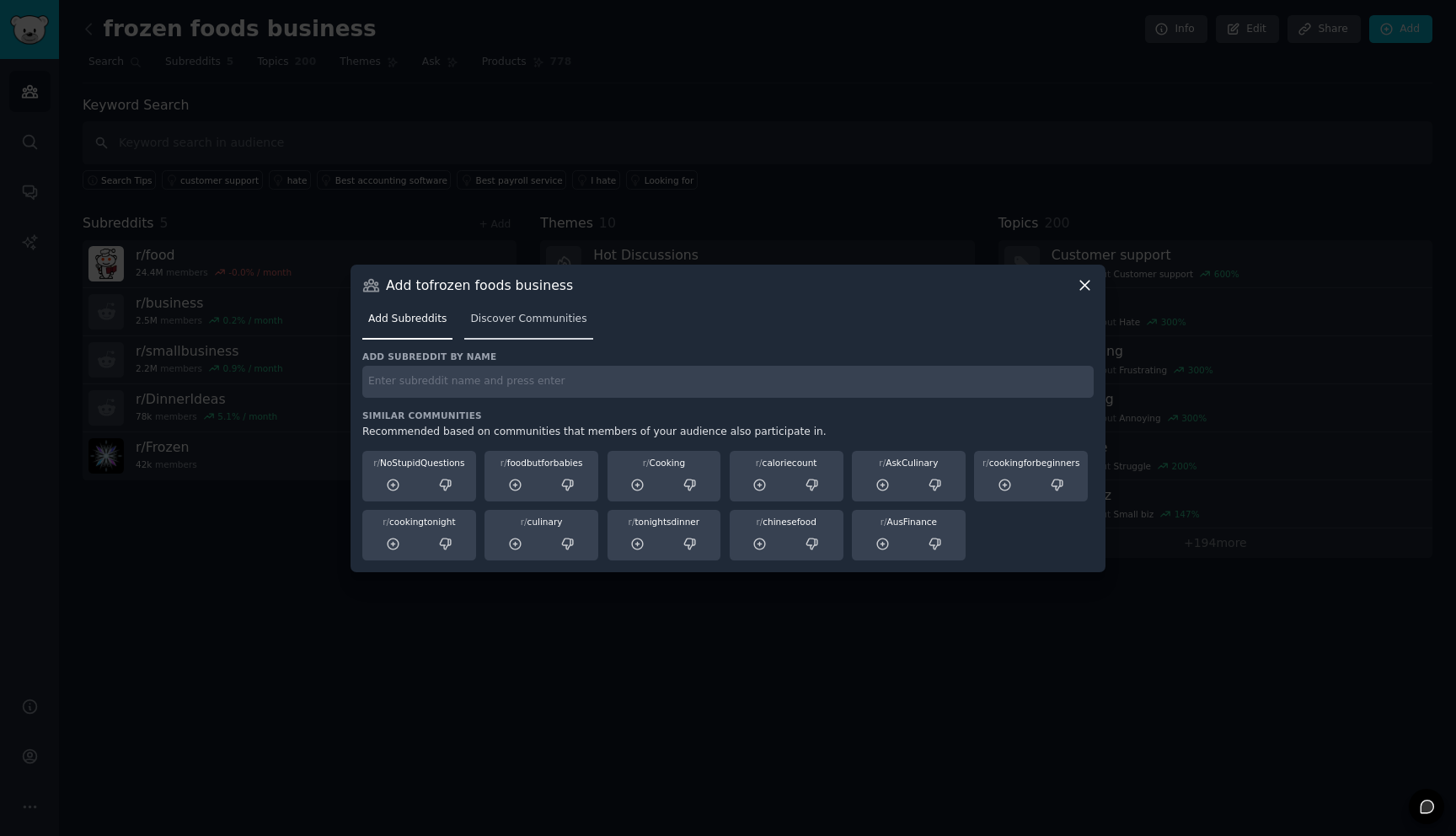
click at [524, 315] on span "Discover Communities" at bounding box center [528, 319] width 116 height 15
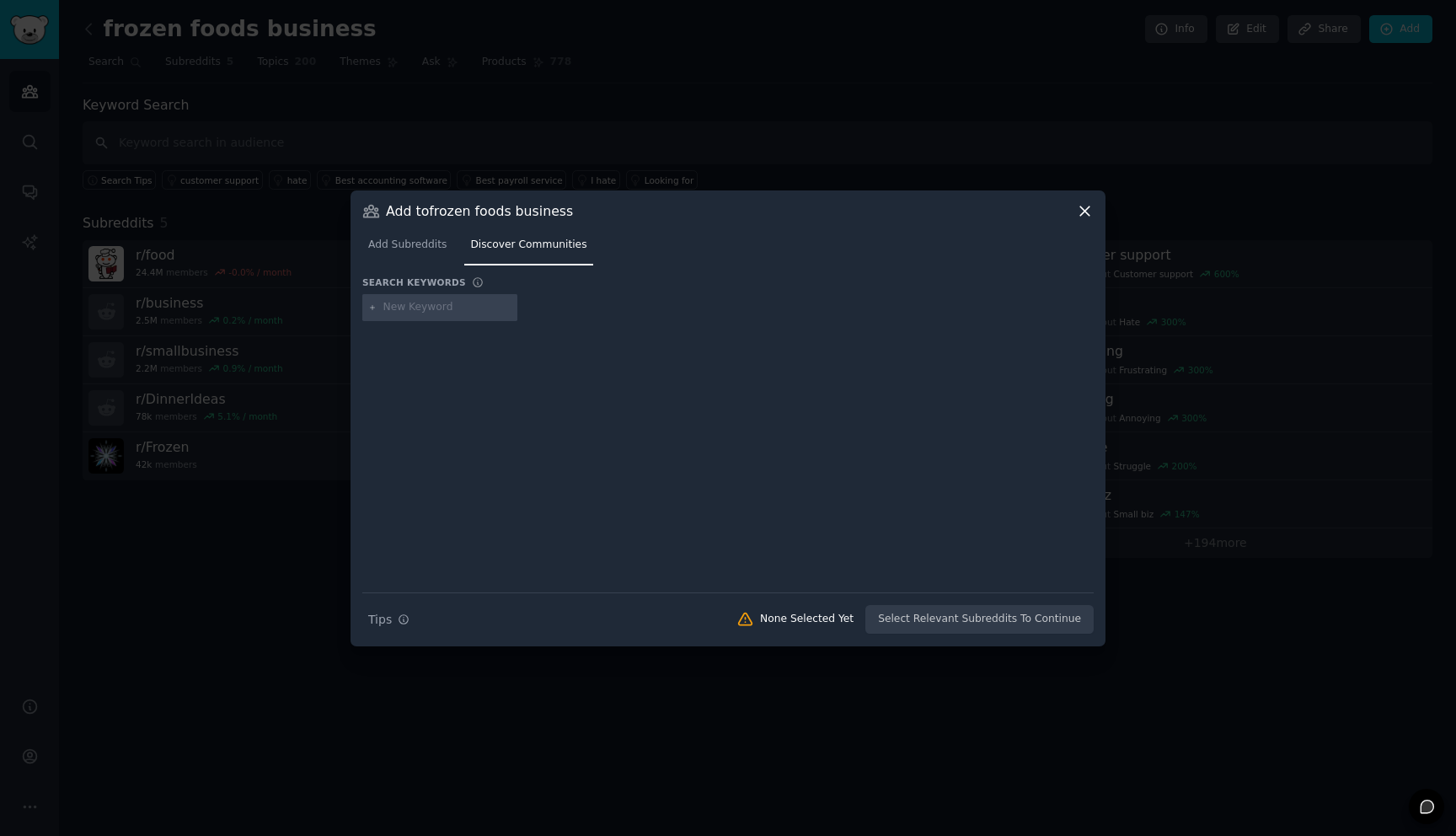
click at [417, 309] on input "text" at bounding box center [448, 307] width 128 height 15
type input "frozen burritos"
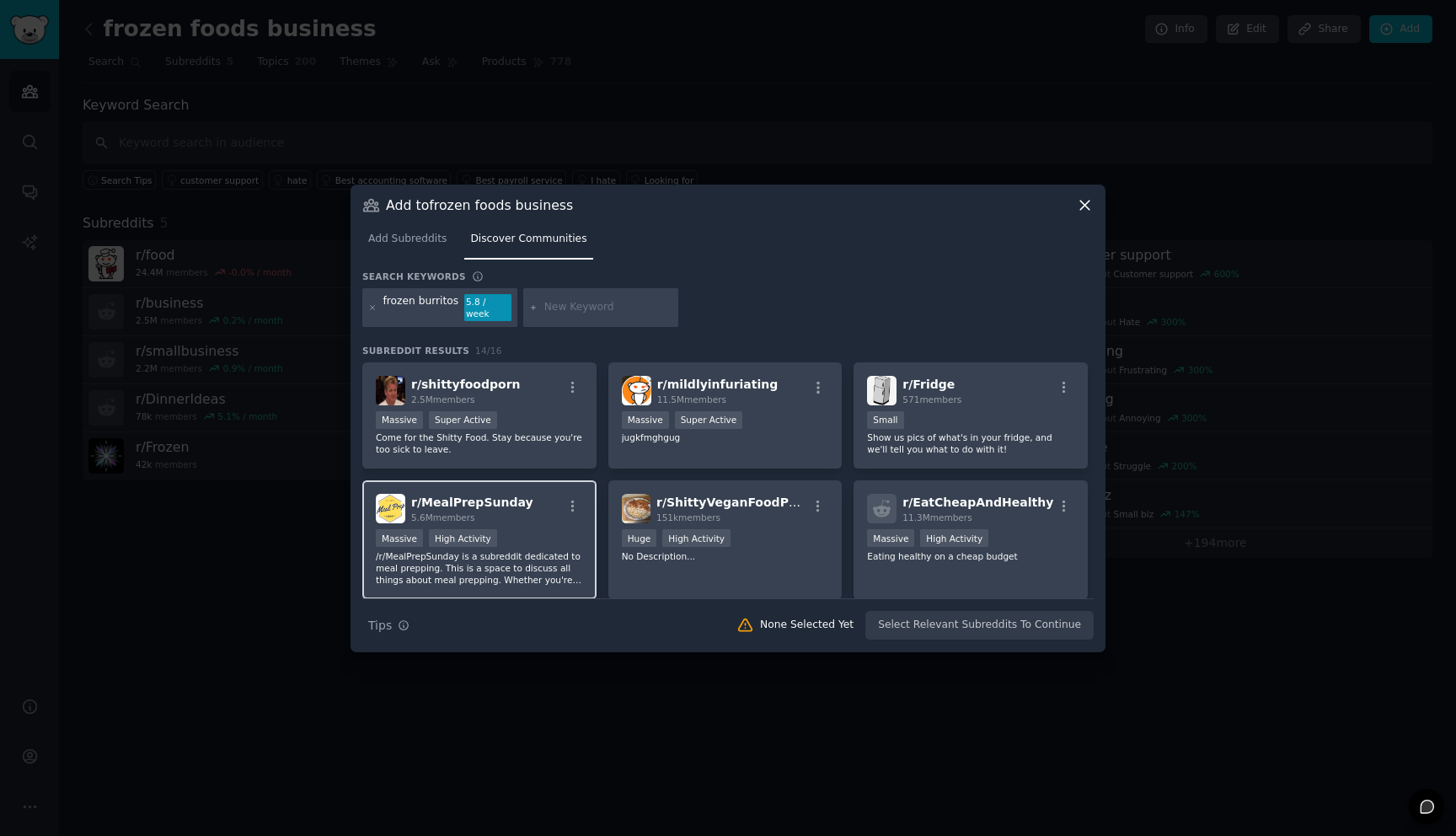
click at [536, 512] on div "r/ MealPrepSunday 5.6M members" at bounding box center [479, 508] width 208 height 30
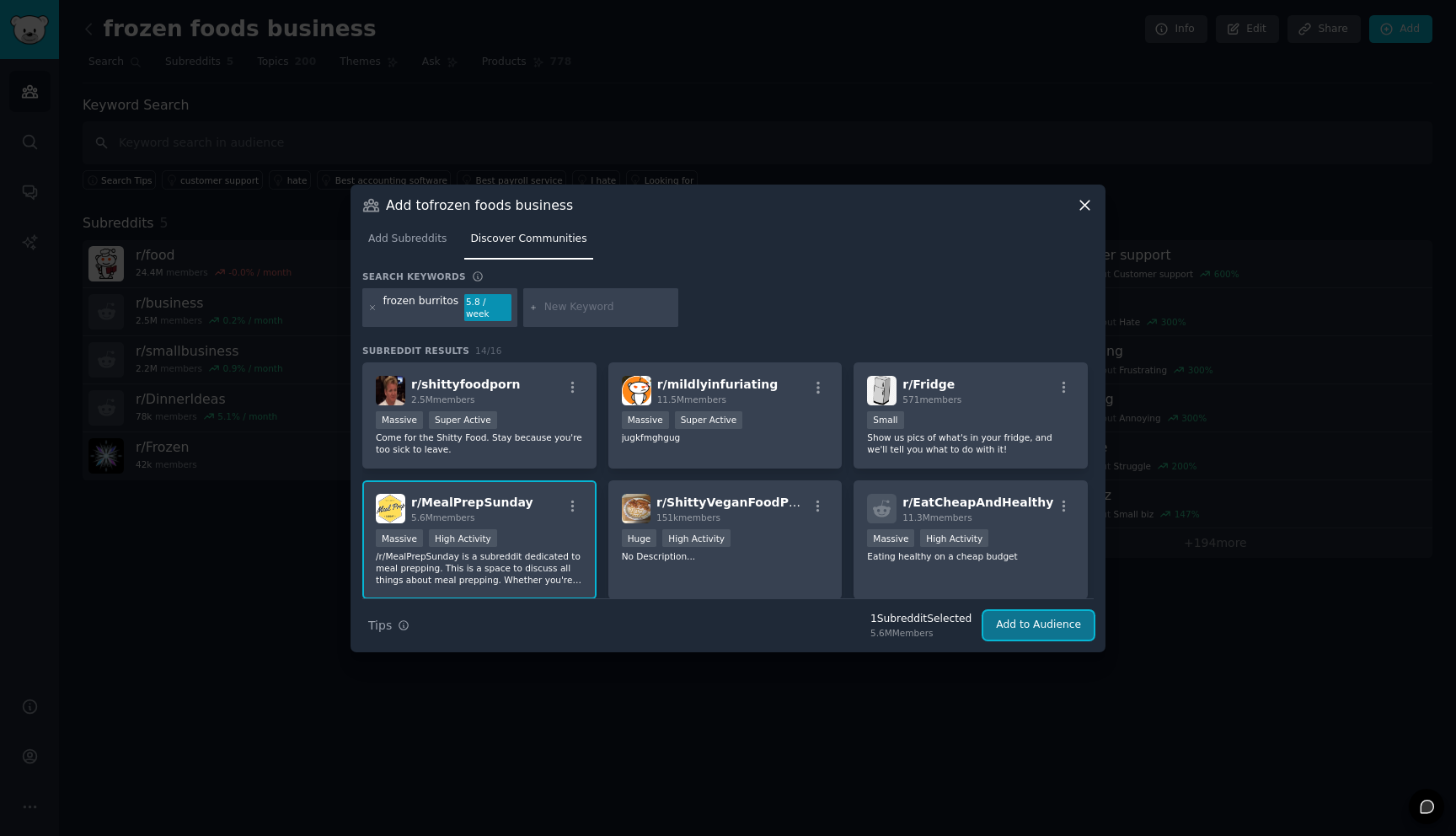
click at [1043, 627] on button "Add to Audience" at bounding box center [1038, 626] width 110 height 29
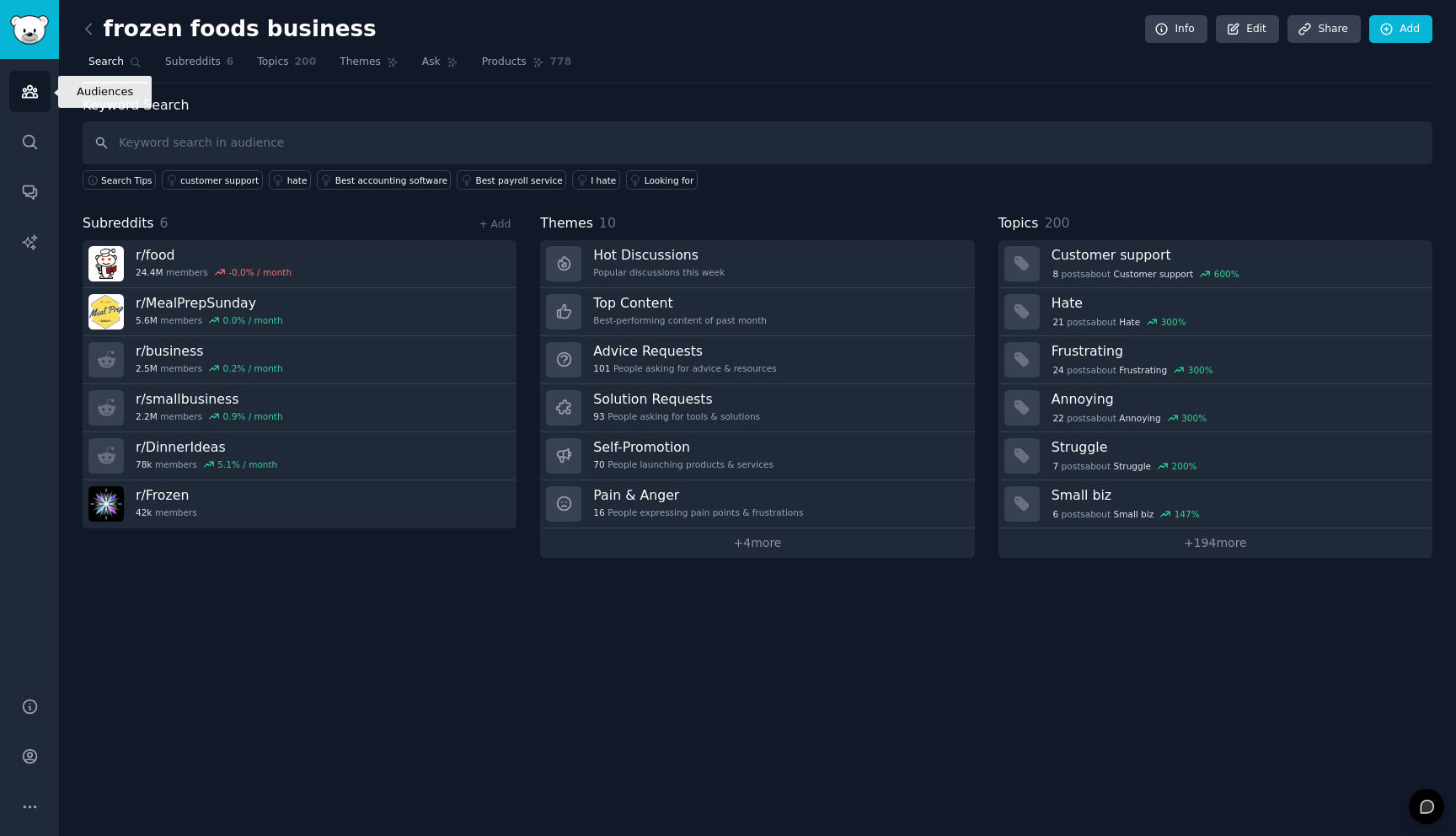
click at [24, 96] on icon "Sidebar" at bounding box center [29, 91] width 15 height 12
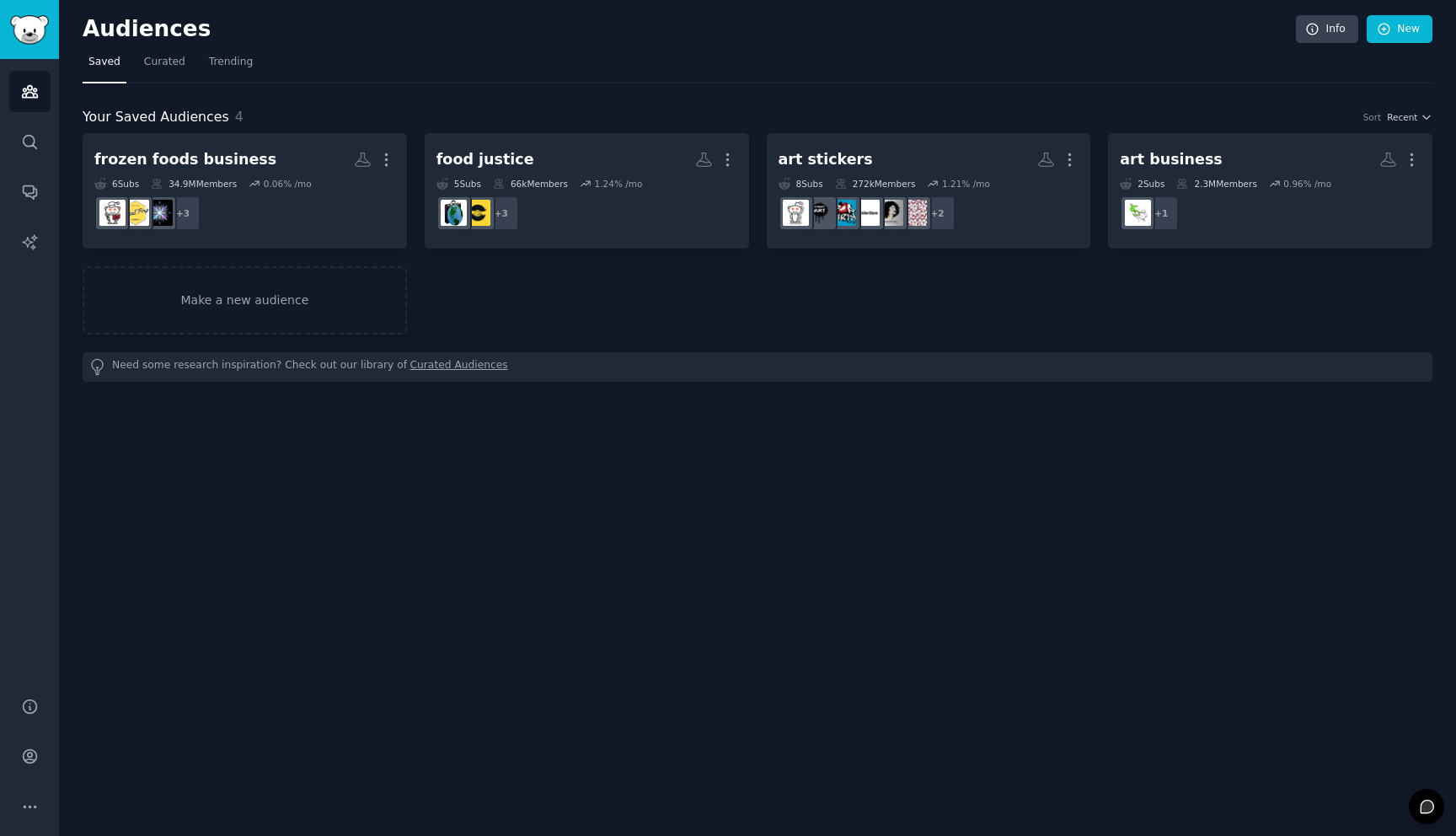
click at [951, 309] on div "frozen foods business More 6 Sub s 34.9M Members 0.06 % /mo + 3 food justice Mo…" at bounding box center [756, 233] width 1349 height 201
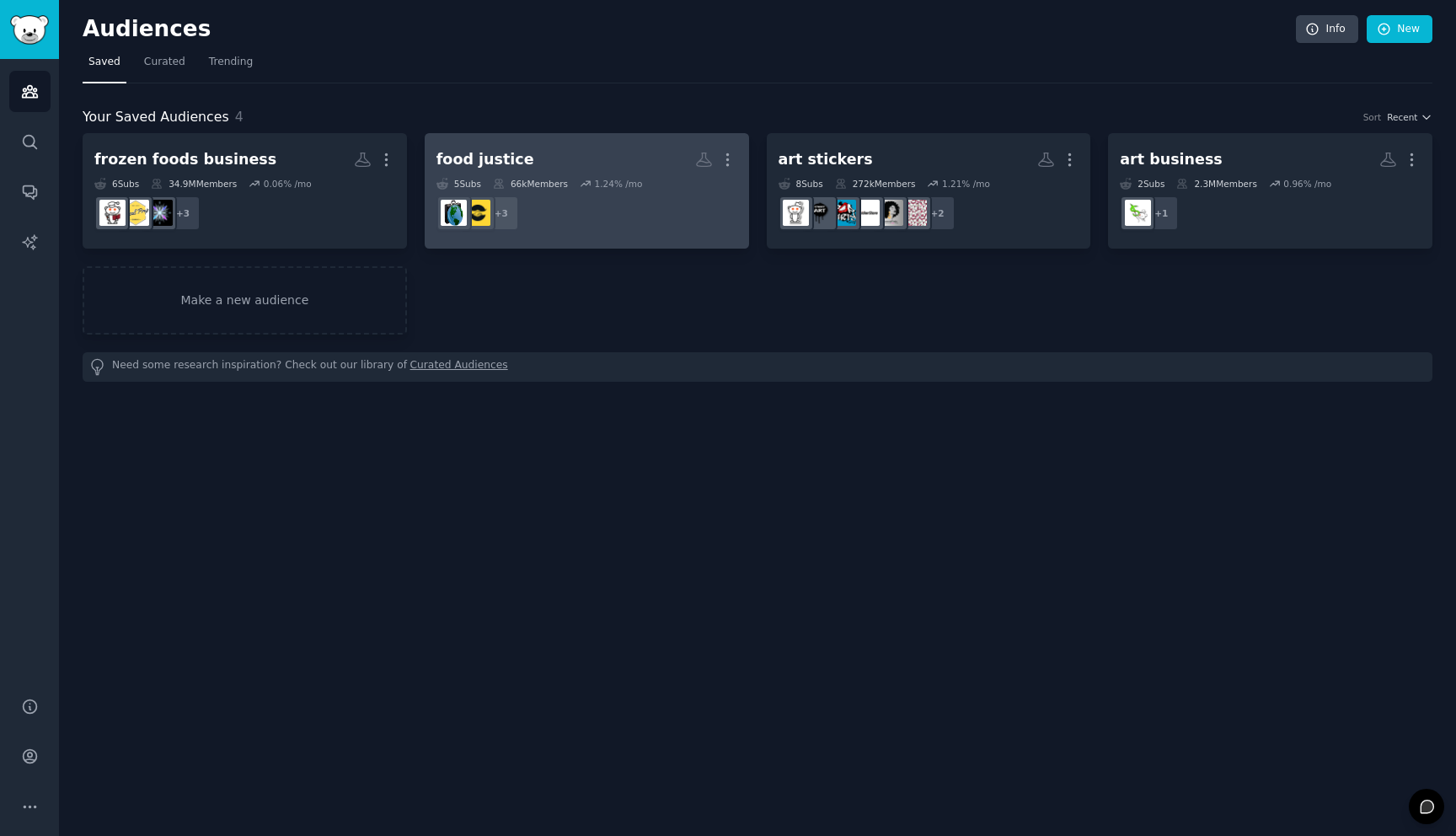
click at [623, 141] on link "food justice More 5 Sub s 66k Members 1.24 % /mo + 3" at bounding box center [586, 190] width 324 height 116
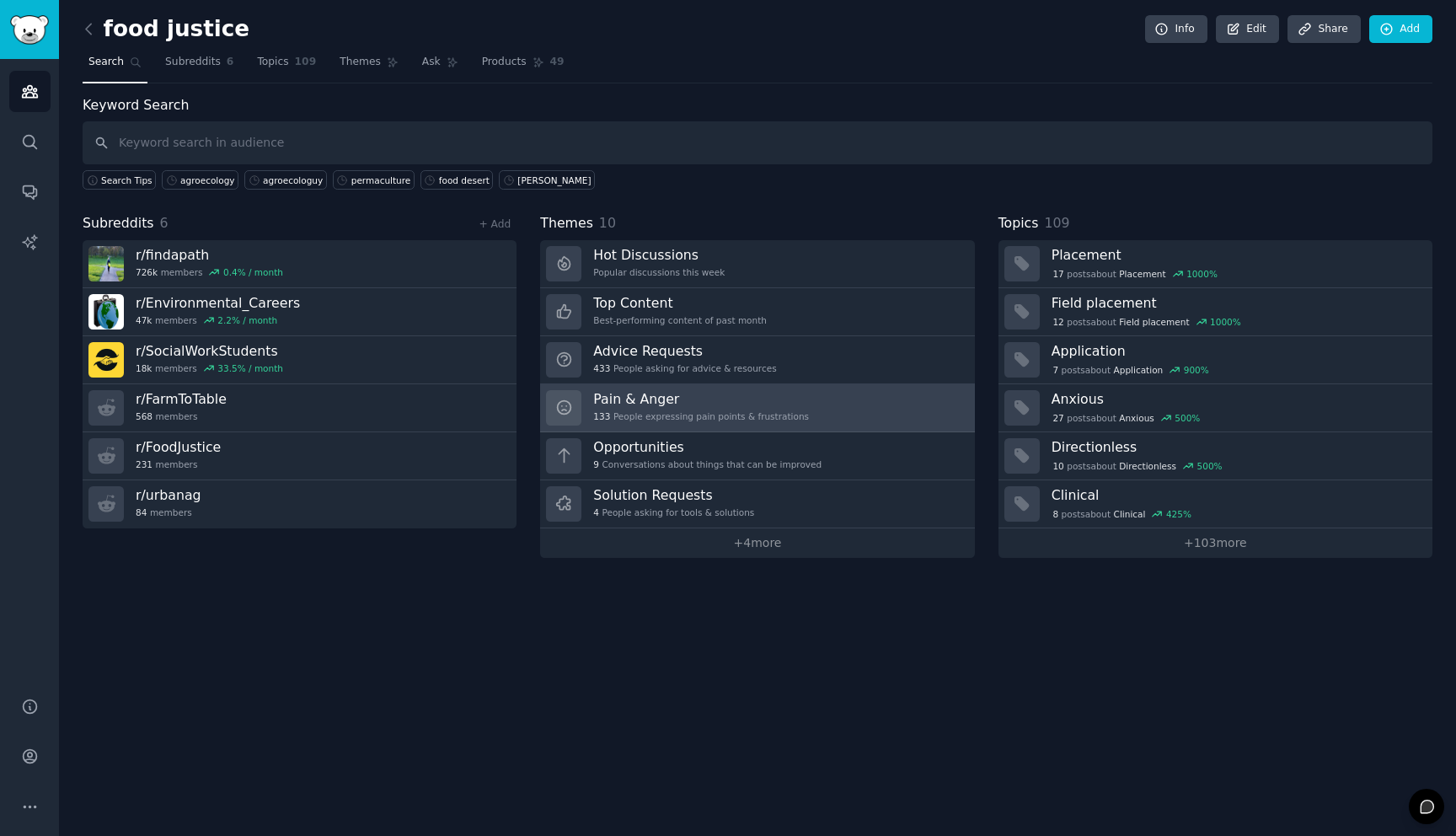
click at [854, 405] on link "Pain & Anger 133 People expressing pain points & frustrations" at bounding box center [756, 408] width 434 height 48
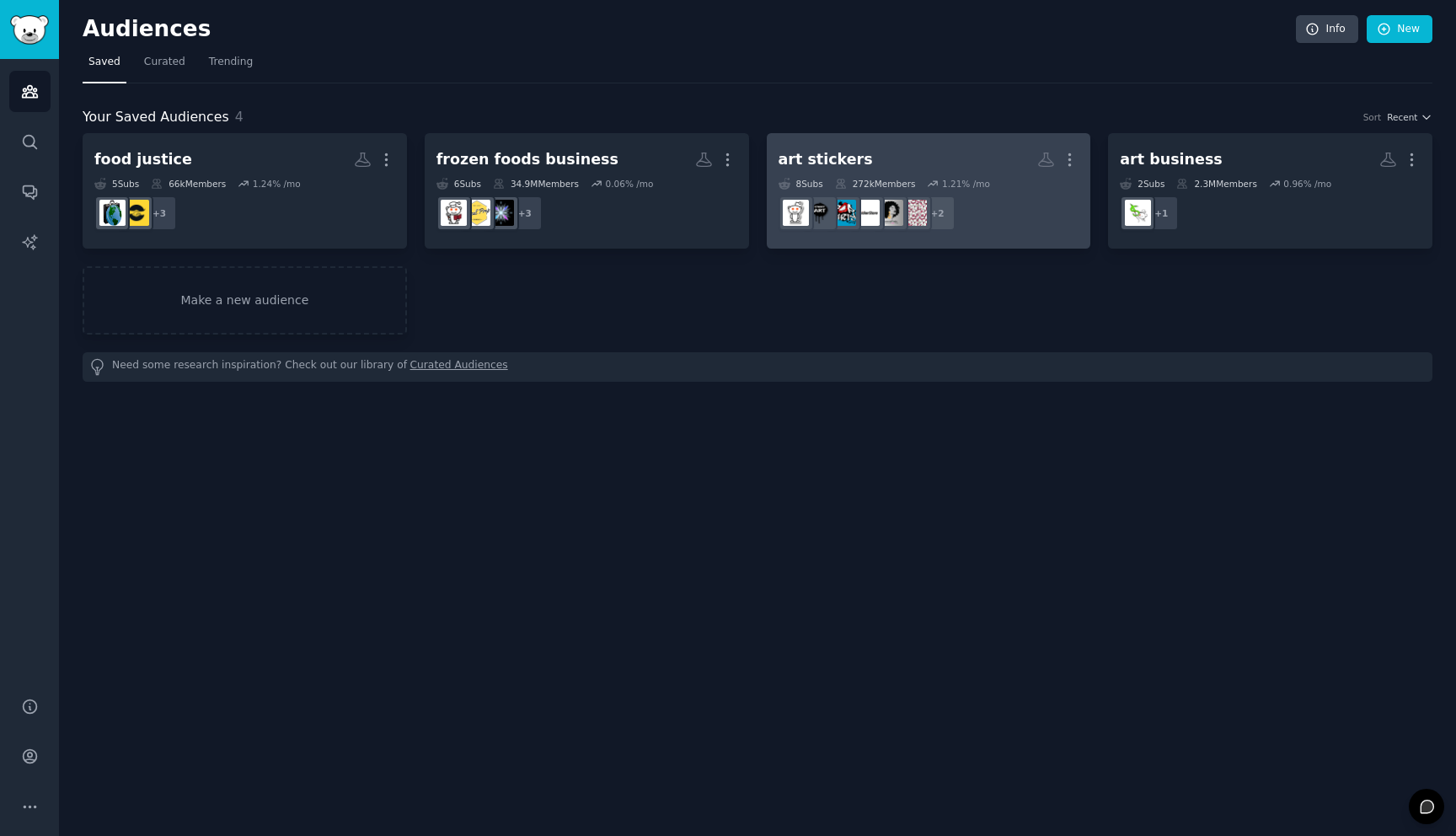
click at [961, 141] on link "art stickers More 8 Sub s 272k Members 1.21 % /mo + 2" at bounding box center [928, 190] width 324 height 116
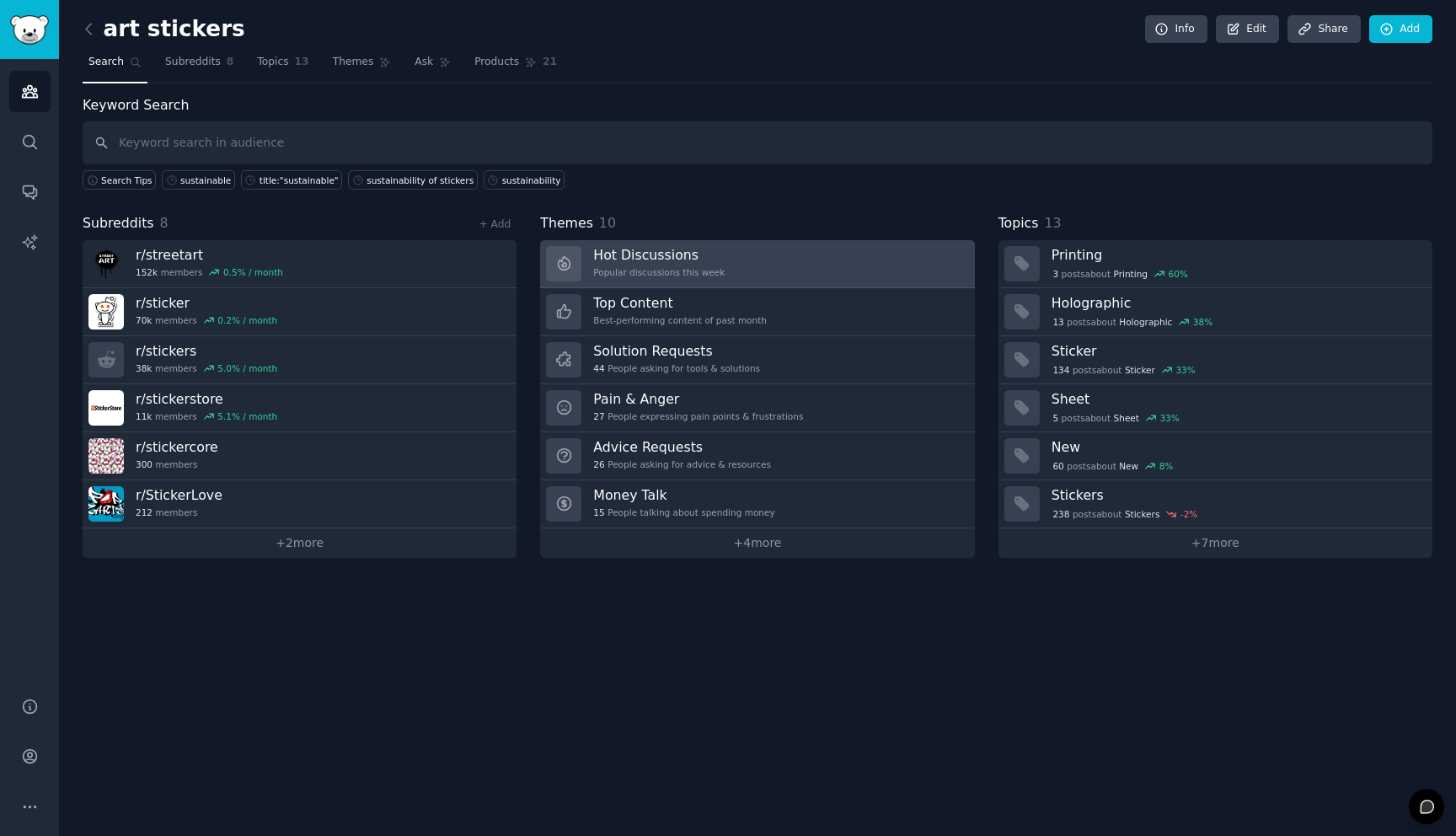
click at [787, 246] on link "Hot Discussions Popular discussions this week" at bounding box center [756, 264] width 434 height 48
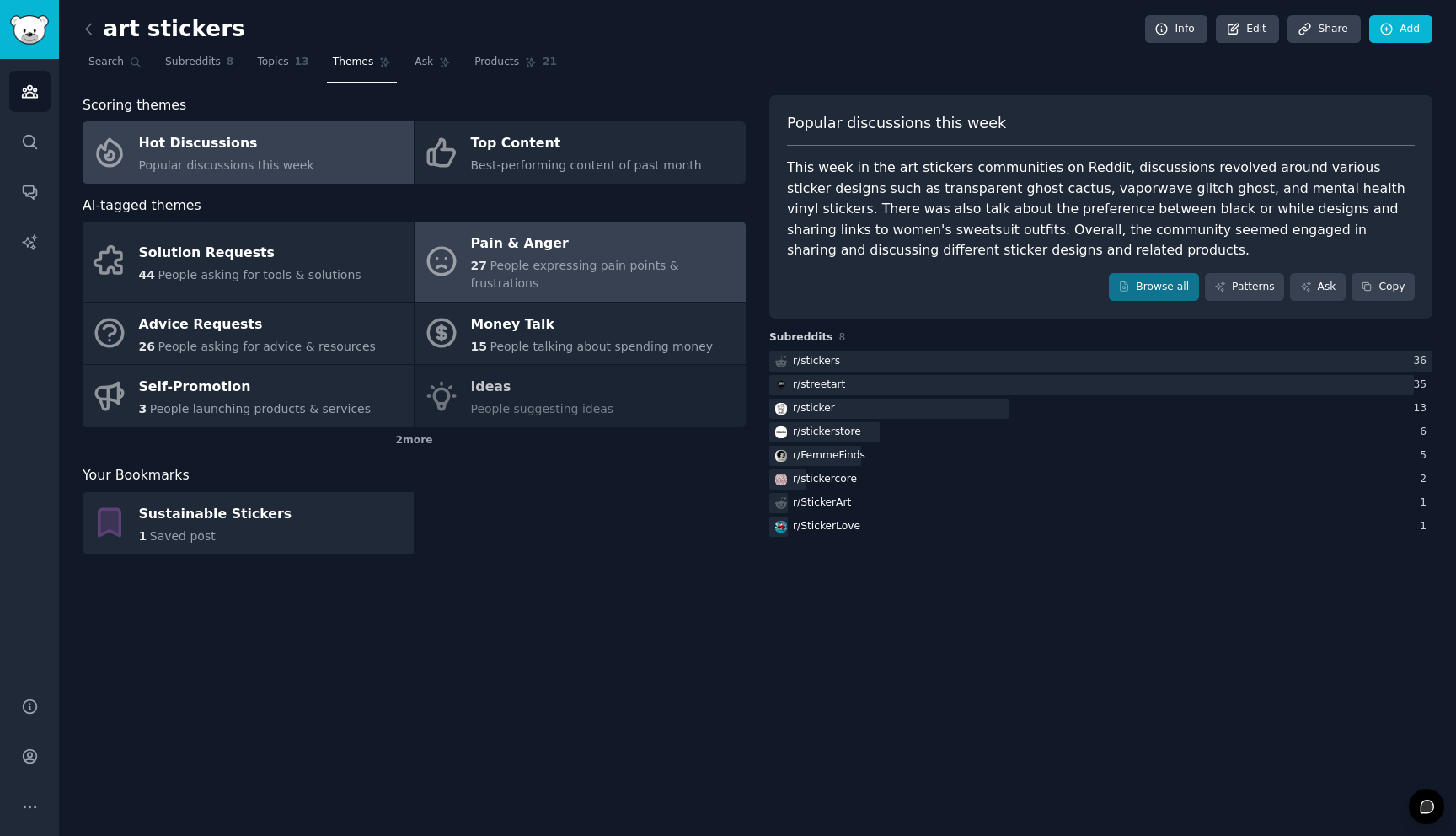
click at [621, 237] on div "Pain & Anger" at bounding box center [604, 245] width 266 height 27
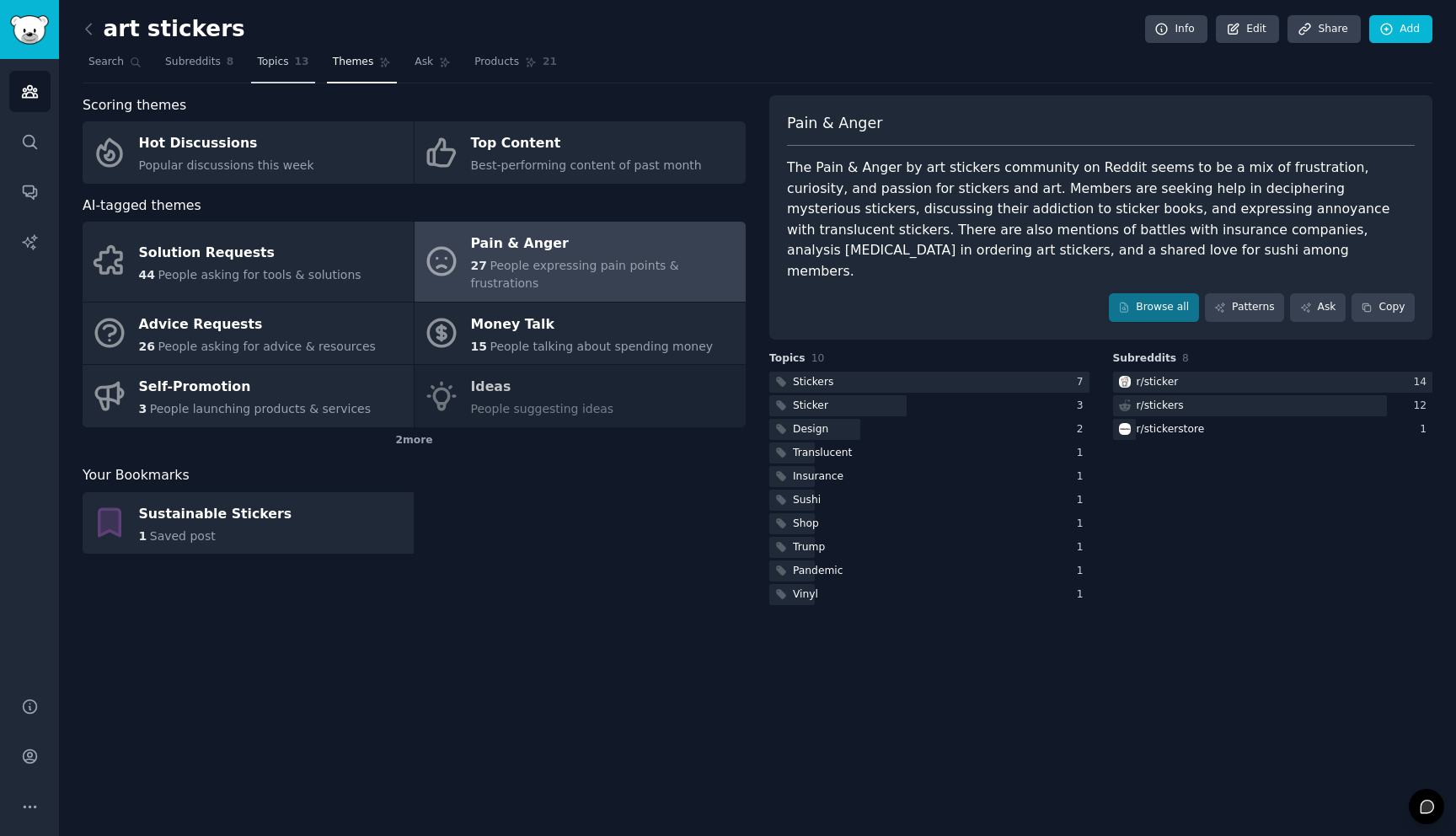
click at [266, 69] on span "Topics" at bounding box center [273, 62] width 32 height 15
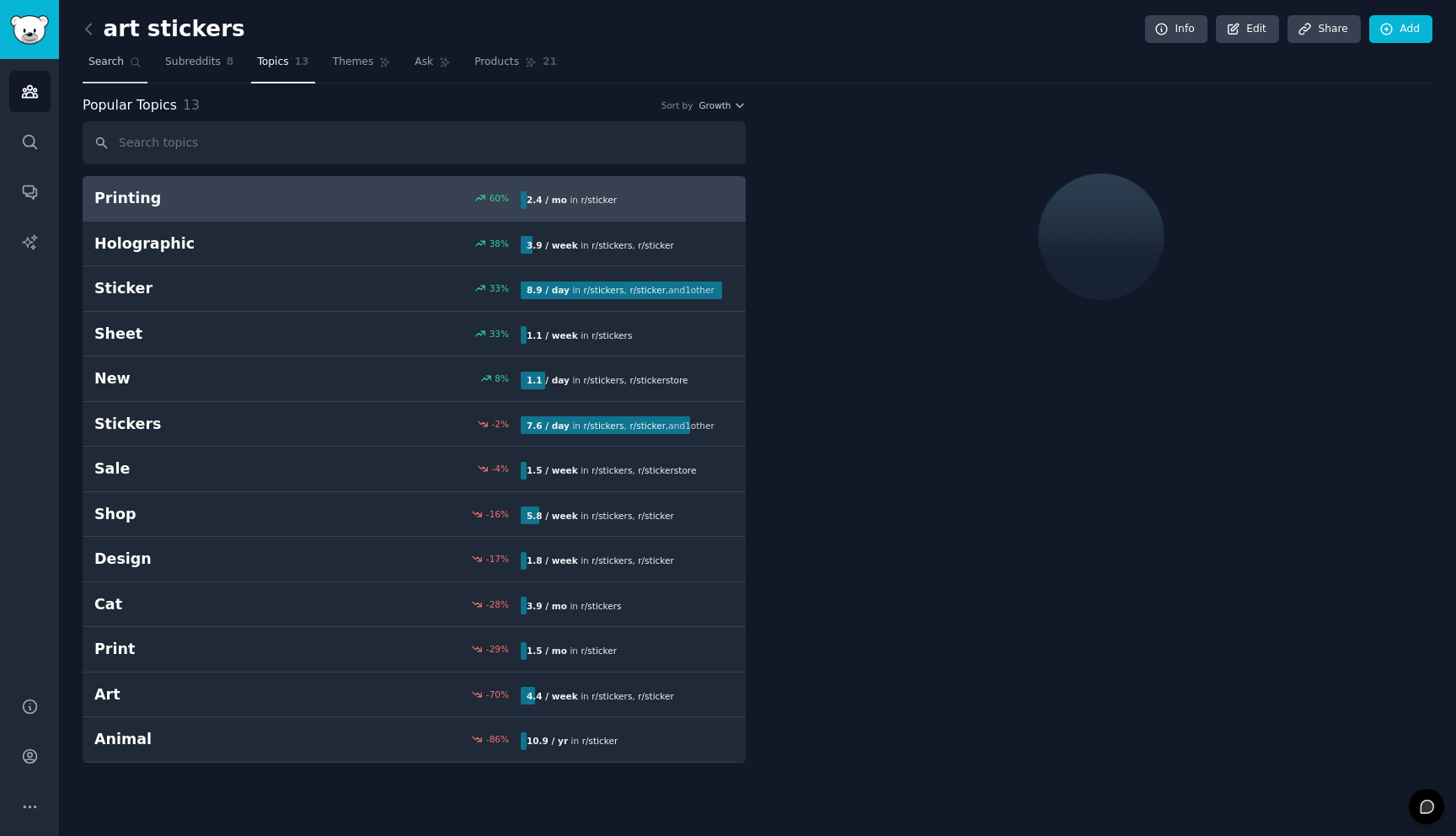
click at [97, 57] on span "Search" at bounding box center [106, 62] width 35 height 15
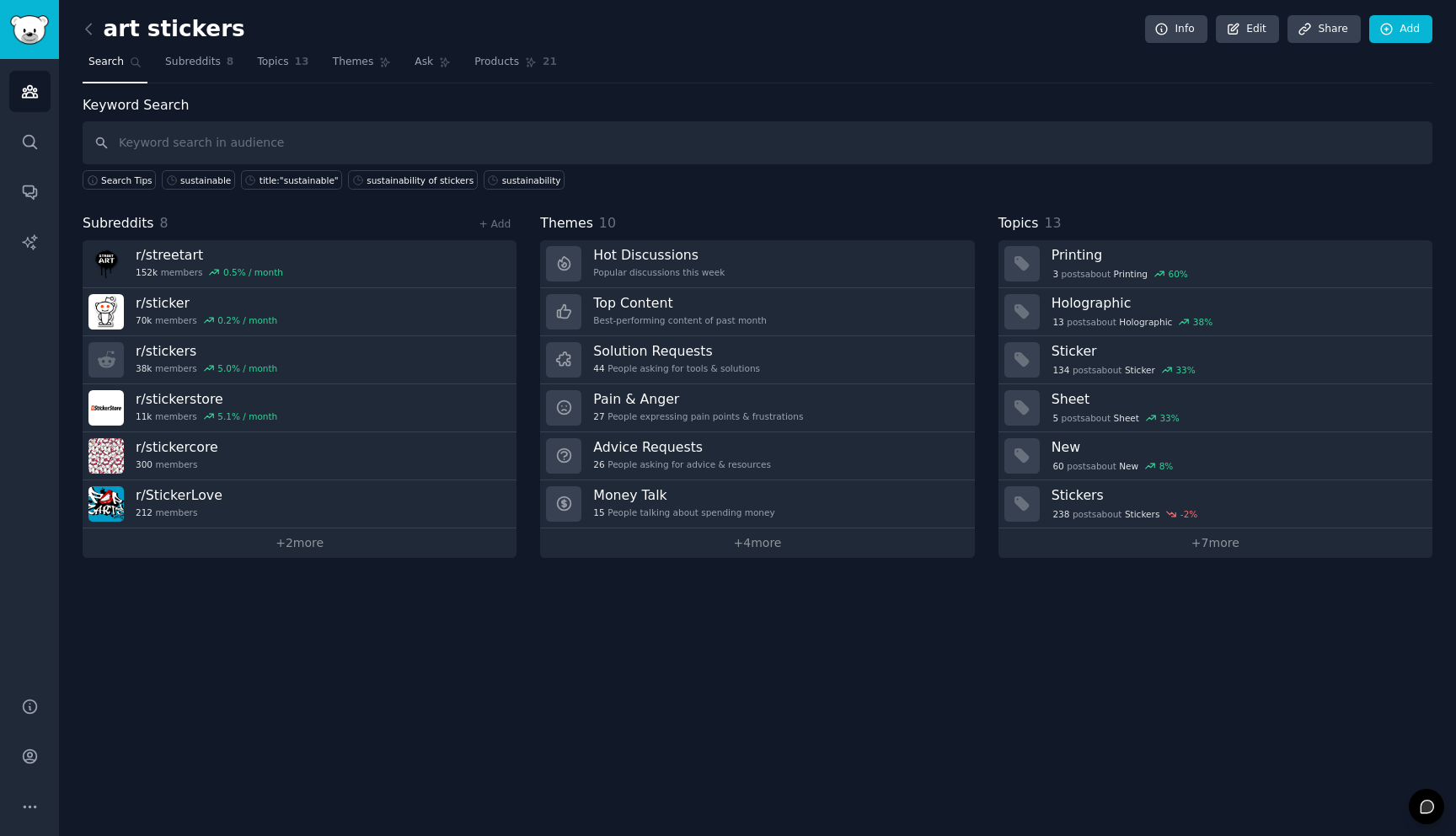
click at [111, 57] on span "Search" at bounding box center [106, 62] width 35 height 15
click at [158, 29] on h2 "art stickers" at bounding box center [163, 30] width 162 height 27
click at [88, 29] on icon at bounding box center [89, 29] width 18 height 18
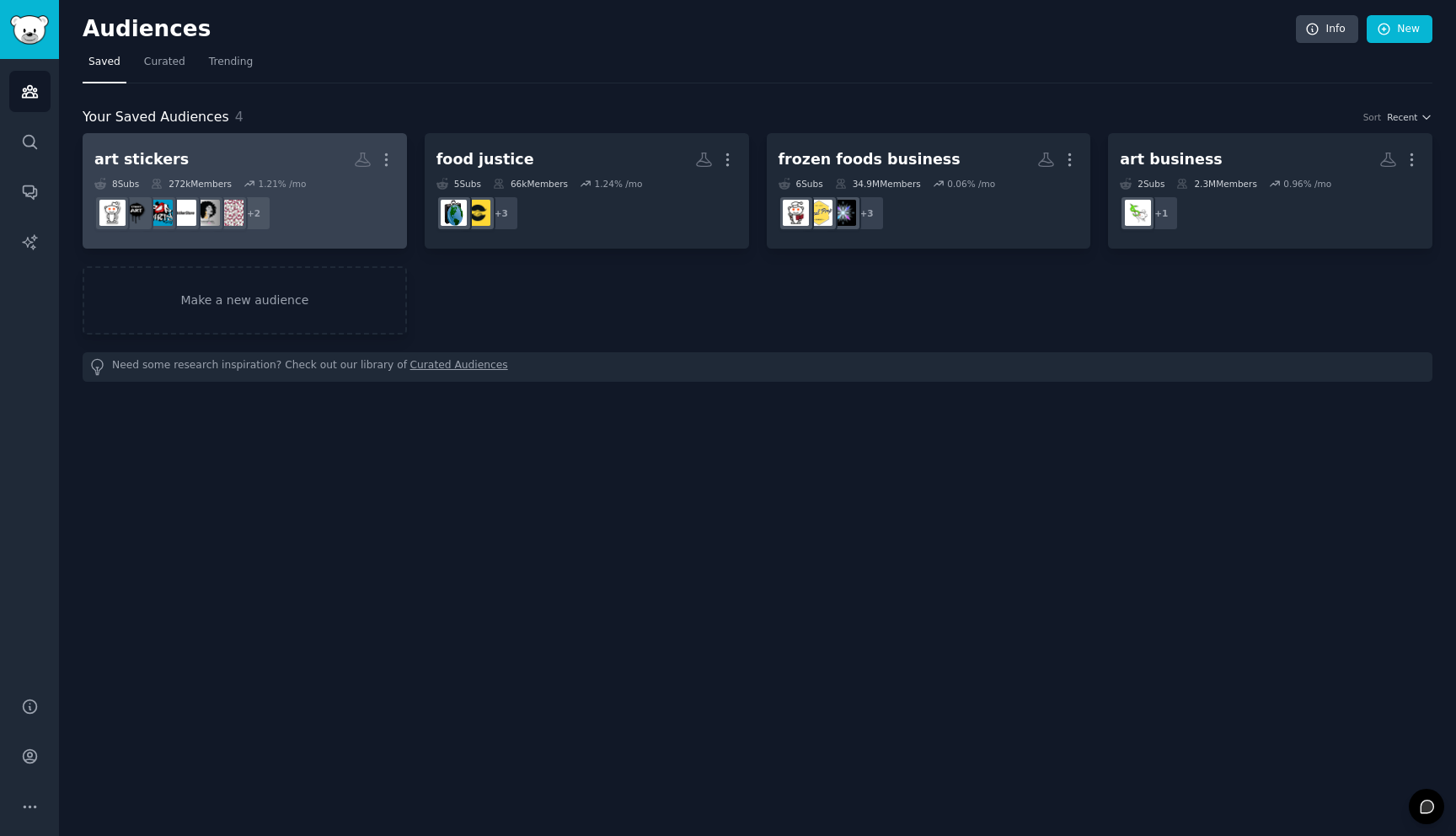
click at [278, 152] on h2 "art stickers More" at bounding box center [245, 160] width 301 height 30
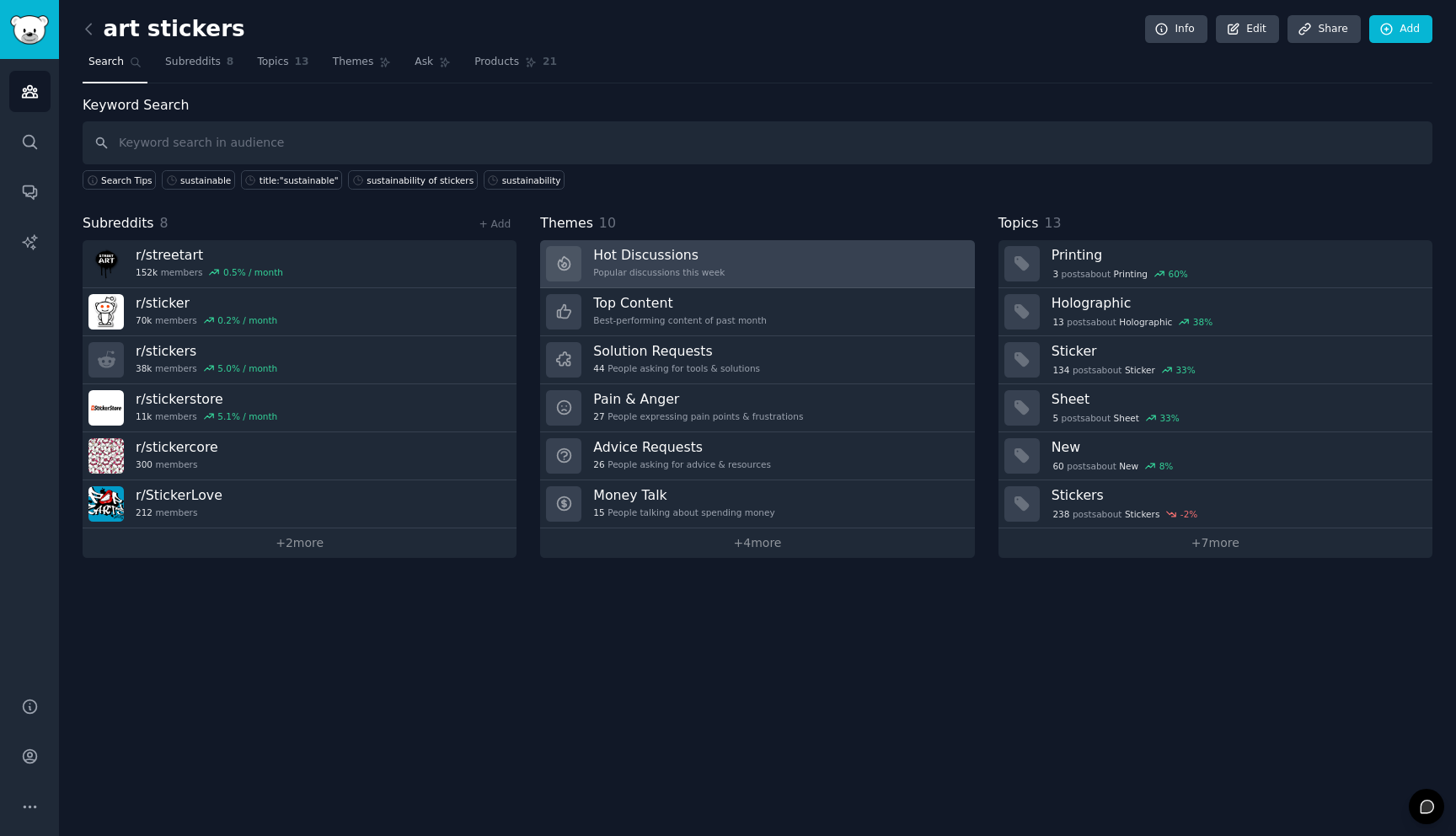
click at [814, 262] on link "Hot Discussions Popular discussions this week" at bounding box center [756, 264] width 434 height 48
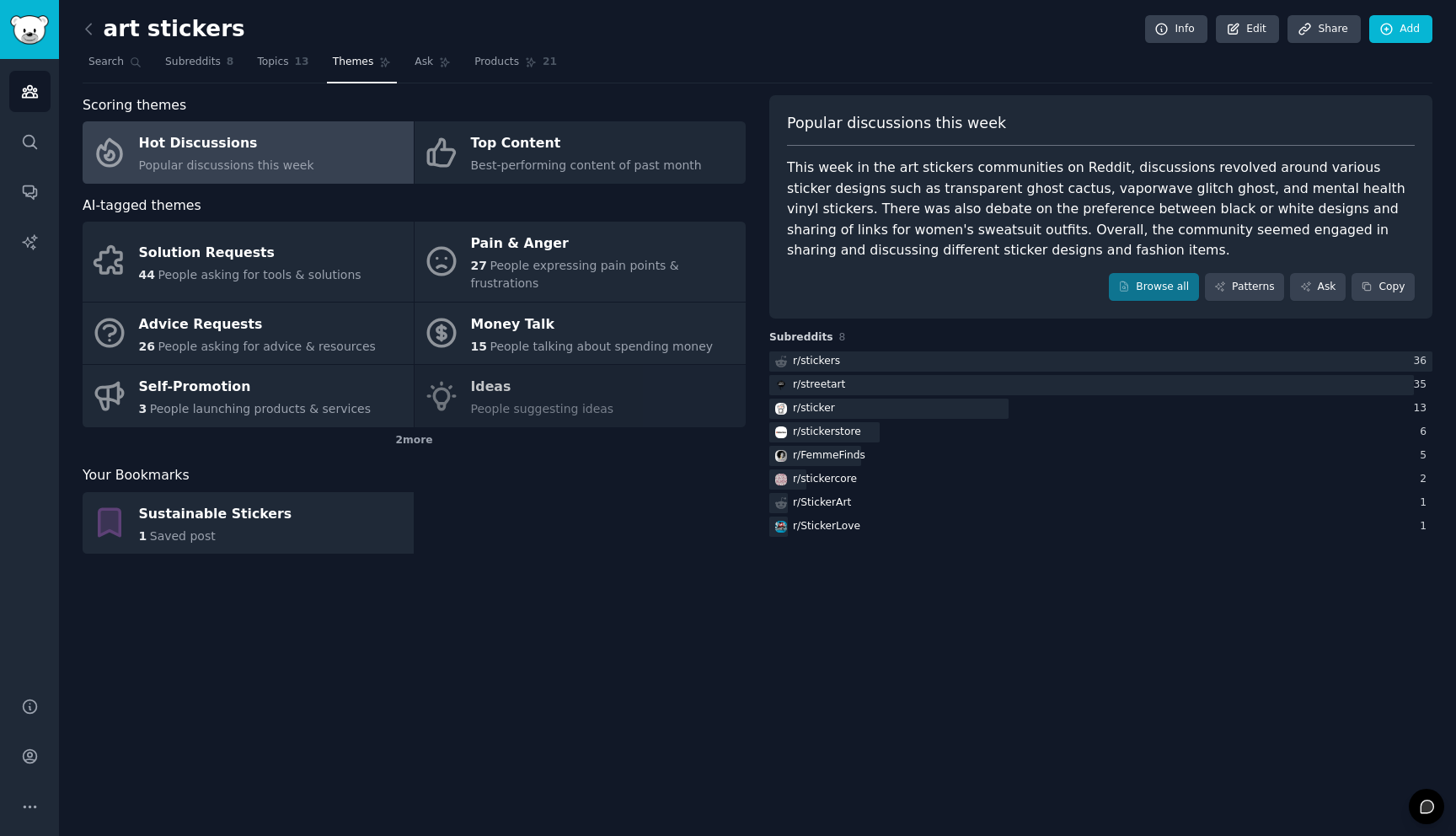
click at [288, 174] on link "Hot Discussions Popular discussions this week" at bounding box center [247, 152] width 331 height 62
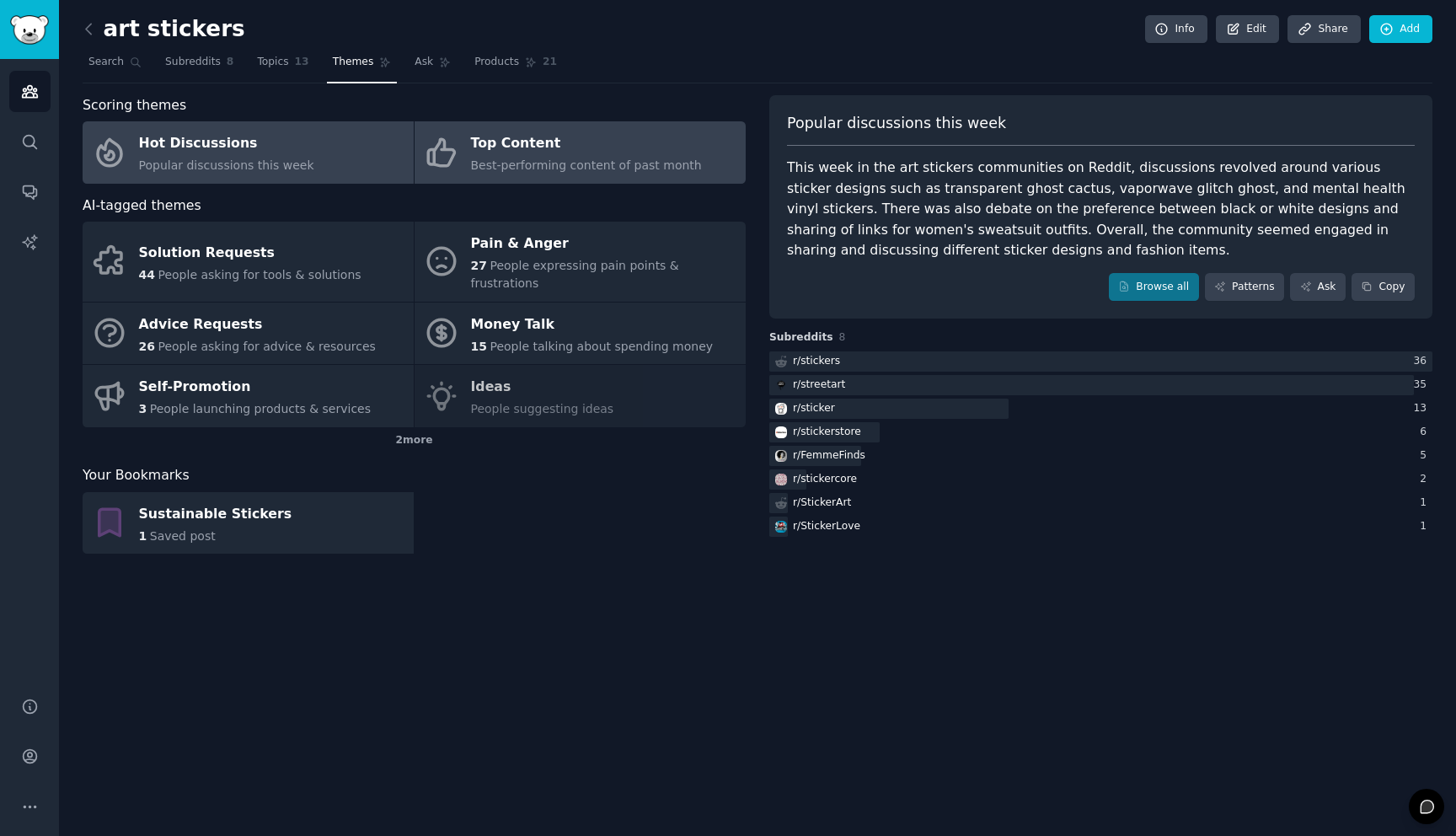
click at [587, 168] on span "Best-performing content of past month" at bounding box center [587, 164] width 231 height 14
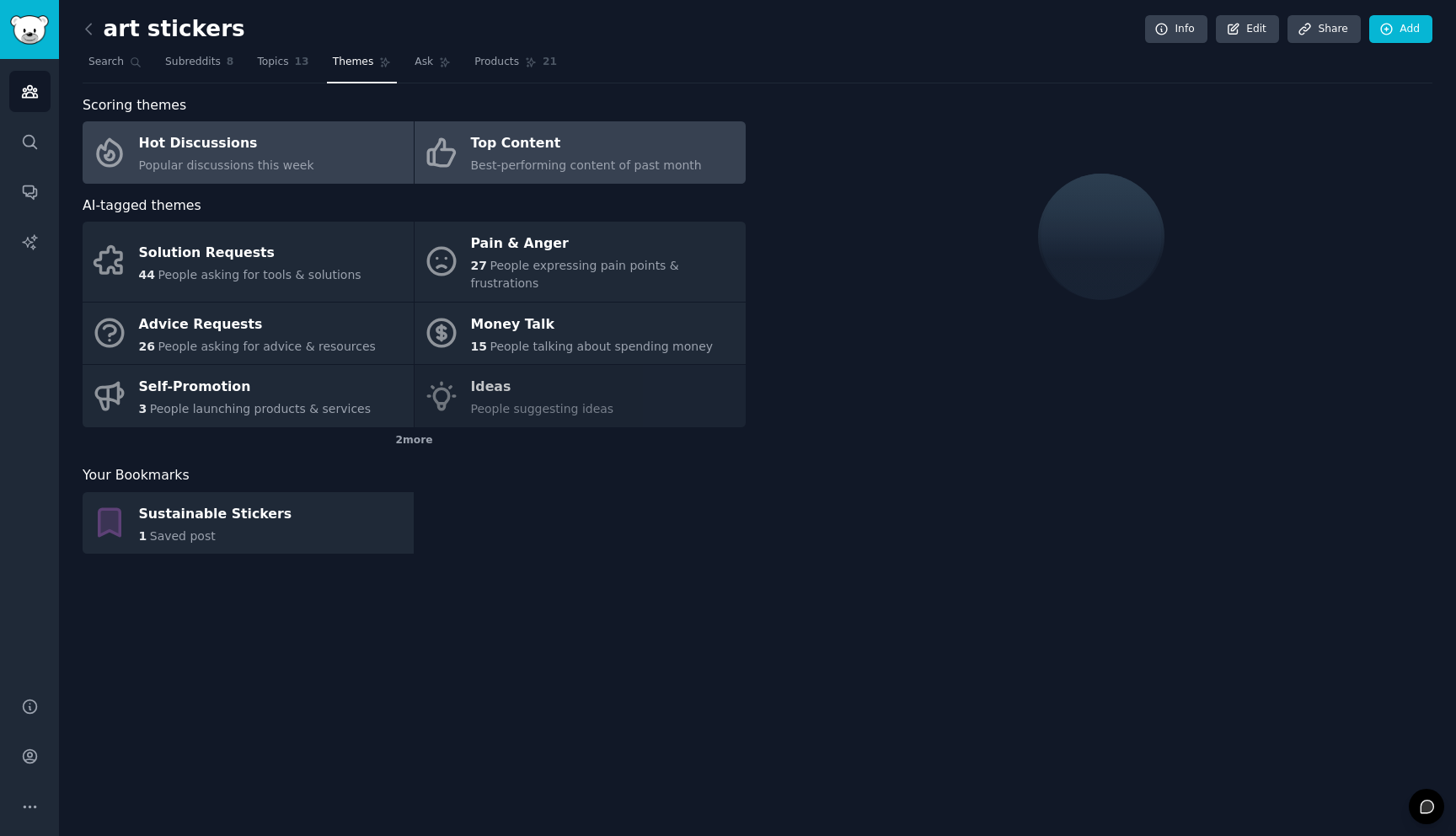
click at [251, 151] on div "Hot Discussions" at bounding box center [227, 144] width 175 height 27
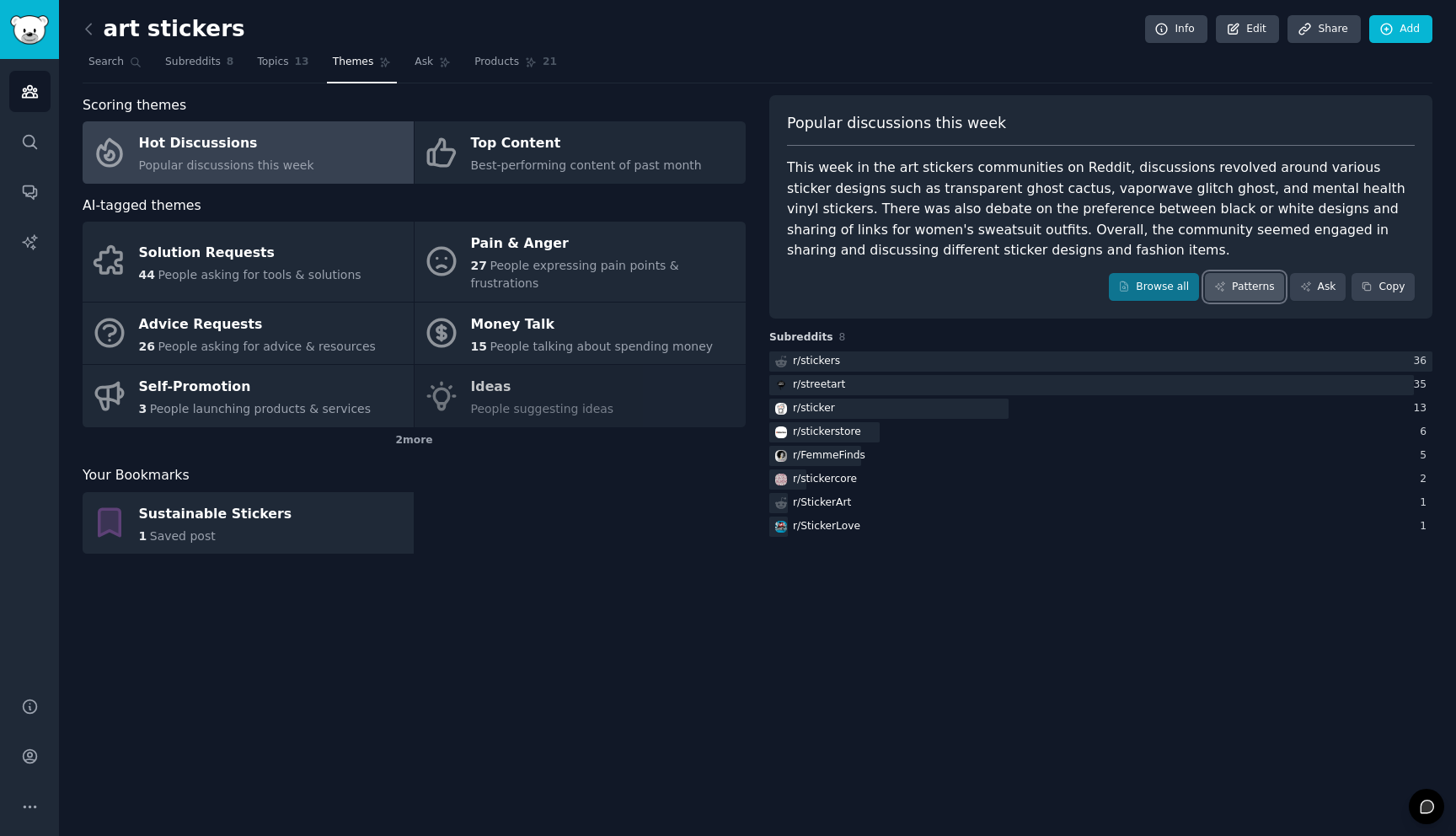
click at [1251, 293] on link "Patterns" at bounding box center [1244, 287] width 79 height 29
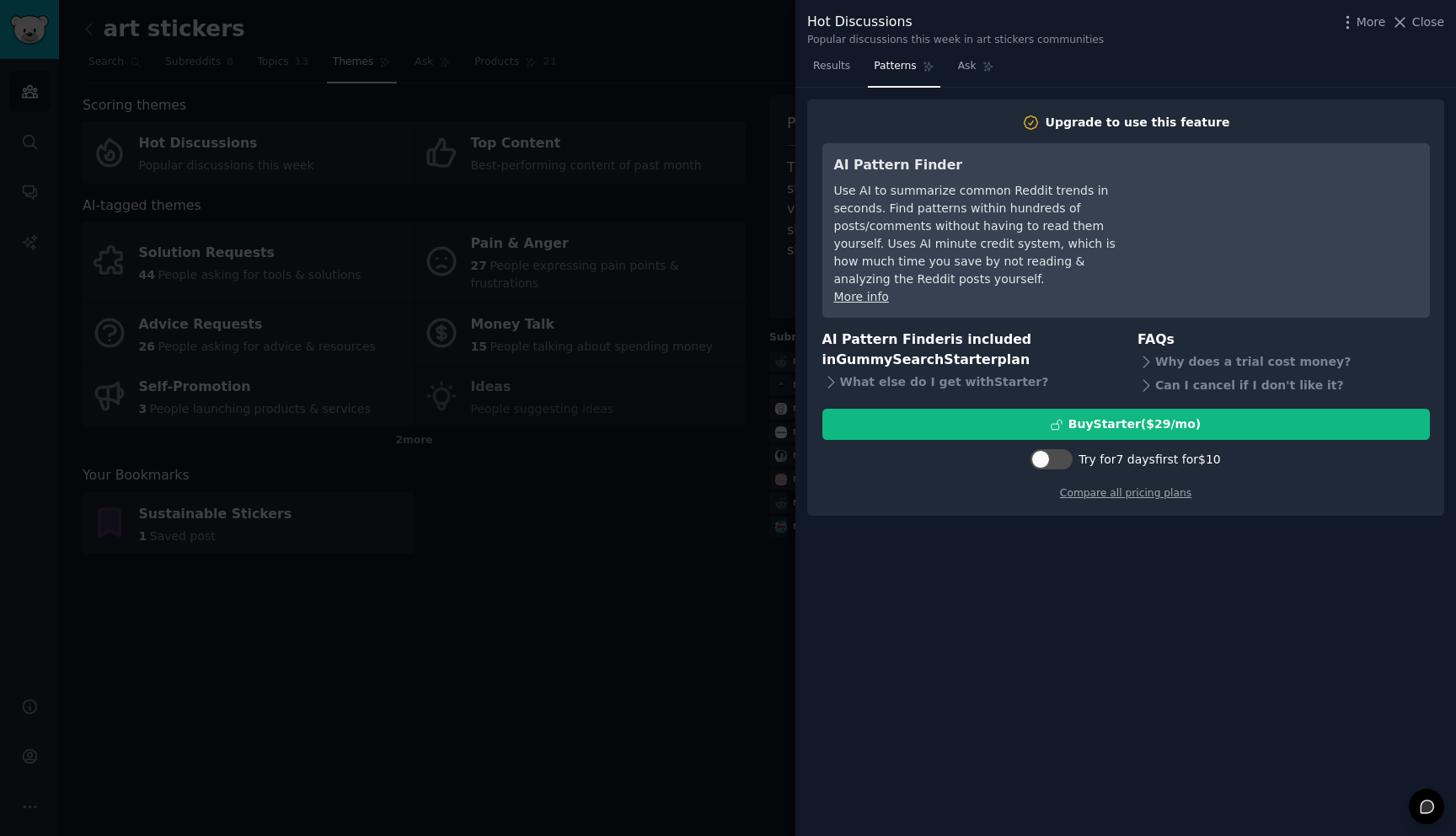
click at [603, 498] on div at bounding box center [728, 418] width 1456 height 836
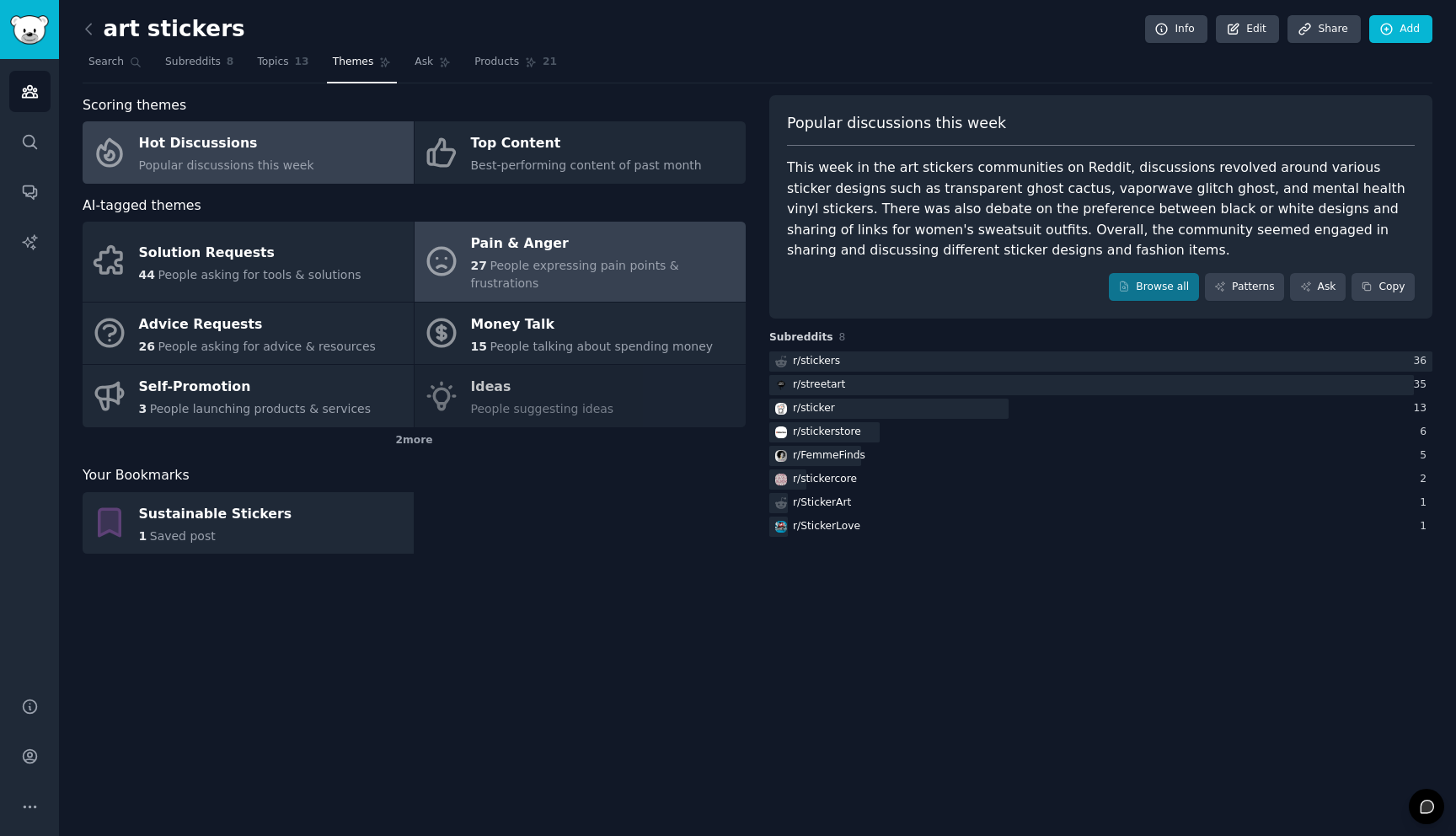
click at [590, 248] on div "Pain & Anger" at bounding box center [604, 245] width 266 height 27
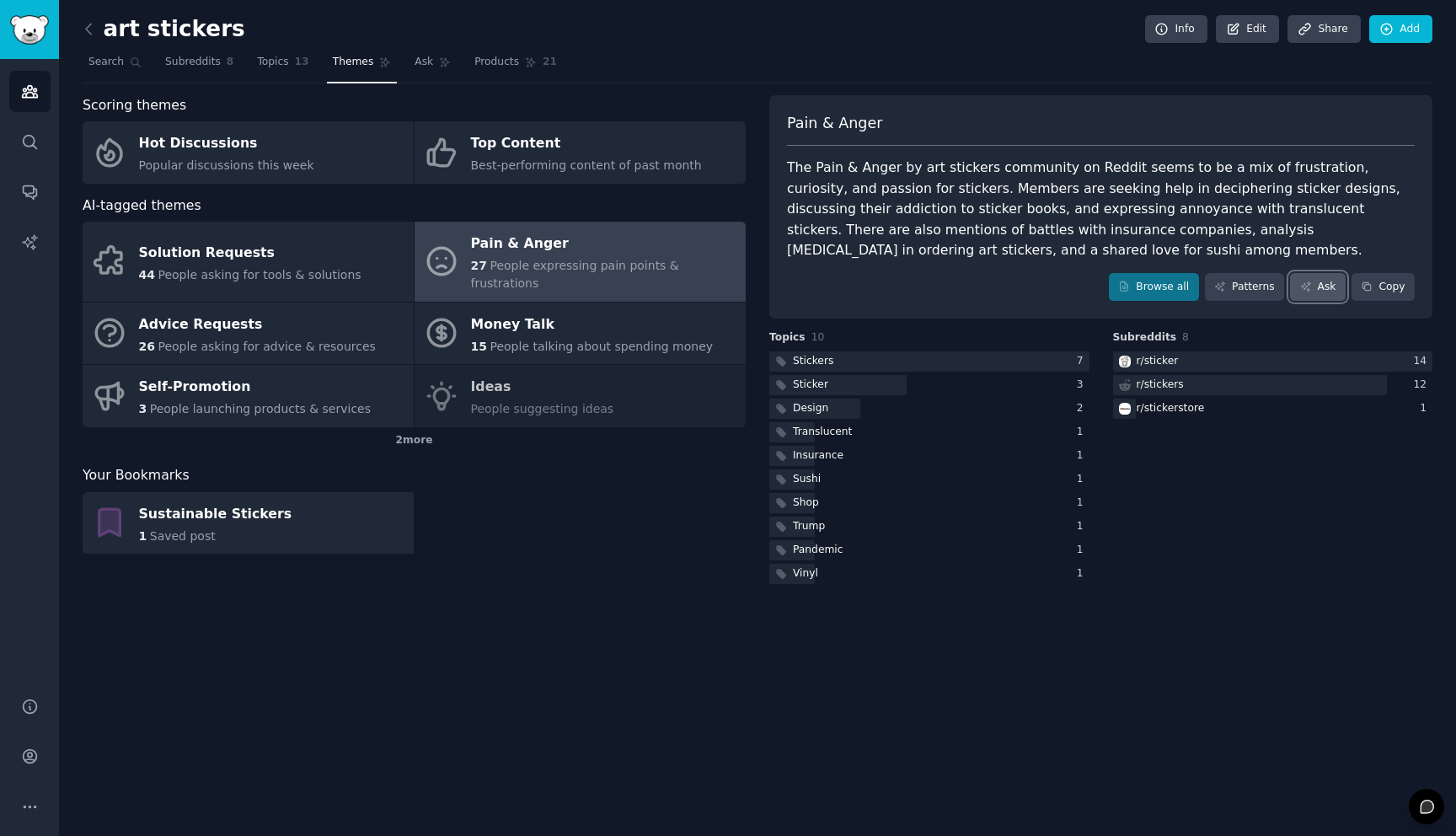
click at [1323, 283] on link "Ask" at bounding box center [1318, 287] width 56 height 29
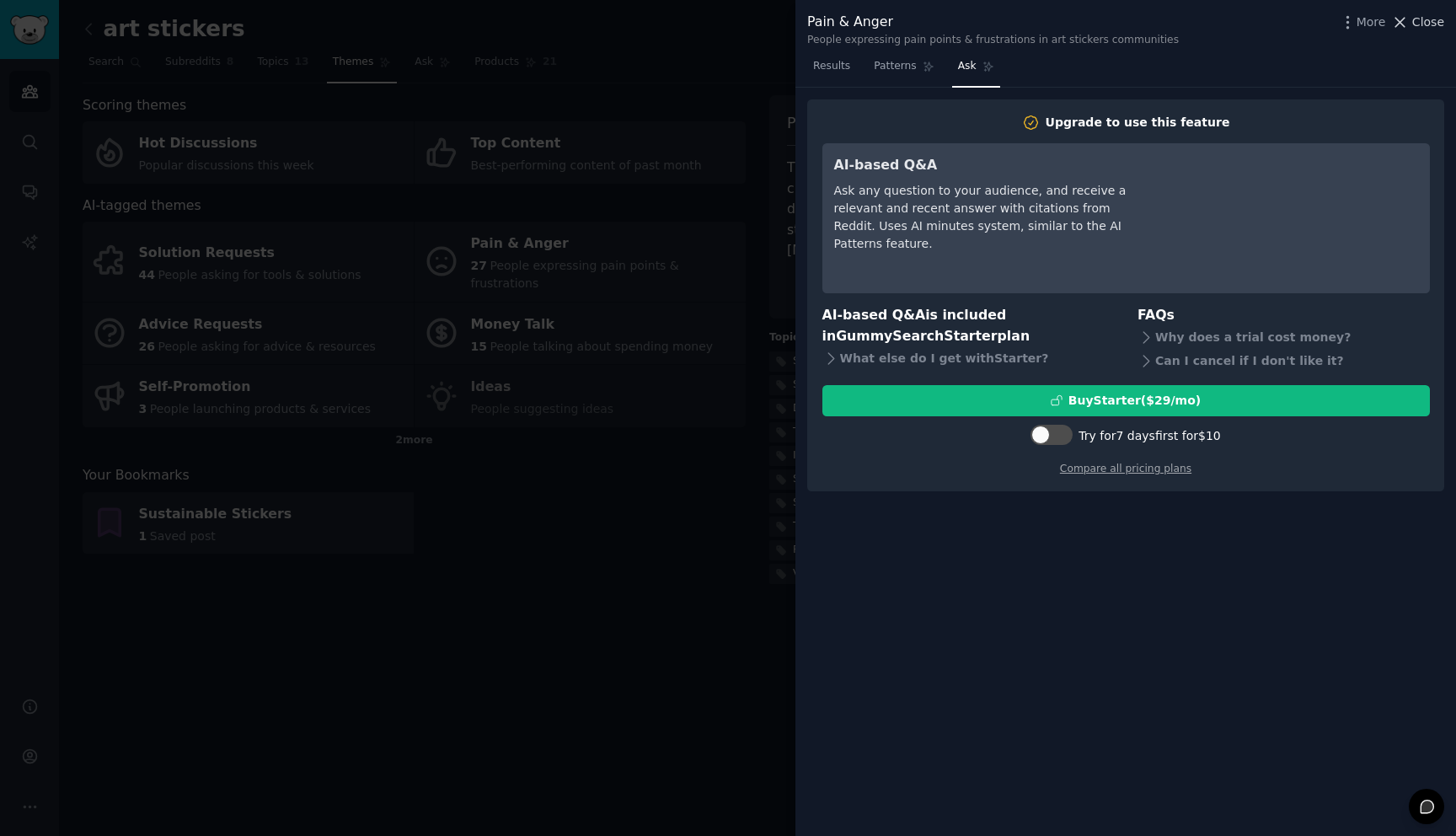
click at [1403, 16] on icon at bounding box center [1400, 23] width 18 height 18
